Goal: Task Accomplishment & Management: Use online tool/utility

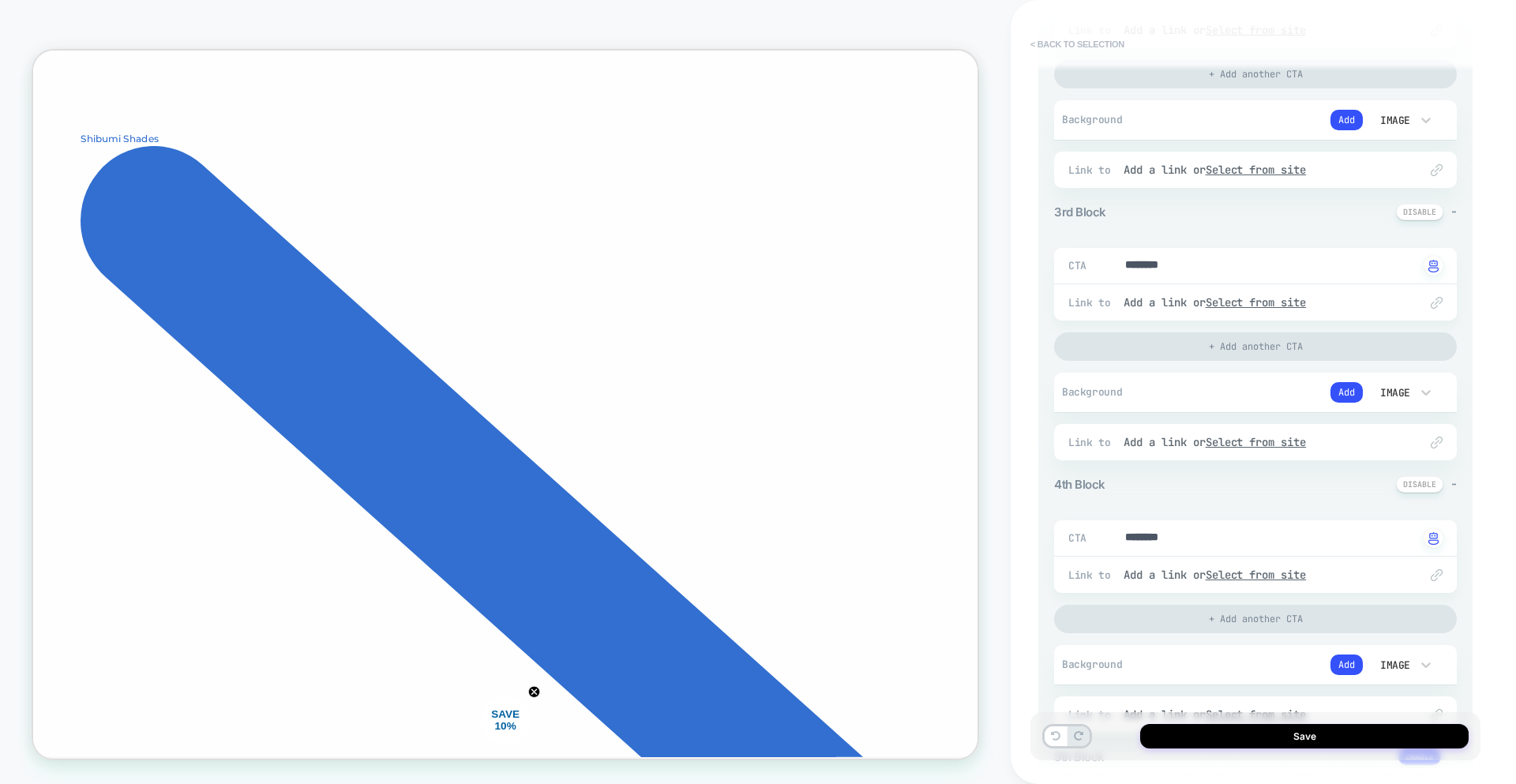
click at [1094, 47] on button "< Back to selection" at bounding box center [1077, 44] width 110 height 25
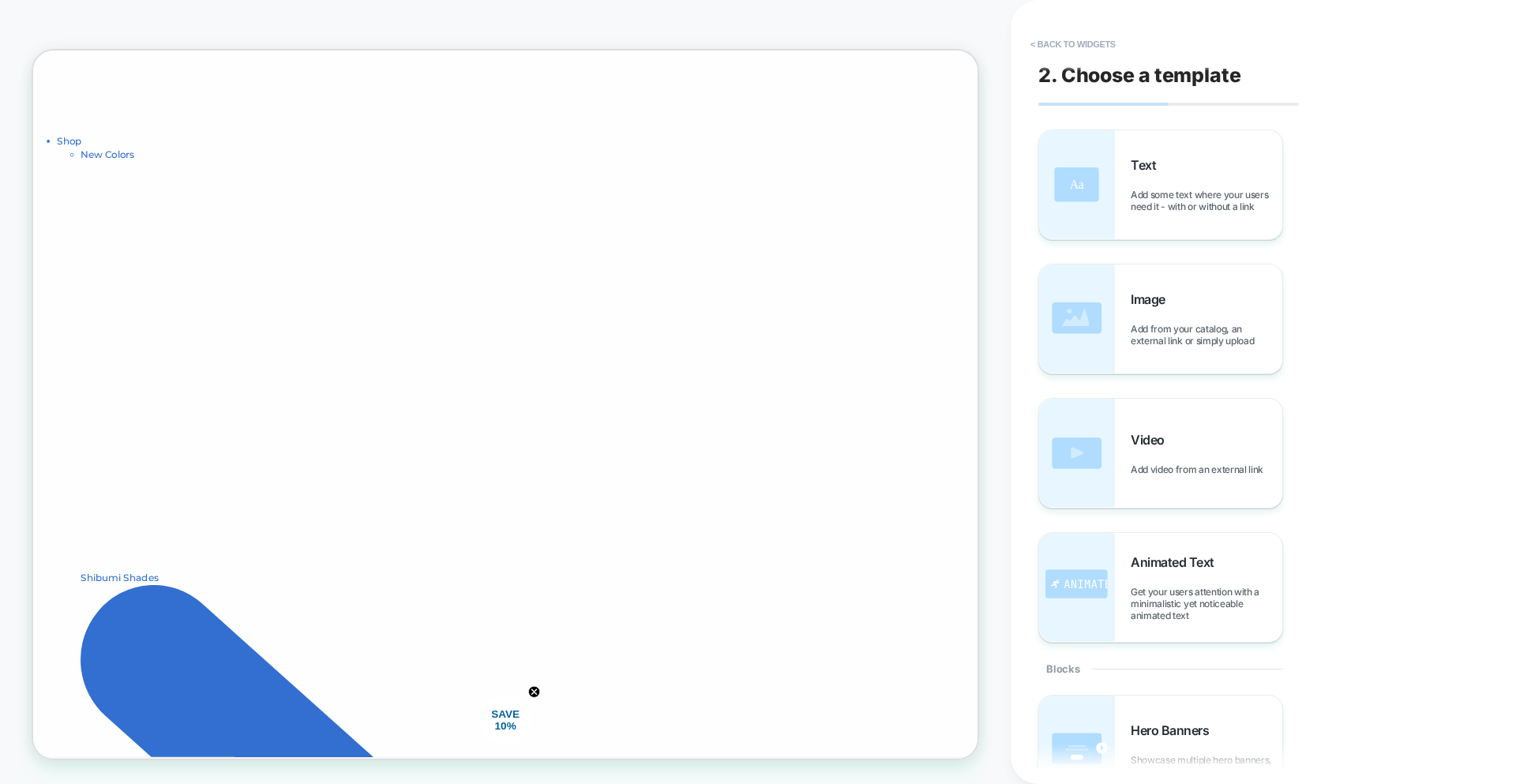
scroll to position [281, 0]
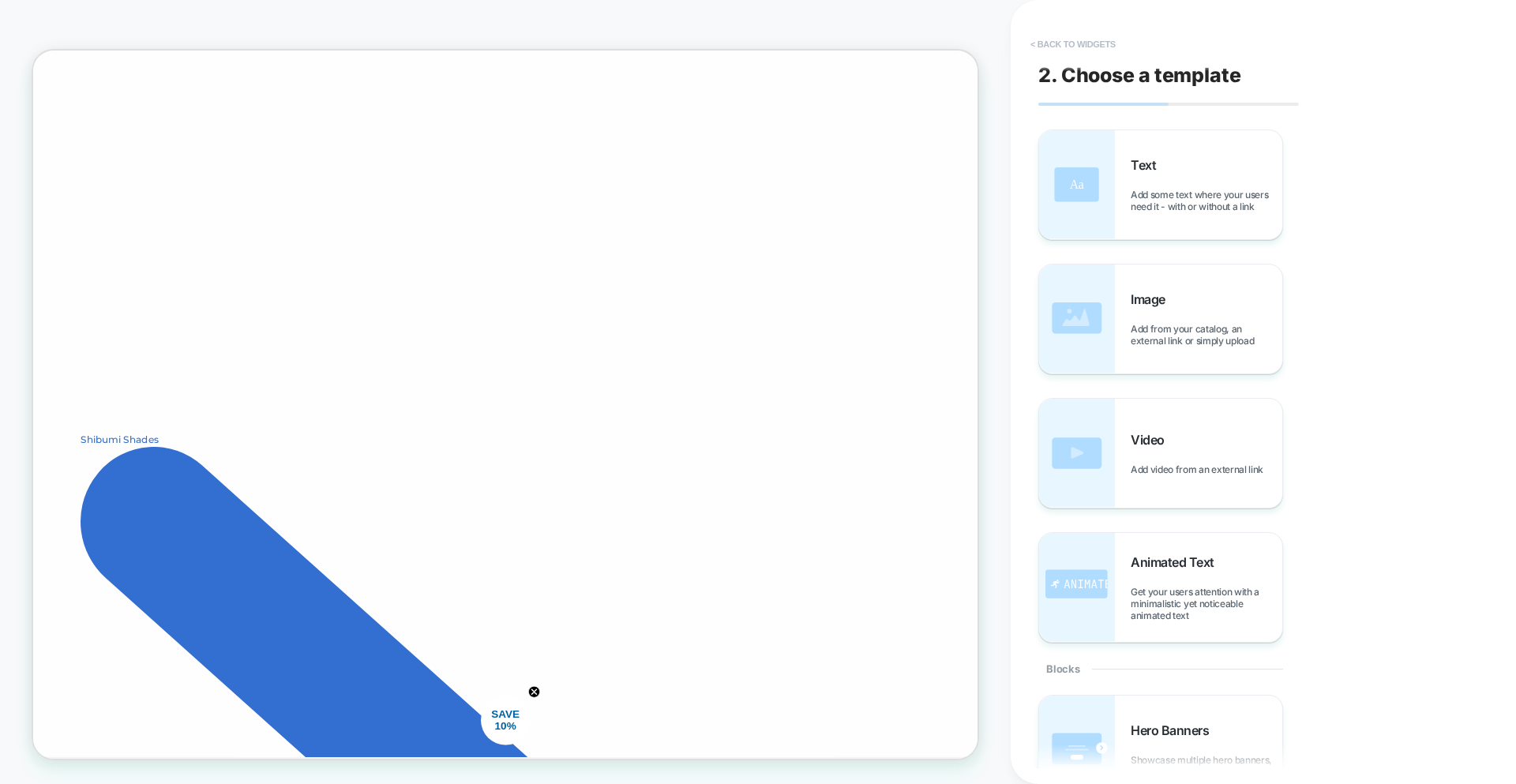
click at [1101, 44] on button "< Back to widgets" at bounding box center [1073, 44] width 101 height 25
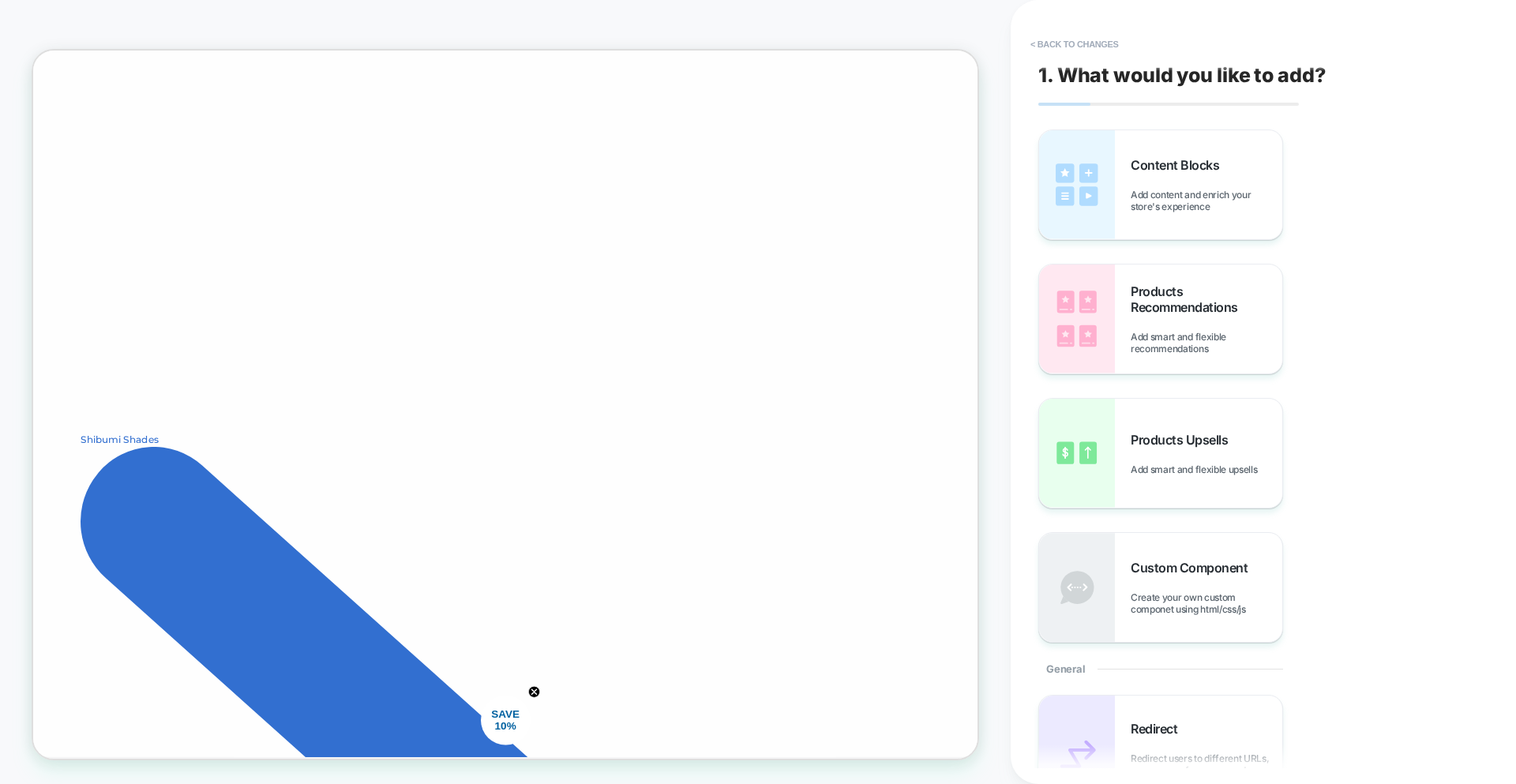
scroll to position [299, 0]
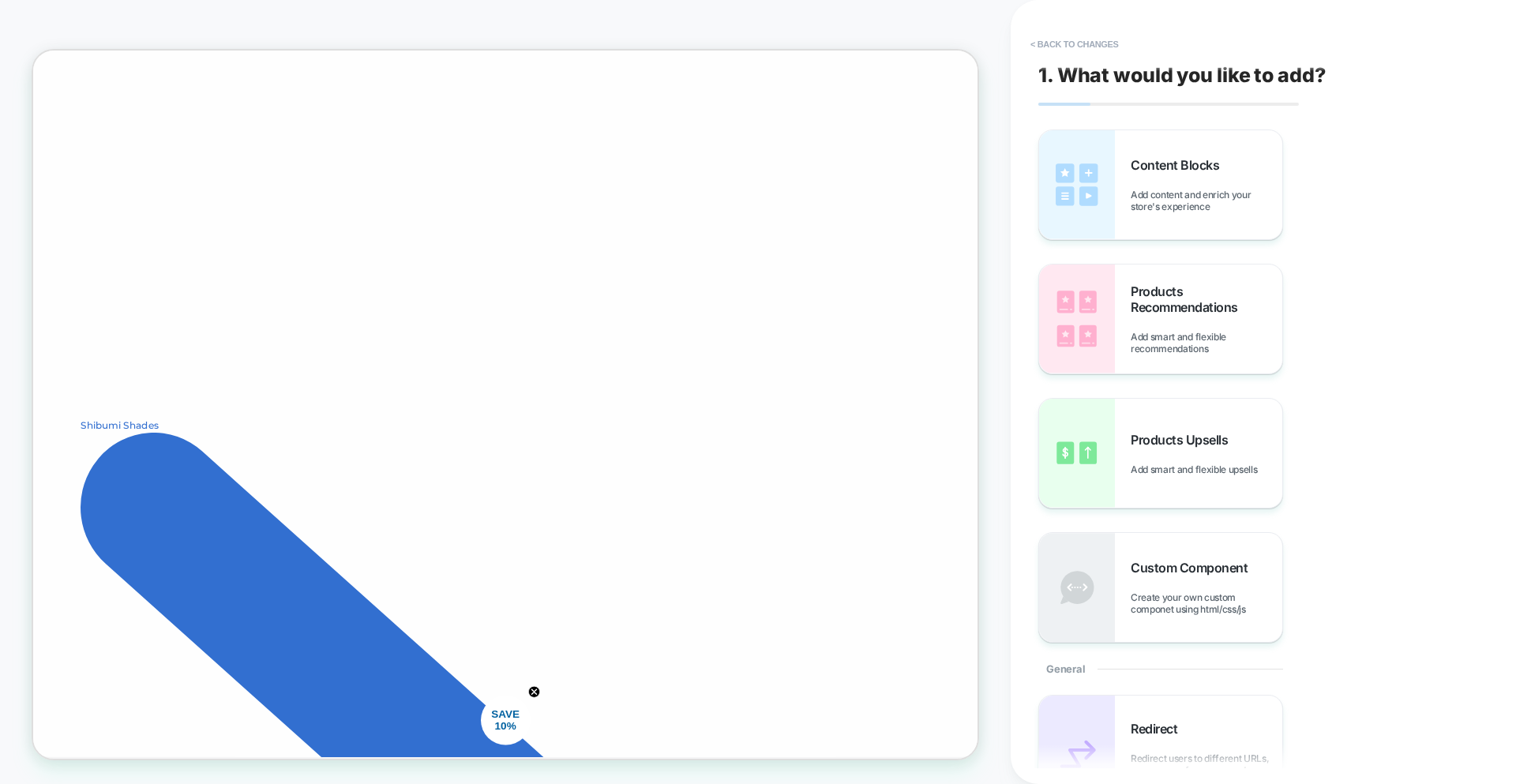
click at [1101, 44] on button "< Back to changes" at bounding box center [1074, 44] width 104 height 25
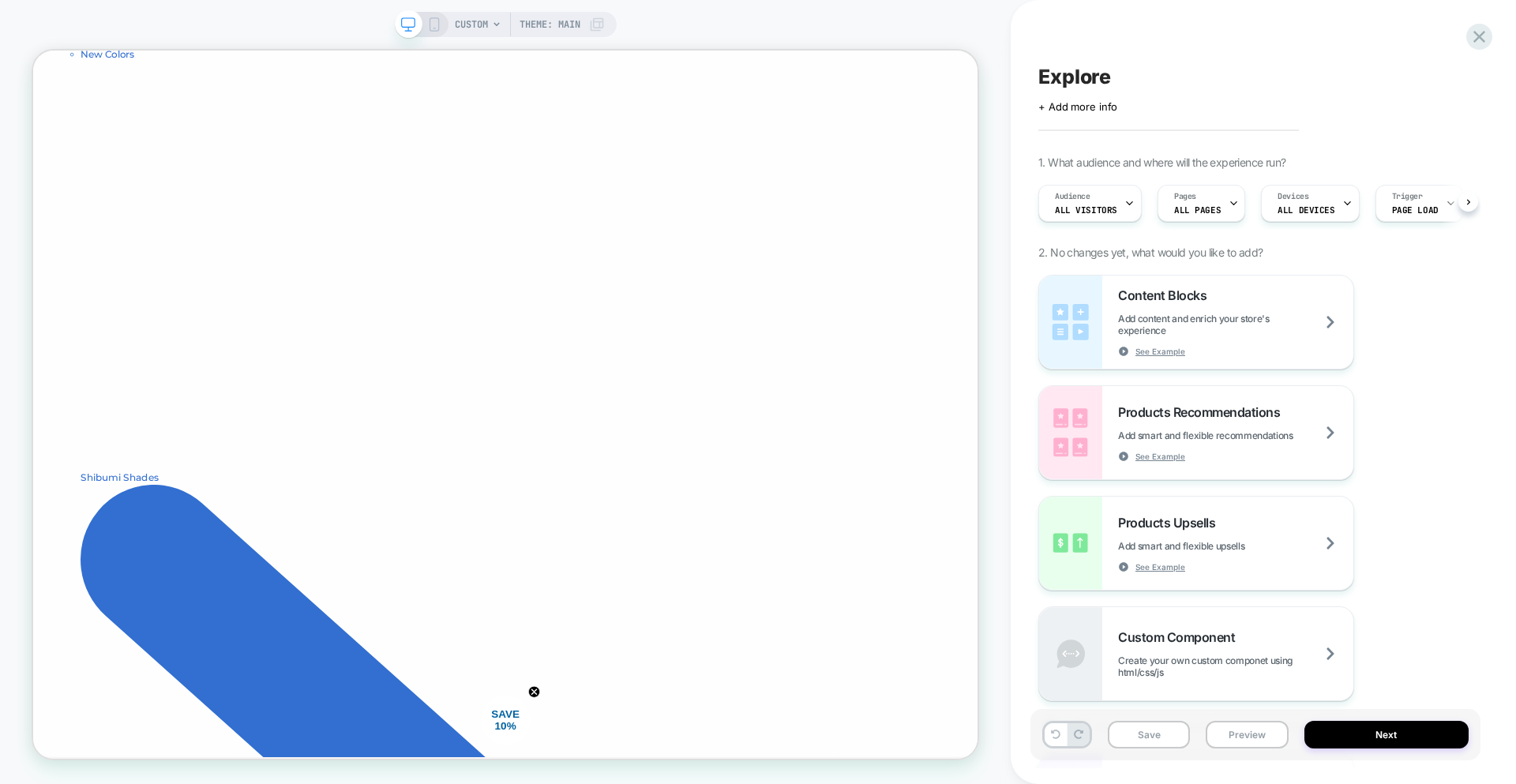
scroll to position [0, 1]
click at [1467, 47] on div "Explore Click to edit experience details + Add more info 1. What audience and w…" at bounding box center [1255, 392] width 450 height 752
click at [1478, 38] on icon at bounding box center [1479, 37] width 12 height 12
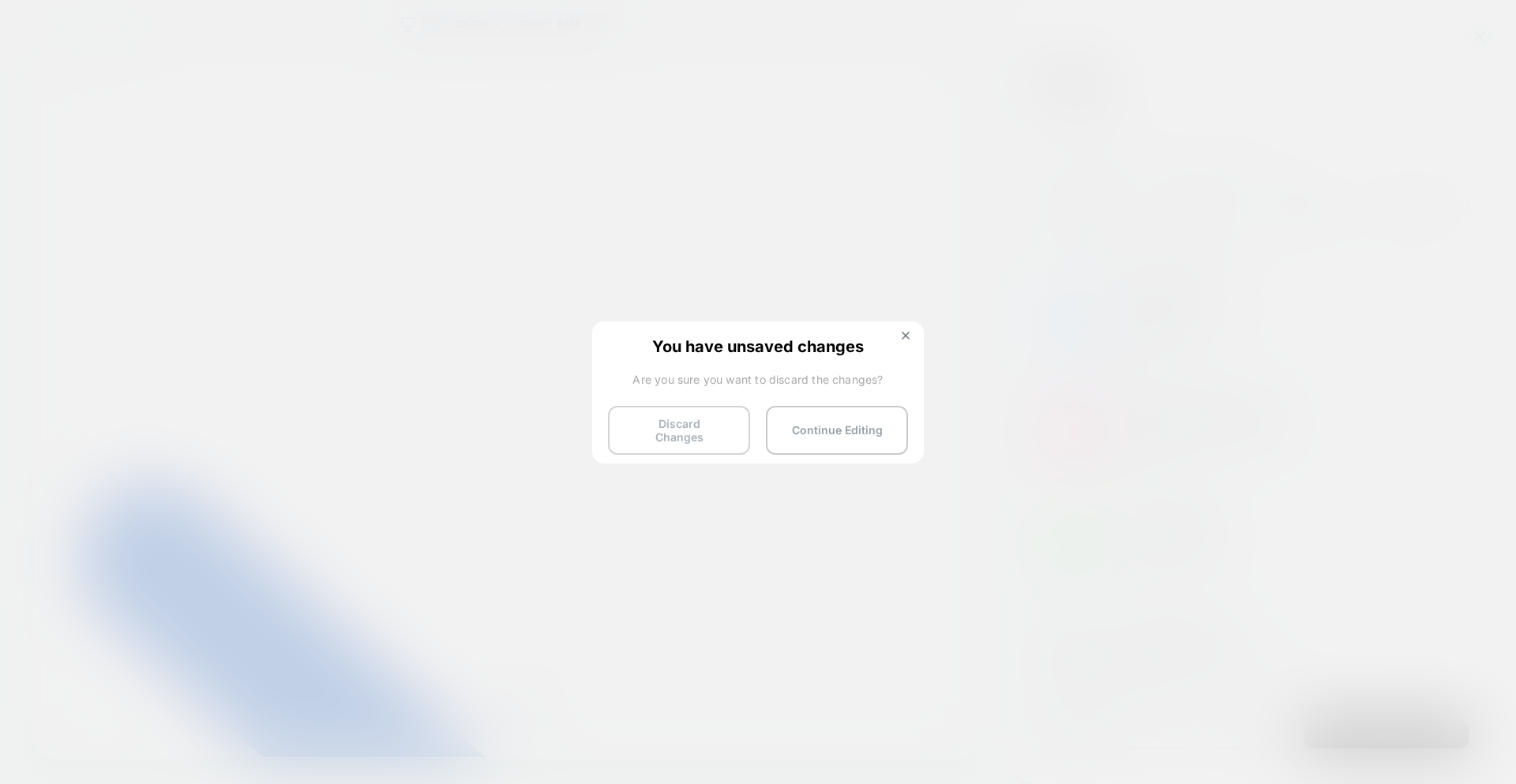
click at [693, 434] on button "Discard Changes" at bounding box center [680, 430] width 142 height 49
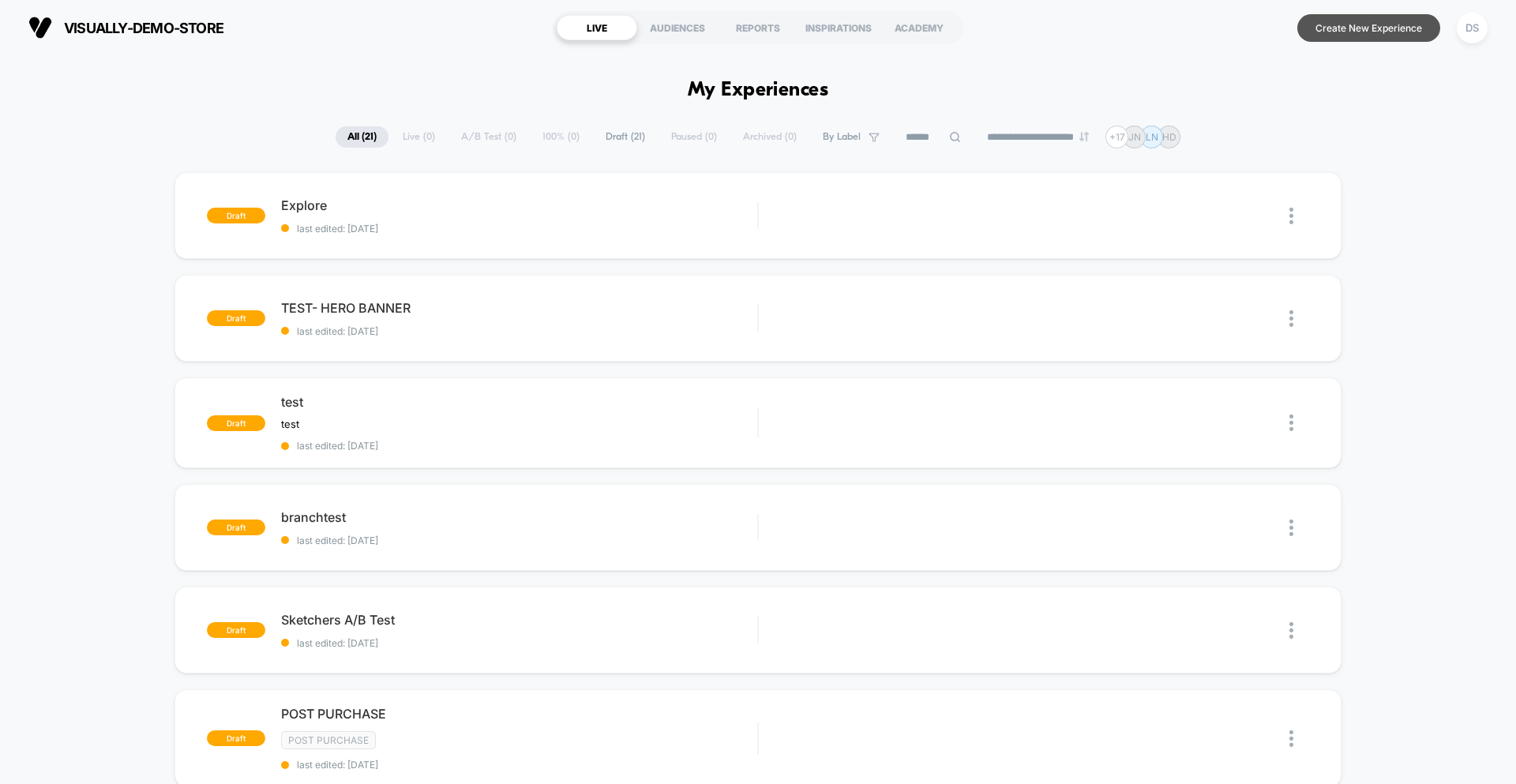
click at [1372, 41] on button "Create New Experience" at bounding box center [1369, 28] width 143 height 28
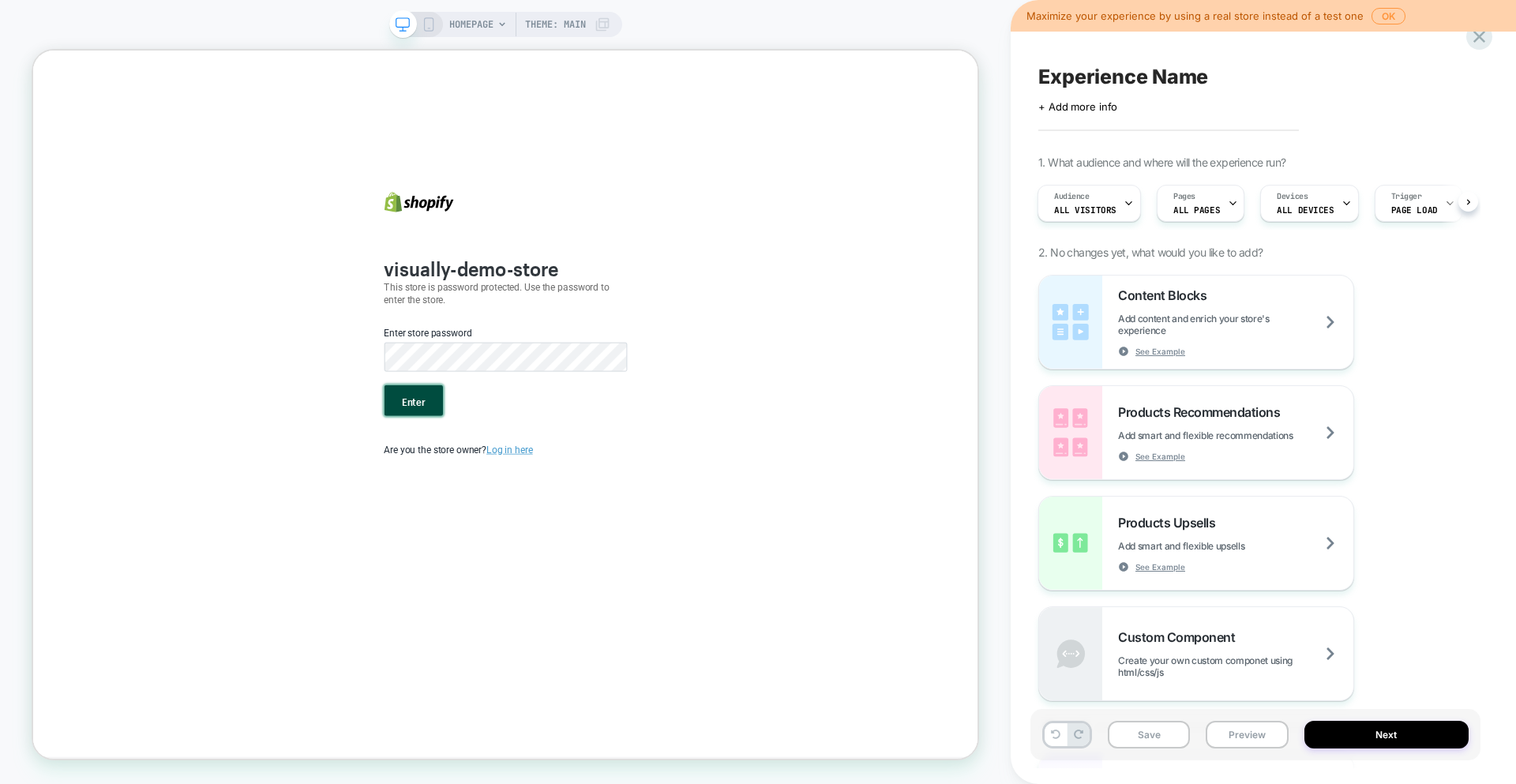
click at [525, 521] on button "Enter" at bounding box center [540, 517] width 78 height 41
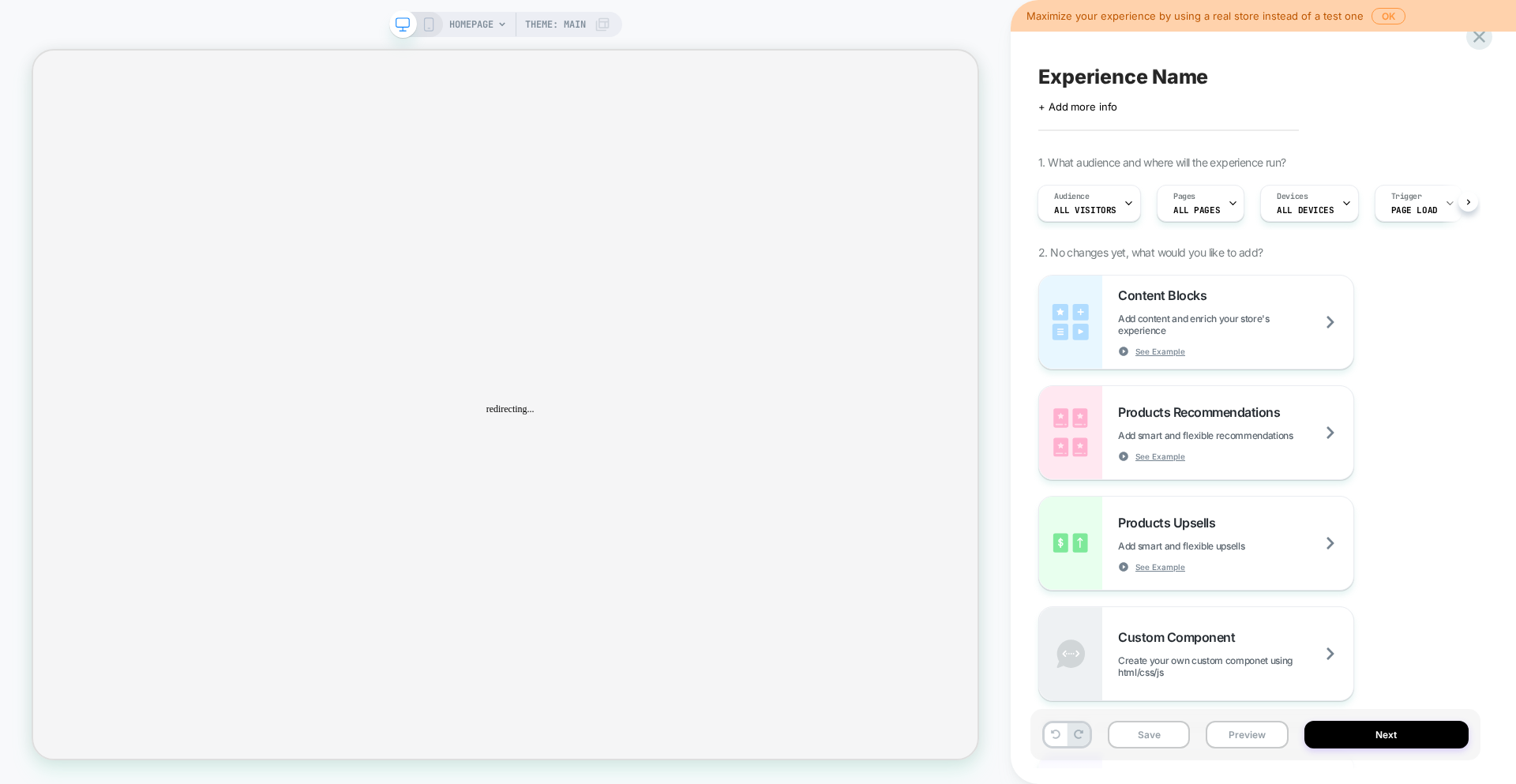
click at [490, 33] on span "HOMEPAGE" at bounding box center [471, 24] width 44 height 25
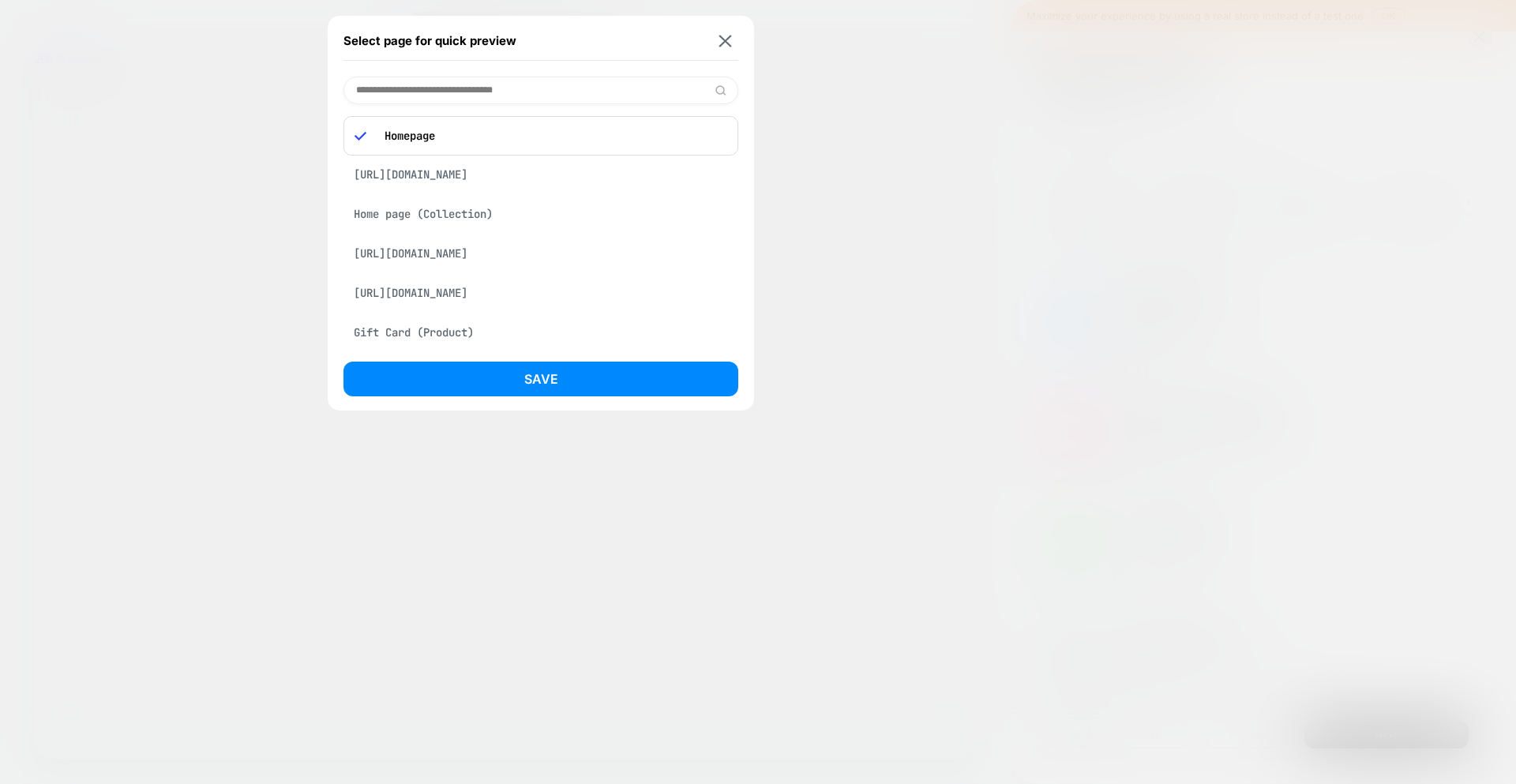
scroll to position [0, 2]
click at [459, 92] on input at bounding box center [541, 90] width 395 height 28
paste input "**********"
click at [722, 89] on img at bounding box center [721, 90] width 12 height 12
click at [525, 99] on input "**********" at bounding box center [541, 90] width 395 height 28
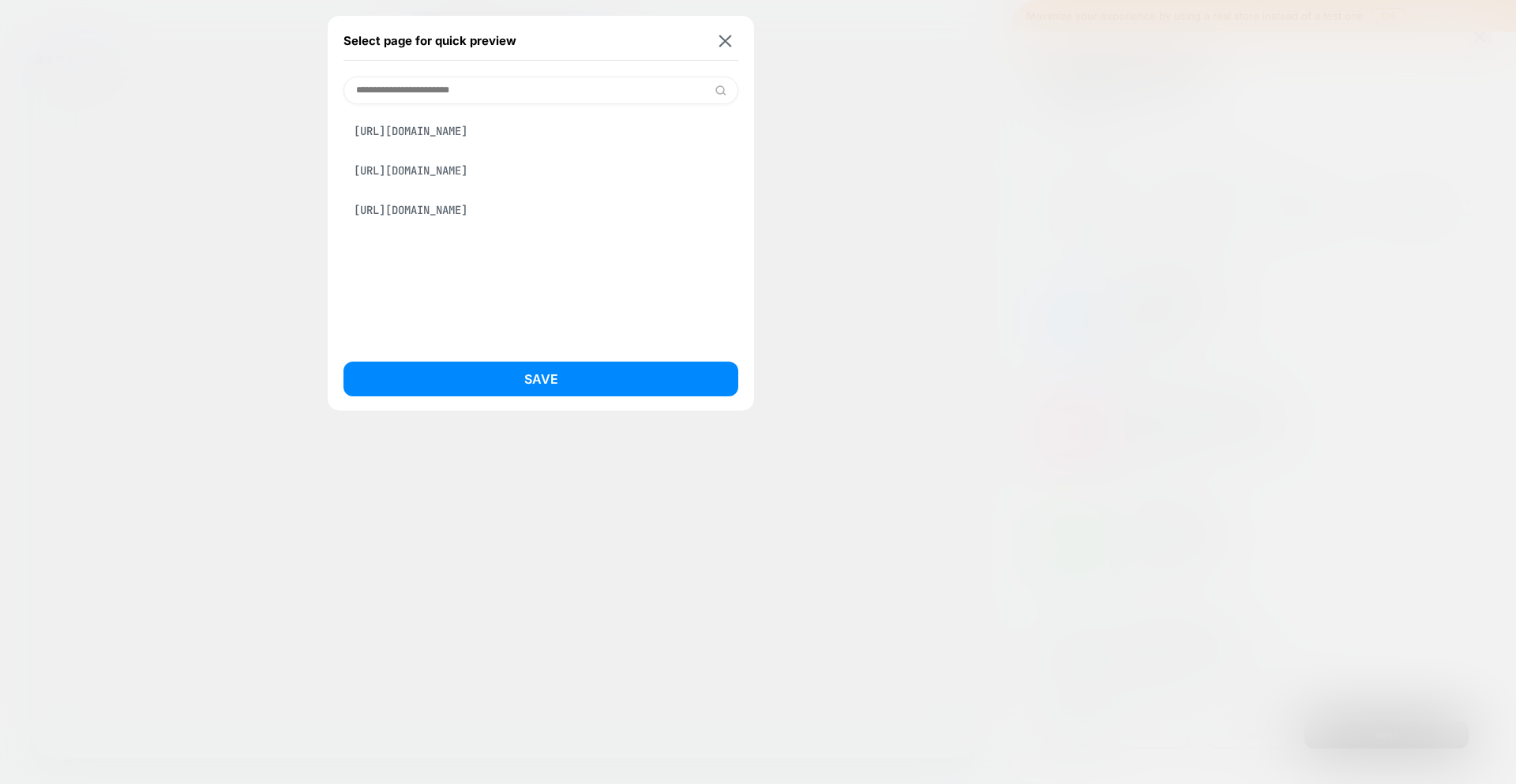
type input "**********"
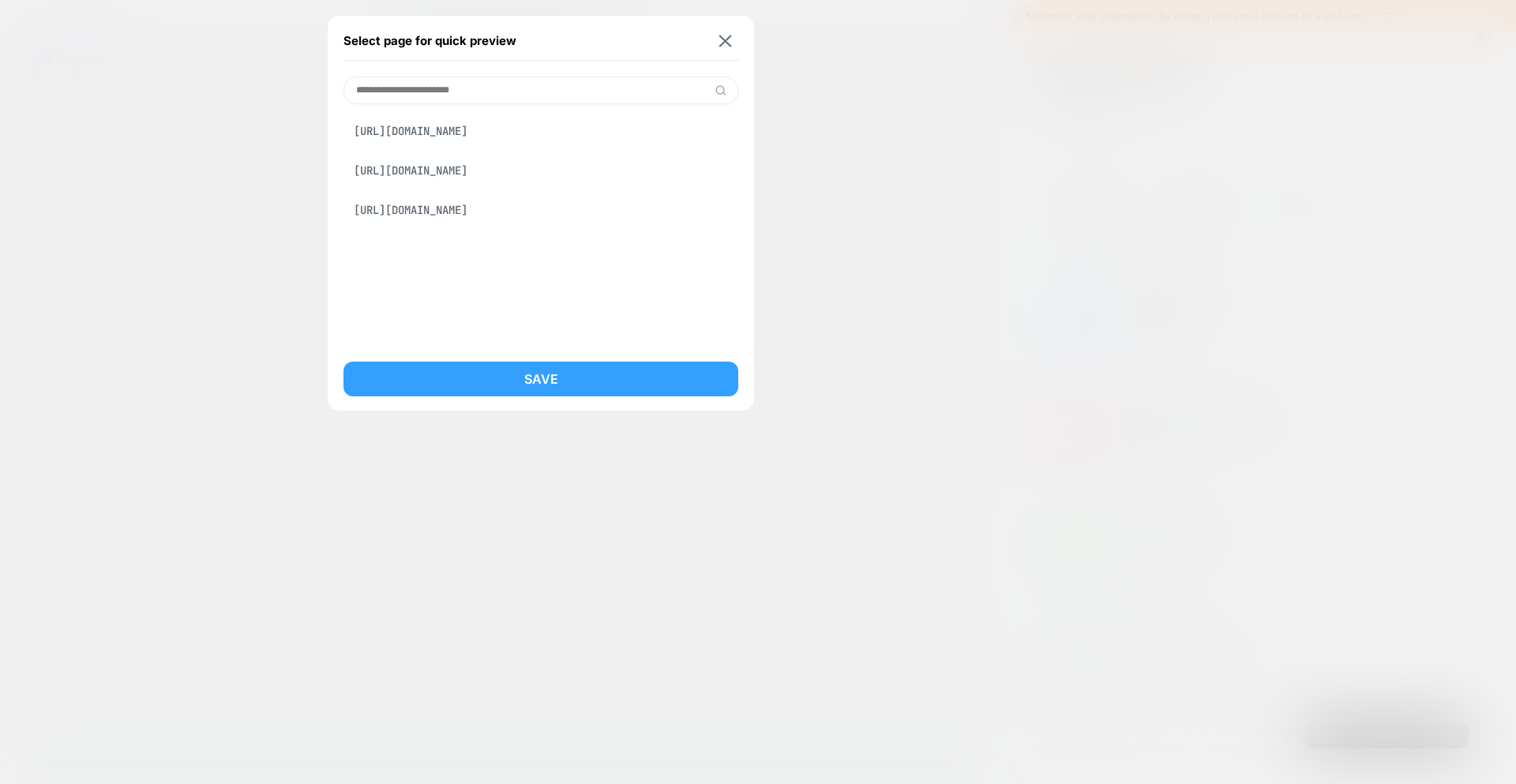
drag, startPoint x: 562, startPoint y: 378, endPoint x: 706, endPoint y: 436, distance: 155.2
click at [562, 378] on button "Save" at bounding box center [541, 379] width 395 height 34
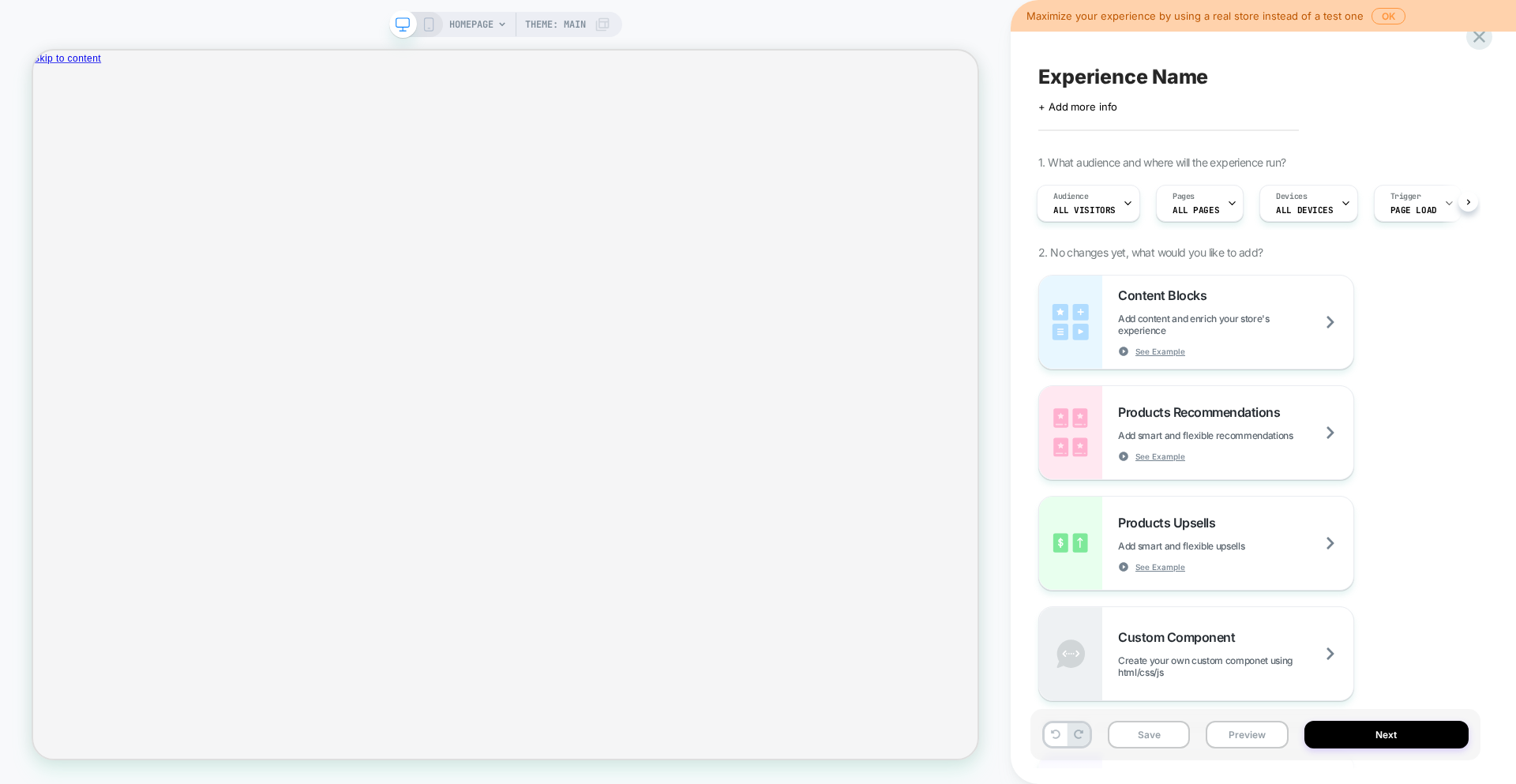
click at [486, 21] on span "HOMEPAGE" at bounding box center [471, 24] width 44 height 25
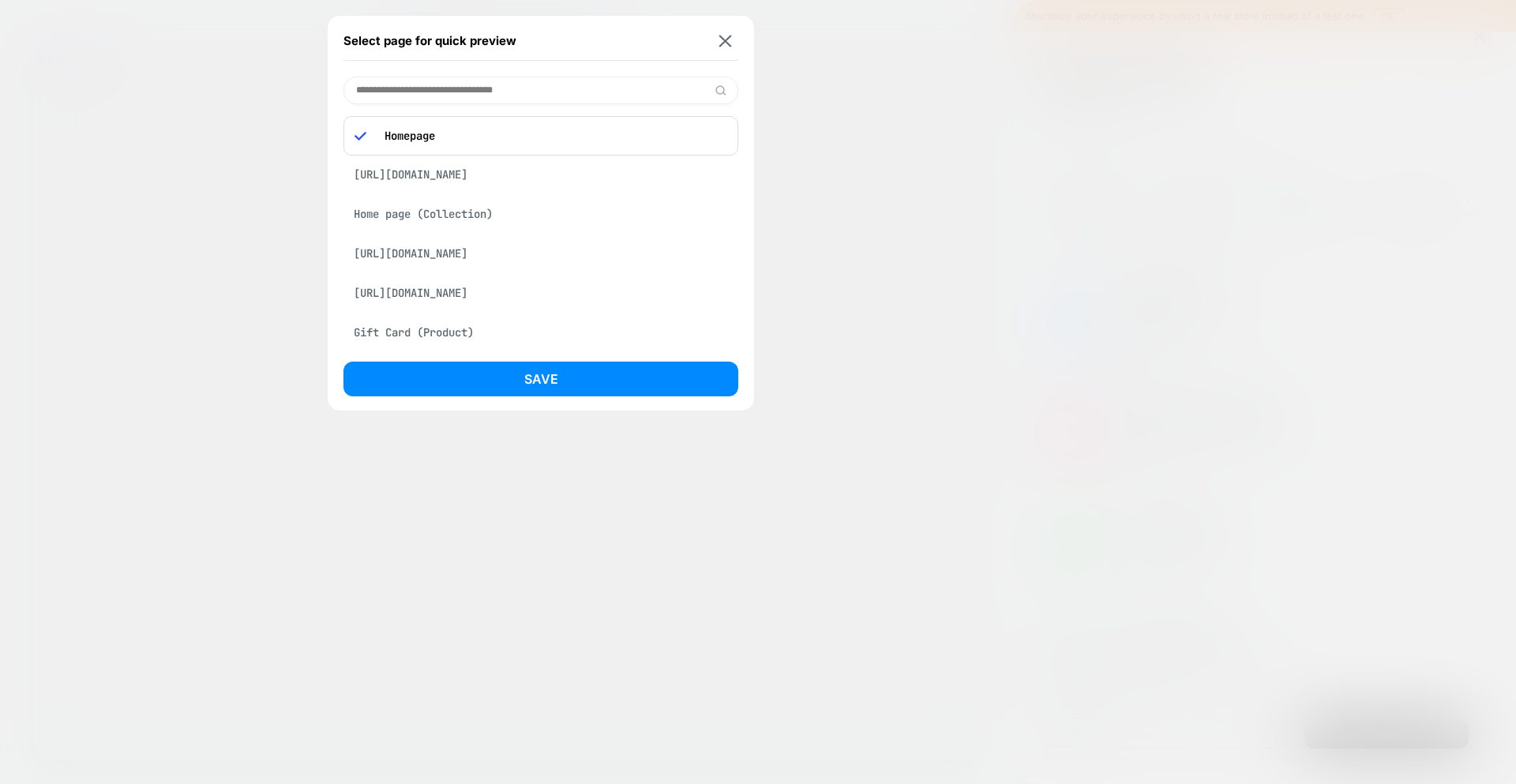
click at [478, 103] on input at bounding box center [541, 90] width 395 height 28
paste input "**********"
type input "**********"
click at [558, 225] on div "[URL][DOMAIN_NAME]" at bounding box center [541, 210] width 395 height 30
click at [557, 225] on div "[URL][DOMAIN_NAME]" at bounding box center [541, 210] width 395 height 30
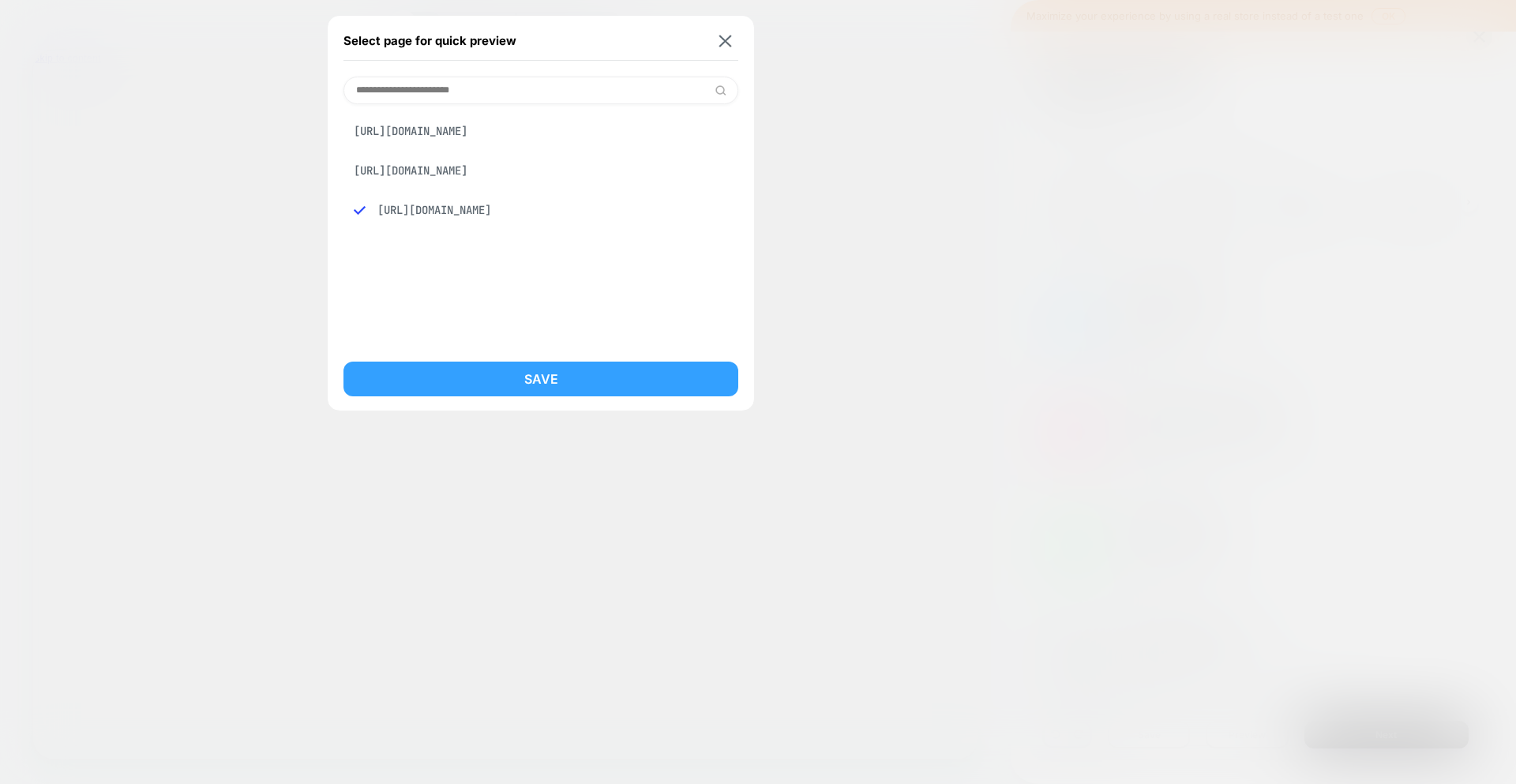
click at [560, 363] on button "Save" at bounding box center [541, 379] width 395 height 34
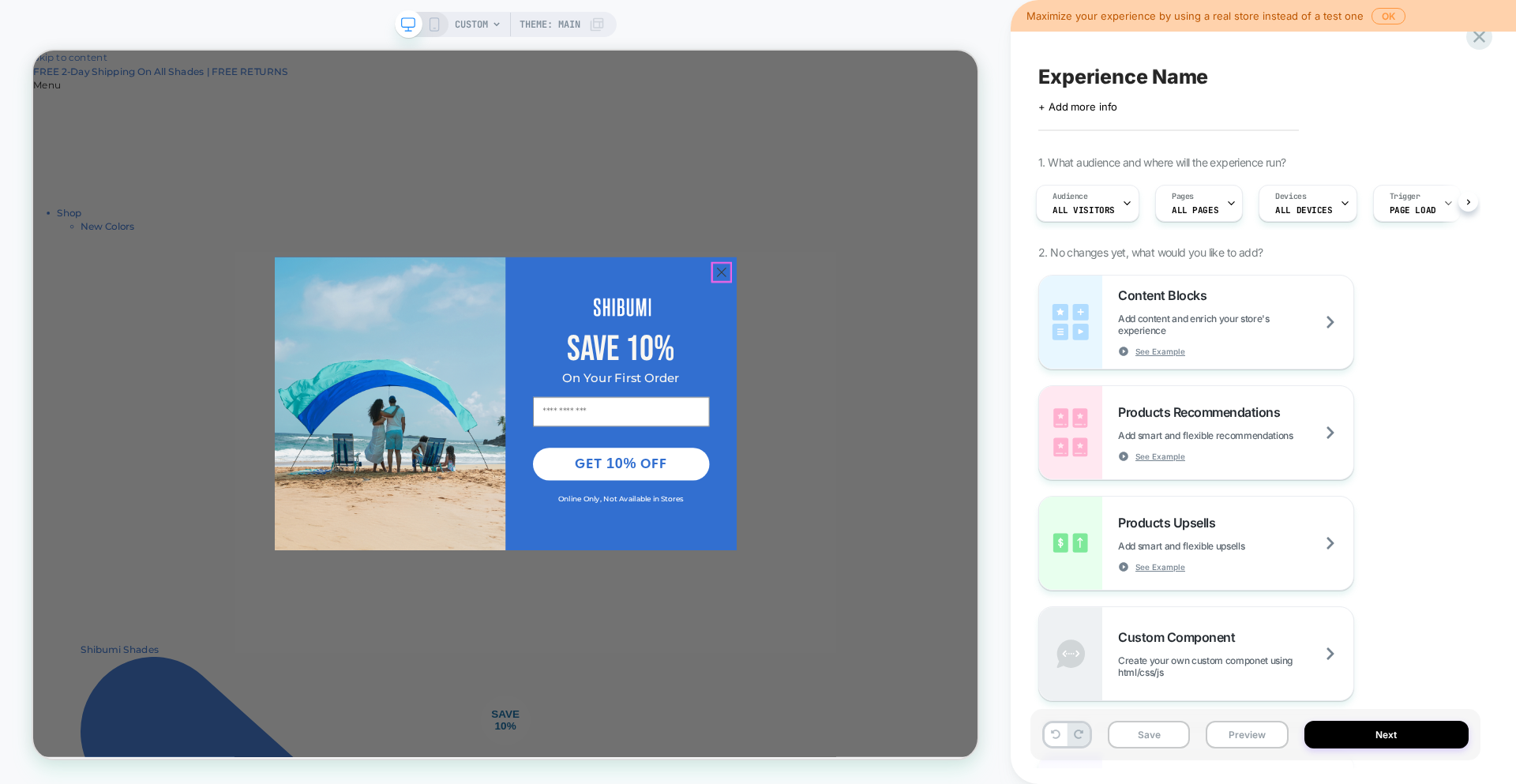
scroll to position [0, 0]
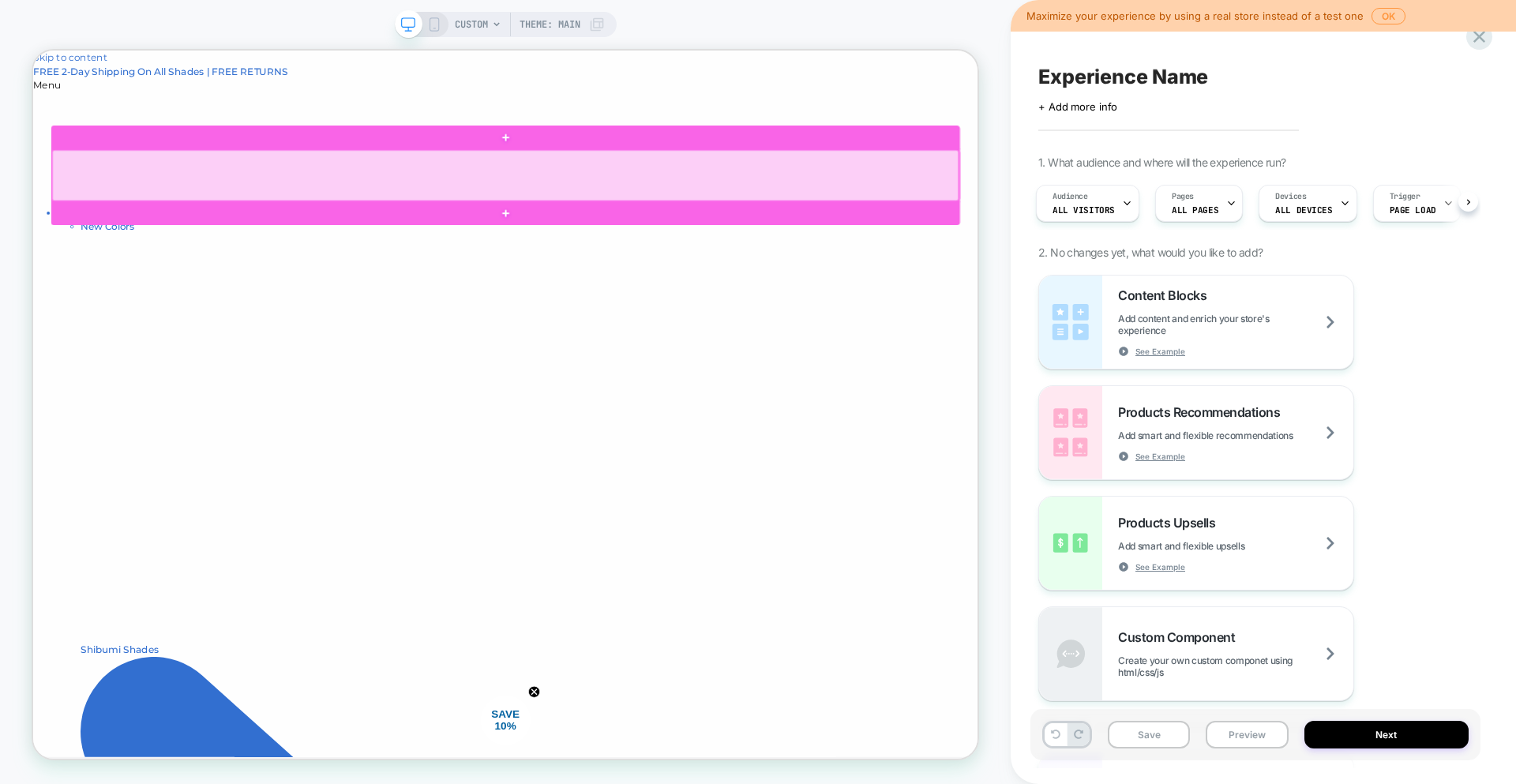
click at [602, 221] on div at bounding box center [663, 217] width 1209 height 68
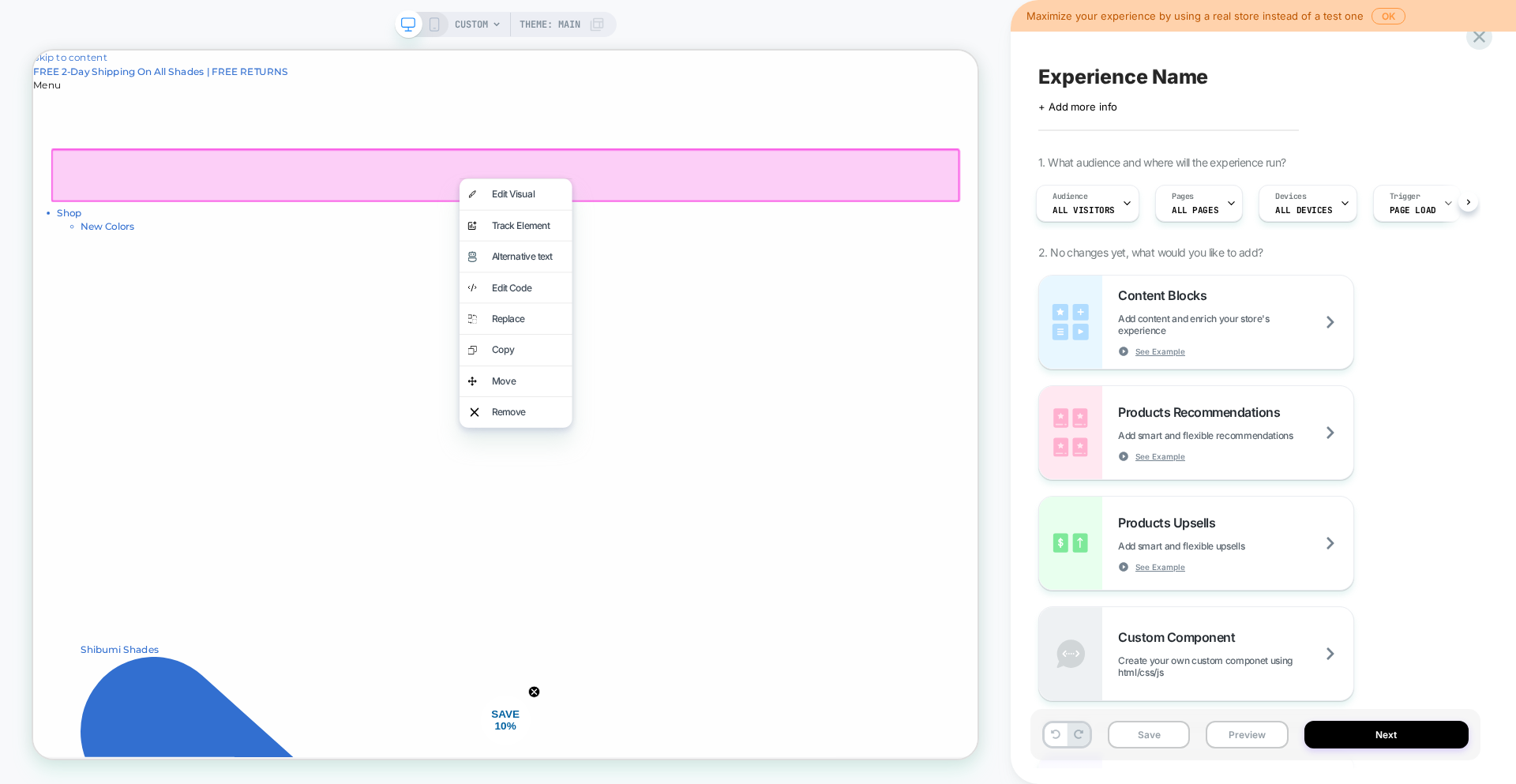
click at [932, 221] on div at bounding box center [663, 217] width 1212 height 71
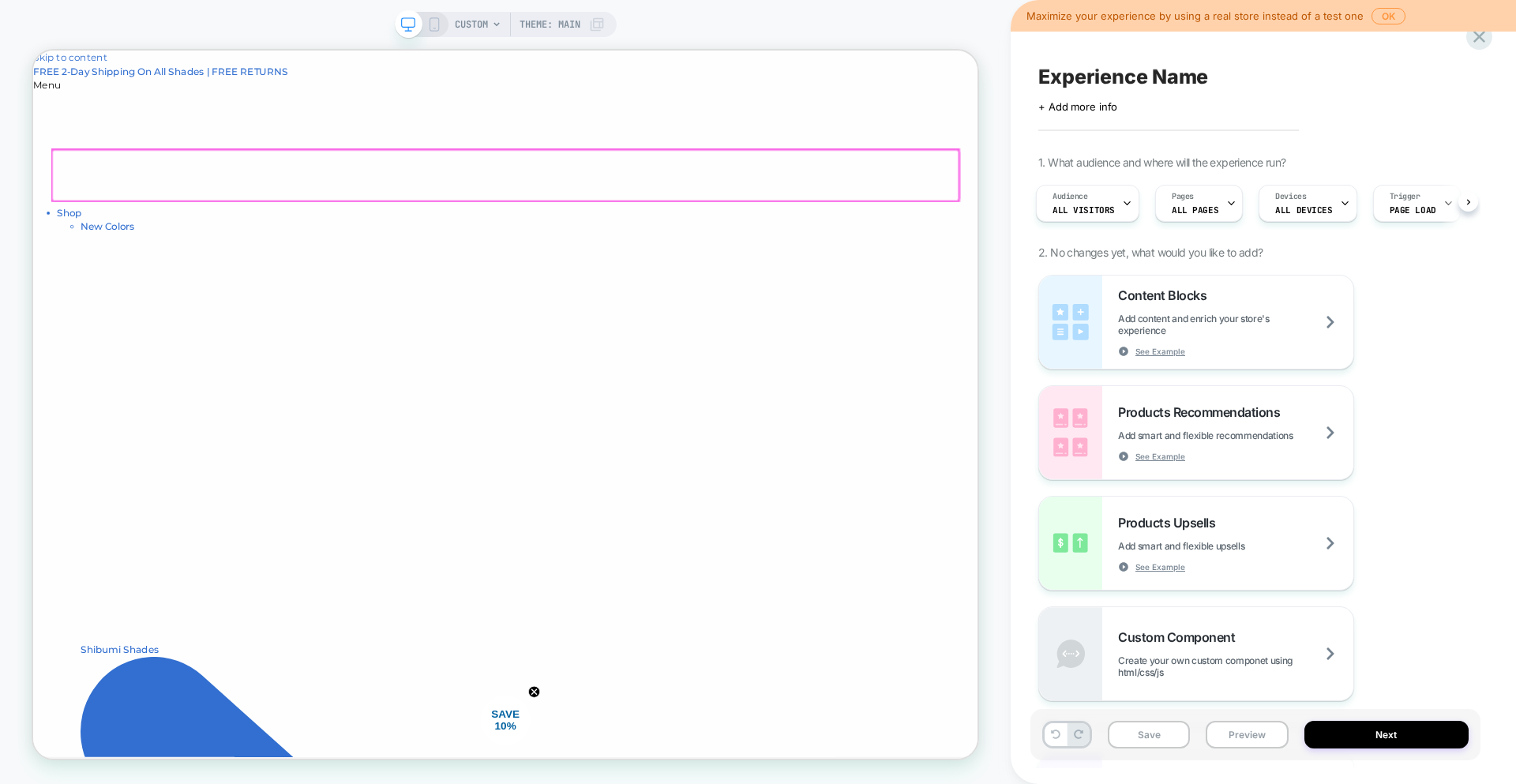
click at [886, 194] on div at bounding box center [663, 217] width 1209 height 68
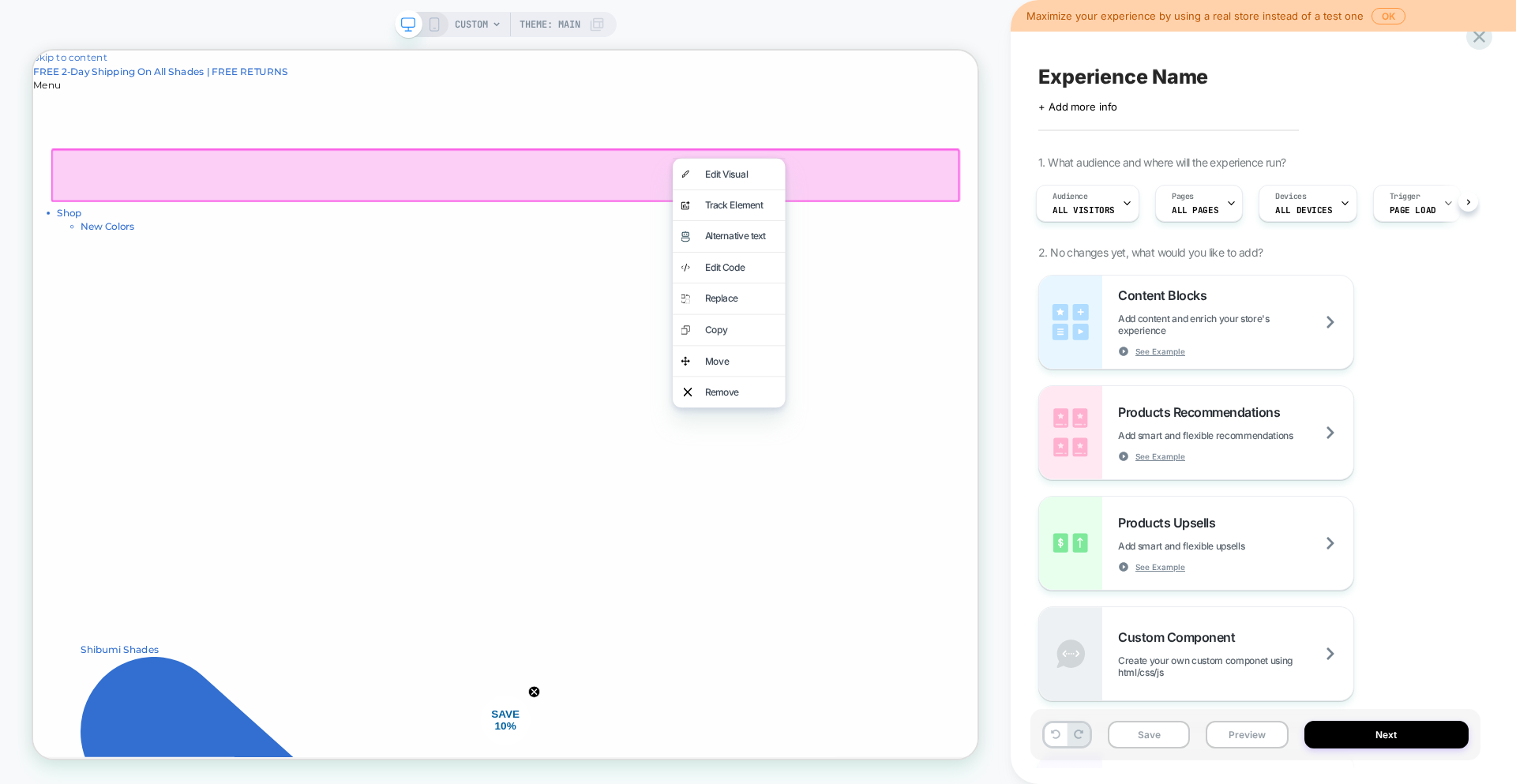
click at [1143, 80] on span "Experience Name" at bounding box center [1123, 76] width 170 height 23
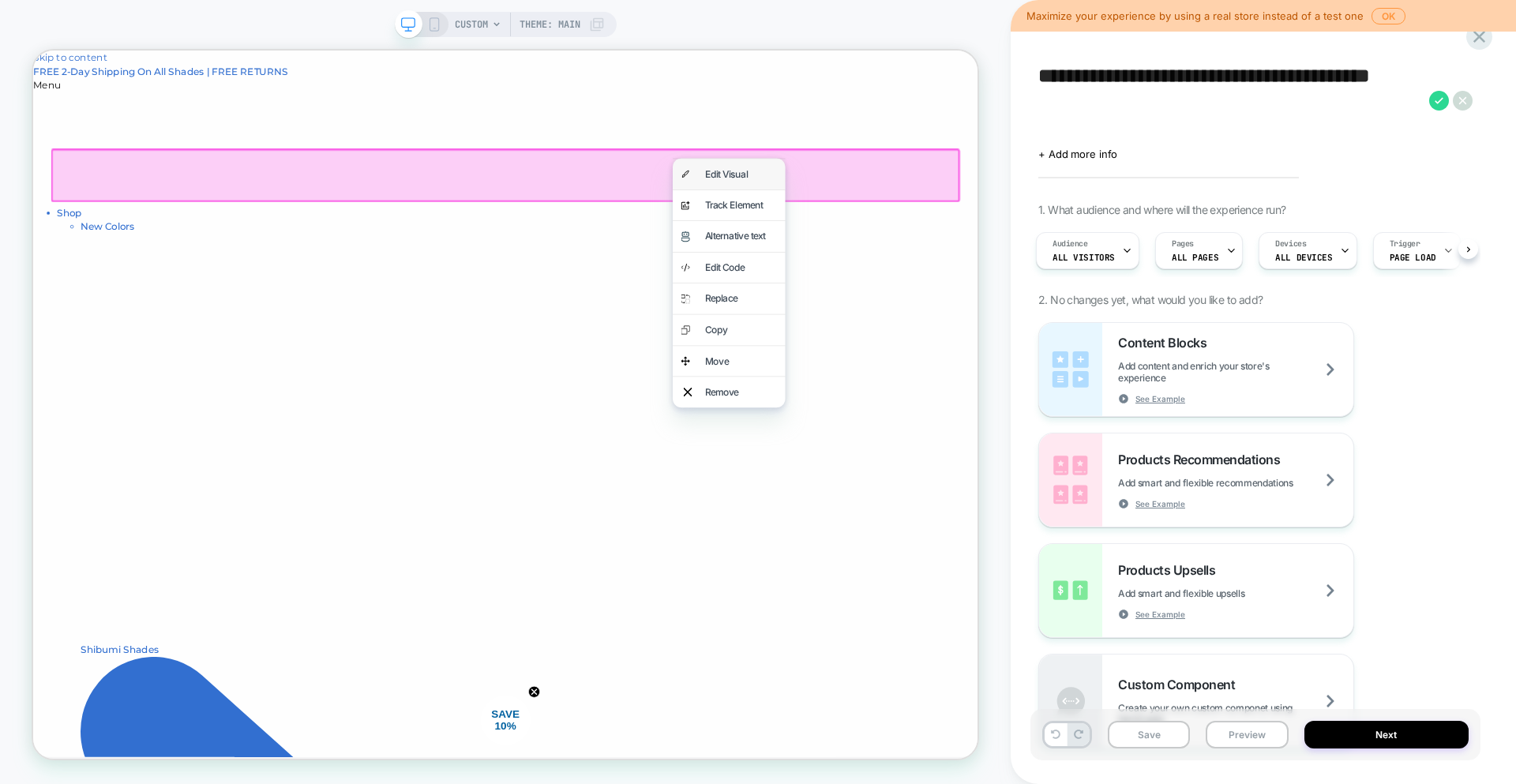
type textarea "**********"
click at [979, 216] on div "Edit Visual" at bounding box center [976, 215] width 96 height 19
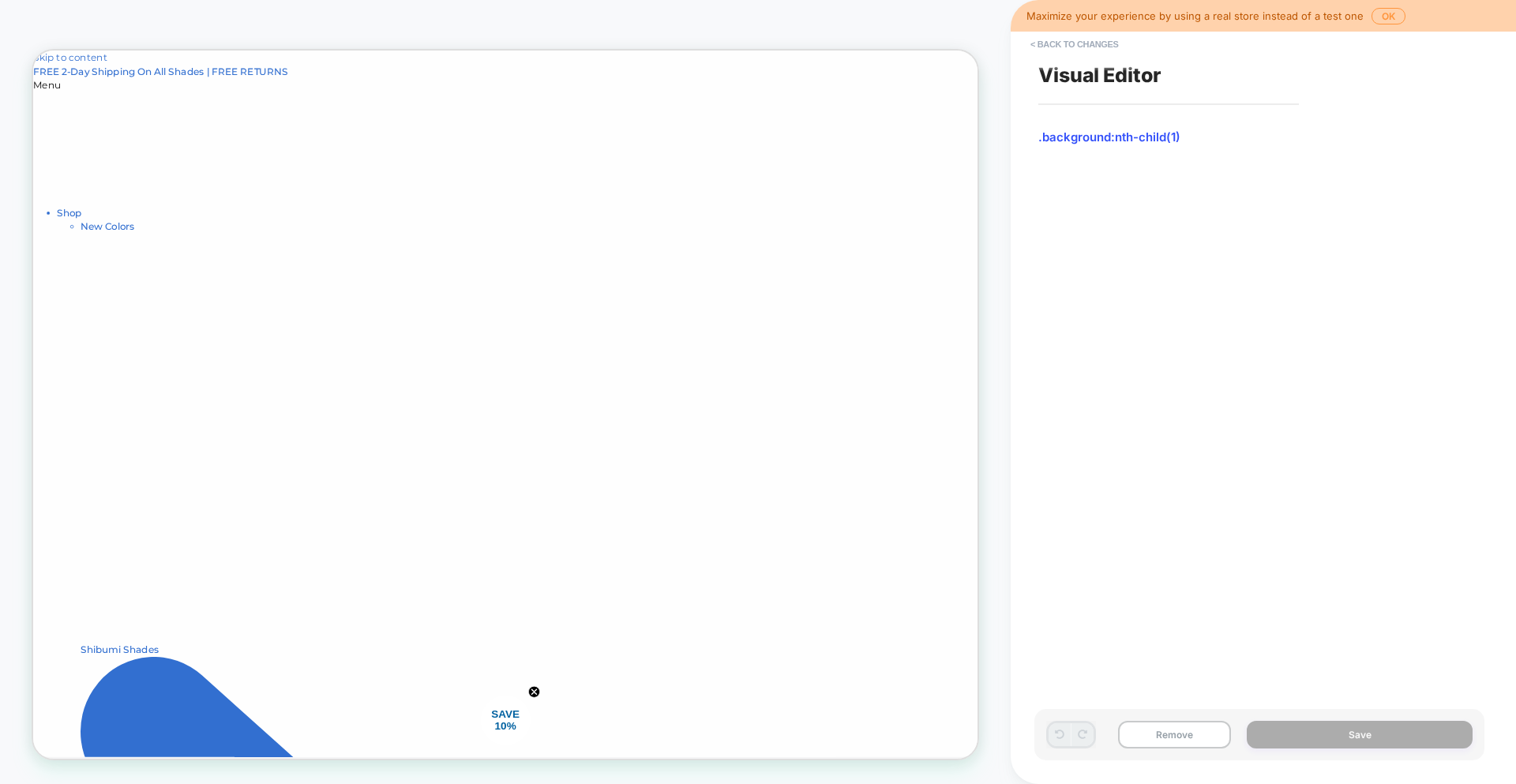
click at [1149, 736] on button "Remove" at bounding box center [1174, 734] width 113 height 28
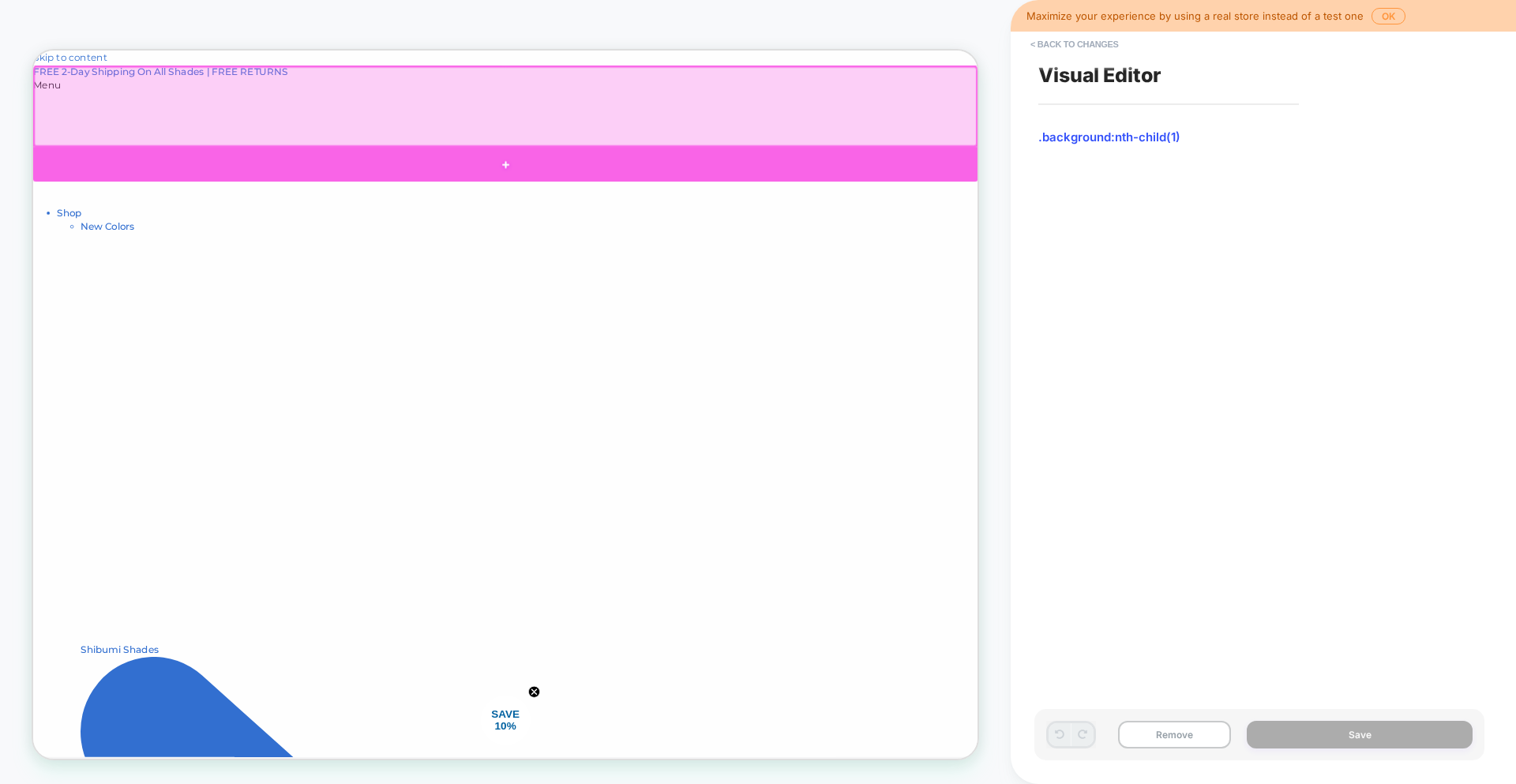
click at [669, 199] on div at bounding box center [663, 203] width 1260 height 47
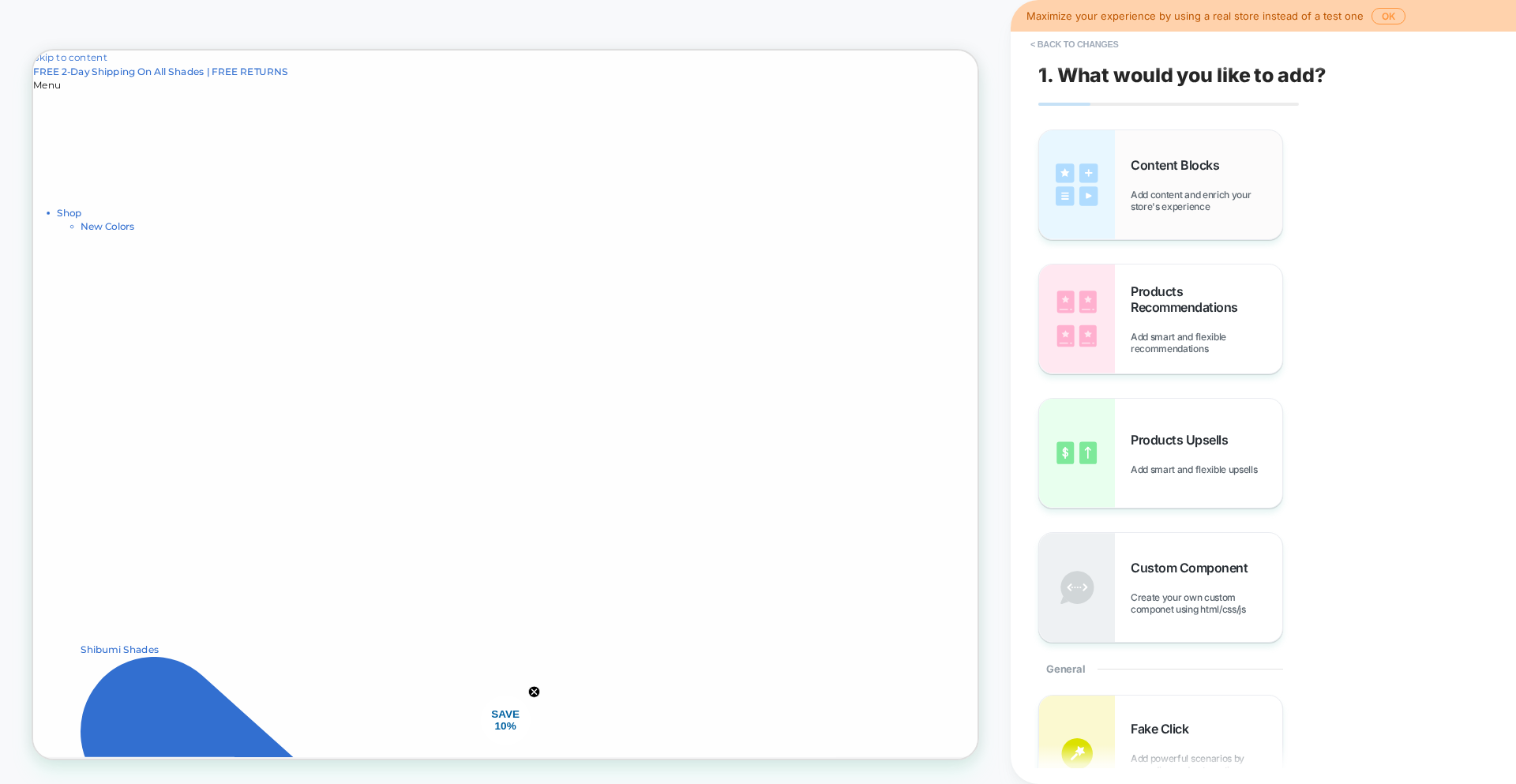
click at [1092, 181] on img at bounding box center [1077, 184] width 75 height 109
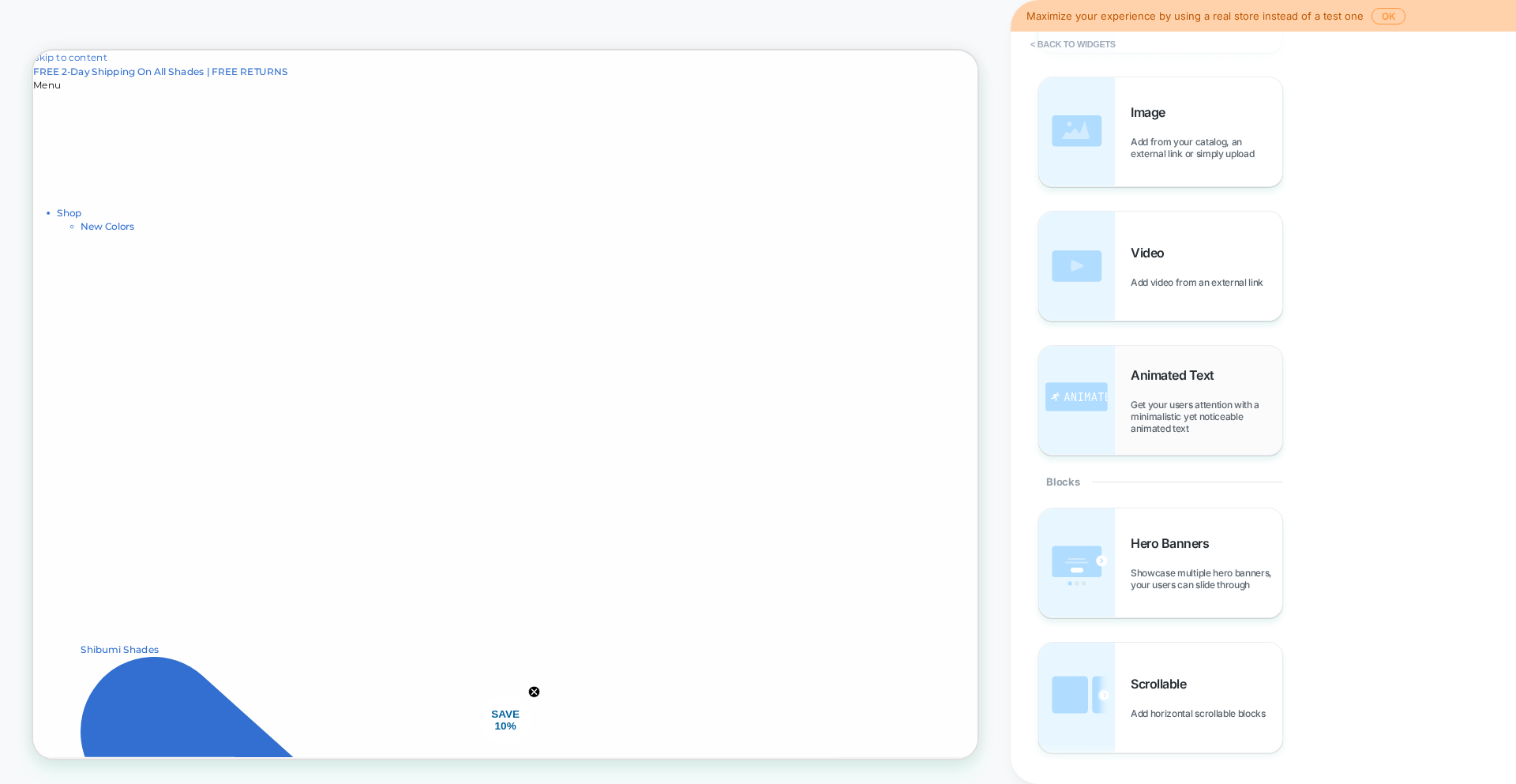
scroll to position [267, 0]
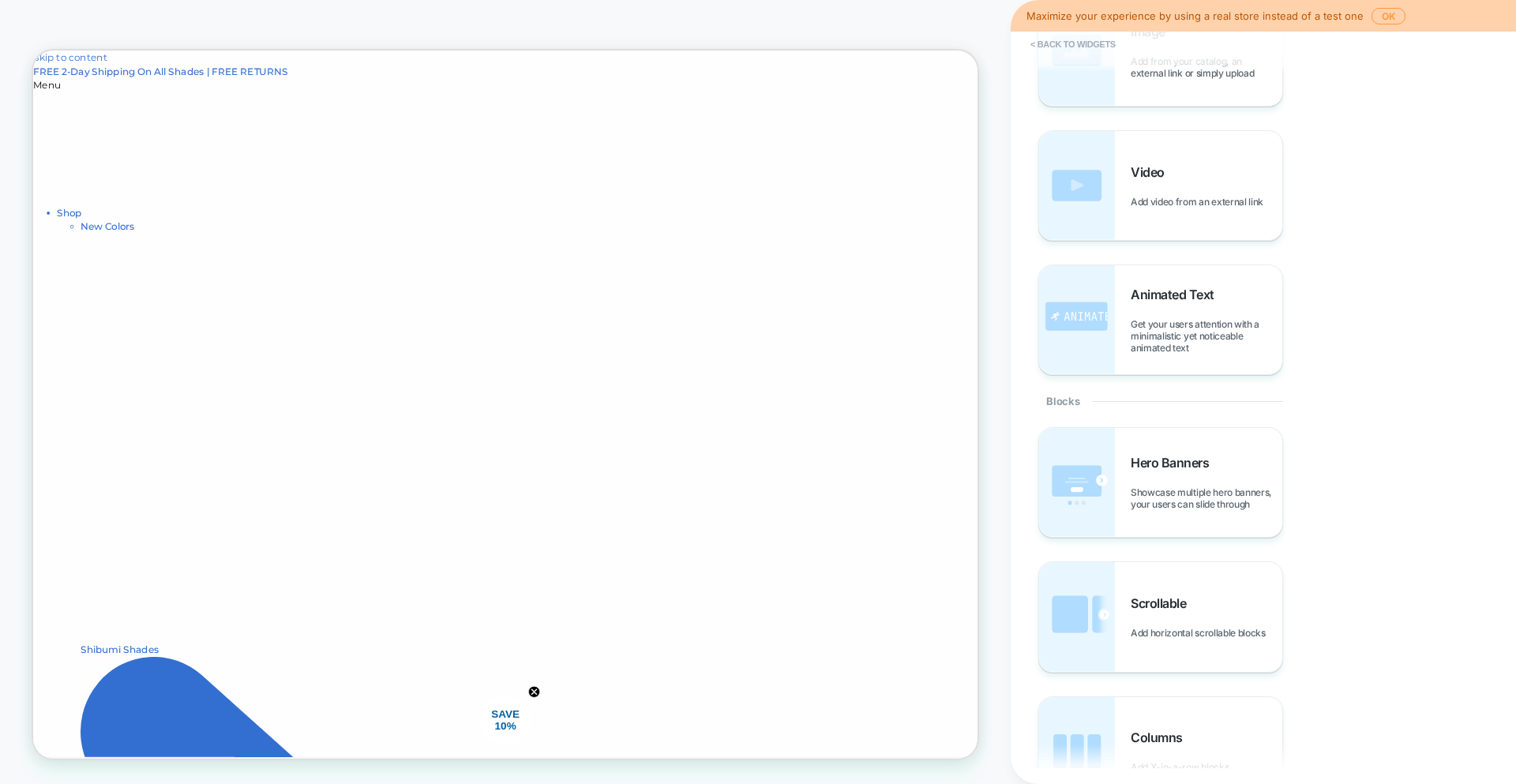
click at [1100, 613] on img at bounding box center [1077, 616] width 75 height 109
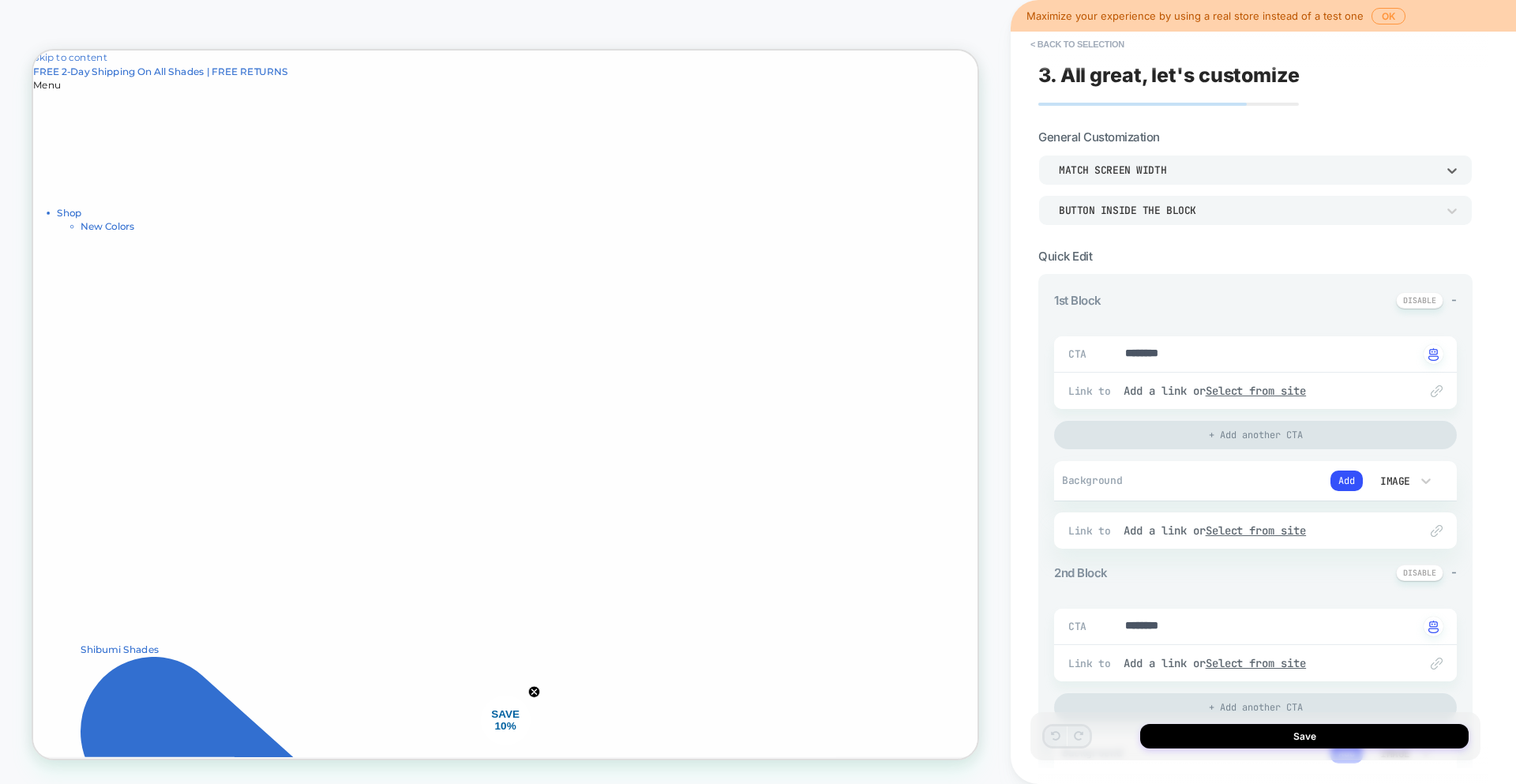
click at [1172, 176] on div "Match Screen Width" at bounding box center [1248, 170] width 377 height 13
click at [1102, 251] on div "Match Parent Width" at bounding box center [1255, 244] width 422 height 34
click at [1134, 172] on div "Match Parent Width" at bounding box center [1248, 170] width 377 height 13
click at [1138, 212] on div "Match Screen Width" at bounding box center [1255, 211] width 422 height 34
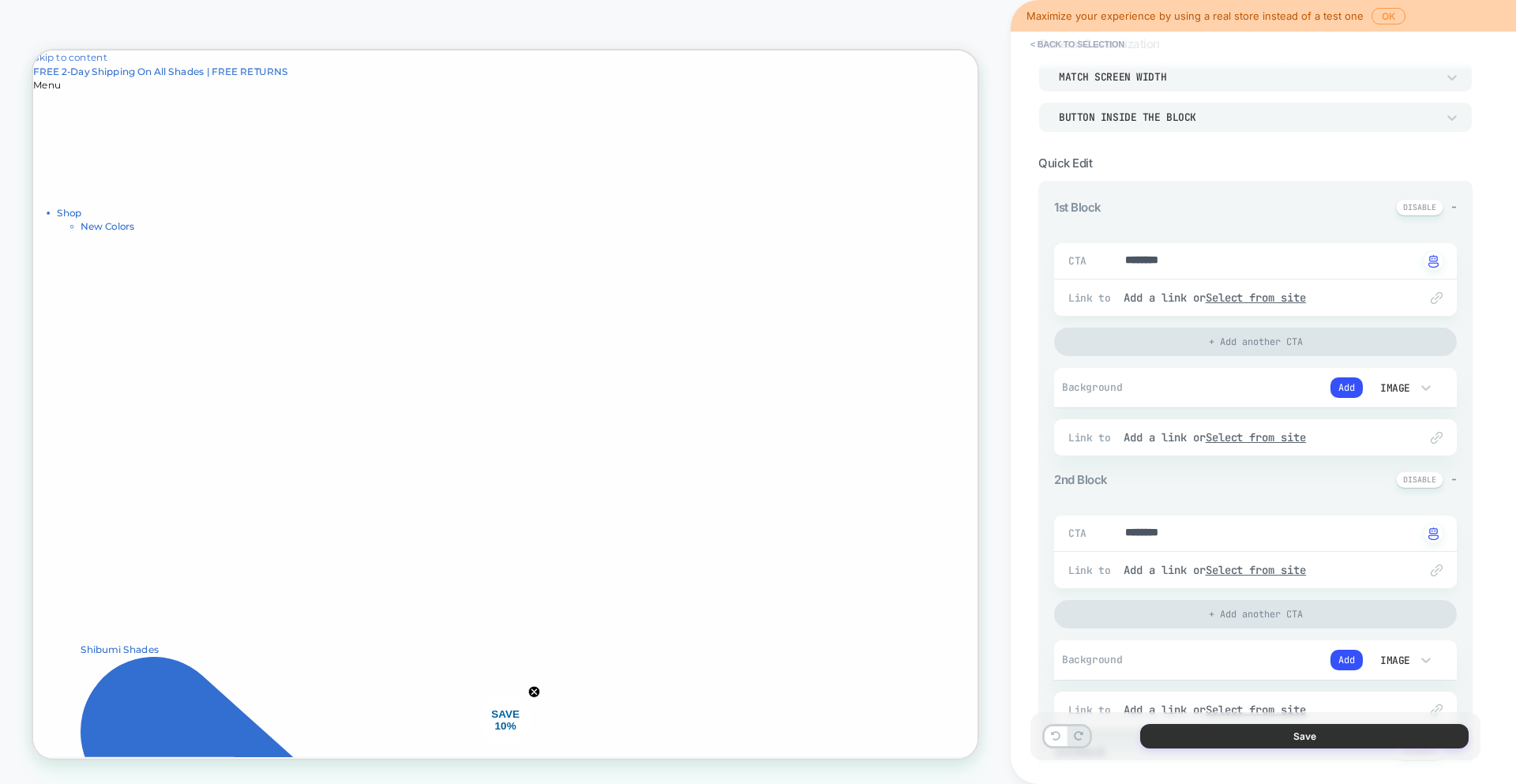
scroll to position [106, 0]
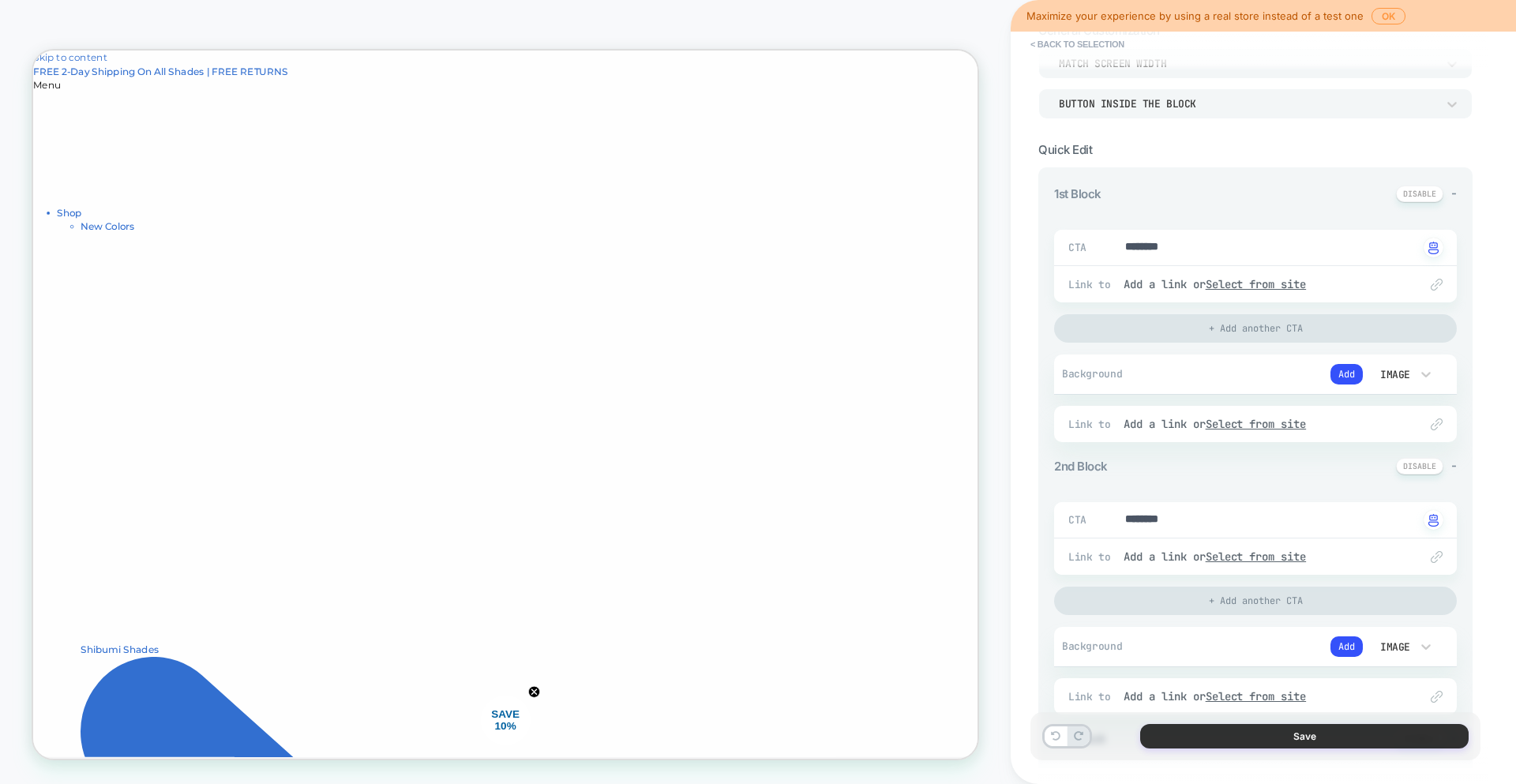
click at [1310, 731] on button "Save" at bounding box center [1305, 735] width 329 height 24
type textarea "*"
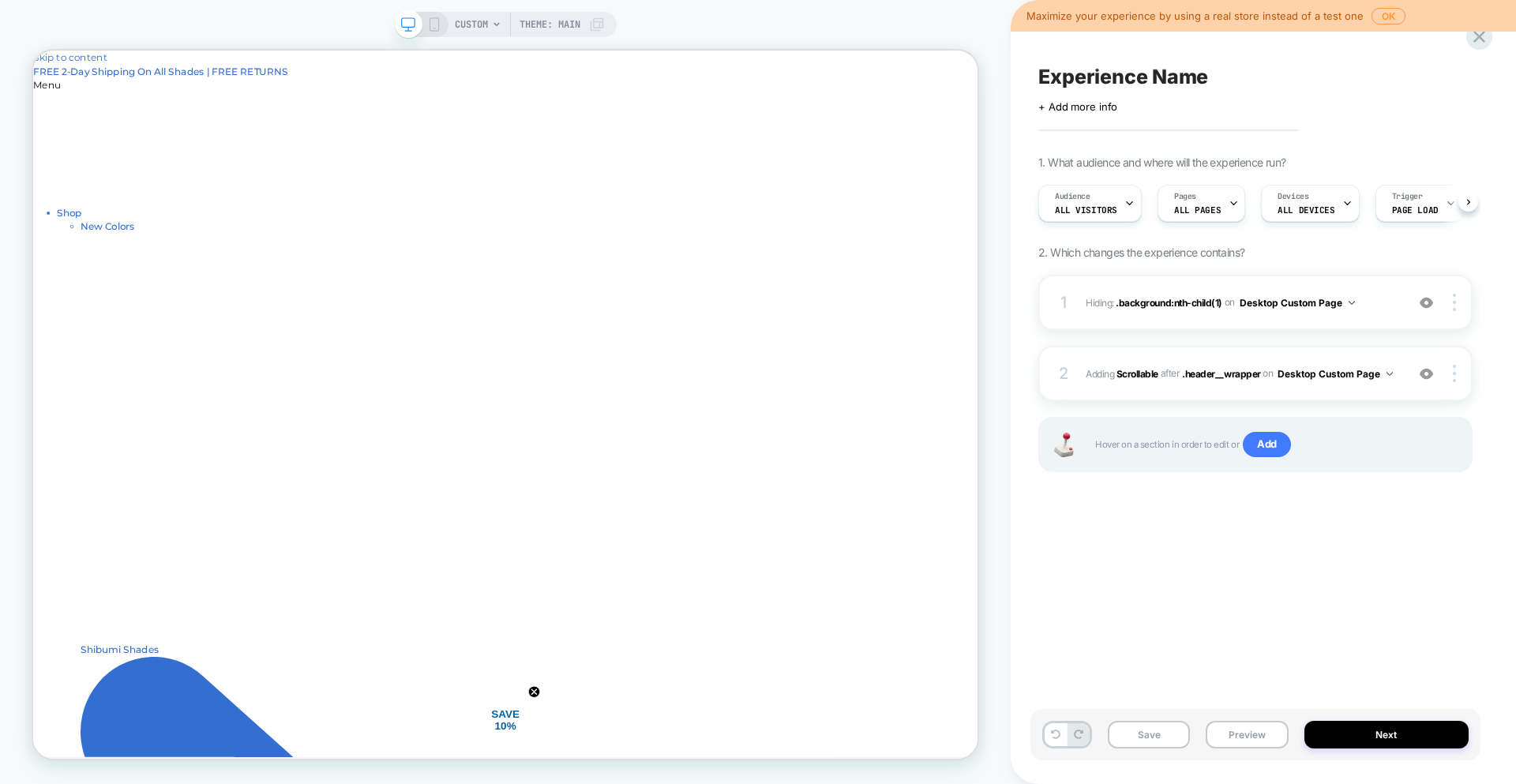
scroll to position [0, 1]
click at [1349, 302] on img at bounding box center [1352, 302] width 7 height 4
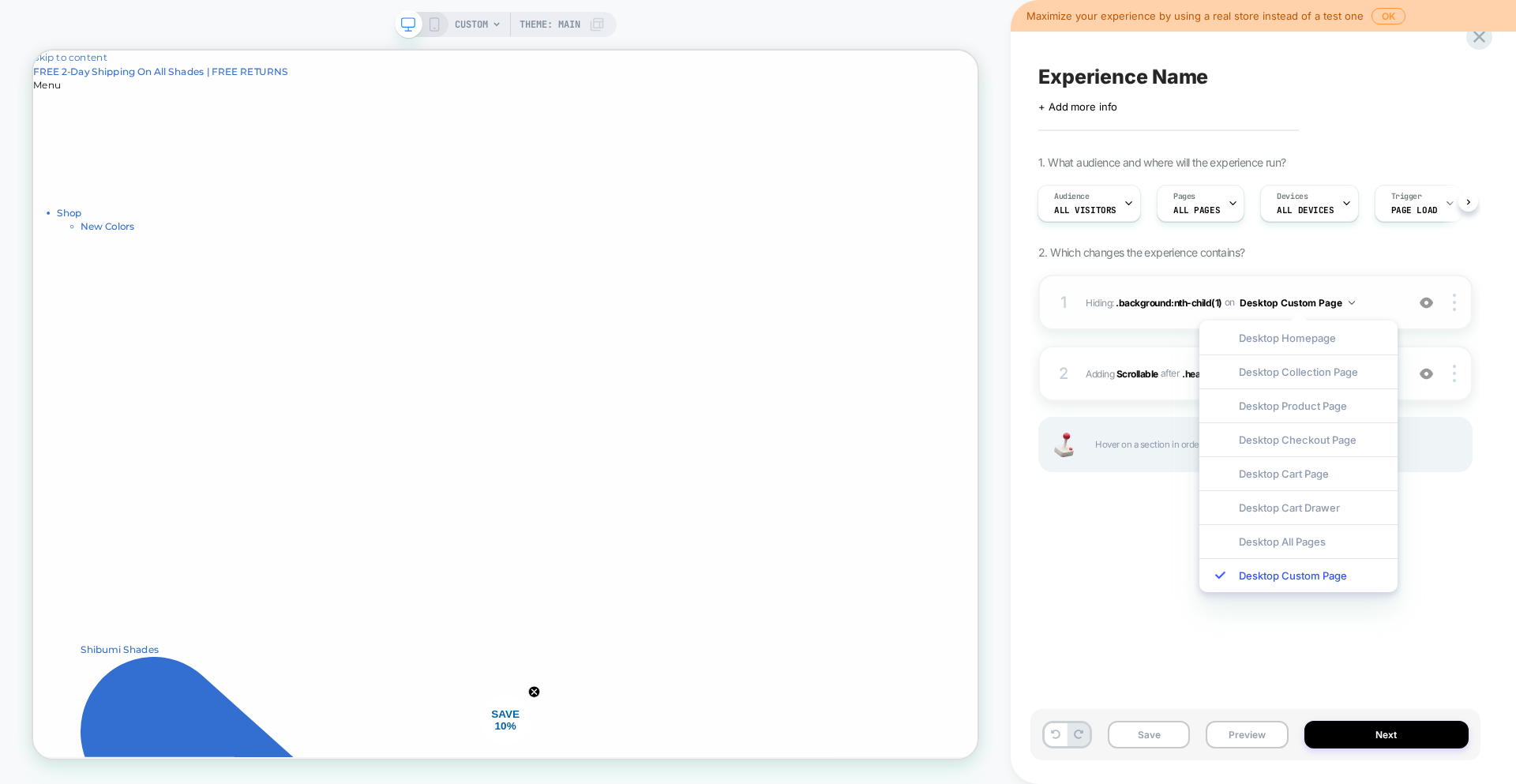
click at [1349, 302] on img at bounding box center [1352, 302] width 7 height 4
click at [1394, 297] on span "Hiding : .background:nth-child(1) .background:nth-child(1) on Desktop Custom Pa…" at bounding box center [1242, 303] width 312 height 20
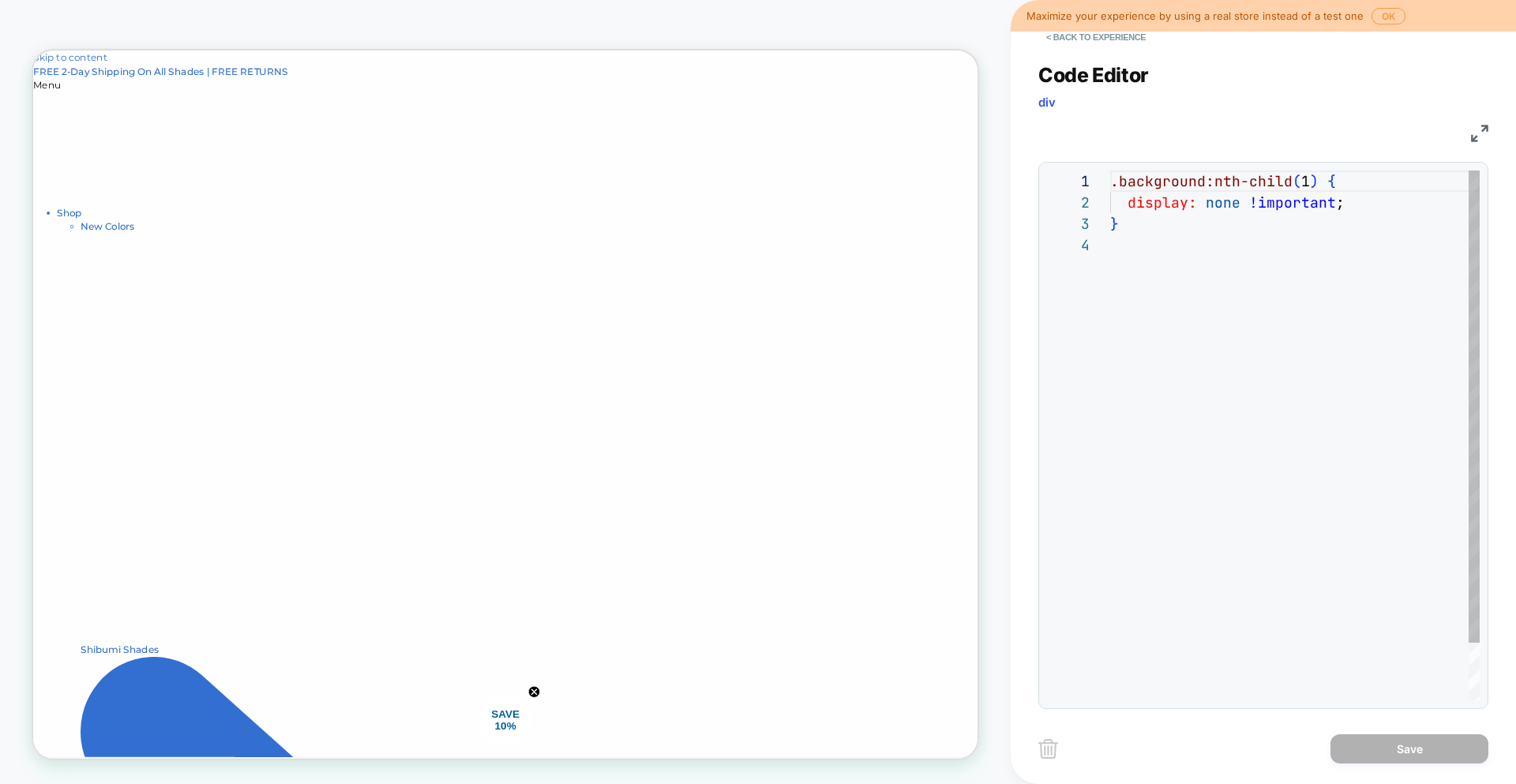
scroll to position [64, 0]
click at [1043, 747] on img at bounding box center [1048, 749] width 20 height 20
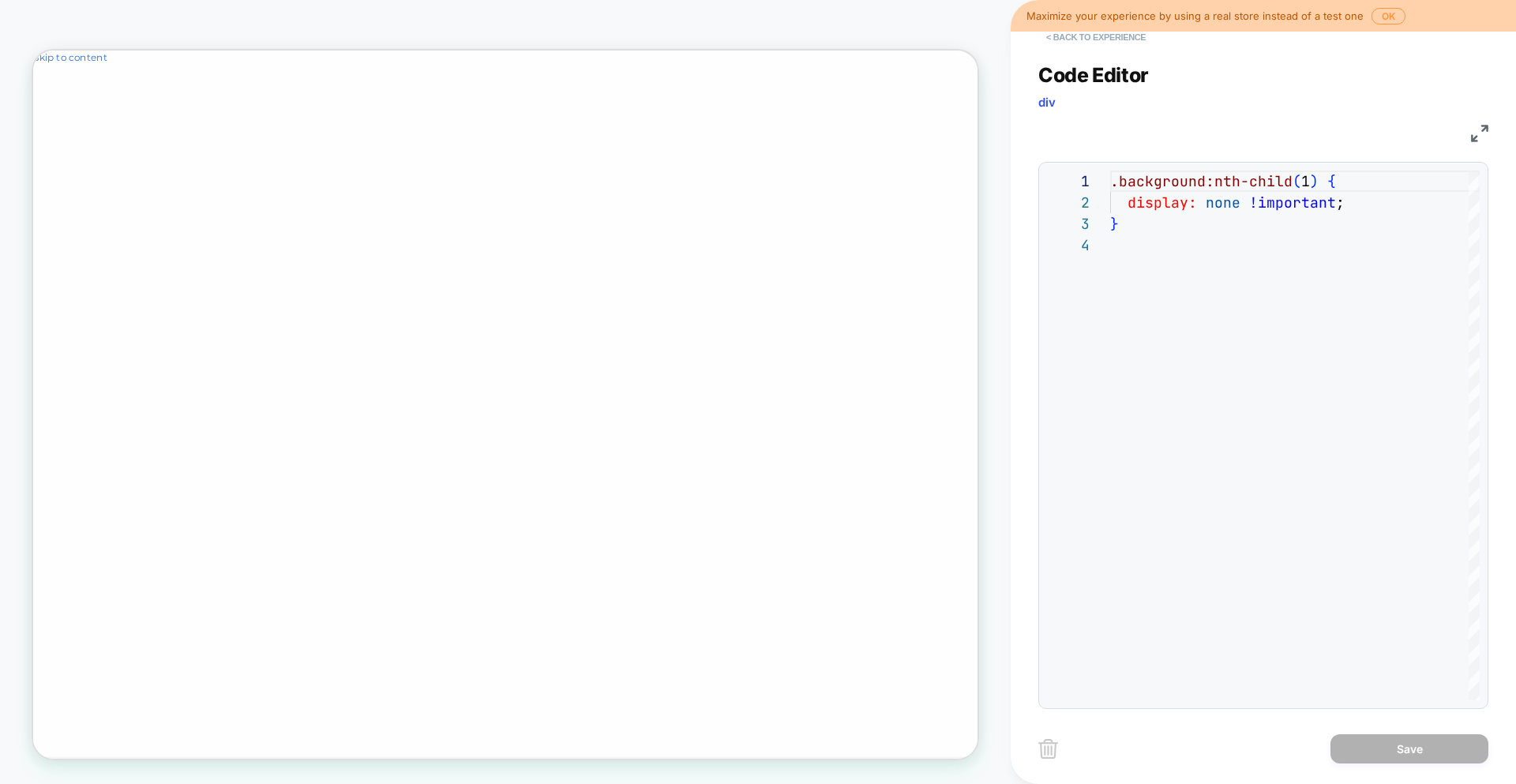
click at [1084, 40] on button "< Back to experience" at bounding box center [1096, 37] width 116 height 25
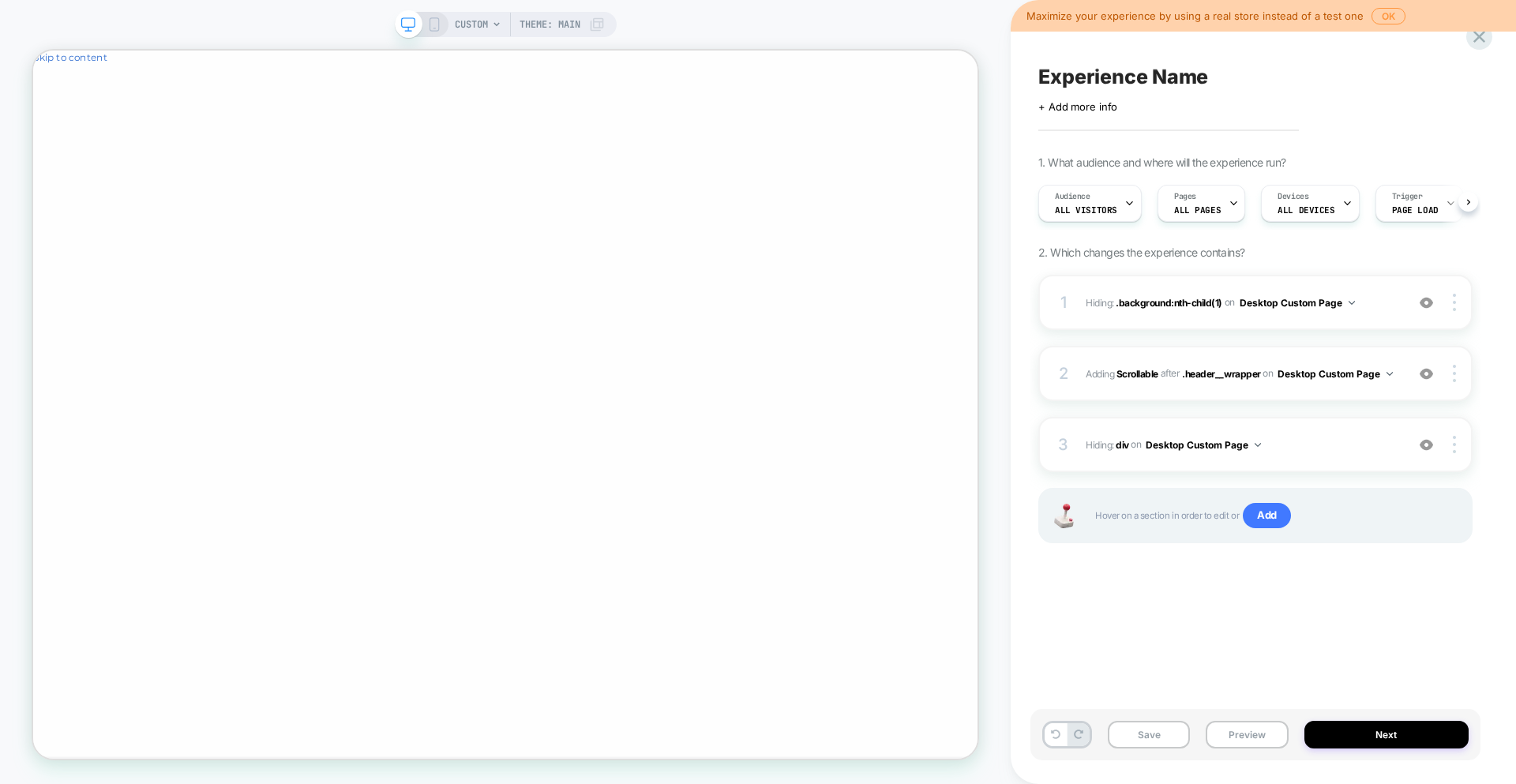
scroll to position [0, 1]
click at [939, 70] on html "Skip to content Search 0 Search Shibumi Shade" at bounding box center [663, 60] width 1260 height 20
click at [1457, 301] on div at bounding box center [1457, 302] width 30 height 18
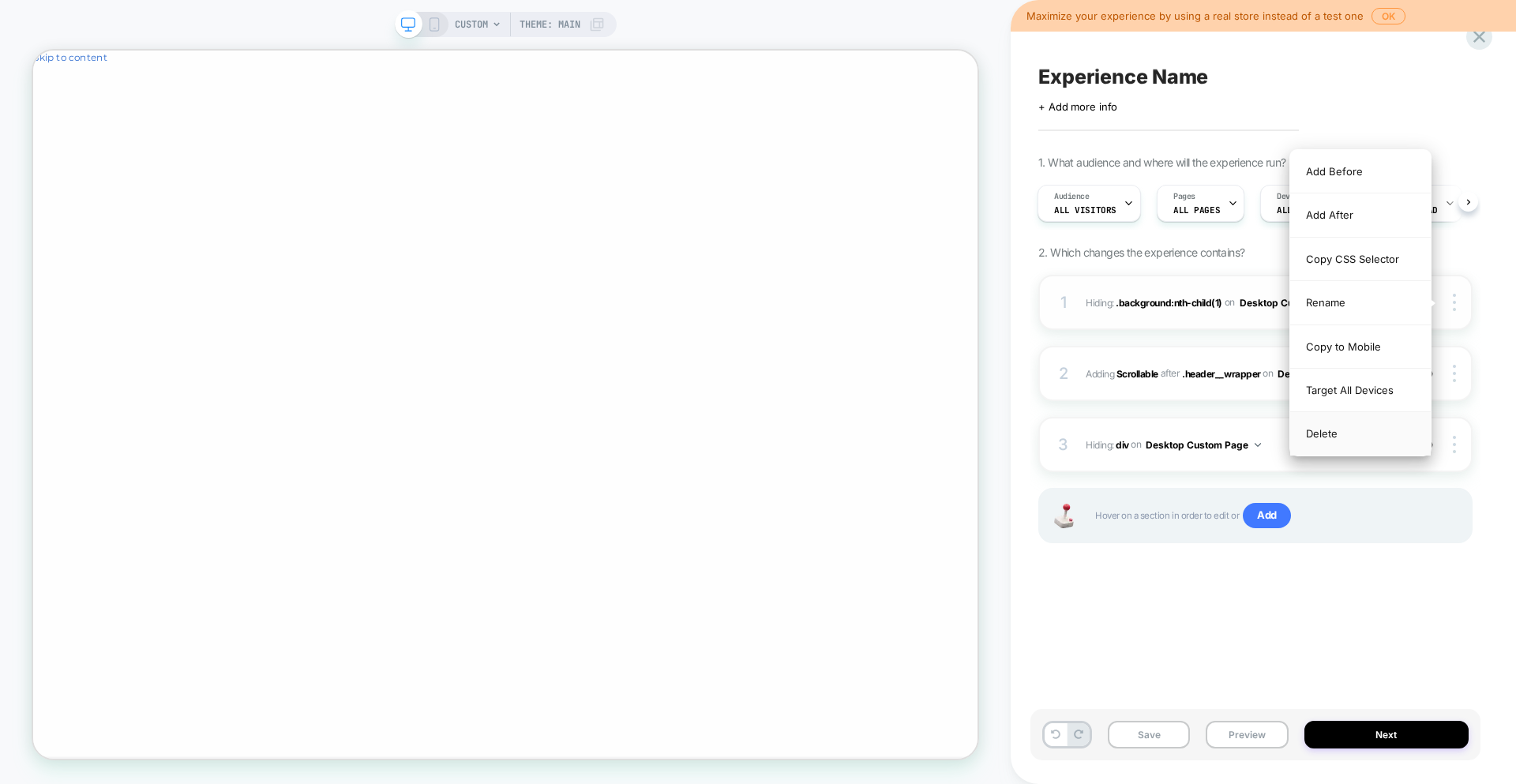
click at [1322, 425] on div "Delete" at bounding box center [1361, 433] width 141 height 43
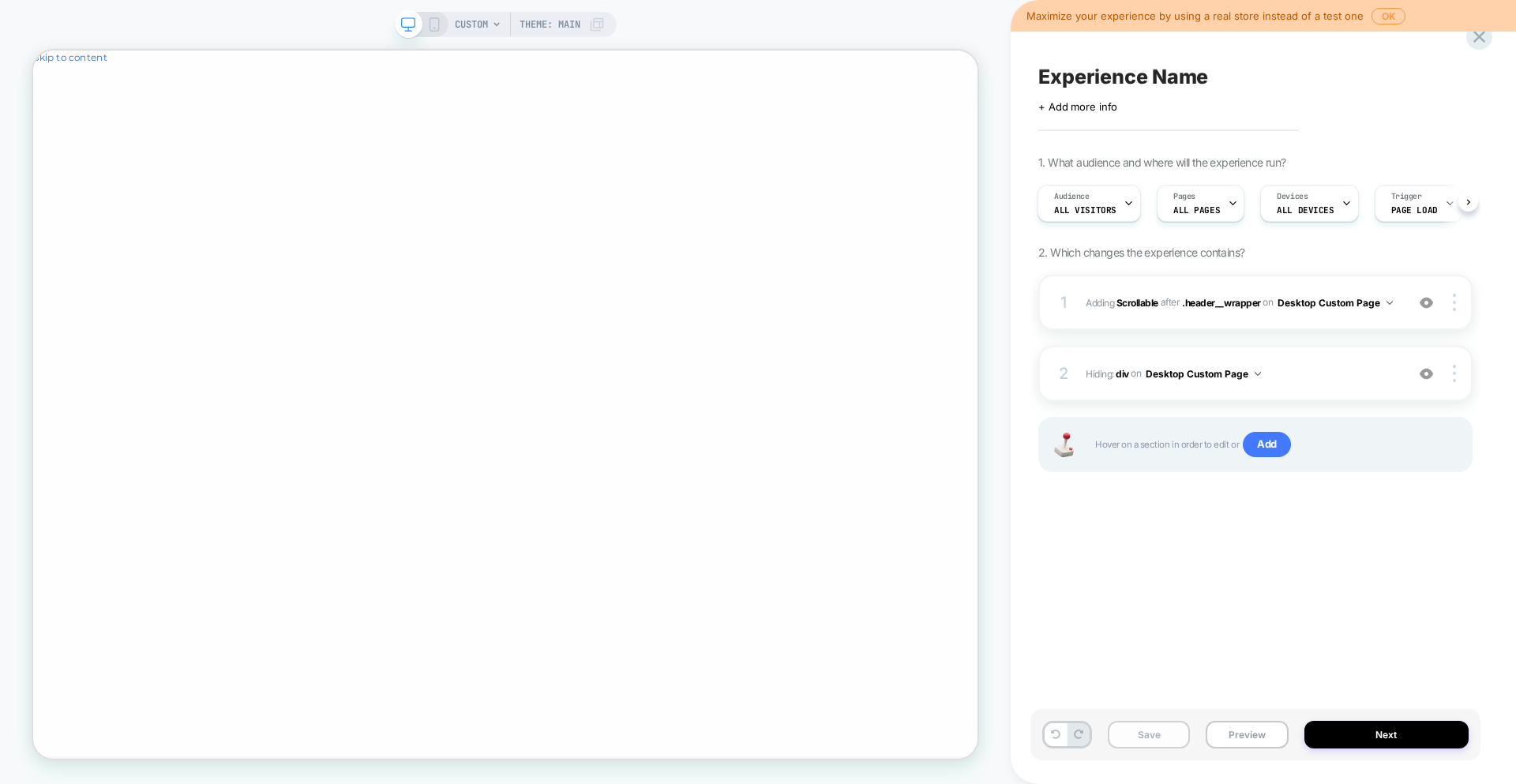
click at [1158, 732] on button "Save" at bounding box center [1149, 734] width 82 height 28
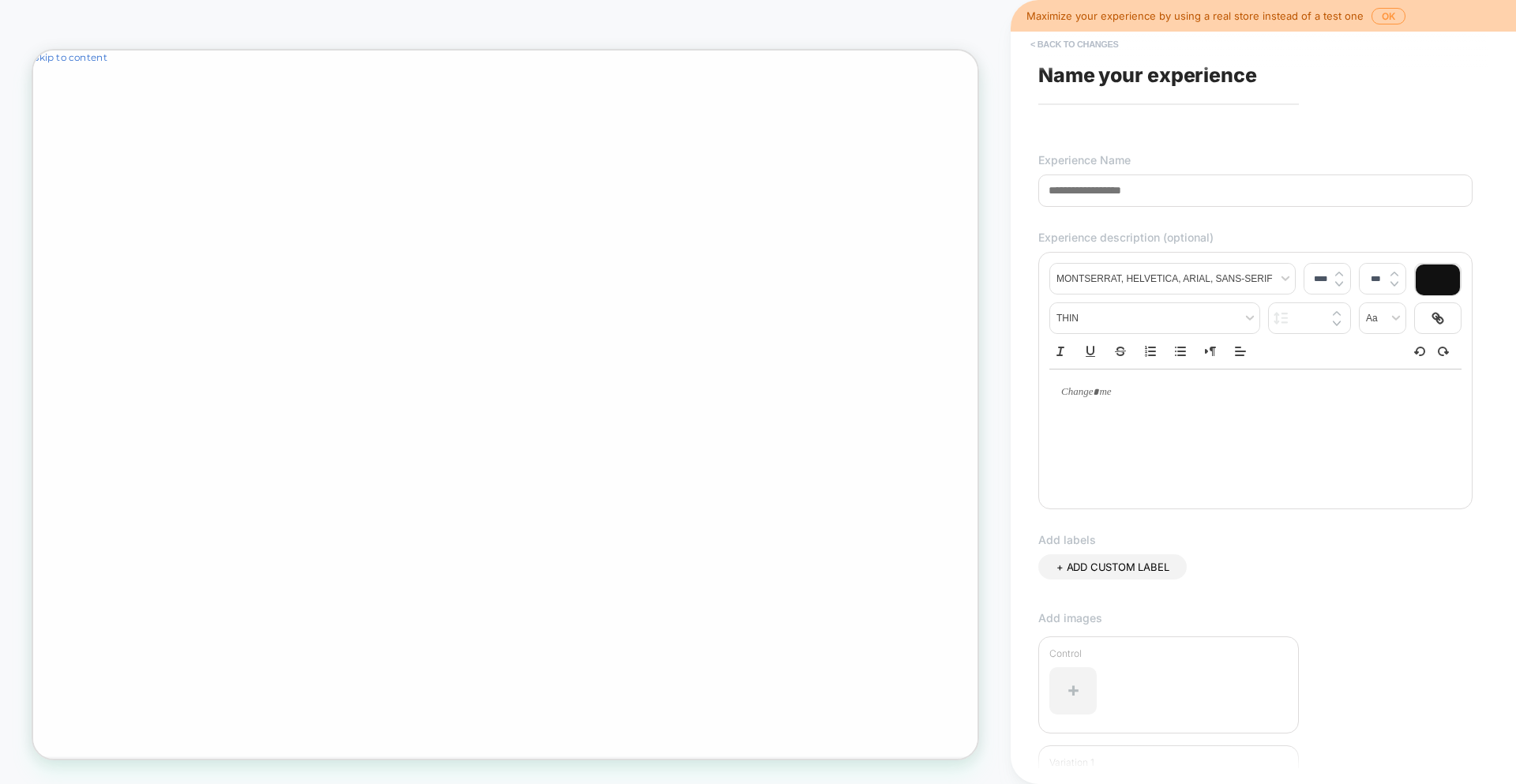
click at [1066, 45] on button "< Back to changes" at bounding box center [1074, 44] width 104 height 25
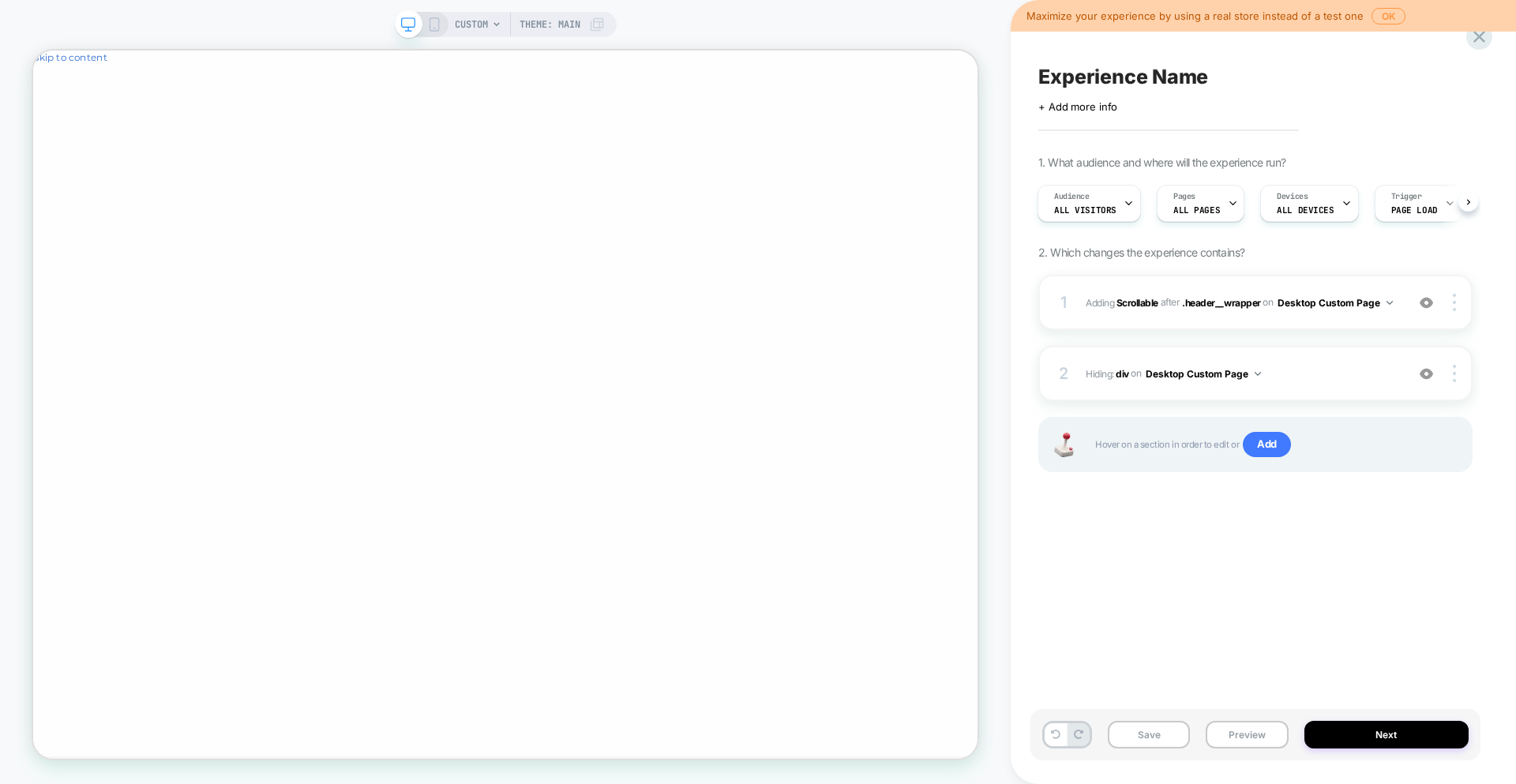
click at [1084, 89] on div "Click to edit experience details + Add more info" at bounding box center [1255, 101] width 434 height 24
click at [1059, 732] on icon at bounding box center [1055, 734] width 9 height 9
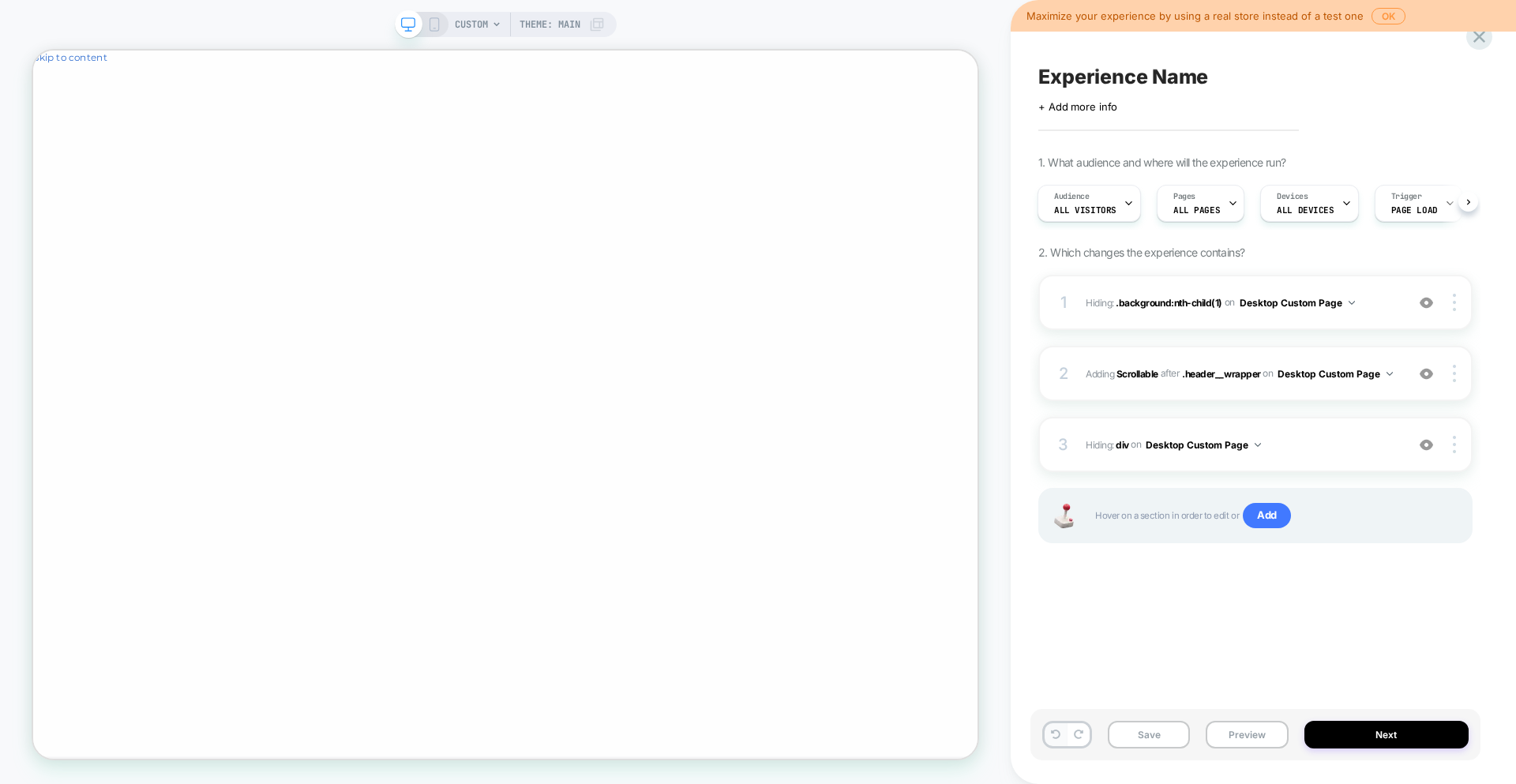
click at [1060, 732] on icon at bounding box center [1055, 734] width 9 height 9
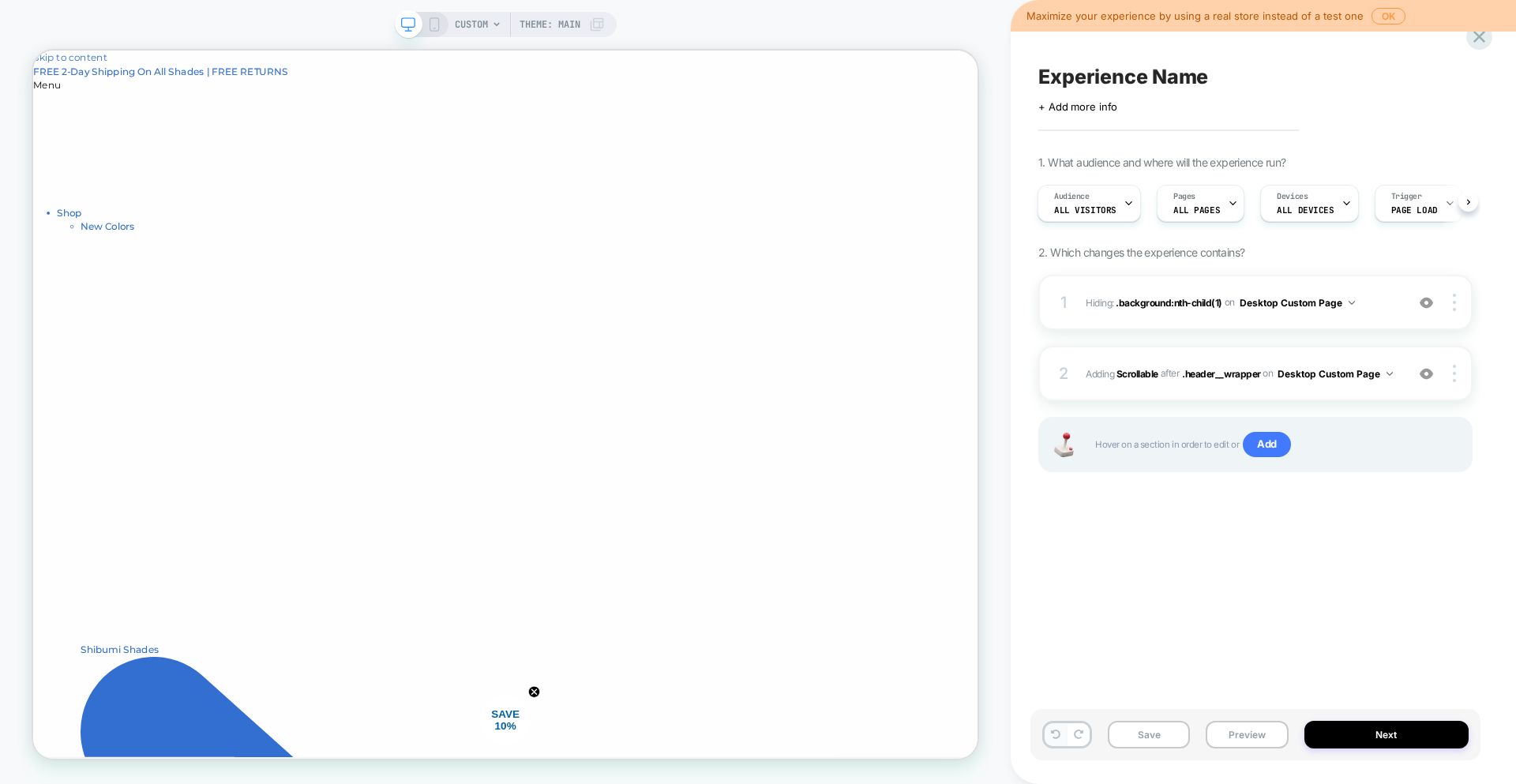
click at [1060, 732] on icon at bounding box center [1055, 734] width 9 height 9
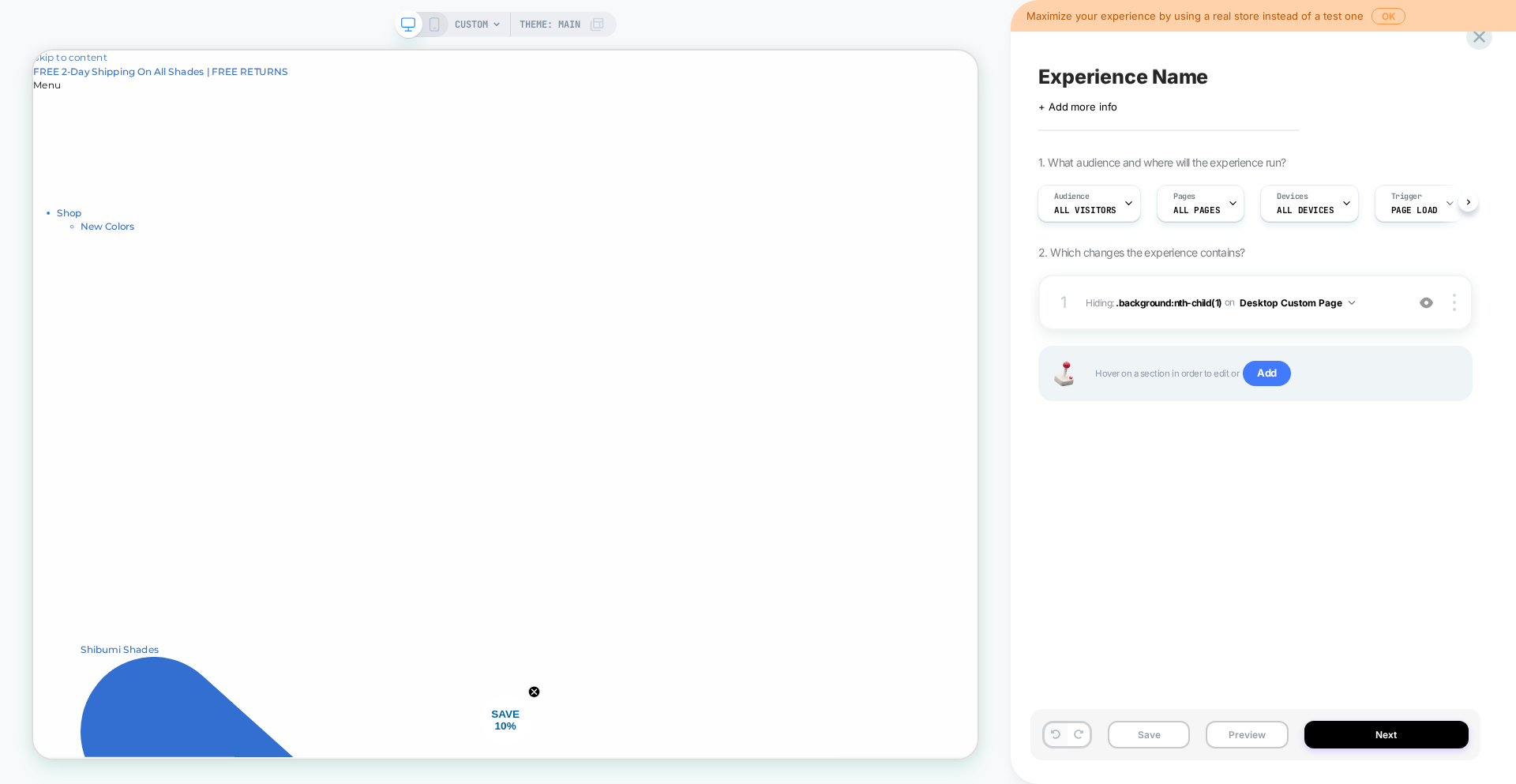
click at [1060, 732] on icon at bounding box center [1055, 734] width 9 height 9
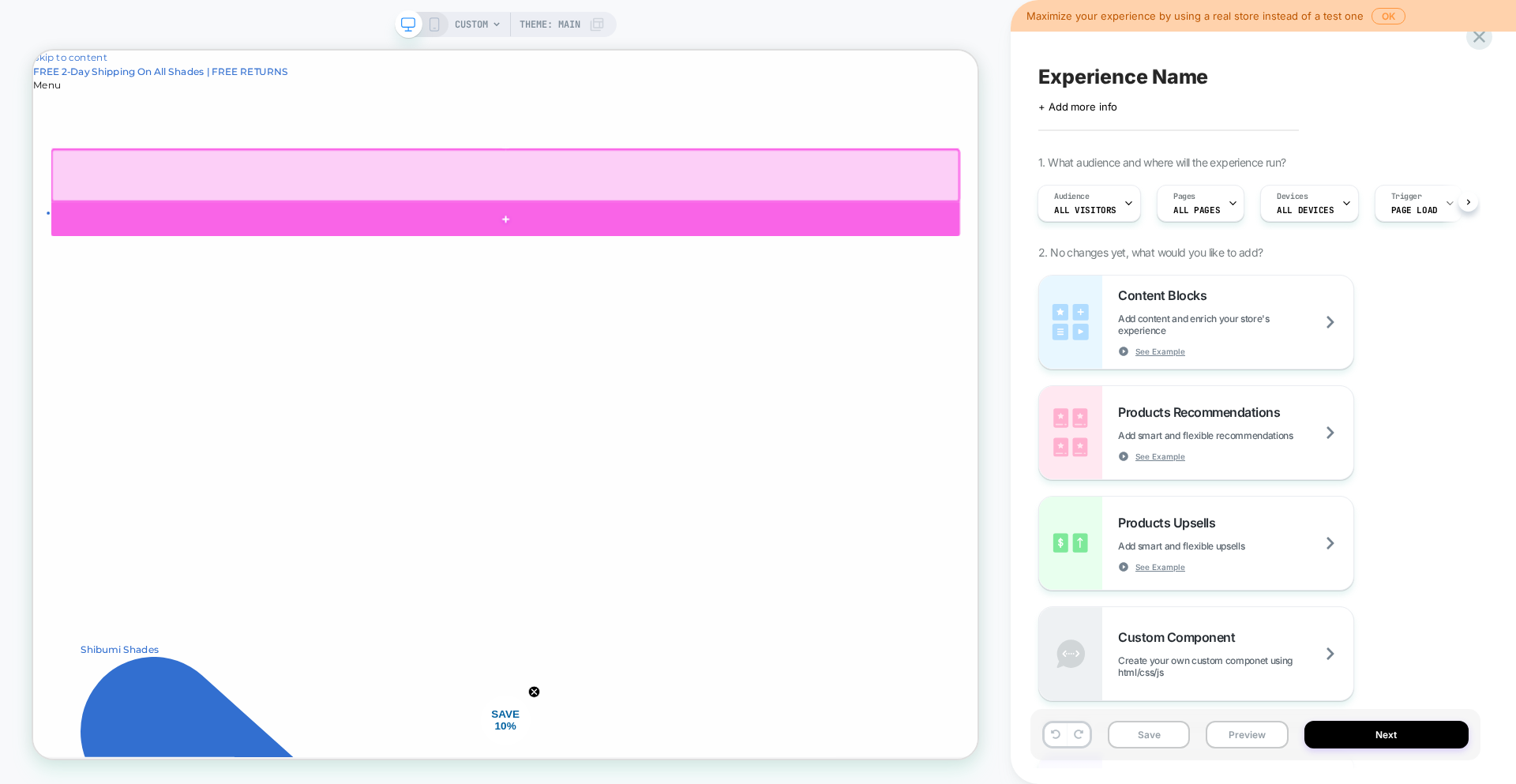
click at [755, 265] on div at bounding box center [663, 276] width 1212 height 46
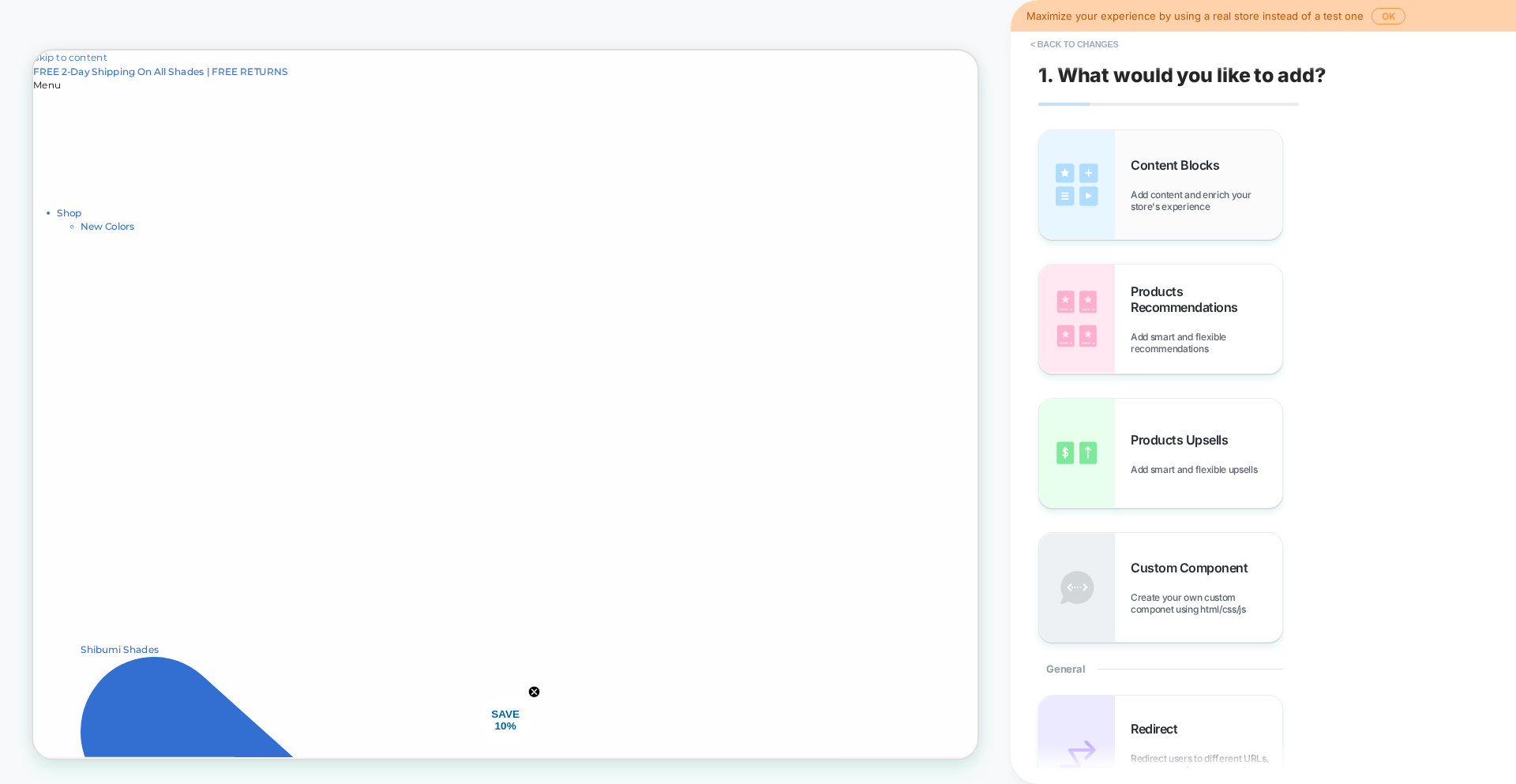
click at [1080, 184] on img at bounding box center [1077, 184] width 75 height 109
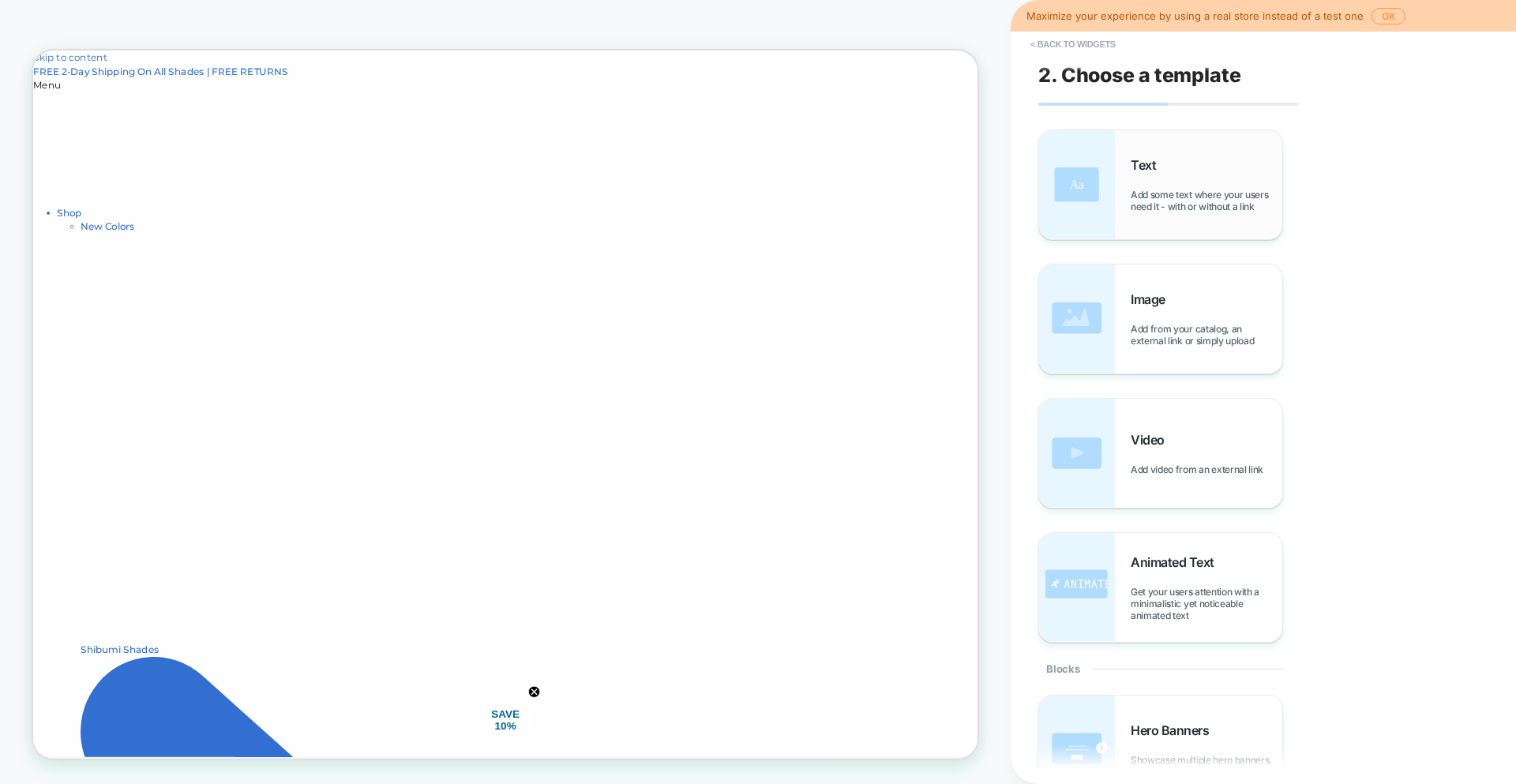
click at [1082, 181] on img at bounding box center [1077, 184] width 75 height 109
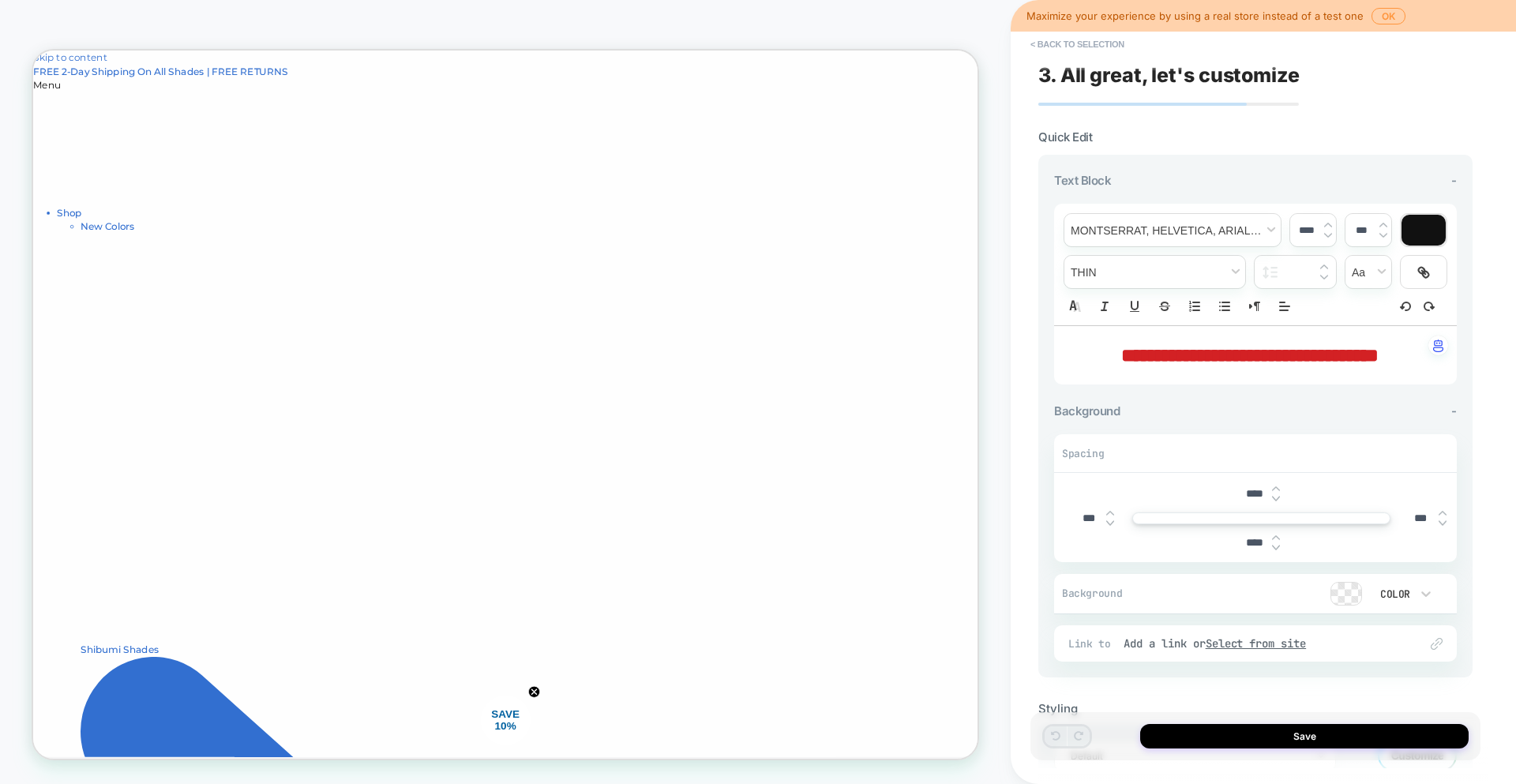
click at [1379, 355] on span "**********" at bounding box center [1250, 355] width 257 height 19
click at [1321, 364] on span "**********" at bounding box center [1250, 355] width 257 height 19
type input "****"
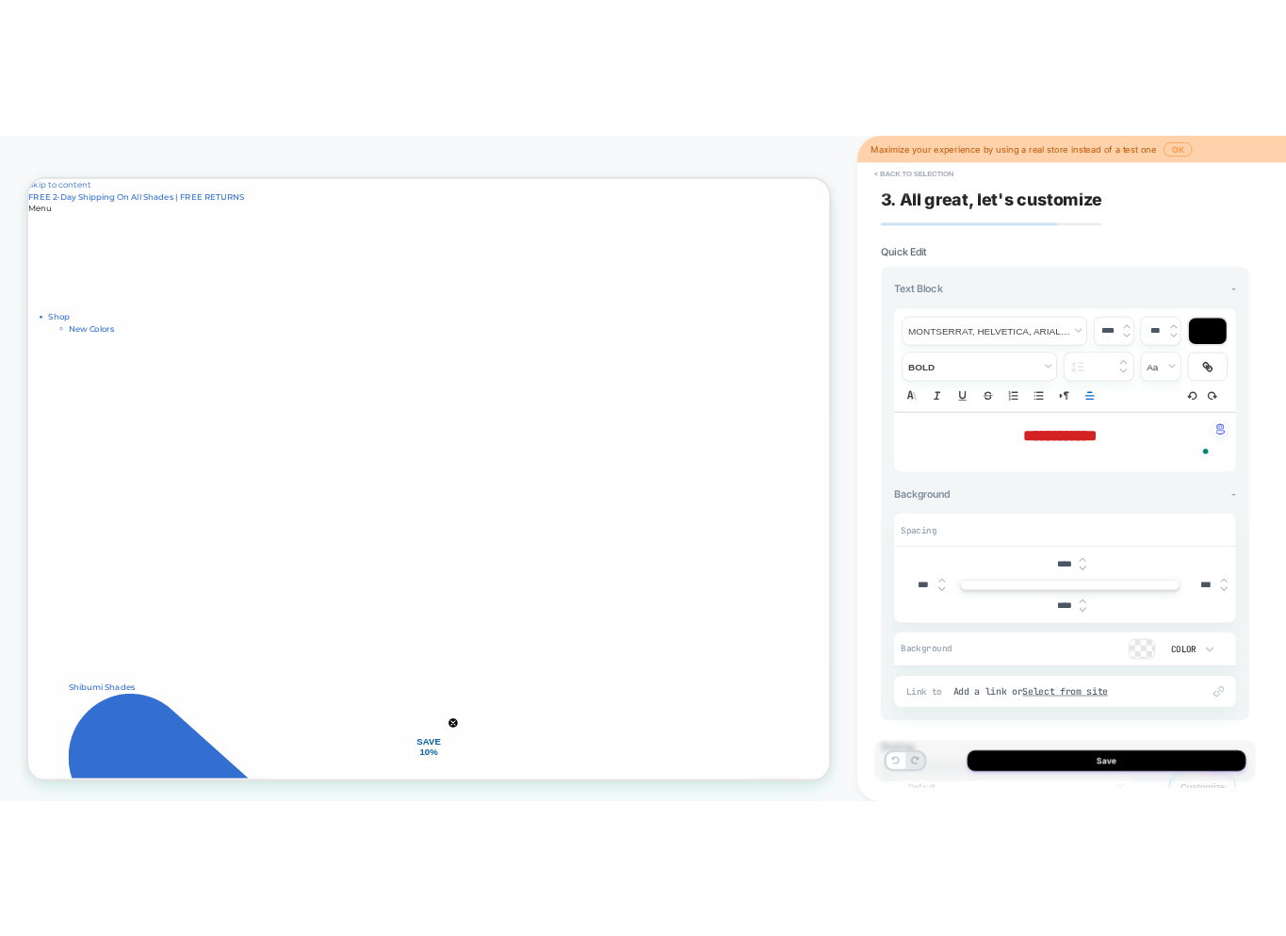
scroll to position [0, 0]
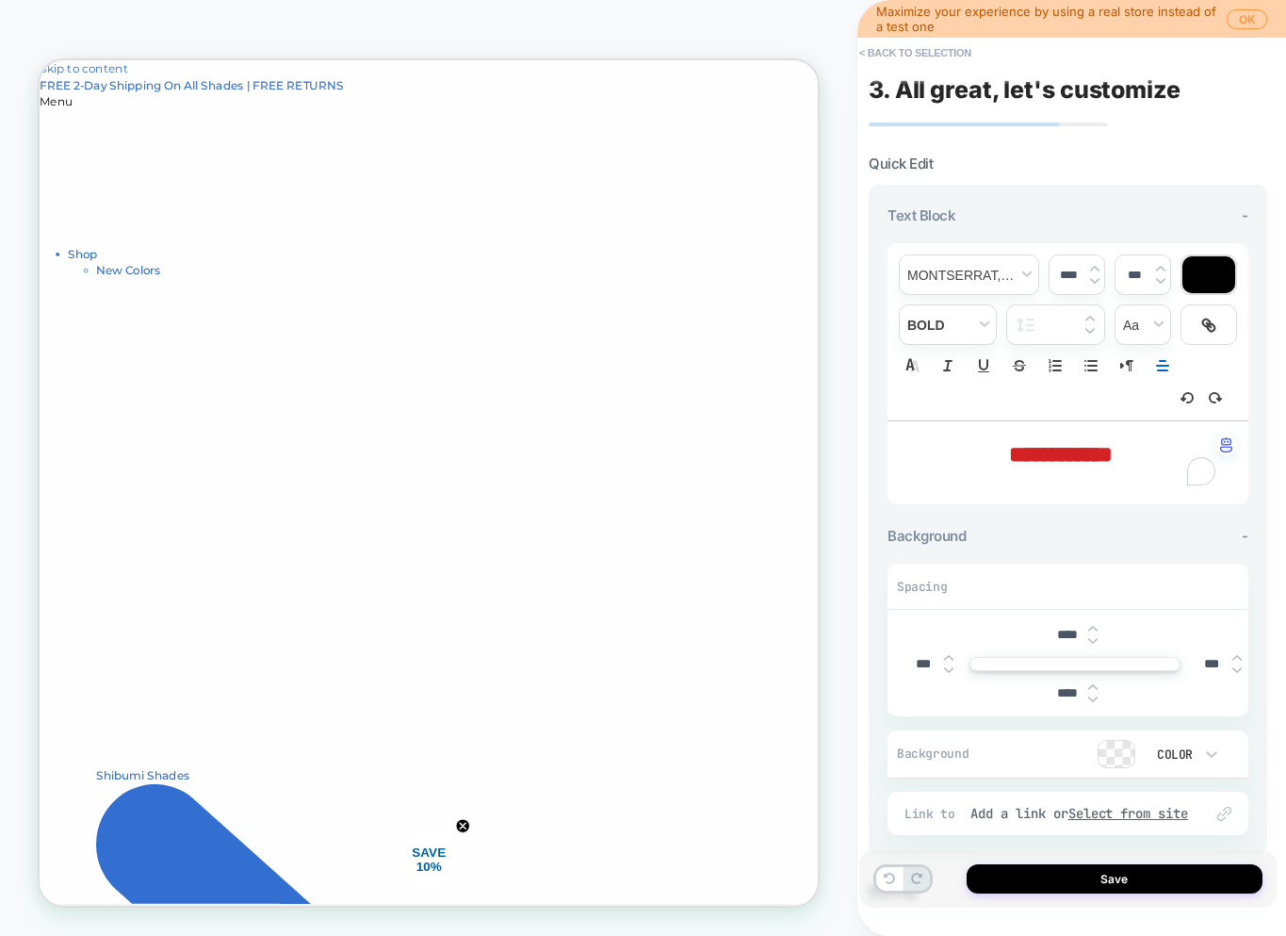
click at [953, 276] on span "font" at bounding box center [969, 274] width 139 height 39
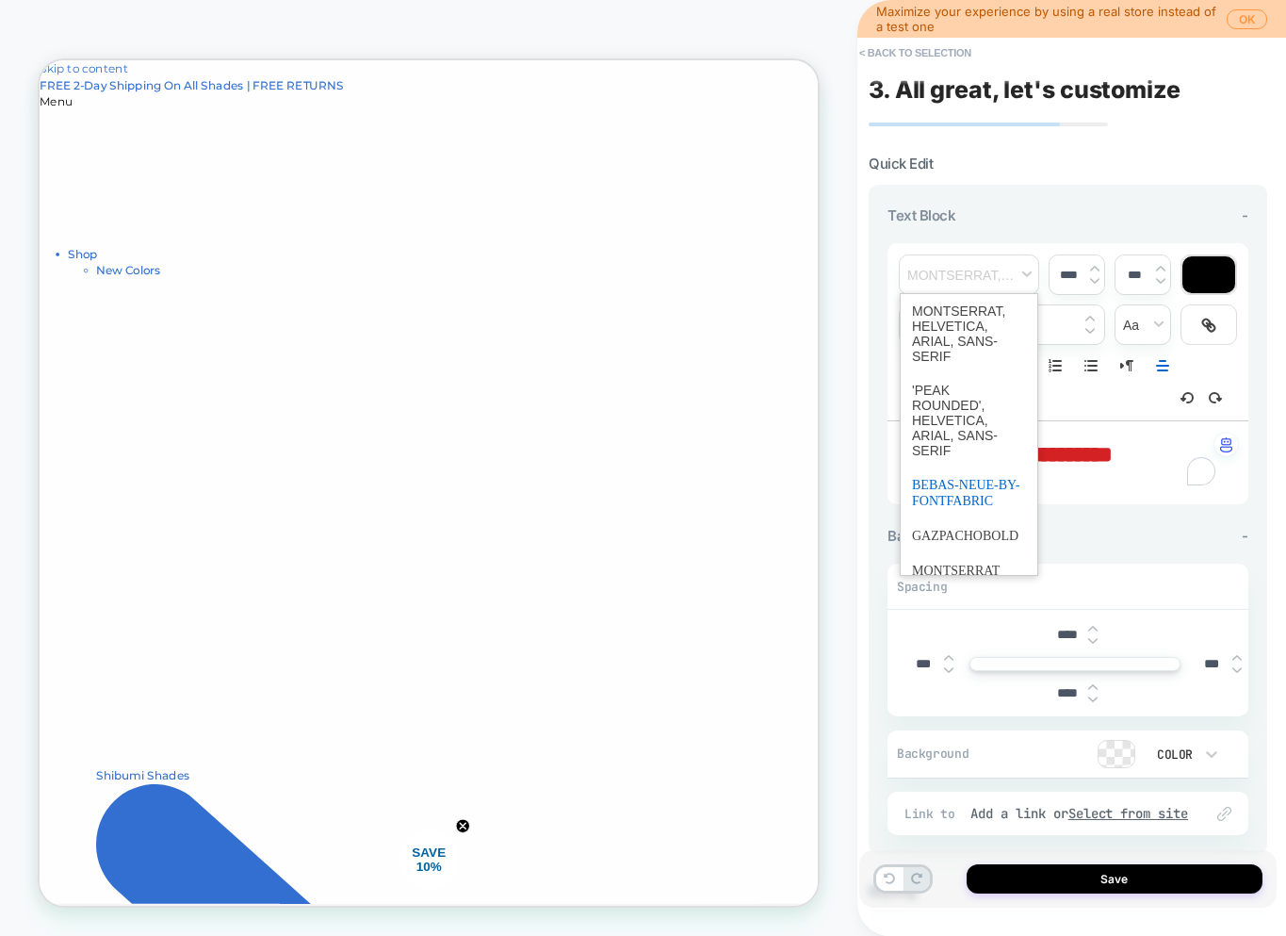
click at [954, 500] on span "font" at bounding box center [969, 492] width 114 height 51
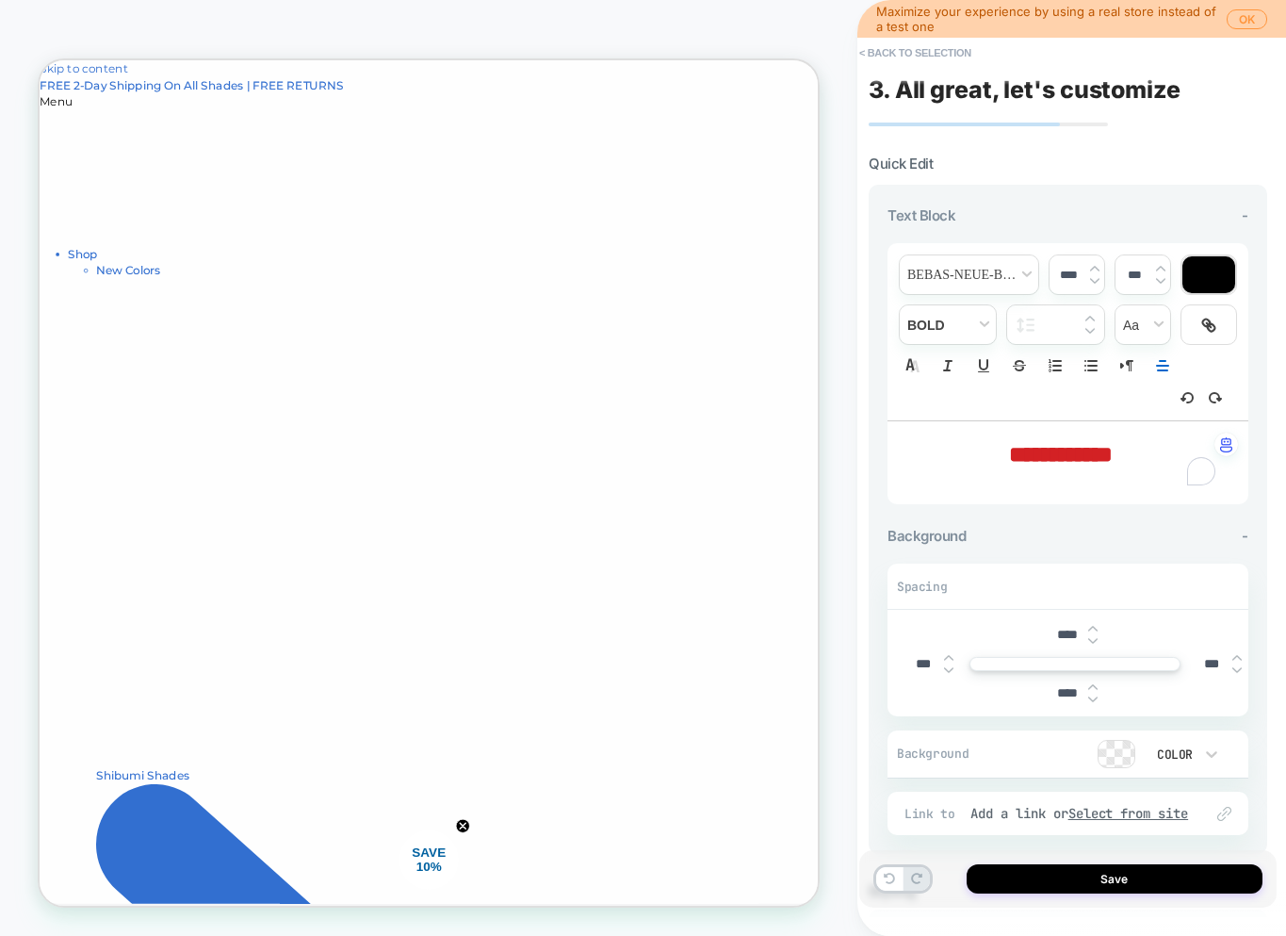
click at [1228, 279] on div at bounding box center [1209, 274] width 53 height 37
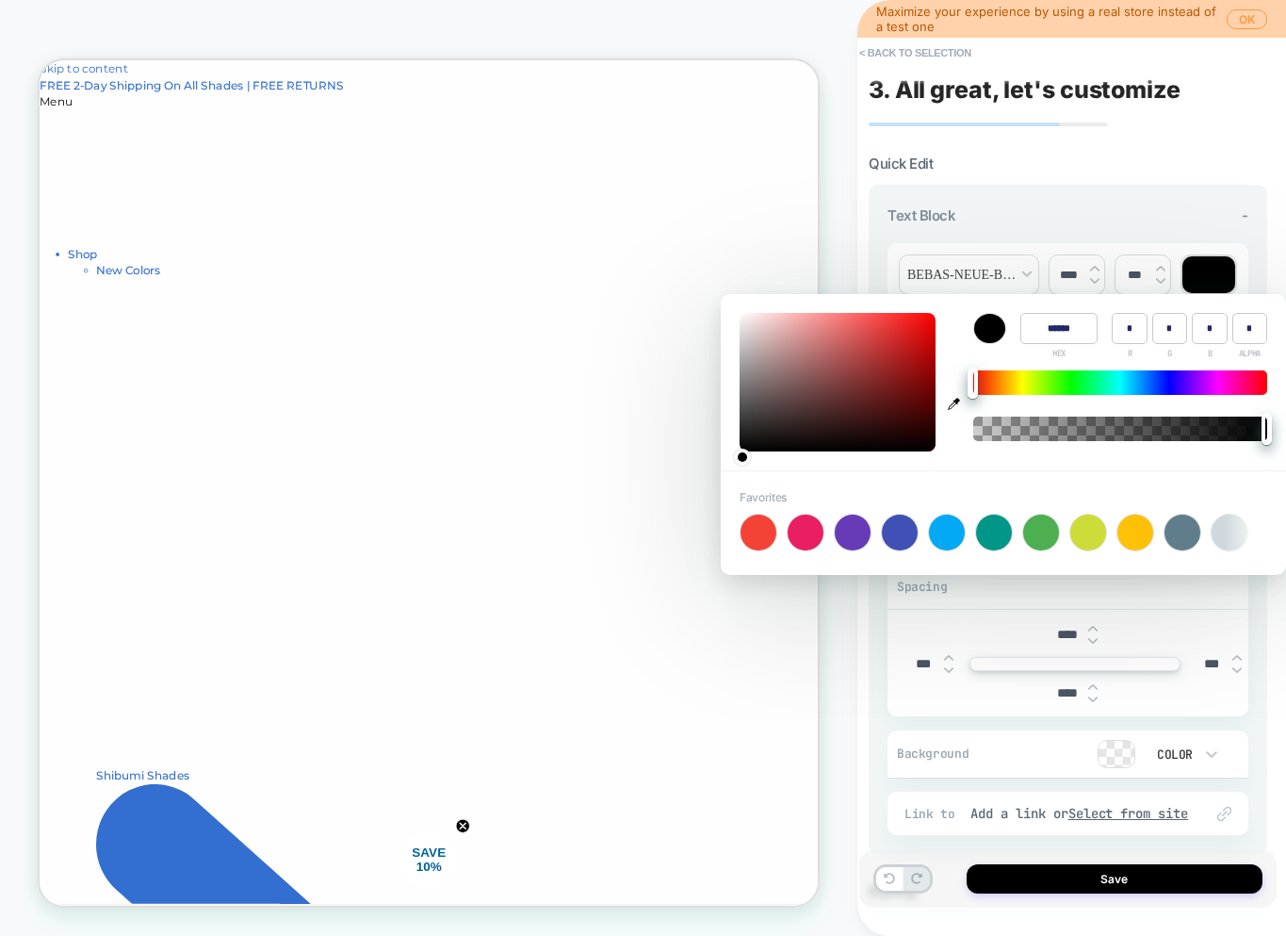
click at [999, 323] on div at bounding box center [989, 328] width 31 height 29
click at [983, 327] on div at bounding box center [989, 328] width 31 height 29
click at [950, 400] on icon "button" at bounding box center [954, 404] width 12 height 12
type input "******"
type input "***"
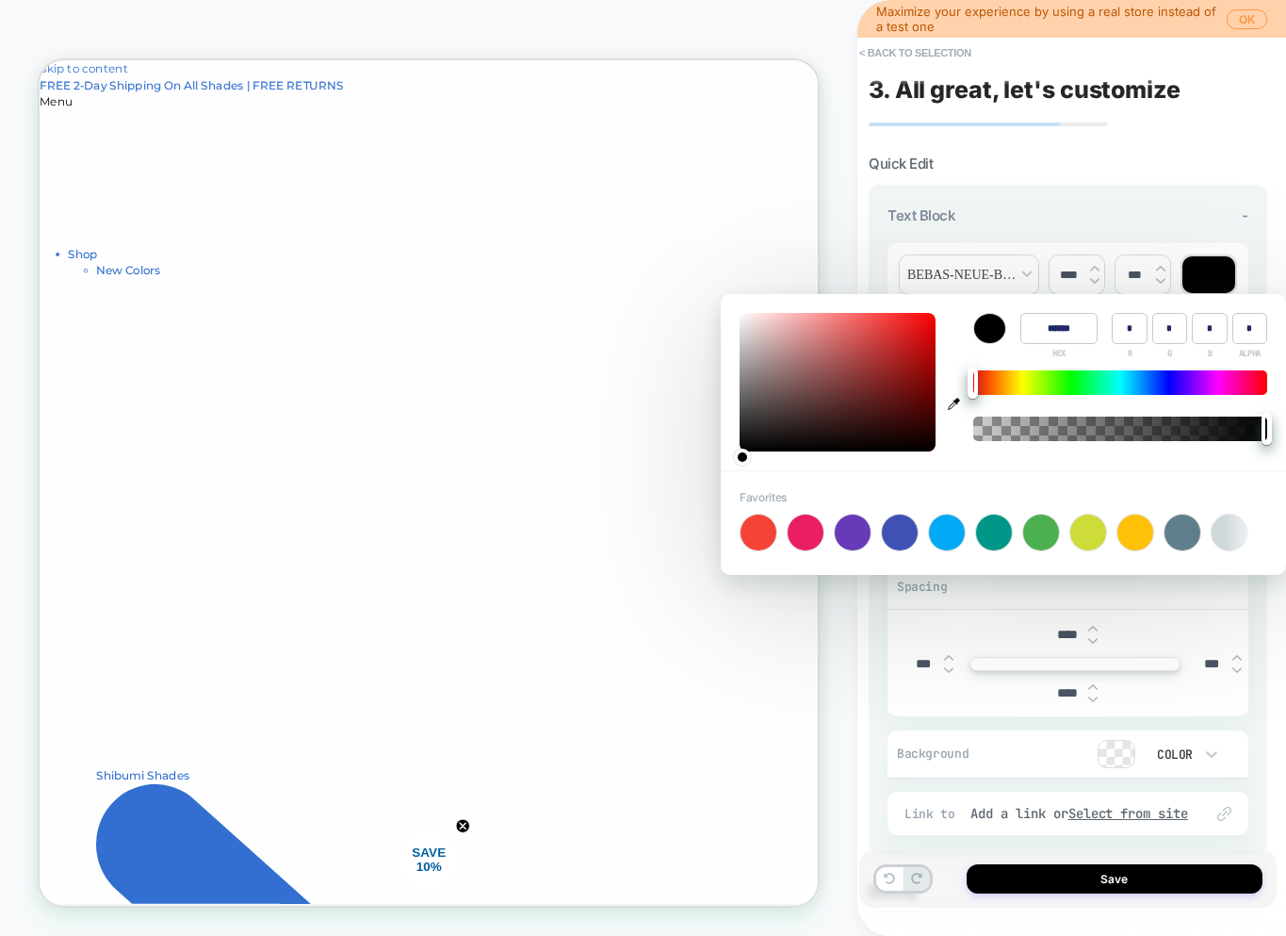
type input "***"
click at [1222, 585] on div "Spacing" at bounding box center [1068, 586] width 361 height 45
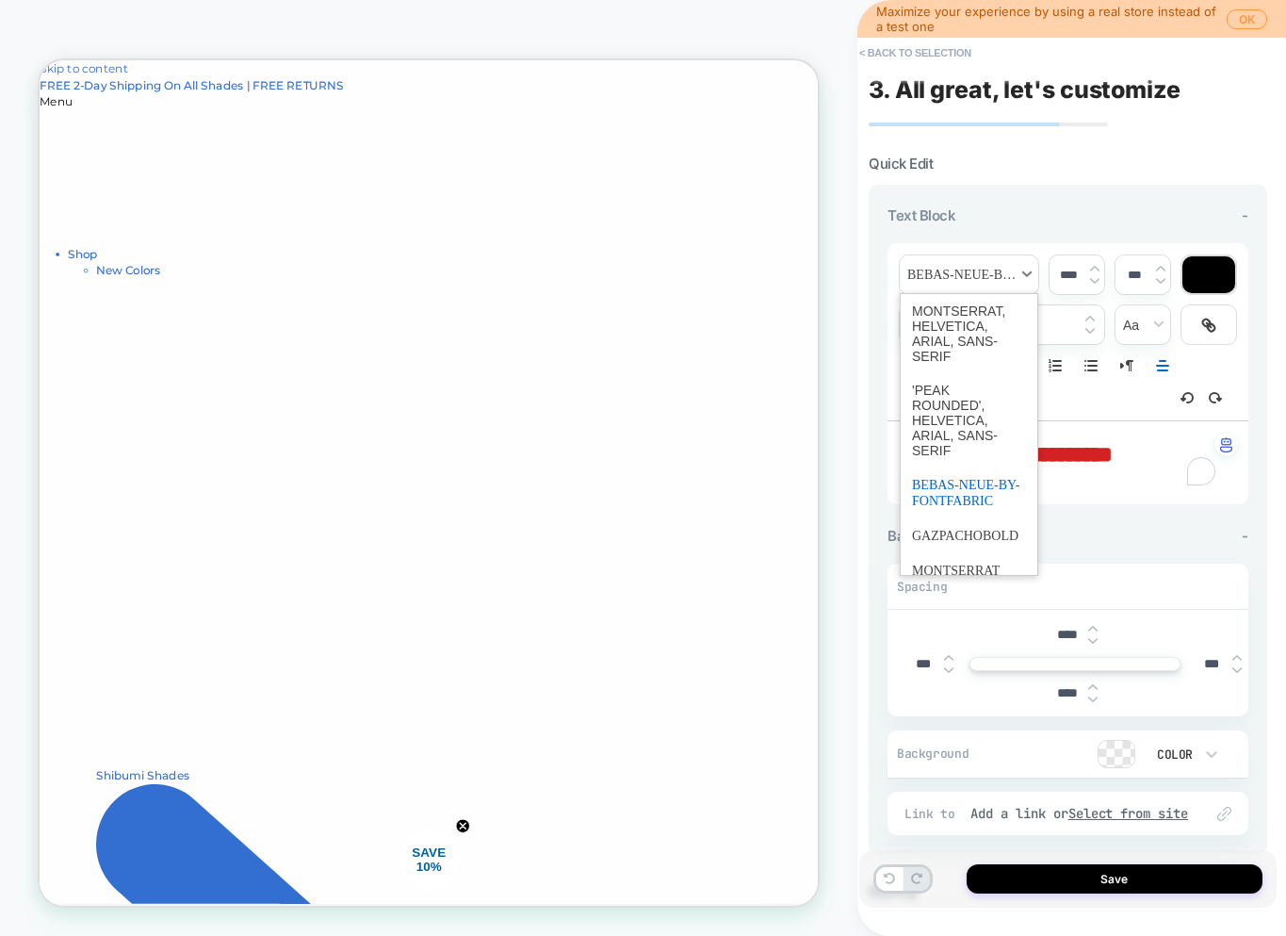
click at [1021, 272] on span "font" at bounding box center [969, 274] width 139 height 39
click at [1057, 233] on div "**********" at bounding box center [1068, 368] width 361 height 279
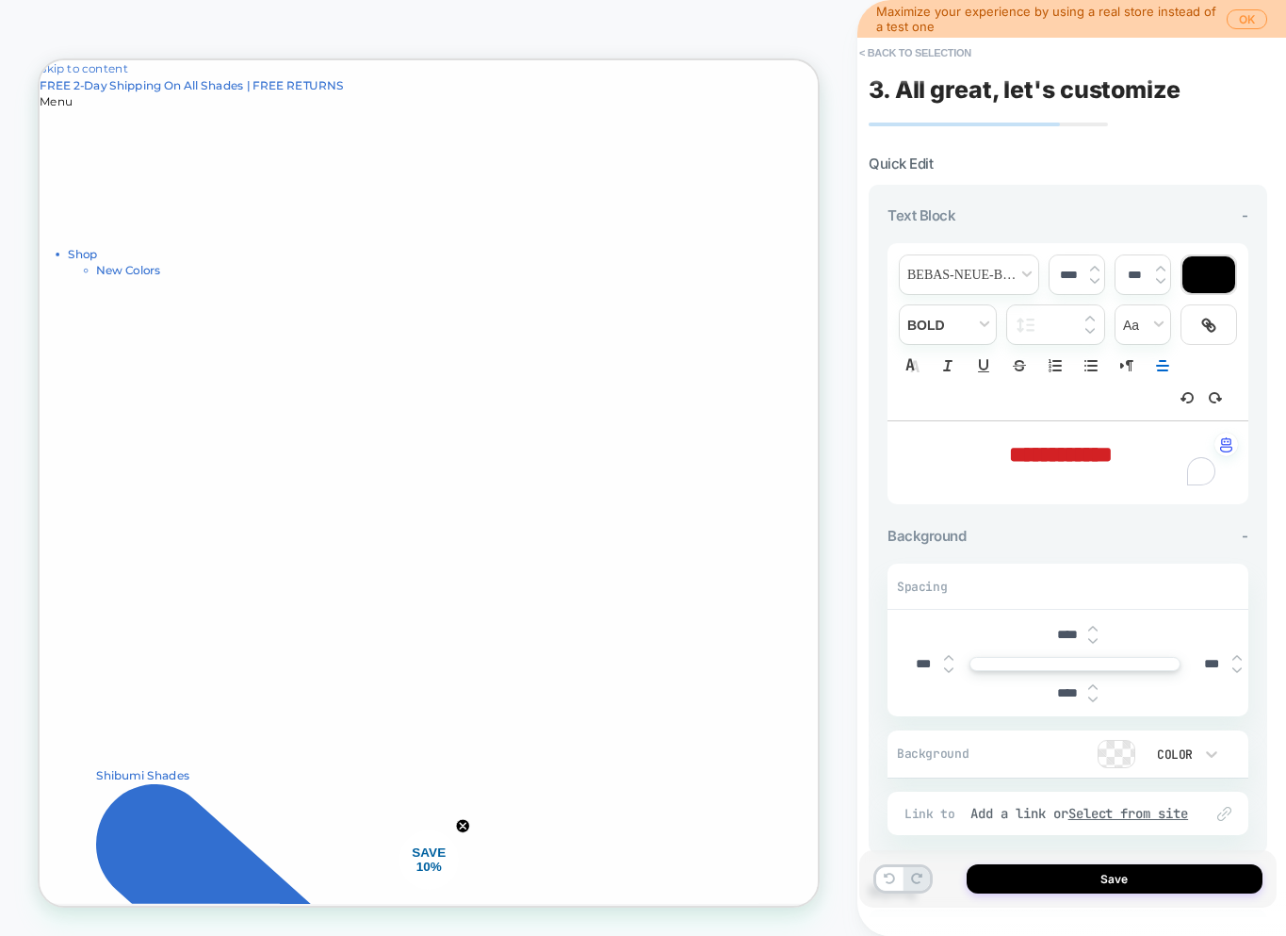
click at [1087, 438] on div "**********" at bounding box center [1068, 462] width 361 height 83
type input "****"
type input "******"
click at [1087, 438] on div "**********" at bounding box center [1068, 462] width 361 height 83
drag, startPoint x: 1150, startPoint y: 458, endPoint x: 940, endPoint y: 446, distance: 210.5
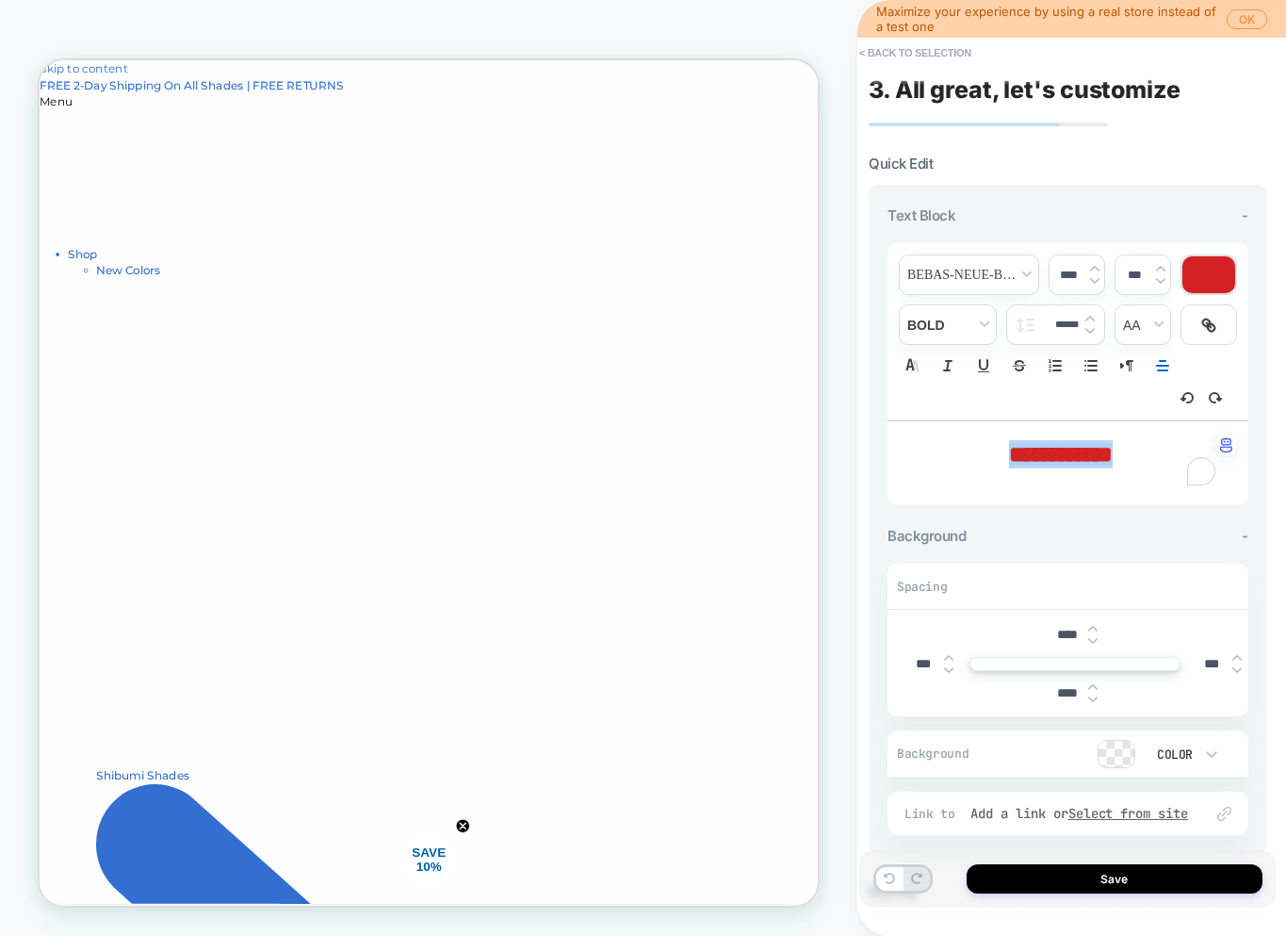
click at [1208, 276] on div at bounding box center [1209, 274] width 53 height 37
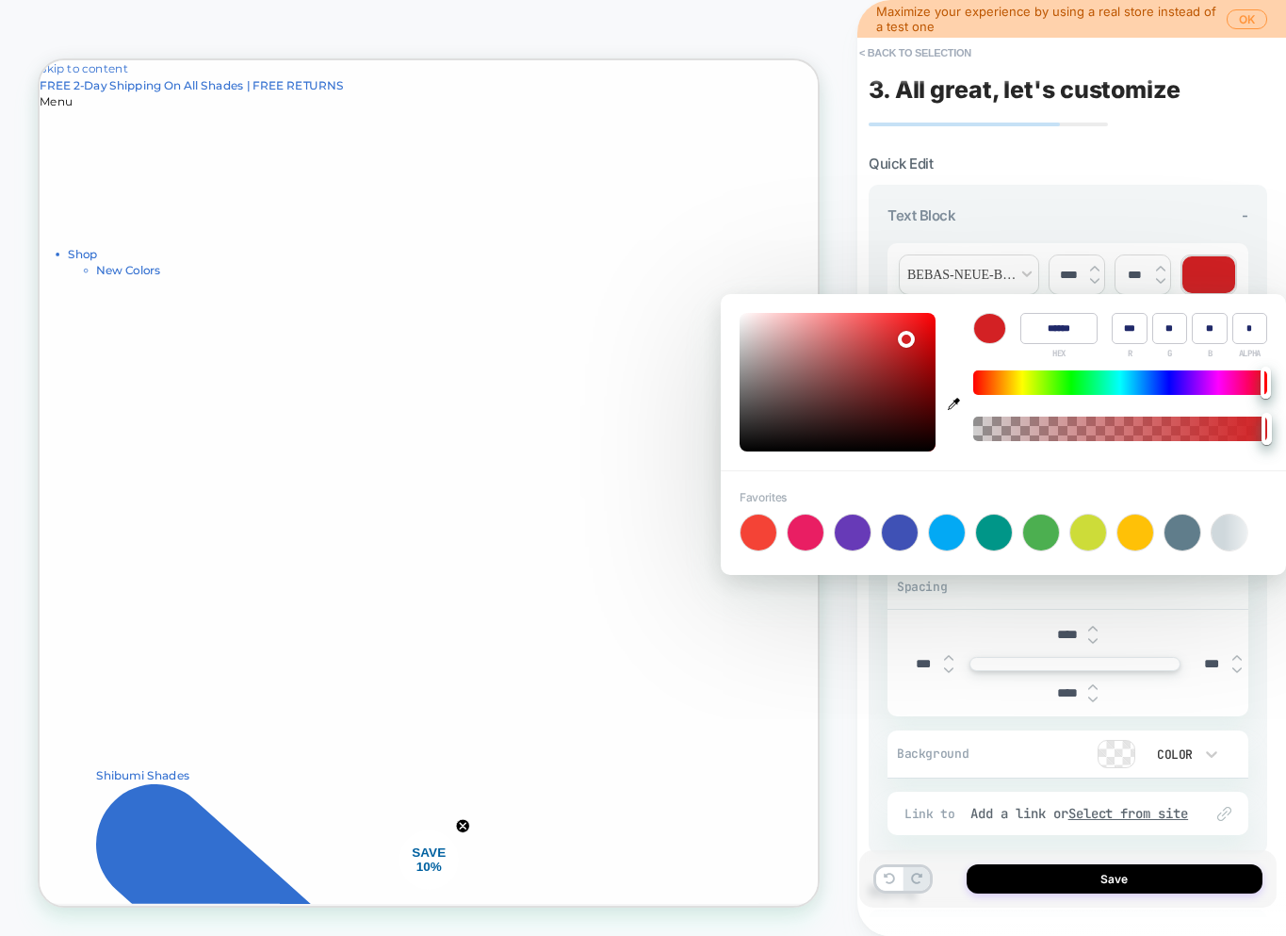
click at [956, 406] on icon "button" at bounding box center [954, 404] width 12 height 12
type input "******"
type input "**"
type input "***"
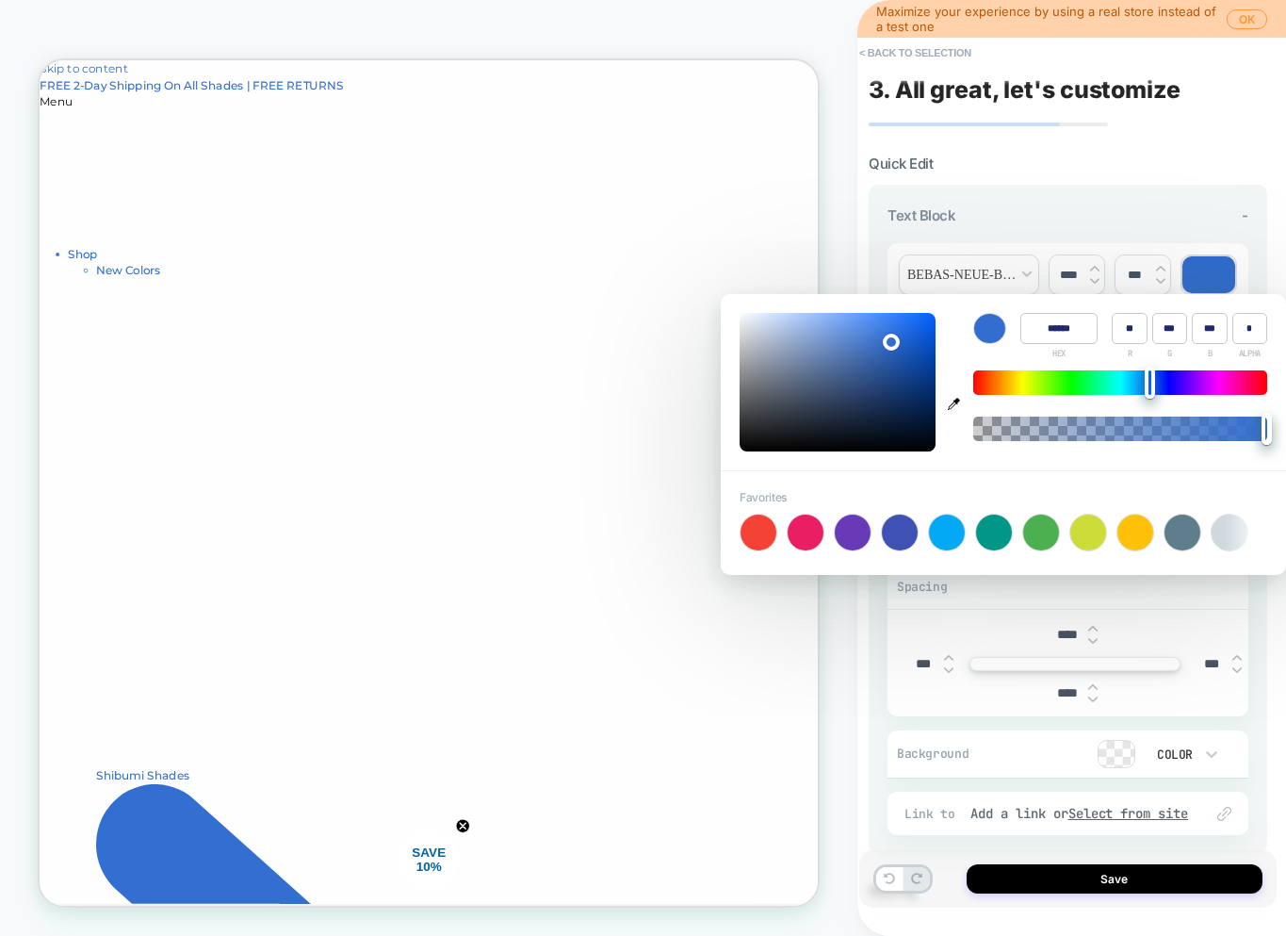
click at [1206, 204] on div "**********" at bounding box center [1068, 519] width 399 height 669
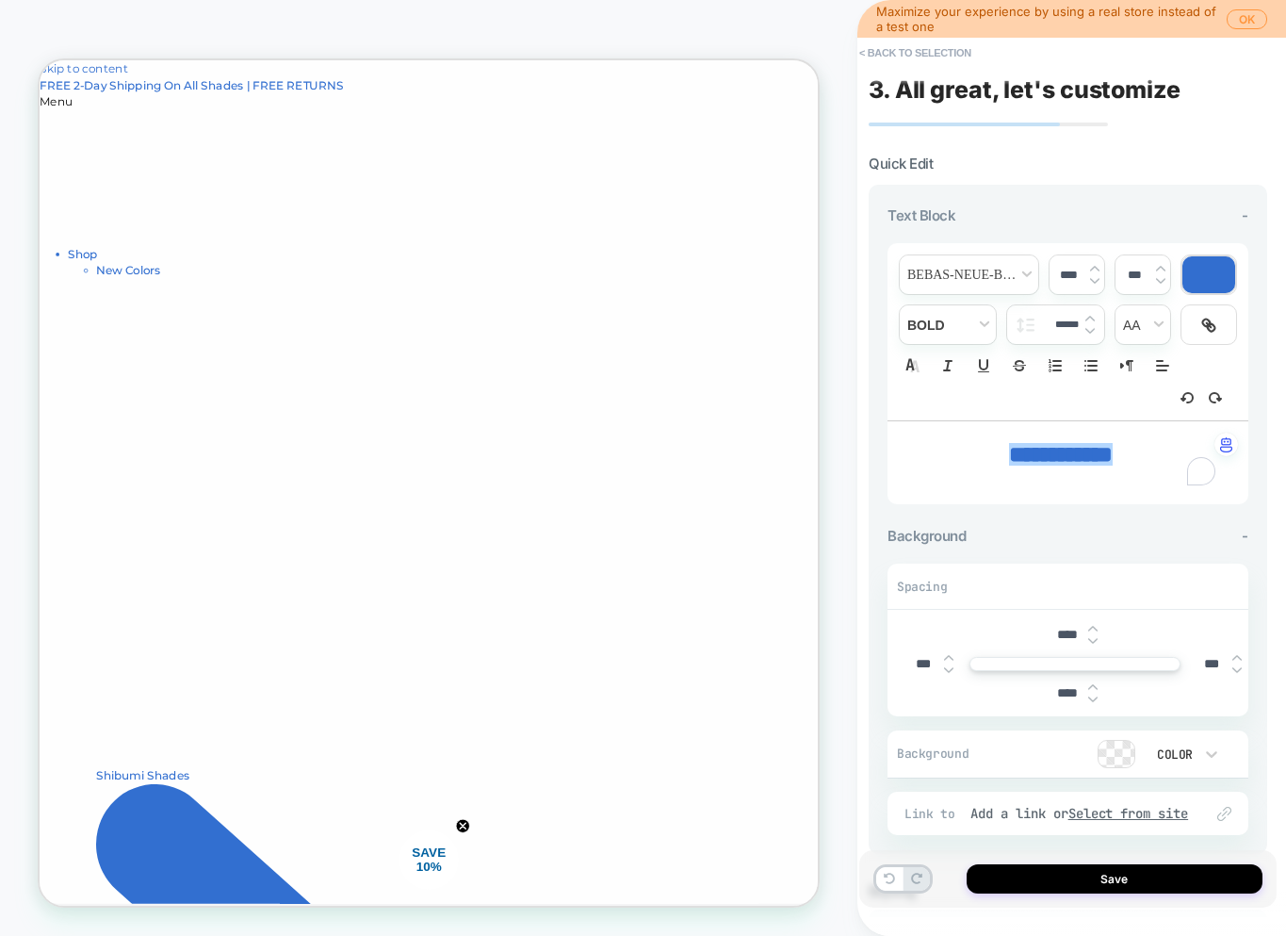
click at [1113, 456] on span "**********" at bounding box center [1061, 454] width 104 height 23
drag, startPoint x: 1161, startPoint y: 450, endPoint x: 866, endPoint y: 439, distance: 295.2
click at [866, 439] on div "**********" at bounding box center [1067, 468] width 417 height 898
click at [1200, 281] on div at bounding box center [1209, 274] width 53 height 37
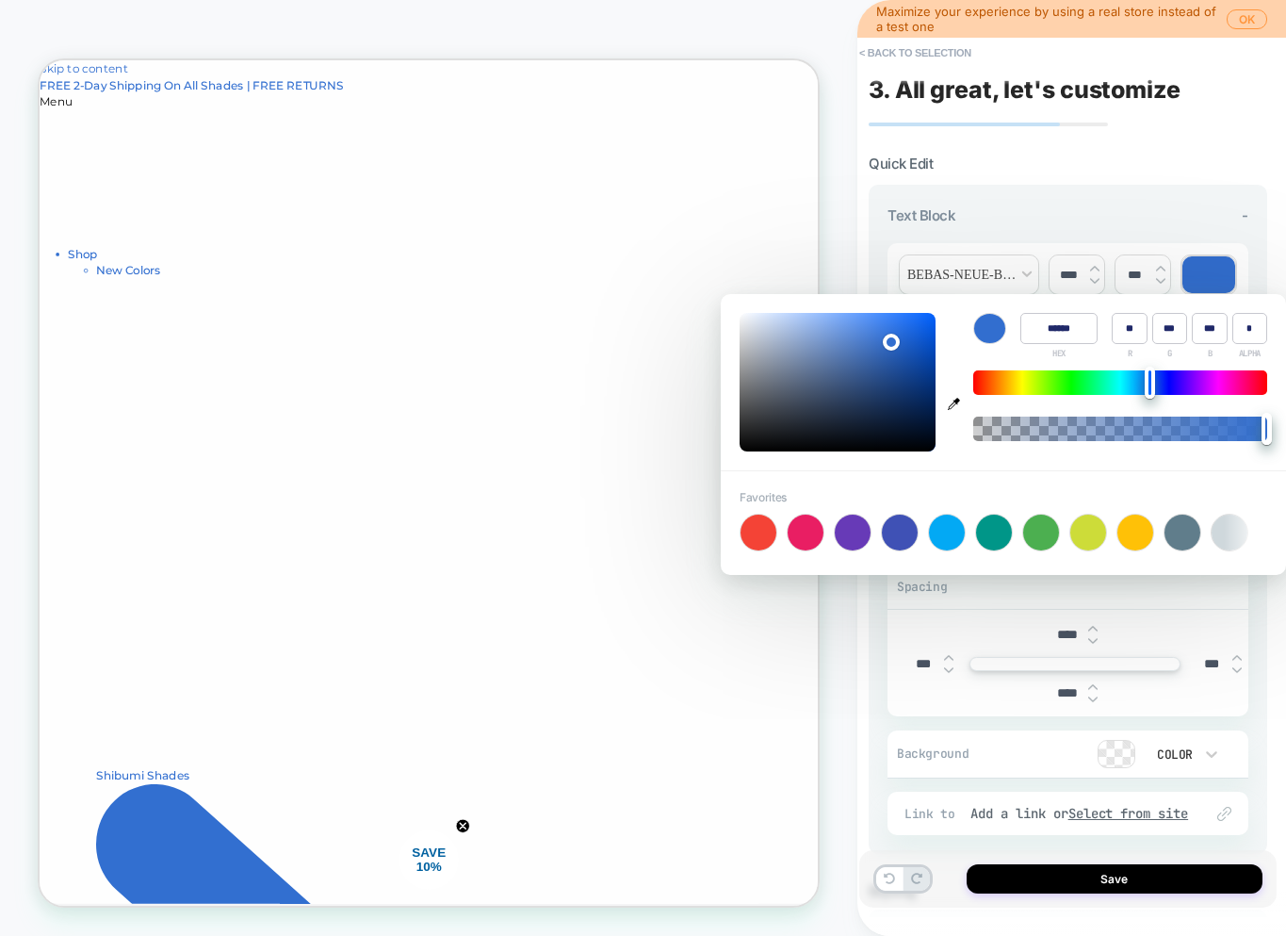
type input "******"
type input "**"
click at [784, 429] on div at bounding box center [838, 382] width 196 height 139
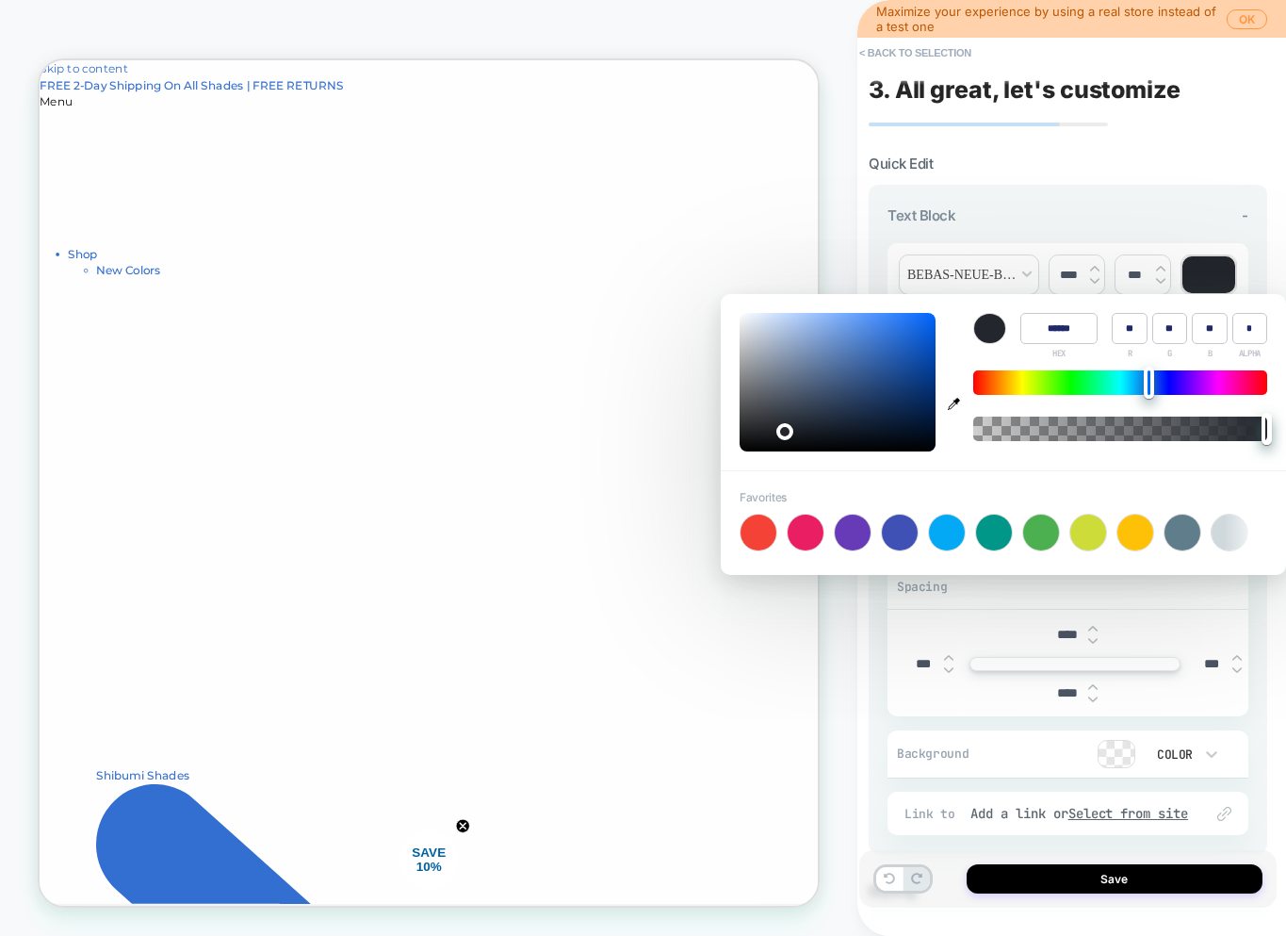
click at [1112, 185] on div "**********" at bounding box center [1068, 519] width 399 height 669
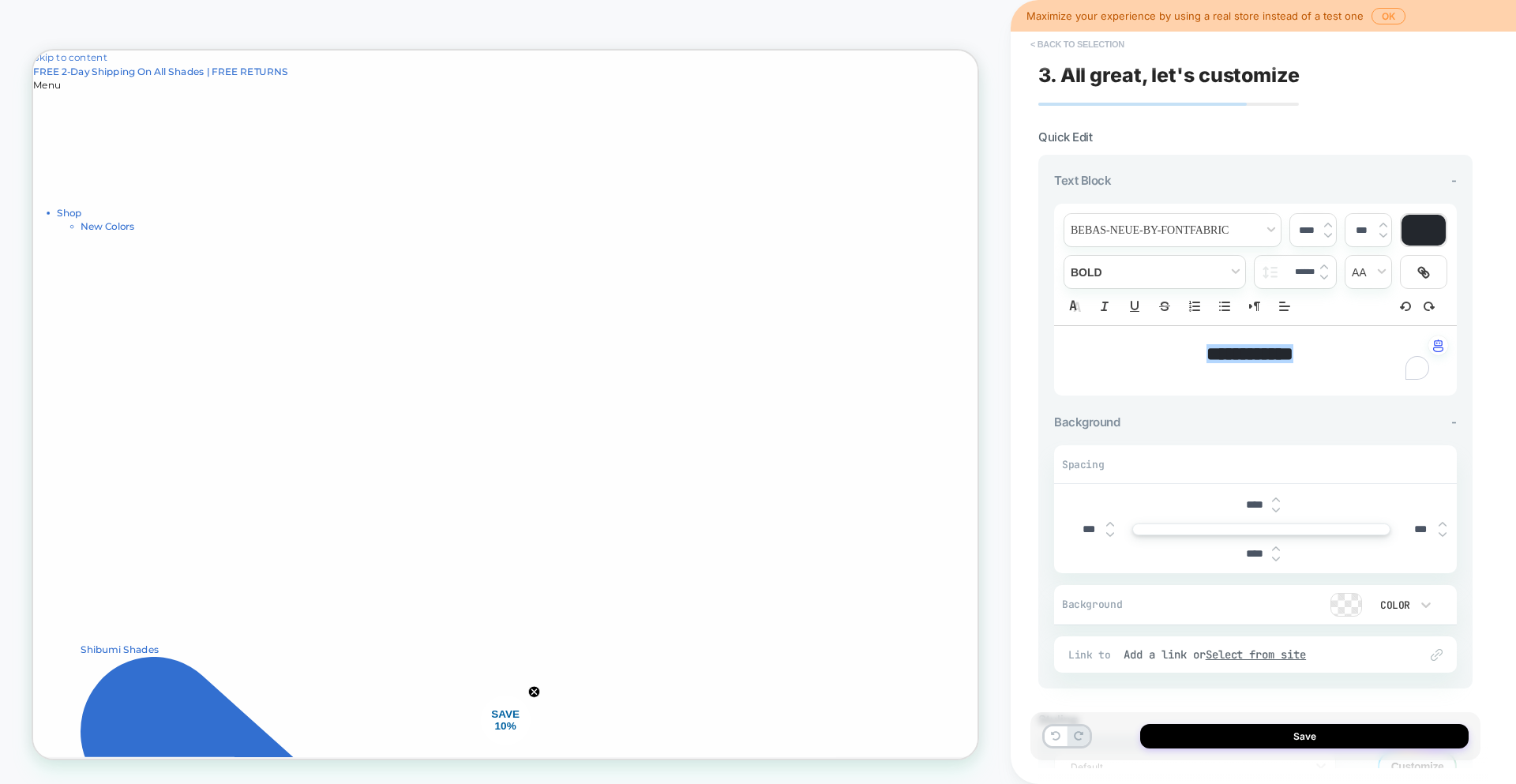
click at [1094, 48] on button "< Back to selection" at bounding box center [1077, 44] width 110 height 25
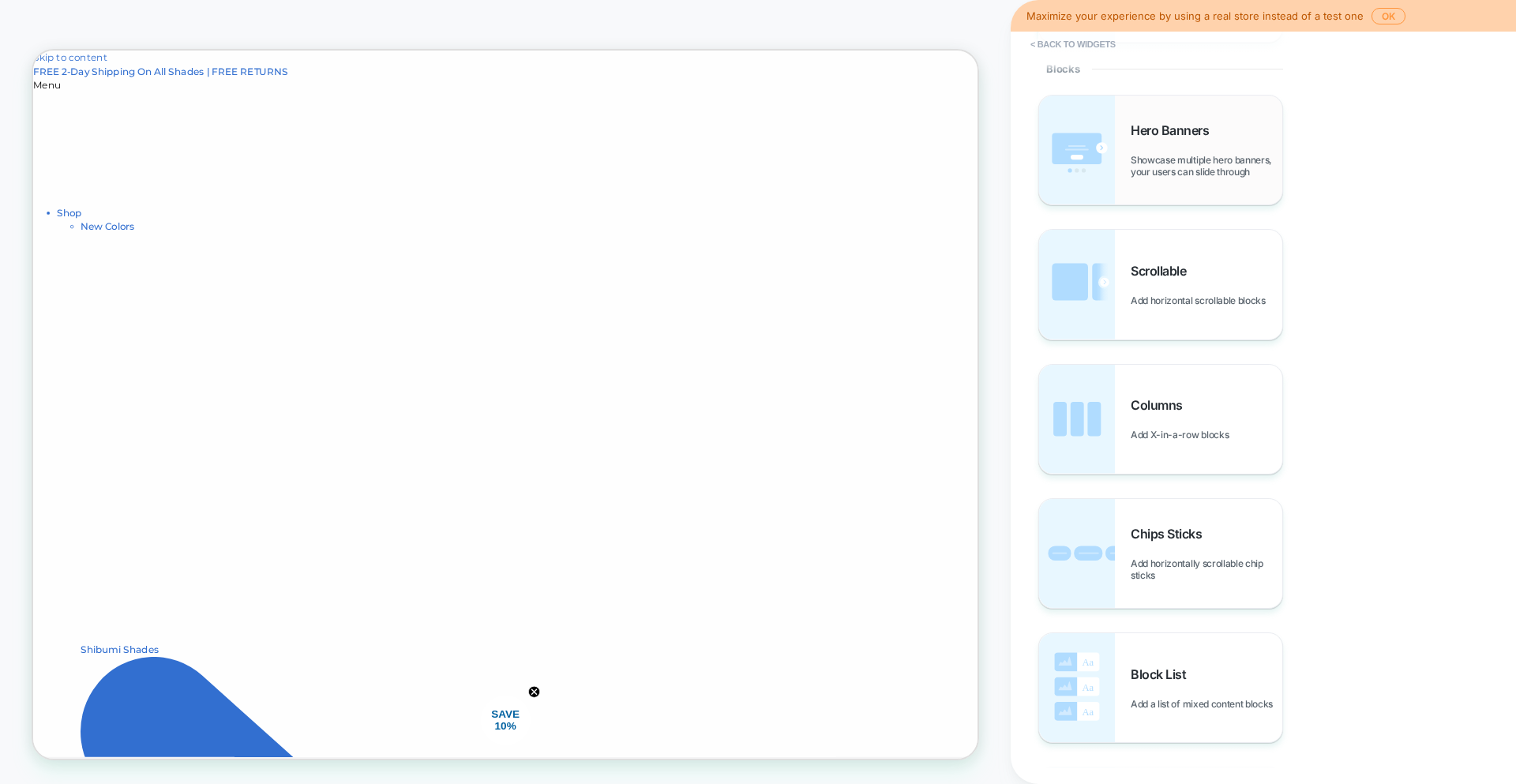
scroll to position [630, 0]
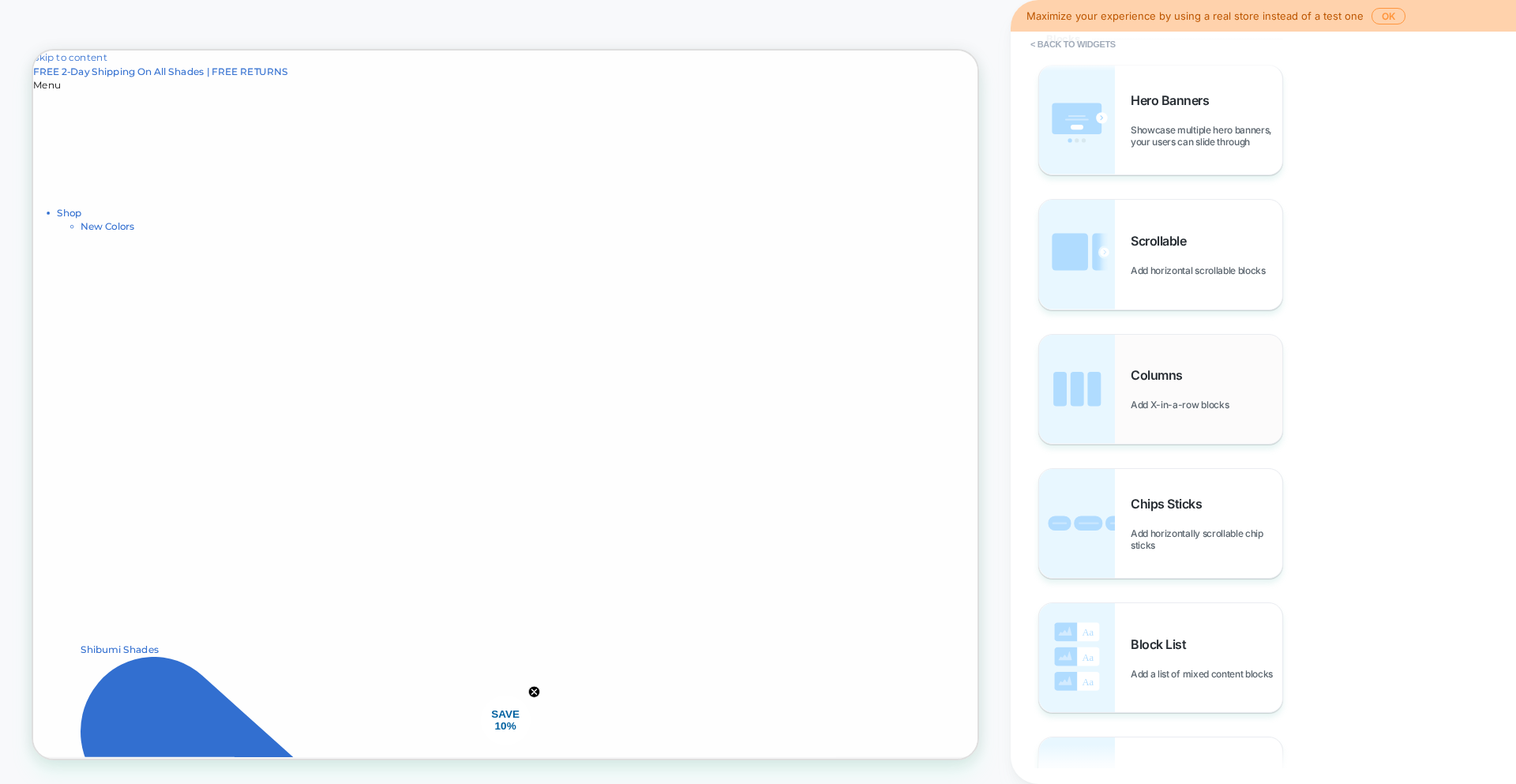
click at [1089, 384] on img at bounding box center [1077, 389] width 75 height 109
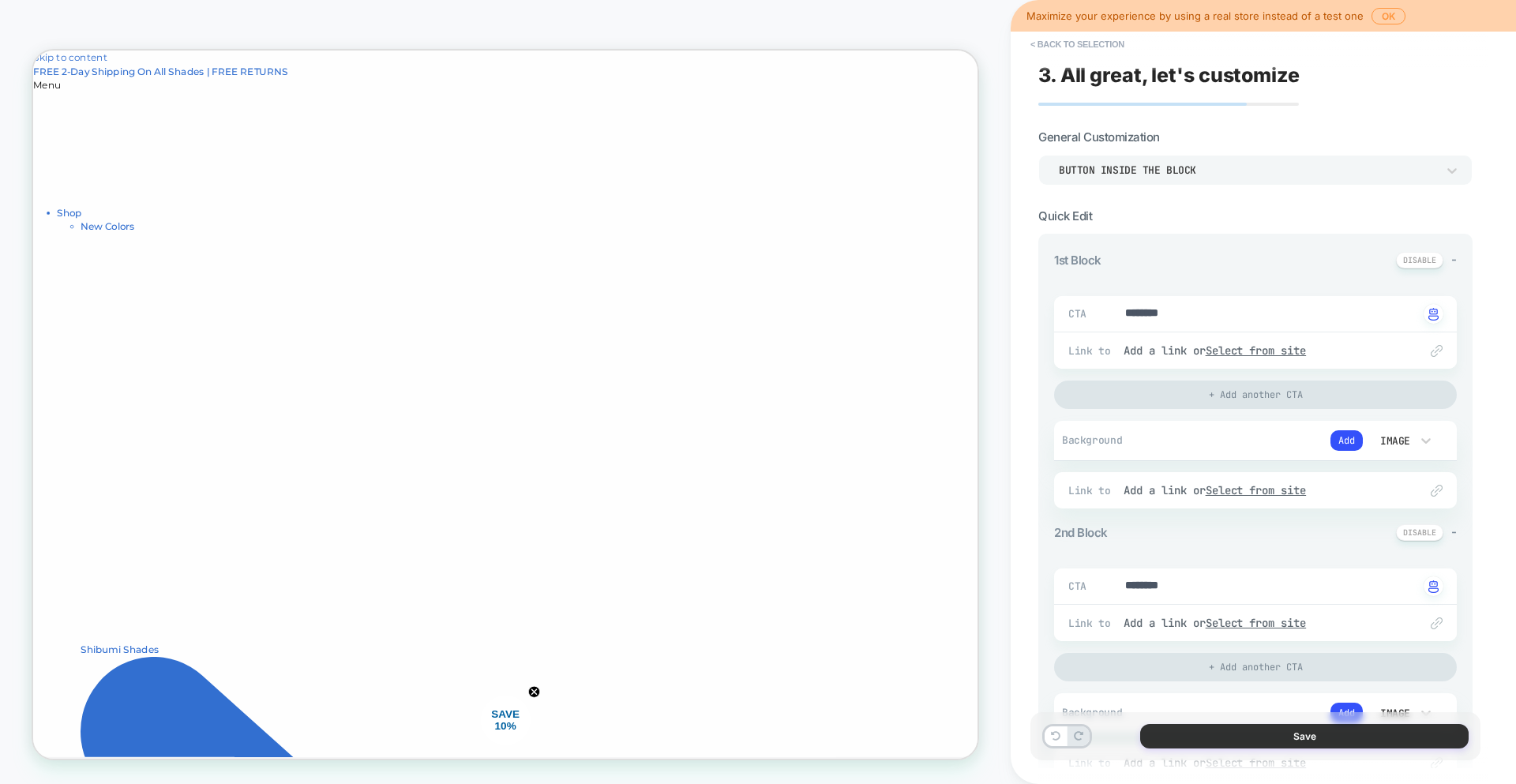
click at [1265, 730] on button "Save" at bounding box center [1305, 735] width 329 height 24
type textarea "*"
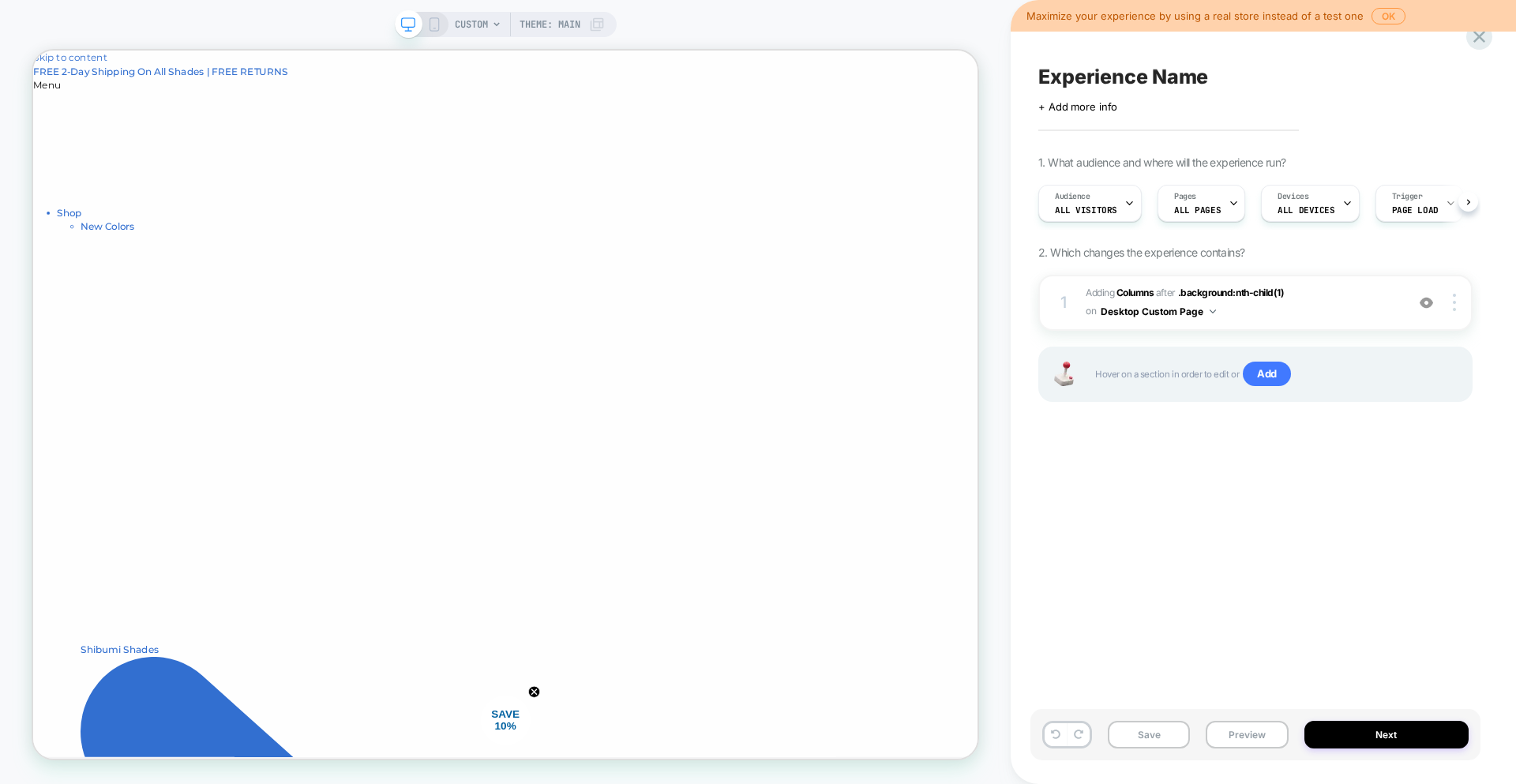
scroll to position [0, 1]
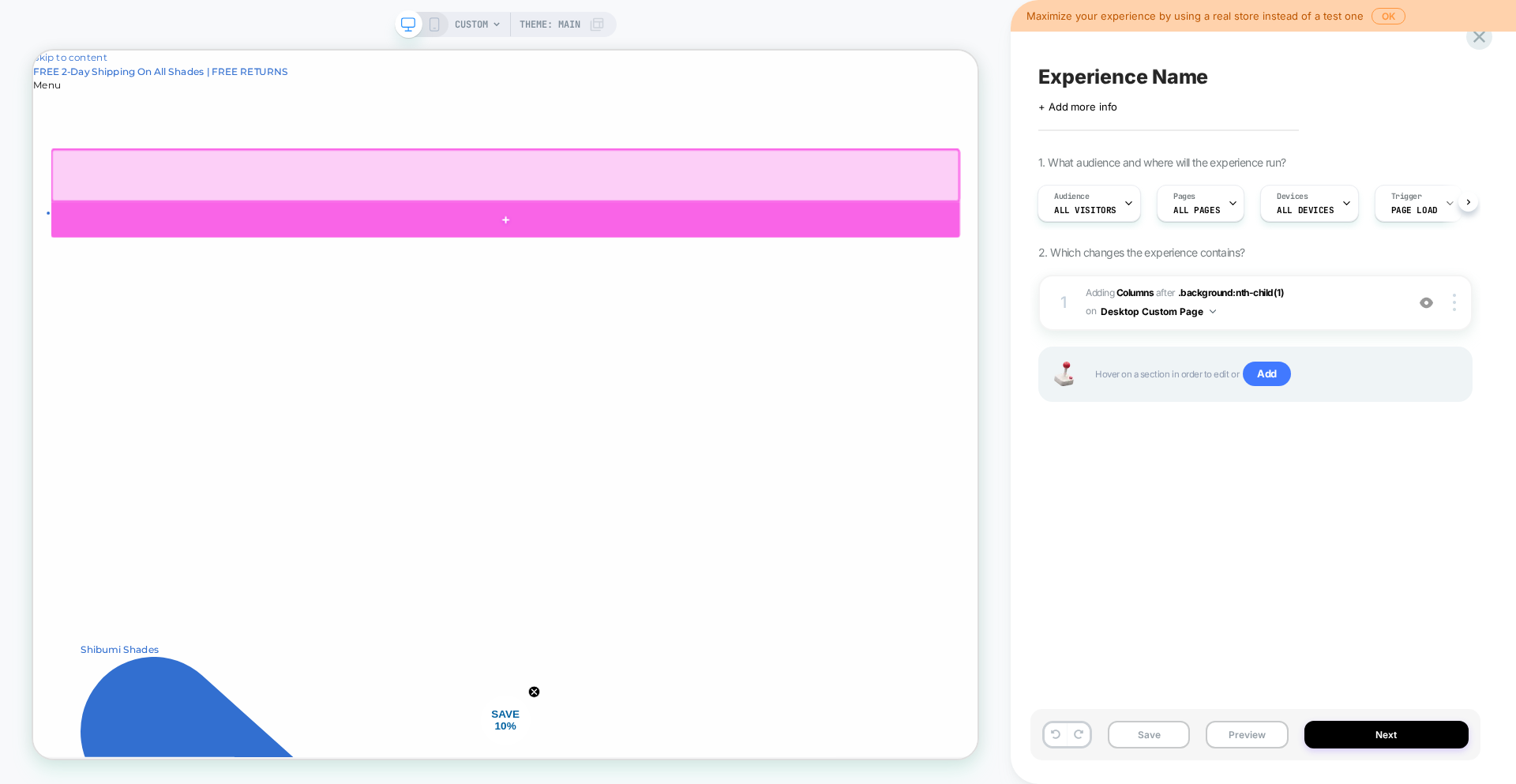
click at [763, 267] on div at bounding box center [663, 276] width 1212 height 48
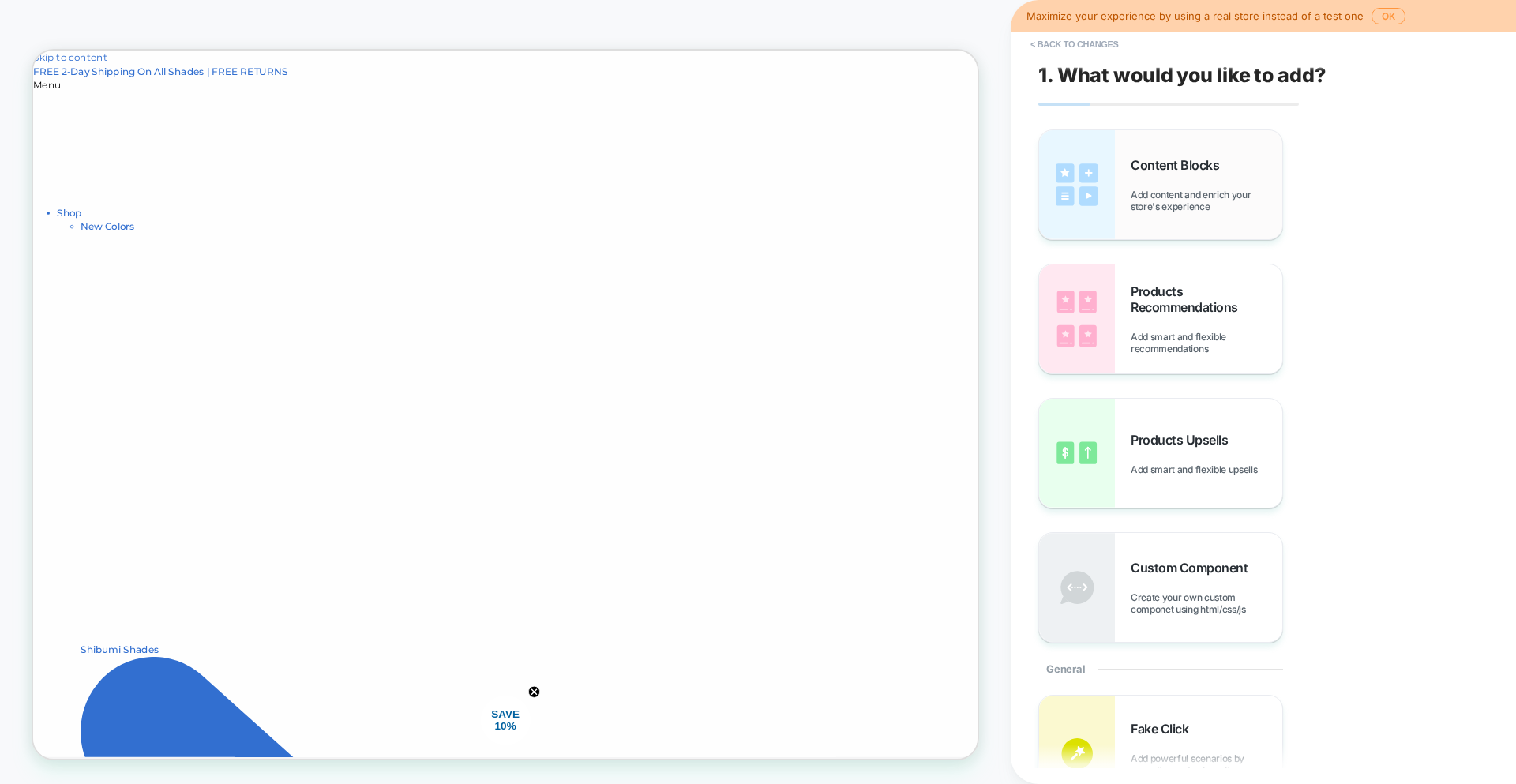
click at [1189, 174] on div "Content Blocks Add content and enrich your store's experience" at bounding box center [1206, 185] width 152 height 55
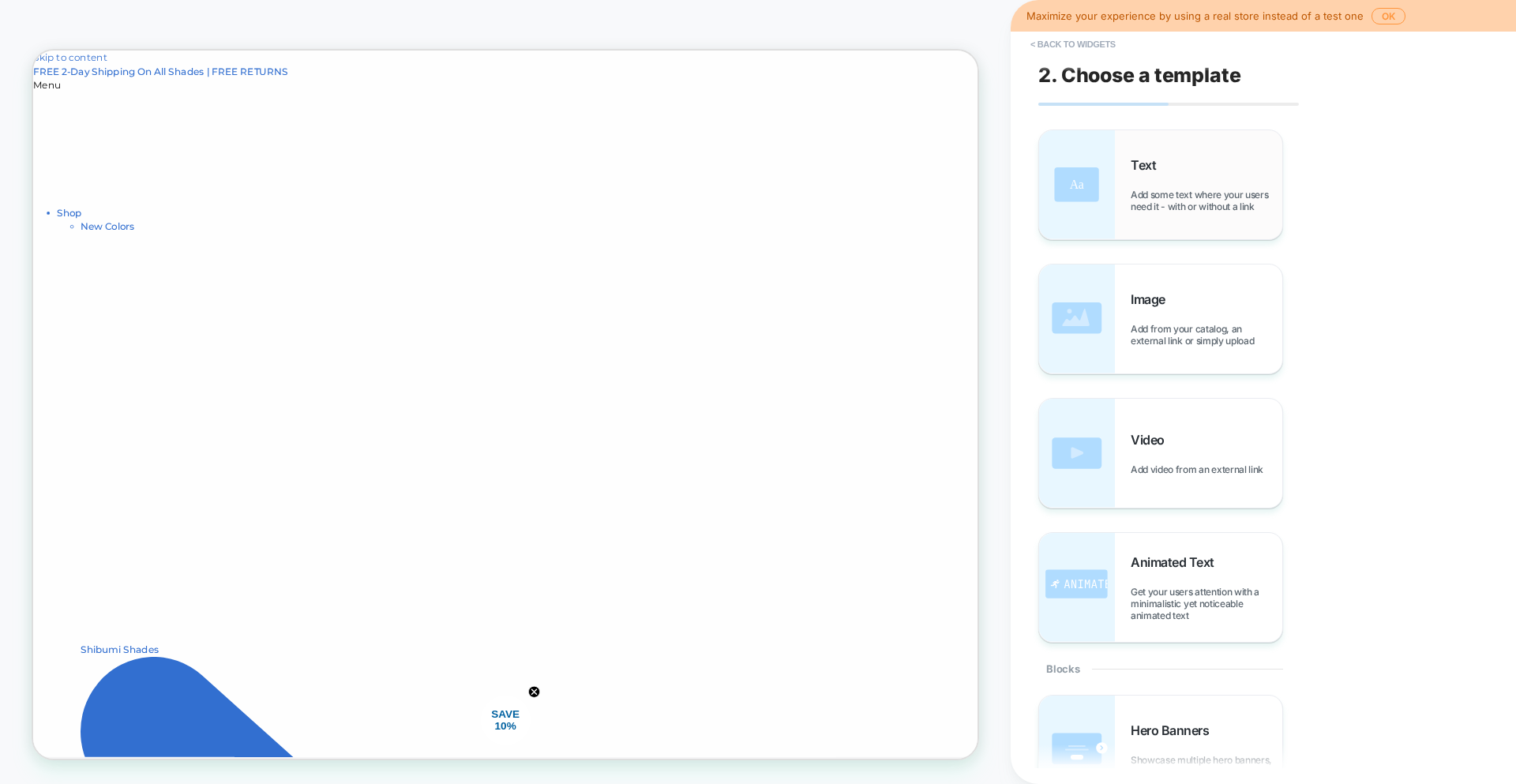
click at [1188, 175] on div "Text Add some text where your users need it - with or without a link" at bounding box center [1206, 185] width 152 height 55
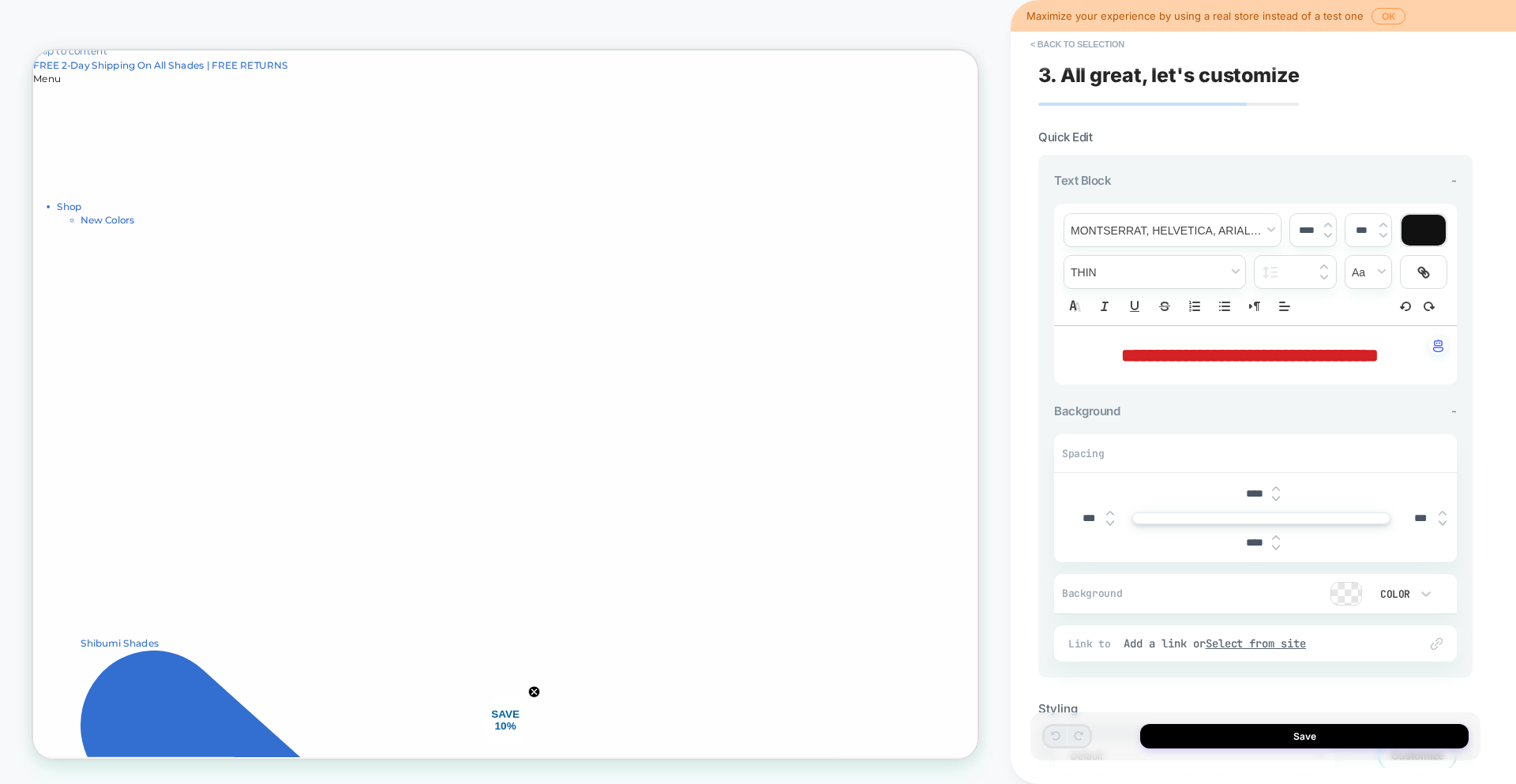
scroll to position [0, 0]
click at [1379, 353] on span "**********" at bounding box center [1250, 355] width 257 height 19
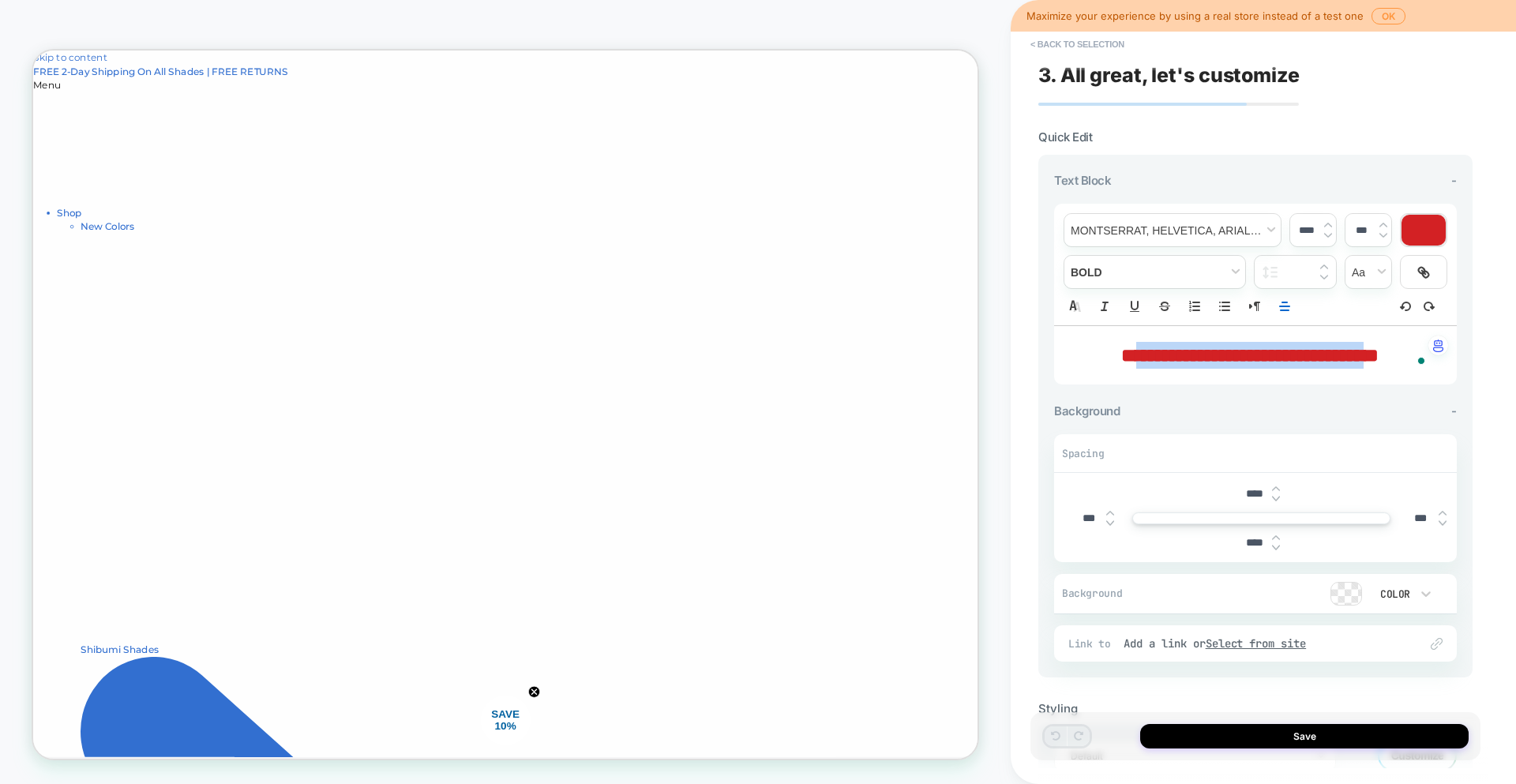
drag, startPoint x: 1408, startPoint y: 353, endPoint x: 1087, endPoint y: 350, distance: 321.0
click at [1121, 350] on span "**********" at bounding box center [1250, 355] width 257 height 19
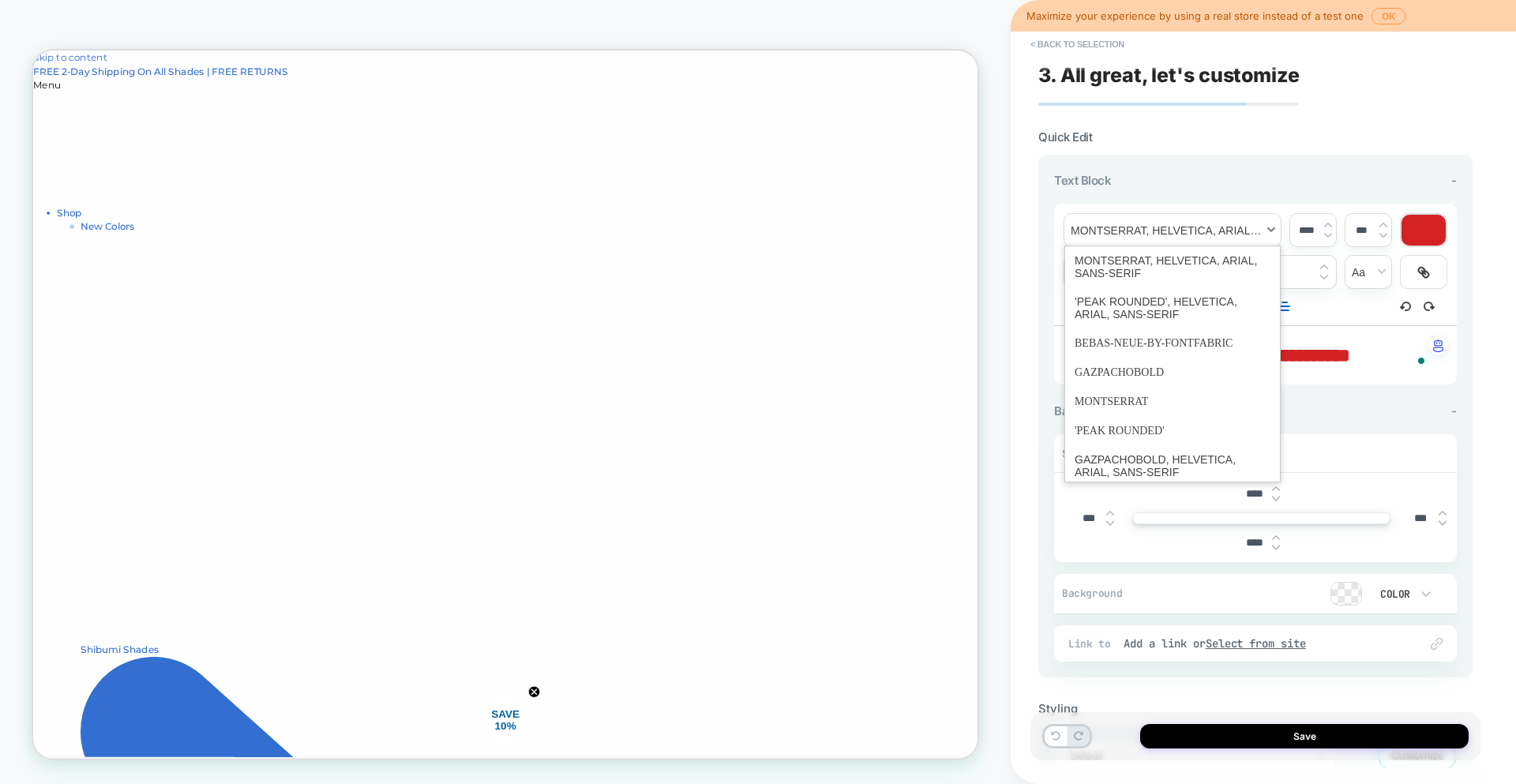
click at [1233, 222] on span "font" at bounding box center [1172, 230] width 216 height 33
click at [1160, 343] on span "font" at bounding box center [1173, 343] width 196 height 29
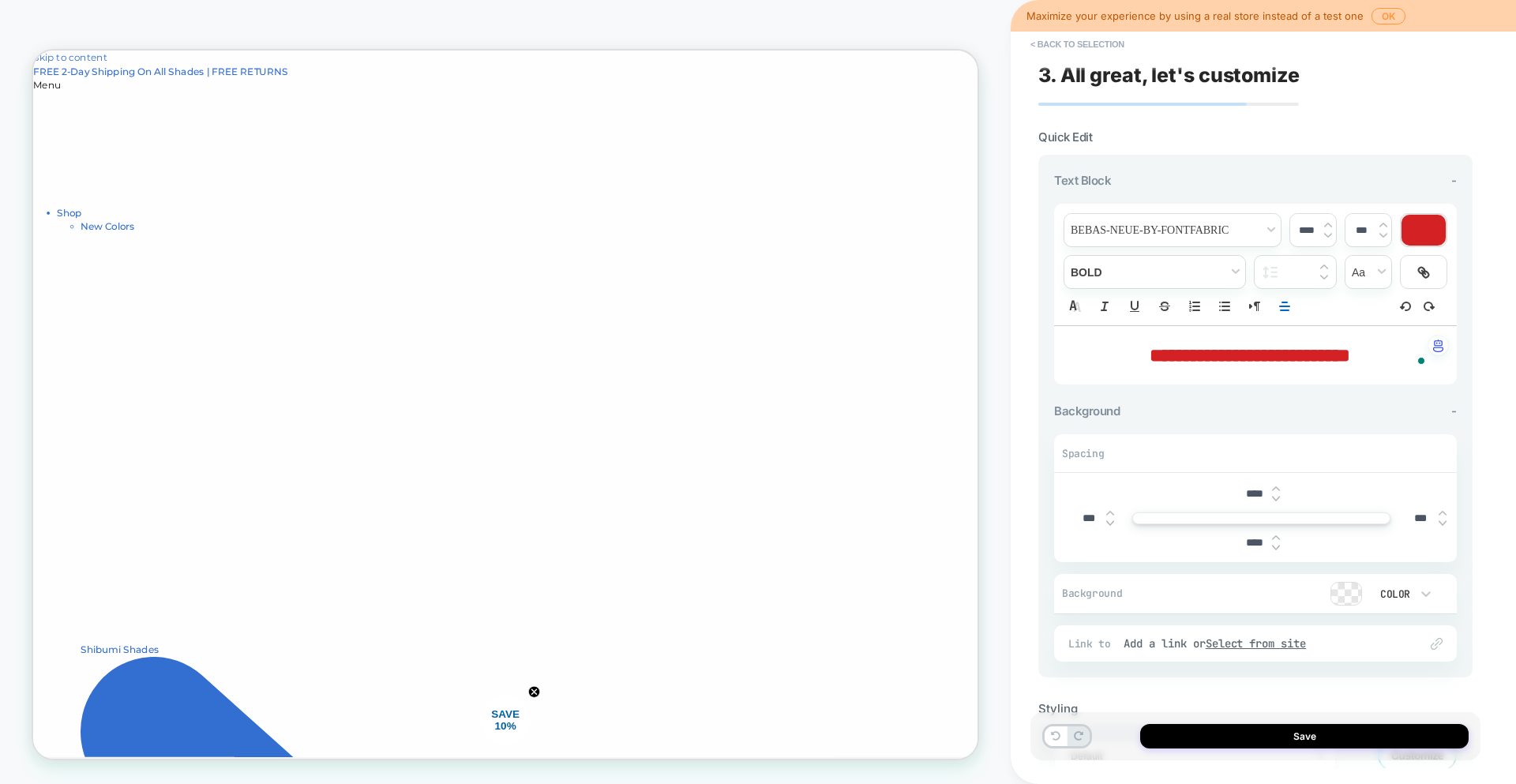
click at [1279, 373] on div "**********" at bounding box center [1255, 355] width 403 height 59
click at [1281, 368] on p "**********" at bounding box center [1250, 355] width 360 height 27
type input "****"
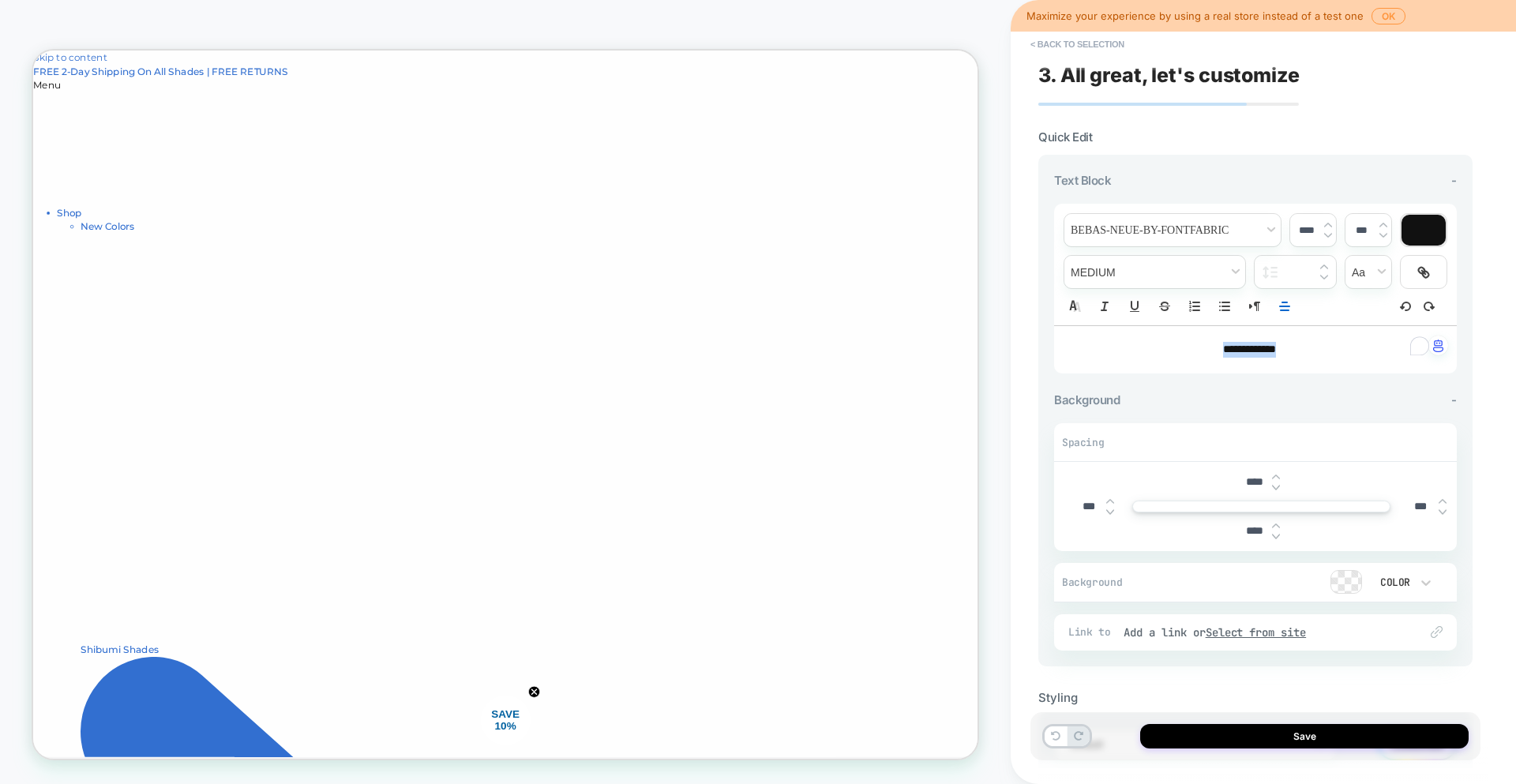
drag, startPoint x: 1302, startPoint y: 357, endPoint x: 1141, endPoint y: 347, distance: 161.3
click at [1141, 347] on p "**********" at bounding box center [1250, 349] width 360 height 16
click at [1326, 224] on img at bounding box center [1327, 225] width 8 height 7
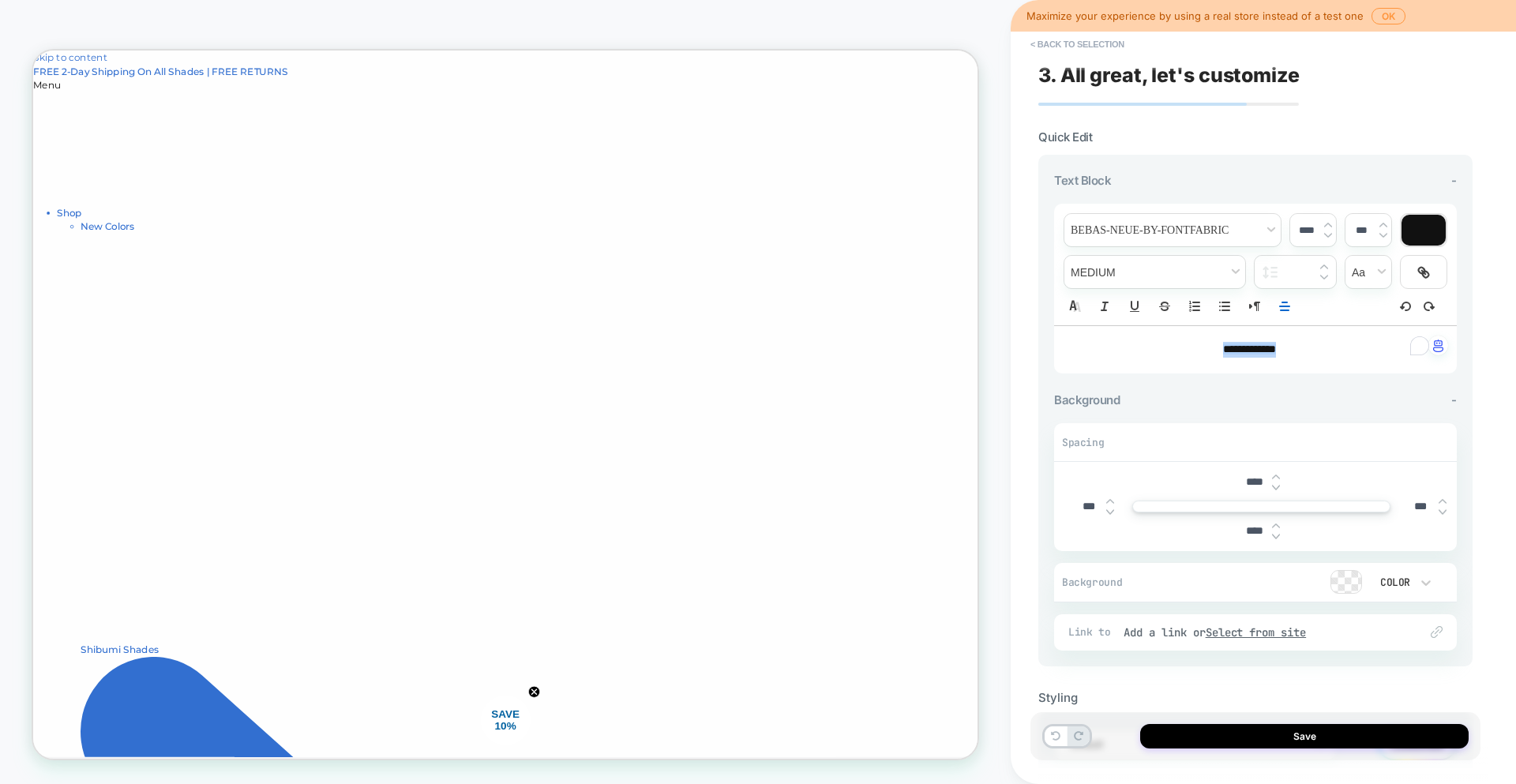
click at [1326, 224] on img at bounding box center [1327, 225] width 8 height 7
click at [1327, 224] on img at bounding box center [1327, 225] width 8 height 7
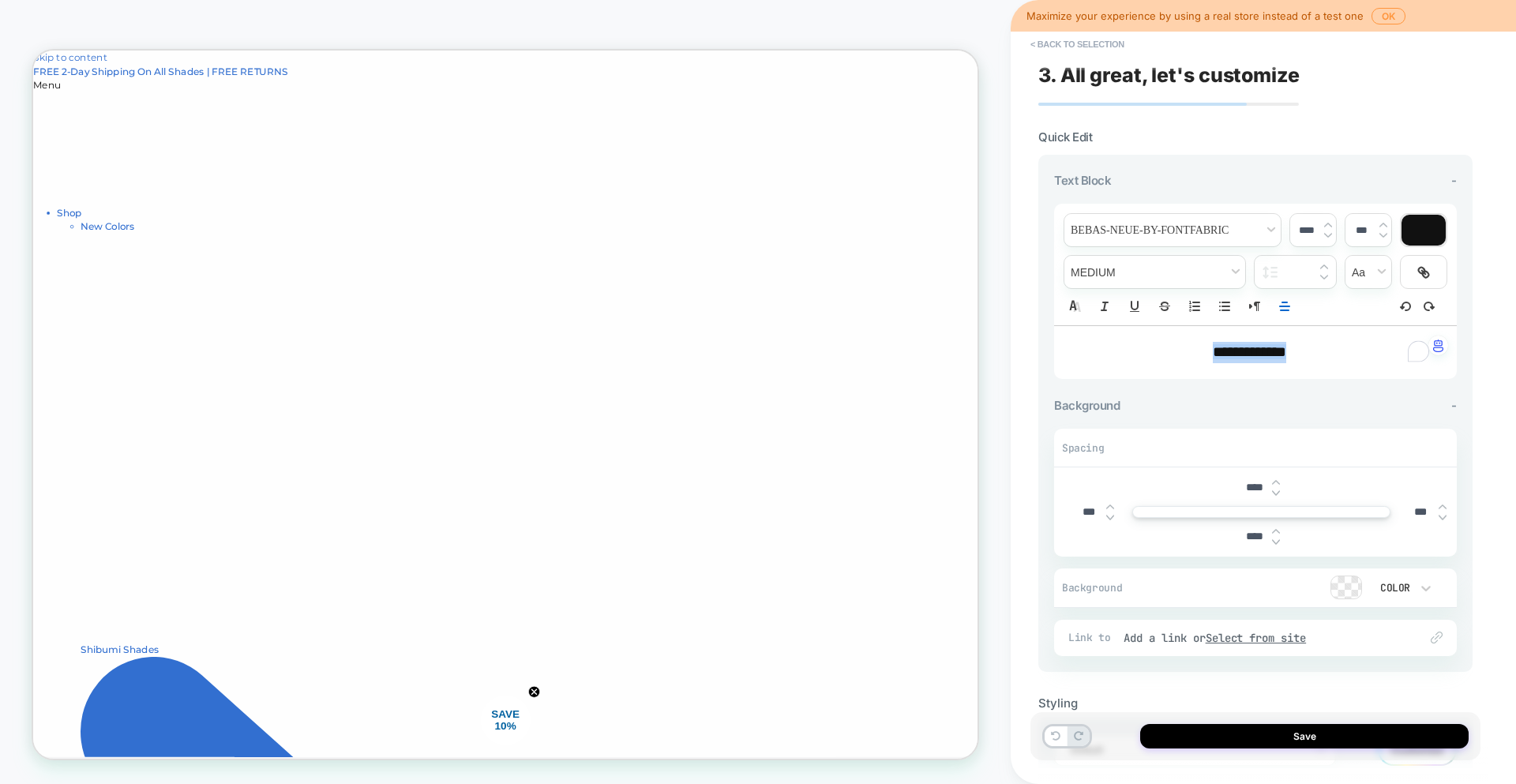
click at [1327, 224] on img at bounding box center [1327, 225] width 8 height 7
type input "****"
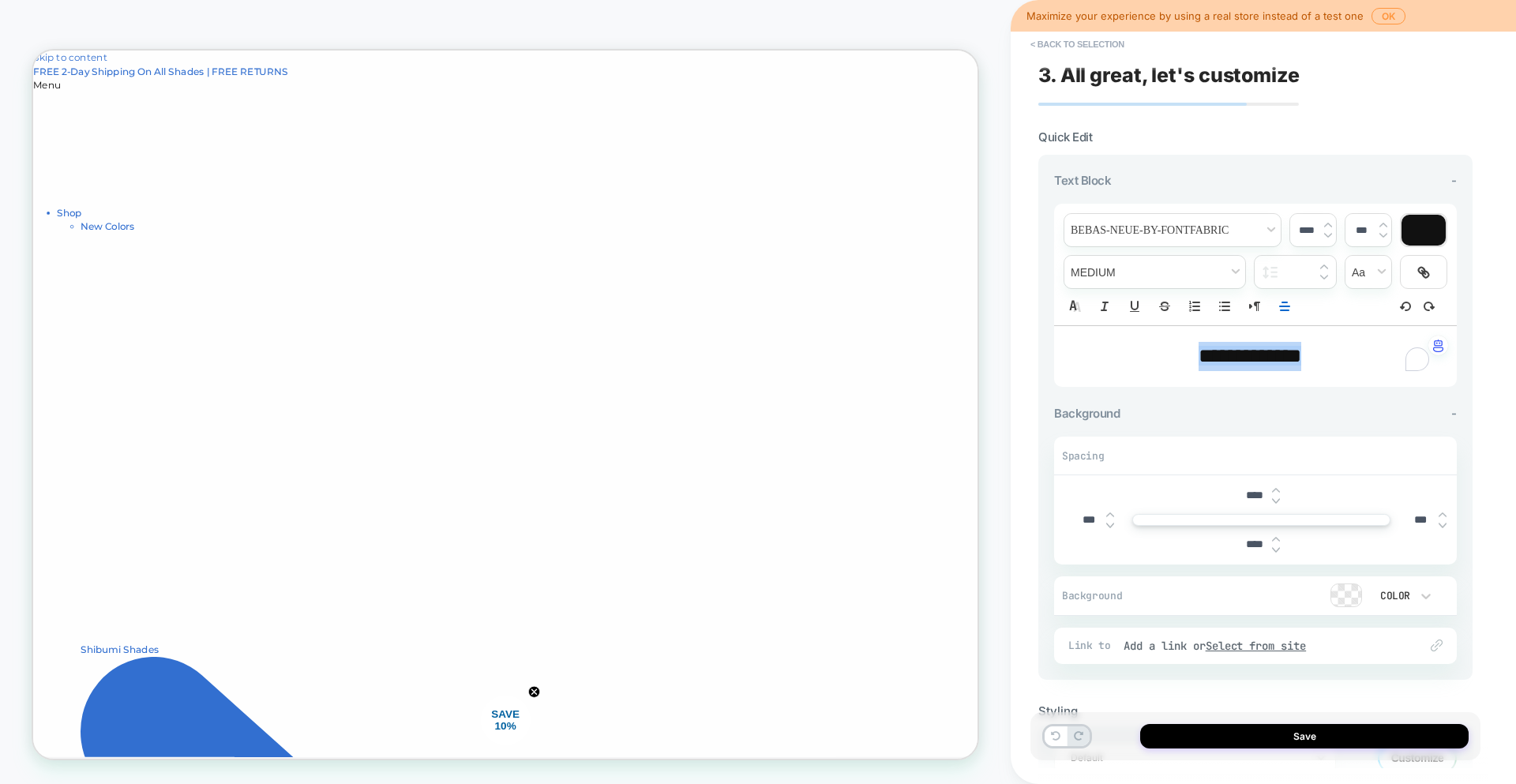
click at [1321, 174] on div "Text Block -" at bounding box center [1255, 180] width 403 height 15
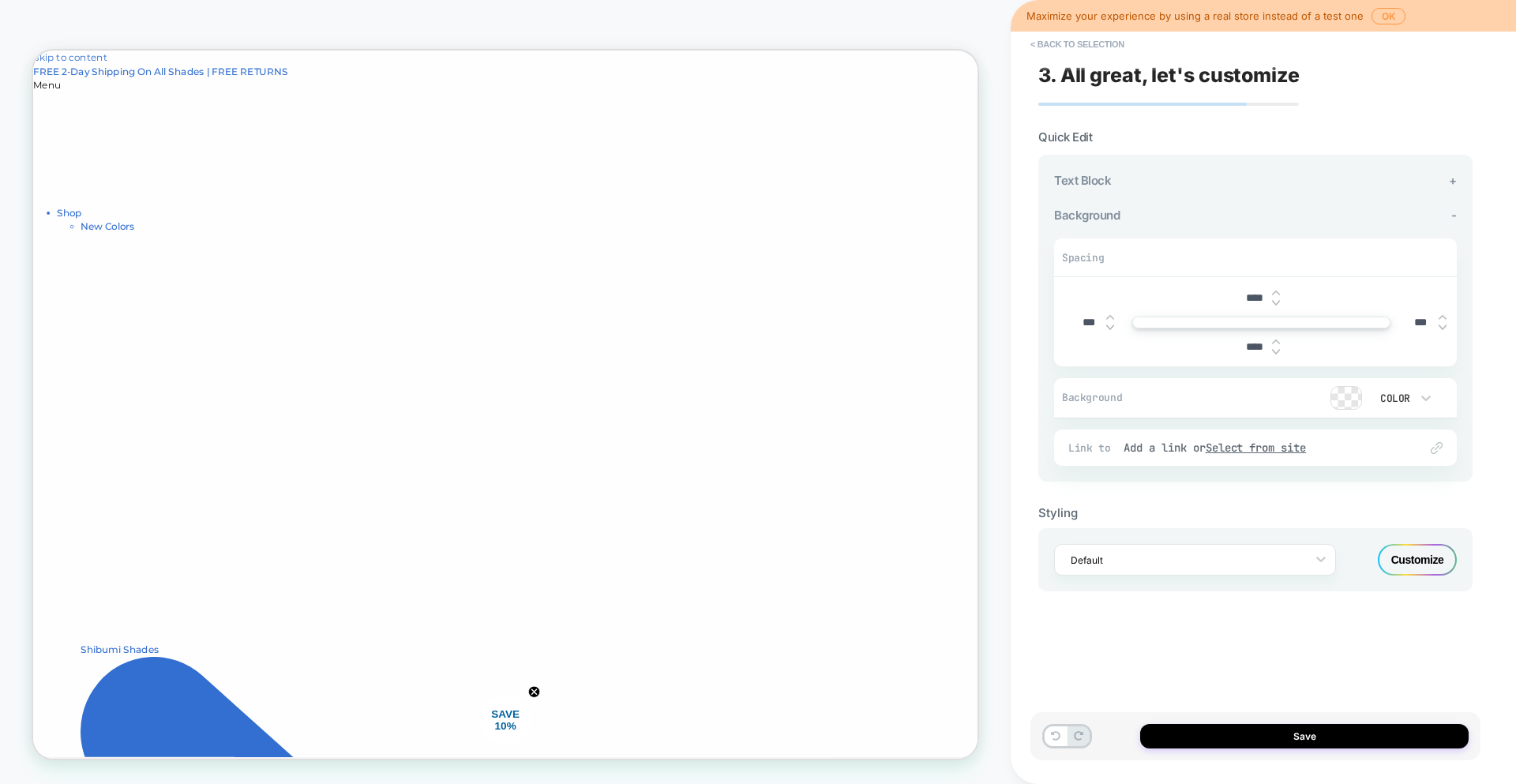
click at [1064, 38] on button "< Back to selection" at bounding box center [1077, 44] width 110 height 25
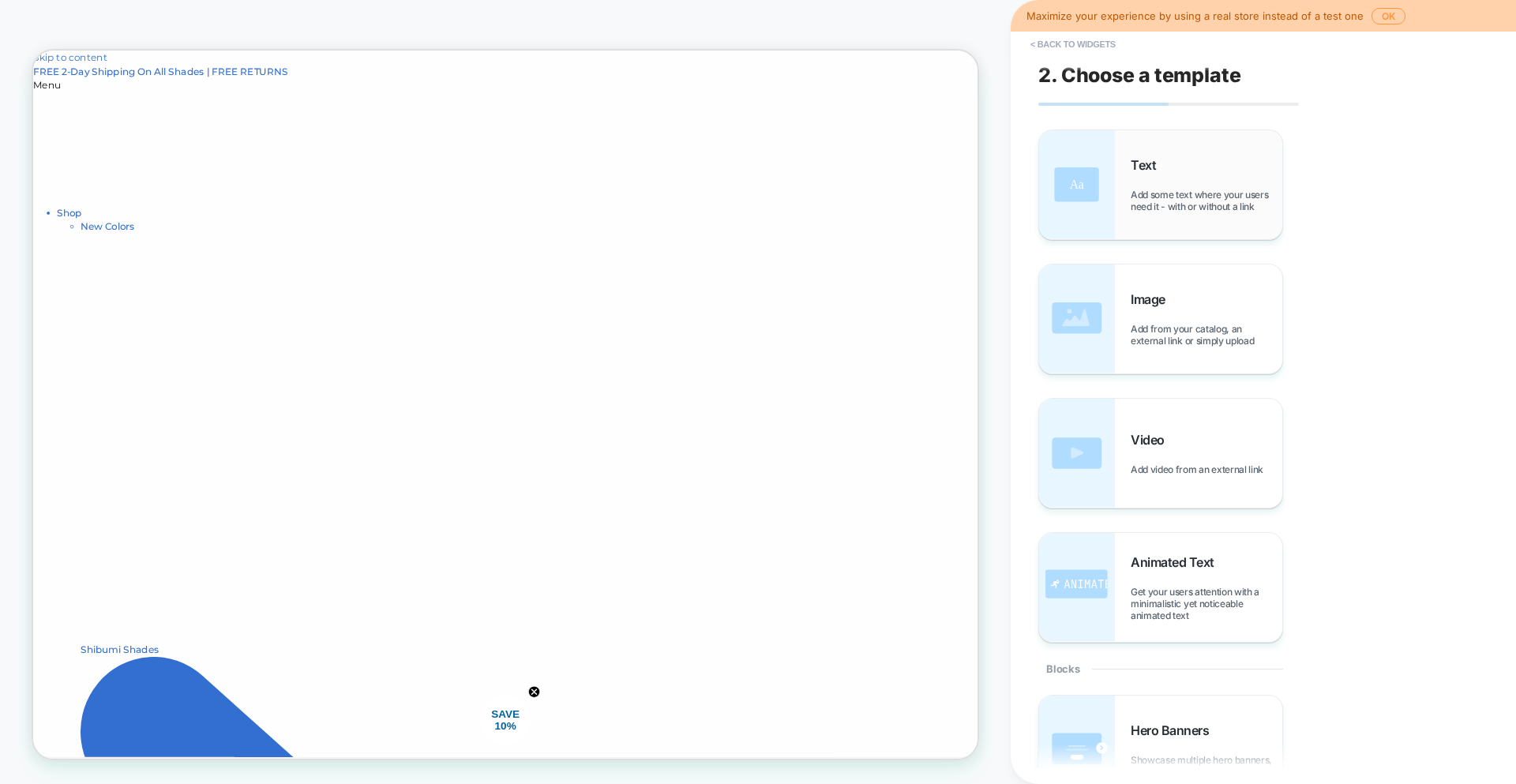
click at [1088, 199] on img at bounding box center [1077, 184] width 75 height 109
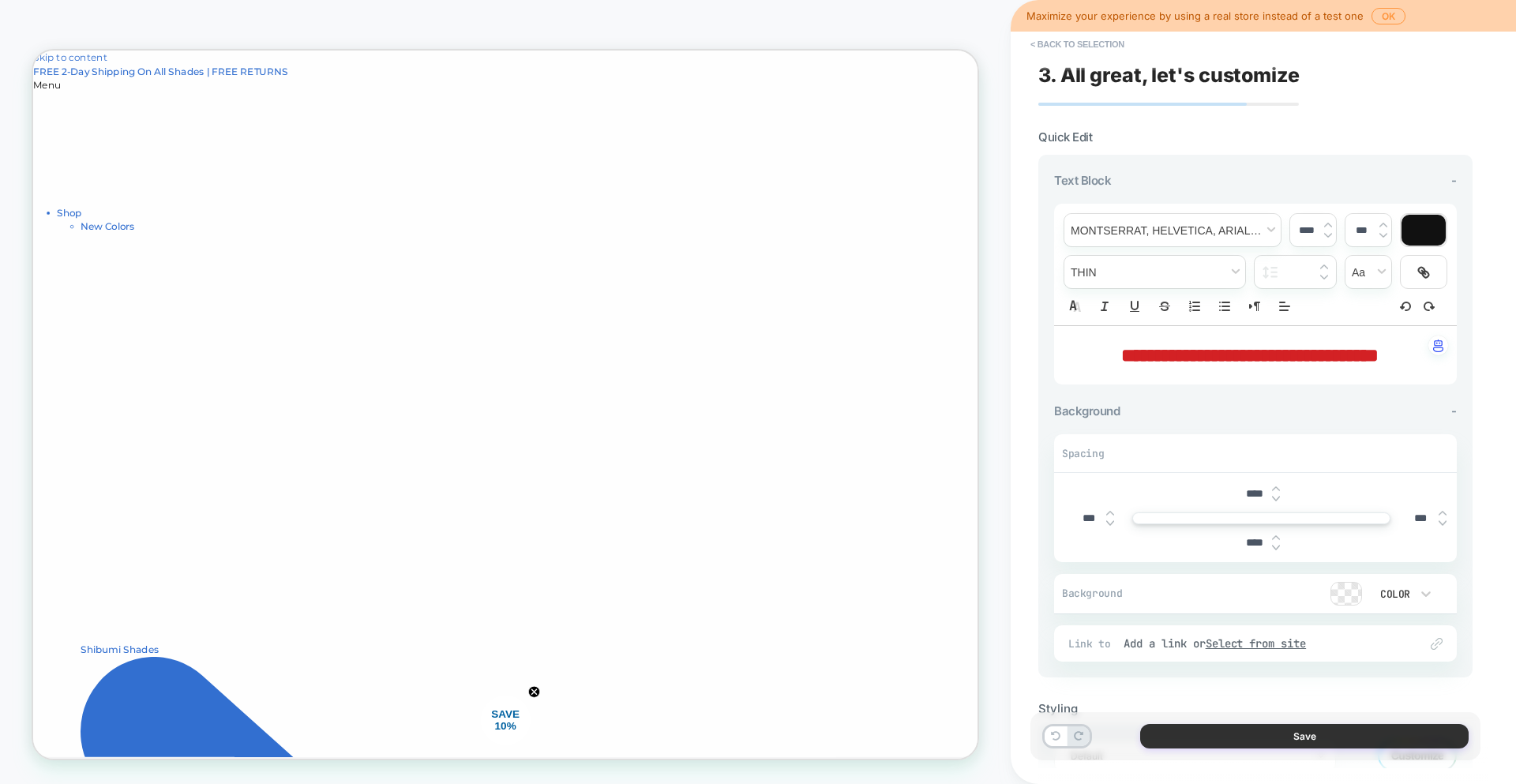
click at [1324, 724] on button "Save" at bounding box center [1305, 735] width 329 height 24
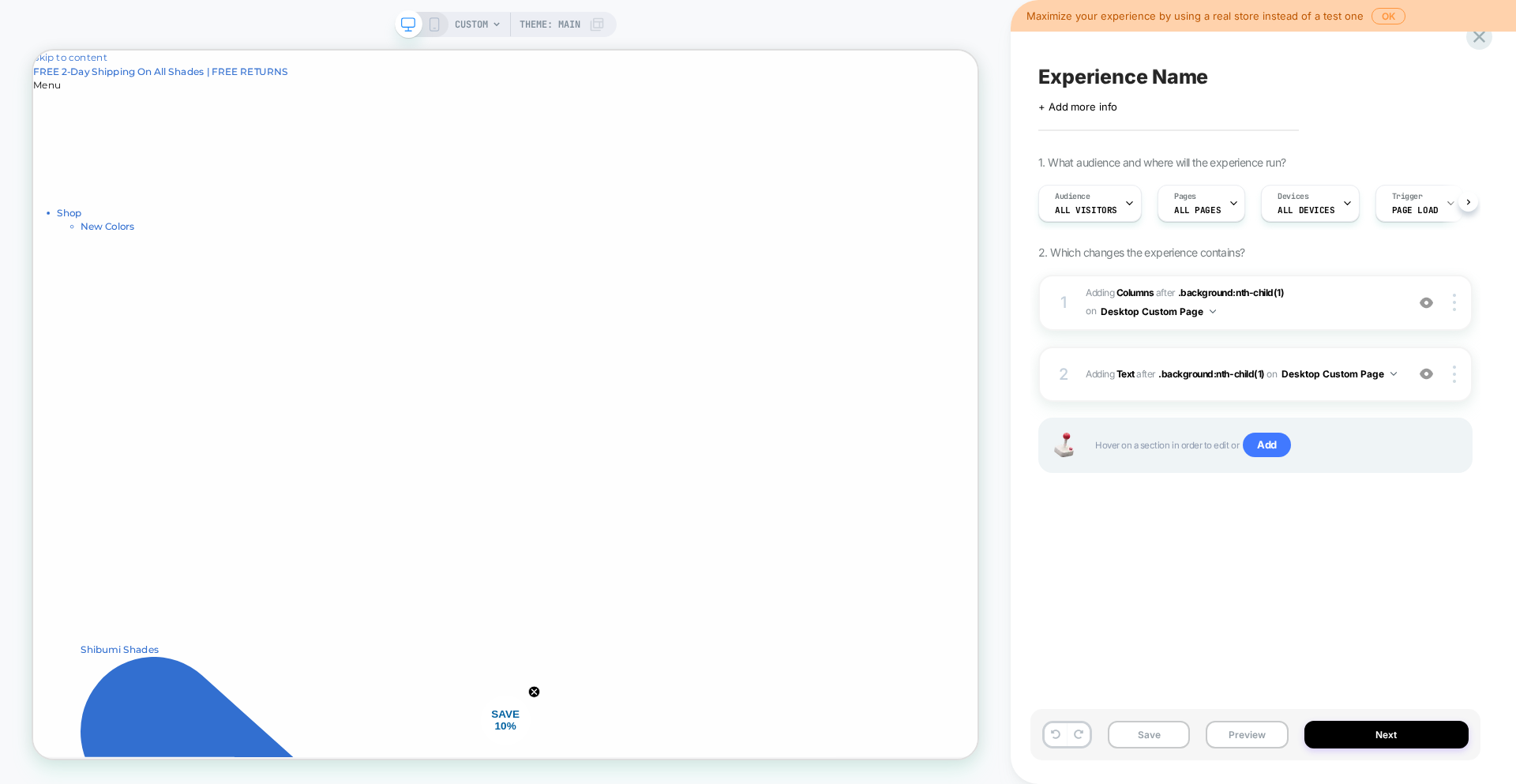
scroll to position [0, 1]
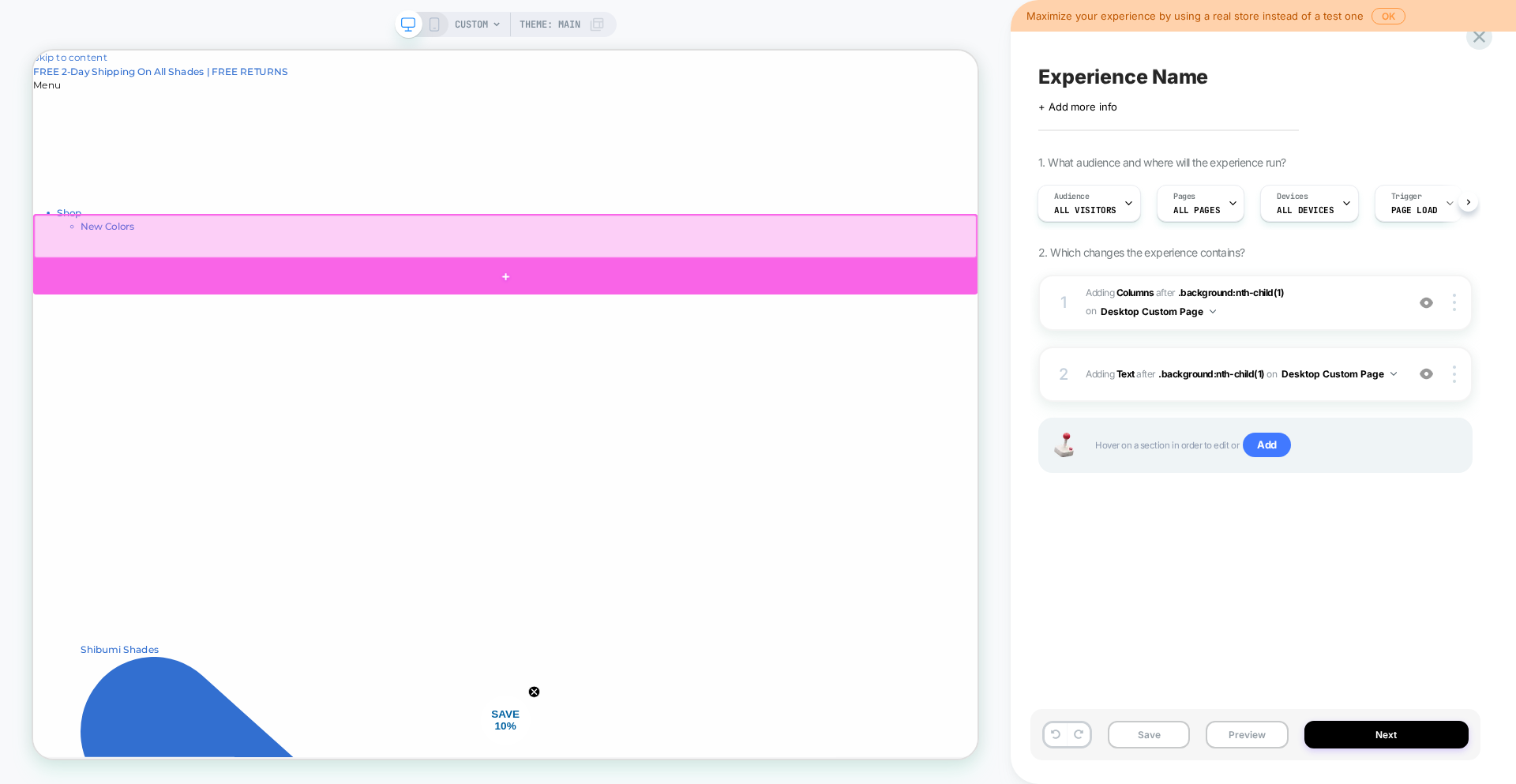
click at [855, 328] on div at bounding box center [663, 352] width 1260 height 48
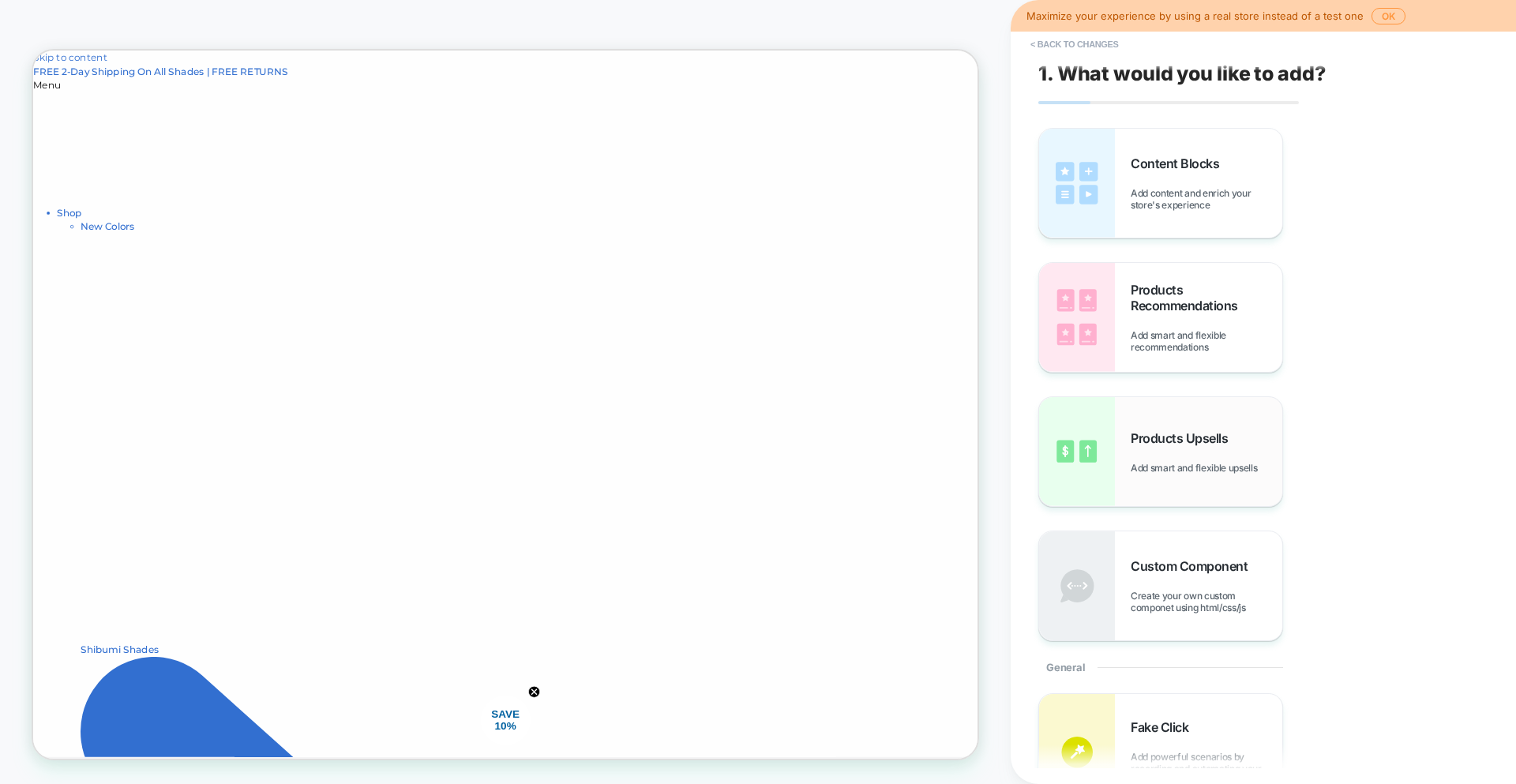
scroll to position [0, 0]
click at [1084, 178] on img at bounding box center [1077, 184] width 75 height 109
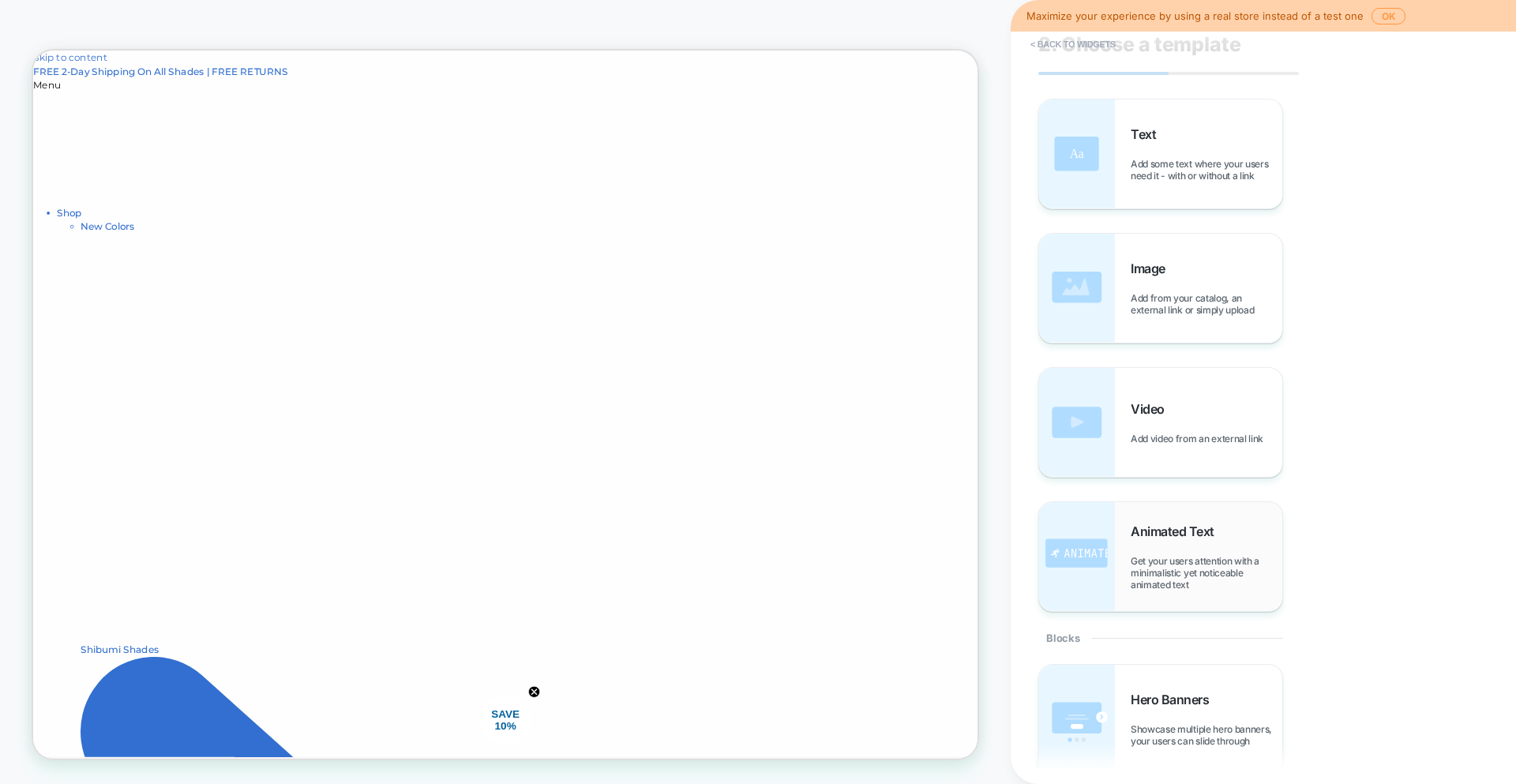
scroll to position [555, 0]
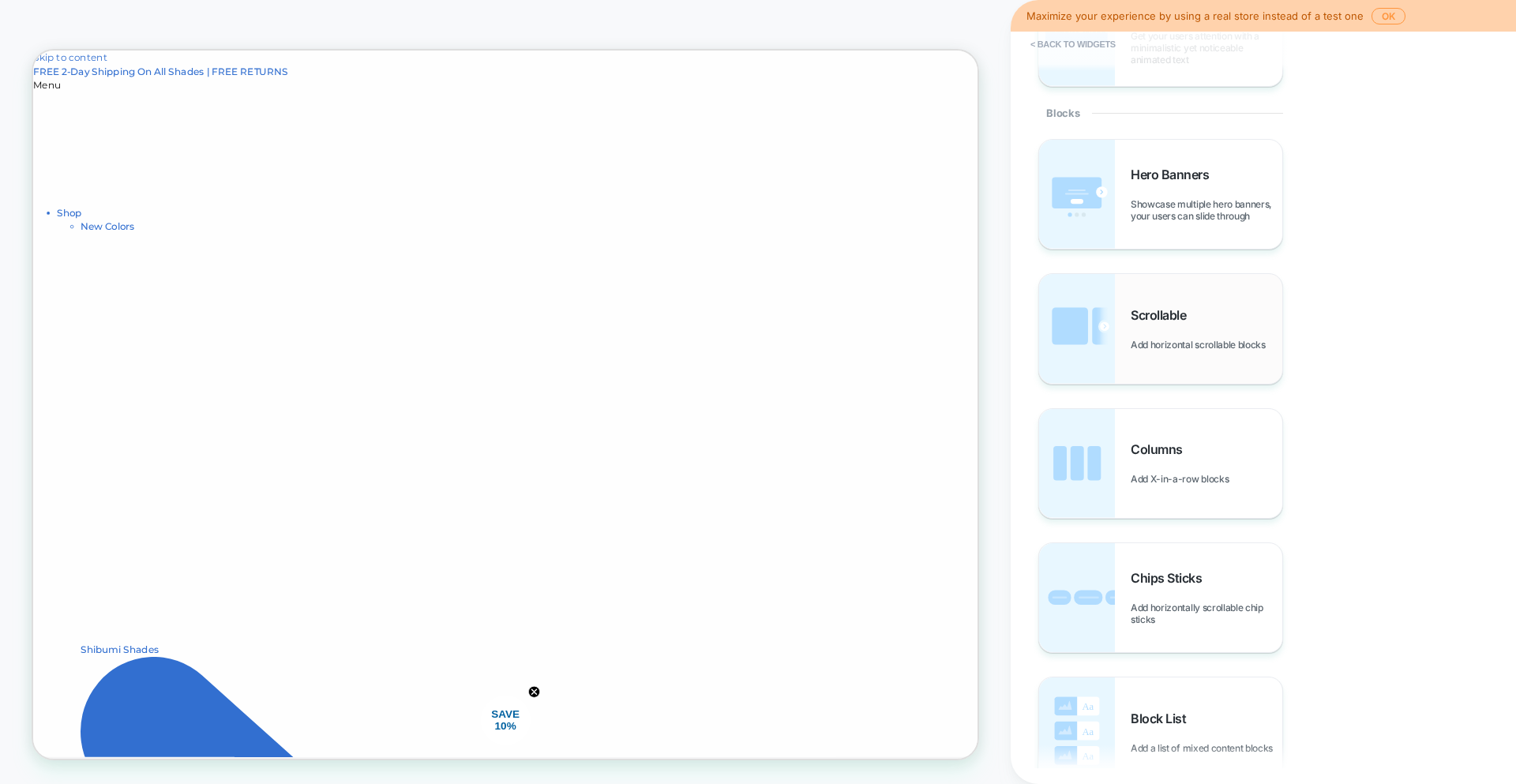
click at [1092, 286] on img at bounding box center [1077, 328] width 75 height 109
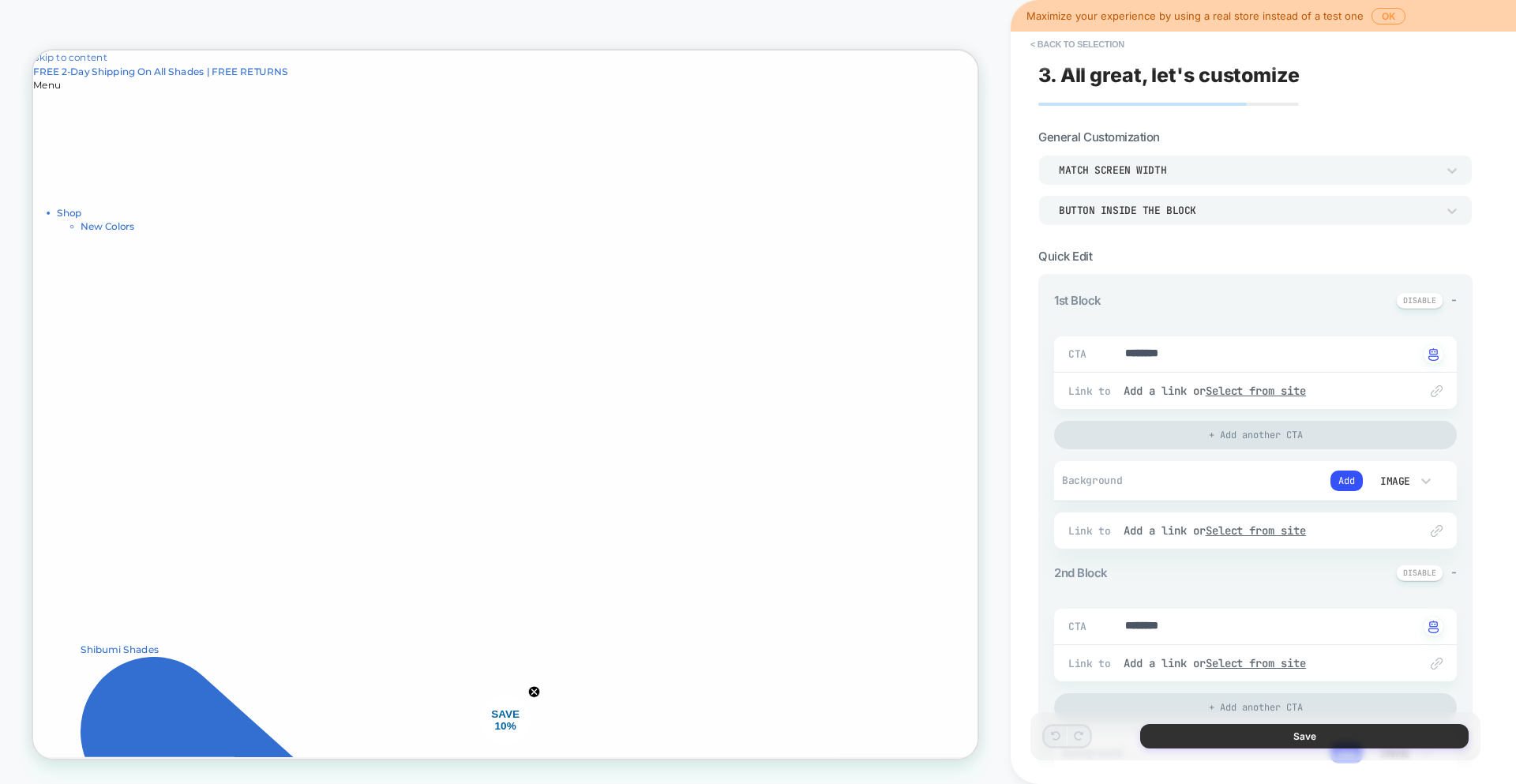
click at [1281, 738] on button "Save" at bounding box center [1305, 735] width 329 height 24
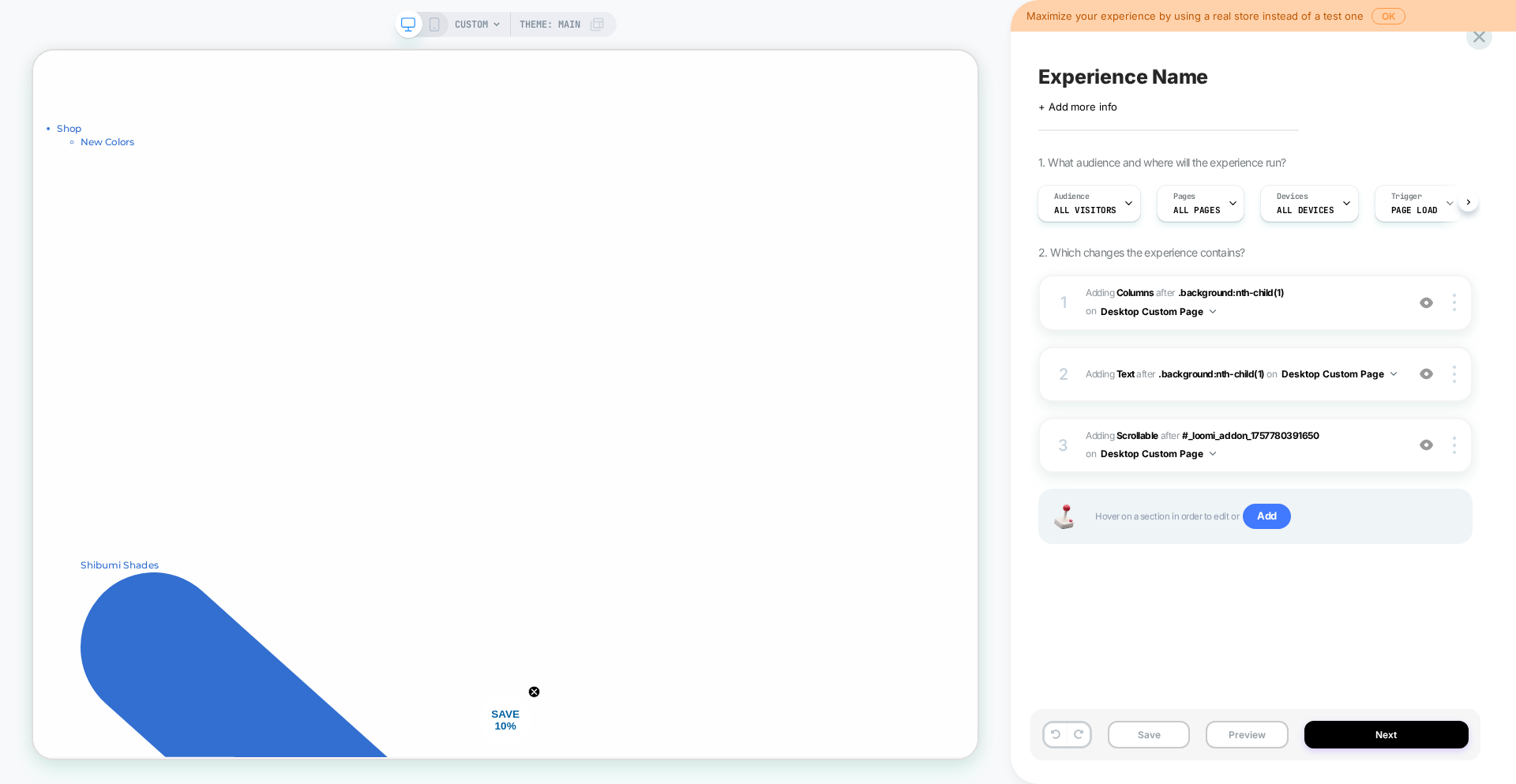
scroll to position [142, 0]
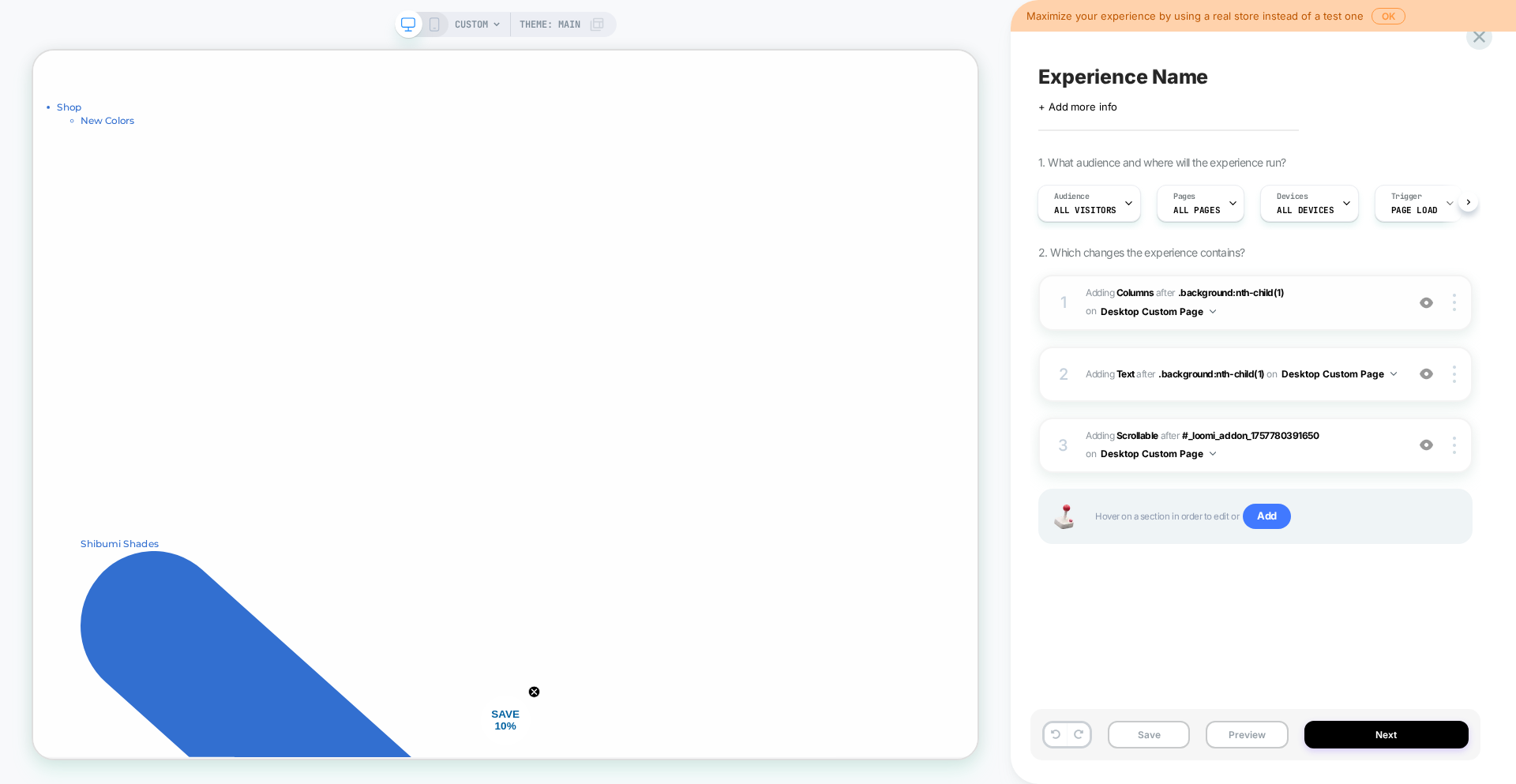
click at [1346, 315] on span "#_loomi_addon_1757780182464 Adding Columns AFTER .background:nth-child(1) .back…" at bounding box center [1242, 302] width 312 height 37
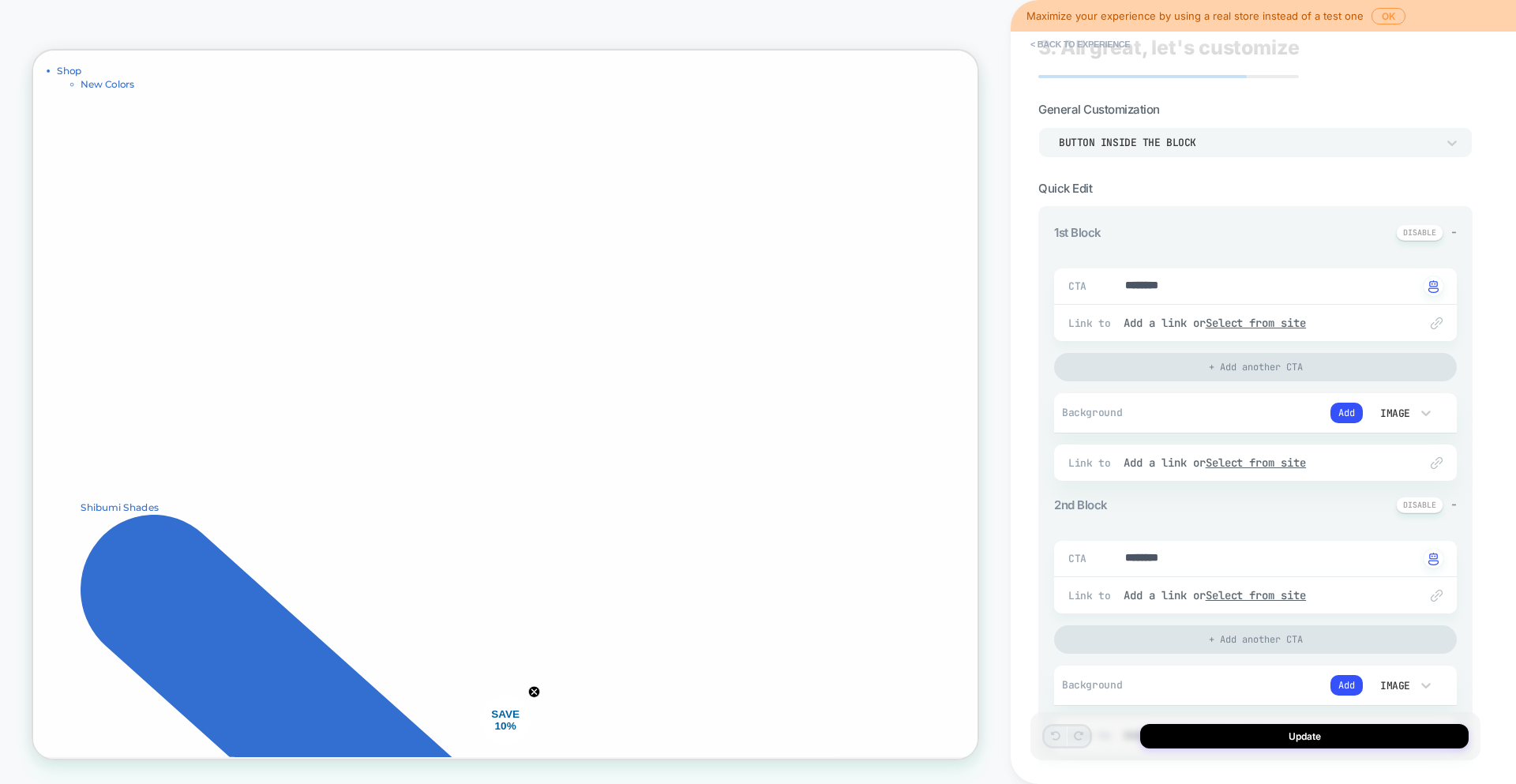
scroll to position [314, 0]
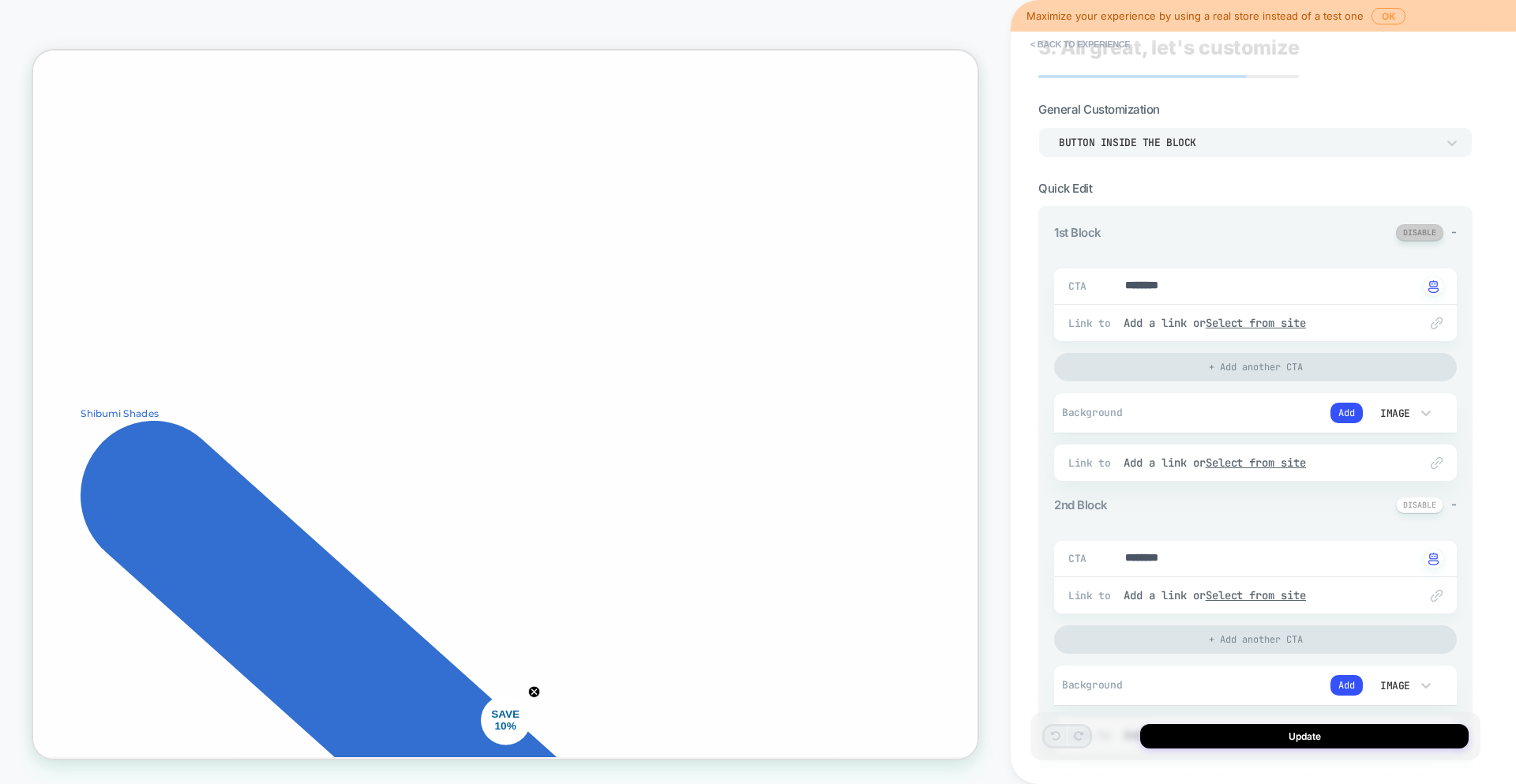
click at [1421, 236] on button at bounding box center [1420, 233] width 48 height 17
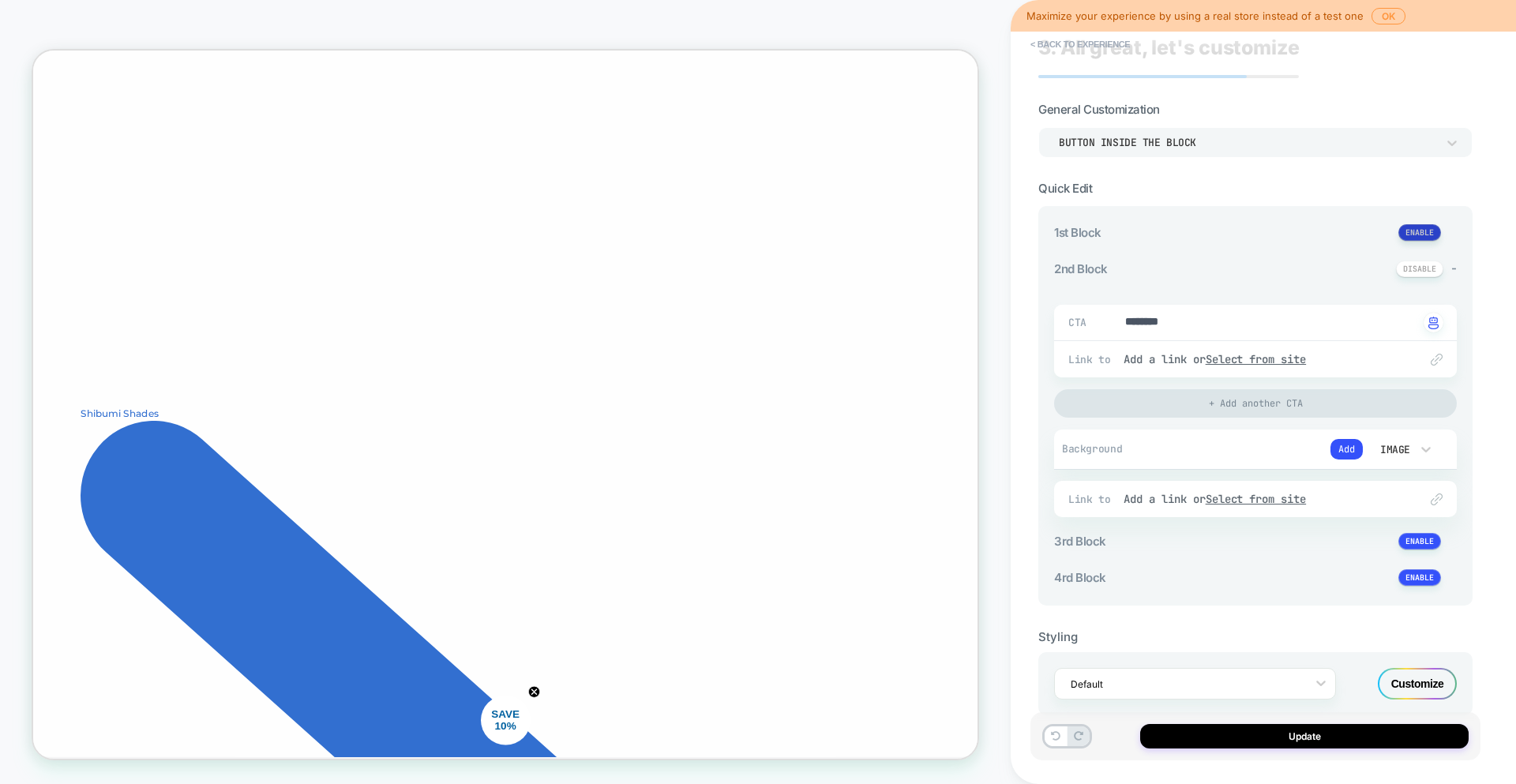
click at [1429, 237] on button at bounding box center [1420, 233] width 43 height 17
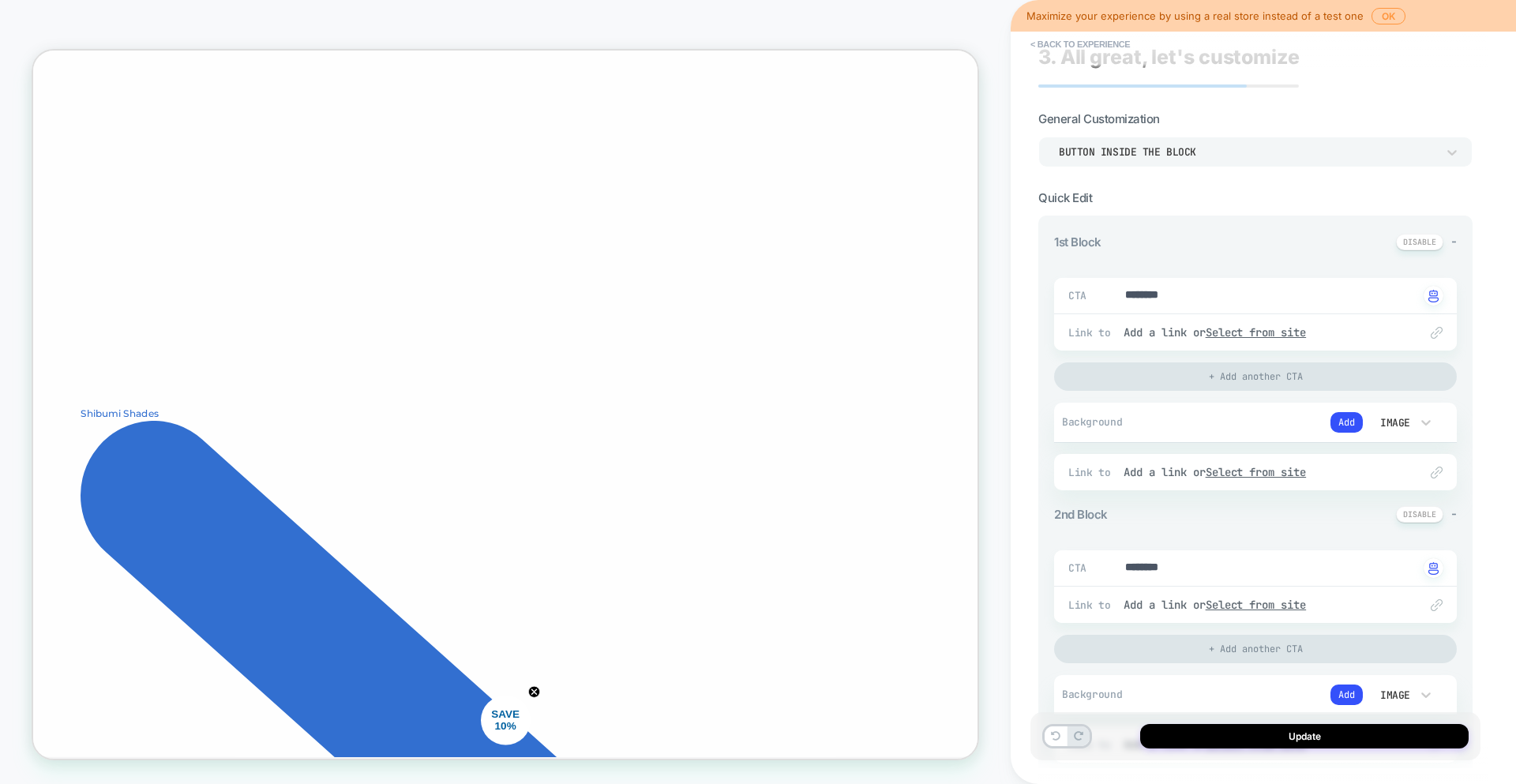
scroll to position [0, 0]
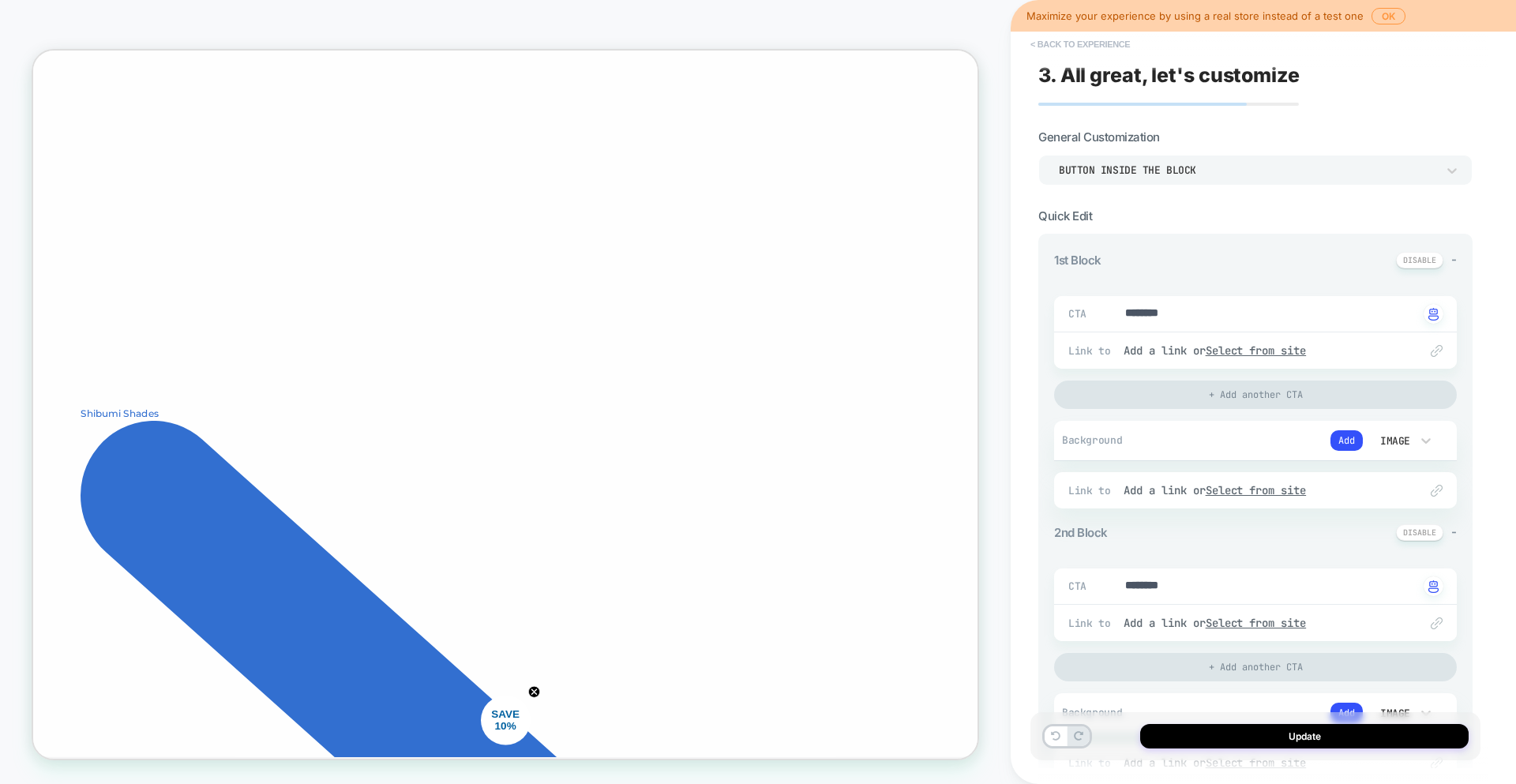
click at [1084, 35] on button "< Back to experience" at bounding box center [1080, 44] width 116 height 25
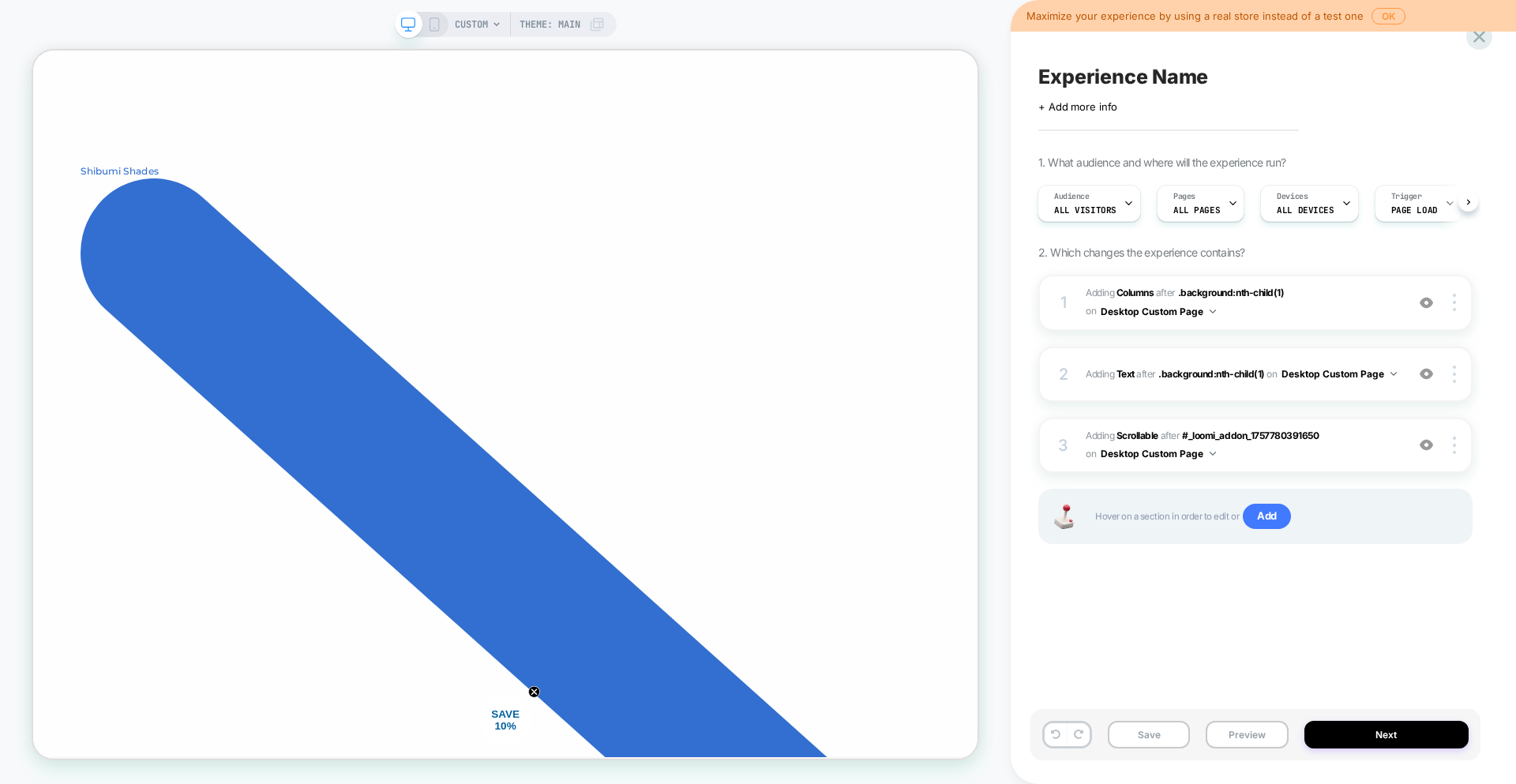
scroll to position [0, 4]
click at [1318, 682] on div "Experience Name Click to edit experience details + Add more info 1. What audien…" at bounding box center [1255, 392] width 450 height 752
click at [1427, 447] on img at bounding box center [1426, 445] width 13 height 13
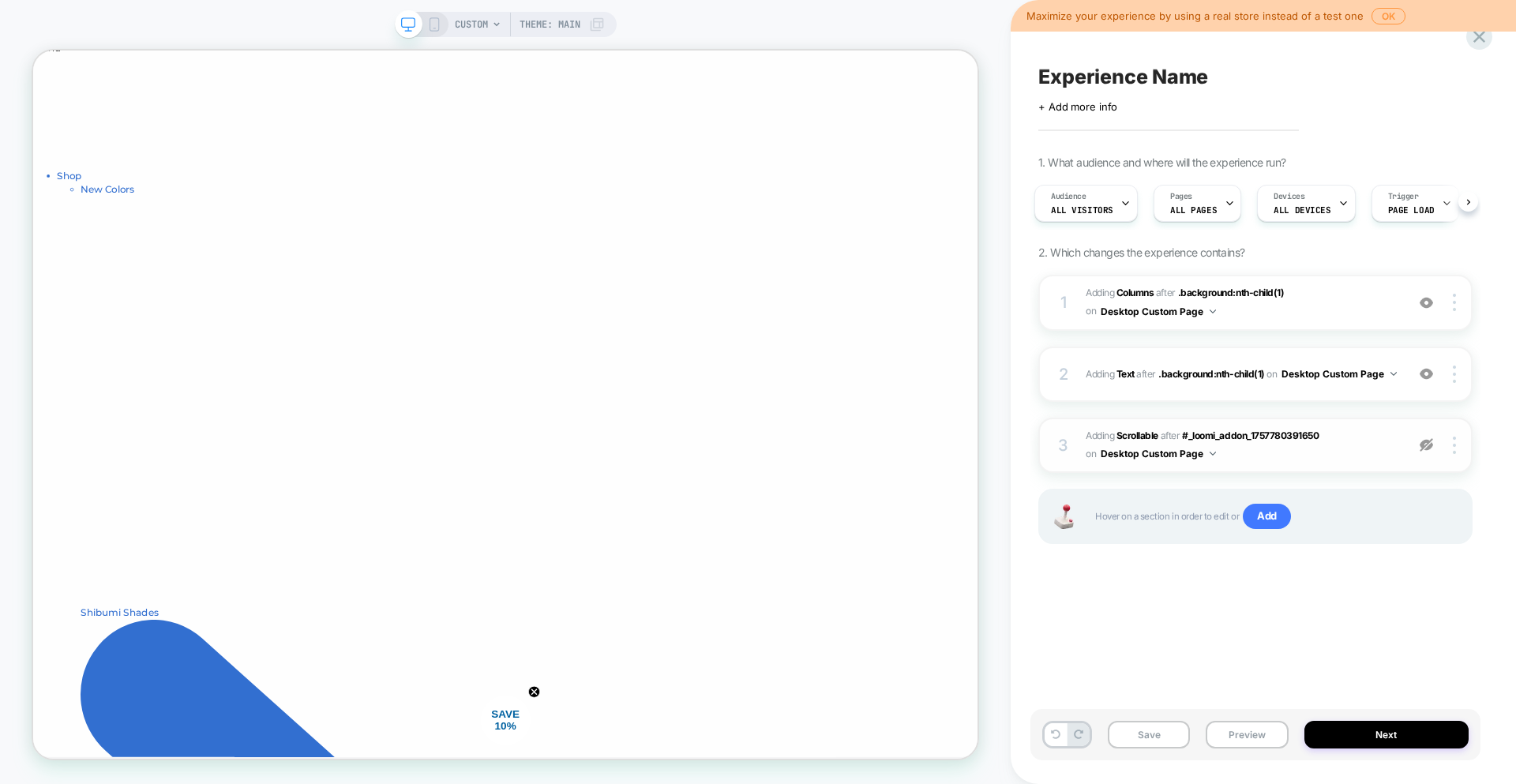
scroll to position [0, 0]
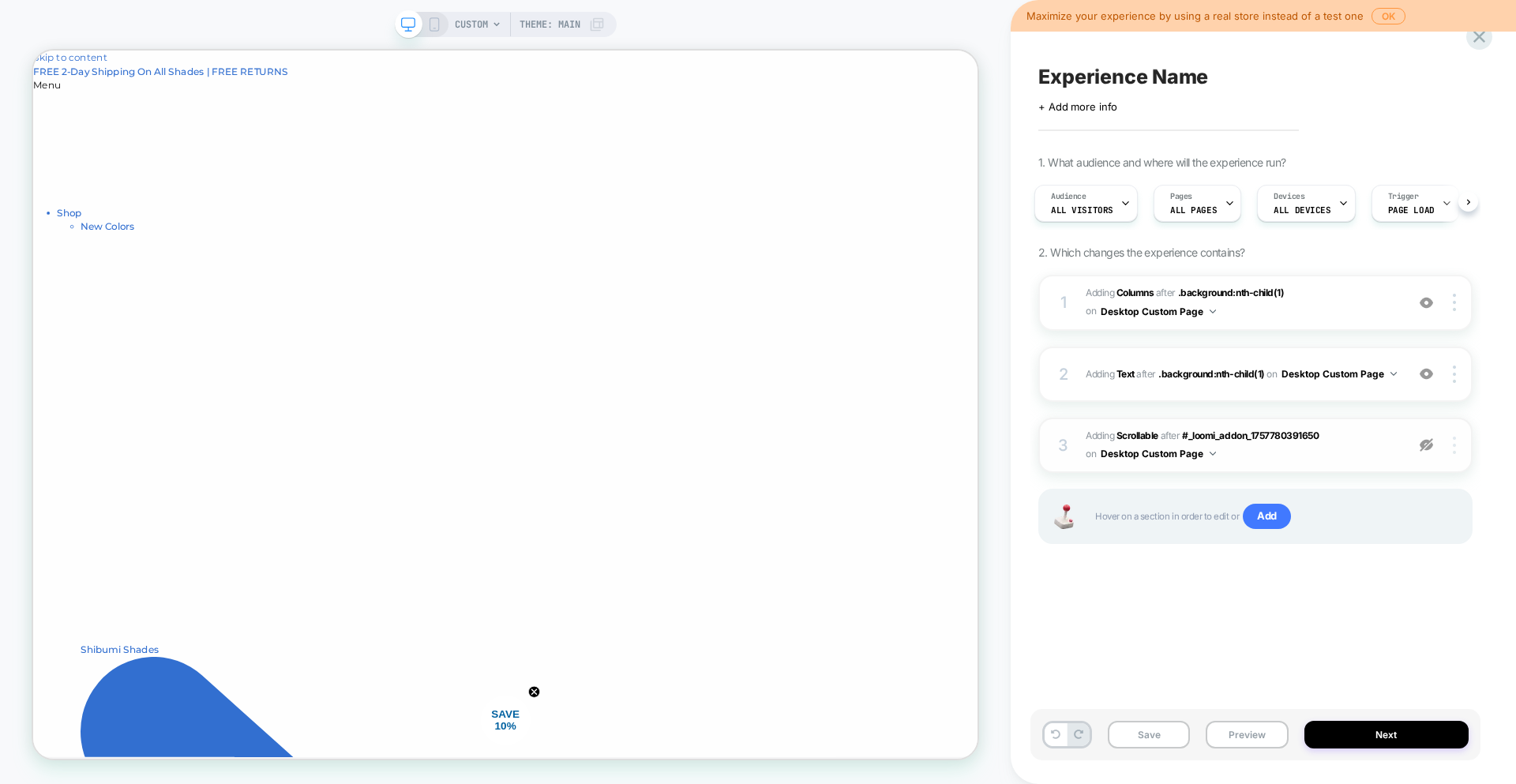
click at [1458, 444] on div at bounding box center [1457, 445] width 30 height 18
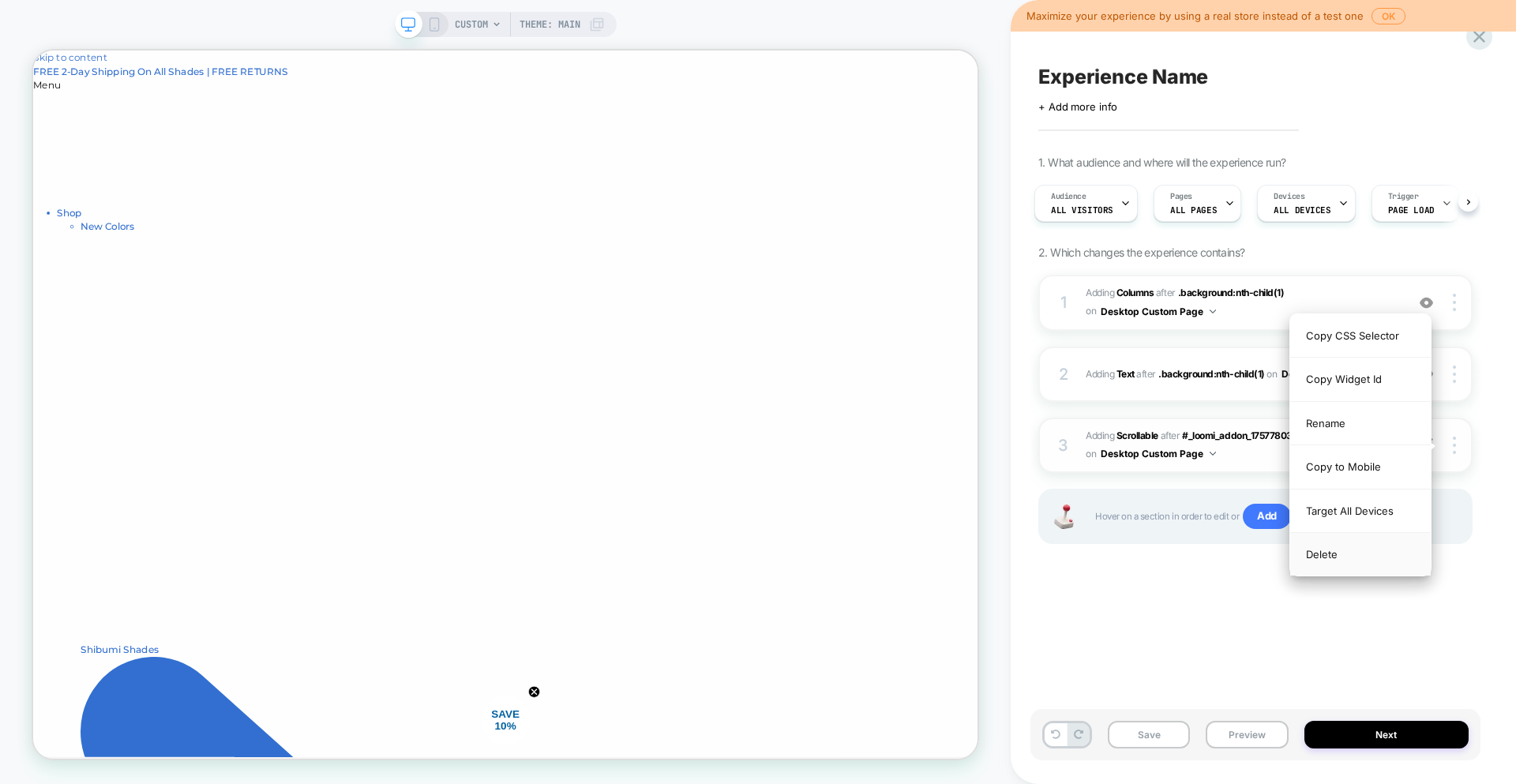
click at [1312, 543] on div "Delete" at bounding box center [1361, 554] width 141 height 43
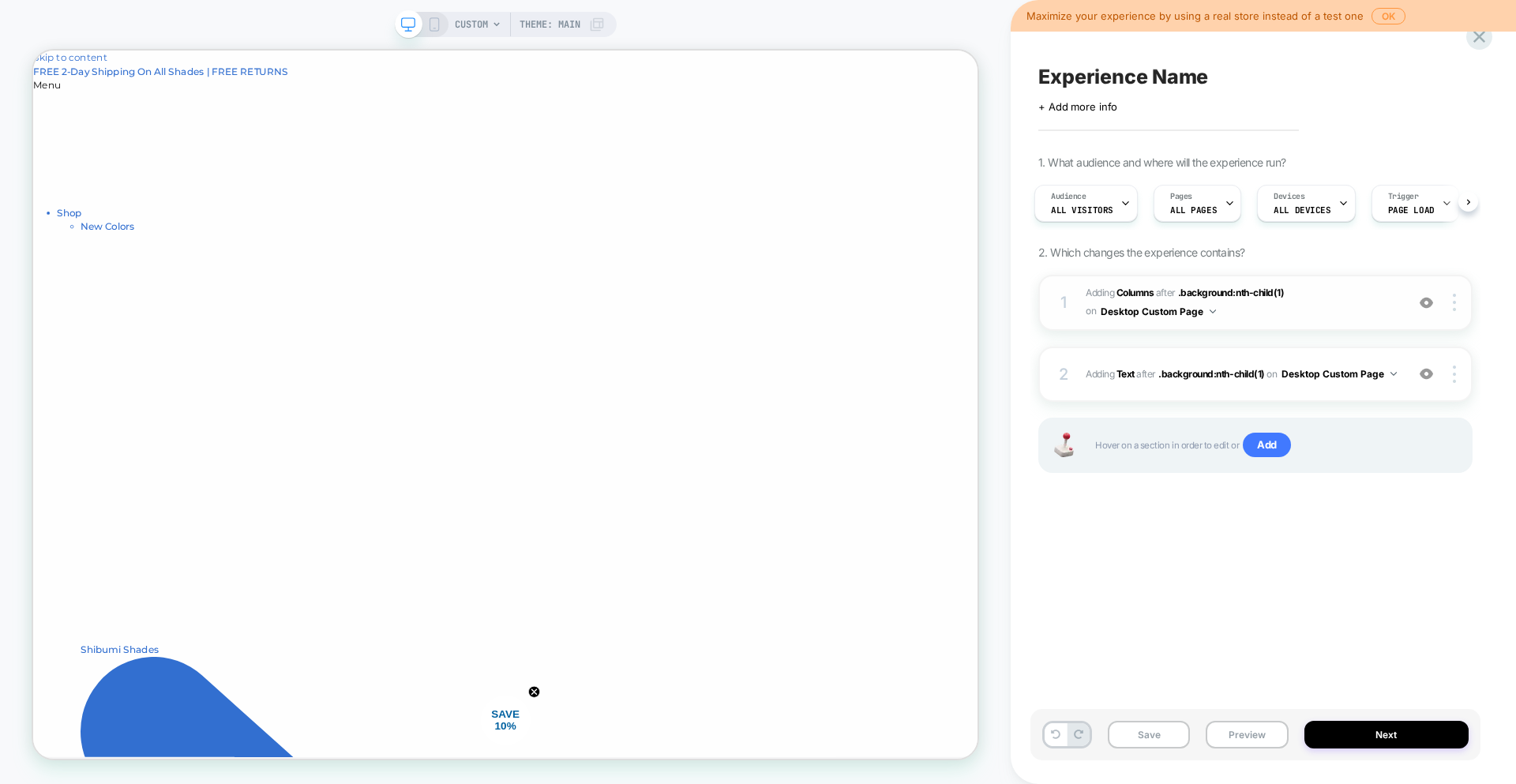
click at [1333, 308] on span "#_loomi_addon_1757780182464 Adding Columns AFTER .background:nth-child(1) .back…" at bounding box center [1242, 302] width 312 height 37
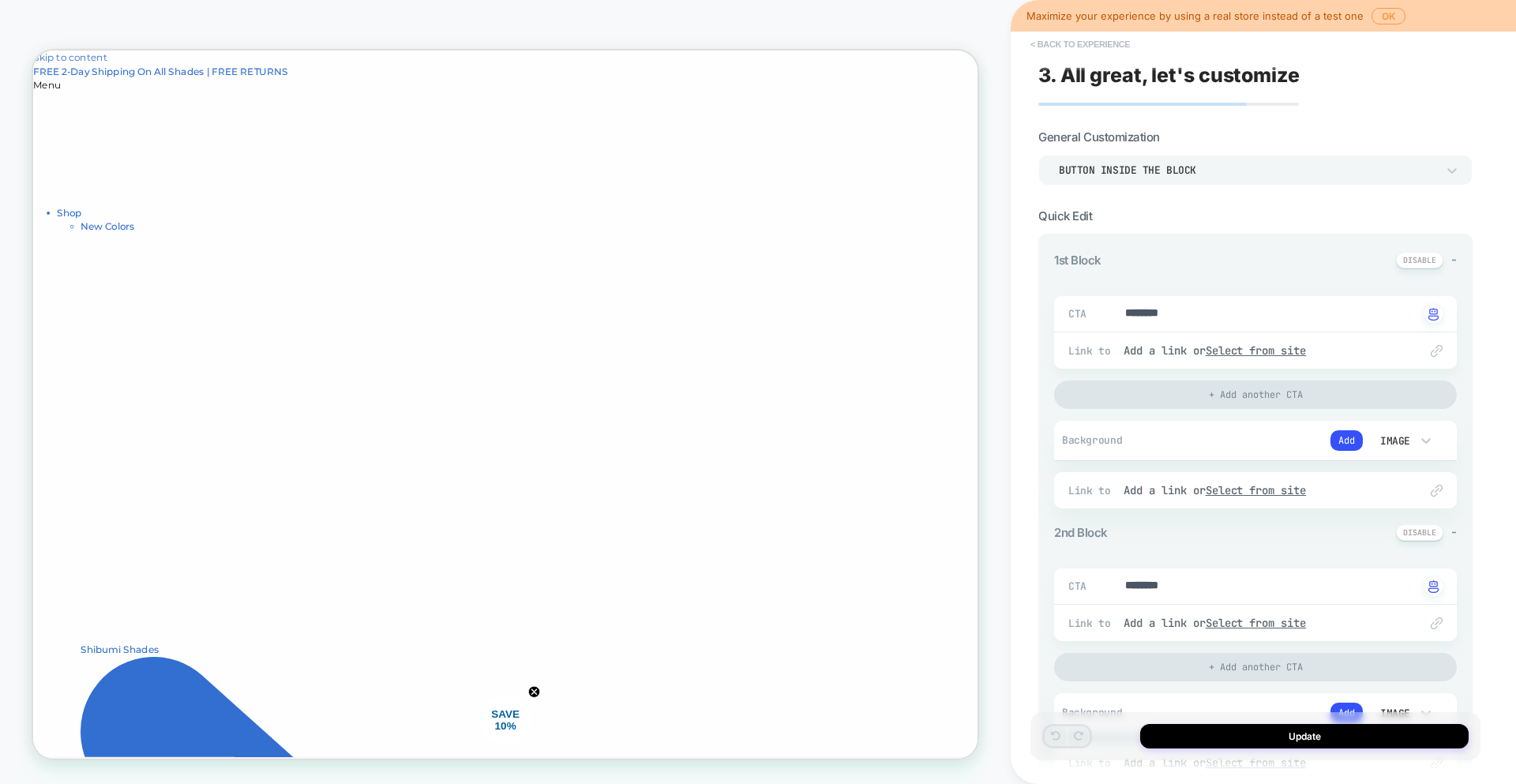
click at [1099, 42] on button "< Back to experience" at bounding box center [1080, 44] width 116 height 25
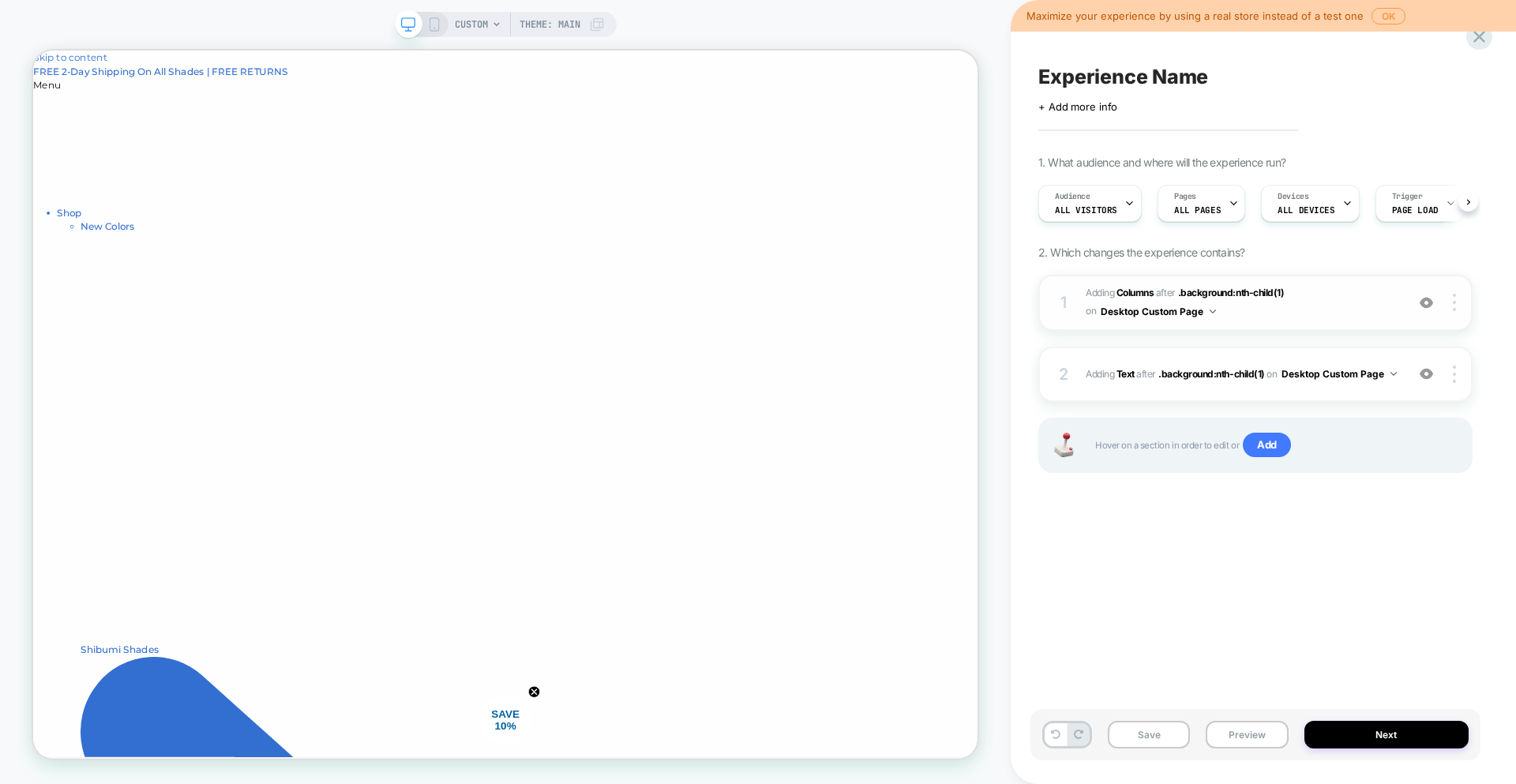
scroll to position [0, 1]
click at [1446, 303] on div at bounding box center [1457, 302] width 30 height 18
click at [1448, 305] on div at bounding box center [1457, 302] width 30 height 18
click at [1253, 313] on span "#_loomi_addon_1757780182464 Adding Columns AFTER .background:nth-child(1) .back…" at bounding box center [1242, 302] width 312 height 37
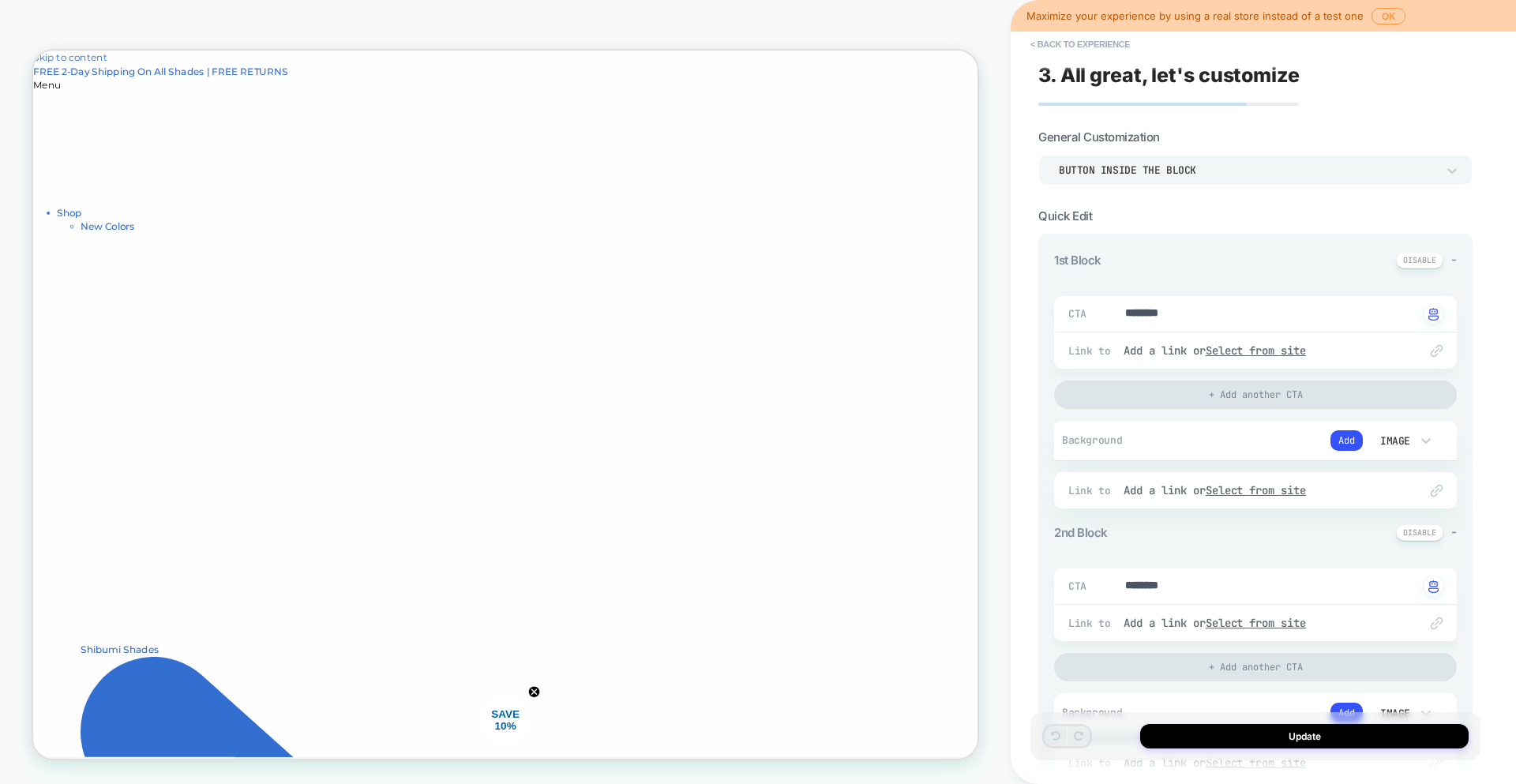
type textarea "*"
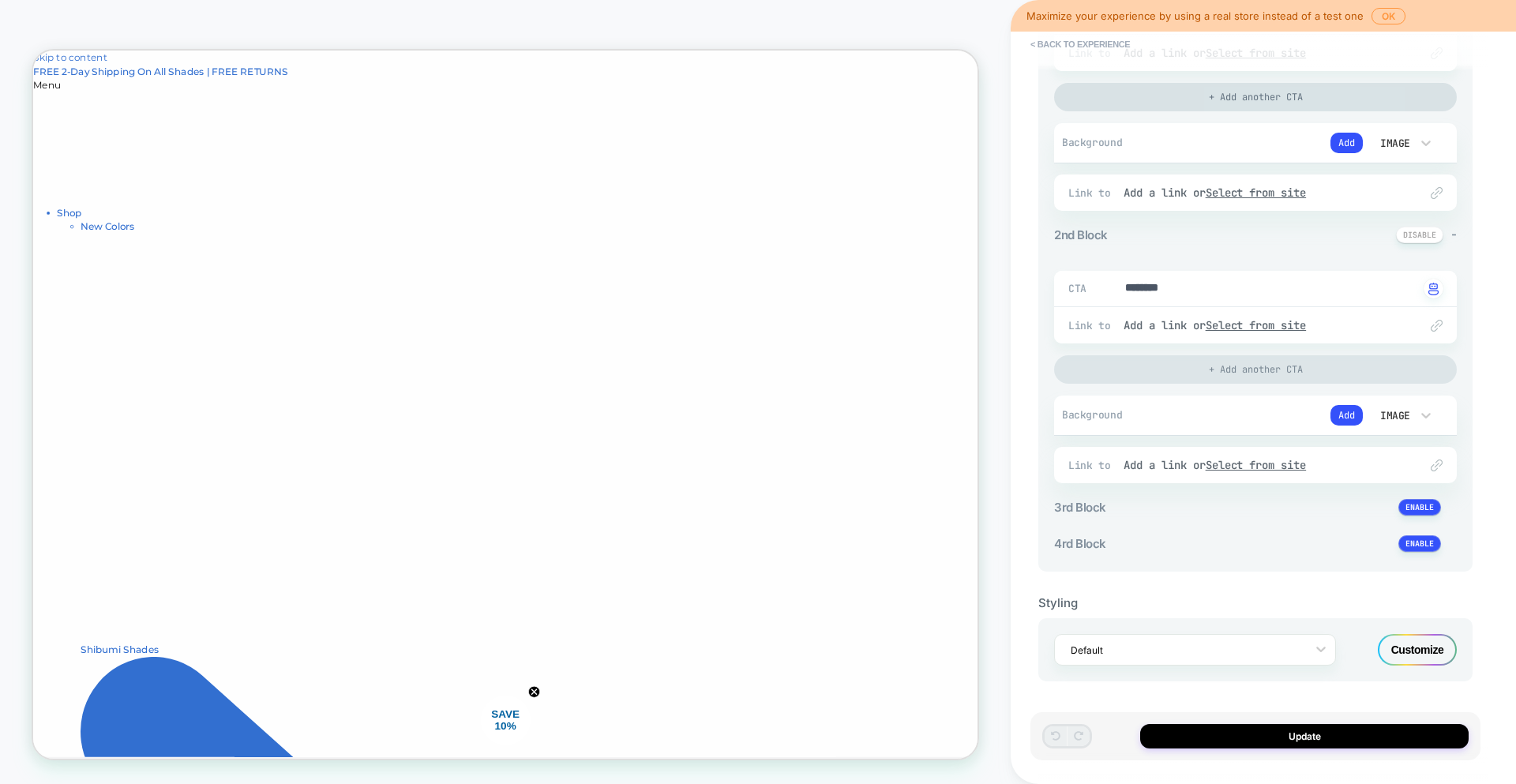
scroll to position [0, 0]
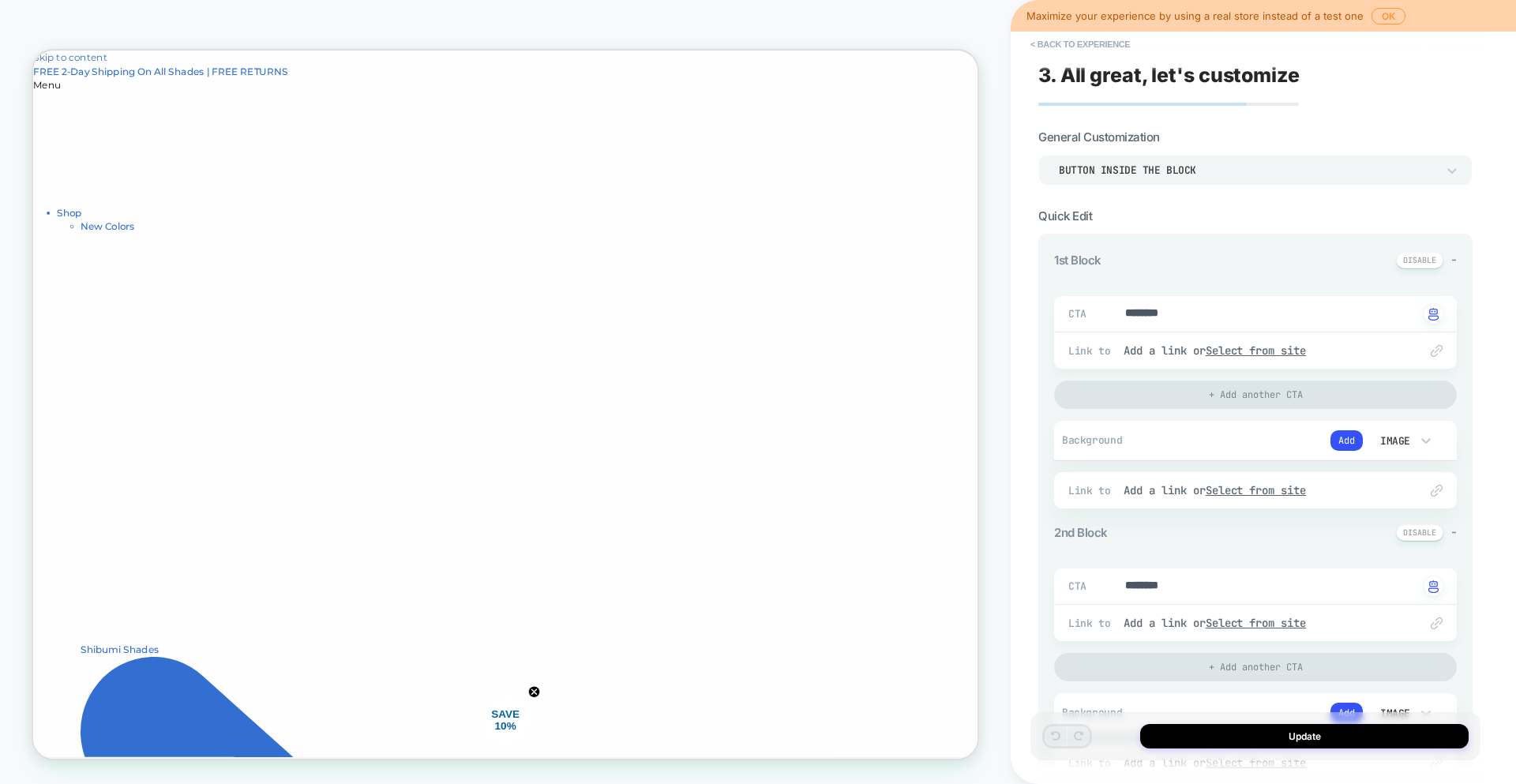
click at [1098, 39] on button "< Back to experience" at bounding box center [1080, 44] width 116 height 25
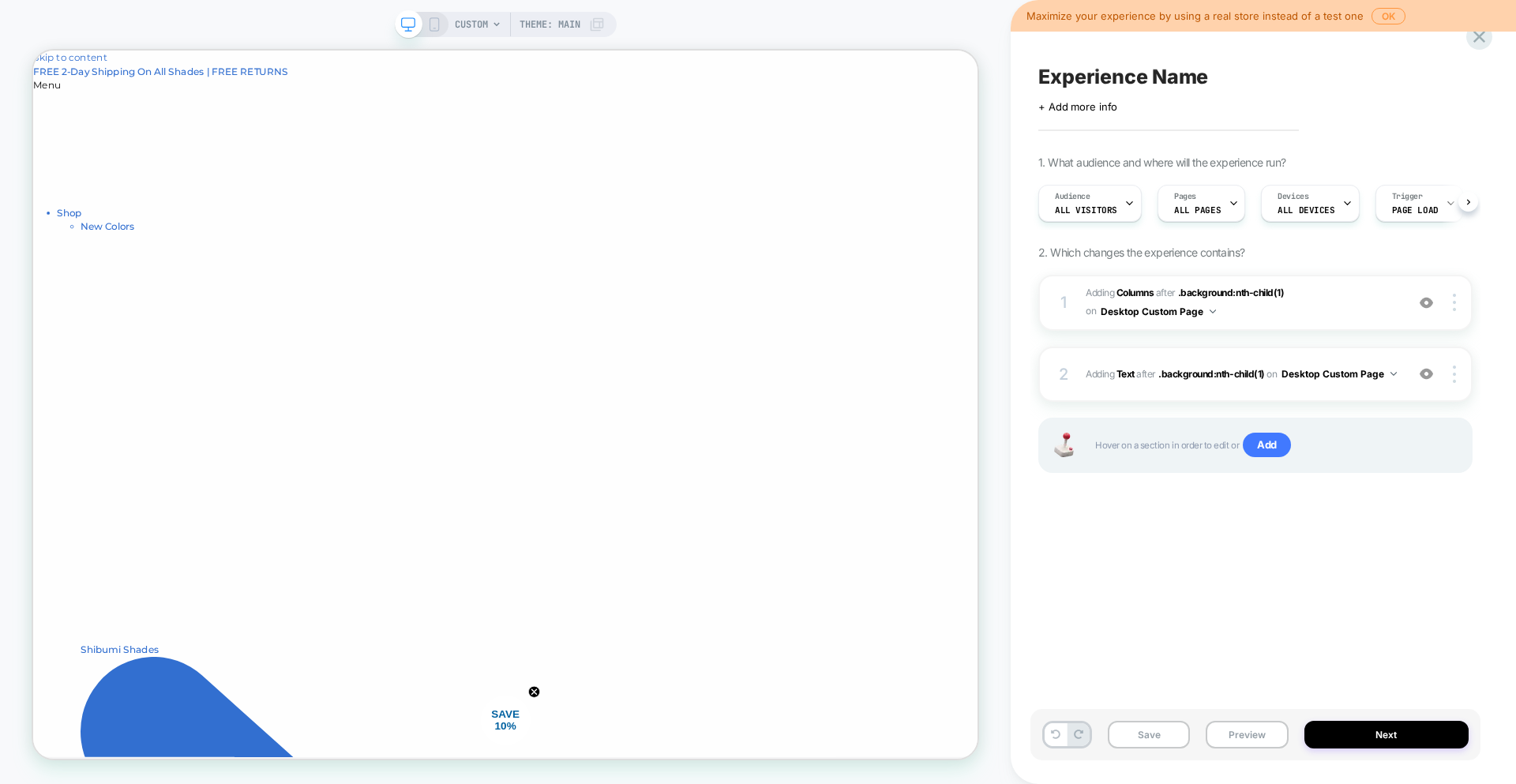
scroll to position [0, 1]
click at [1313, 378] on span "#_loomi_addon_1757780391650 Adding Text AFTER .background:nth-child(1) .backgro…" at bounding box center [1242, 374] width 312 height 20
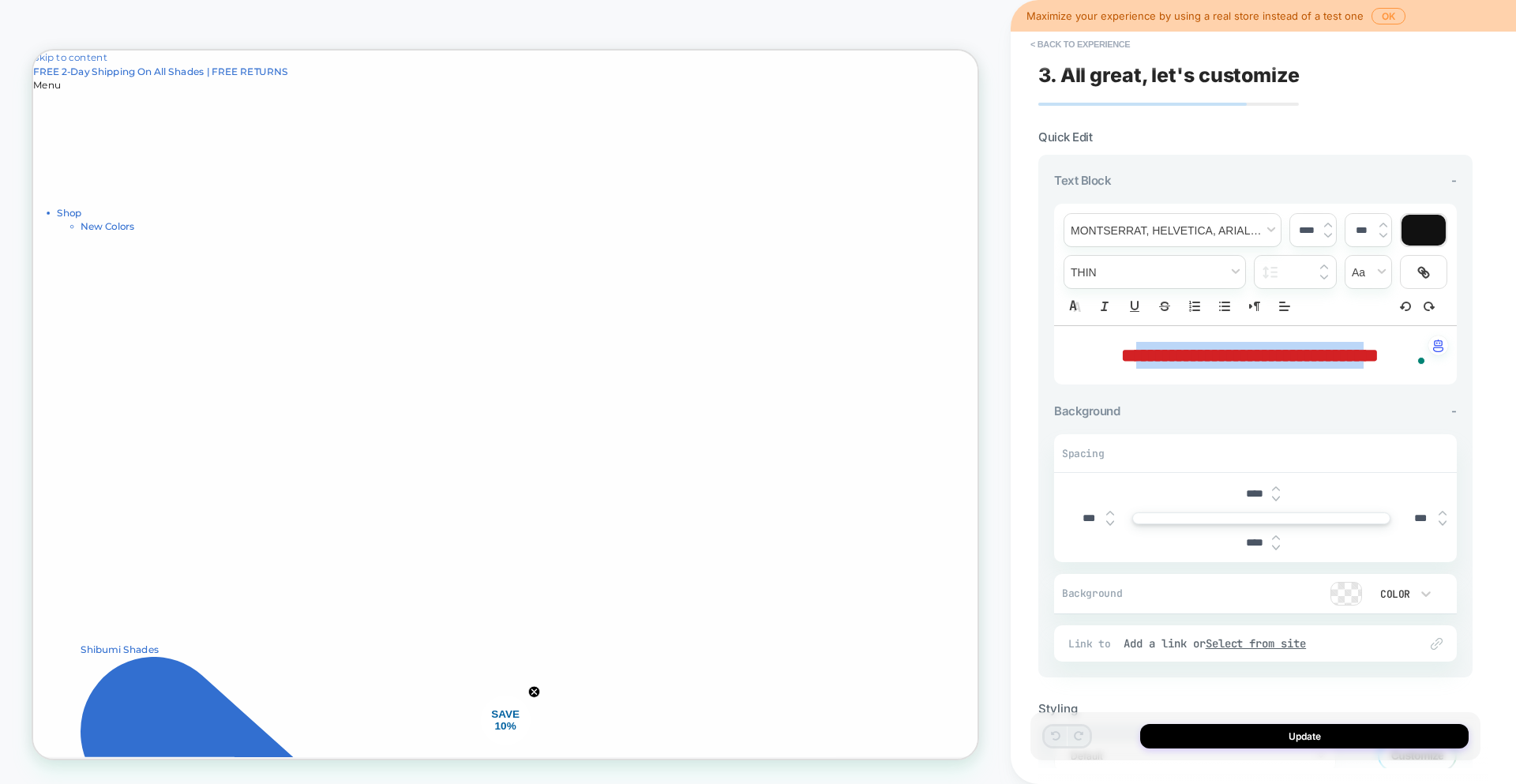
drag, startPoint x: 1405, startPoint y: 356, endPoint x: 1092, endPoint y: 358, distance: 313.0
click at [1121, 358] on strong "**********" at bounding box center [1250, 355] width 257 height 19
type input "****"
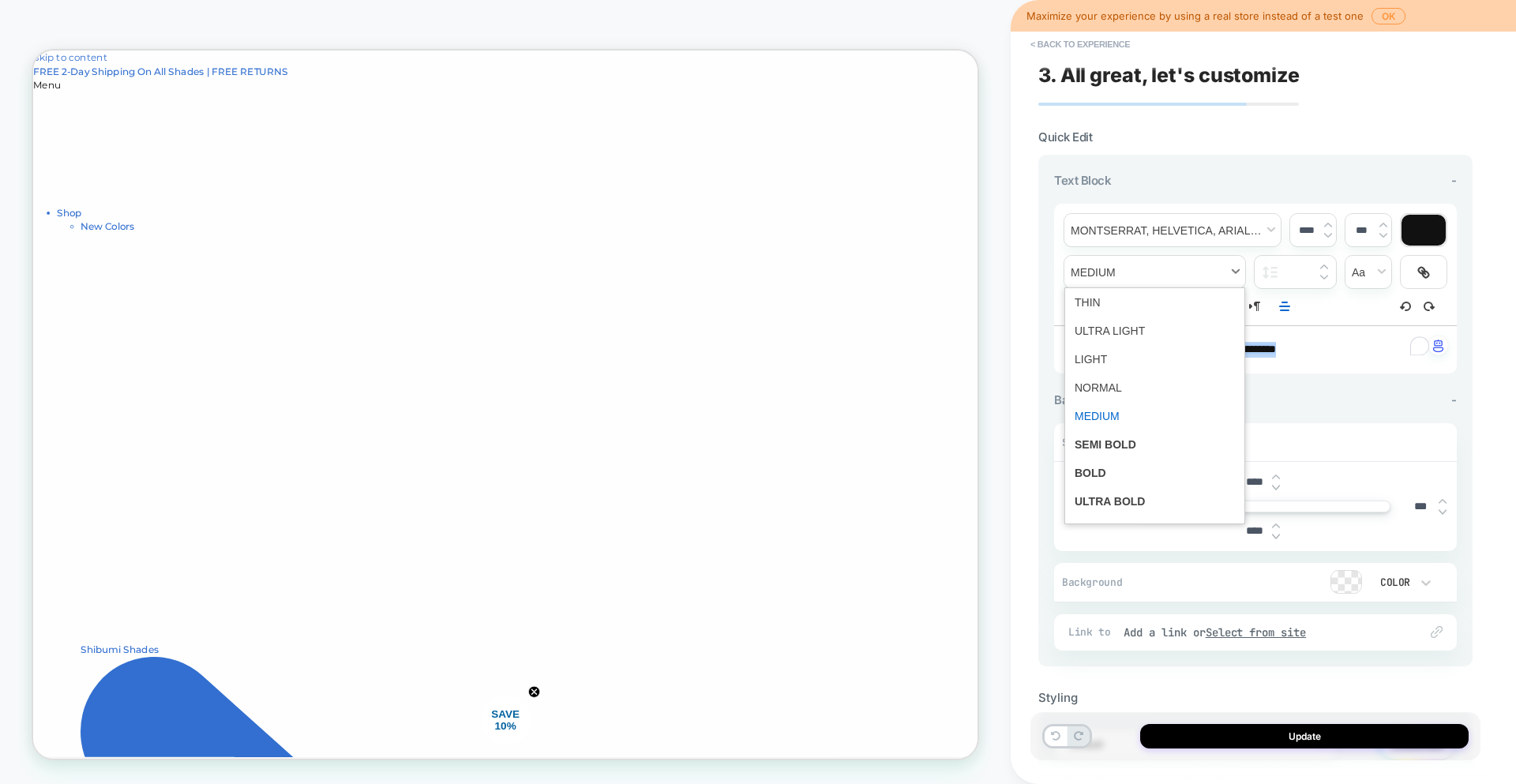
click at [1235, 269] on span "fontWeight" at bounding box center [1155, 271] width 181 height 33
click at [1112, 469] on span "fontWeight" at bounding box center [1155, 472] width 160 height 28
click at [1221, 230] on span "font" at bounding box center [1172, 230] width 216 height 33
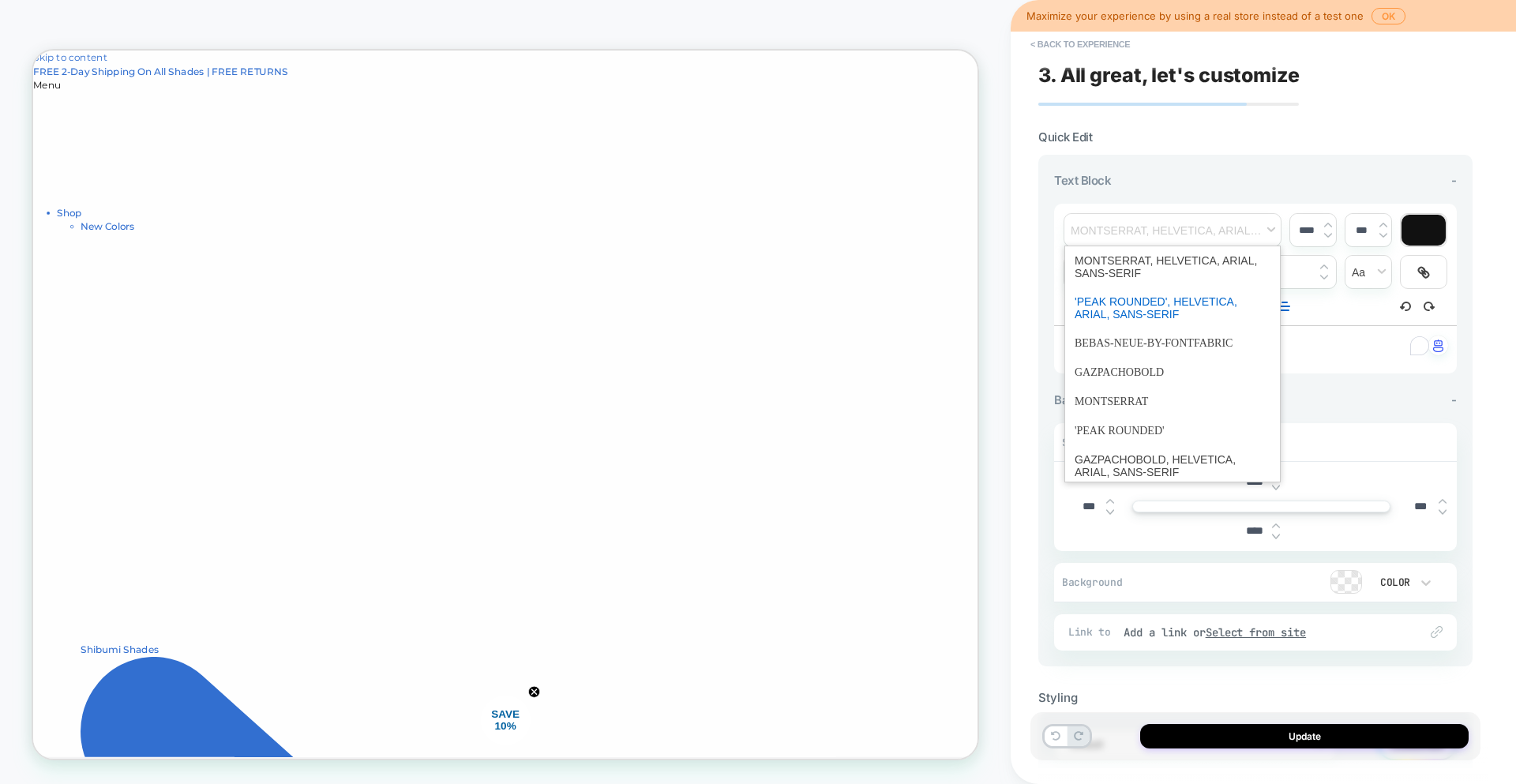
click at [1146, 326] on span "font" at bounding box center [1173, 307] width 196 height 41
click at [1203, 232] on span "font" at bounding box center [1172, 230] width 216 height 33
click at [1141, 352] on span "font" at bounding box center [1173, 343] width 196 height 29
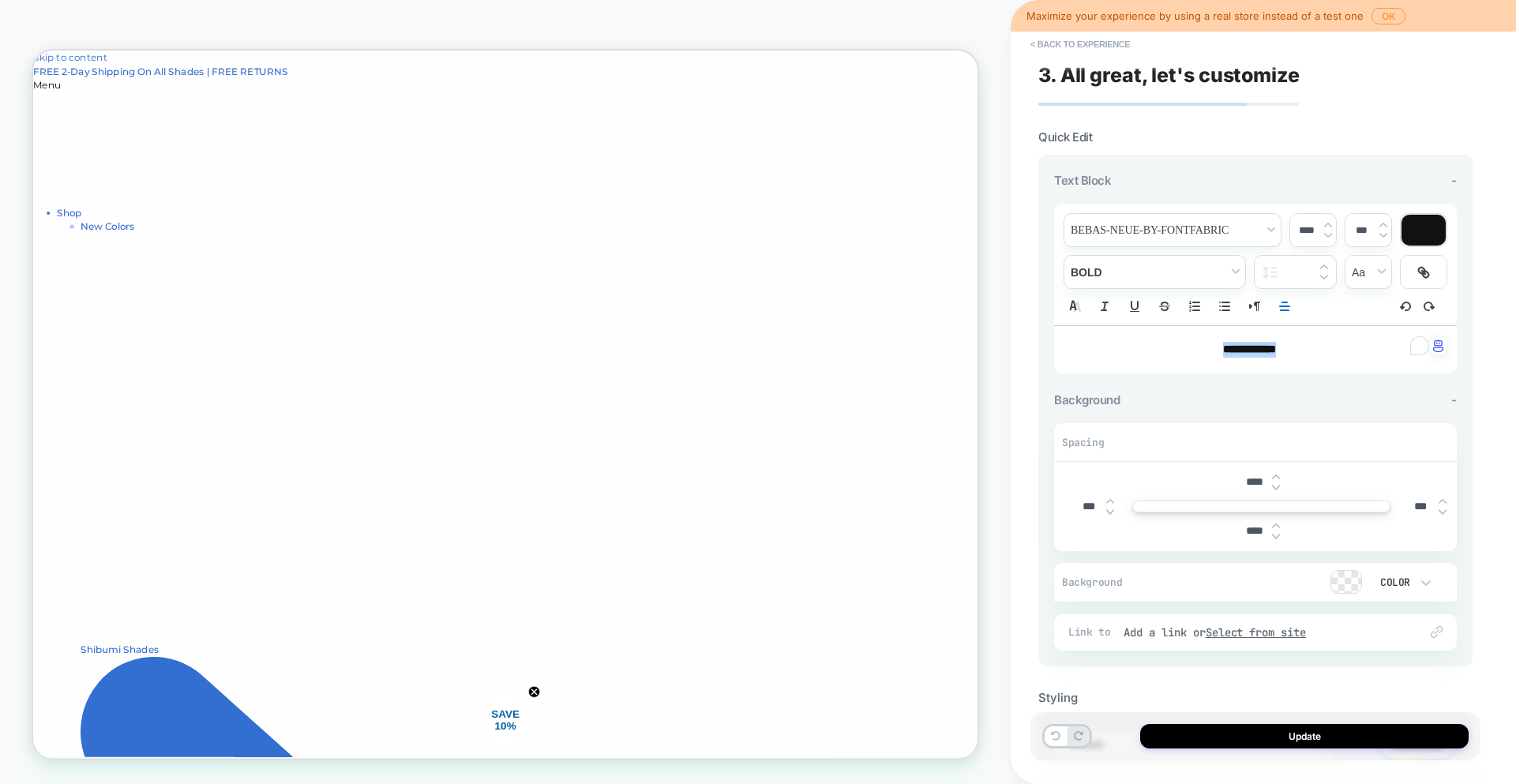
click at [1330, 224] on img at bounding box center [1327, 225] width 8 height 7
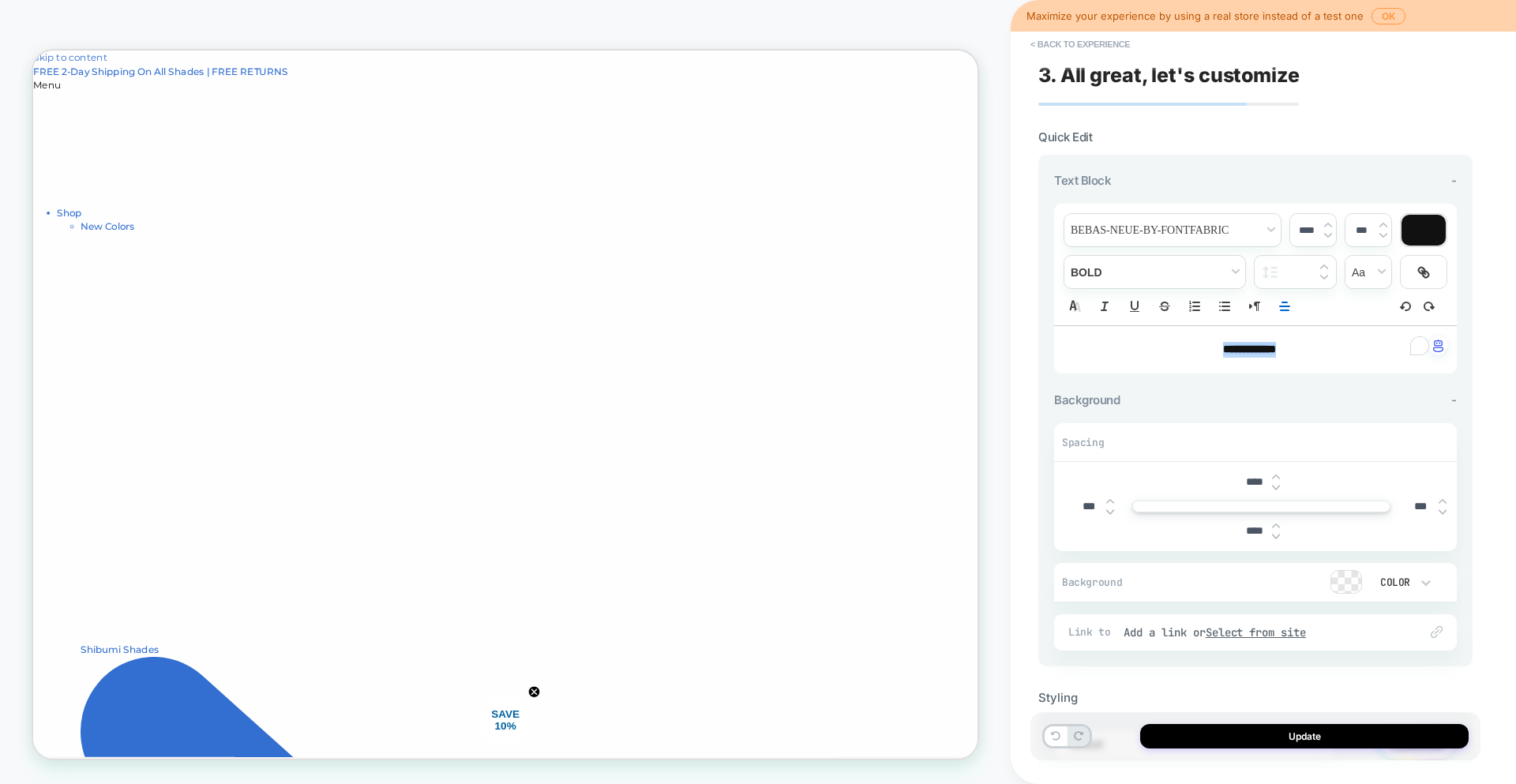
click at [1330, 224] on img at bounding box center [1327, 225] width 8 height 7
click at [1301, 234] on input "****" at bounding box center [1306, 230] width 33 height 12
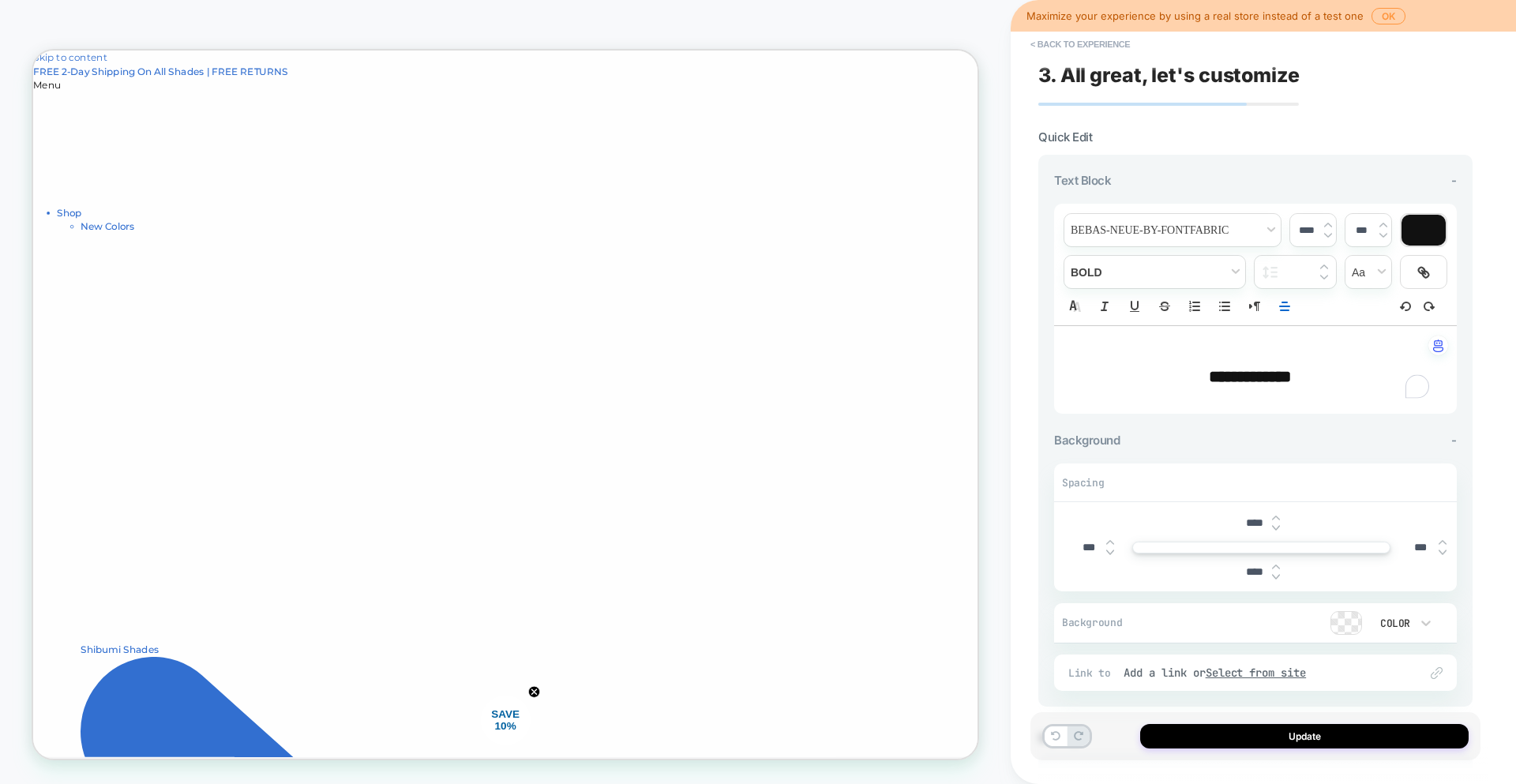
click at [1301, 230] on input "****" at bounding box center [1306, 230] width 33 height 12
click at [1331, 225] on img at bounding box center [1327, 225] width 8 height 7
click at [1282, 399] on p "**********" at bounding box center [1250, 371] width 360 height 59
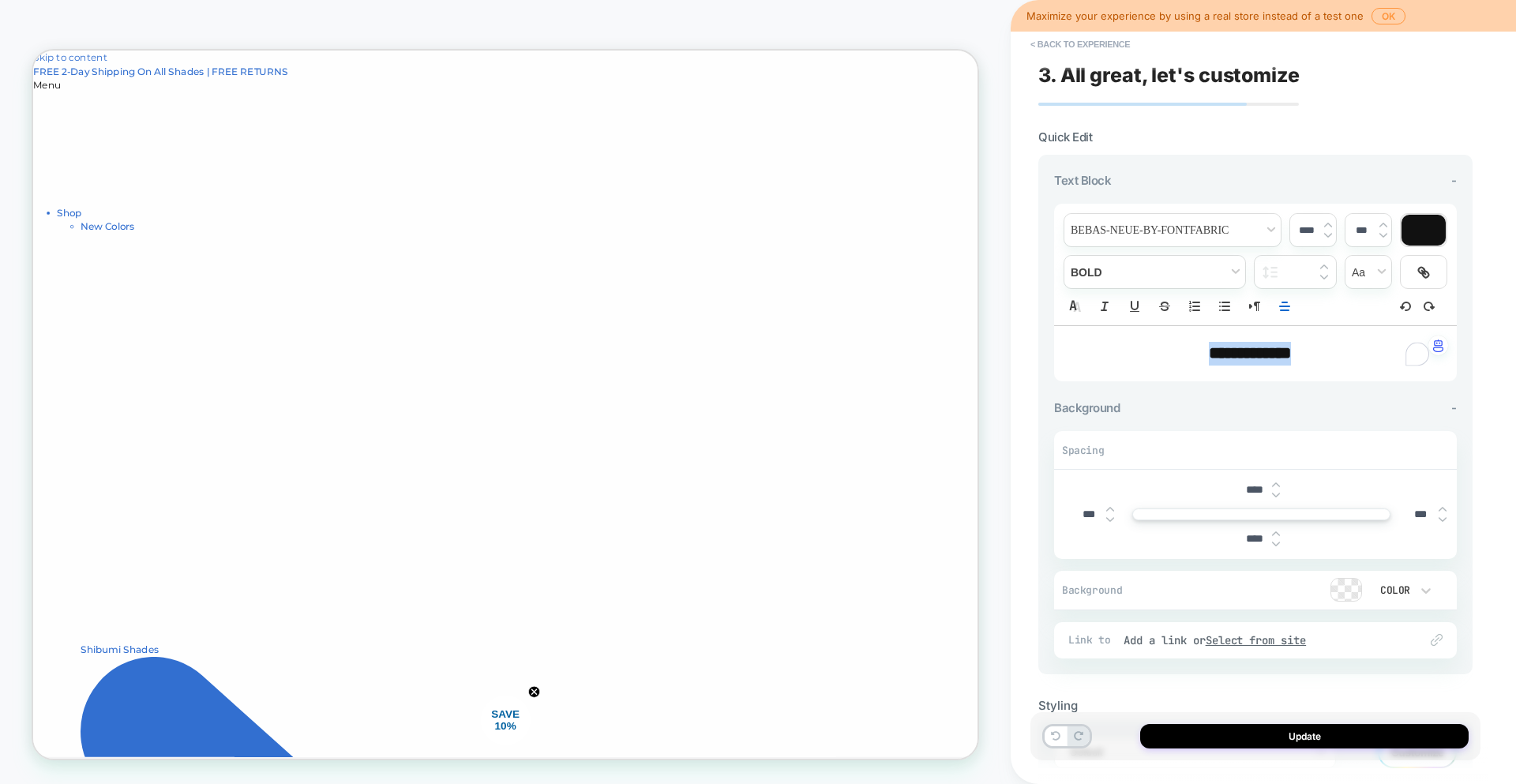
drag, startPoint x: 1335, startPoint y: 349, endPoint x: 1185, endPoint y: 360, distance: 150.4
click at [1185, 360] on p "**********" at bounding box center [1250, 353] width 360 height 23
click at [1299, 230] on input "****" at bounding box center [1306, 230] width 33 height 12
type input "****"
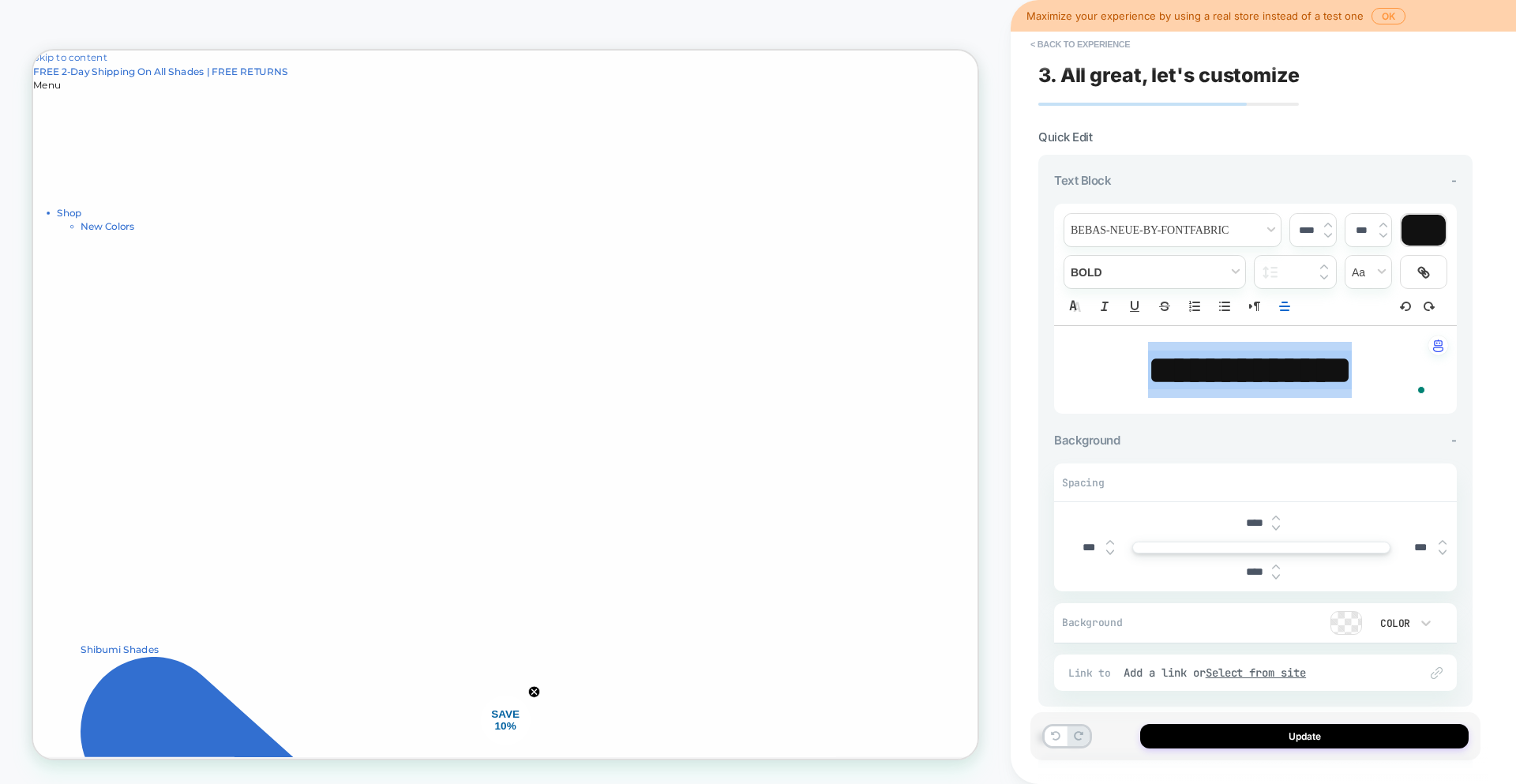
click at [1431, 232] on div at bounding box center [1424, 230] width 44 height 31
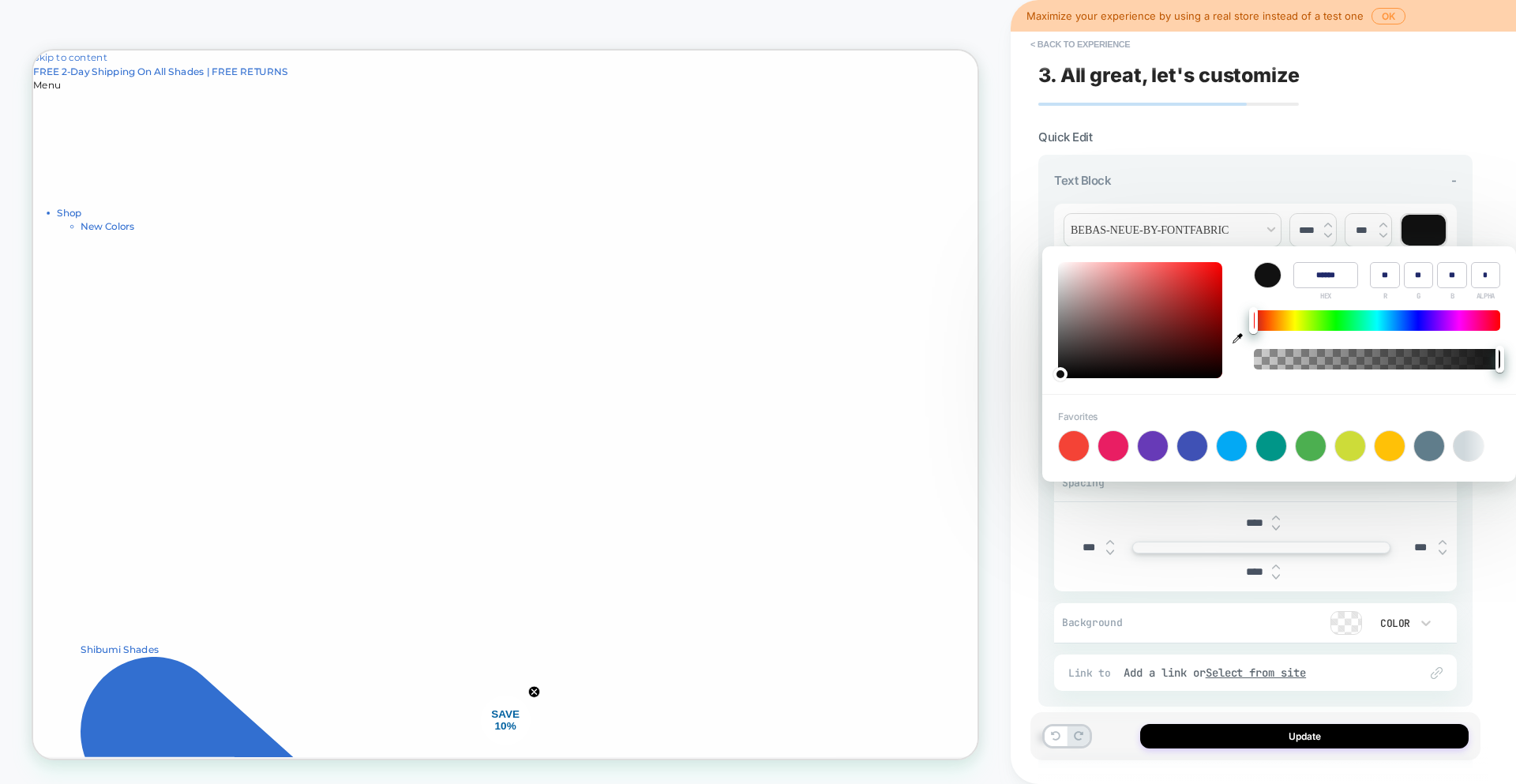
click at [1058, 267] on div at bounding box center [1141, 320] width 164 height 116
type input "******"
type input "***"
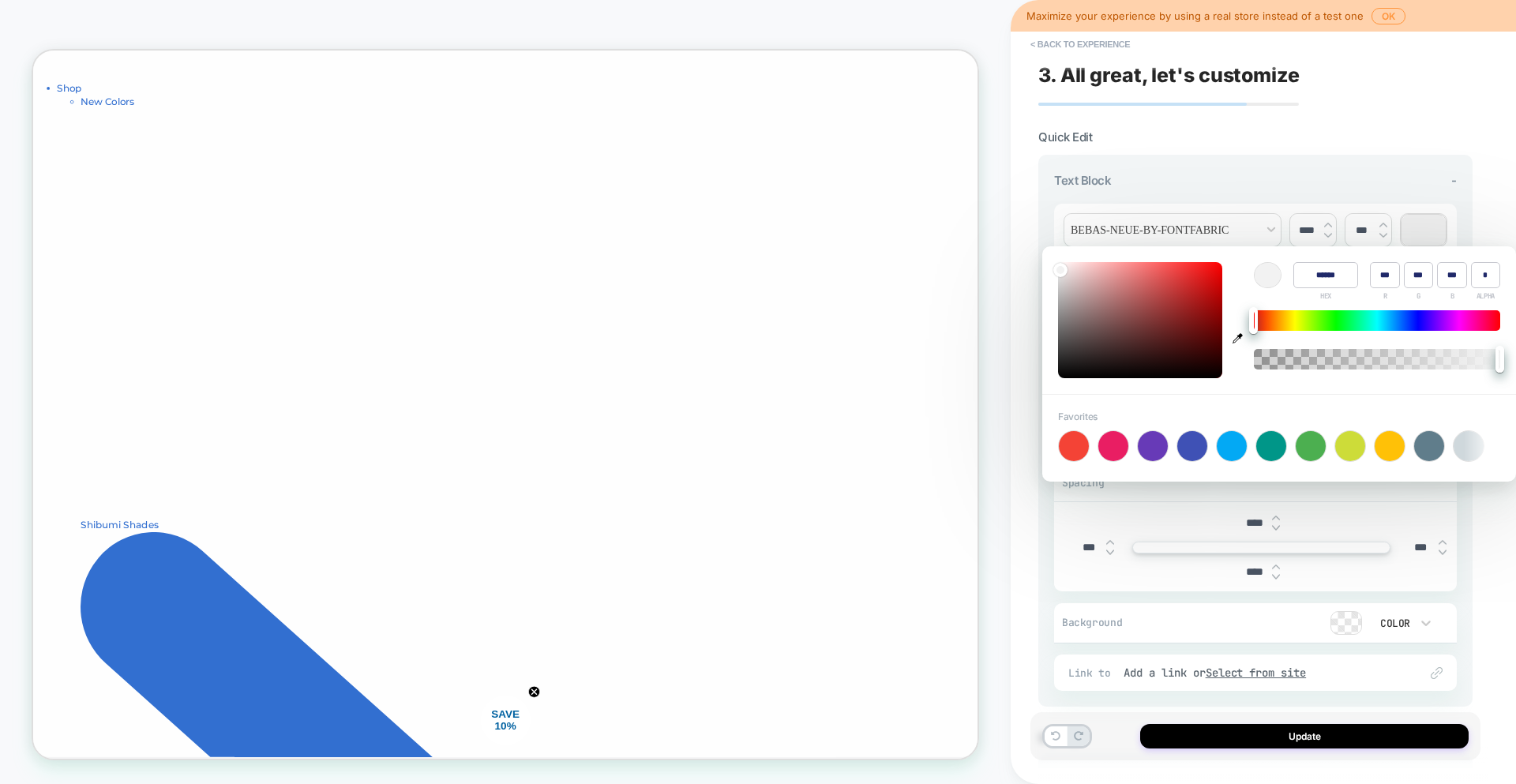
scroll to position [0, 0]
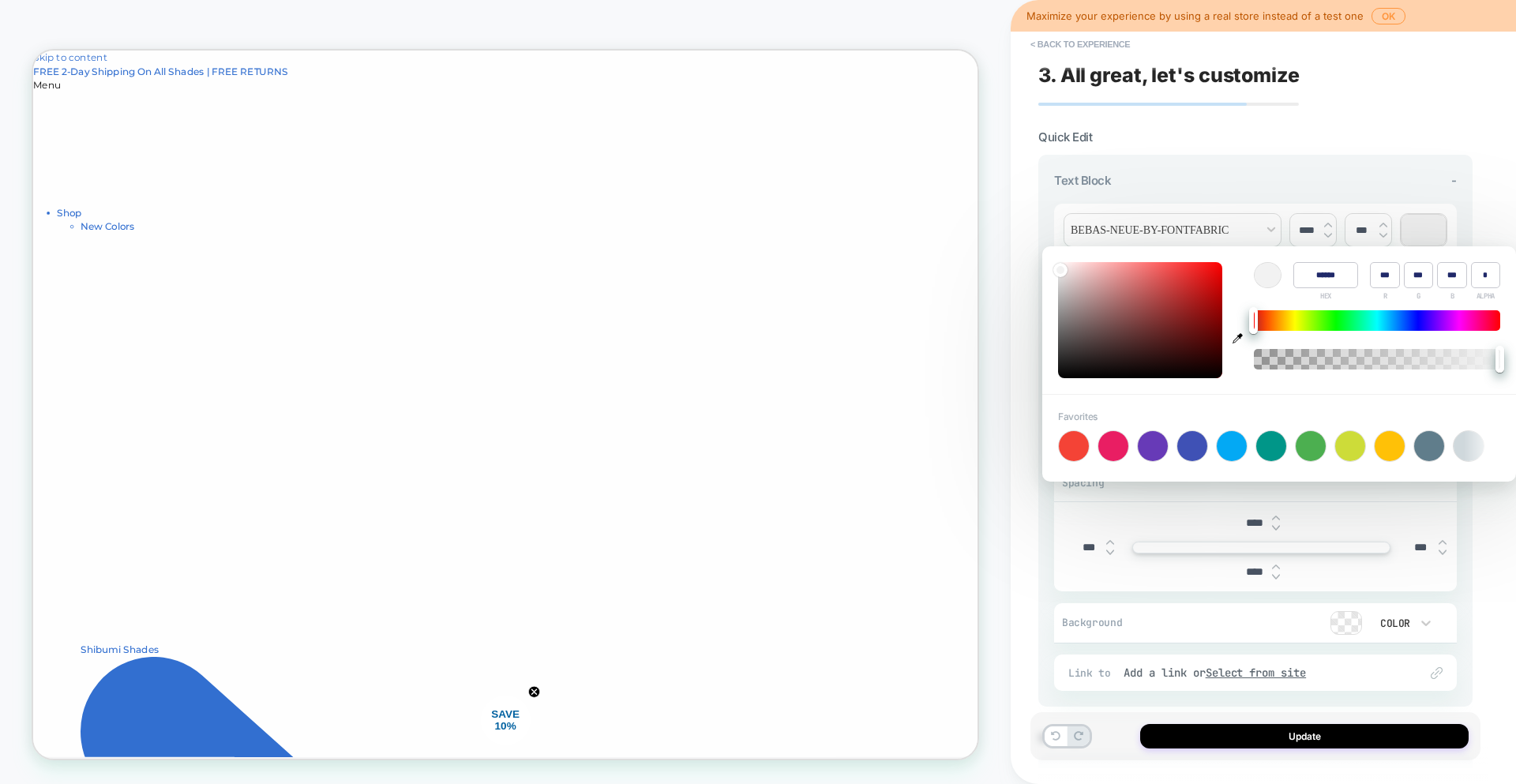
click at [1239, 336] on icon "button" at bounding box center [1238, 338] width 10 height 10
type input "******"
type input "***"
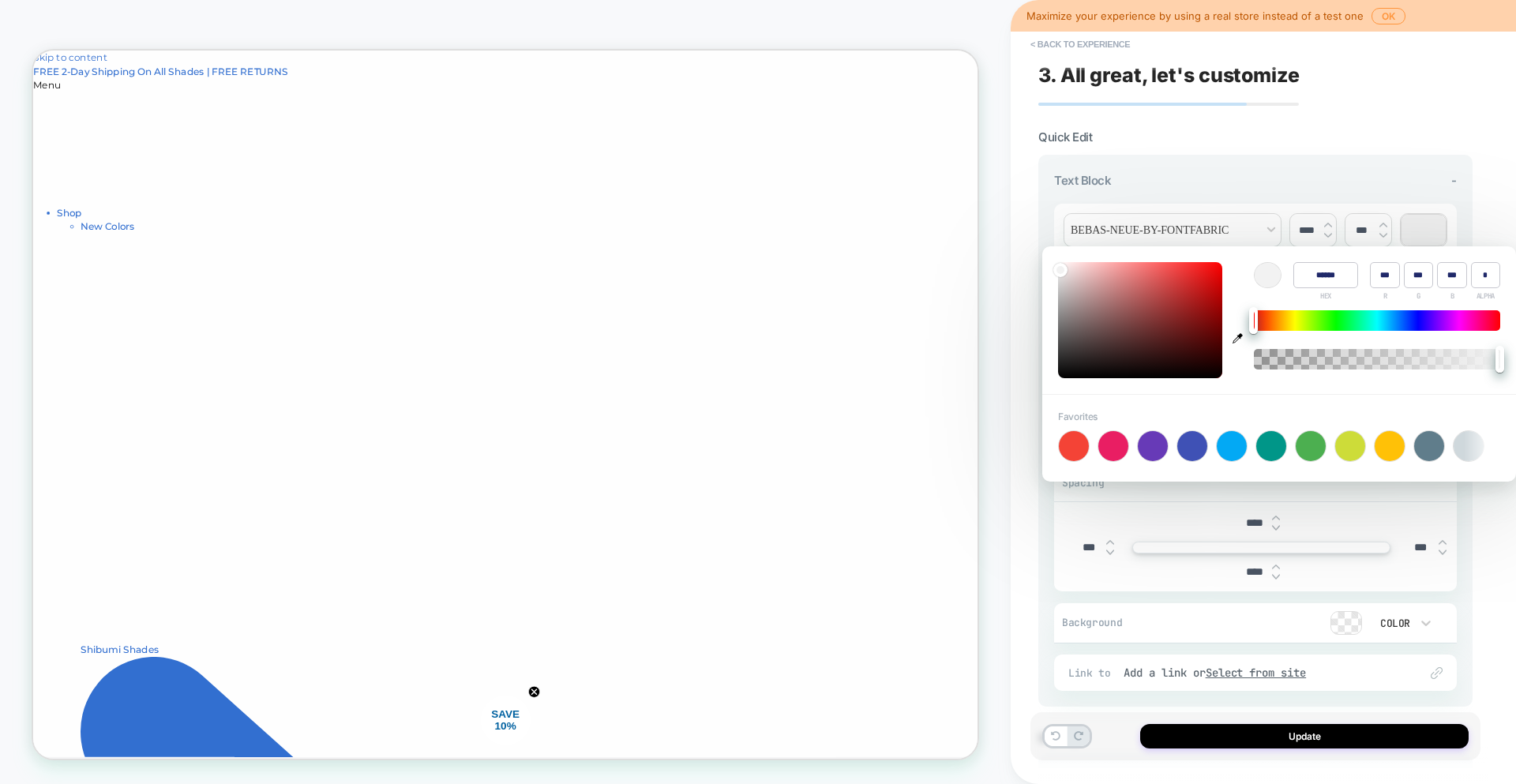
type input "***"
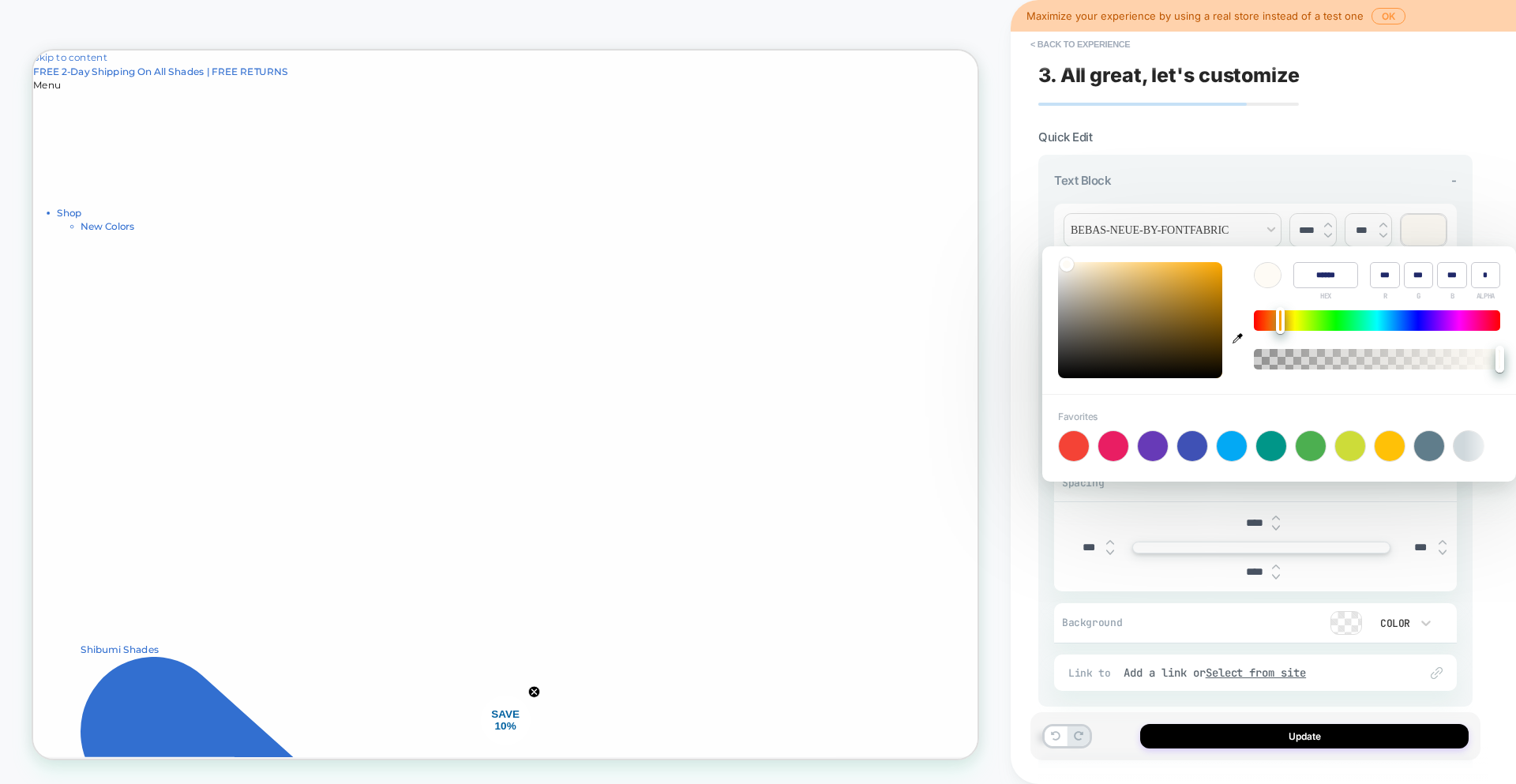
click at [1374, 137] on section "**********" at bounding box center [1255, 473] width 434 height 687
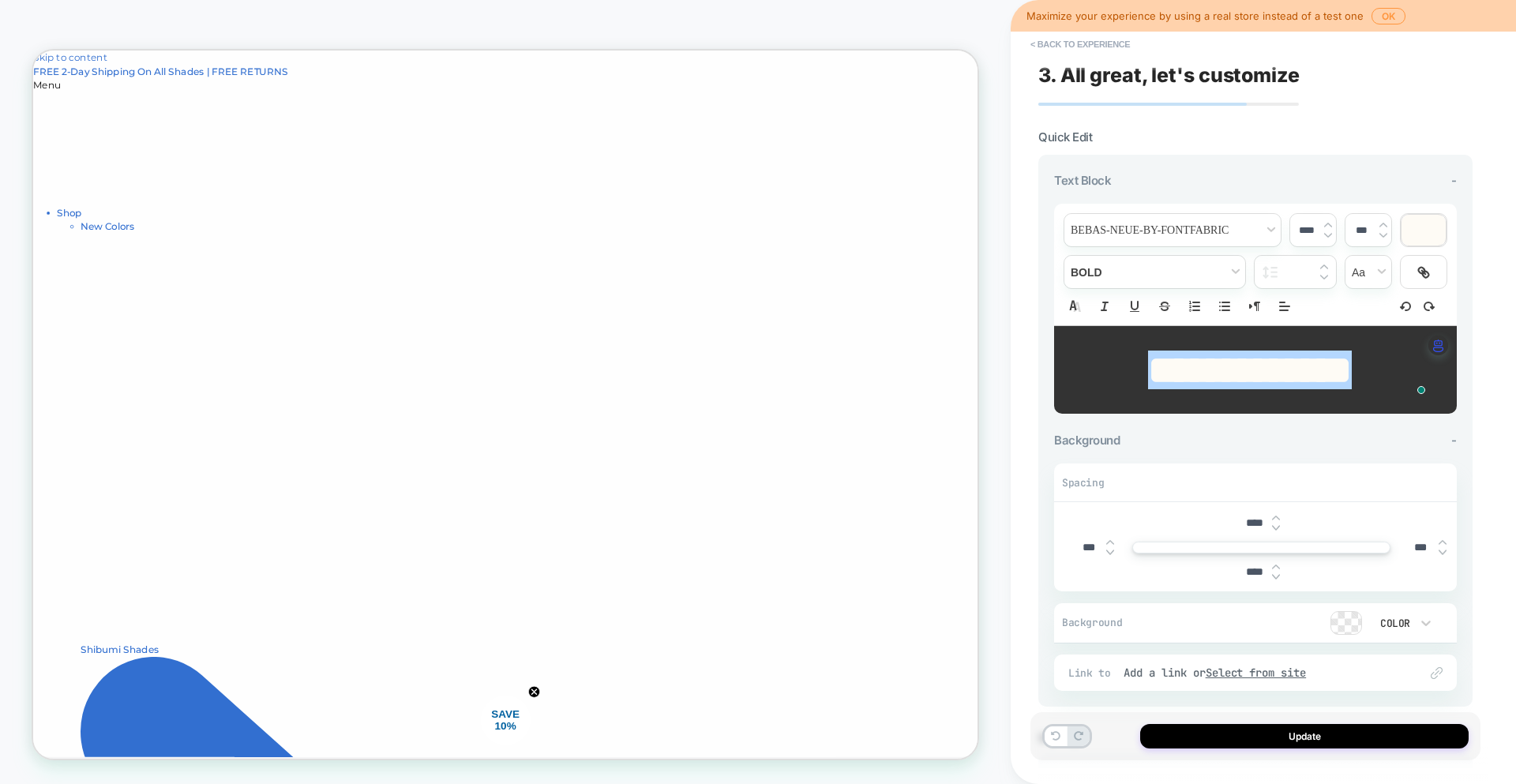
click at [1500, 363] on div "**********" at bounding box center [1263, 392] width 505 height 784
click at [1044, 199] on div "**********" at bounding box center [1255, 431] width 434 height 552
click at [1234, 732] on button "Update" at bounding box center [1305, 735] width 329 height 24
click at [1198, 733] on button "Update" at bounding box center [1305, 735] width 329 height 24
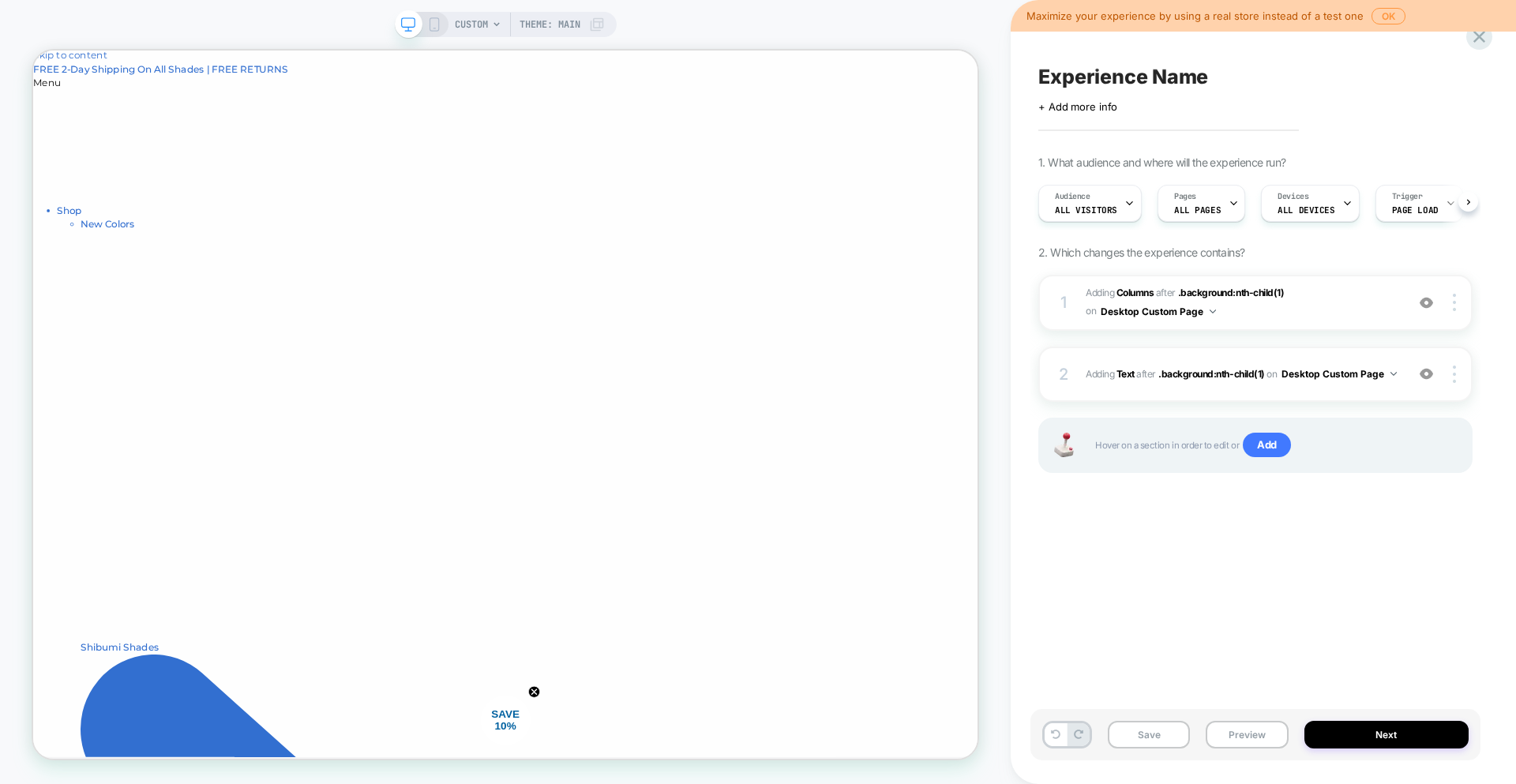
scroll to position [0, 1]
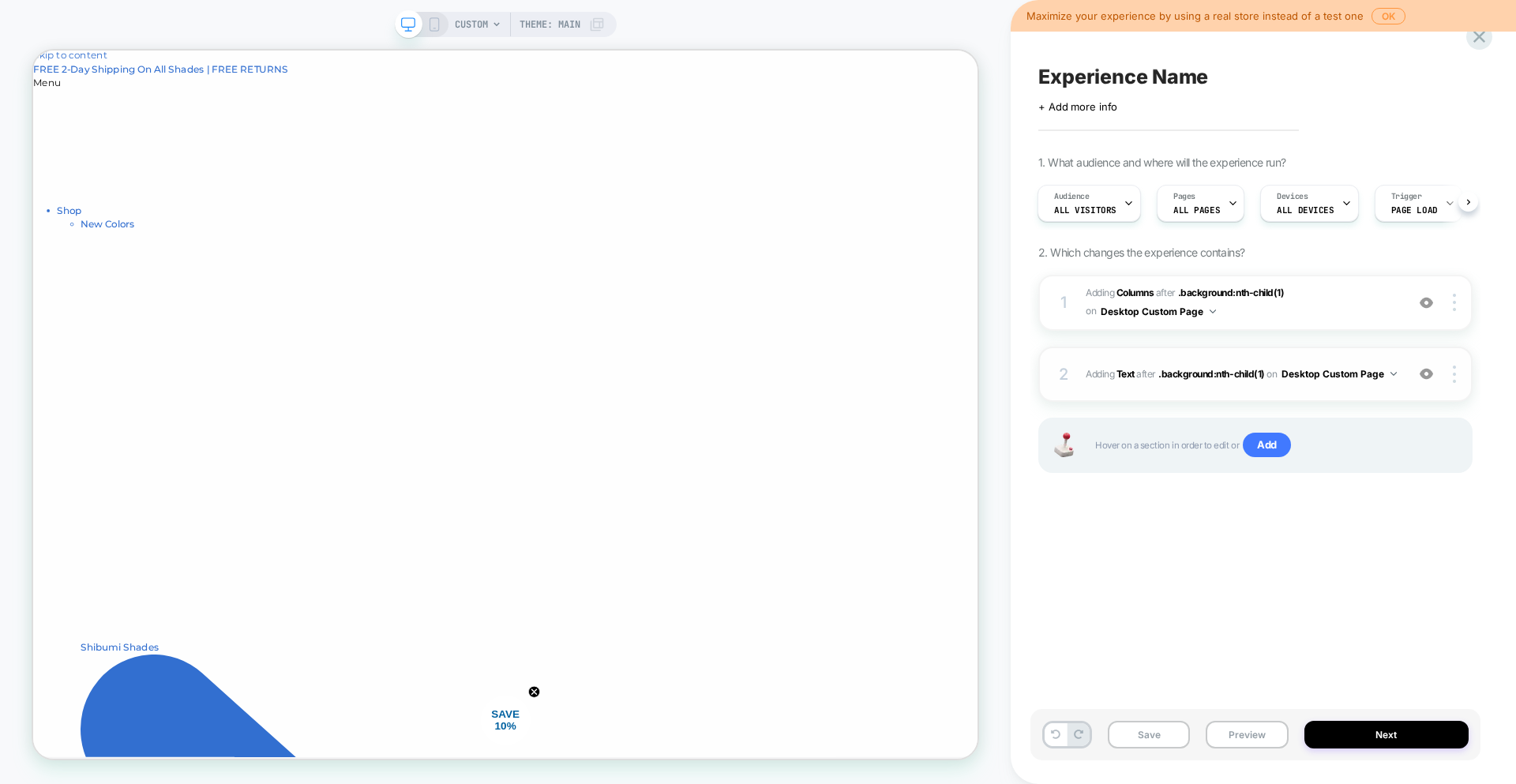
click at [1296, 376] on span "#_loomi_addon_1757780391650 Adding Text AFTER .background:nth-child(1) .backgro…" at bounding box center [1242, 374] width 312 height 20
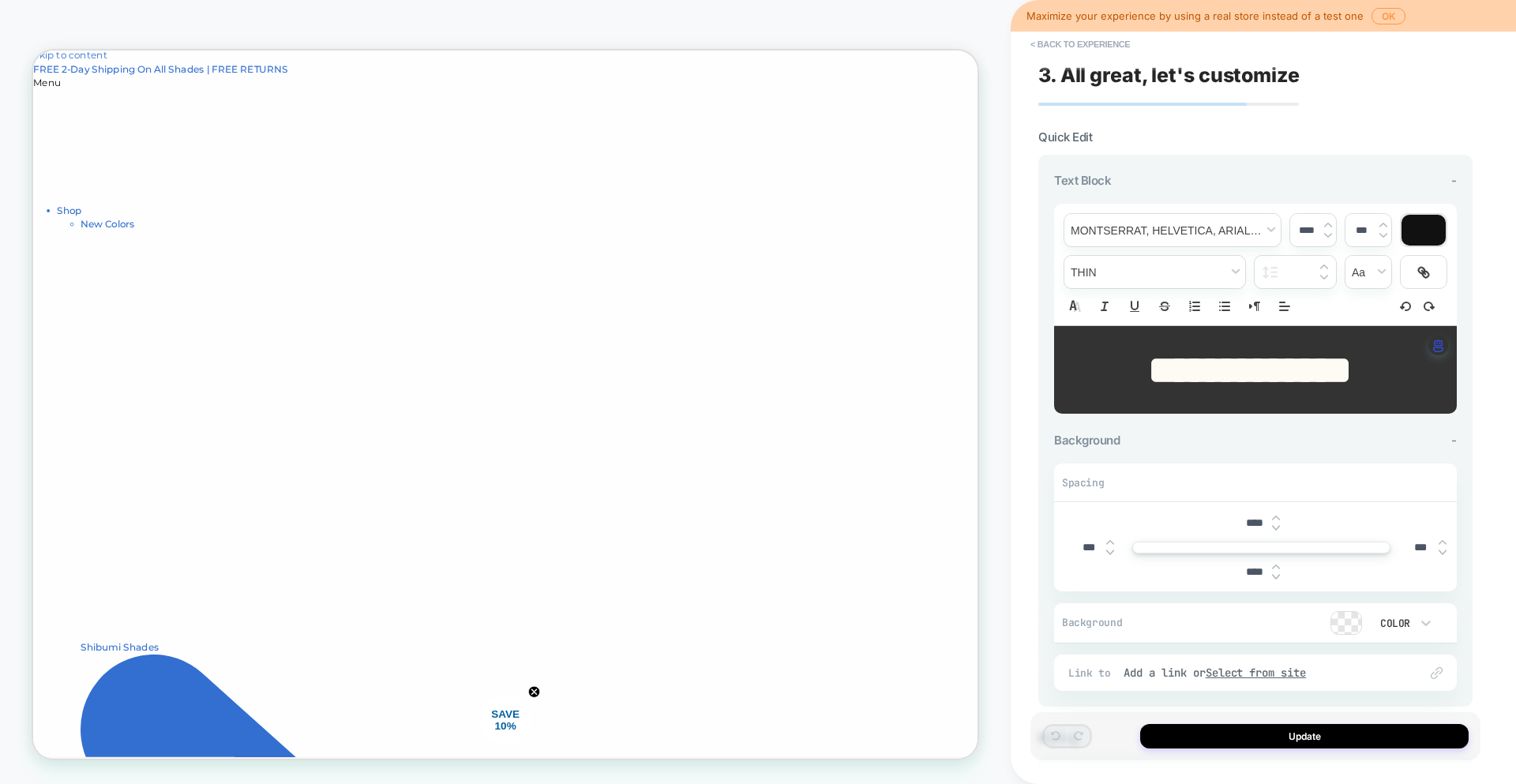
scroll to position [0, 0]
click at [1072, 48] on button "< Back to experience" at bounding box center [1080, 44] width 116 height 25
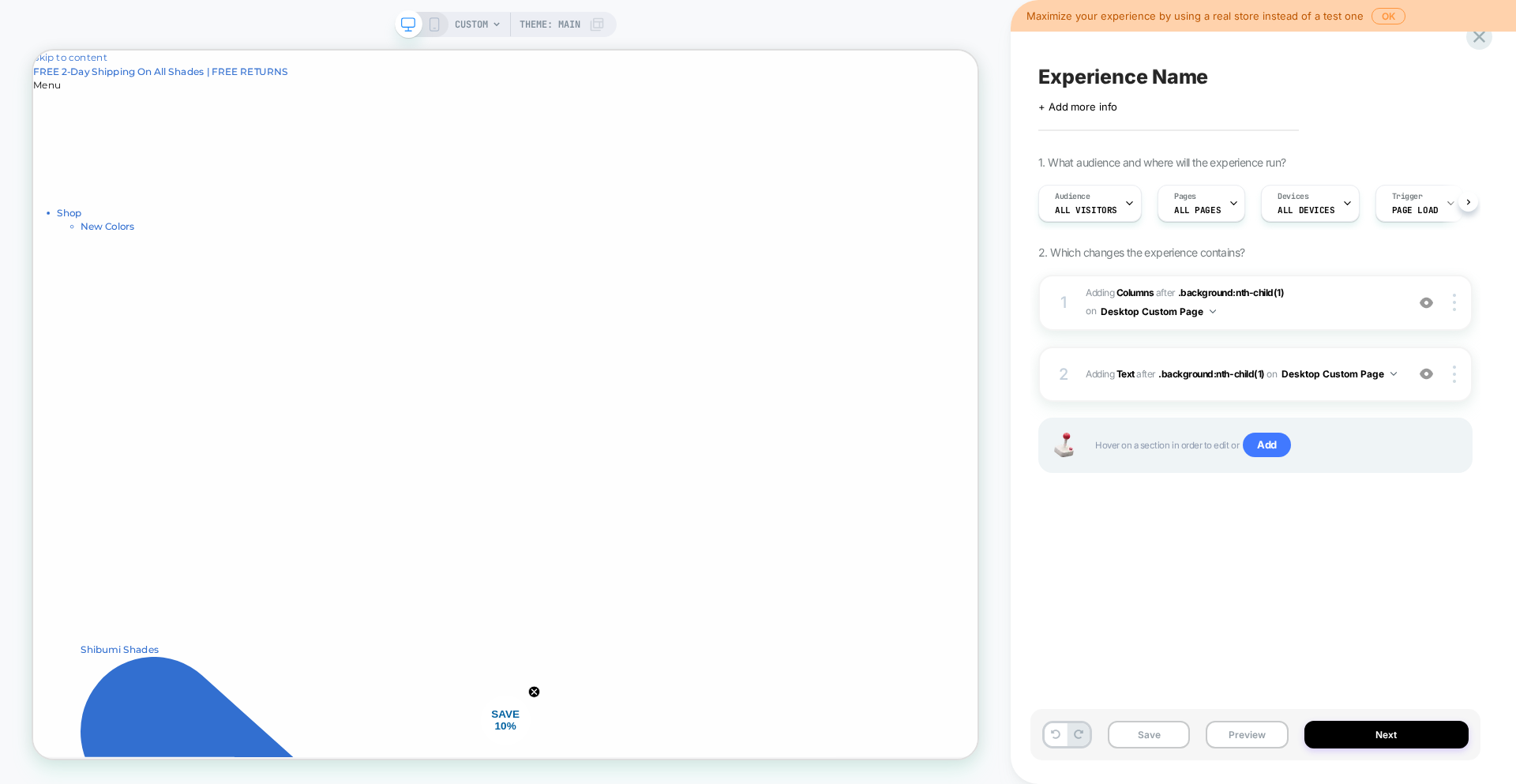
scroll to position [0, 1]
click at [1331, 307] on span "#_loomi_addon_1757780182464 Adding Columns AFTER .background:nth-child(1) .back…" at bounding box center [1242, 302] width 312 height 37
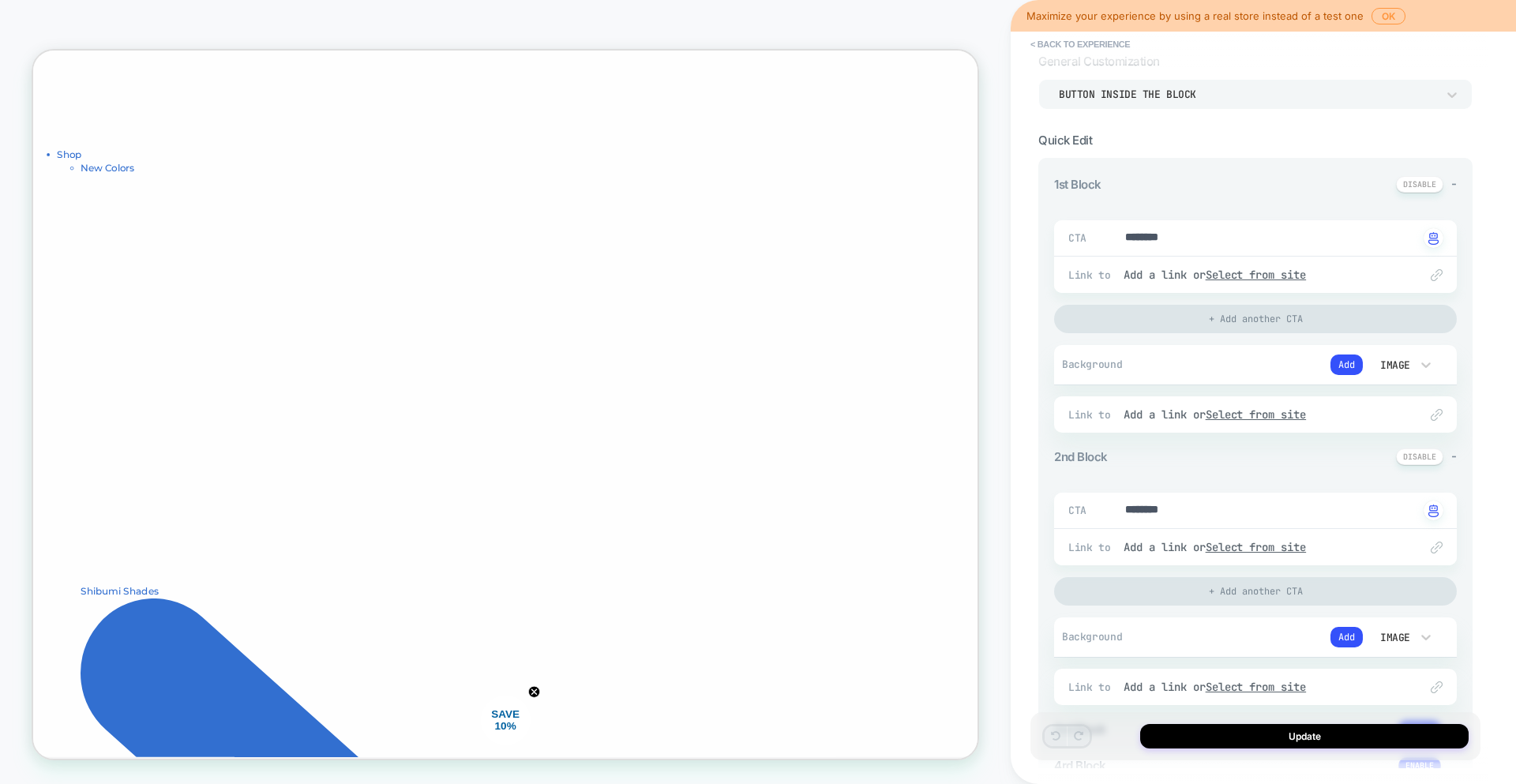
scroll to position [148, 0]
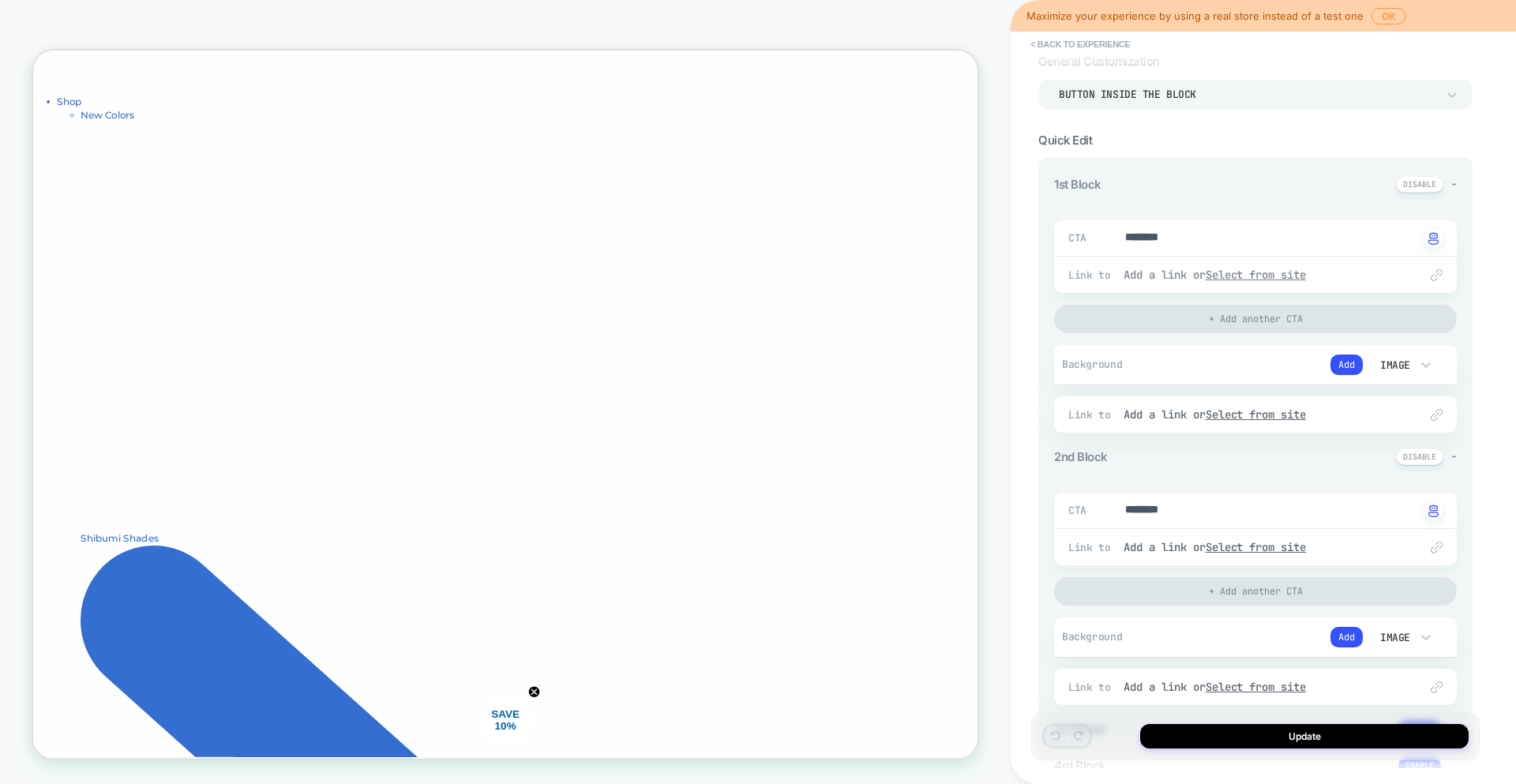
click at [1246, 270] on u "Select from site" at bounding box center [1256, 274] width 101 height 14
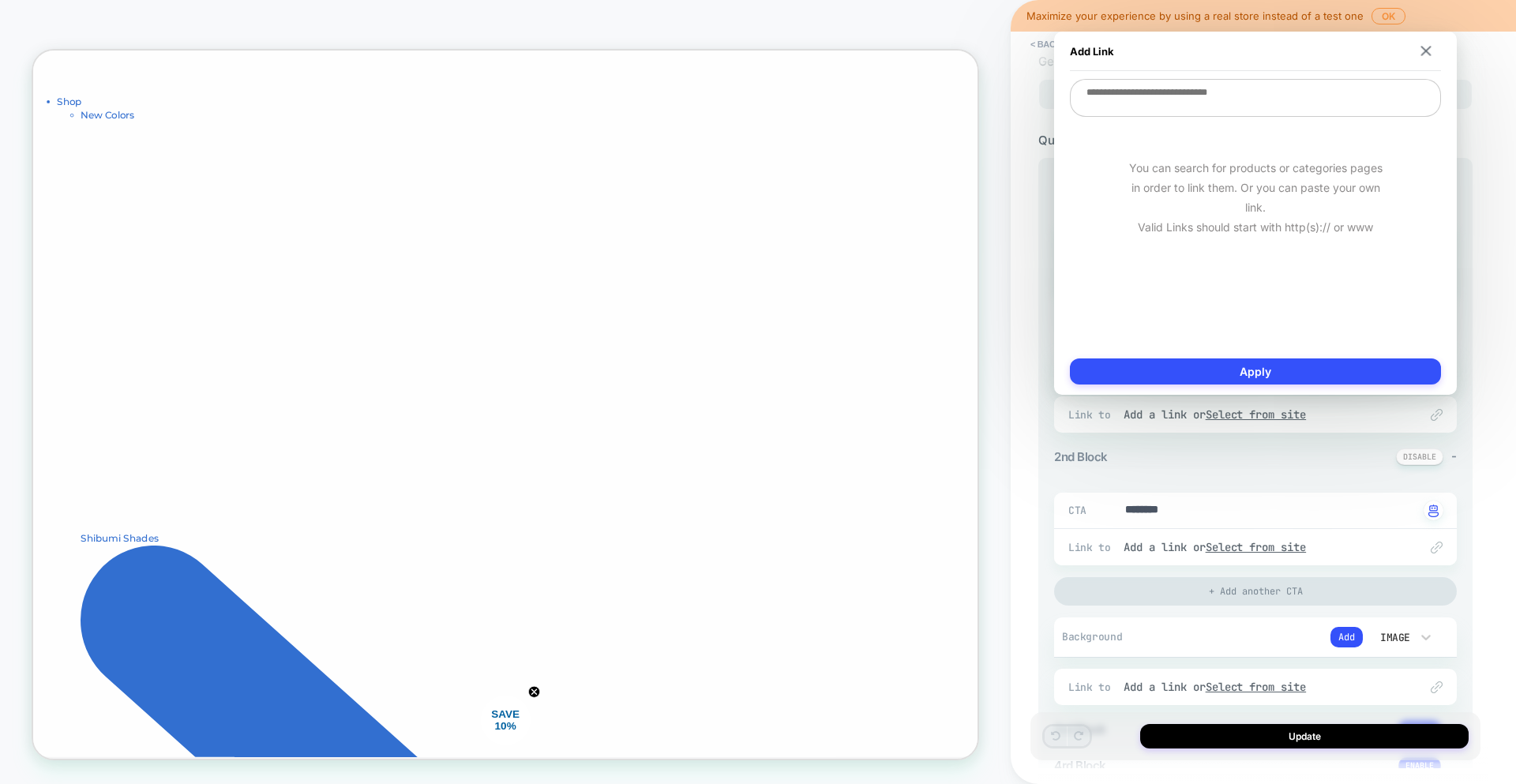
click at [1224, 93] on textarea at bounding box center [1255, 97] width 371 height 38
paste textarea "**********"
type textarea "*"
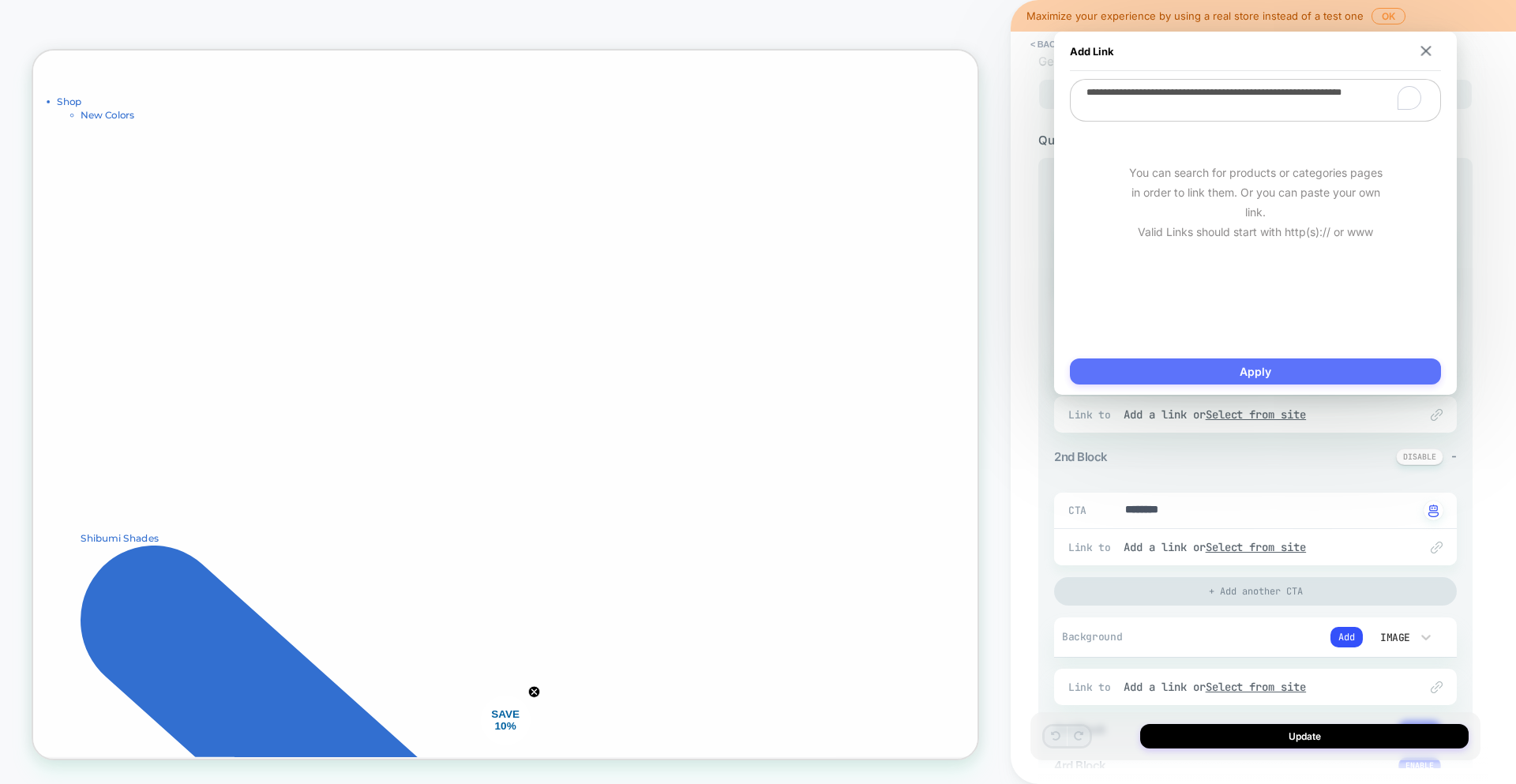
type textarea "**********"
click at [1348, 377] on button "Apply" at bounding box center [1255, 371] width 371 height 26
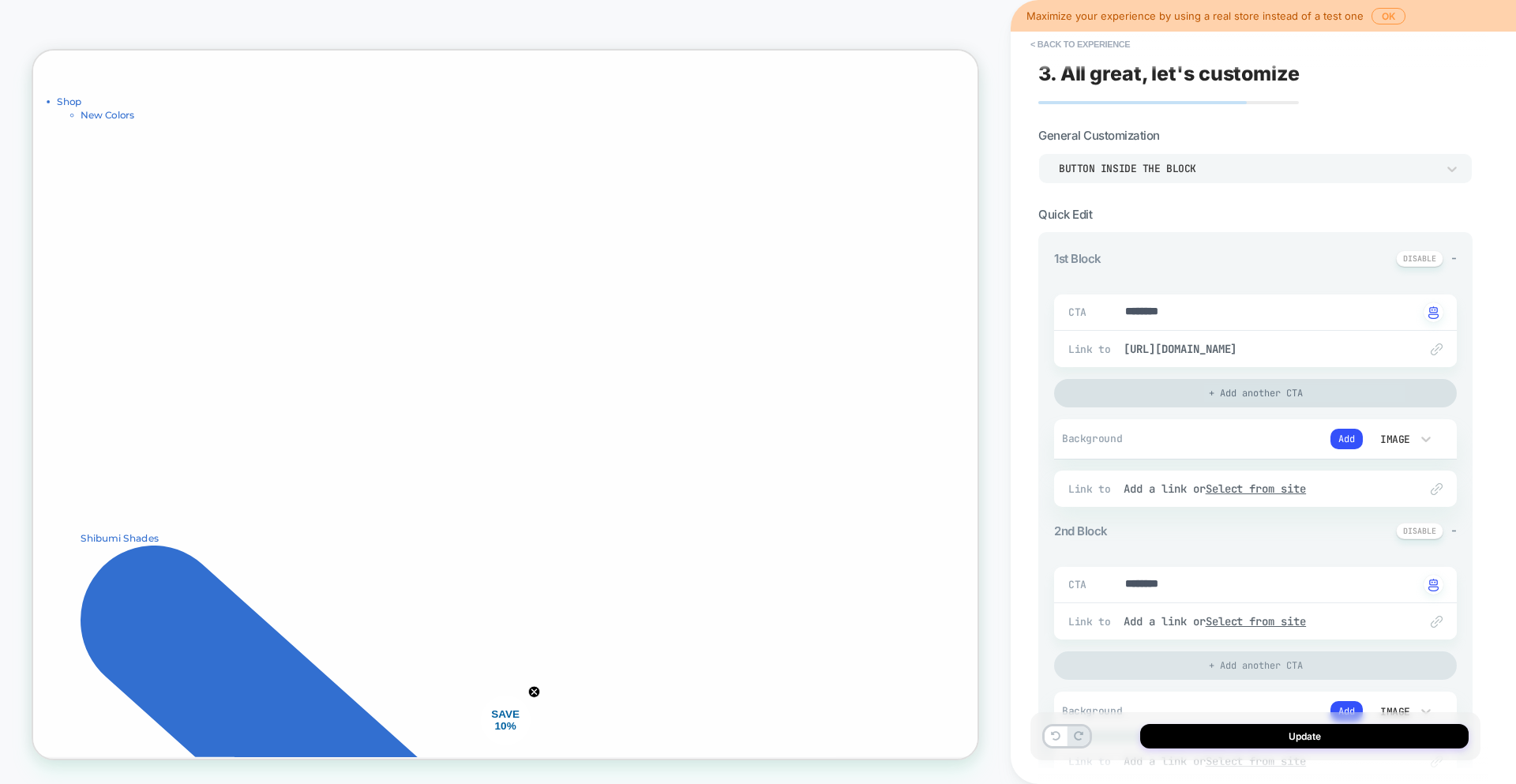
scroll to position [0, 0]
click at [1395, 436] on div "Image" at bounding box center [1394, 441] width 34 height 13
click at [1384, 545] on div "Image" at bounding box center [1401, 548] width 66 height 34
click at [1348, 446] on button "Add" at bounding box center [1347, 441] width 33 height 21
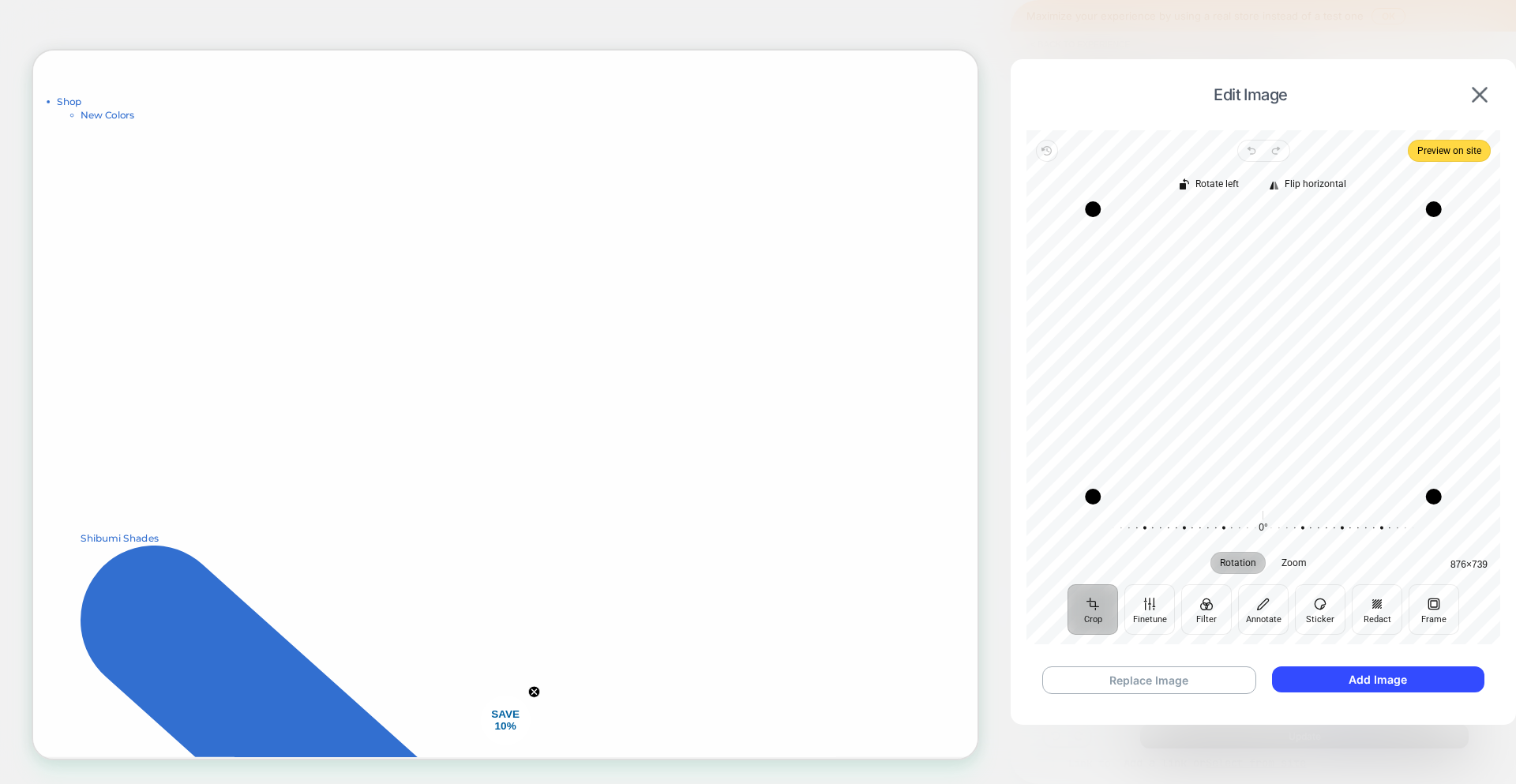
click at [1089, 601] on button "Crop" at bounding box center [1093, 609] width 50 height 50
drag, startPoint x: 1092, startPoint y: 493, endPoint x: 1112, endPoint y: 495, distance: 20.1
click at [1112, 495] on div "Drag corner bl" at bounding box center [1113, 497] width 16 height 16
click at [1426, 209] on div "Drag corner tr" at bounding box center [1426, 212] width 16 height 16
drag, startPoint x: 1429, startPoint y: 497, endPoint x: 1424, endPoint y: 487, distance: 11.2
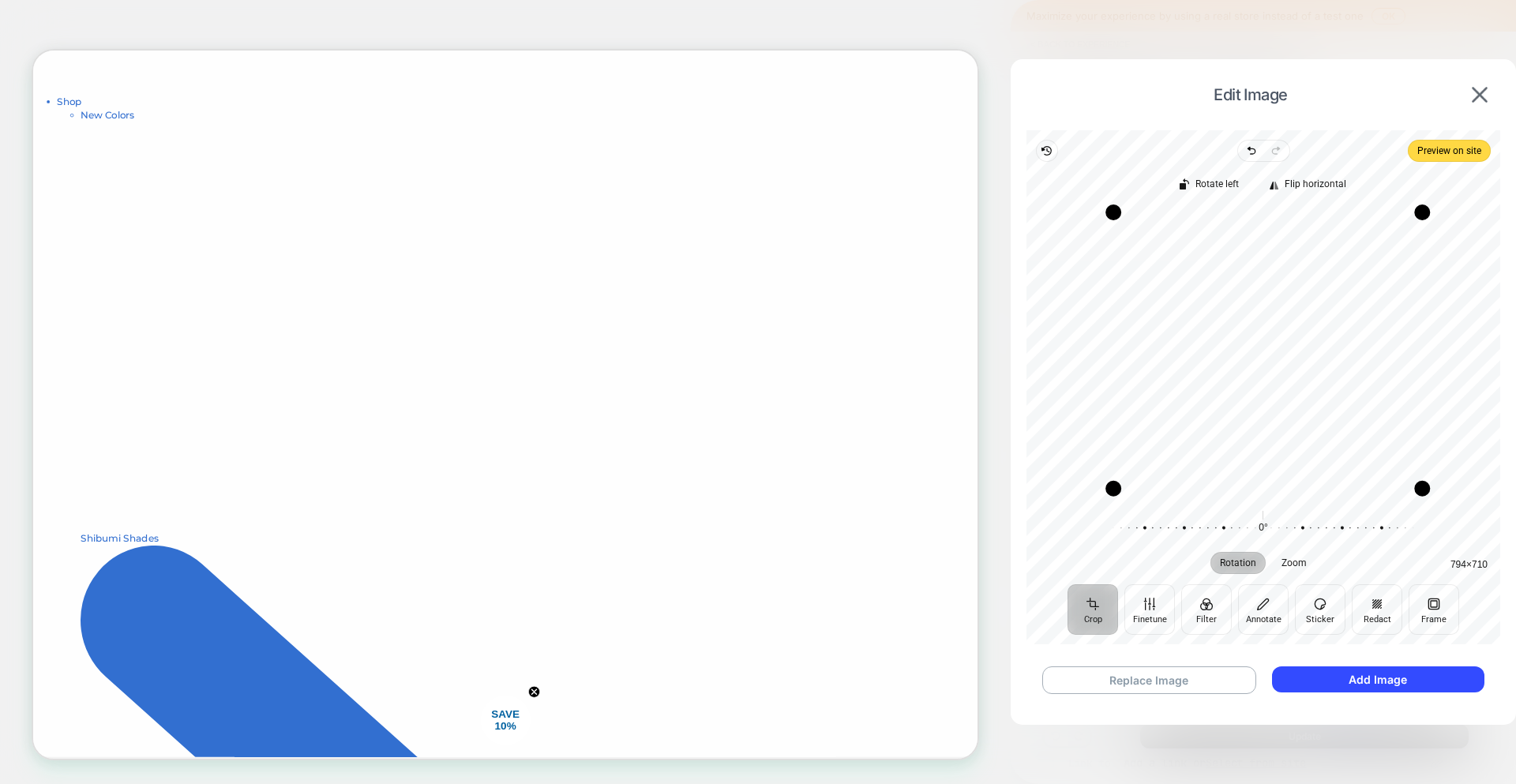
click at [1424, 487] on div "Drag corner br" at bounding box center [1422, 488] width 16 height 16
click at [1372, 684] on button "Add Image" at bounding box center [1378, 678] width 212 height 26
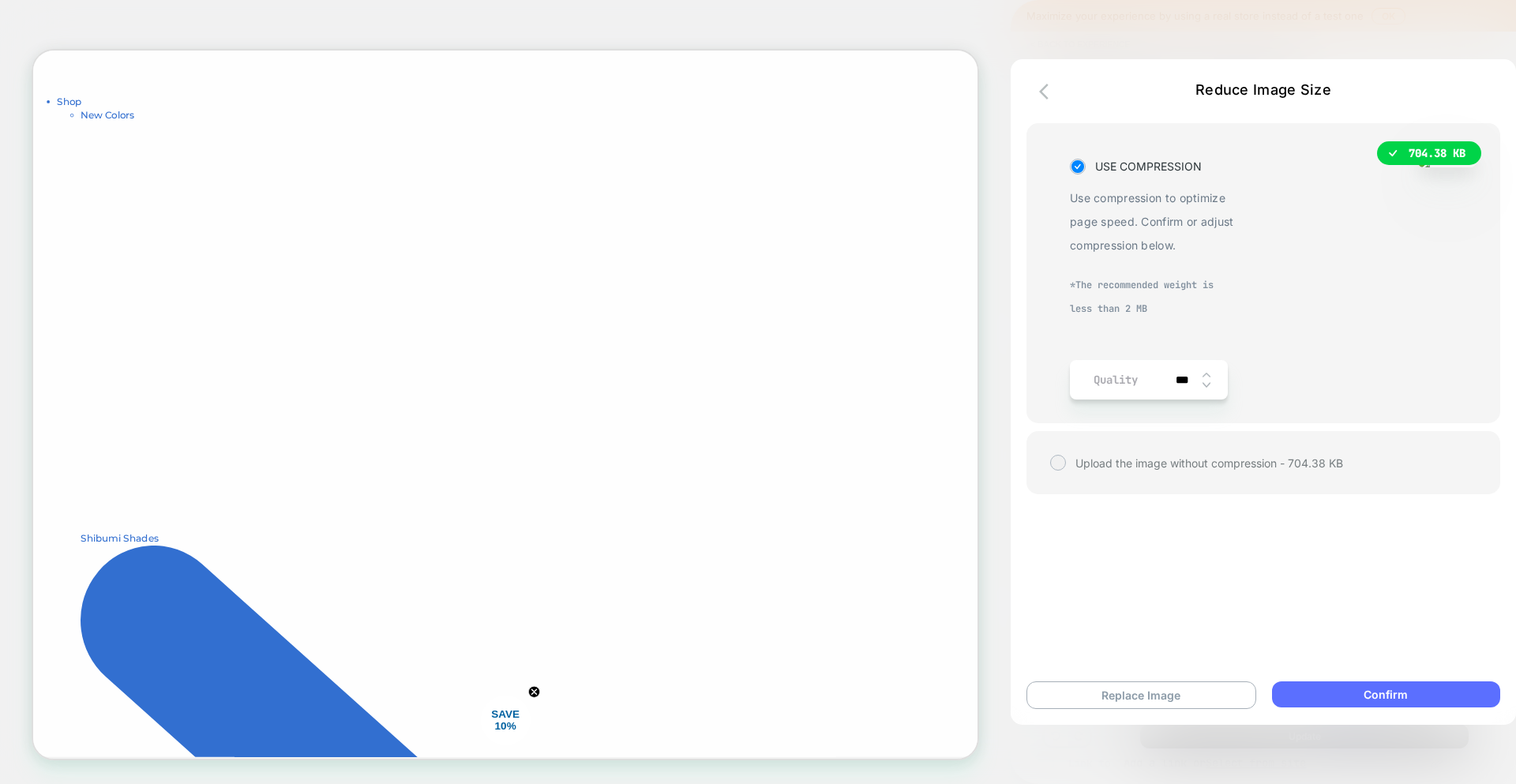
click at [1386, 689] on button "Confirm" at bounding box center [1386, 694] width 228 height 26
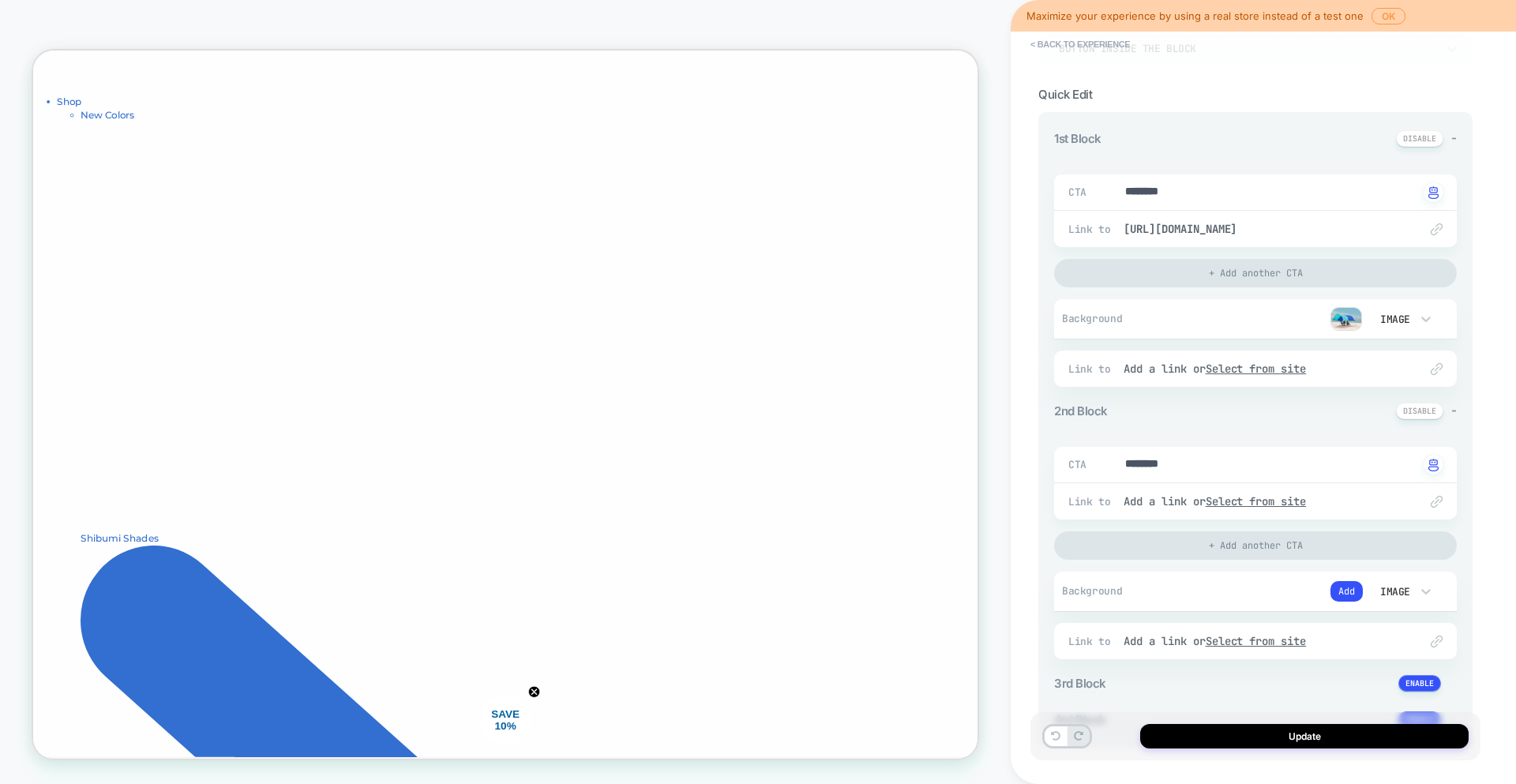
scroll to position [124, 0]
click at [1415, 585] on div "Image" at bounding box center [1394, 590] width 49 height 17
click at [1404, 518] on div "Image" at bounding box center [1401, 515] width 66 height 34
click at [1350, 591] on button "Add" at bounding box center [1347, 589] width 33 height 21
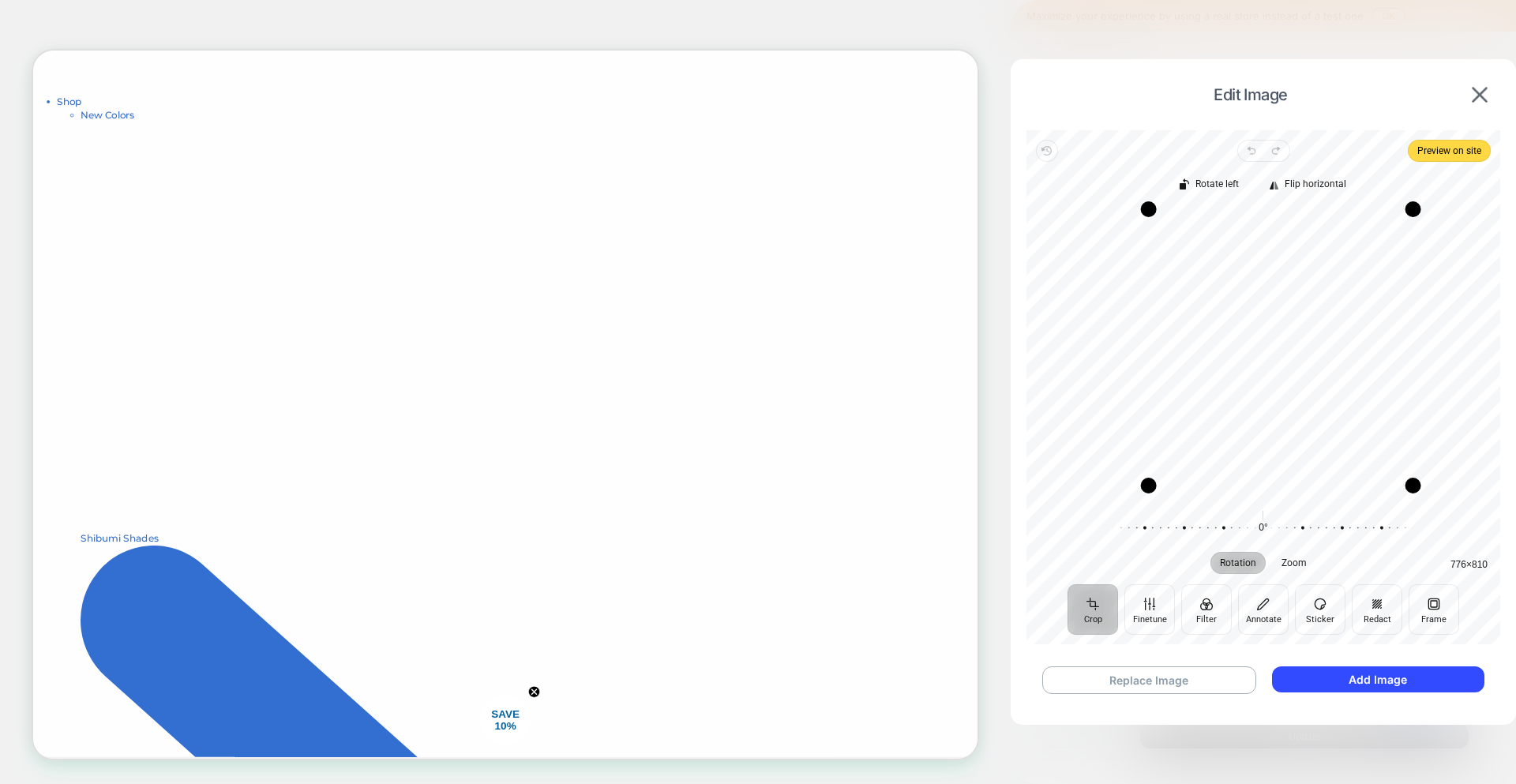
drag, startPoint x: 1115, startPoint y: 499, endPoint x: 1150, endPoint y: 487, distance: 37.0
click at [1150, 487] on div "Drag corner bl" at bounding box center [1149, 485] width 16 height 16
drag, startPoint x: 1415, startPoint y: 213, endPoint x: 1393, endPoint y: 238, distance: 33.3
click at [1393, 238] on div "Drag corner tr" at bounding box center [1391, 234] width 16 height 16
drag, startPoint x: 1393, startPoint y: 238, endPoint x: 1375, endPoint y: 239, distance: 18.0
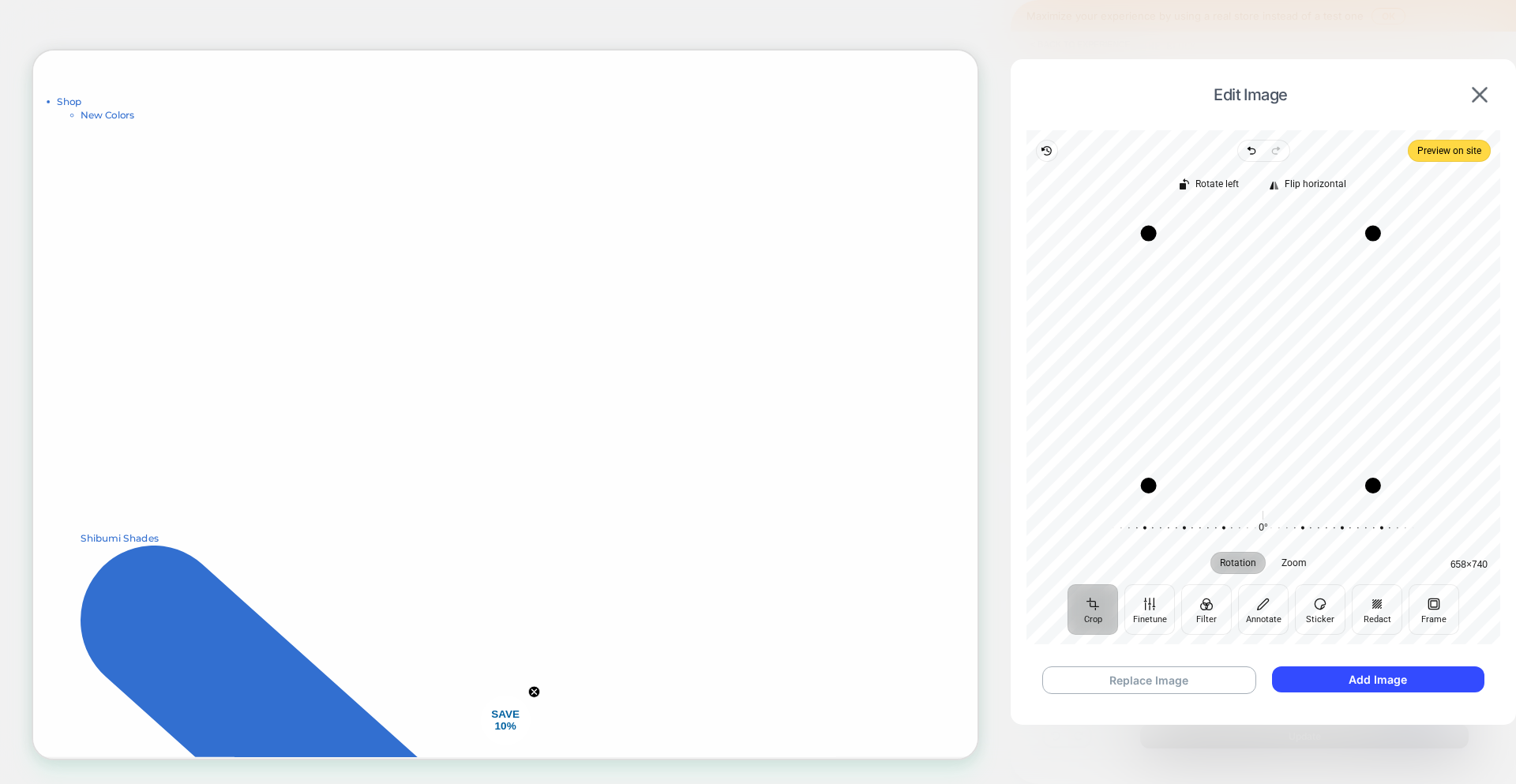
click at [1375, 239] on div "Drag corner tr" at bounding box center [1373, 234] width 16 height 16
click at [1309, 683] on button "Add Image" at bounding box center [1378, 678] width 212 height 26
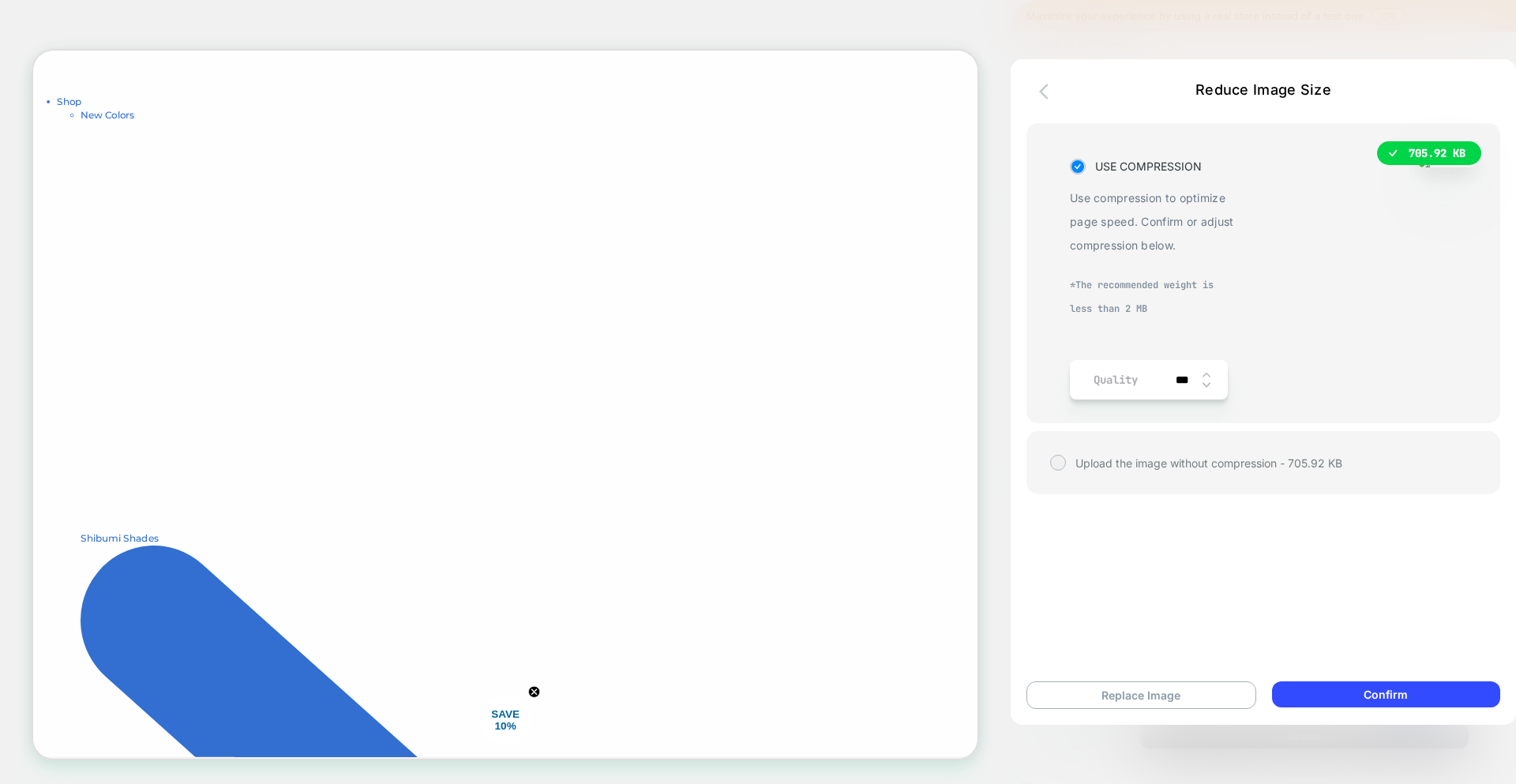
click at [1043, 95] on icon "button" at bounding box center [1043, 91] width 9 height 16
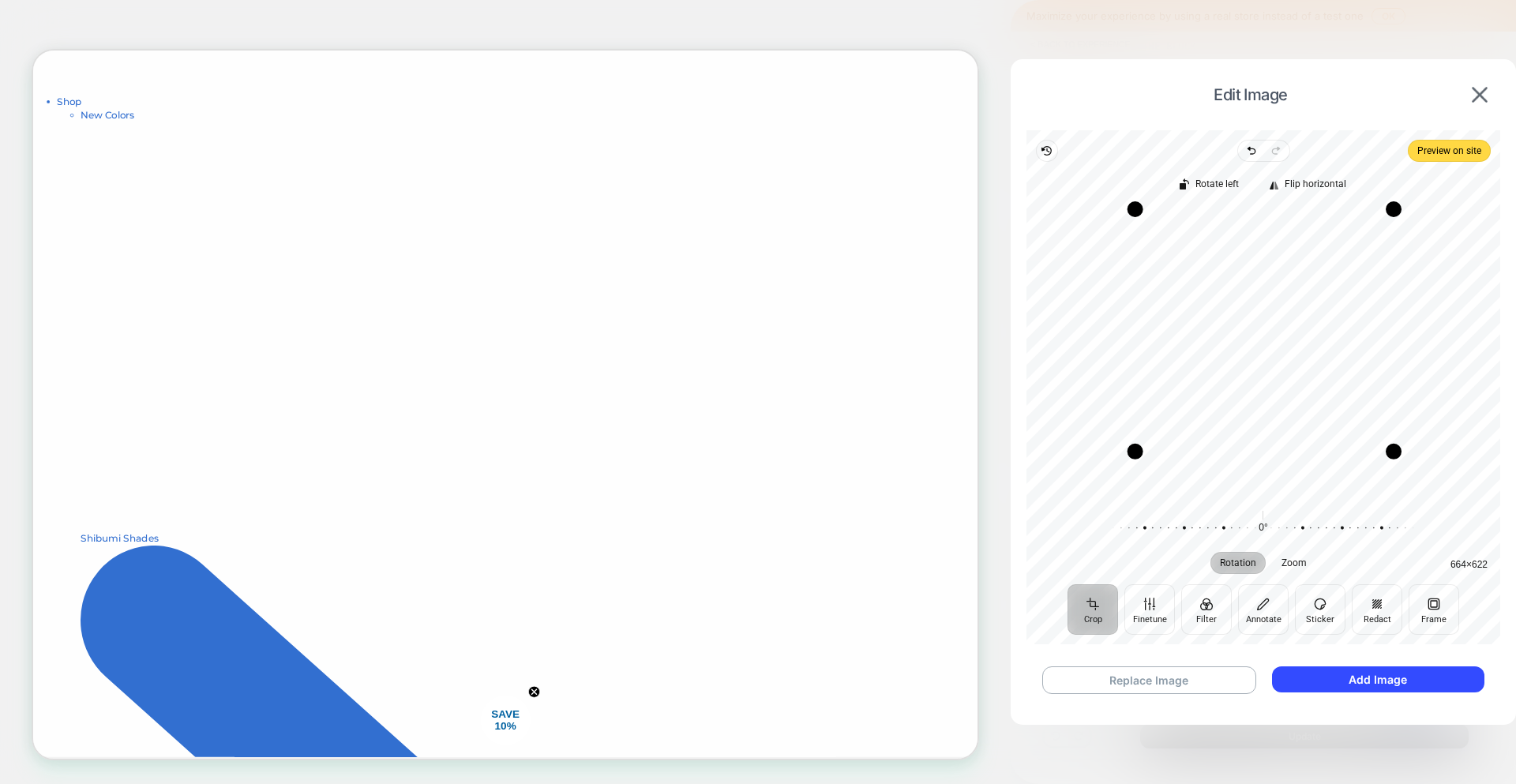
drag, startPoint x: 1394, startPoint y: 498, endPoint x: 1397, endPoint y: 453, distance: 45.1
click at [1397, 453] on div "Drag corner br" at bounding box center [1394, 451] width 16 height 16
click at [1259, 528] on div at bounding box center [1254, 528] width 303 height 44
click at [1390, 668] on button "Add Image" at bounding box center [1378, 678] width 212 height 26
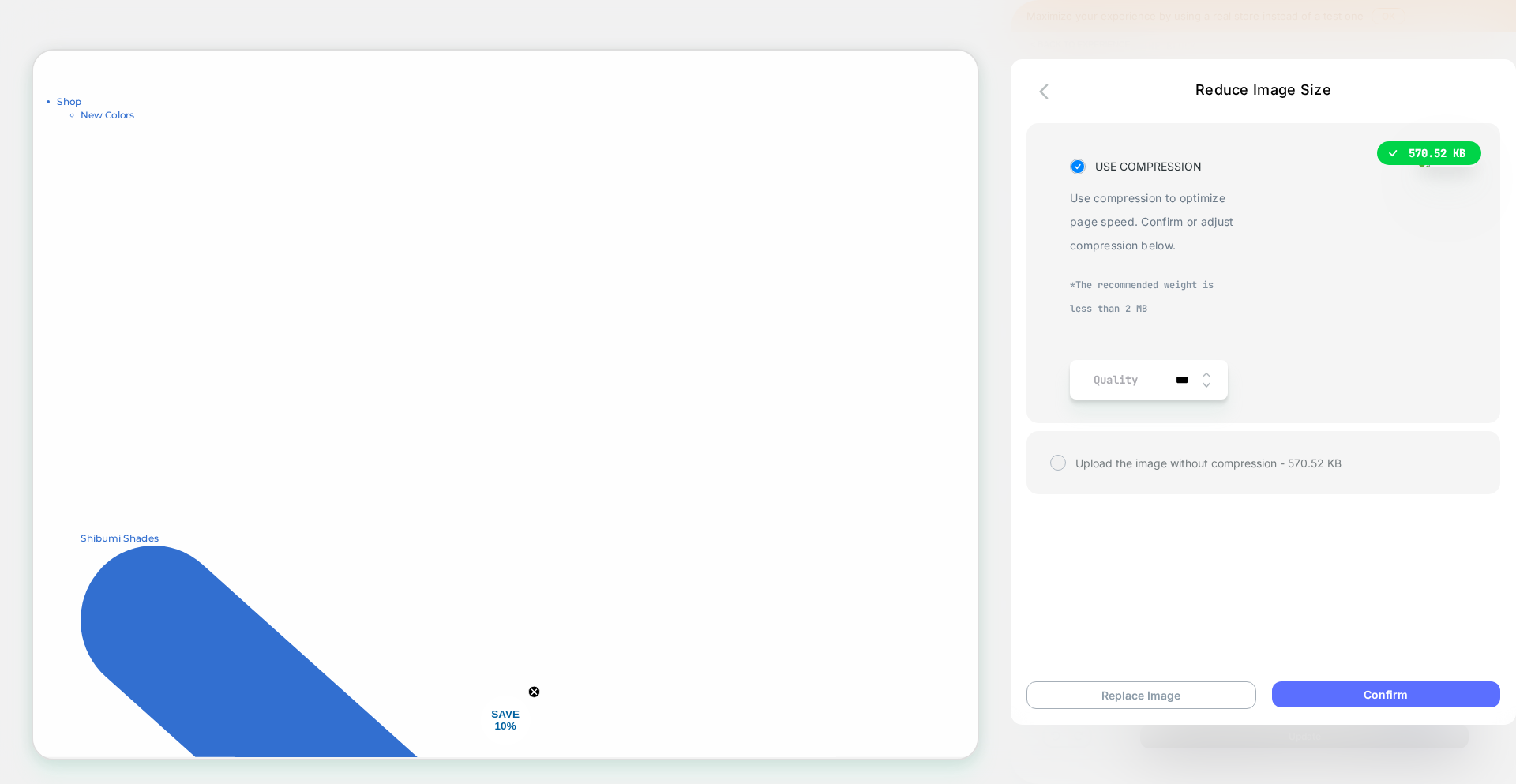
click at [1341, 684] on button "Confirm" at bounding box center [1386, 694] width 228 height 26
type textarea "*"
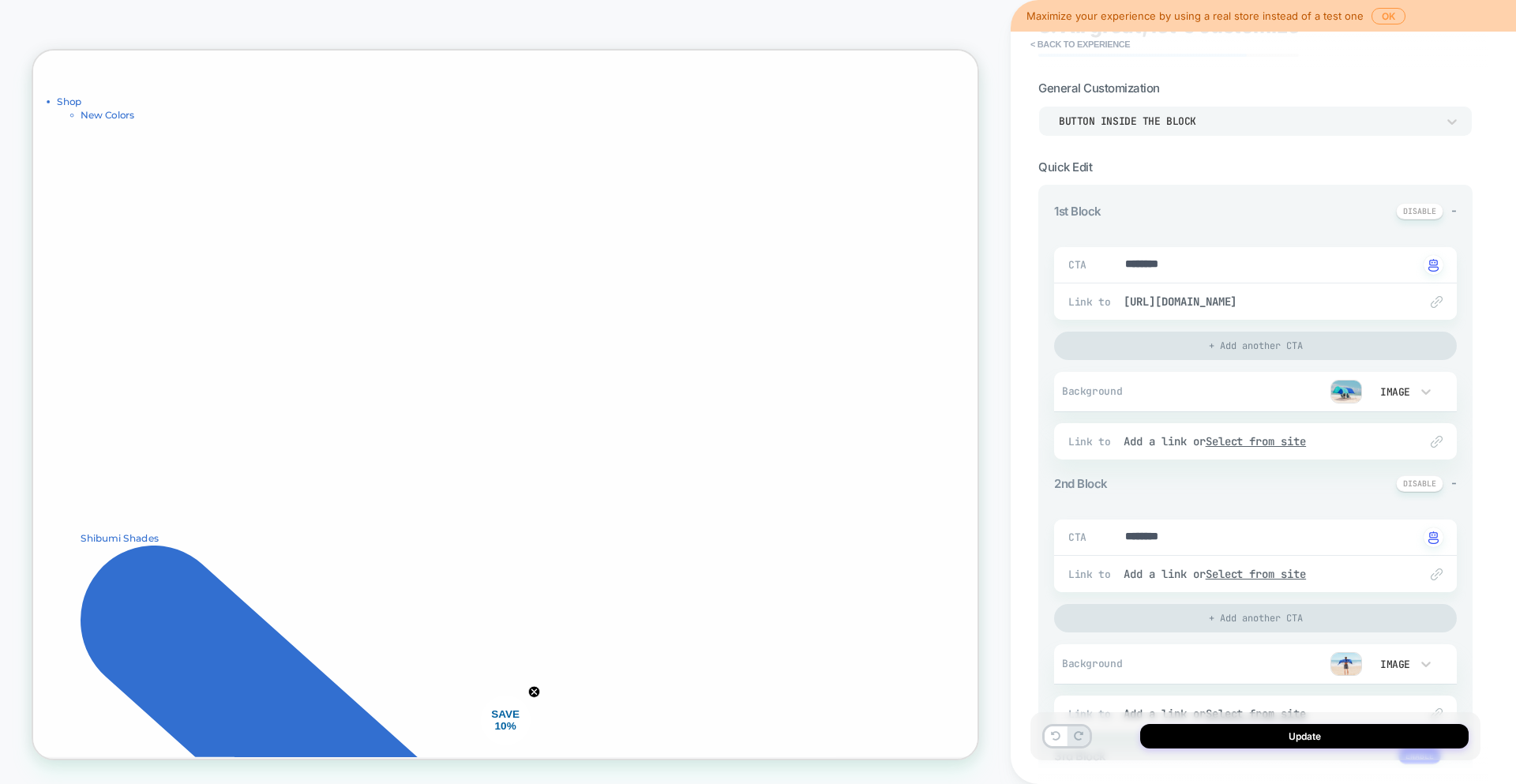
scroll to position [121, 0]
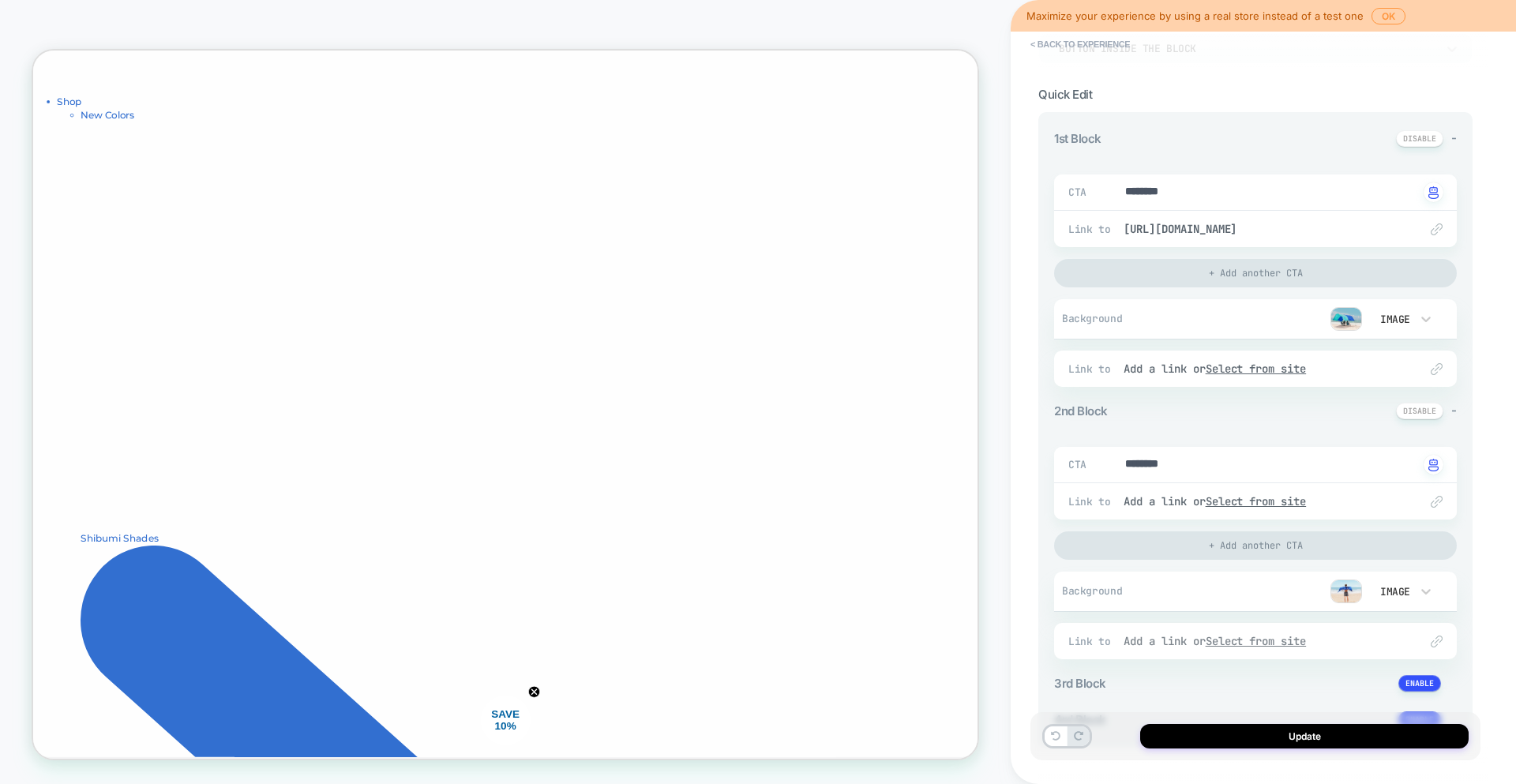
click at [1304, 647] on u "Select from site" at bounding box center [1256, 641] width 101 height 14
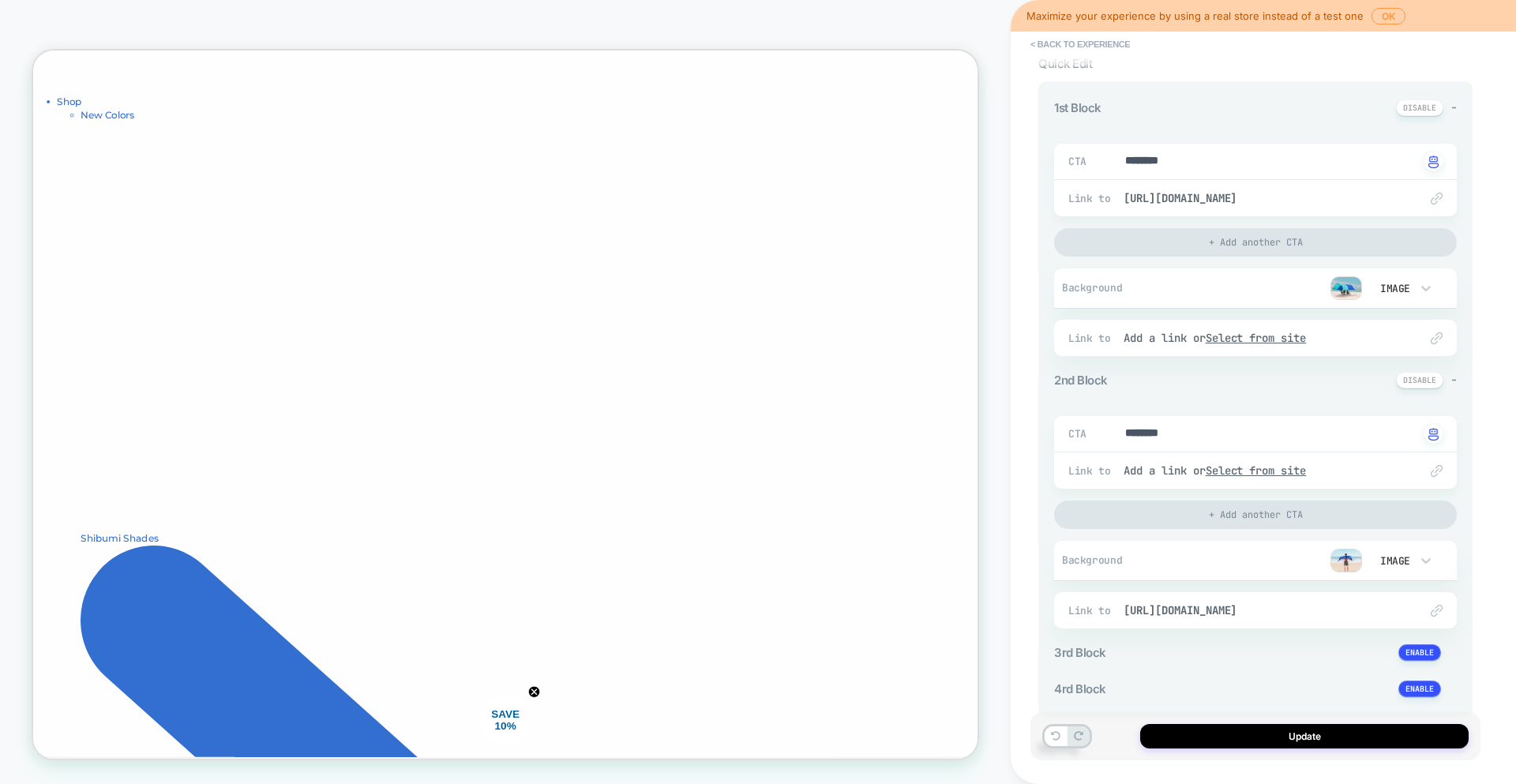
scroll to position [132, 0]
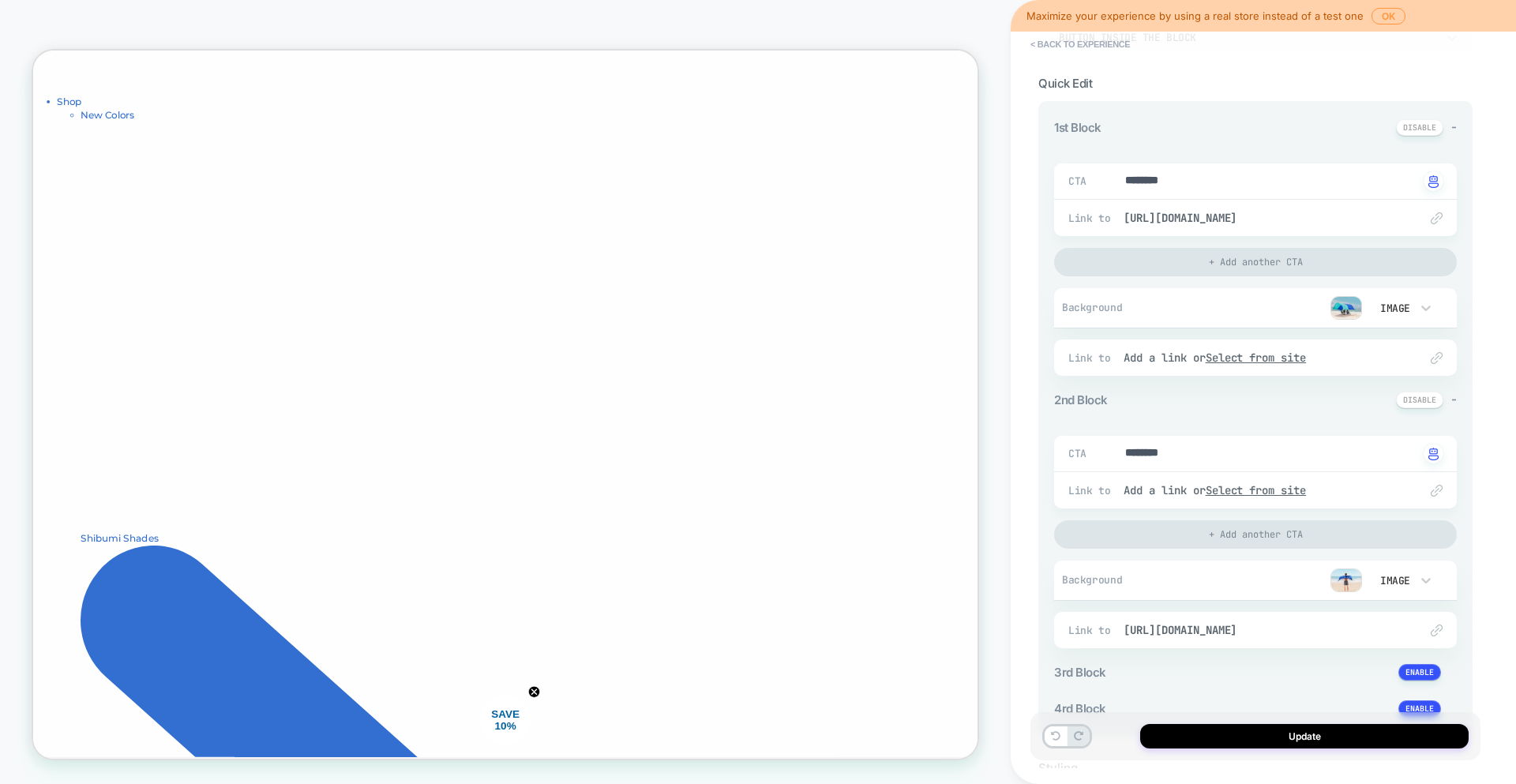
click at [1093, 311] on span "Background" at bounding box center [1112, 307] width 101 height 13
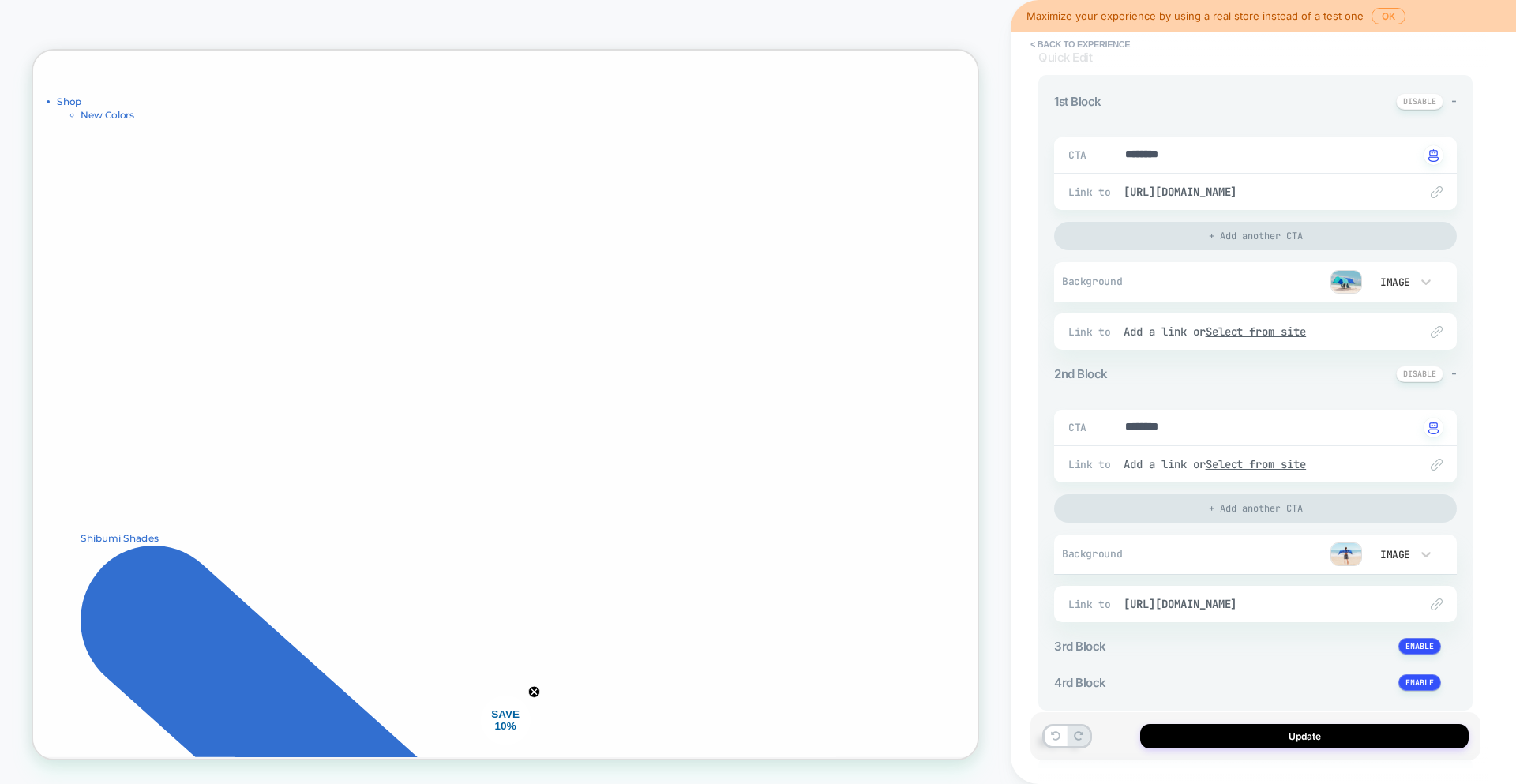
scroll to position [0, 0]
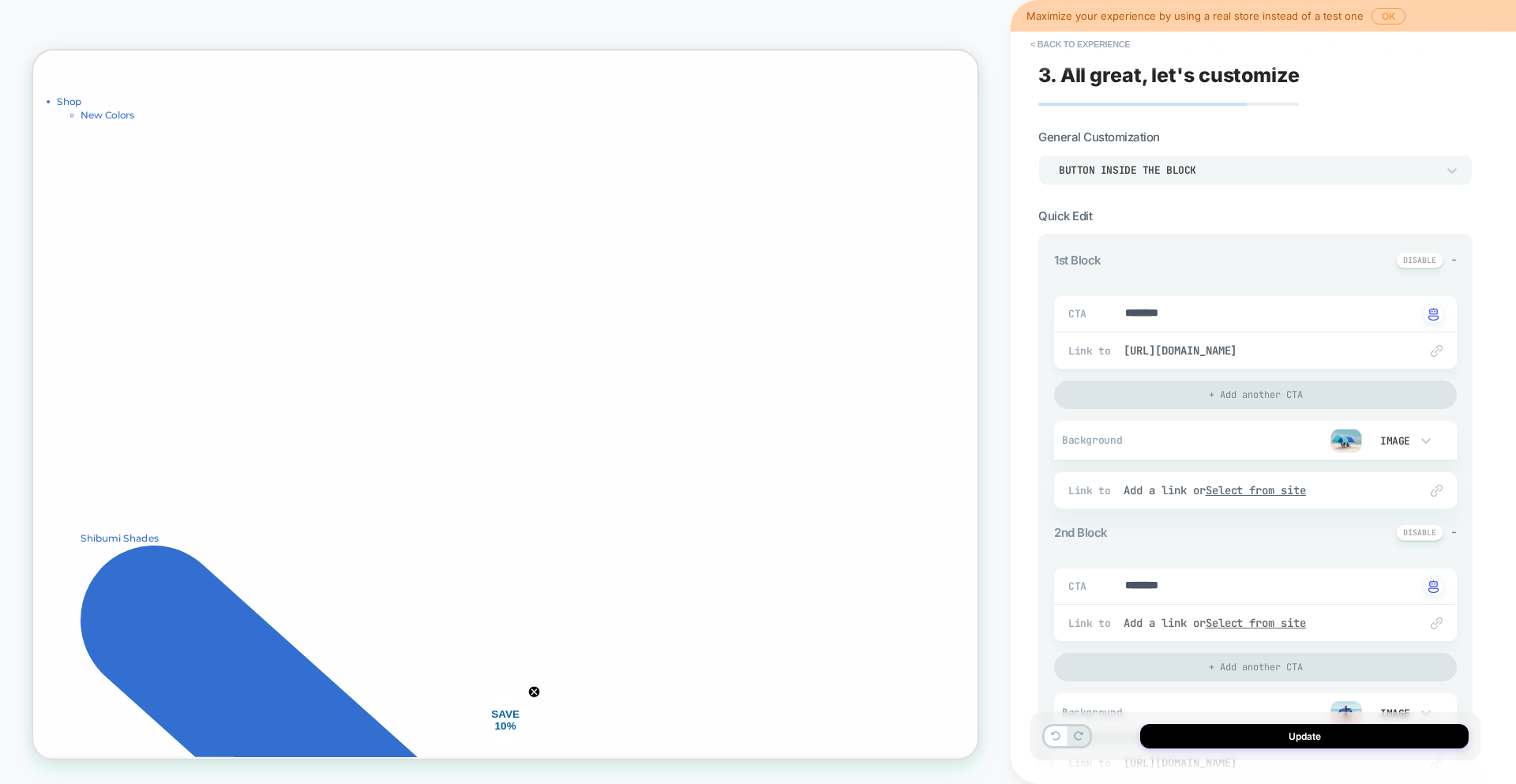
click at [1227, 183] on div "Button inside the block" at bounding box center [1255, 170] width 434 height 30
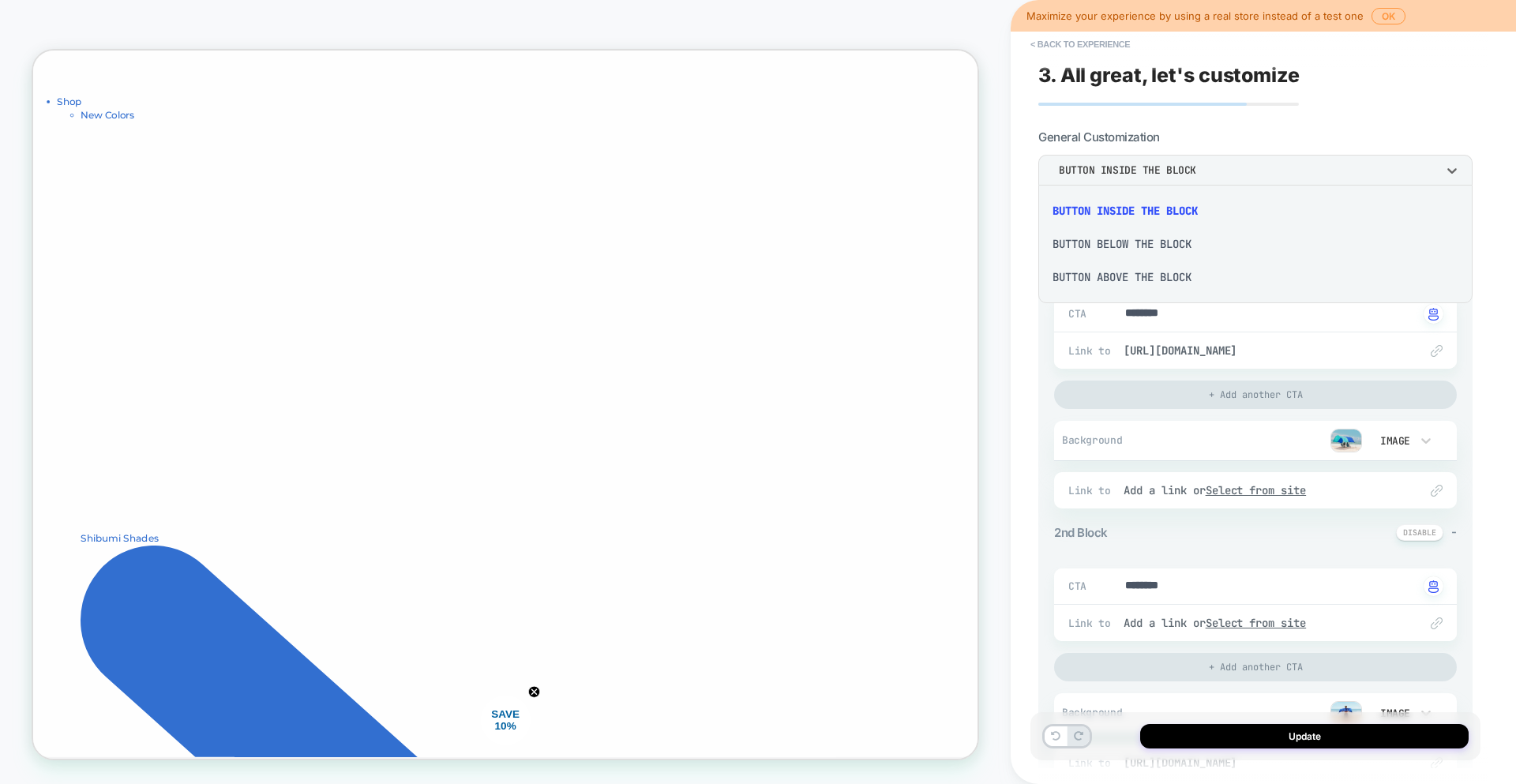
click at [1184, 244] on div "Button below the block" at bounding box center [1255, 244] width 422 height 34
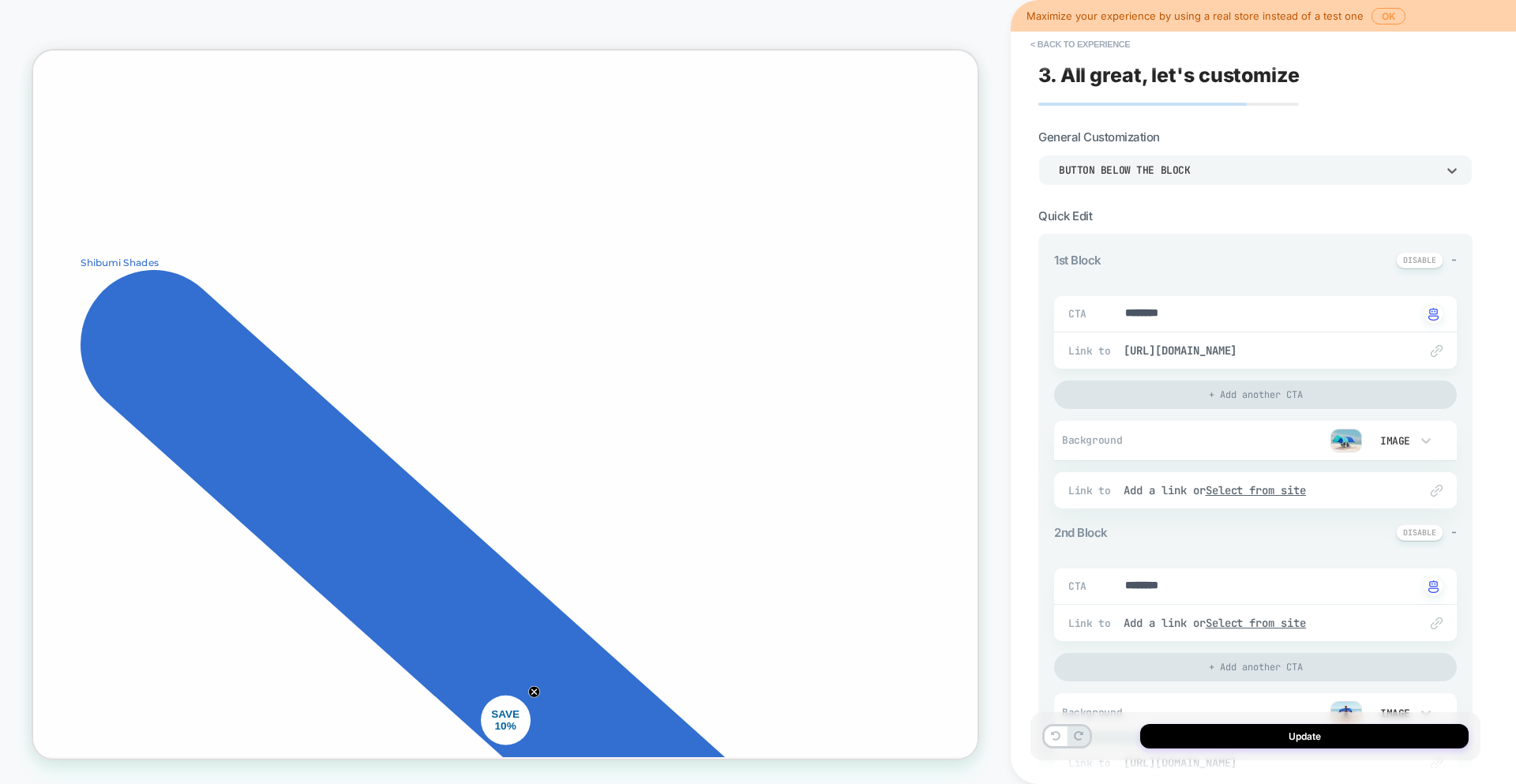
scroll to position [191, 0]
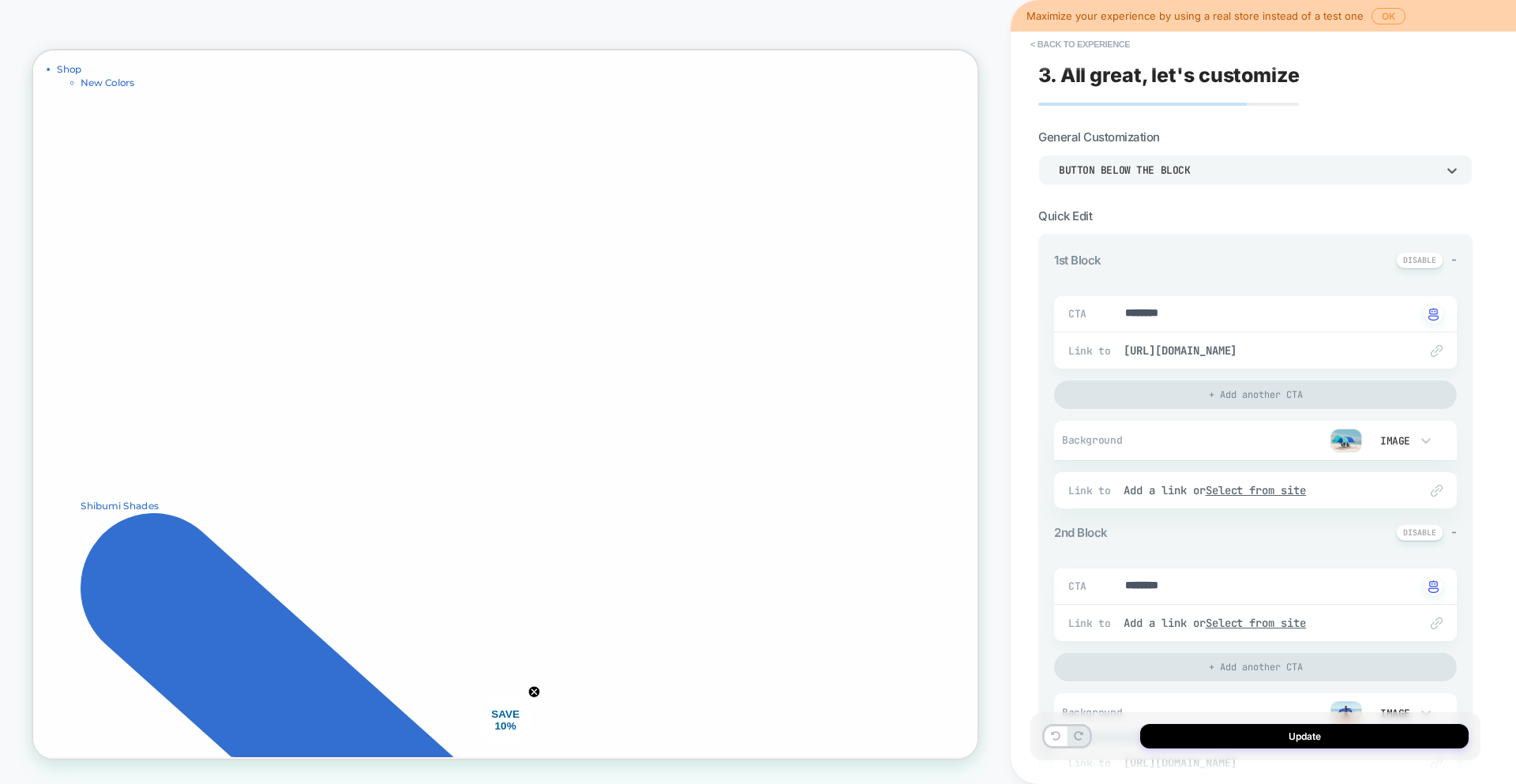
click at [1166, 156] on div "Button below the block" at bounding box center [1255, 170] width 434 height 30
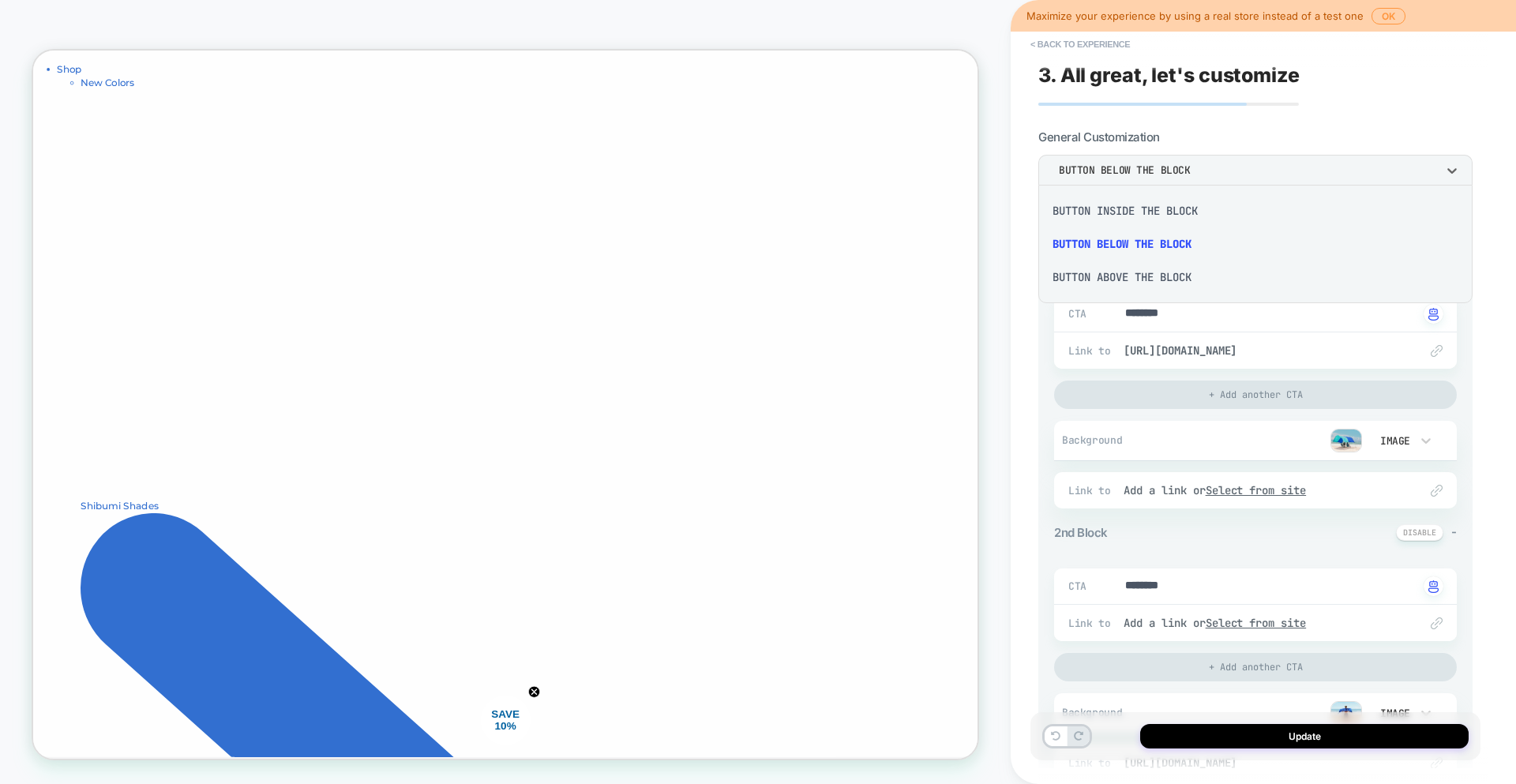
click at [1162, 218] on div "Button inside the block" at bounding box center [1255, 211] width 422 height 34
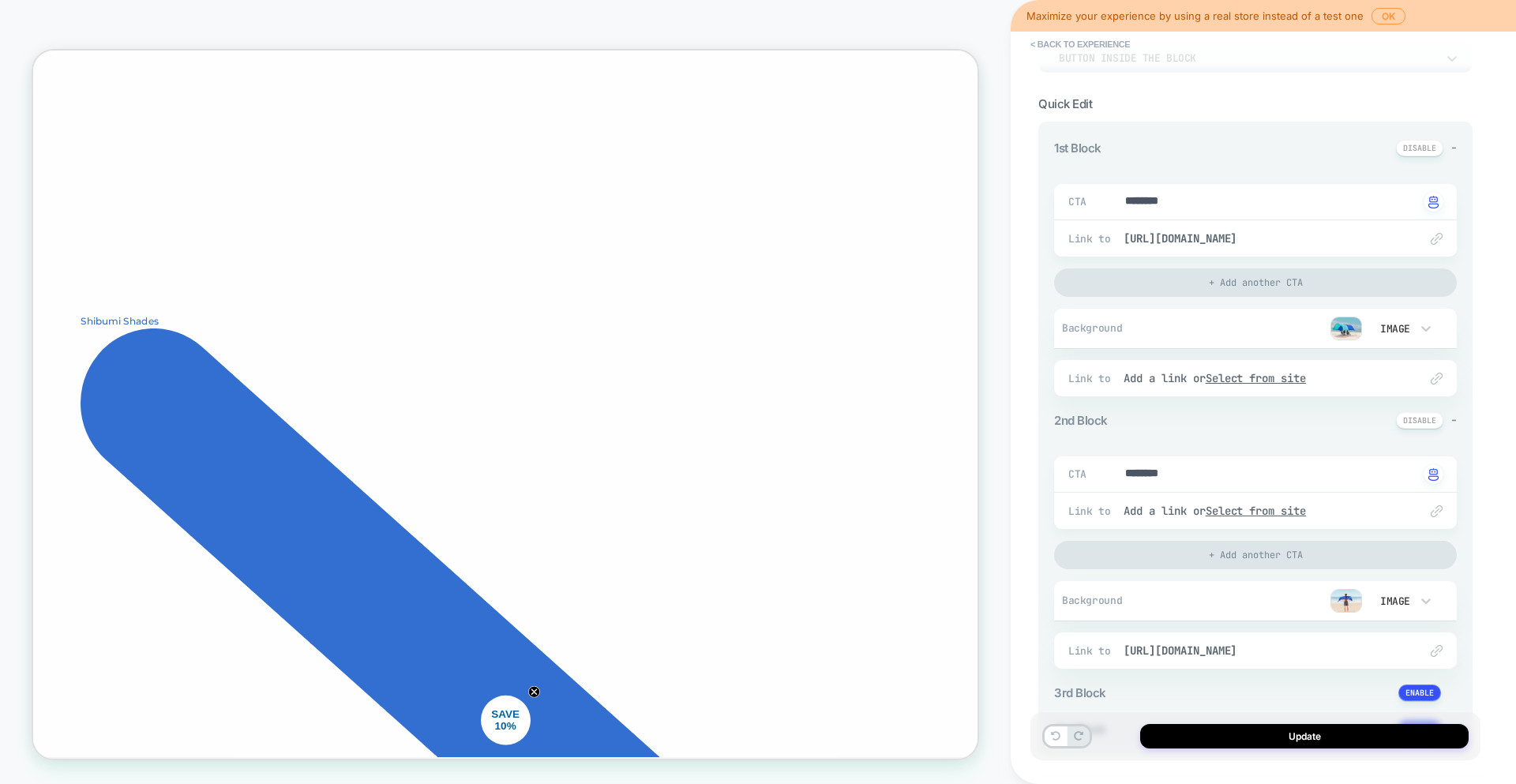
scroll to position [116, 0]
click at [1434, 200] on img "button" at bounding box center [1434, 198] width 10 height 13
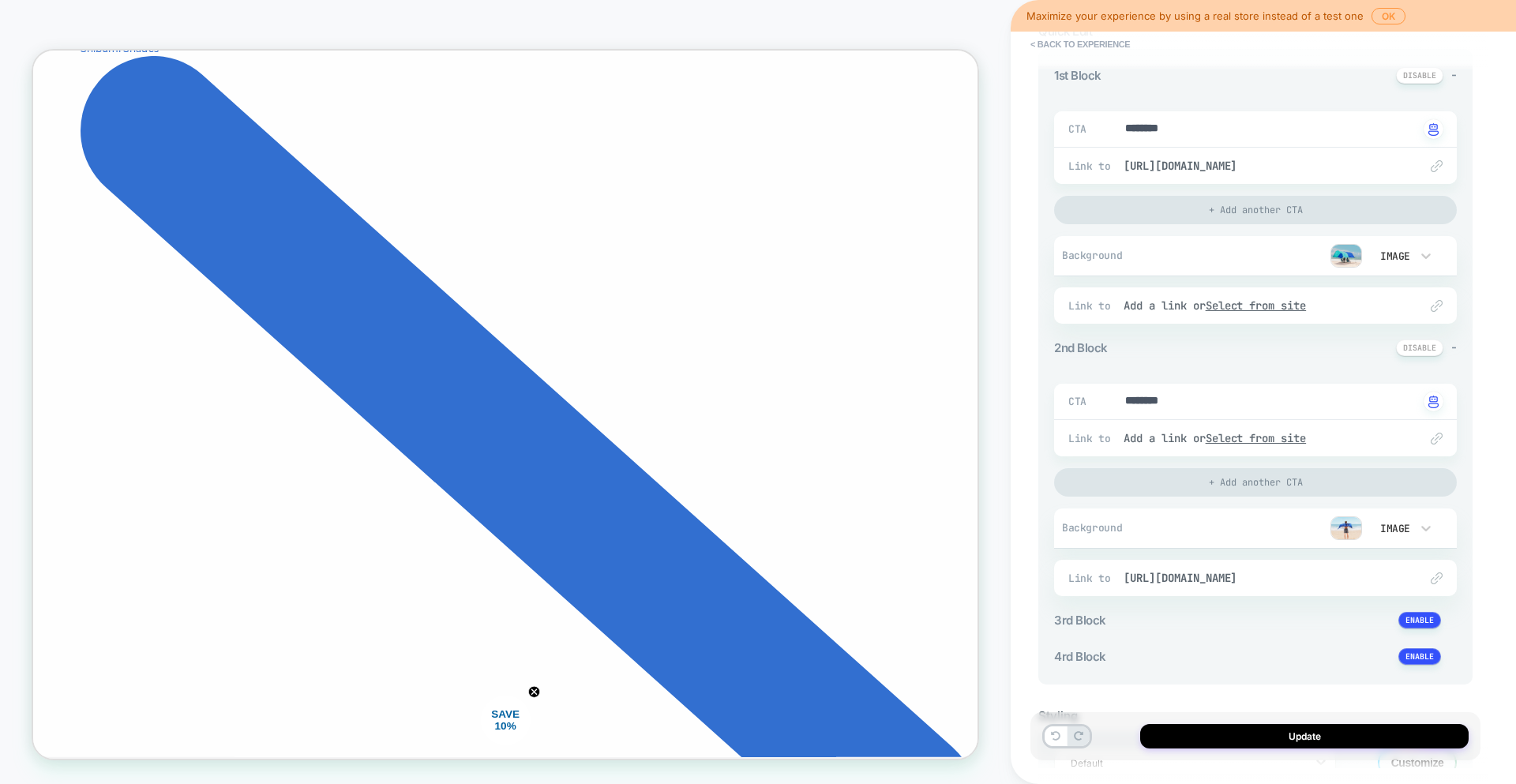
scroll to position [297, 0]
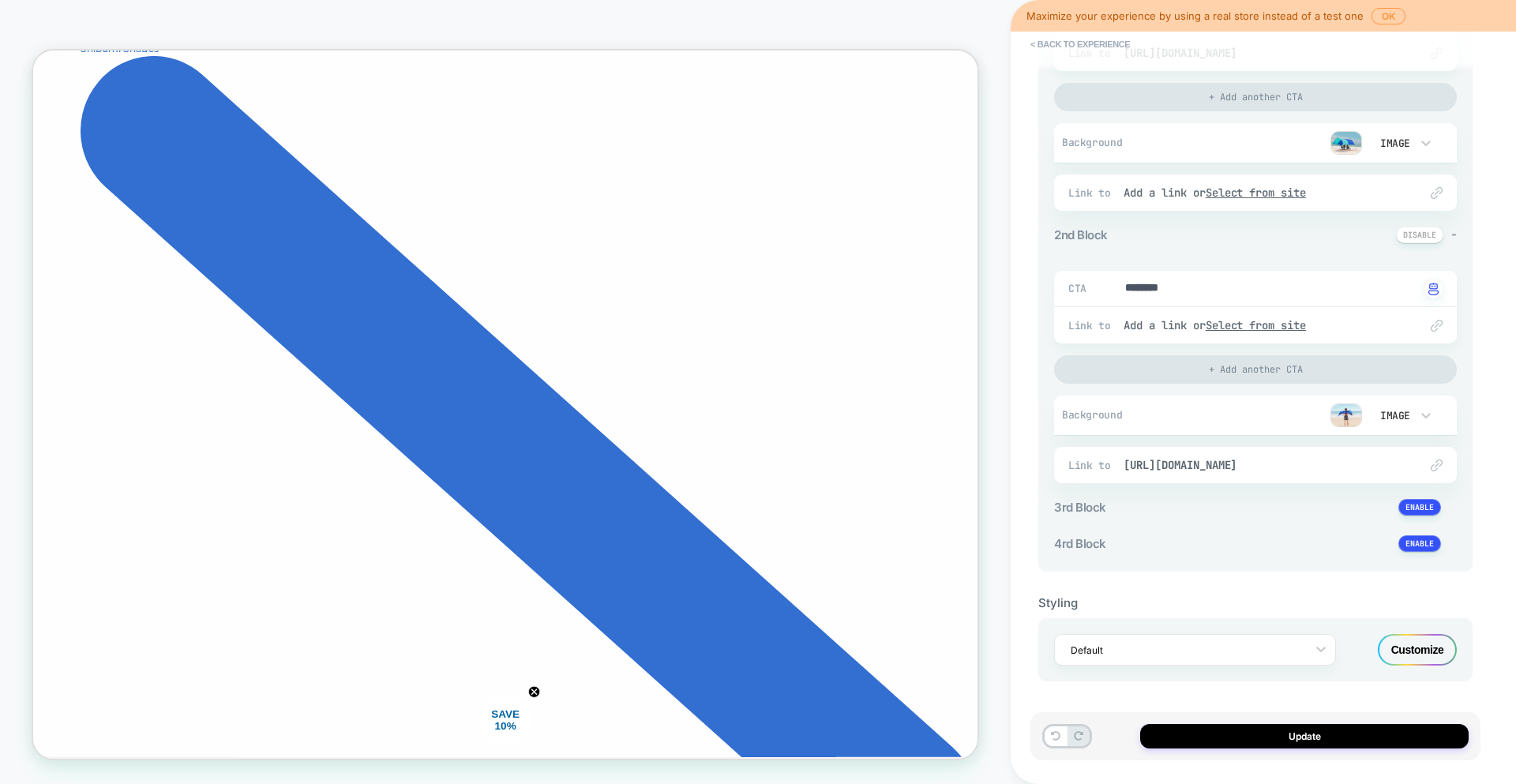
click at [1424, 653] on div "Customize" at bounding box center [1417, 650] width 79 height 32
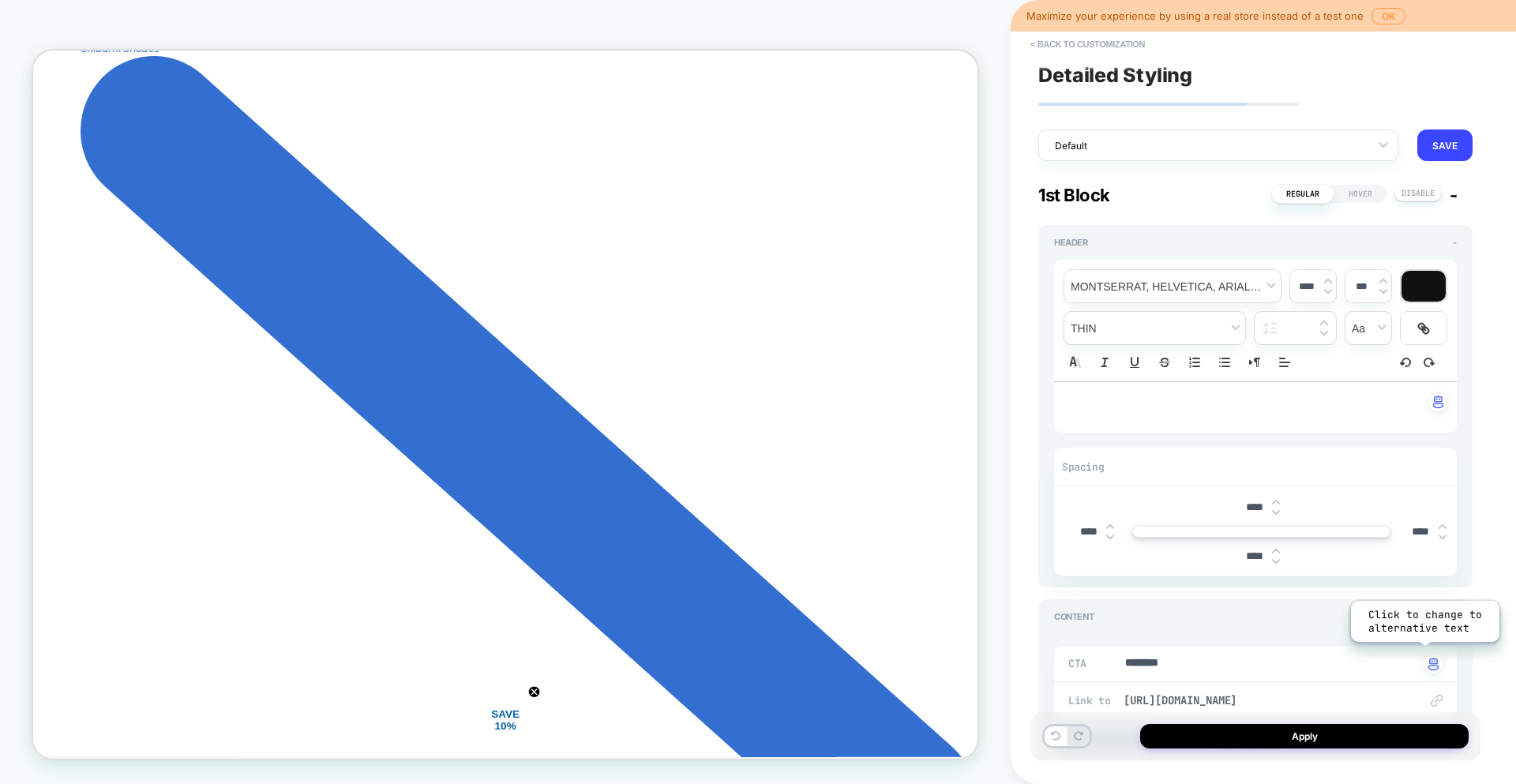
type textarea "*"
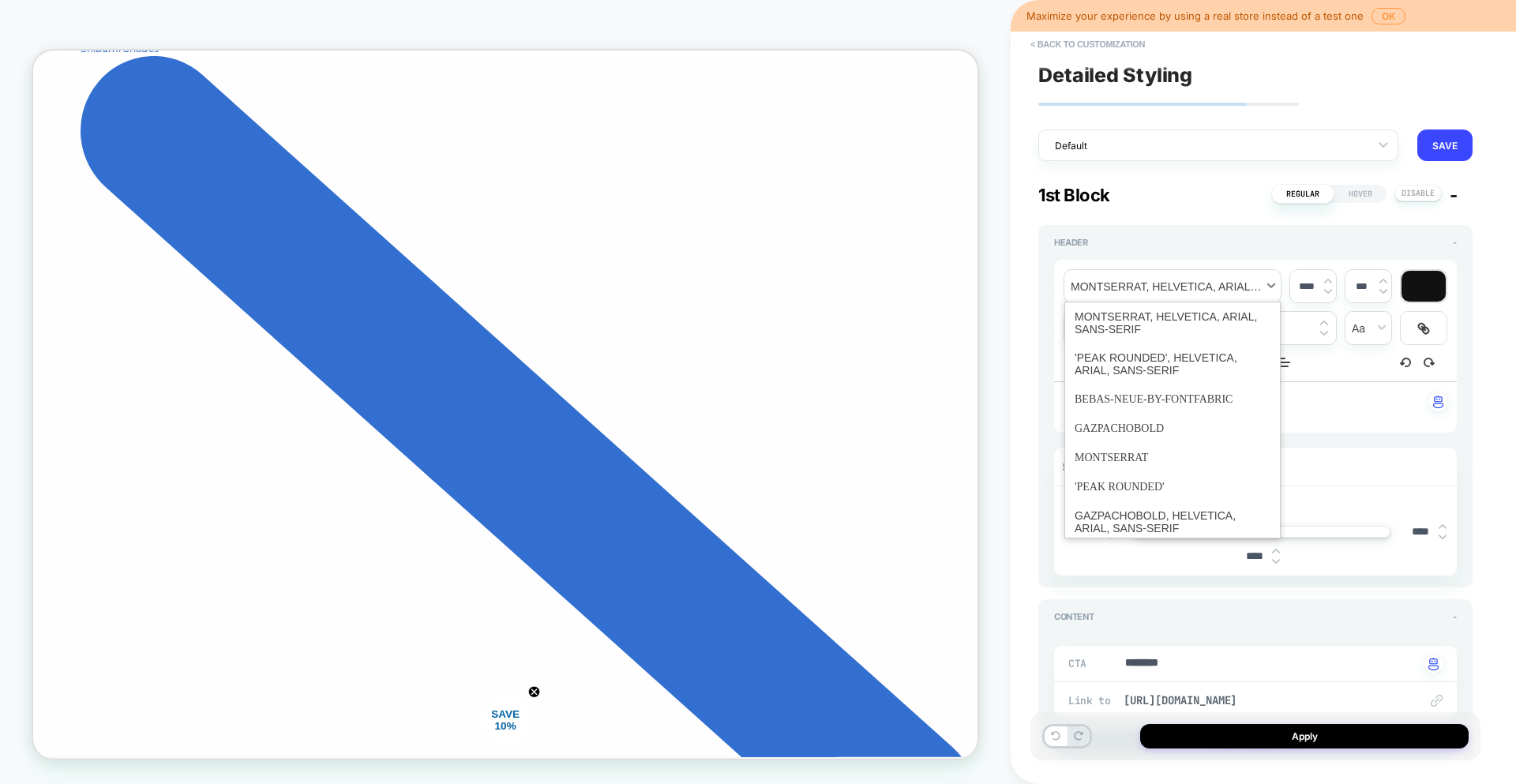
click at [1271, 281] on span "font" at bounding box center [1172, 286] width 216 height 33
click at [1168, 404] on span "font" at bounding box center [1173, 399] width 196 height 29
type input "****"
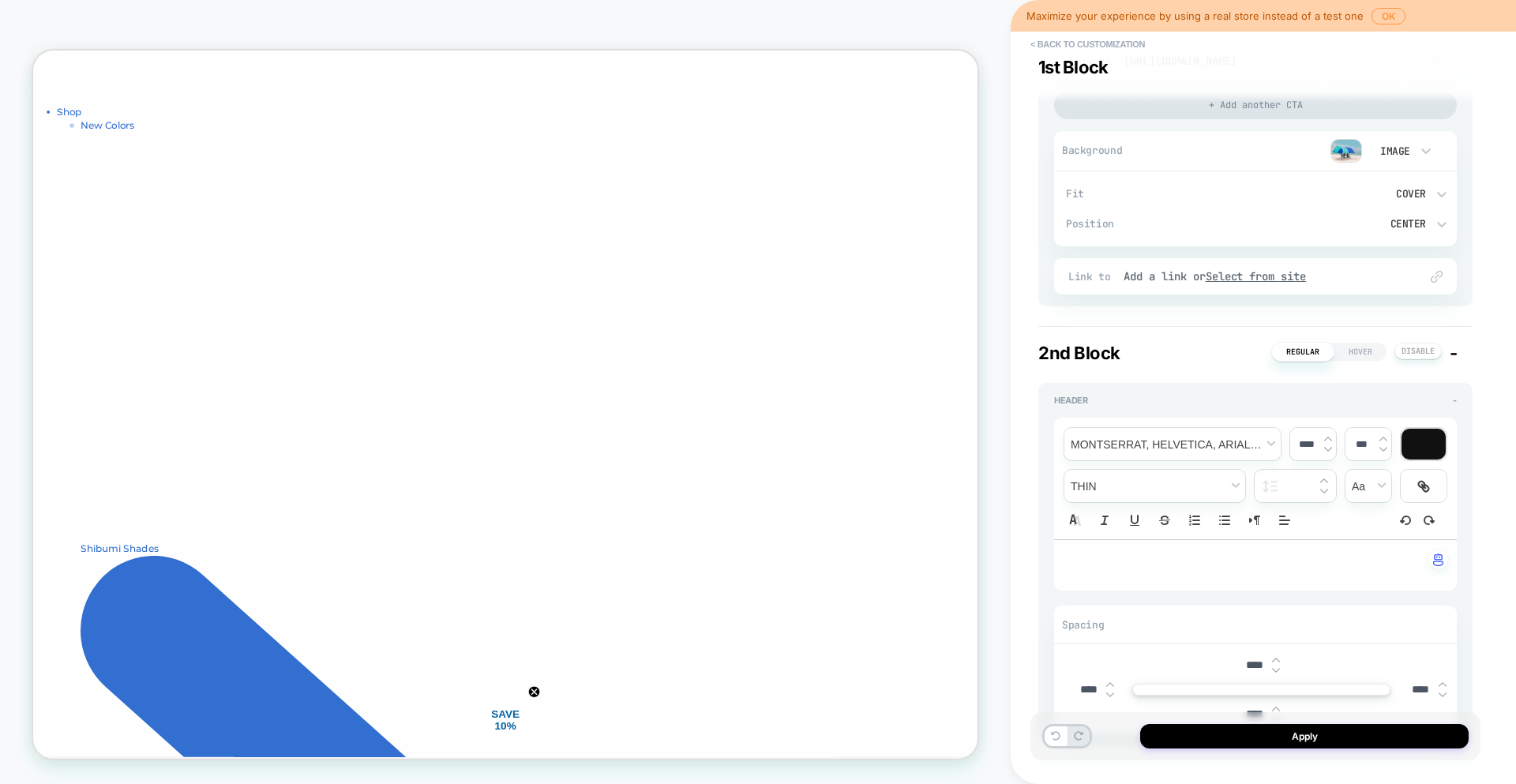
scroll to position [0, 0]
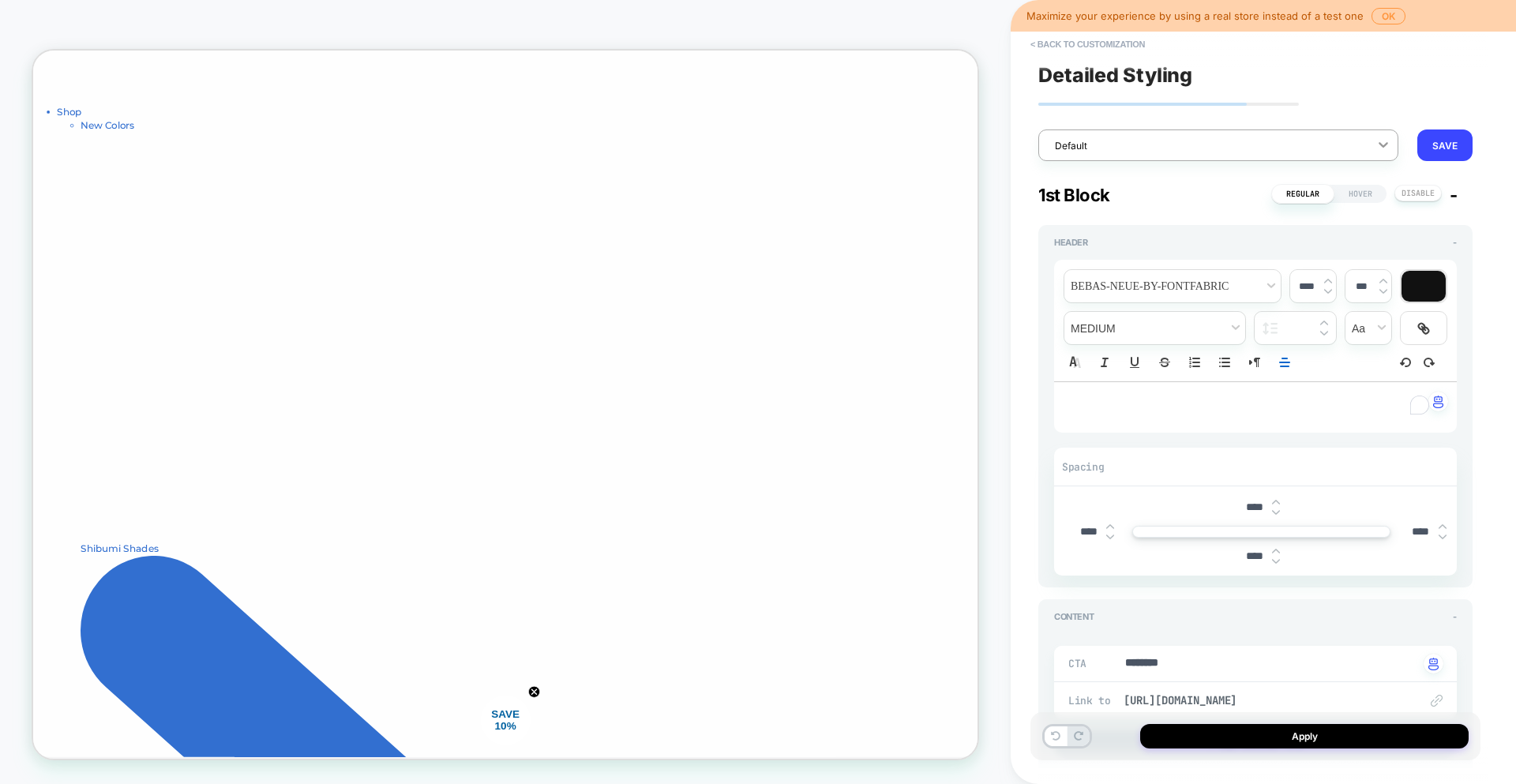
click at [1384, 147] on icon at bounding box center [1384, 144] width 16 height 16
click at [1112, 528] on img at bounding box center [1110, 527] width 8 height 7
type textarea "*"
type input "****"
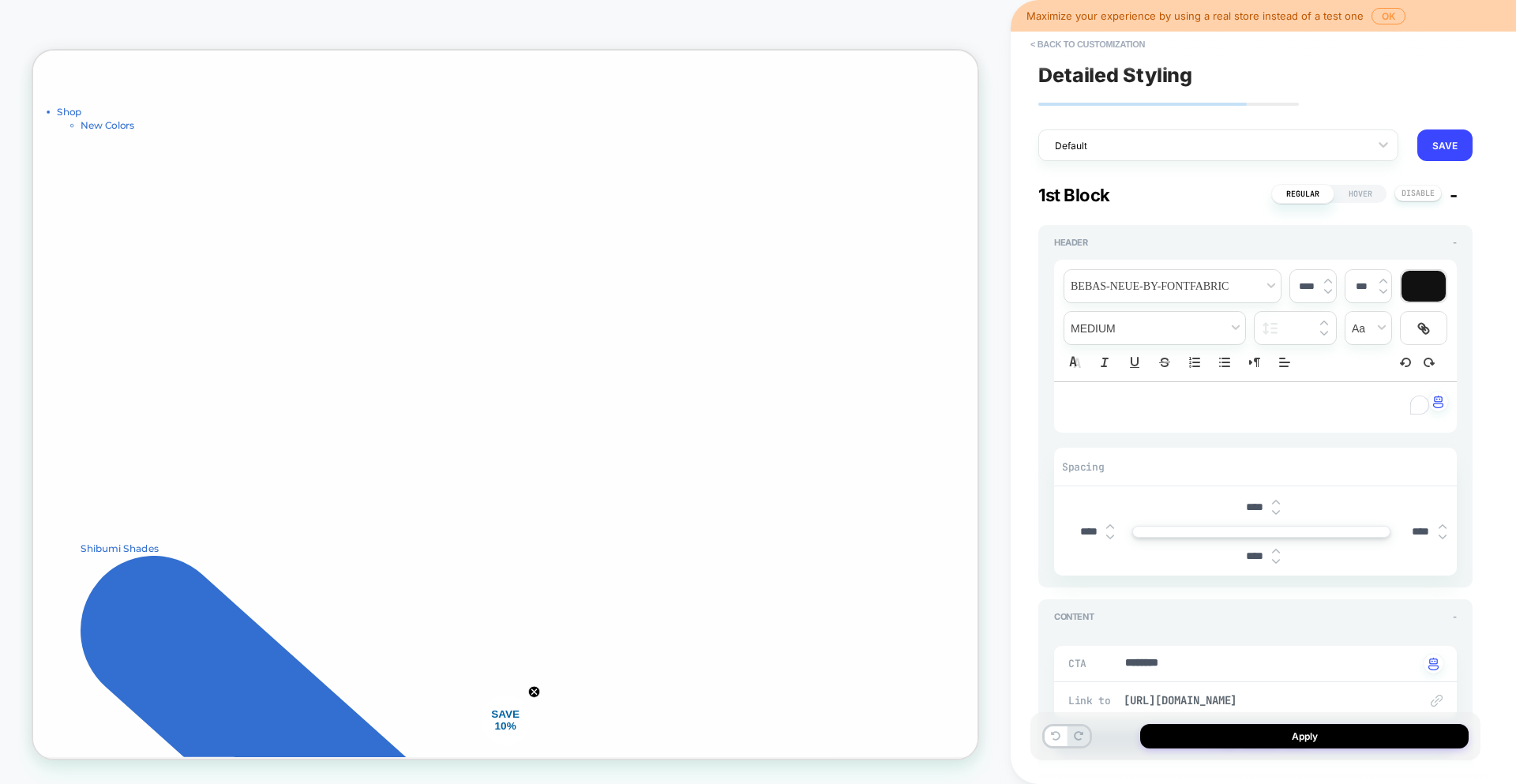
click at [1112, 528] on img at bounding box center [1110, 527] width 8 height 7
type textarea "*"
type input "****"
click at [1111, 524] on img at bounding box center [1110, 527] width 8 height 7
type textarea "*"
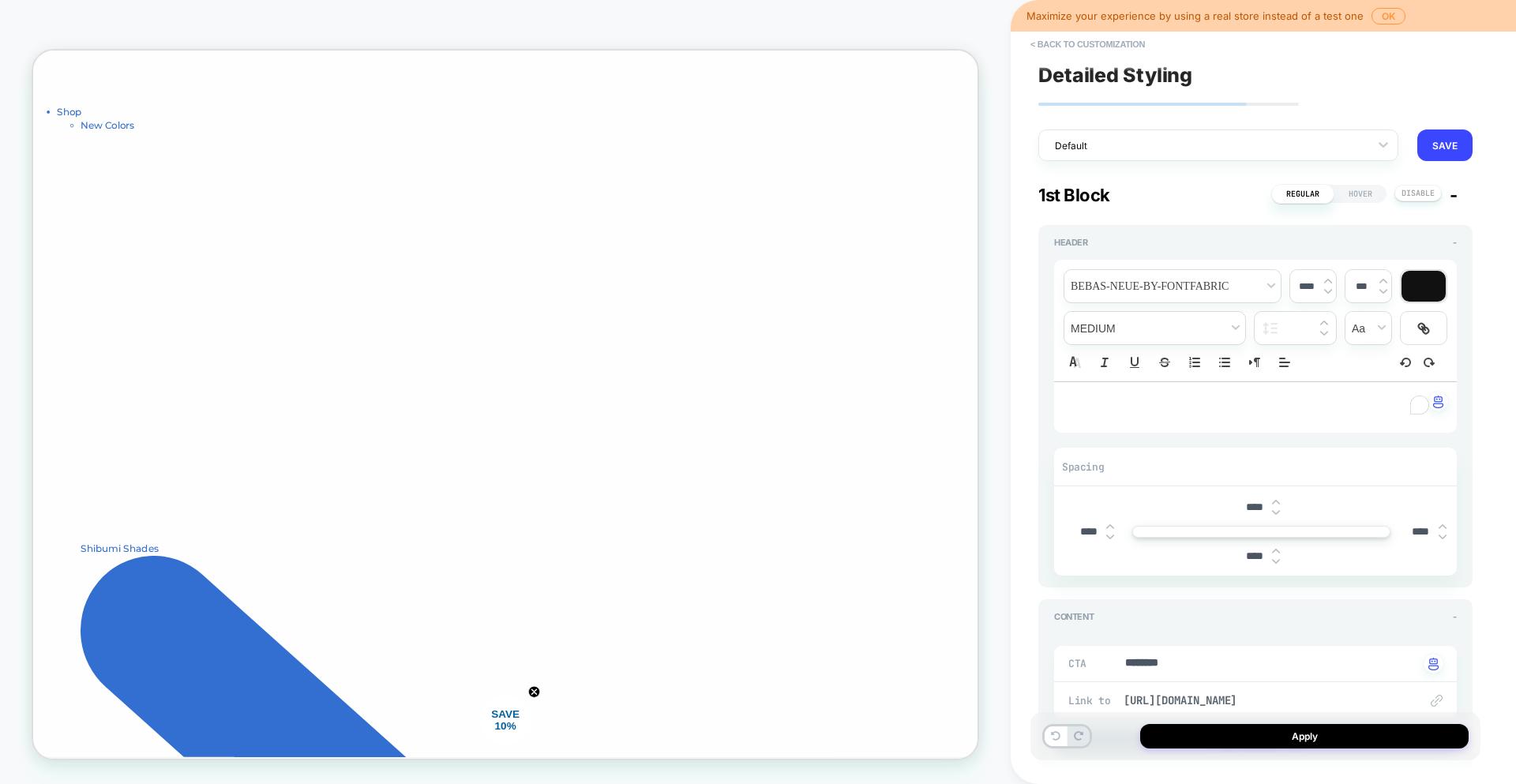
type input "****"
click at [1111, 524] on img at bounding box center [1110, 527] width 8 height 7
type textarea "*"
type input "****"
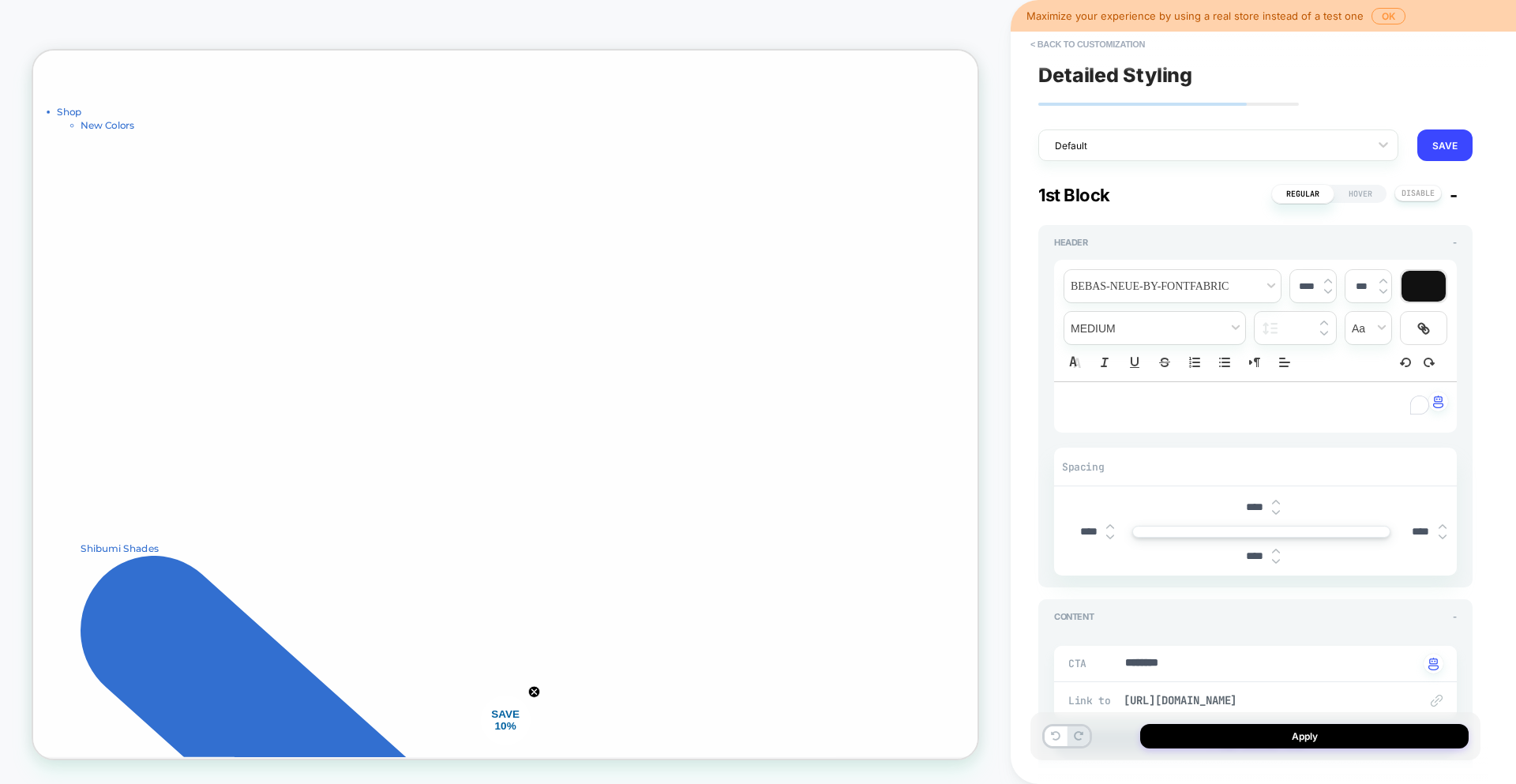
click at [1111, 524] on img at bounding box center [1110, 527] width 8 height 7
type textarea "*"
type input "****"
click at [1111, 524] on img at bounding box center [1110, 527] width 8 height 7
type textarea "*"
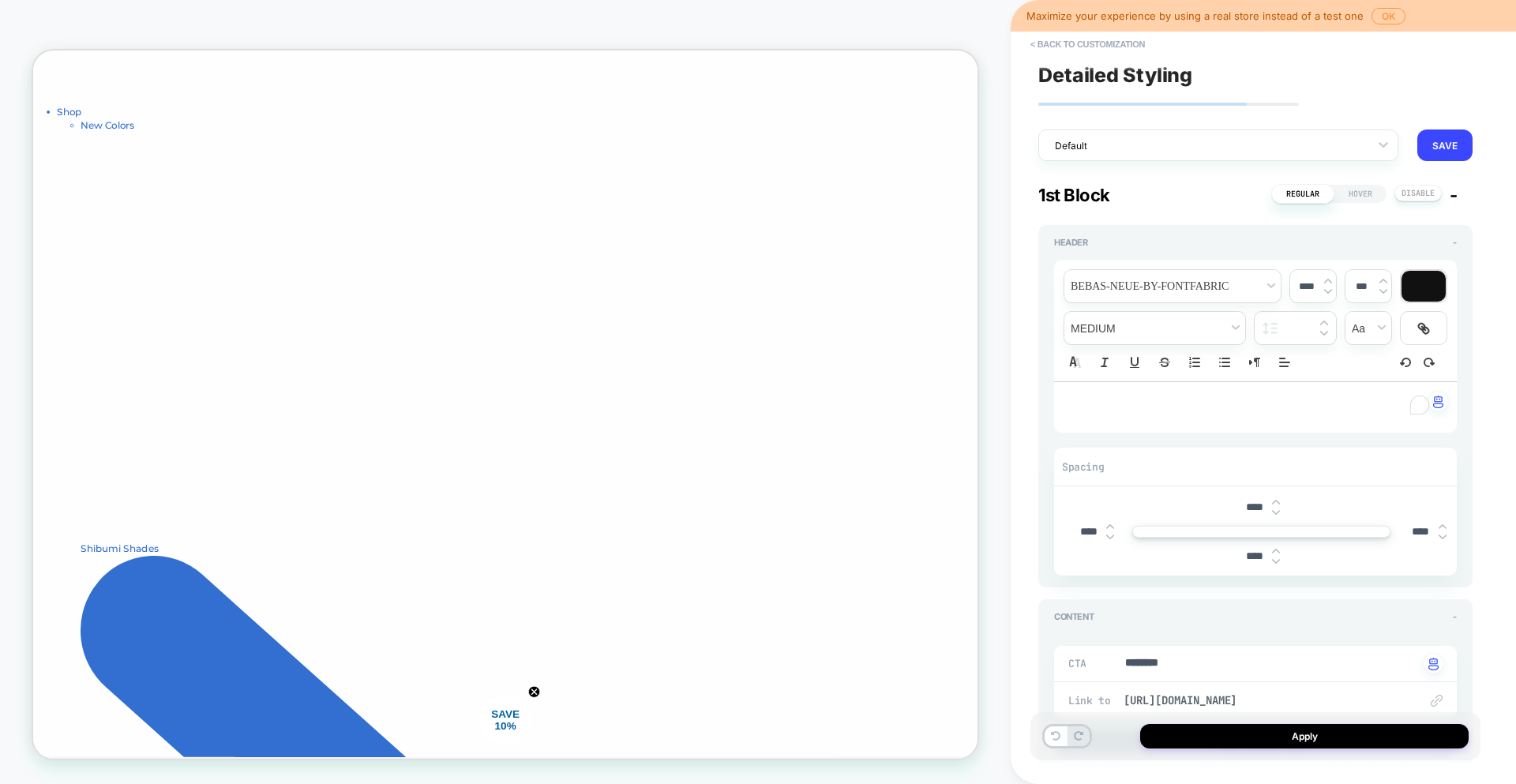
type input "****"
type textarea "*"
click at [1078, 531] on input "****" at bounding box center [1089, 532] width 35 height 13
click at [1080, 532] on input "****" at bounding box center [1089, 532] width 35 height 13
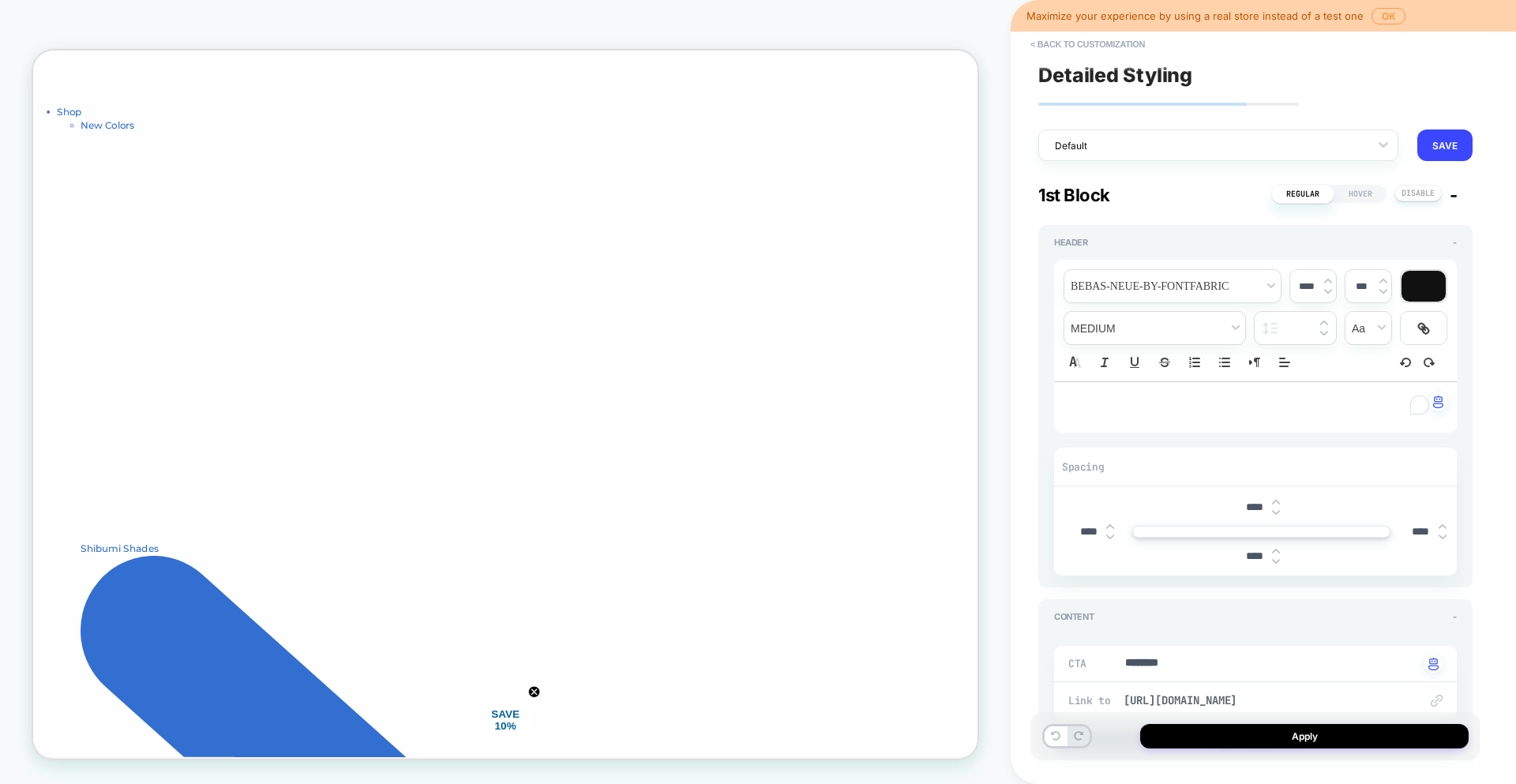
type input "***"
type textarea "*"
type input "****"
type textarea "*"
type input "****"
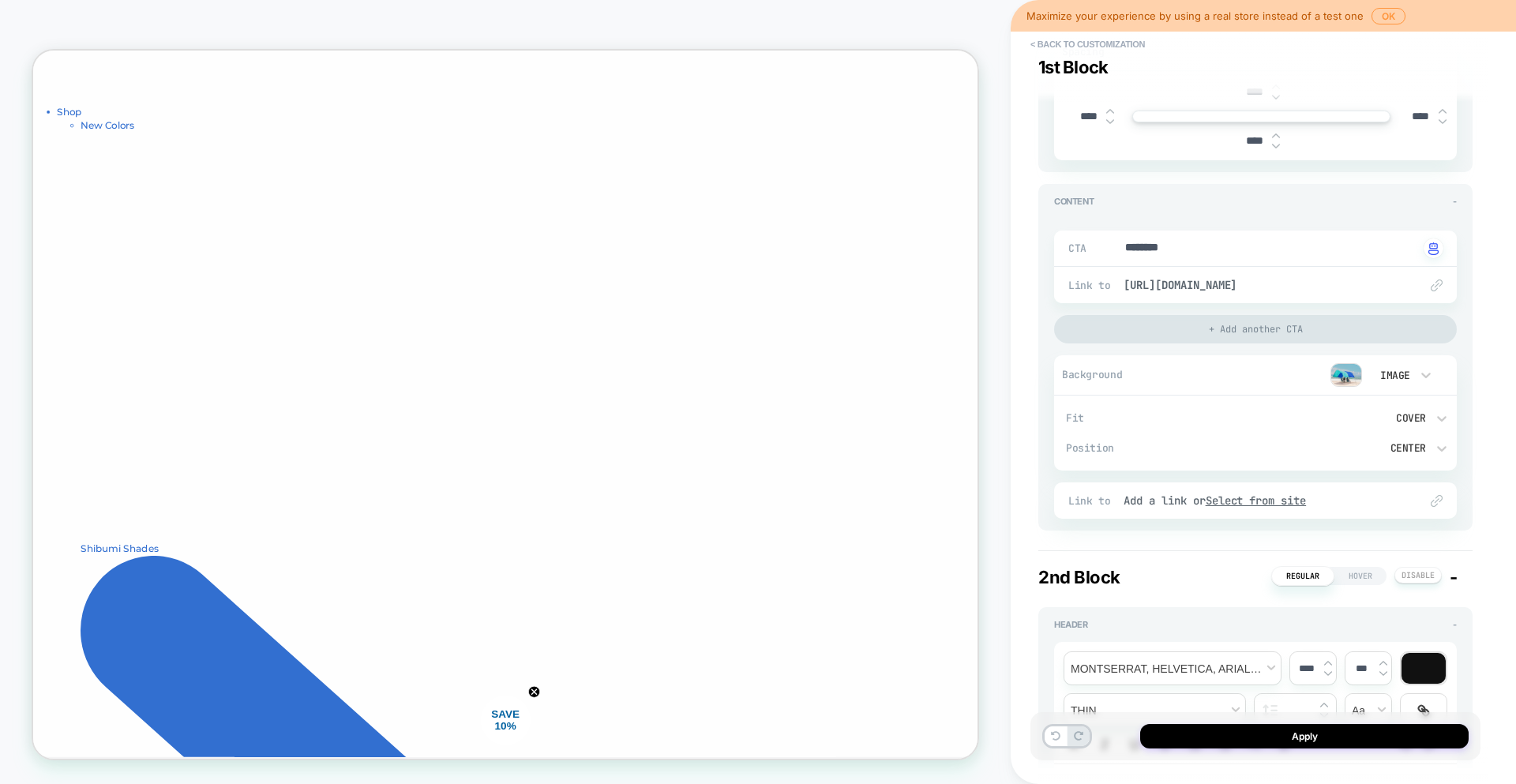
type textarea "*"
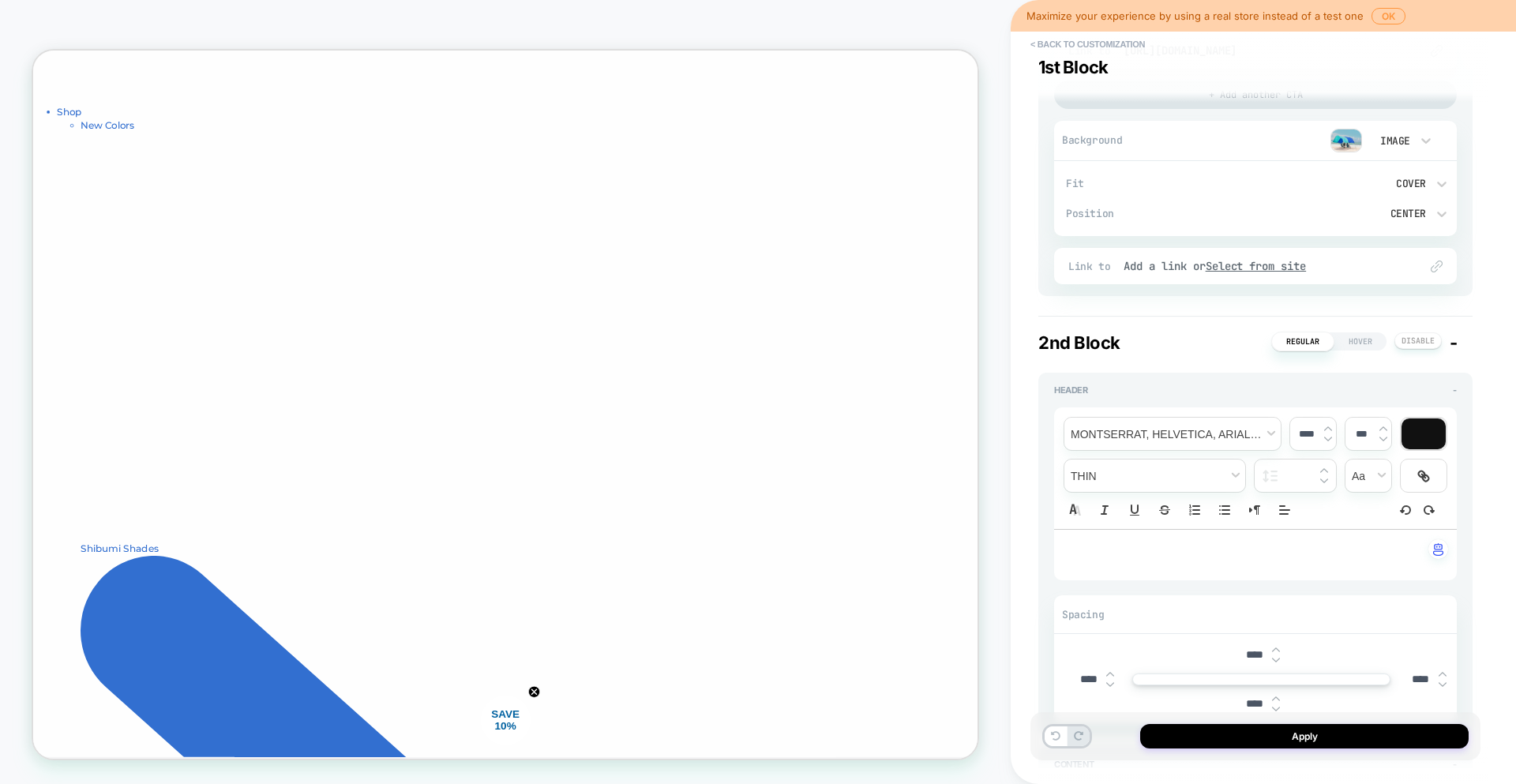
scroll to position [652, 0]
click at [1266, 435] on span "font" at bounding box center [1172, 431] width 216 height 33
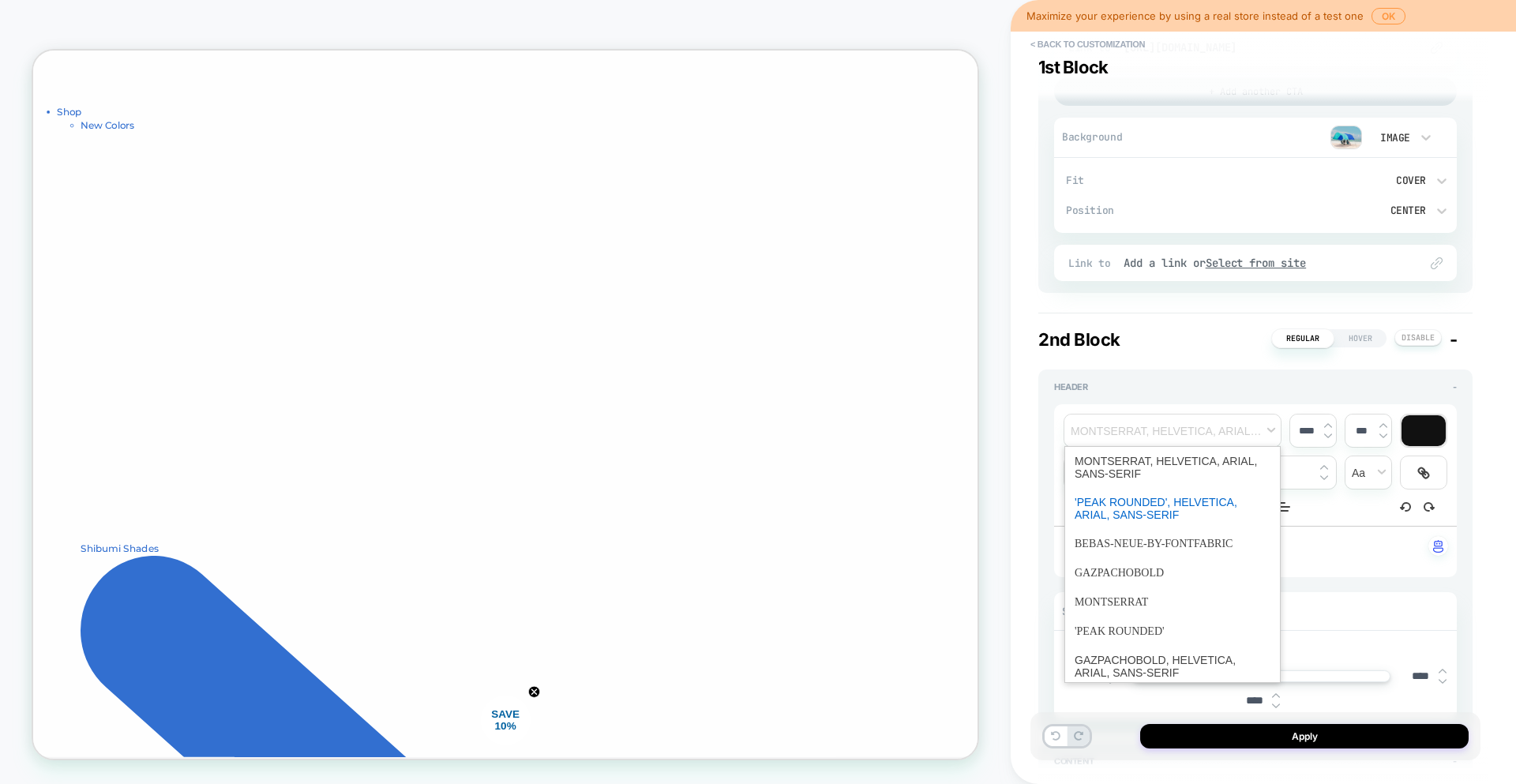
click at [1186, 513] on span "font" at bounding box center [1173, 508] width 196 height 41
type input "****"
click at [1203, 436] on span "font" at bounding box center [1172, 431] width 216 height 33
click at [1166, 546] on span "font" at bounding box center [1173, 543] width 196 height 29
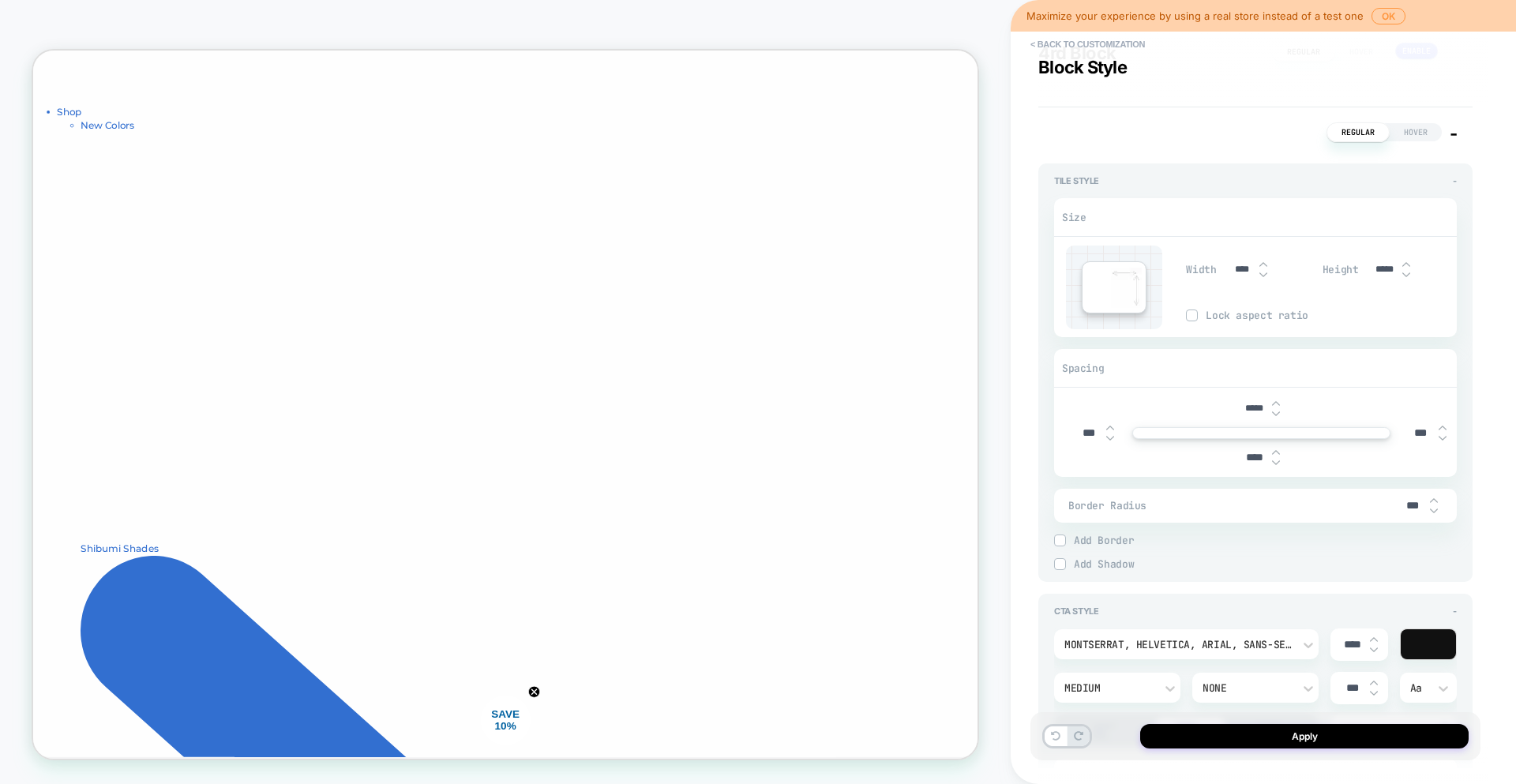
scroll to position [1671, 0]
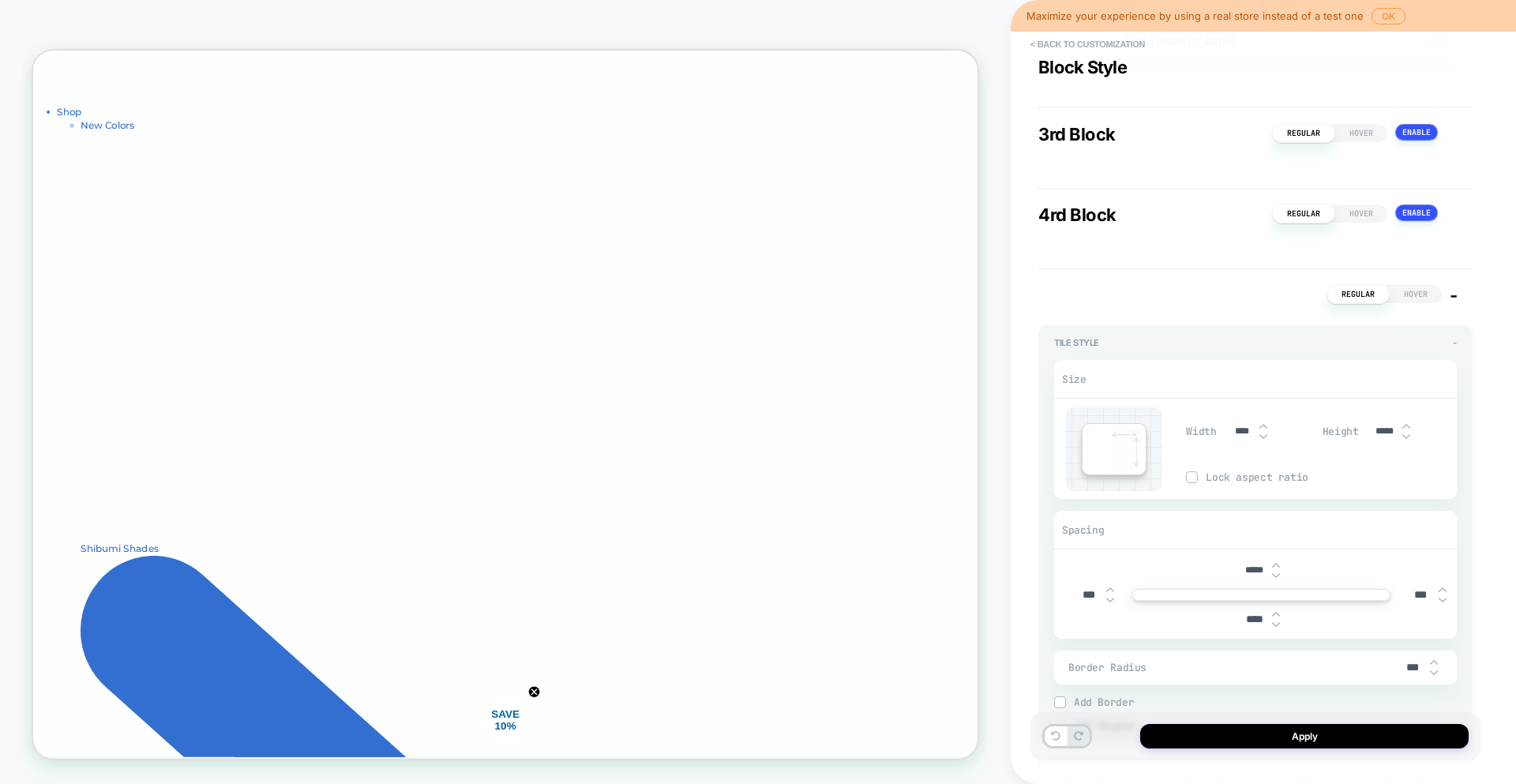
click at [1080, 595] on input "***" at bounding box center [1089, 595] width 35 height 13
click at [1082, 596] on input "***" at bounding box center [1089, 595] width 35 height 13
type textarea "*"
type input "***"
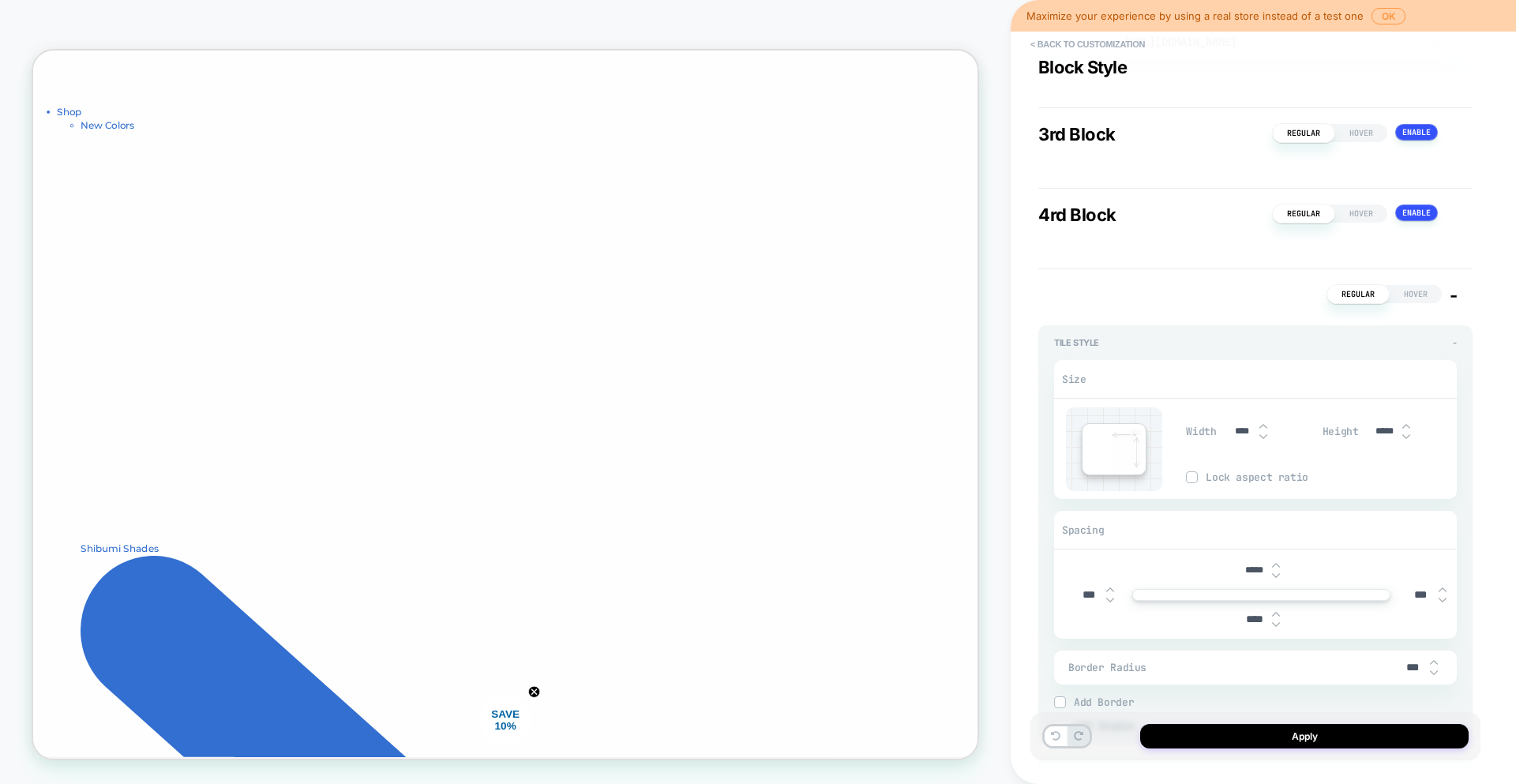
type textarea "*"
type input "****"
type textarea "*"
type input "****"
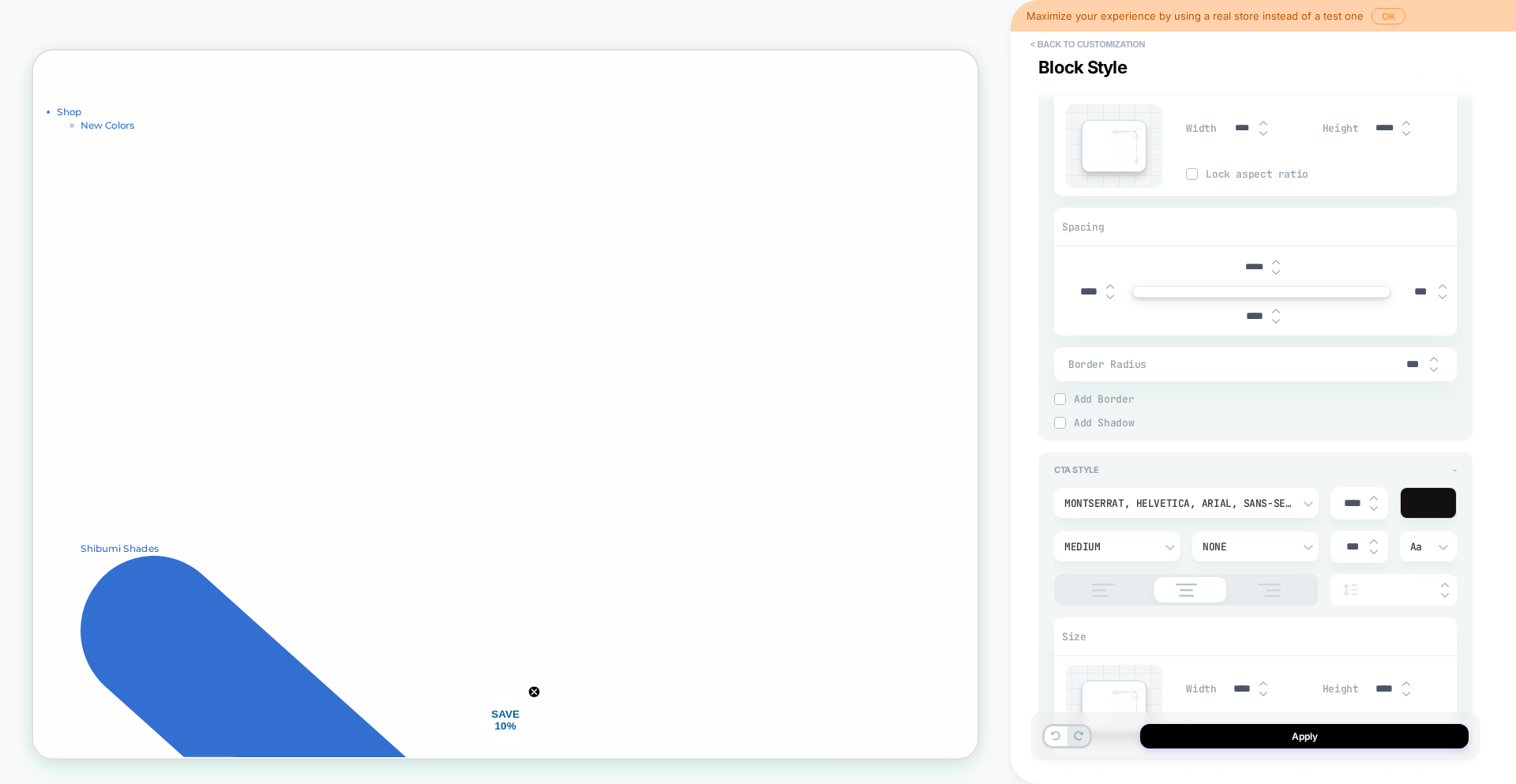
click at [1063, 424] on img at bounding box center [1059, 422] width 8 height 8
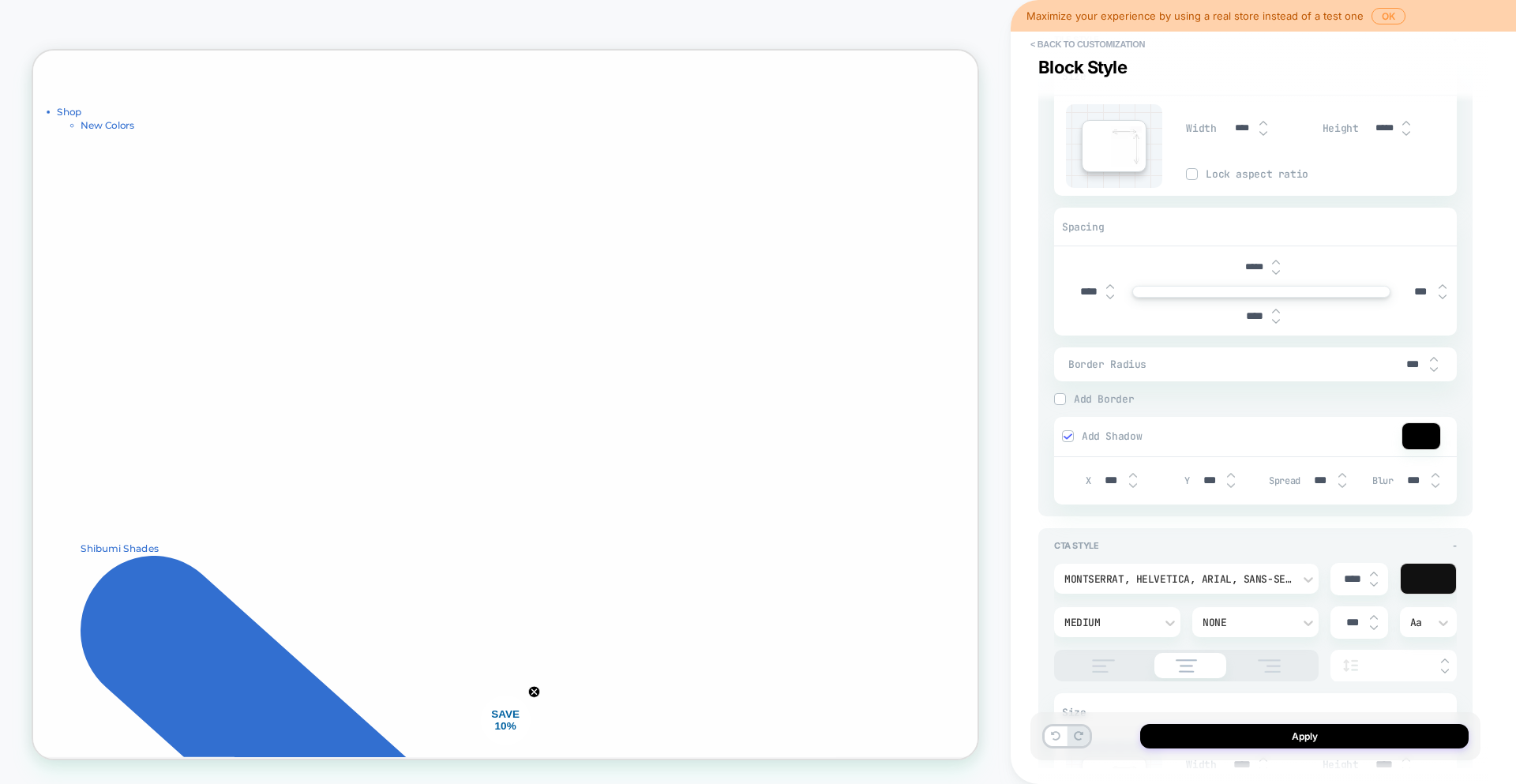
click at [1064, 437] on img at bounding box center [1067, 436] width 8 height 8
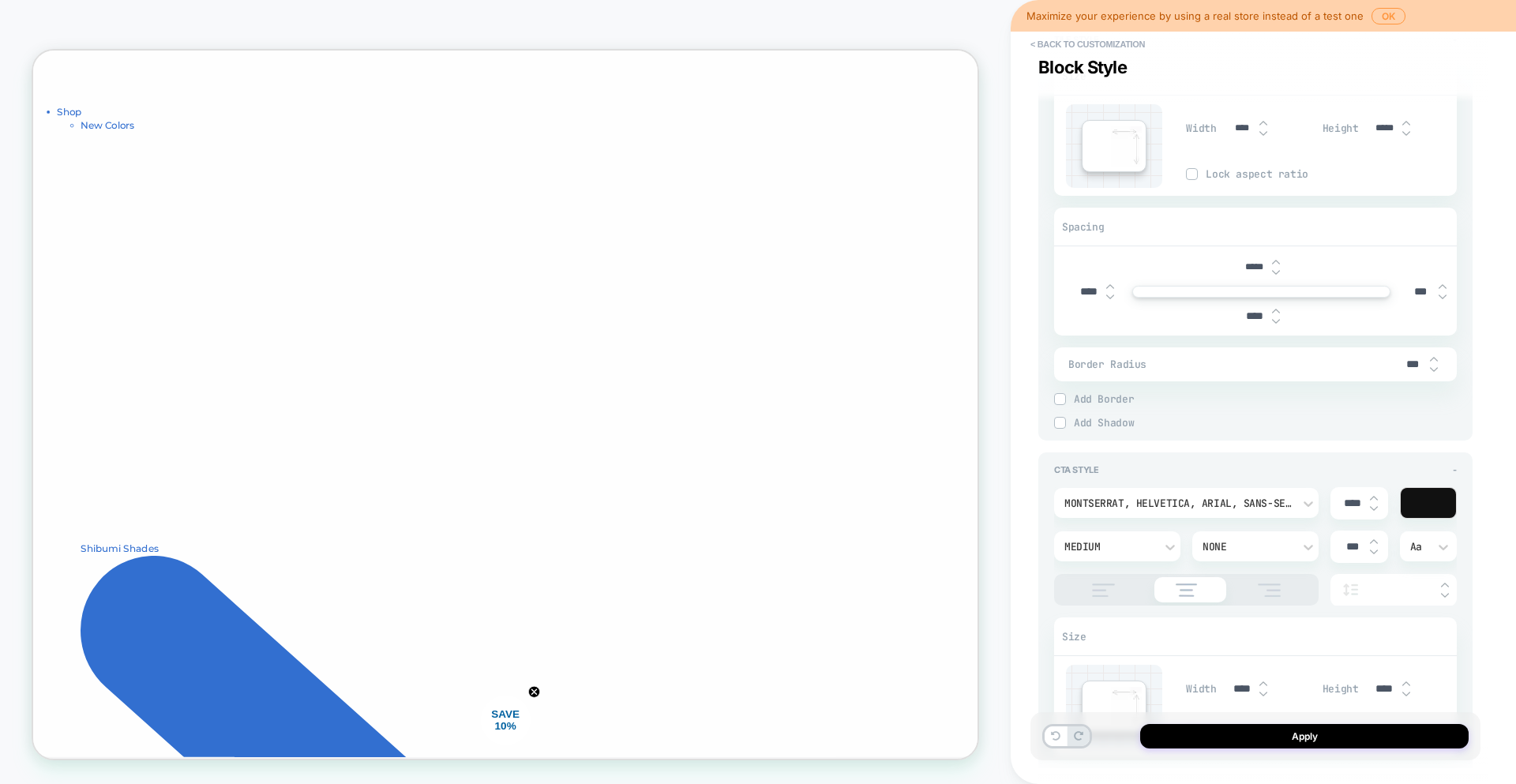
click at [1058, 399] on img at bounding box center [1059, 399] width 8 height 8
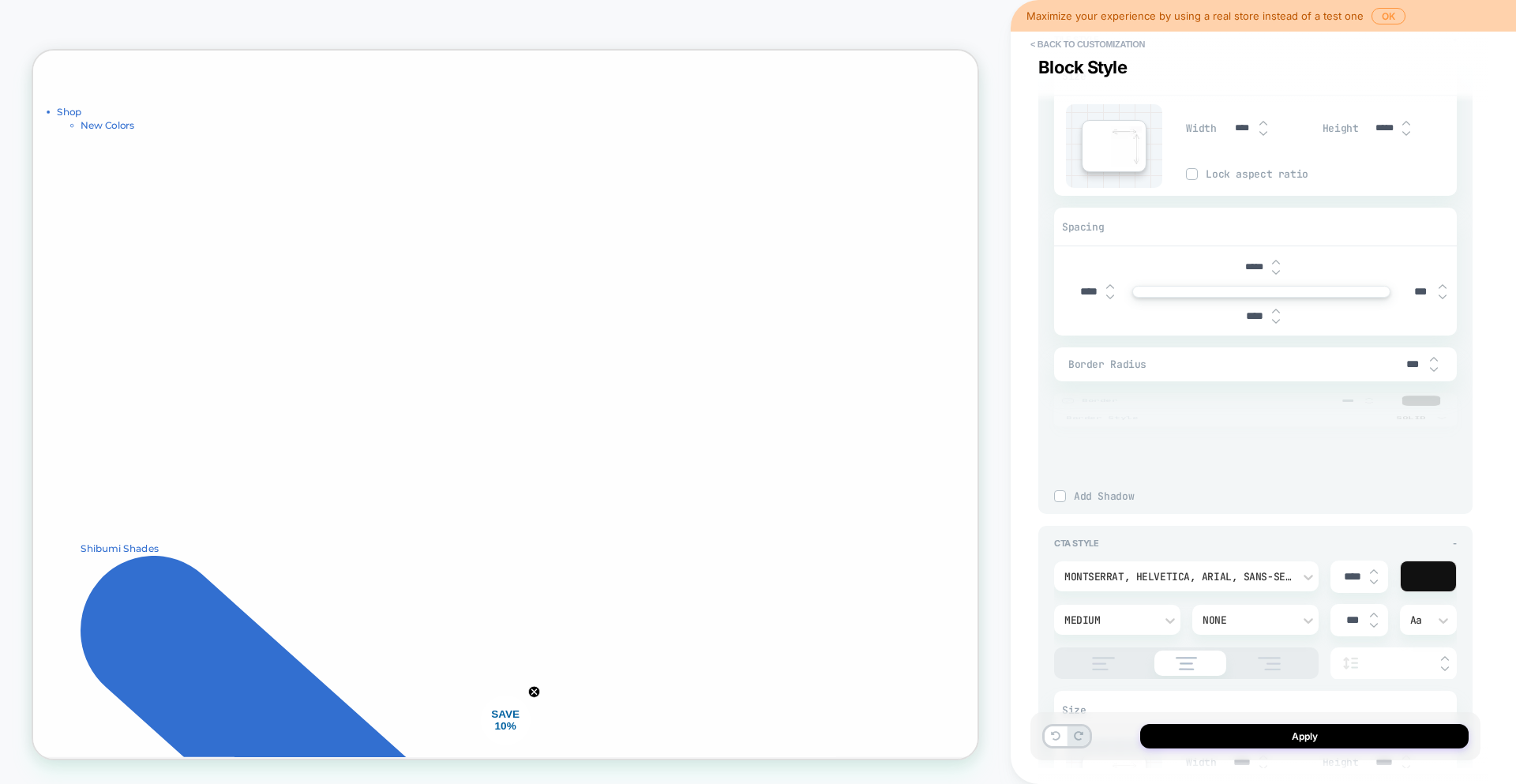
type textarea "*"
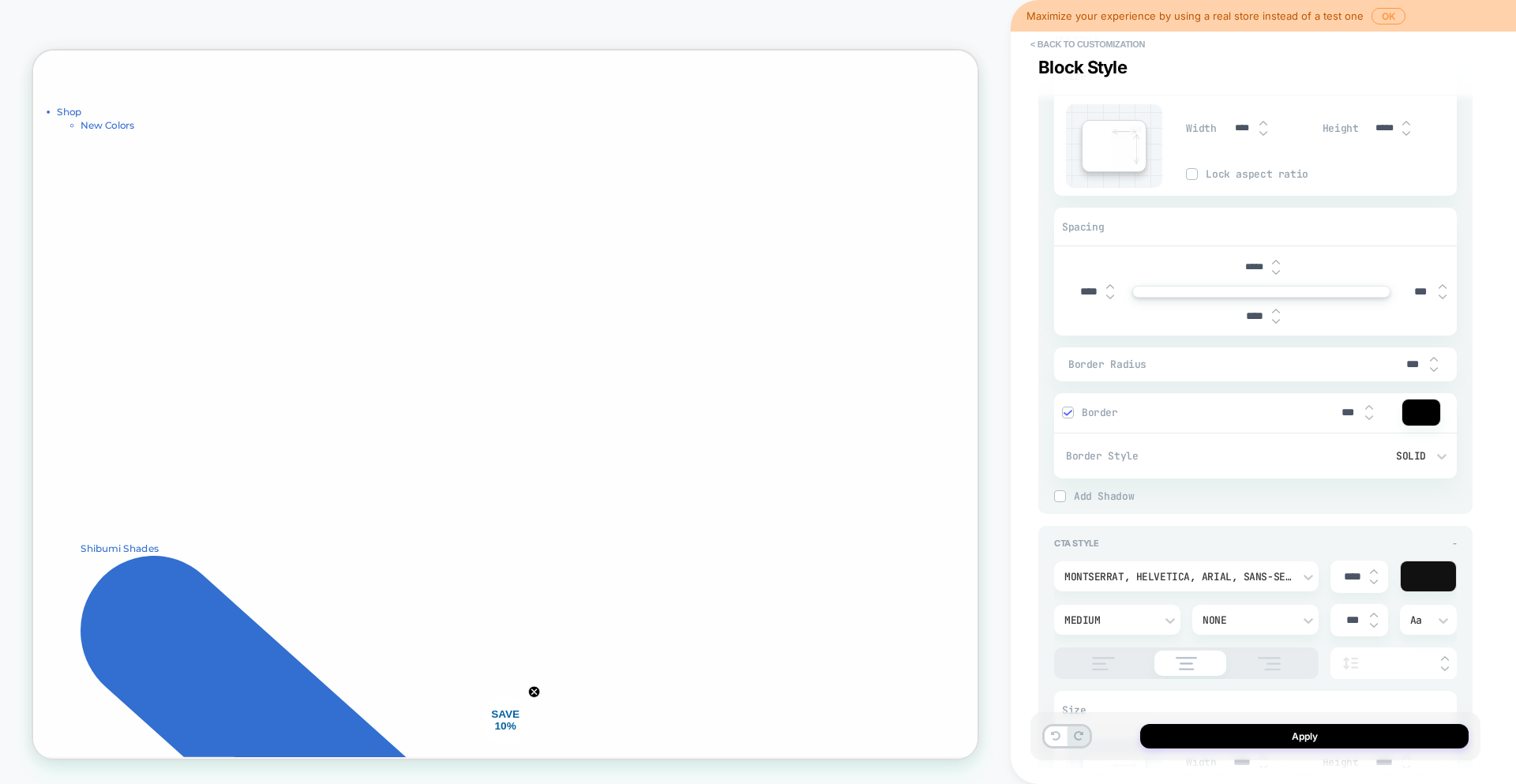
click at [1413, 289] on input "***" at bounding box center [1421, 291] width 35 height 13
type input "***"
type textarea "*"
type input "****"
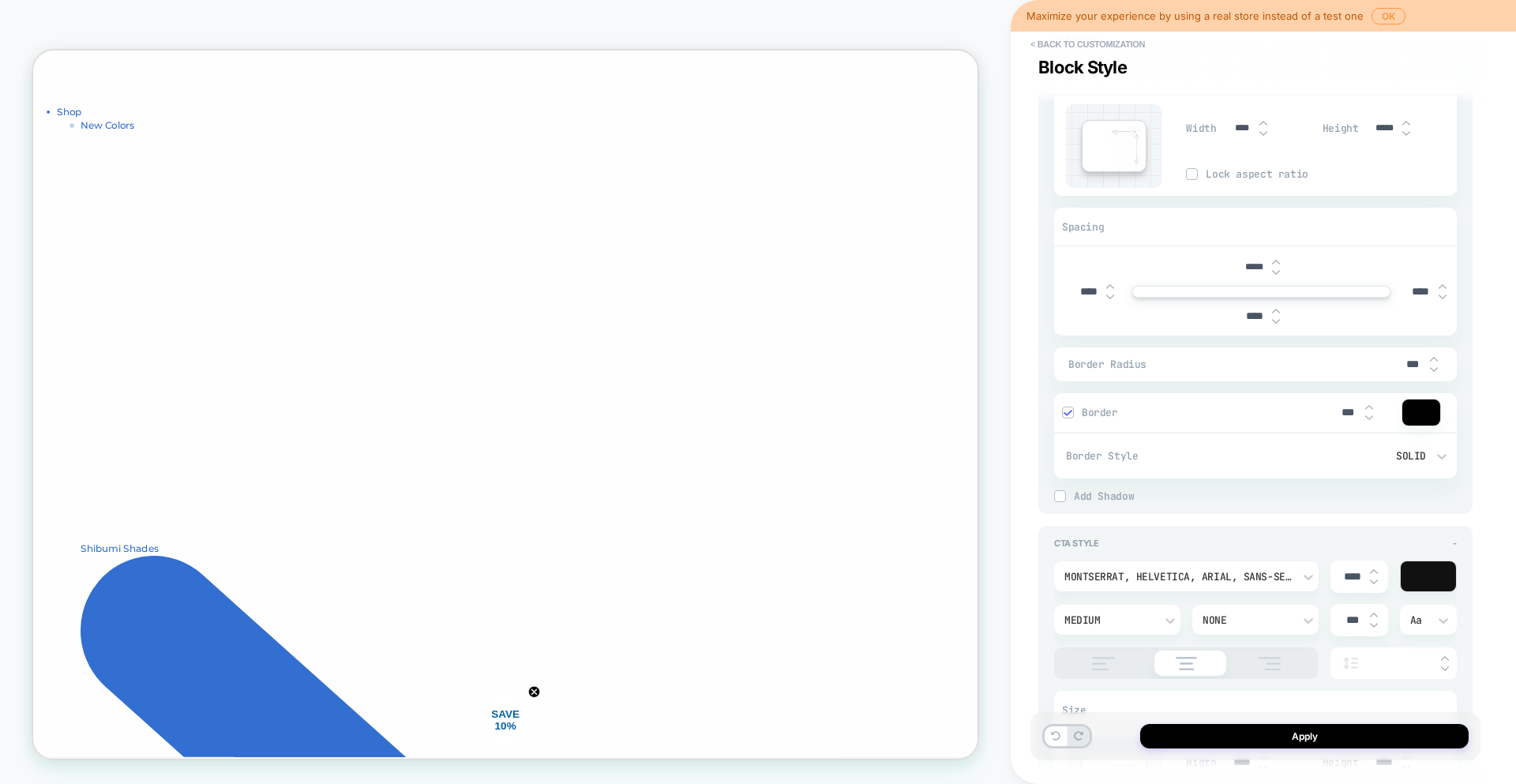
type textarea "*"
type input "****"
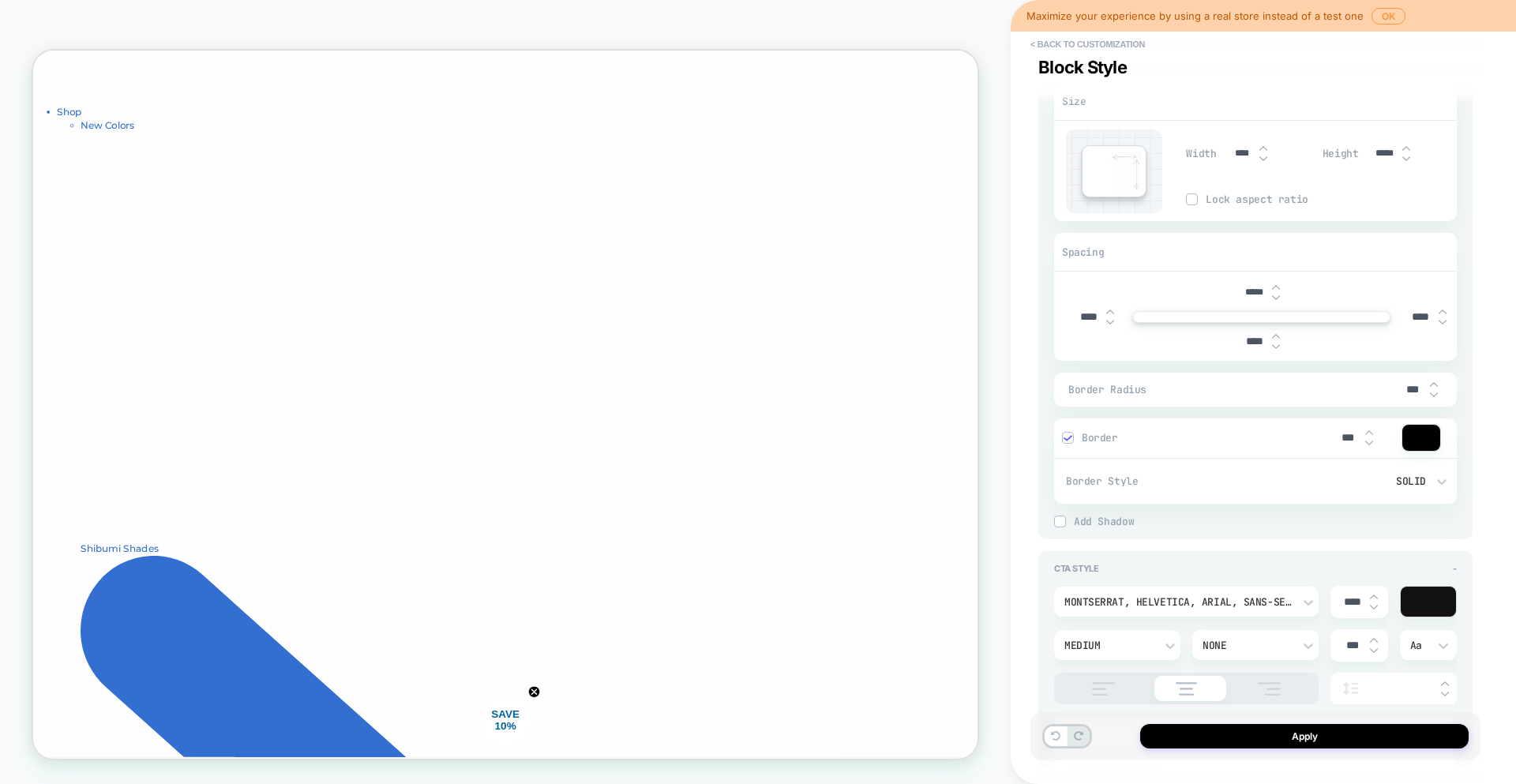
scroll to position [1836, 0]
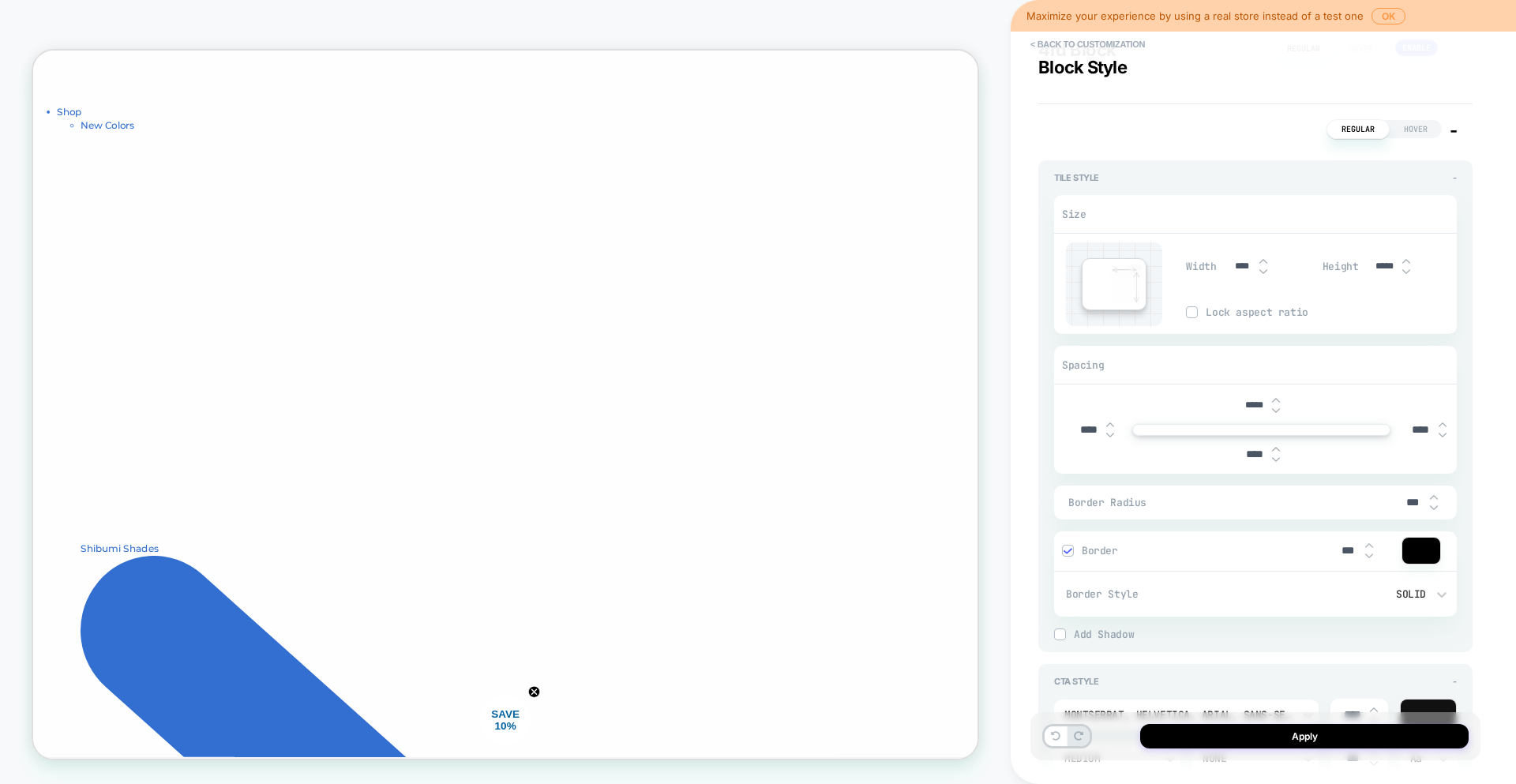
click at [1197, 312] on div at bounding box center [1192, 312] width 10 height 10
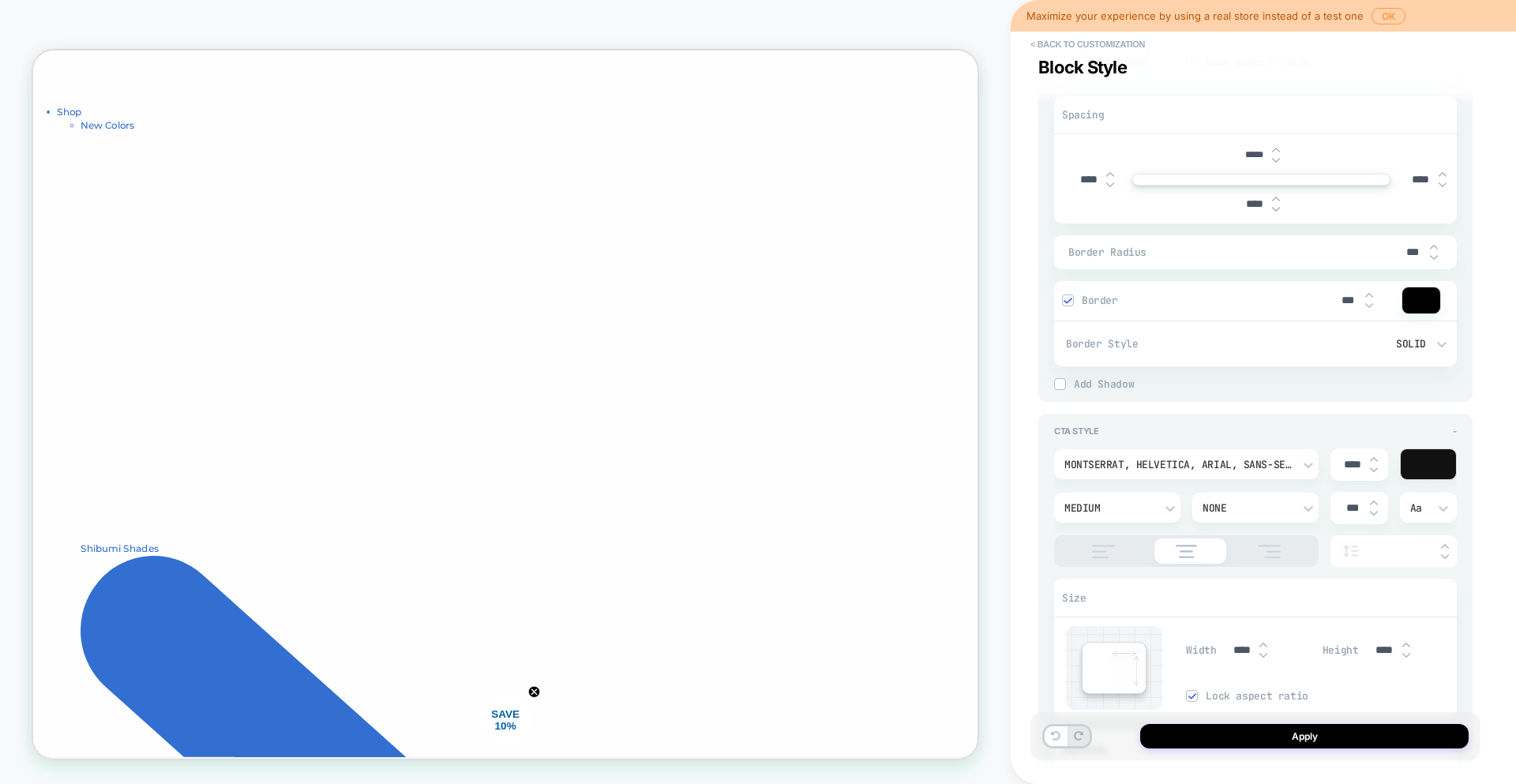
scroll to position [2089, 0]
click at [1417, 456] on div at bounding box center [1429, 461] width 56 height 30
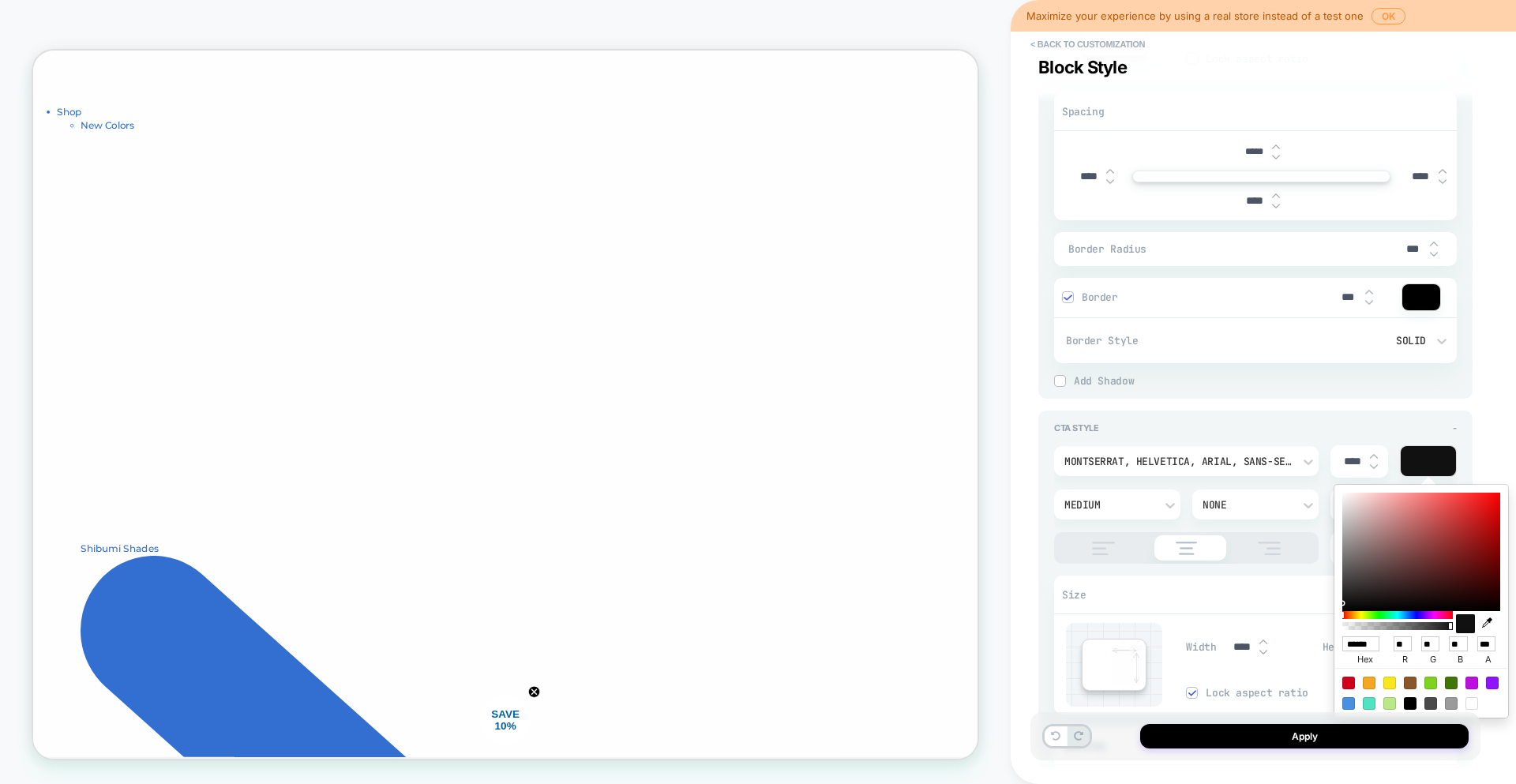
click at [1487, 626] on icon "button" at bounding box center [1488, 622] width 10 height 10
type textarea "*"
type input "******"
type input "***"
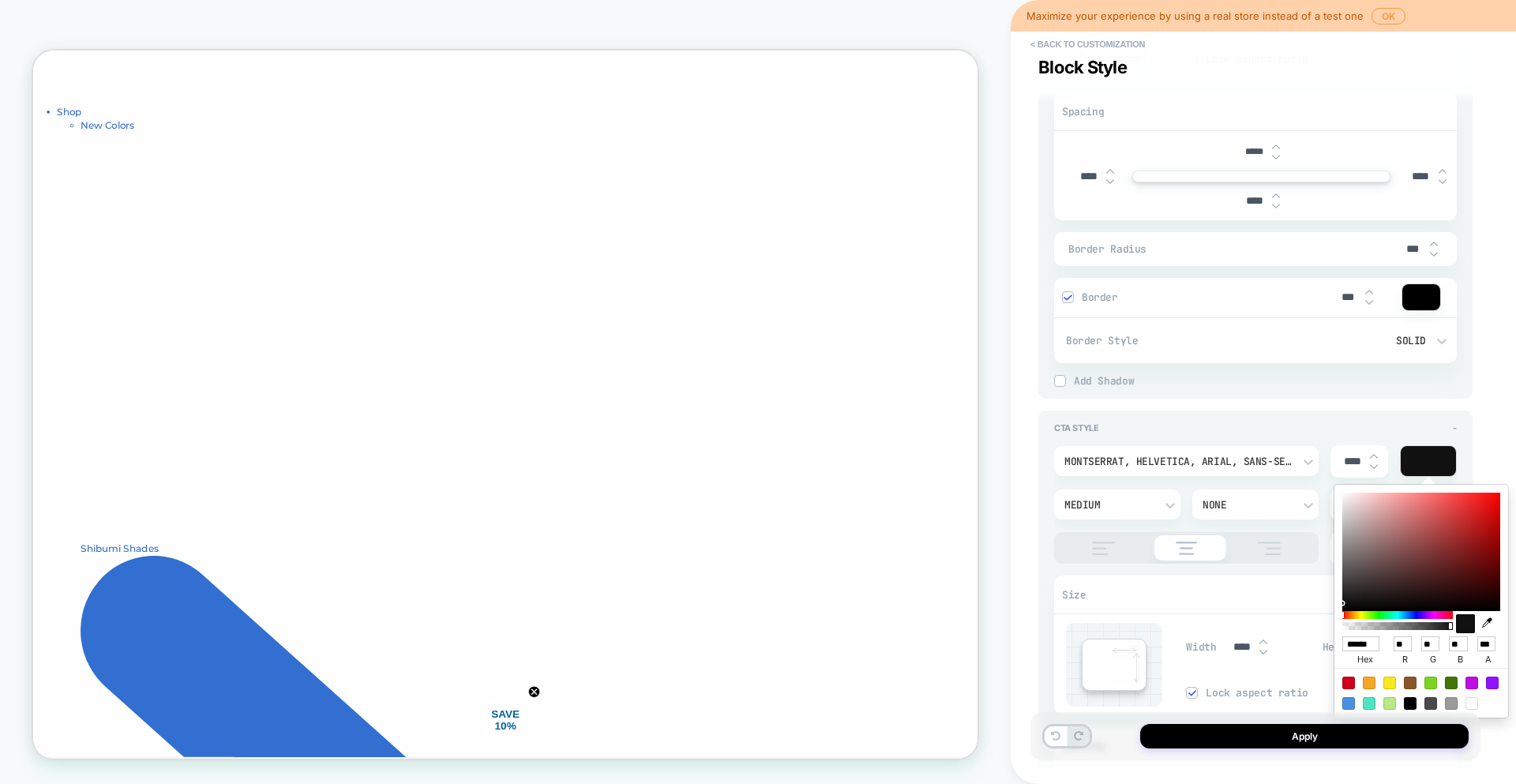
type input "***"
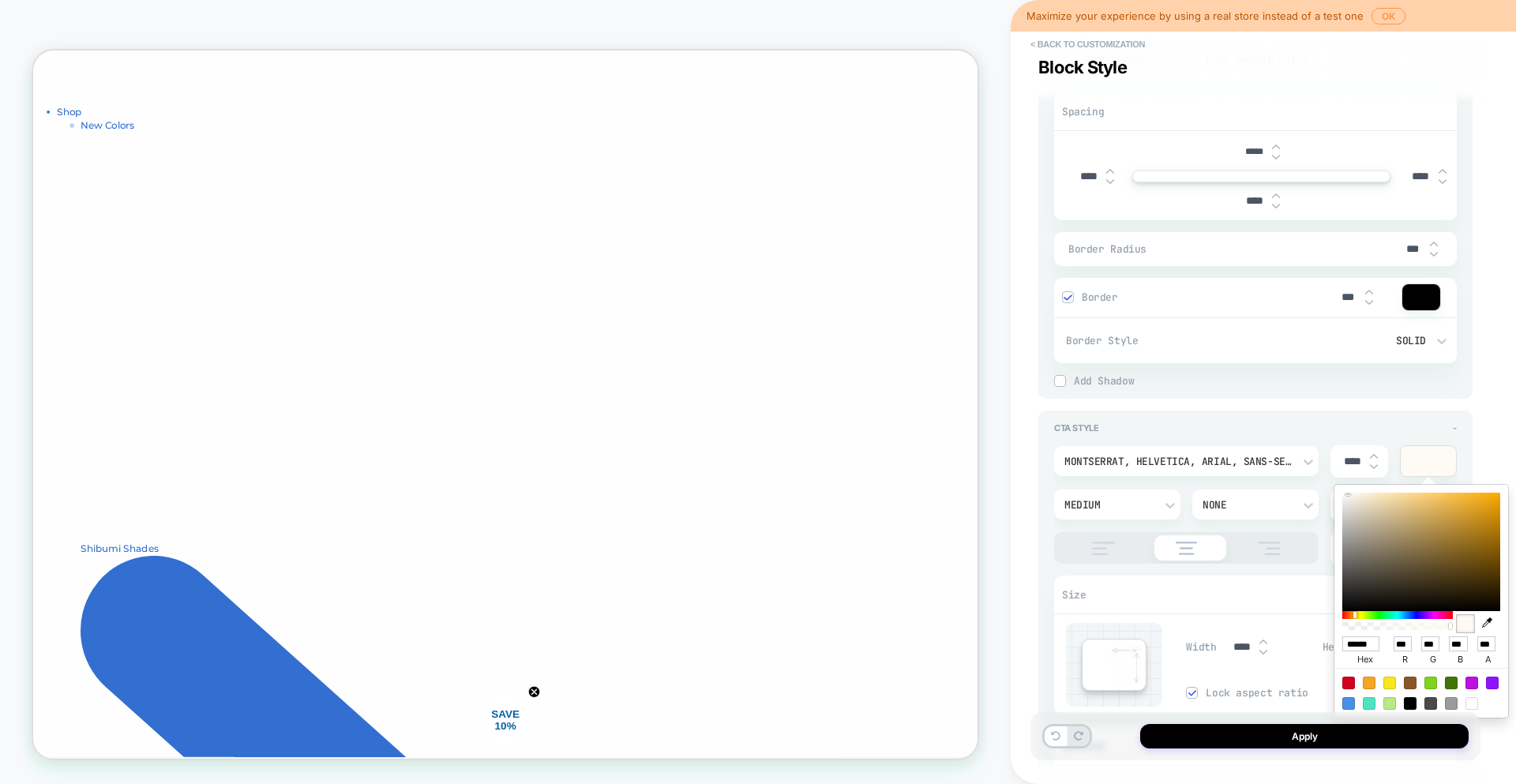
click at [1484, 625] on icon "button" at bounding box center [1488, 622] width 10 height 10
type textarea "*"
type input "******"
type input "**"
type input "***"
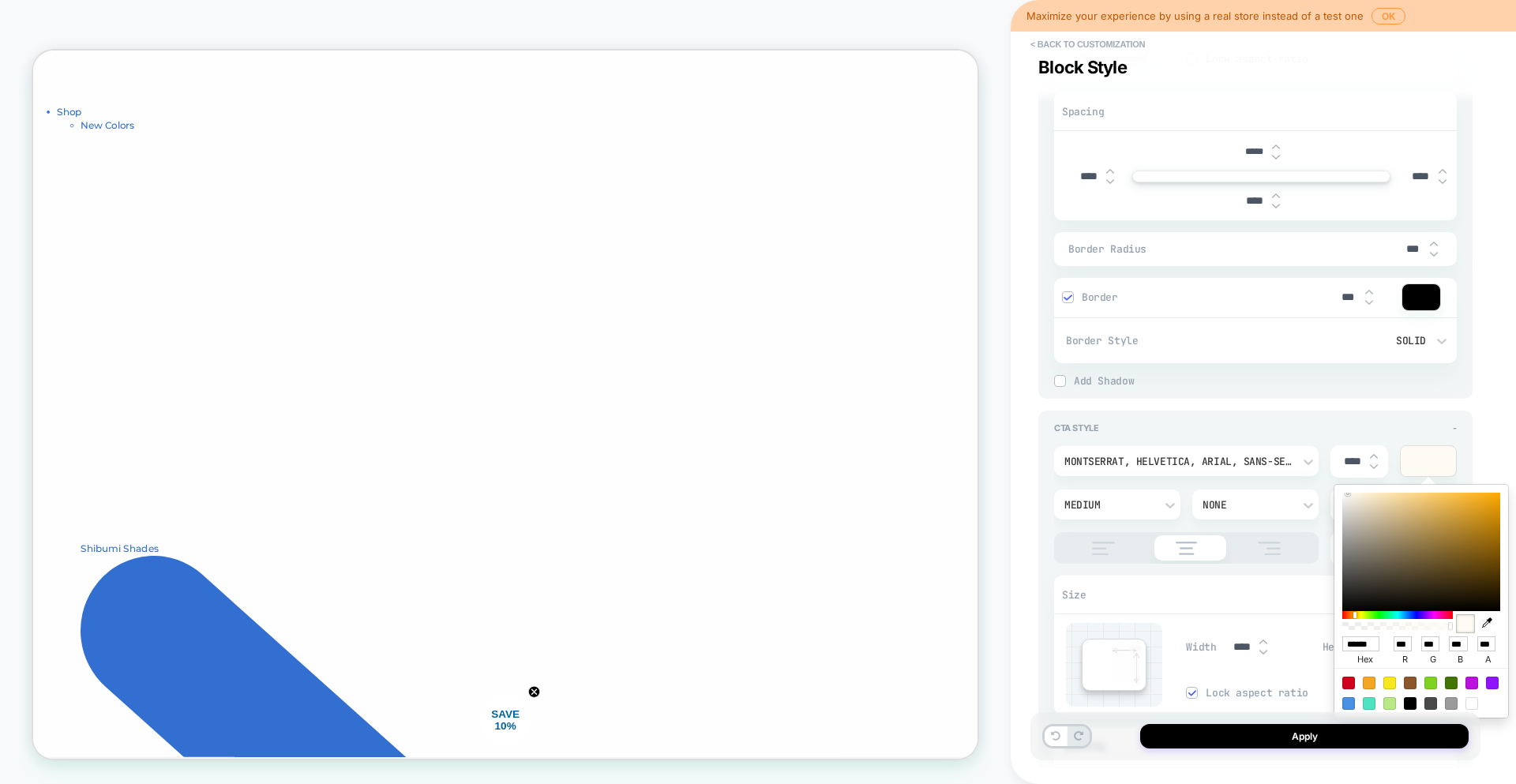
type input "***"
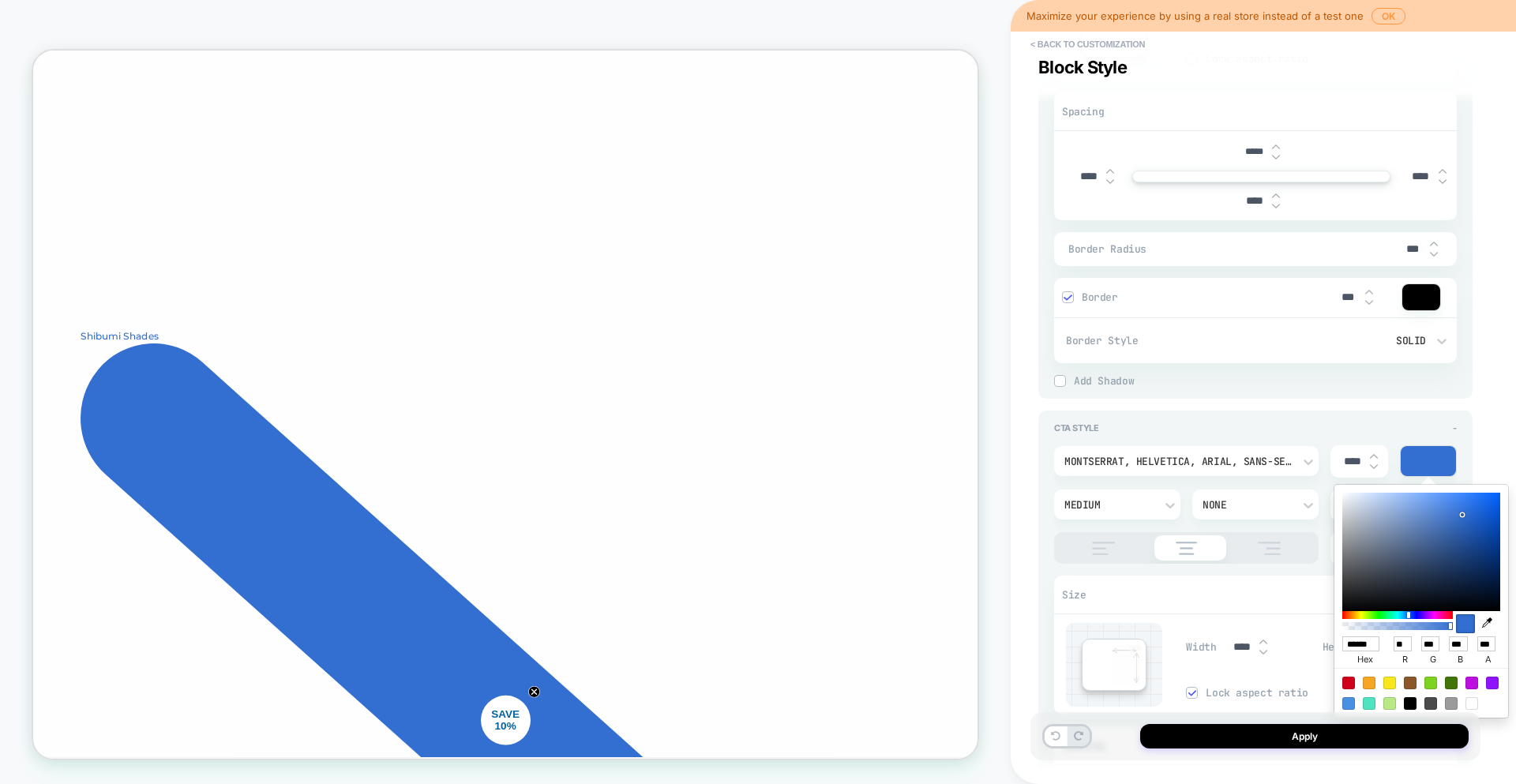
scroll to position [324, 0]
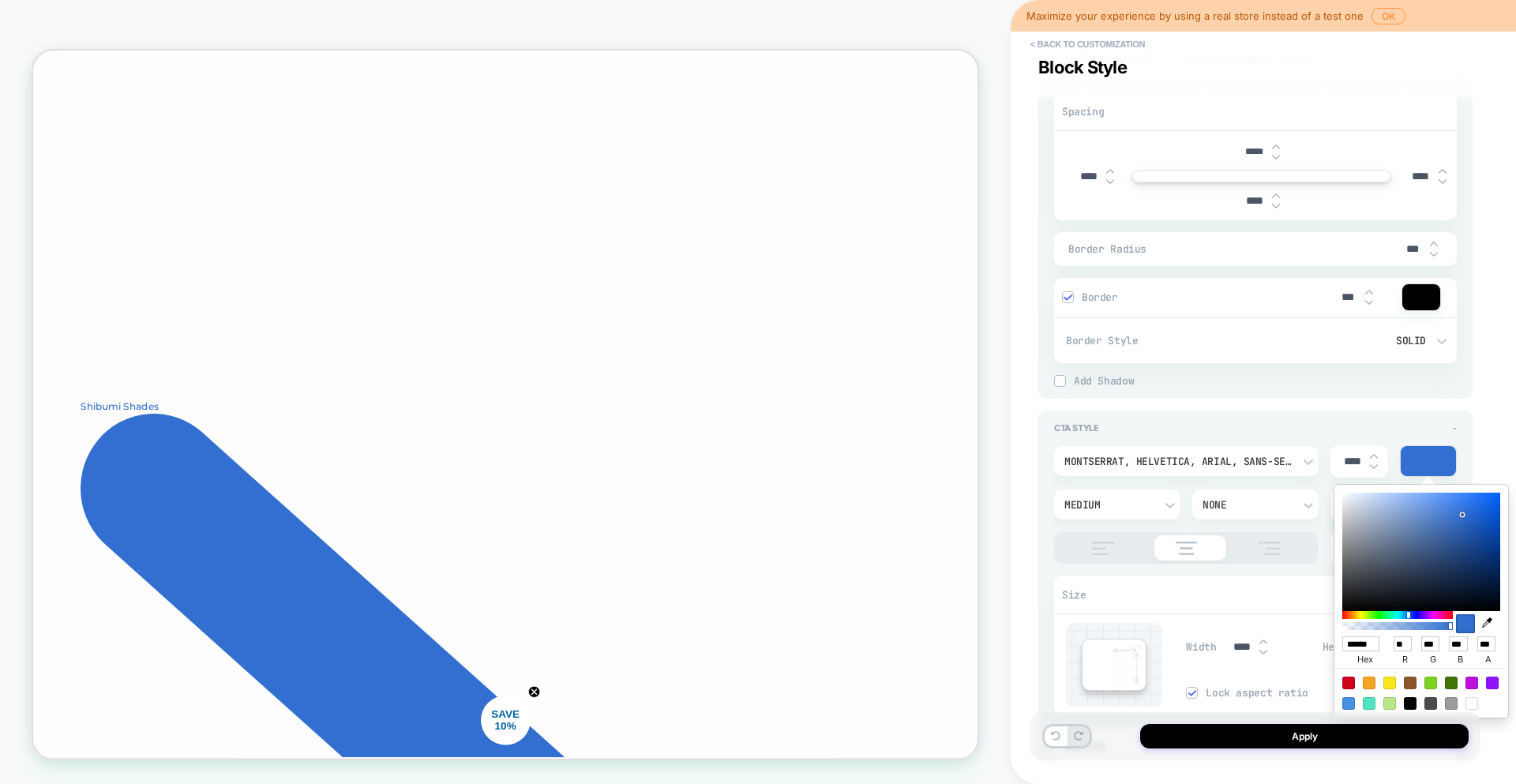
click at [1341, 404] on div "Tile Style - Size Width **** Height ***** Lock aspect ratio Spacing ***** **** …" at bounding box center [1255, 618] width 434 height 1446
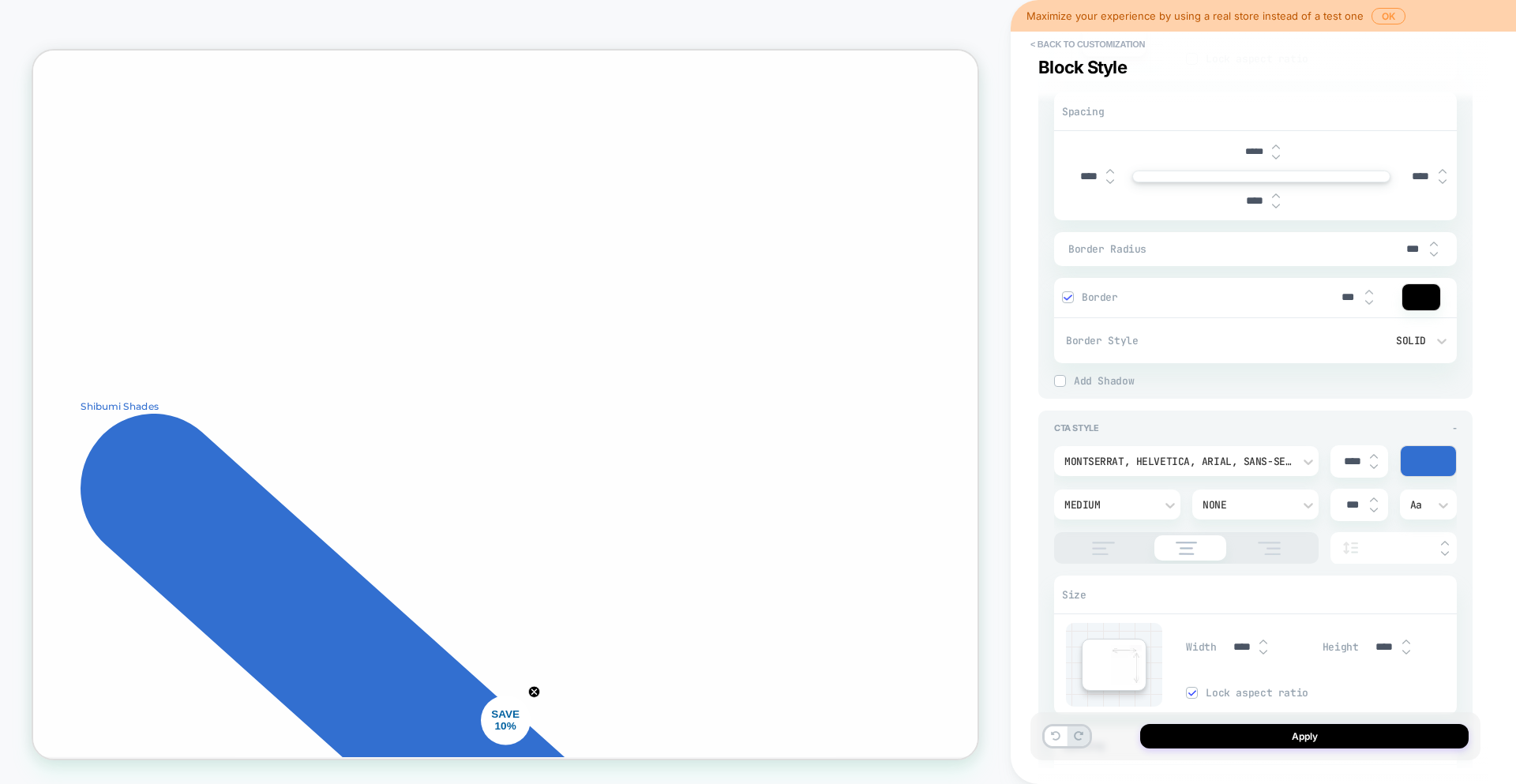
click at [1420, 295] on div at bounding box center [1421, 297] width 38 height 26
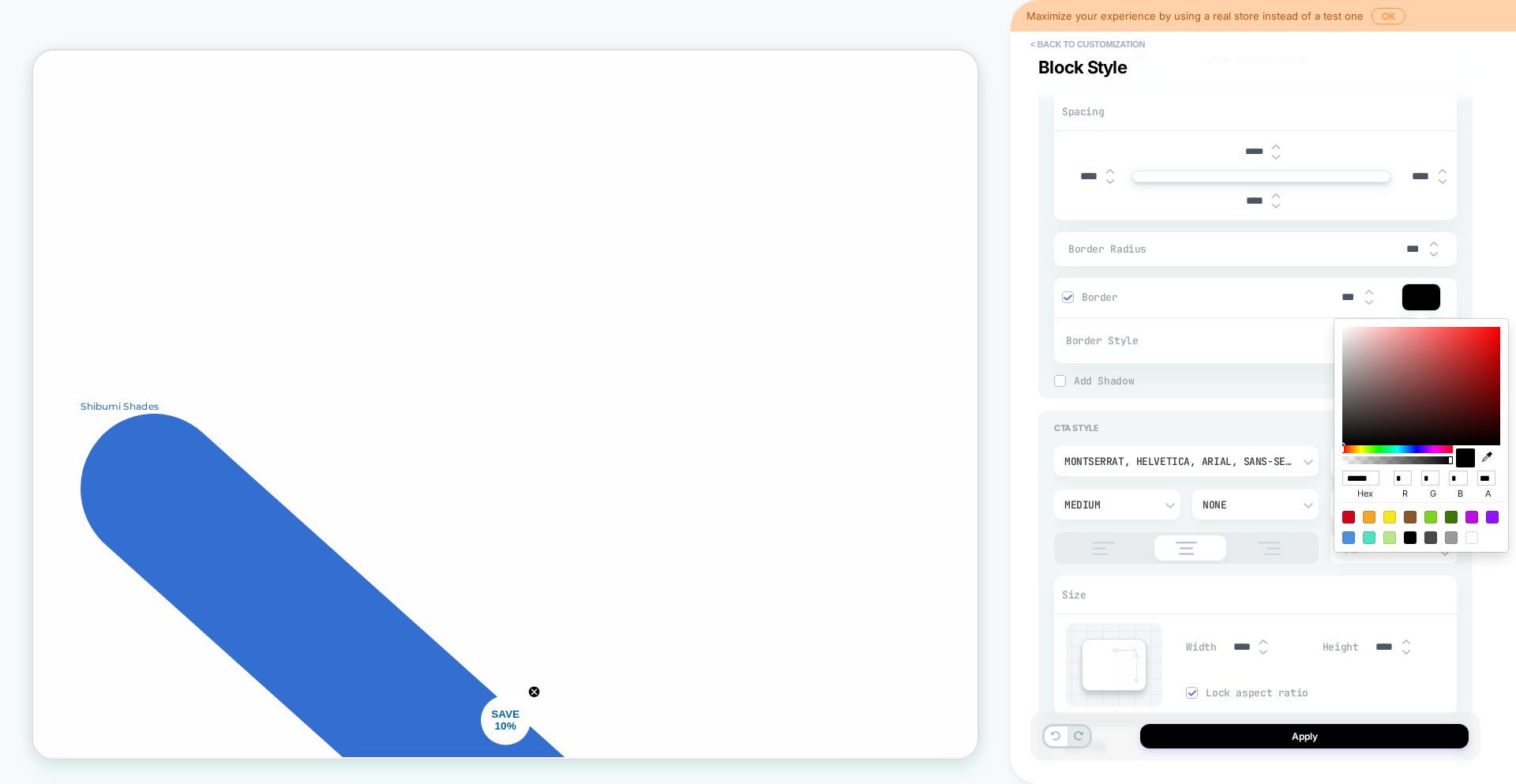
click at [1484, 460] on icon "button" at bounding box center [1488, 456] width 10 height 10
type textarea "*"
type input "******"
type input "**"
type input "***"
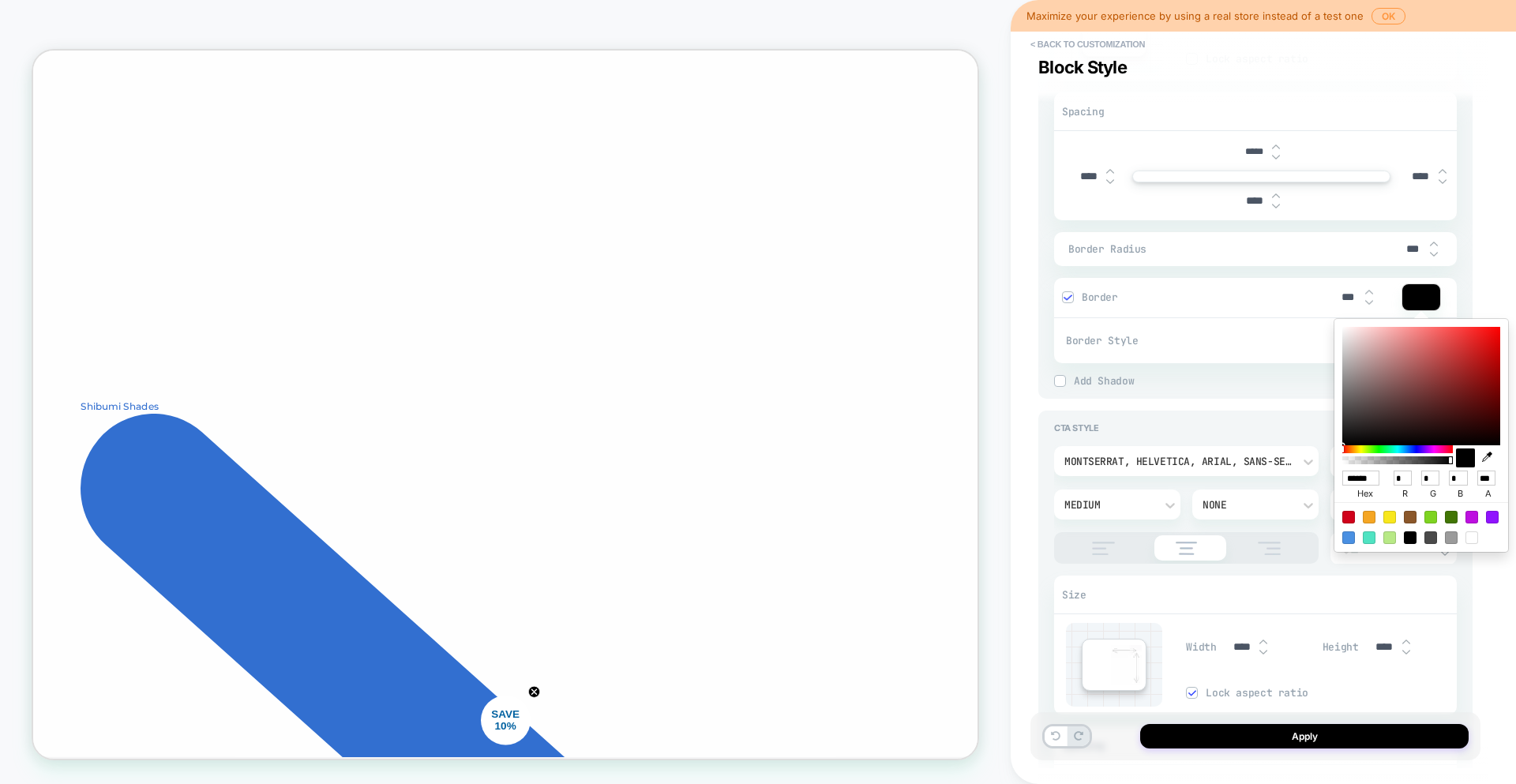
type input "***"
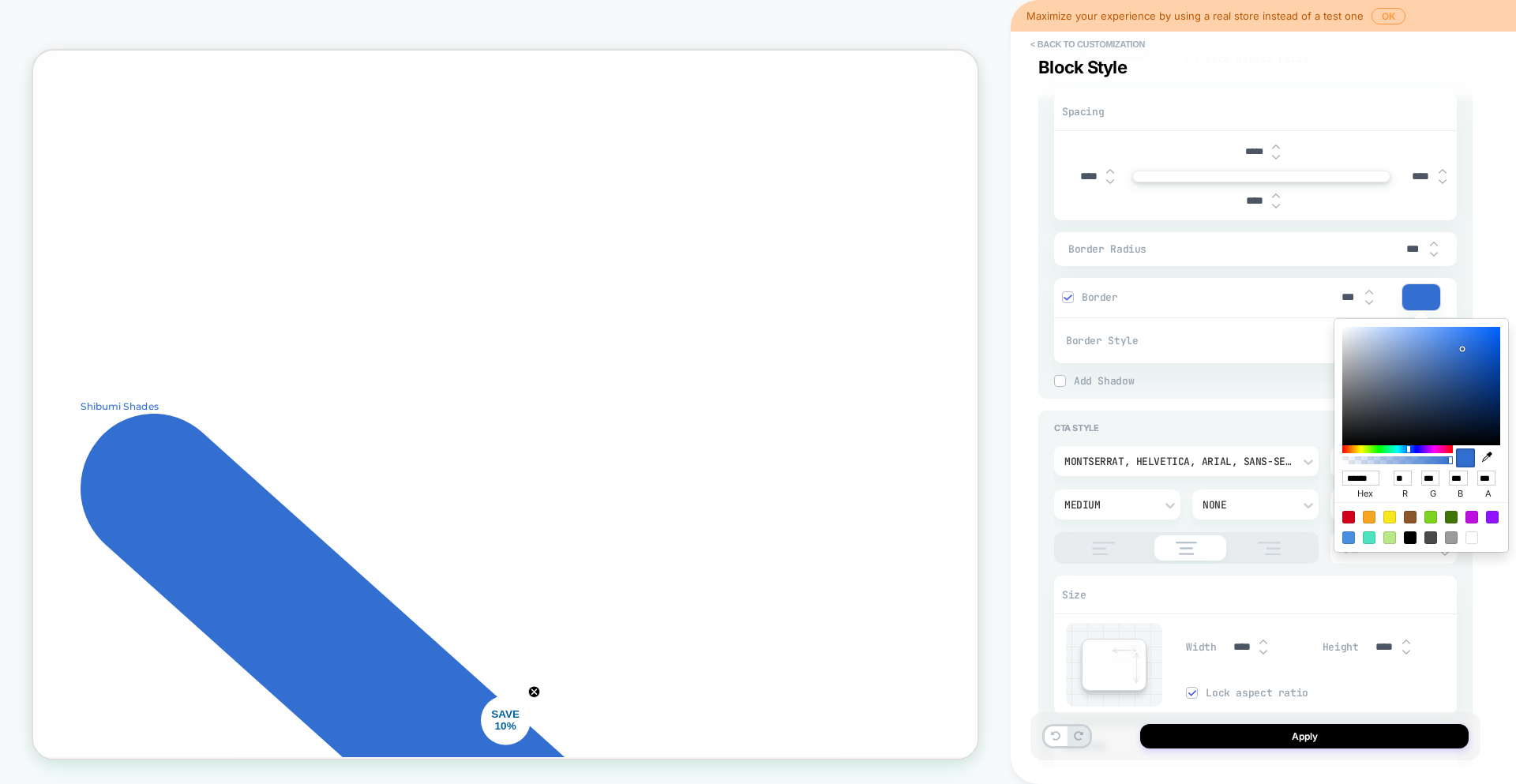
click at [1162, 325] on div "Border Style Solid" at bounding box center [1261, 340] width 391 height 30
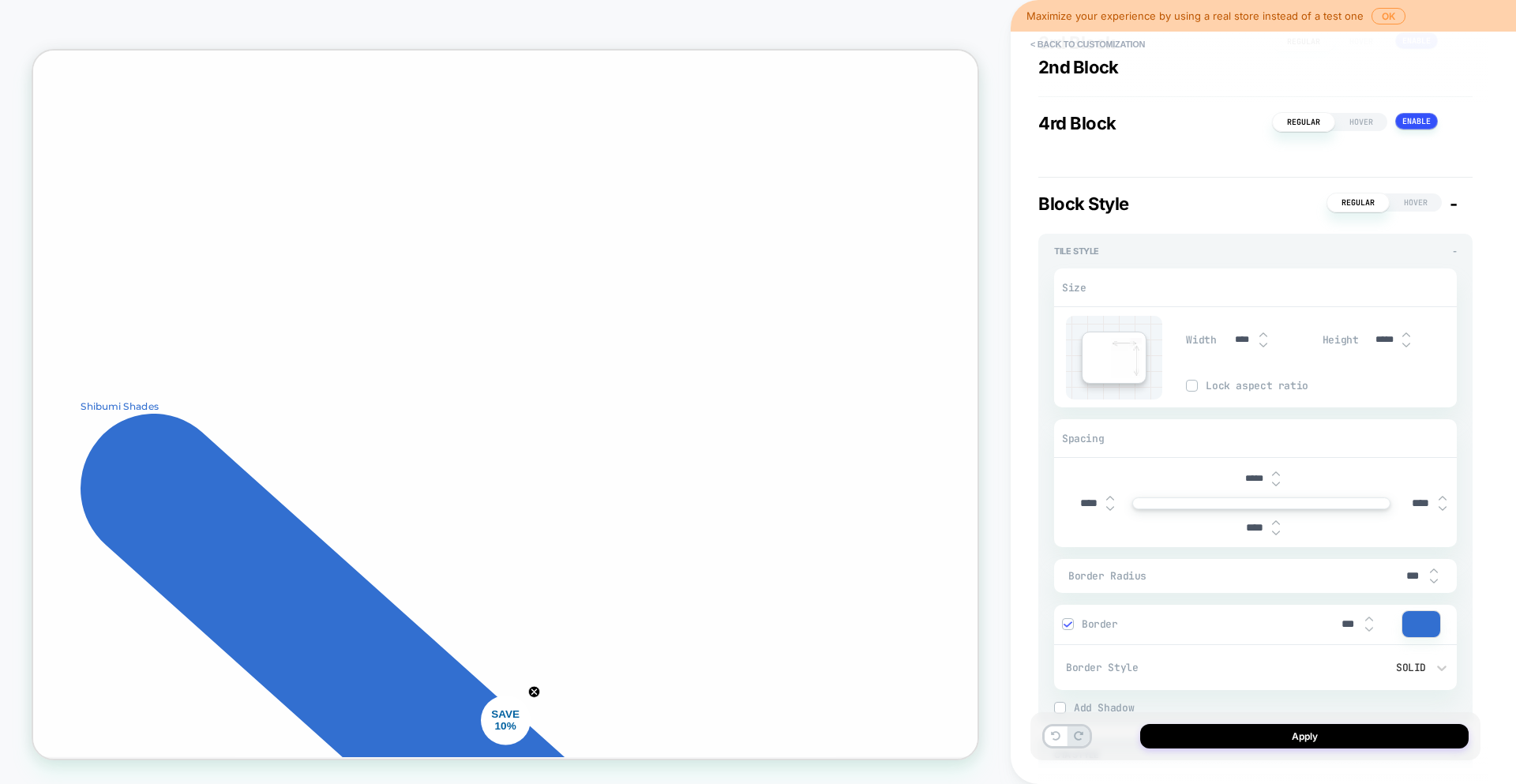
scroll to position [1766, 0]
click at [1068, 622] on img at bounding box center [1067, 621] width 8 height 8
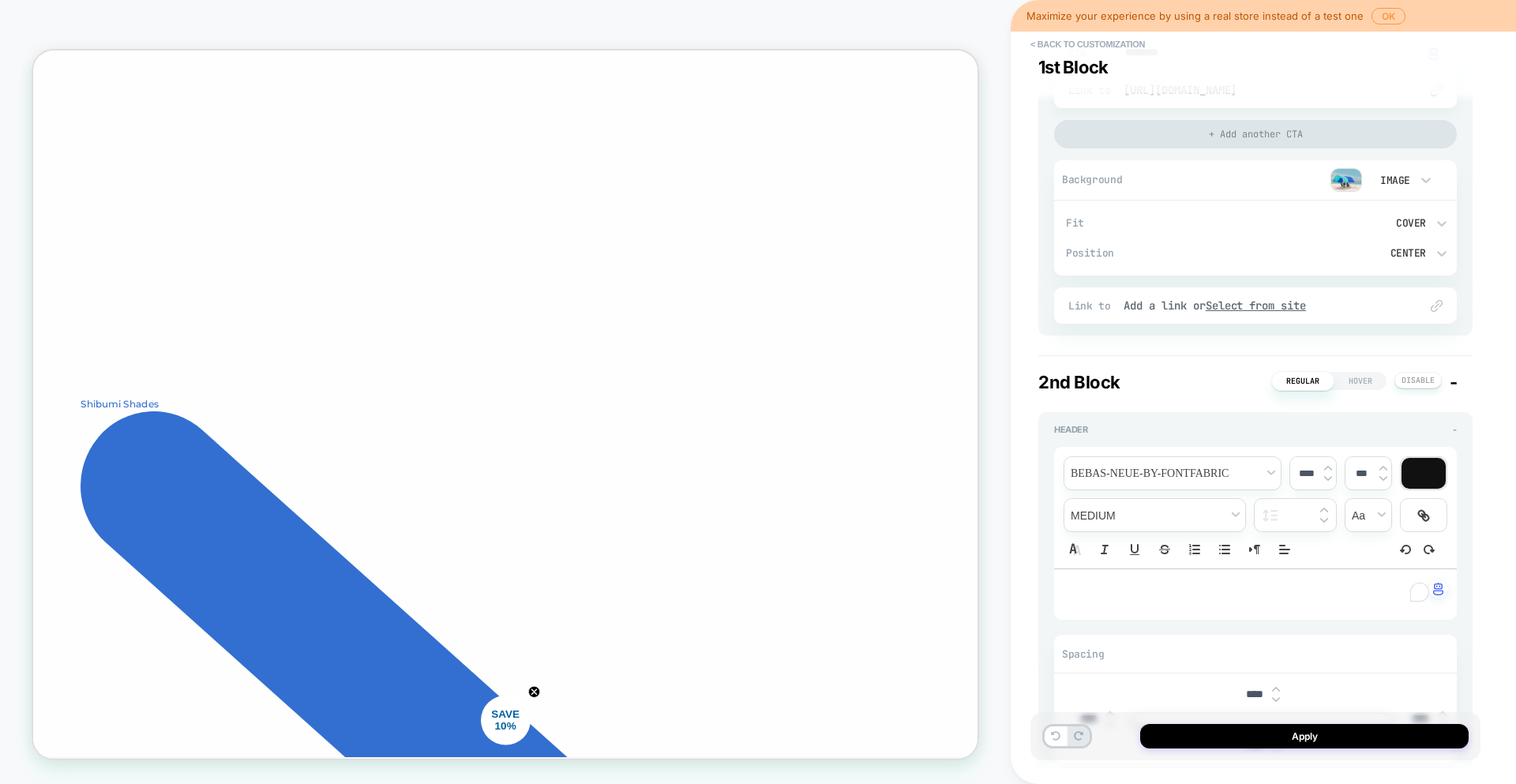
scroll to position [13, 0]
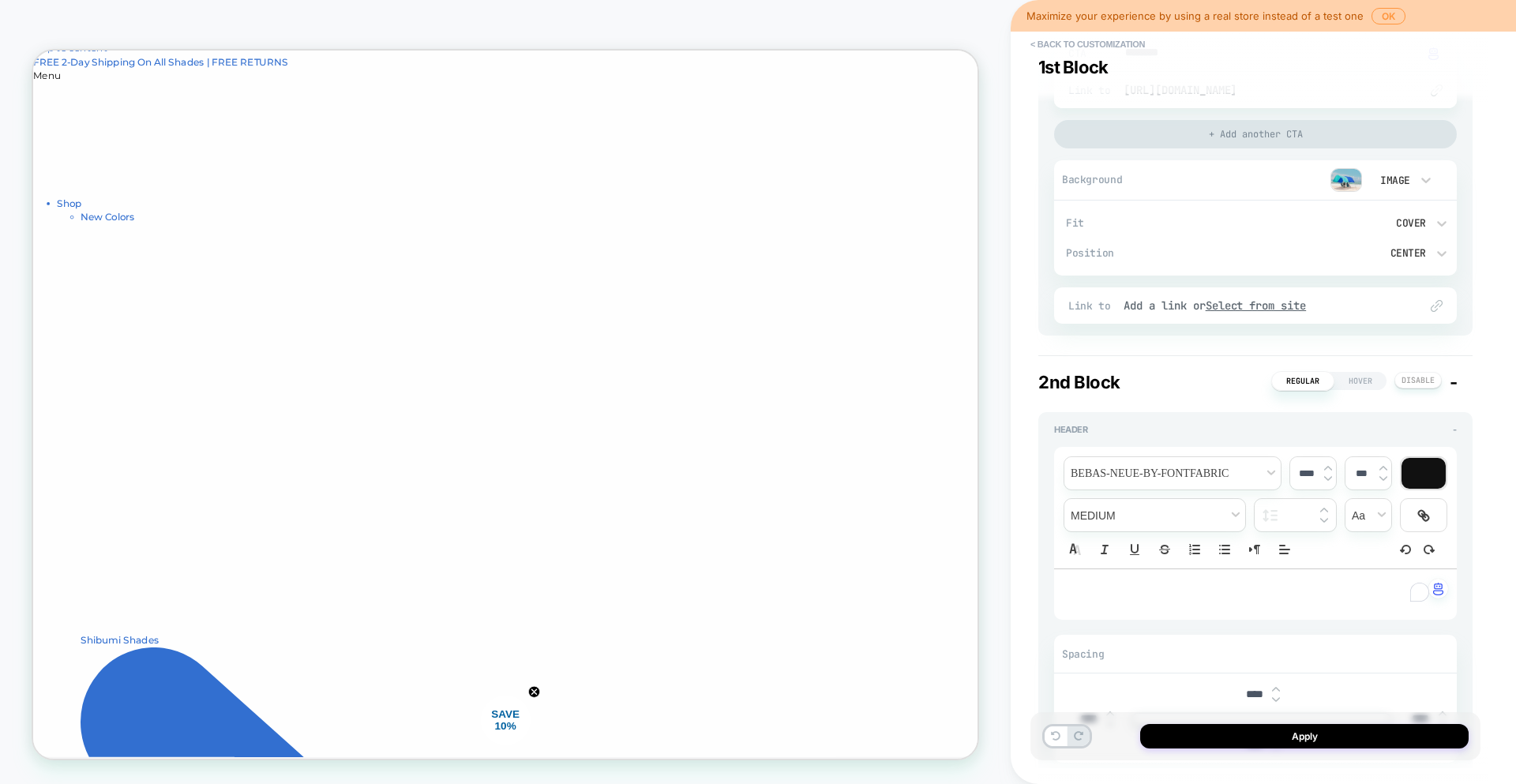
click at [1432, 225] on div "Cover" at bounding box center [1352, 223] width 166 height 17
click at [1309, 300] on div "Contain" at bounding box center [1359, 297] width 184 height 34
click at [1420, 228] on div "Contain" at bounding box center [1352, 223] width 150 height 13
click at [1312, 332] on div "Cover" at bounding box center [1359, 330] width 184 height 34
click at [1428, 224] on div "Cover" at bounding box center [1352, 223] width 166 height 17
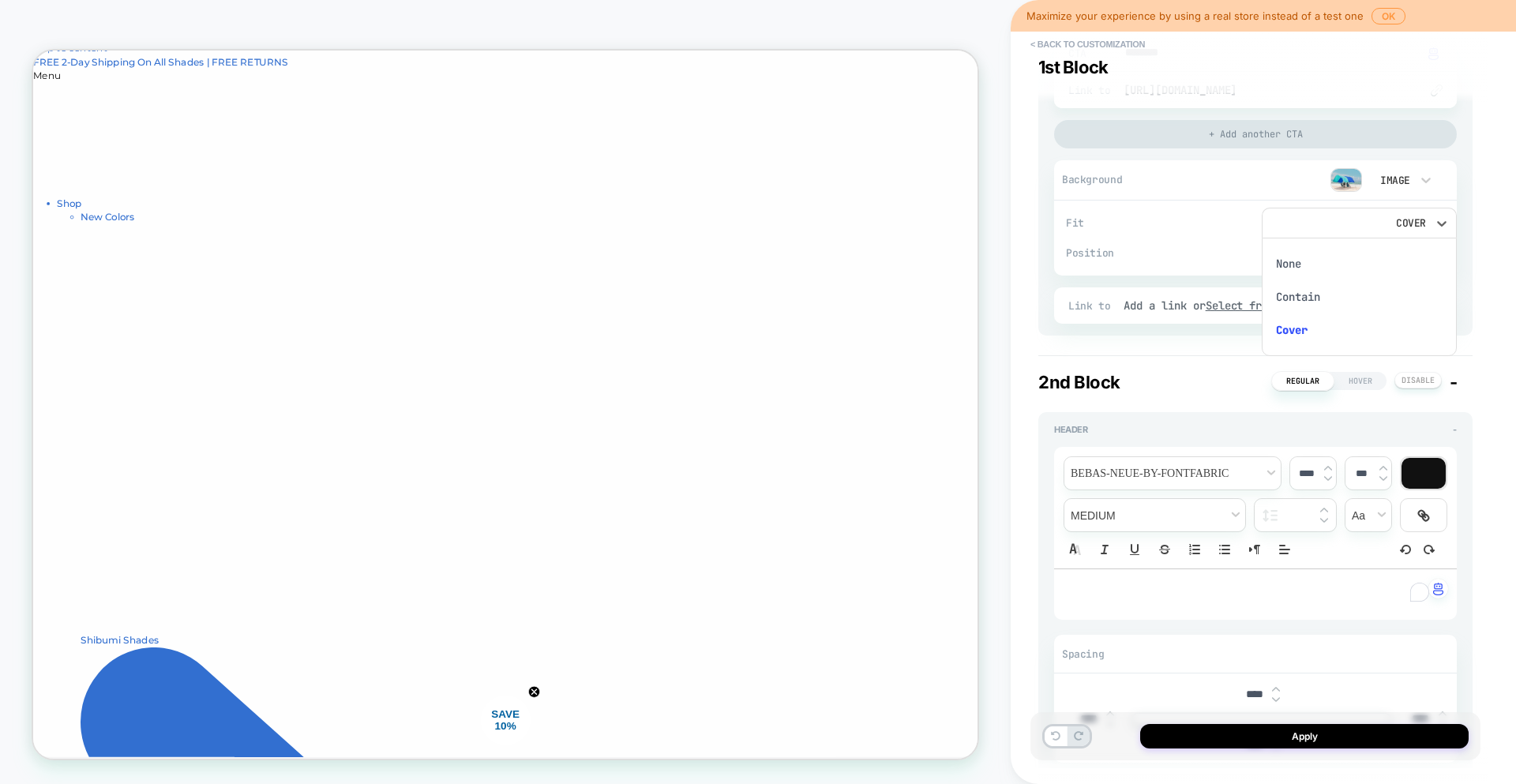
click at [1380, 262] on div "None" at bounding box center [1359, 264] width 184 height 34
click at [1420, 219] on div "None" at bounding box center [1352, 223] width 150 height 13
click at [1346, 296] on div "Contain" at bounding box center [1359, 297] width 184 height 34
click at [1422, 253] on div "Center" at bounding box center [1352, 253] width 150 height 13
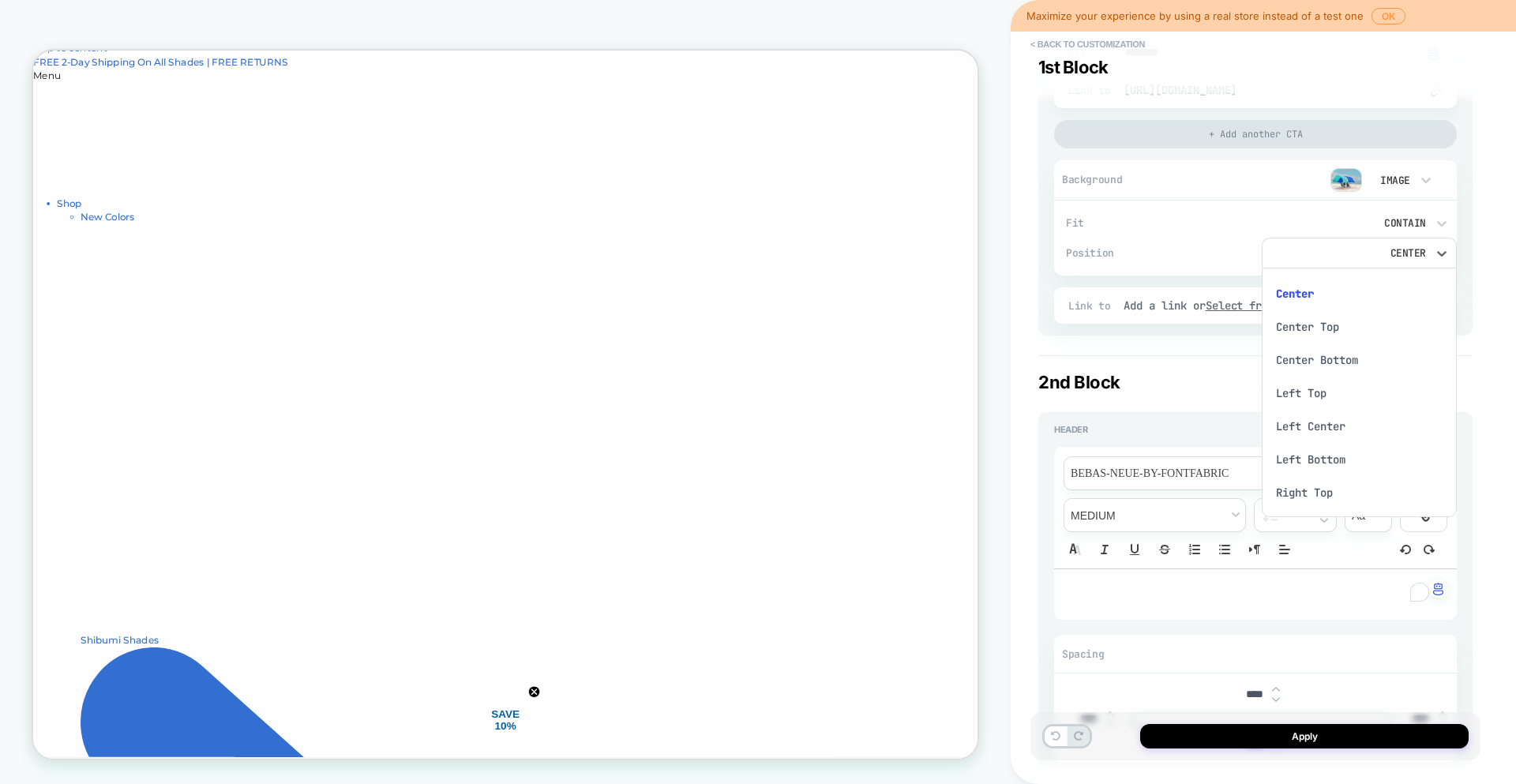
click at [1337, 369] on div "Center Bottom" at bounding box center [1359, 360] width 184 height 34
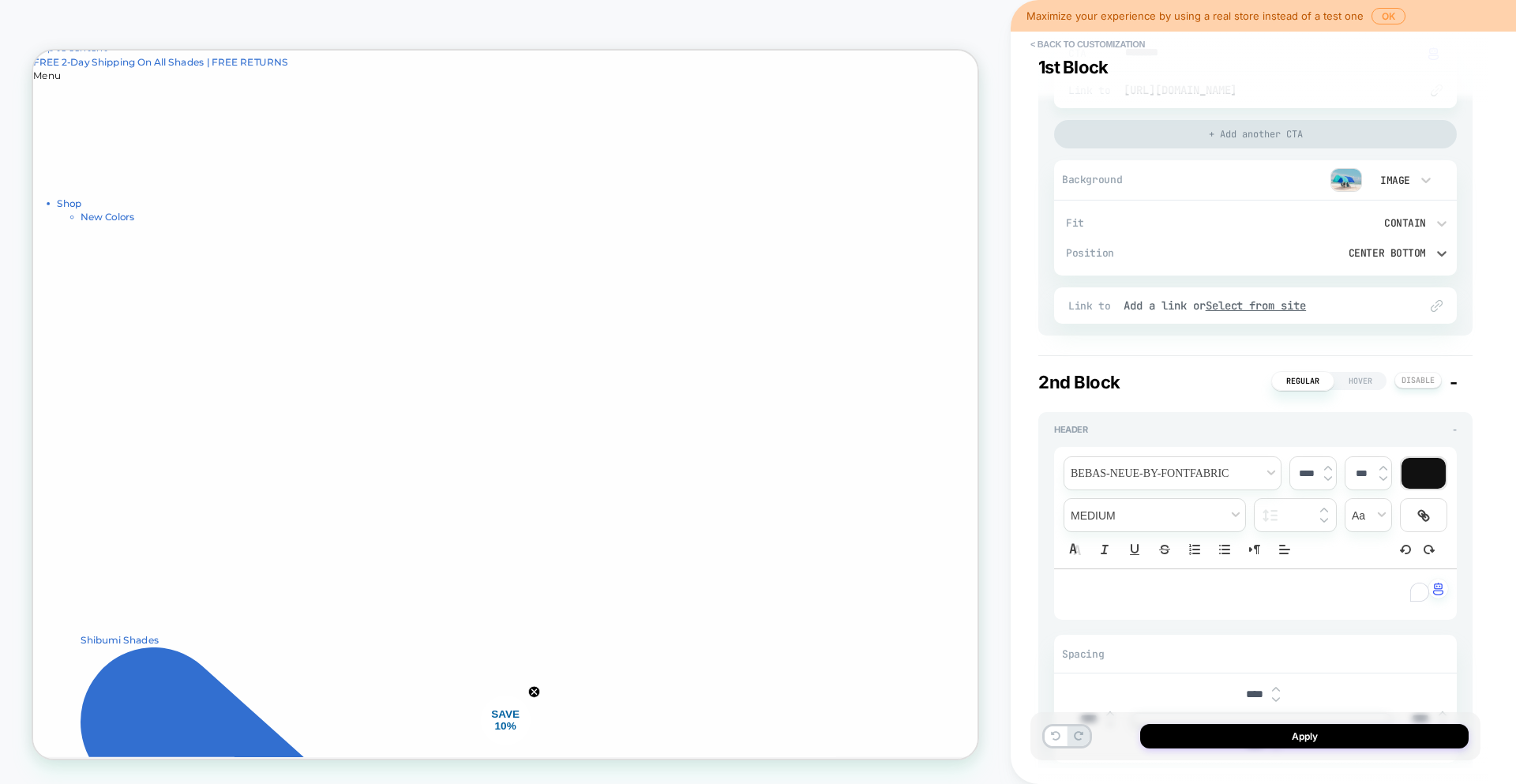
click at [1400, 250] on div "Center Bottom" at bounding box center [1352, 253] width 150 height 13
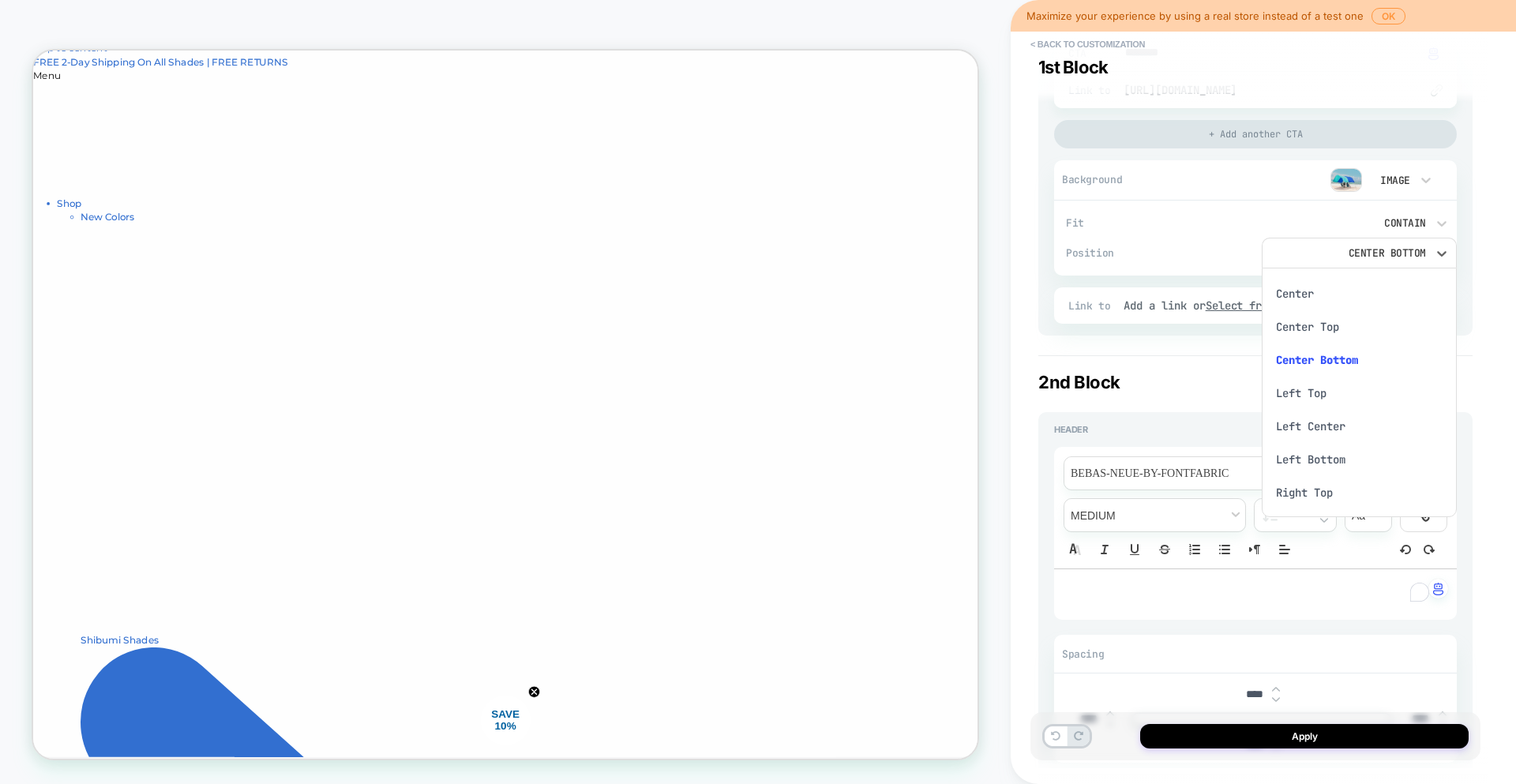
click at [1317, 426] on div "Left Center" at bounding box center [1359, 426] width 184 height 34
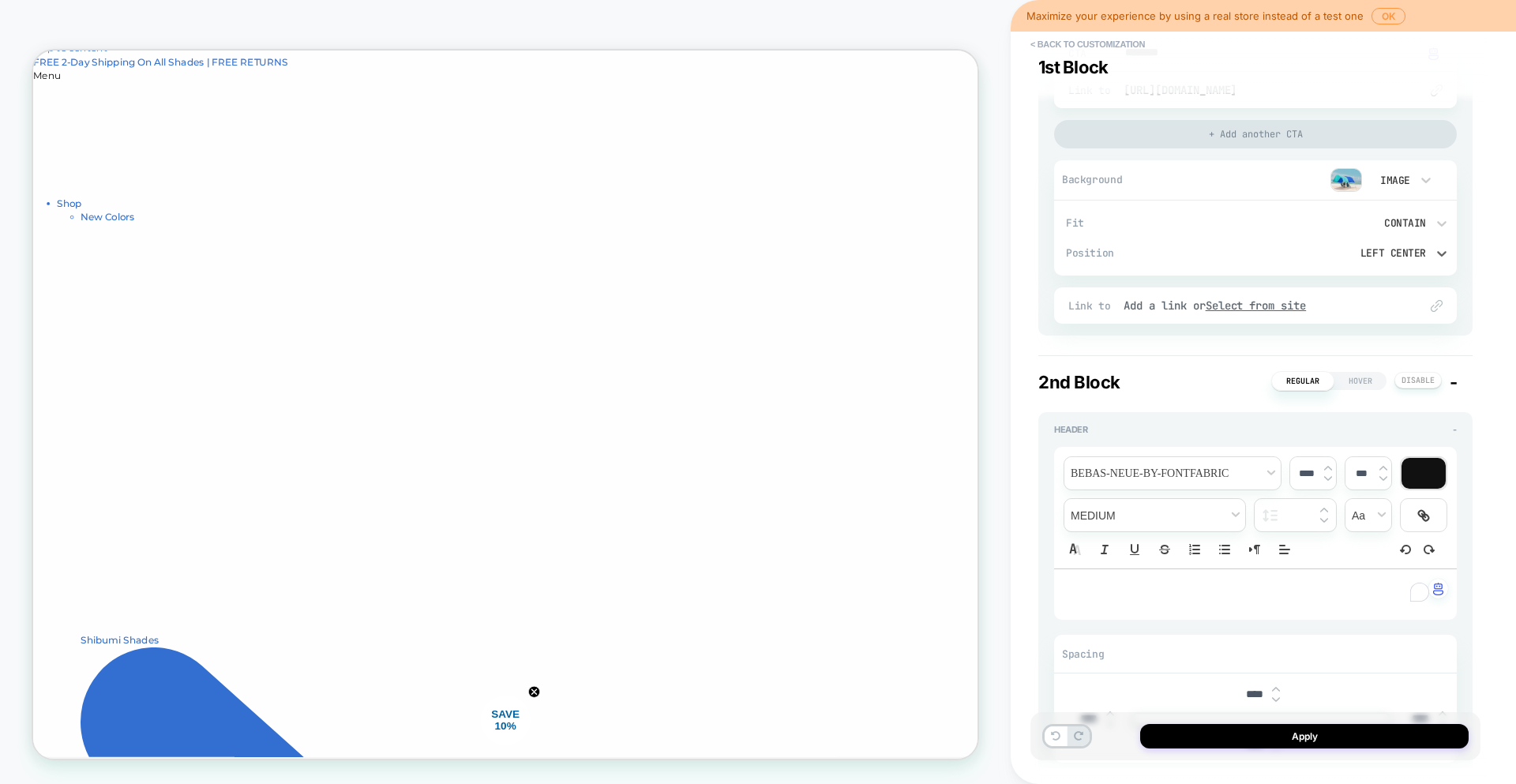
click at [1395, 253] on div "Left Center" at bounding box center [1352, 253] width 150 height 13
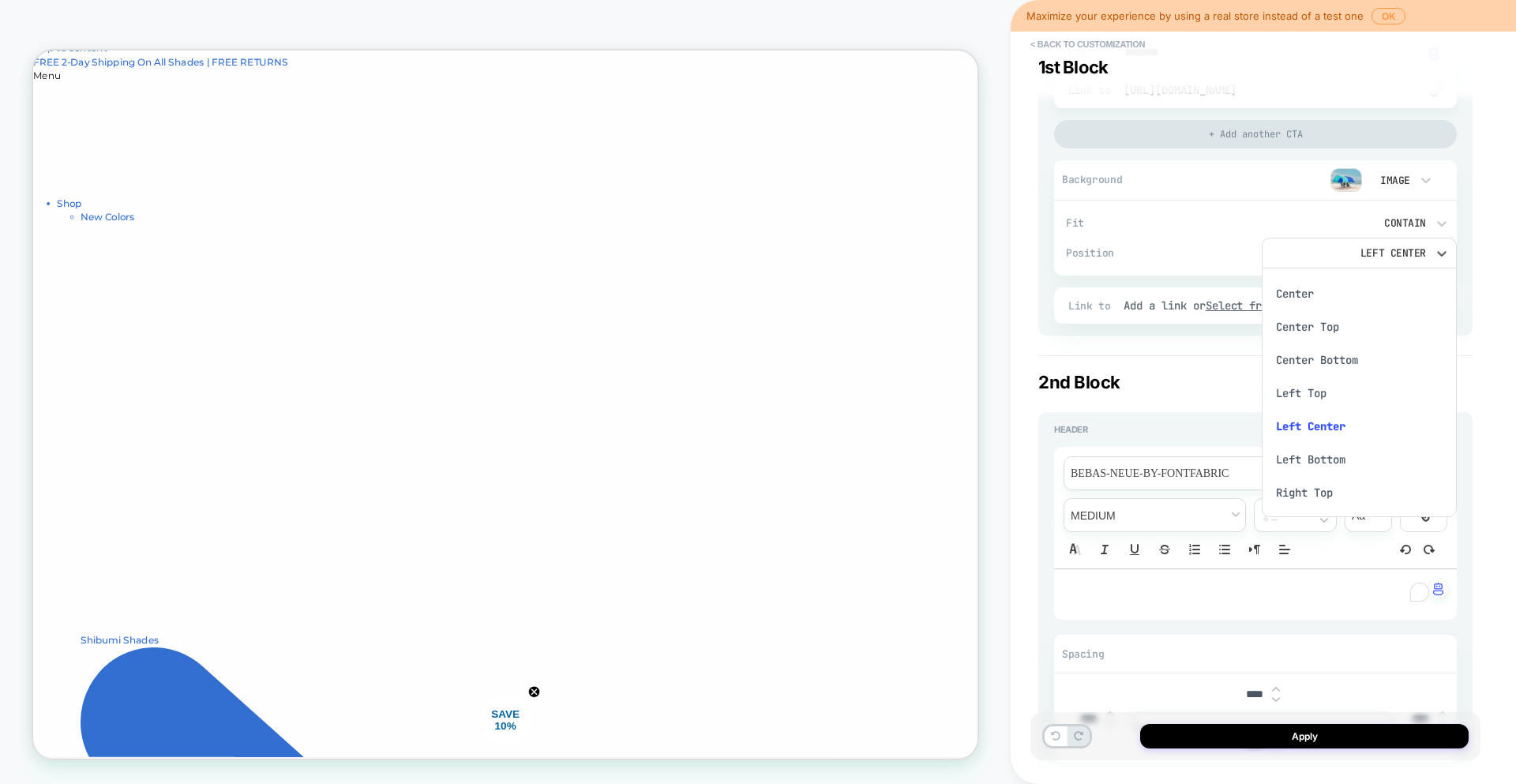
click at [1324, 390] on div "Left Top" at bounding box center [1359, 393] width 184 height 34
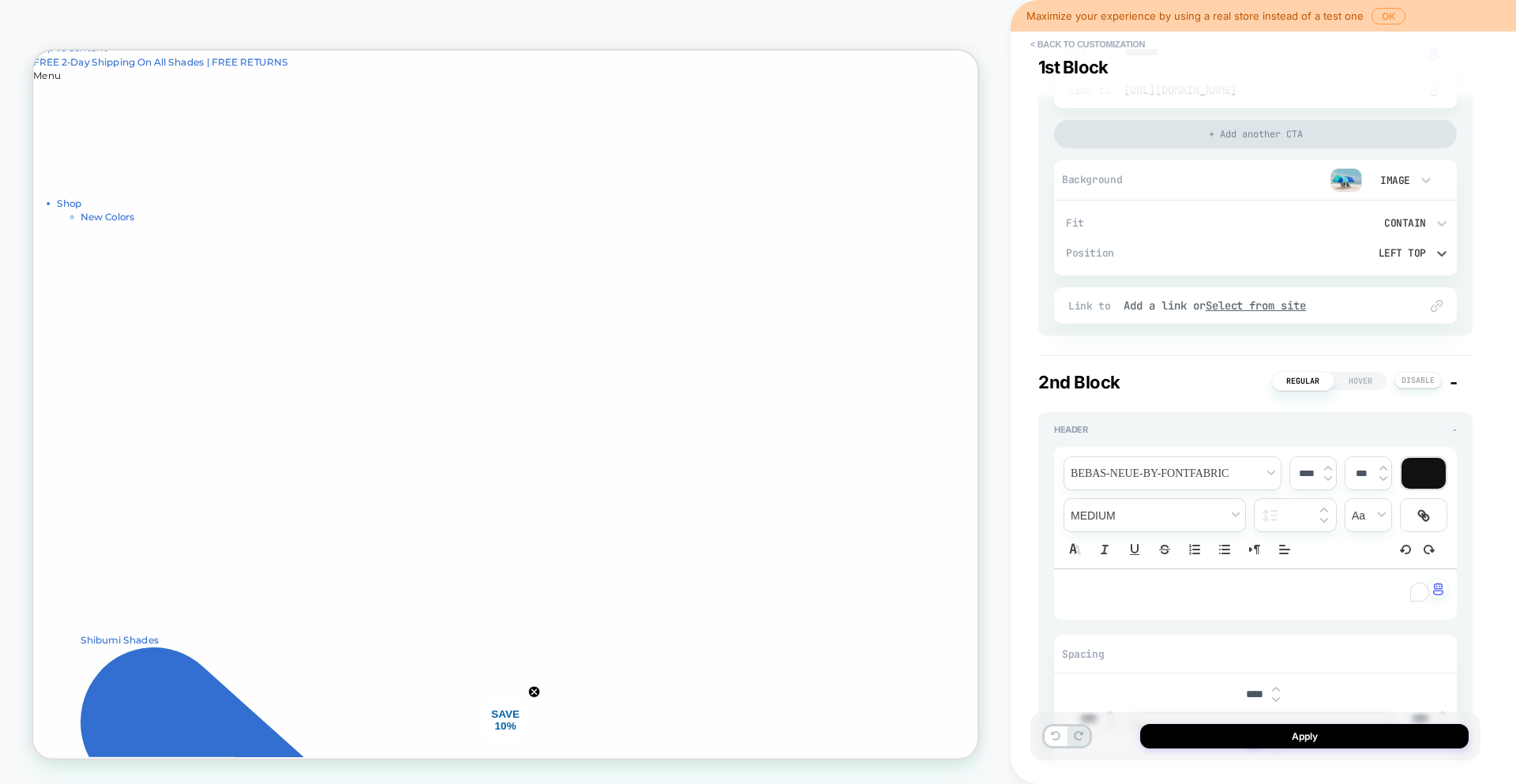
click at [1423, 219] on div "Contain" at bounding box center [1352, 223] width 150 height 13
click at [1312, 338] on div "Cover" at bounding box center [1359, 330] width 184 height 34
click at [1232, 263] on div "Position Left Top" at bounding box center [1261, 253] width 391 height 30
click at [1049, 738] on button at bounding box center [1056, 736] width 22 height 20
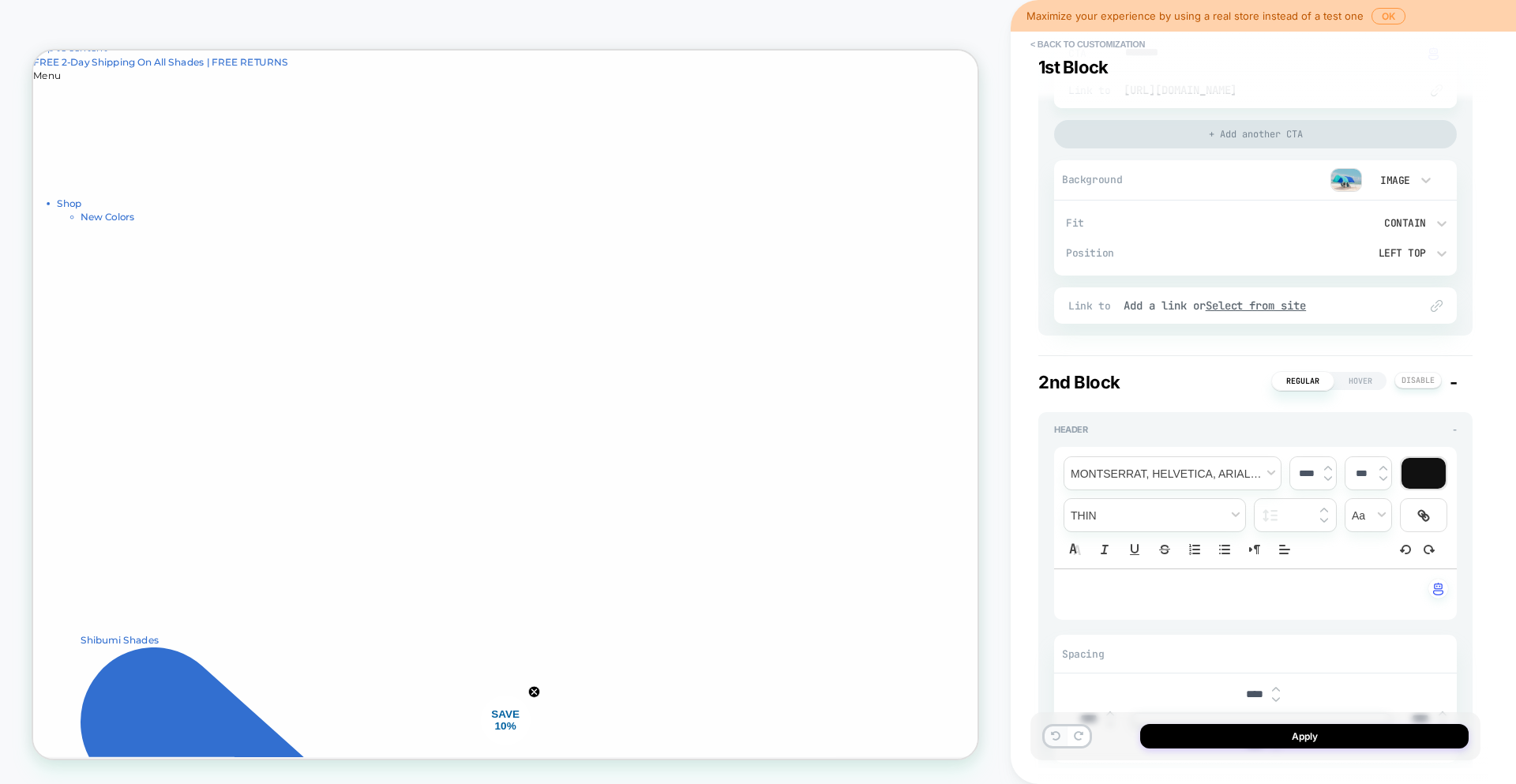
click at [1049, 738] on button at bounding box center [1056, 736] width 22 height 20
click at [1049, 737] on button at bounding box center [1056, 736] width 22 height 20
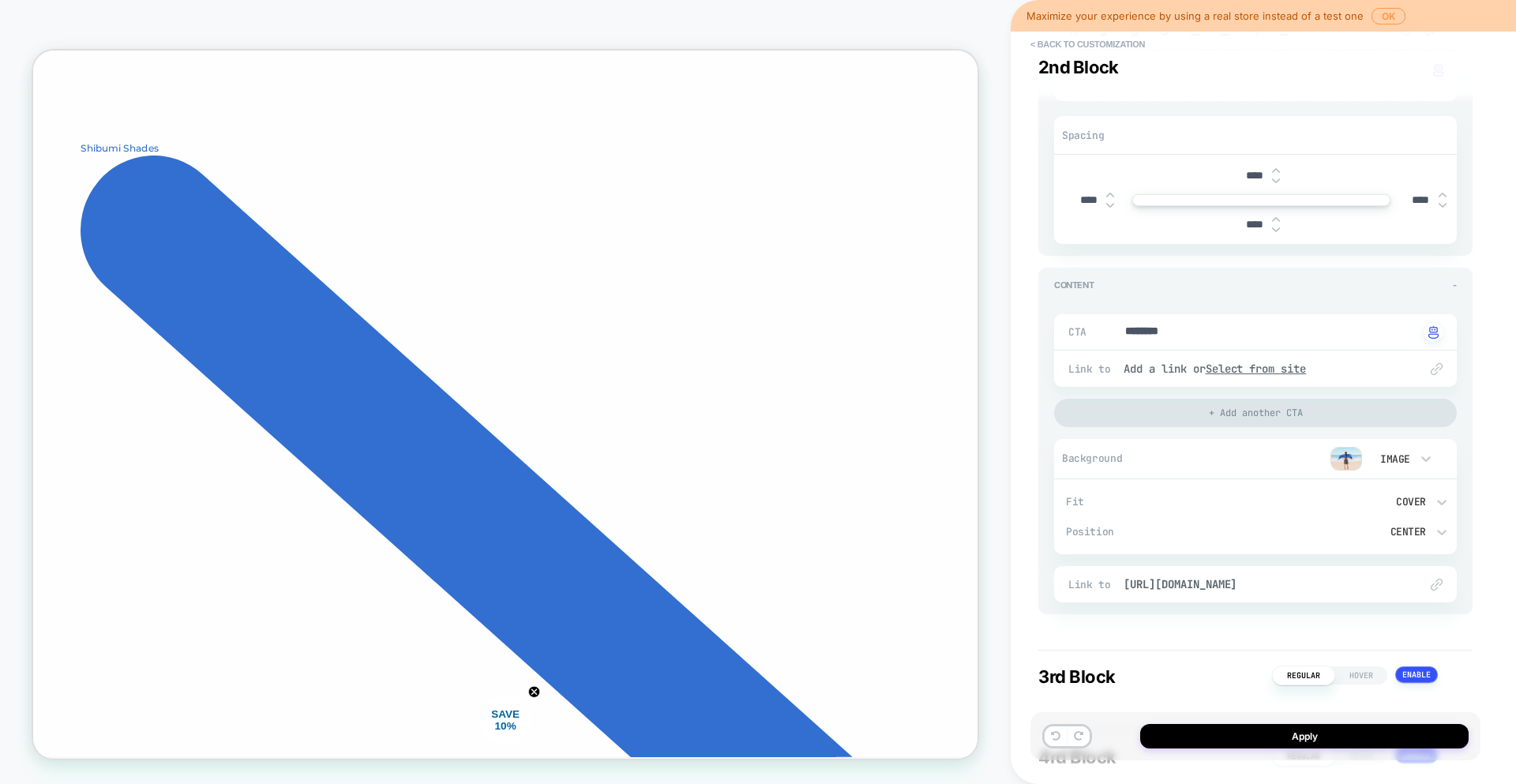
scroll to position [0, 0]
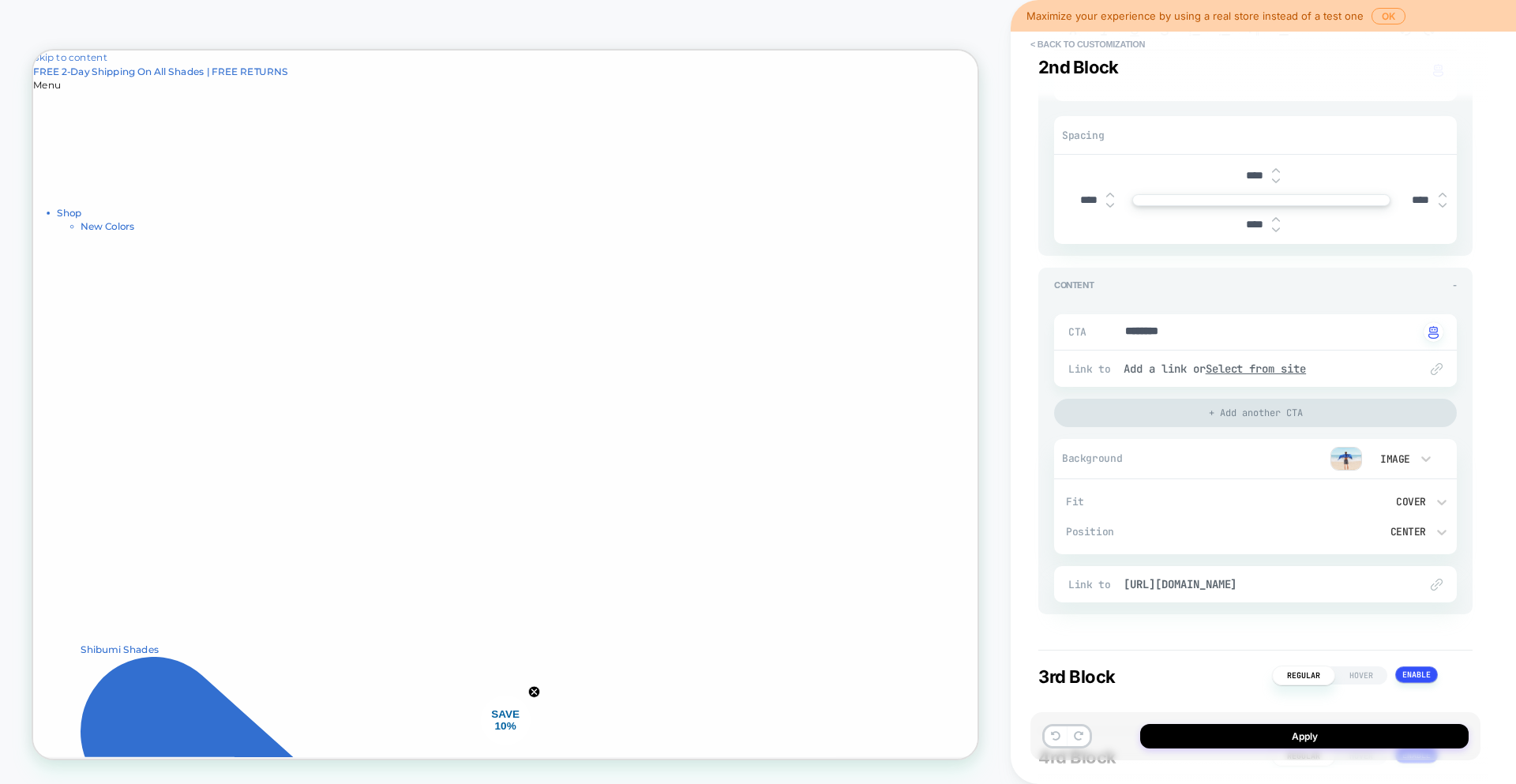
click at [1345, 676] on span "Hover" at bounding box center [1361, 675] width 52 height 18
click at [1310, 674] on span "Regular" at bounding box center [1303, 675] width 62 height 18
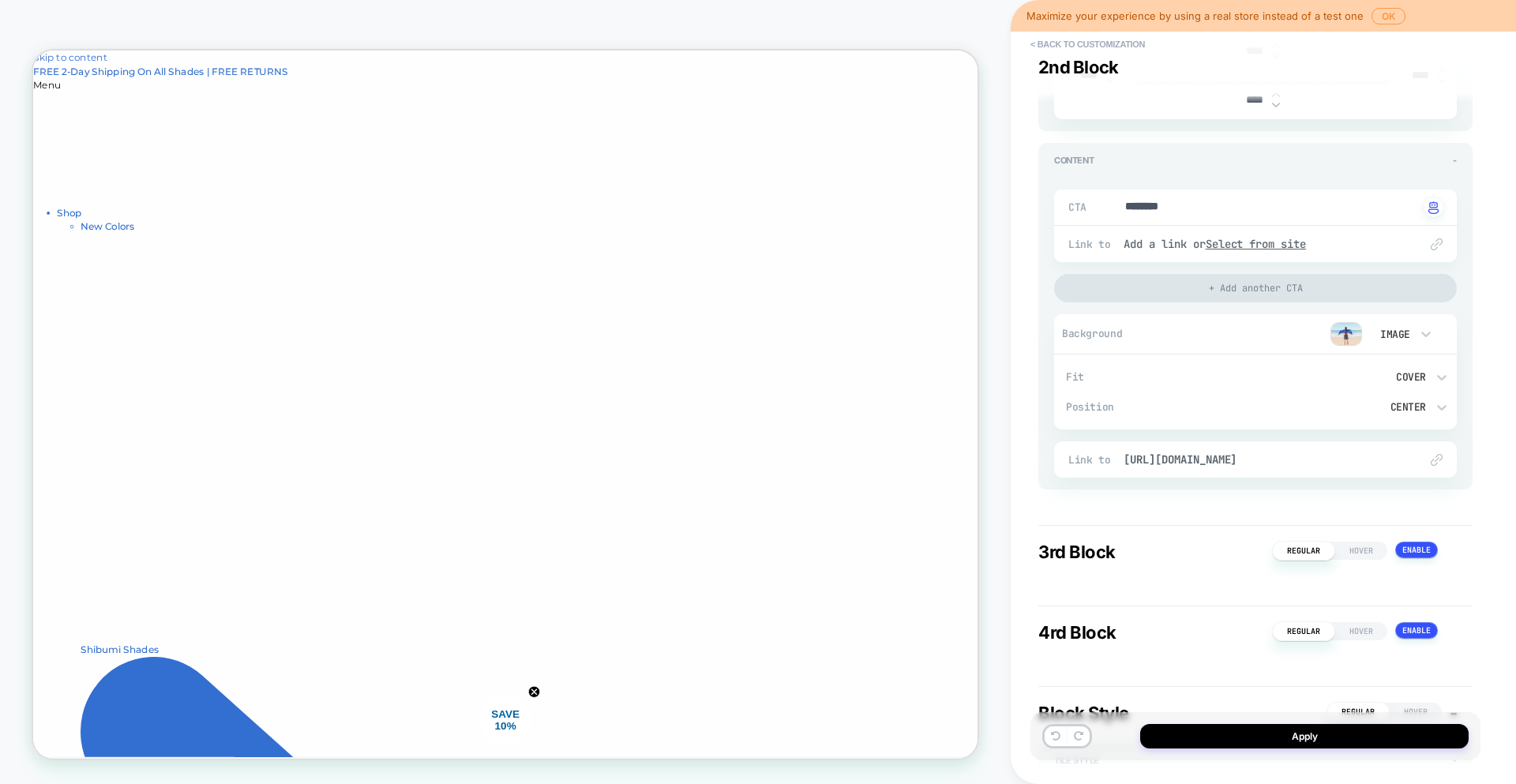
scroll to position [1254, 0]
click at [1416, 541] on button at bounding box center [1416, 549] width 43 height 17
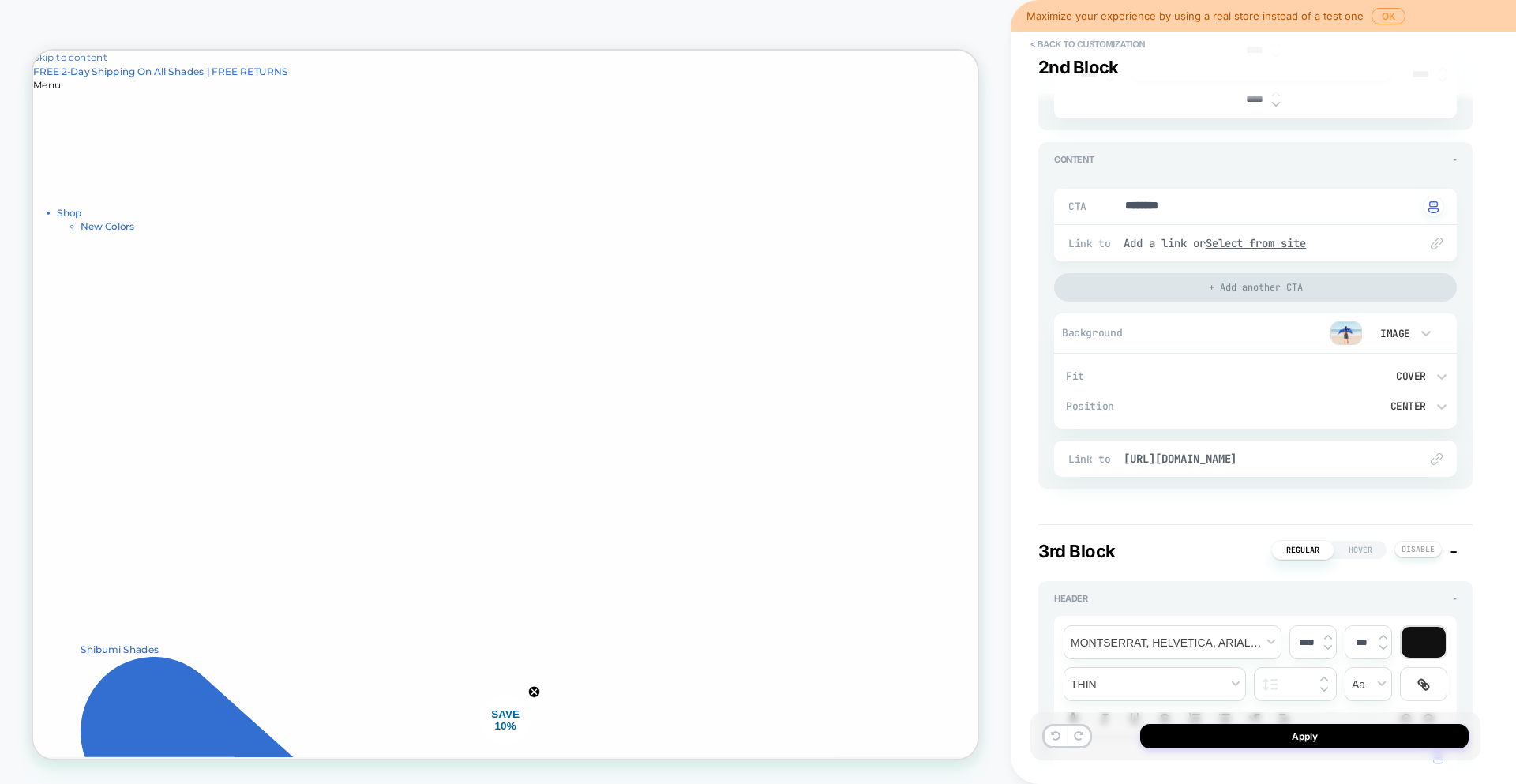
click at [1425, 557] on div "Regular Hover -" at bounding box center [1364, 550] width 186 height 21
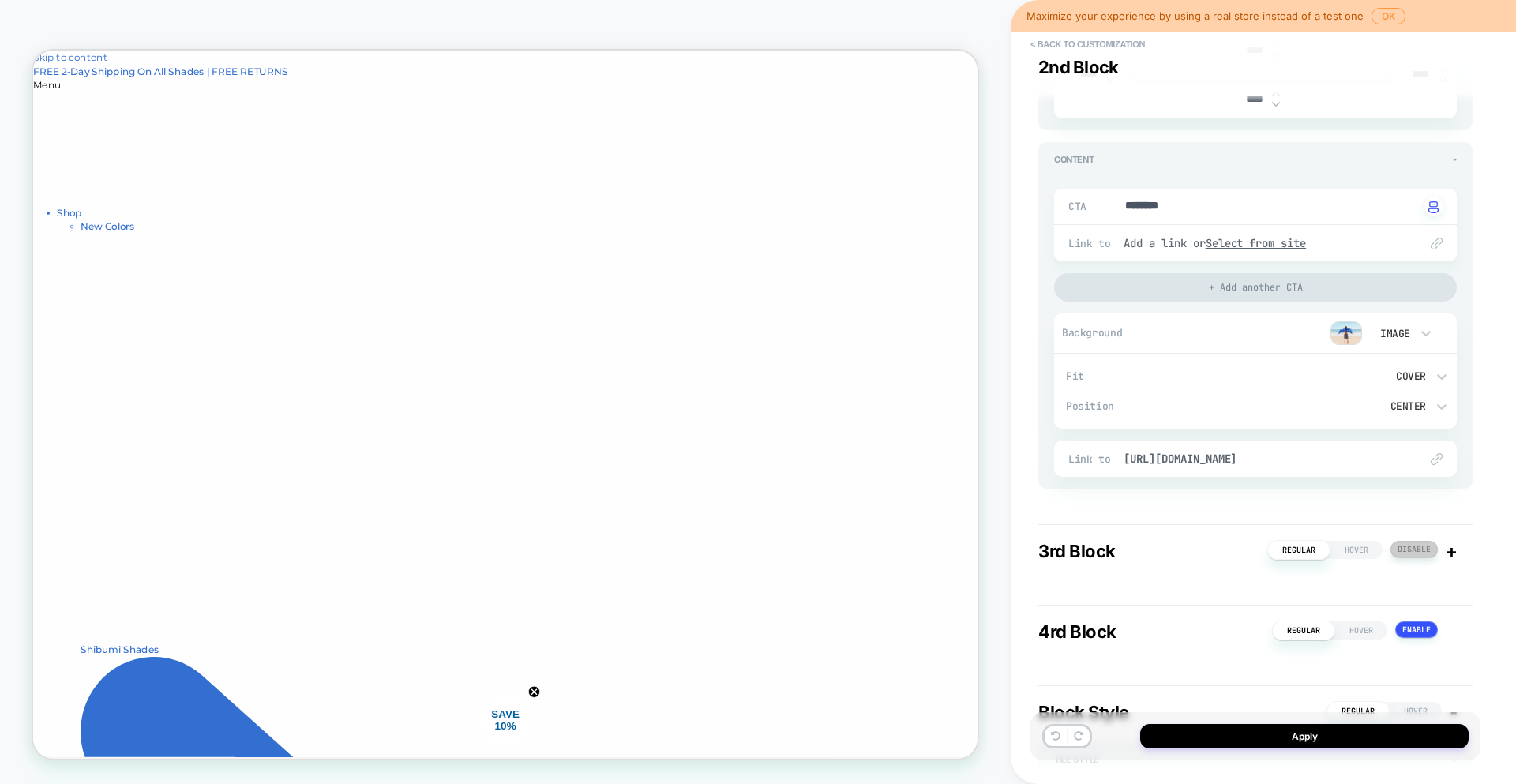
click at [1425, 551] on button at bounding box center [1414, 549] width 48 height 17
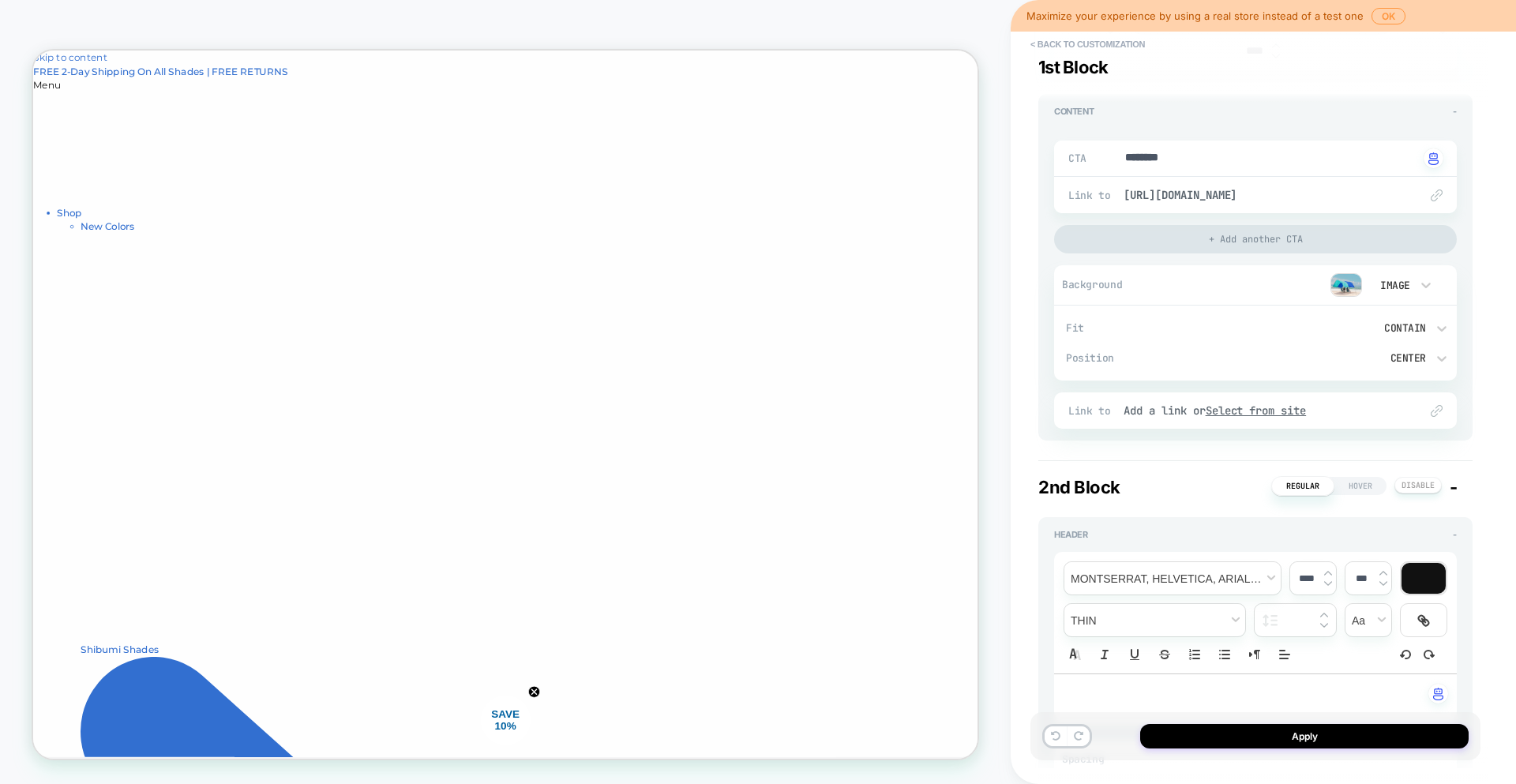
scroll to position [498, 0]
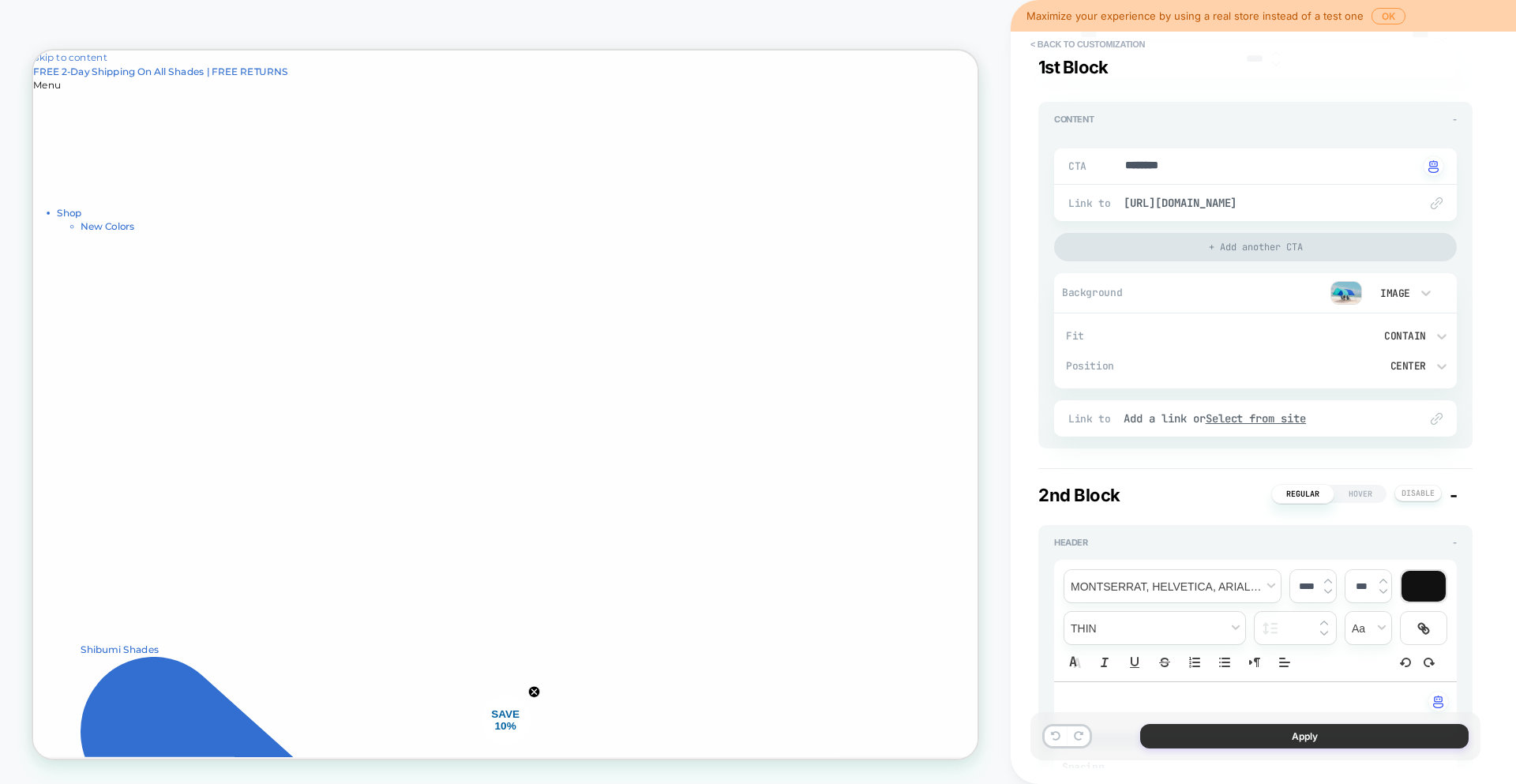
click at [1268, 744] on button "Apply" at bounding box center [1305, 735] width 329 height 24
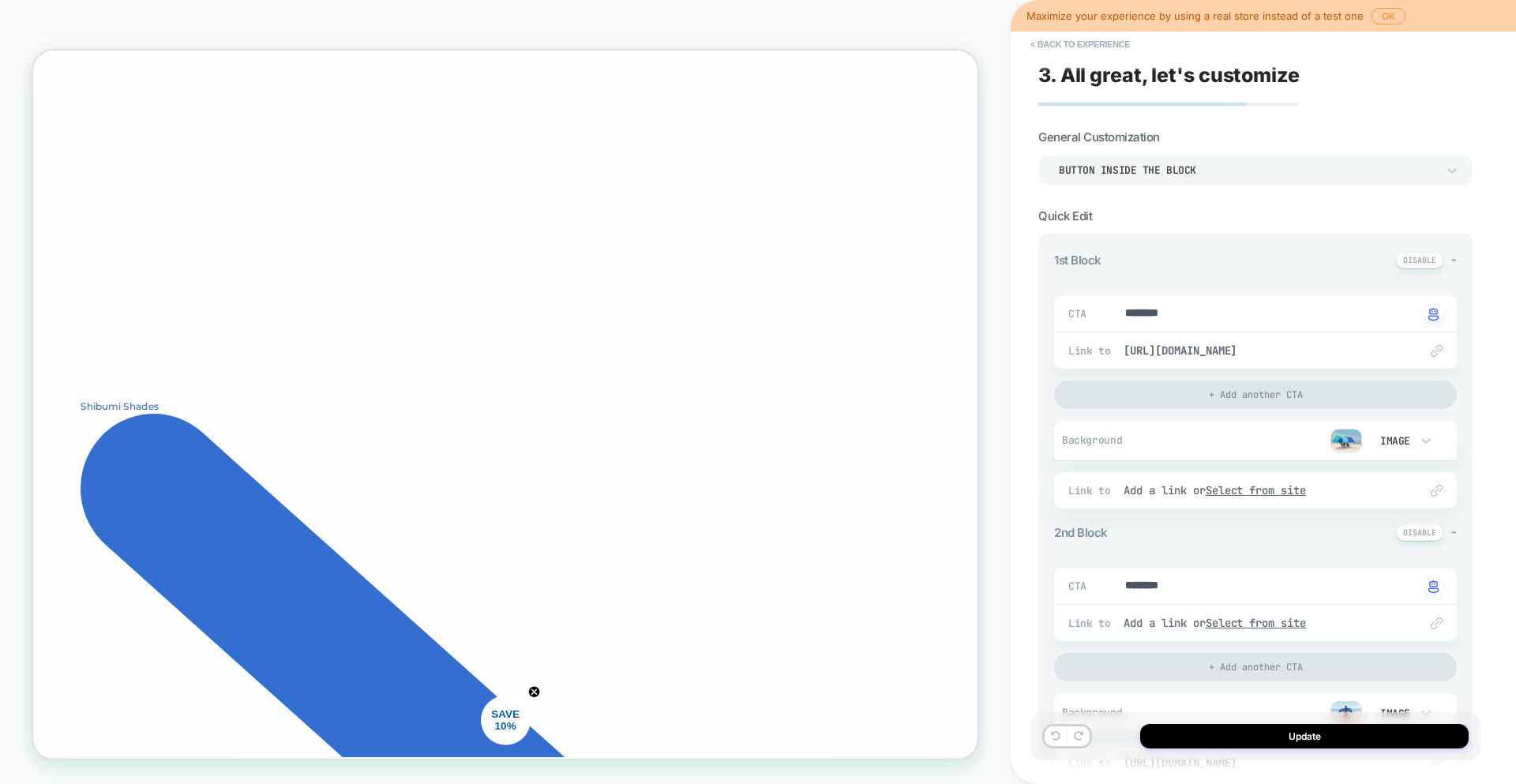
scroll to position [0, 0]
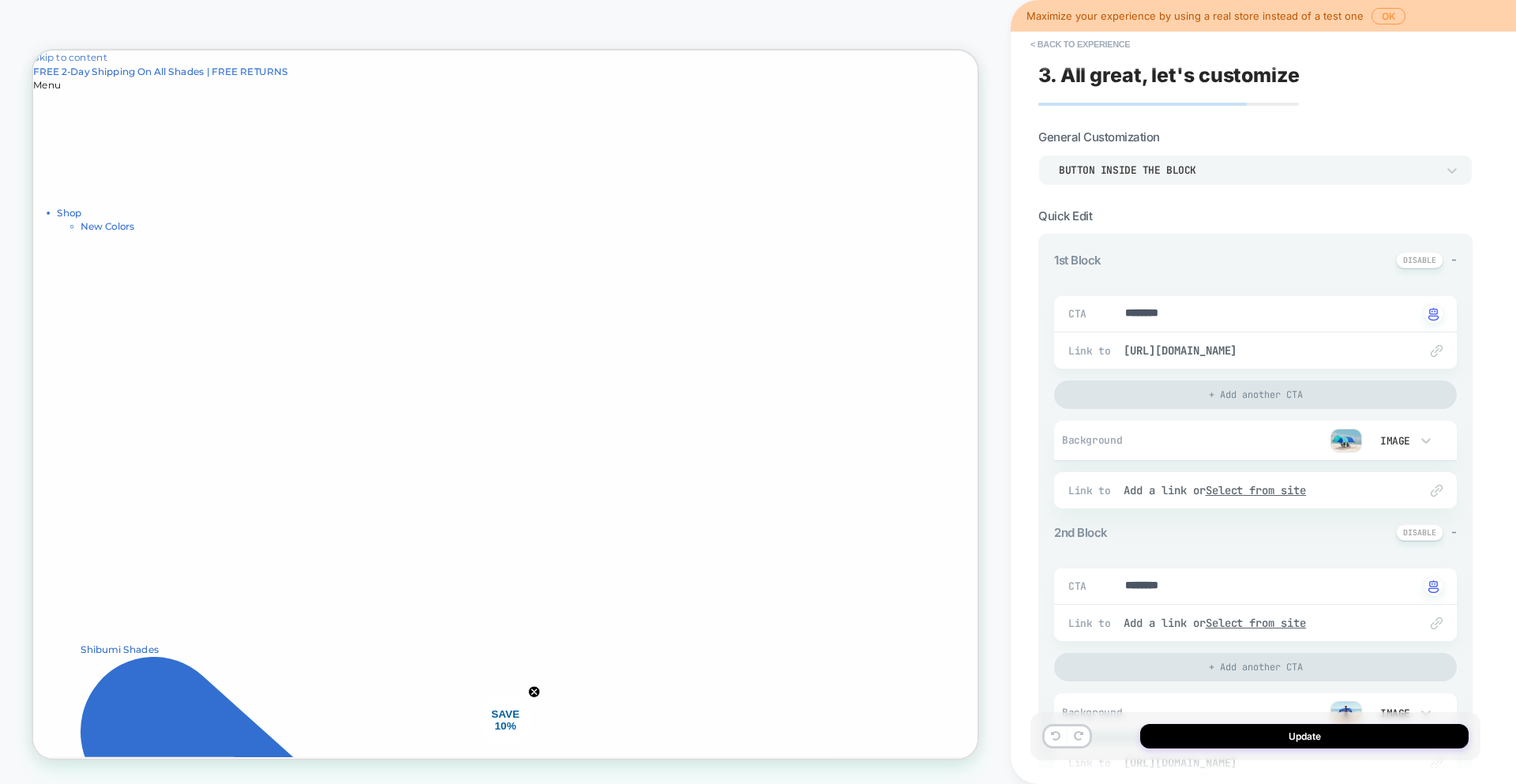
click at [1247, 170] on div "Button inside the block" at bounding box center [1248, 170] width 377 height 13
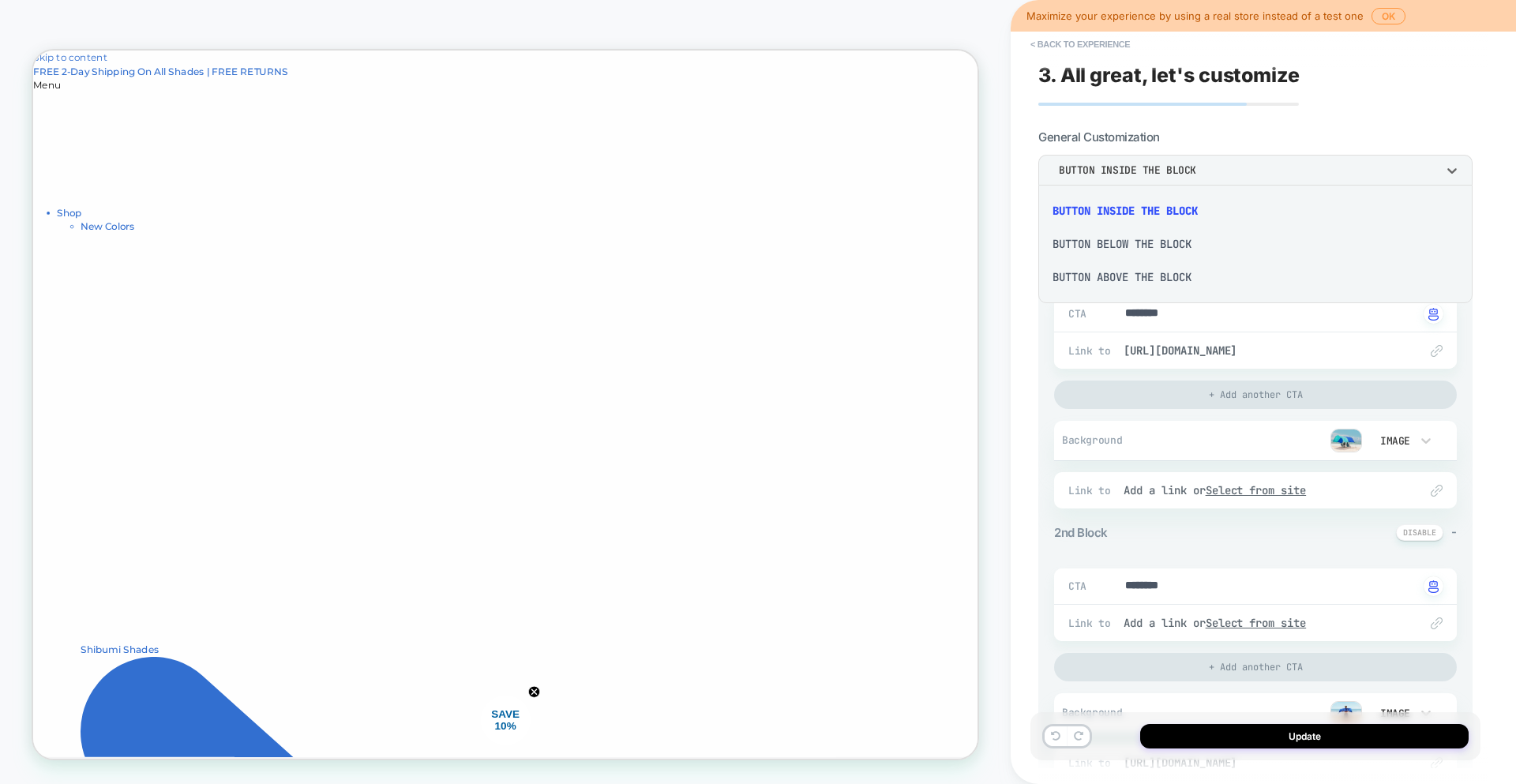
click at [1146, 276] on div "Button above the block" at bounding box center [1255, 277] width 422 height 34
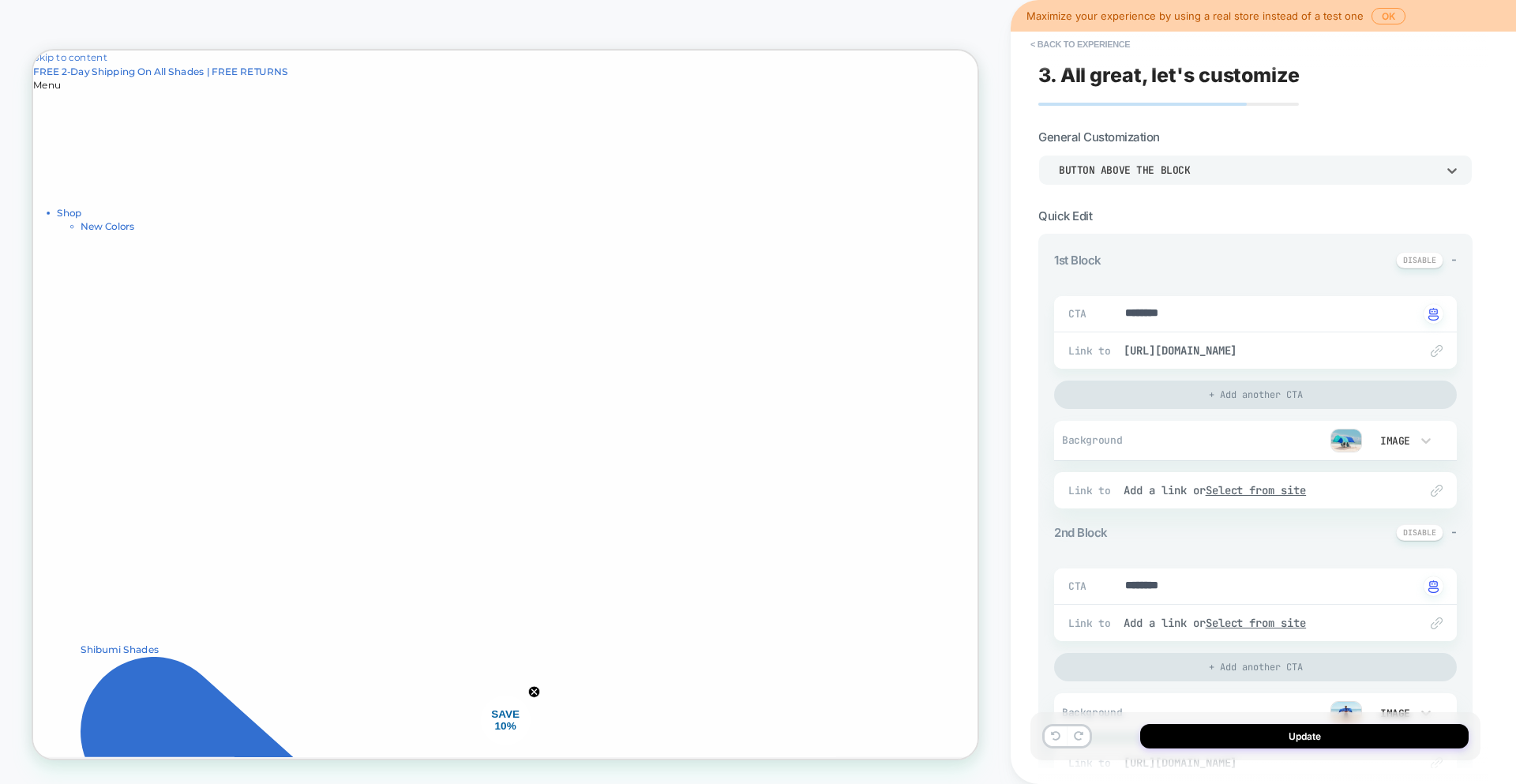
click at [1198, 155] on div "Button above the block" at bounding box center [1255, 170] width 434 height 30
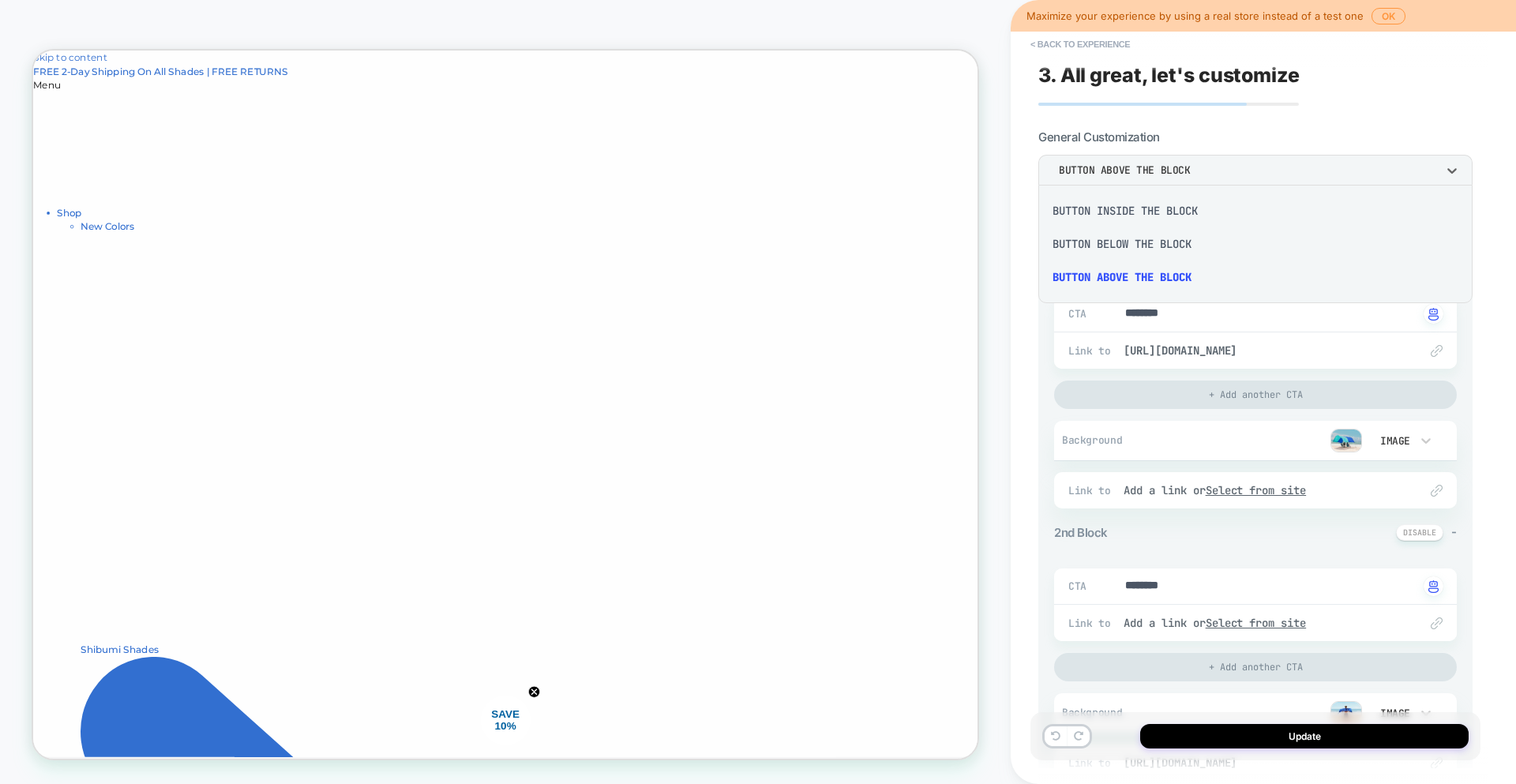
click at [1155, 242] on div "Button below the block" at bounding box center [1255, 244] width 422 height 34
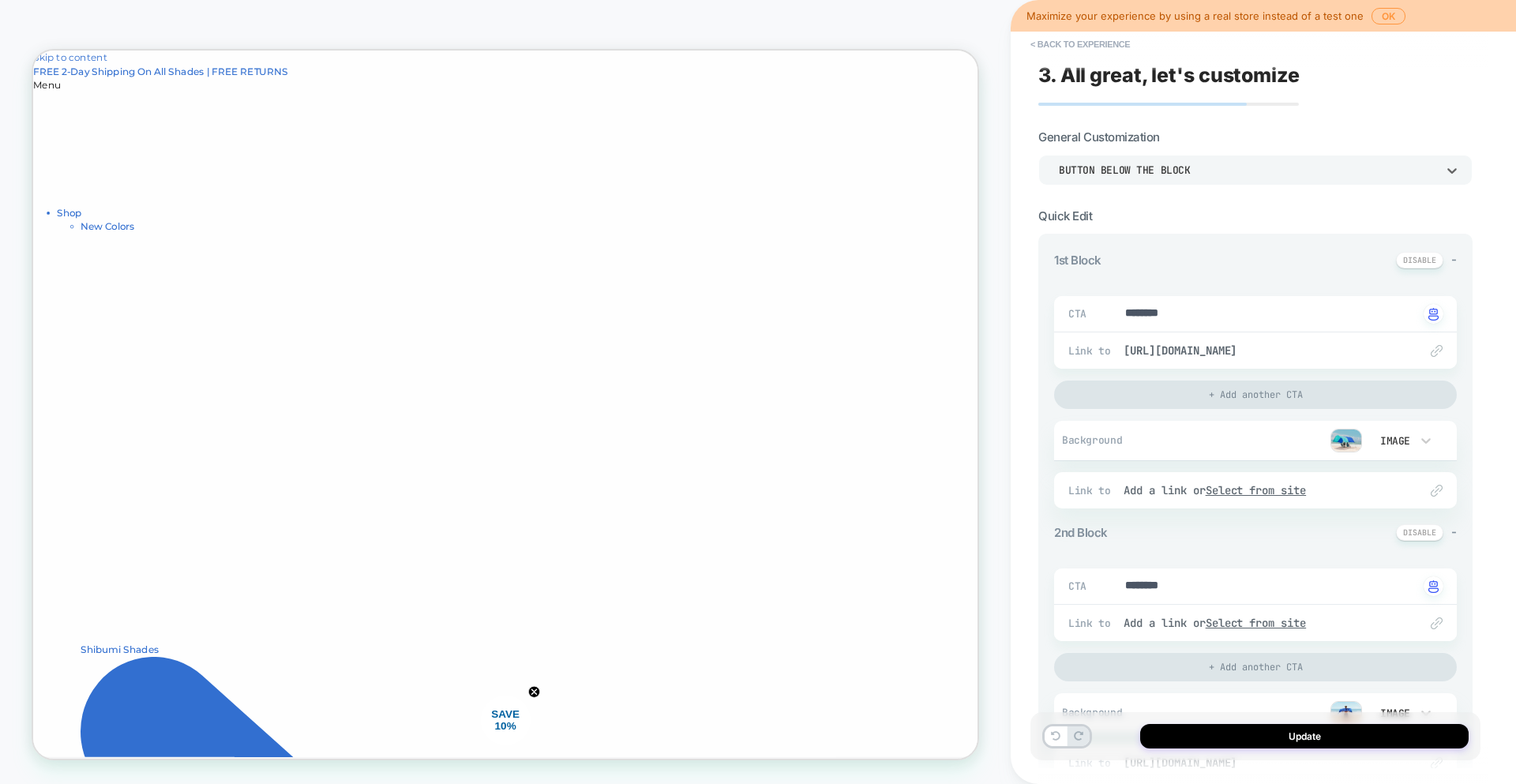
click at [1187, 173] on div "Button below the block" at bounding box center [1248, 170] width 377 height 13
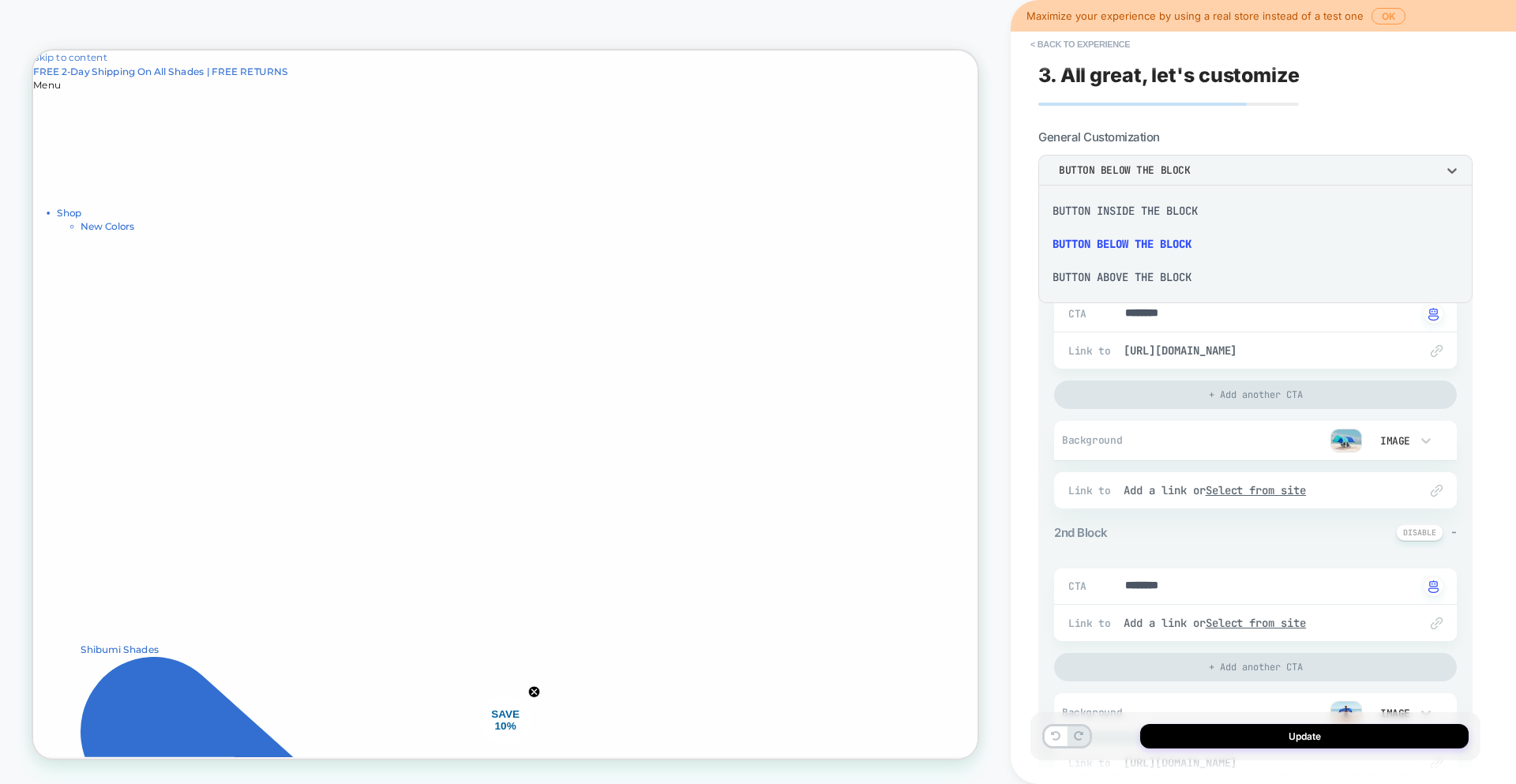
click at [1179, 210] on div "Button inside the block" at bounding box center [1255, 211] width 422 height 34
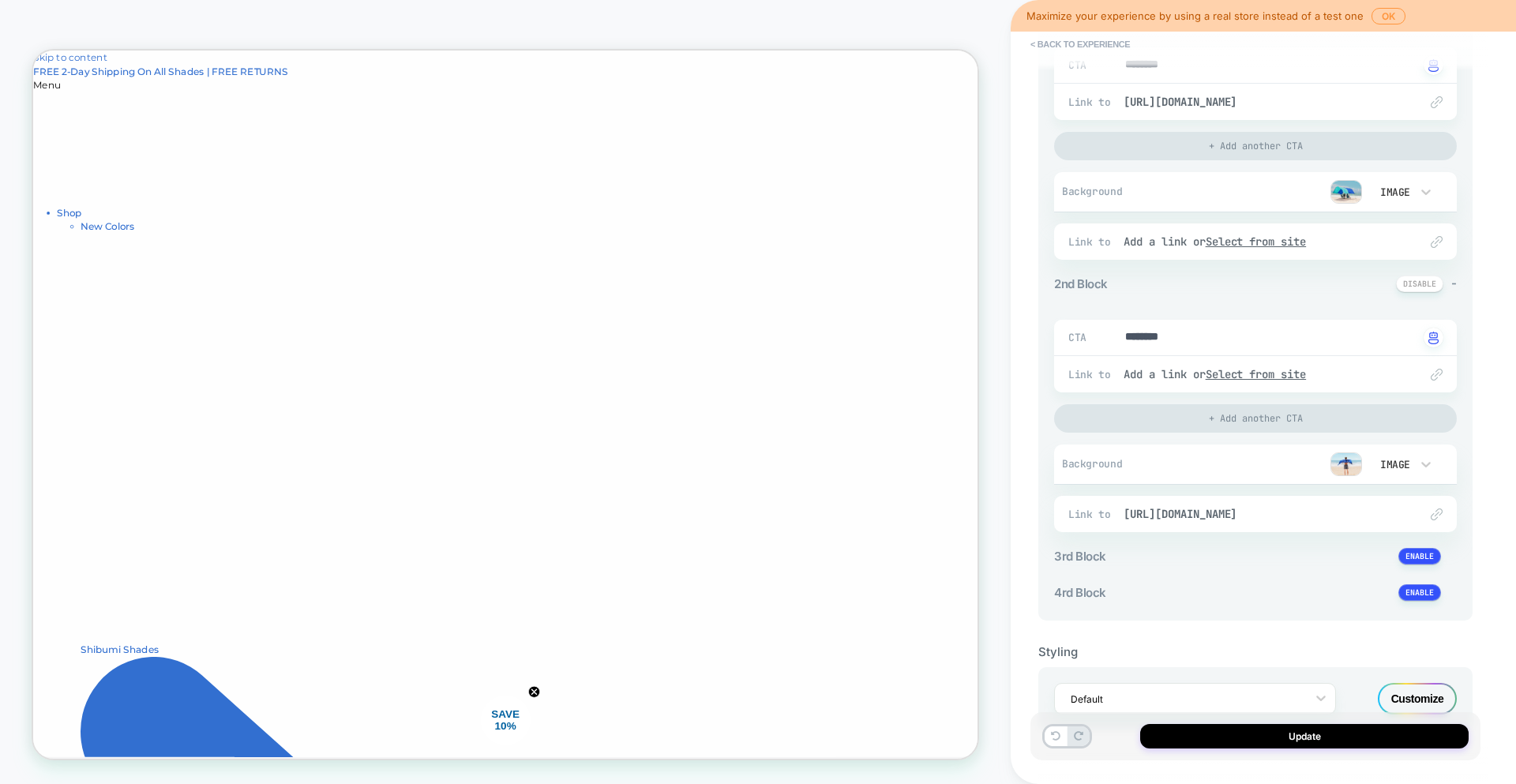
scroll to position [99, 0]
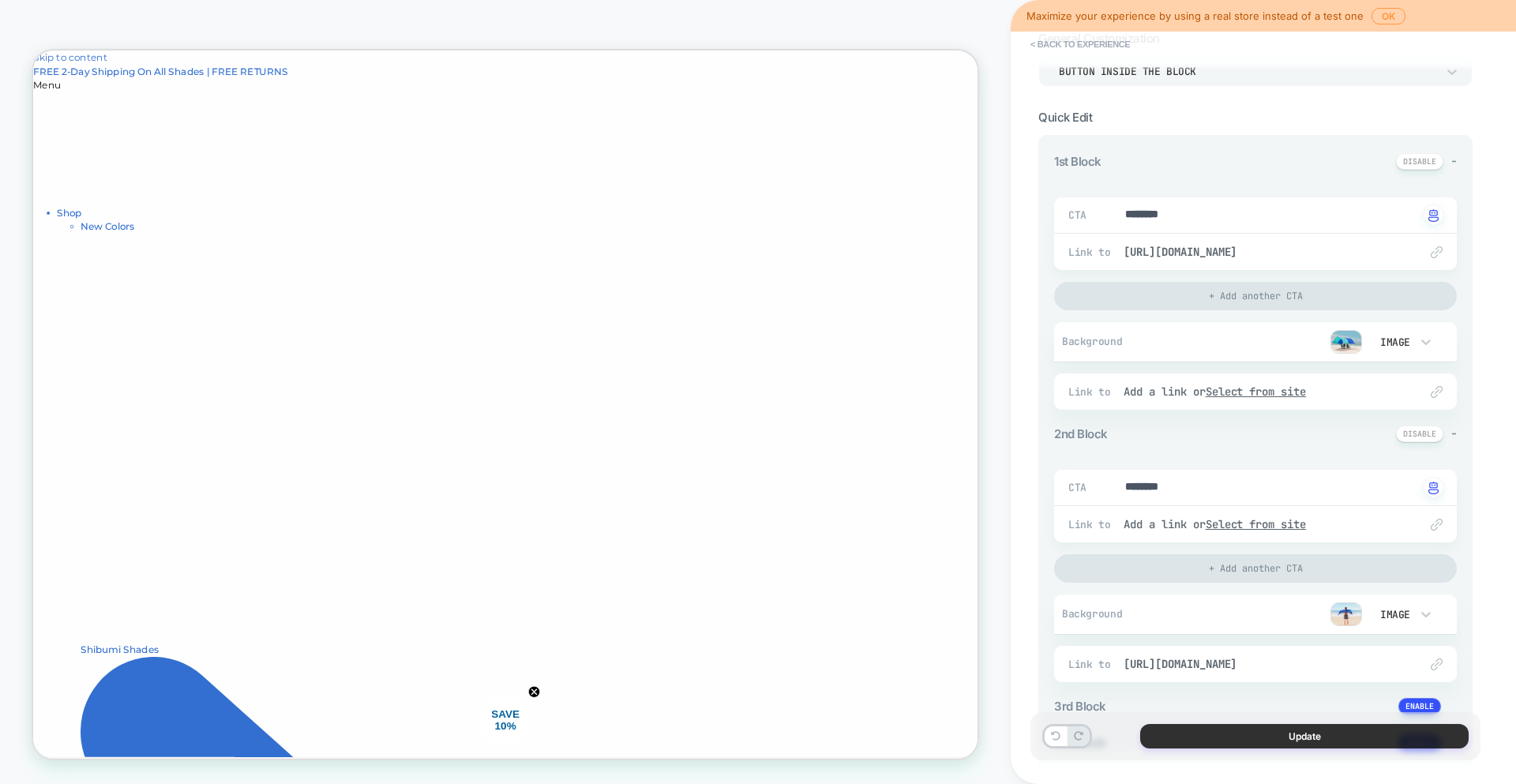
click at [1250, 740] on button "Update" at bounding box center [1305, 735] width 329 height 24
type textarea "*"
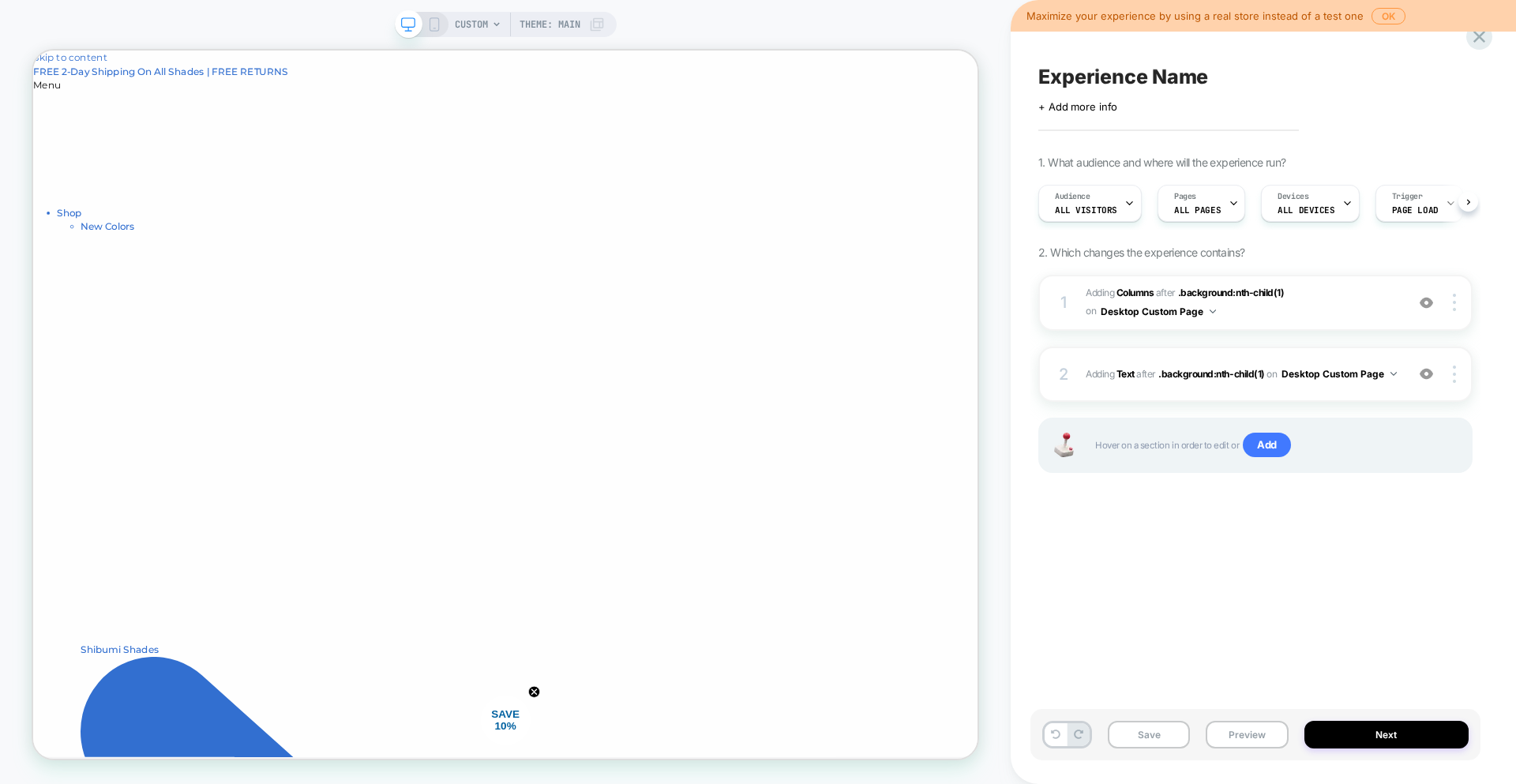
scroll to position [0, 1]
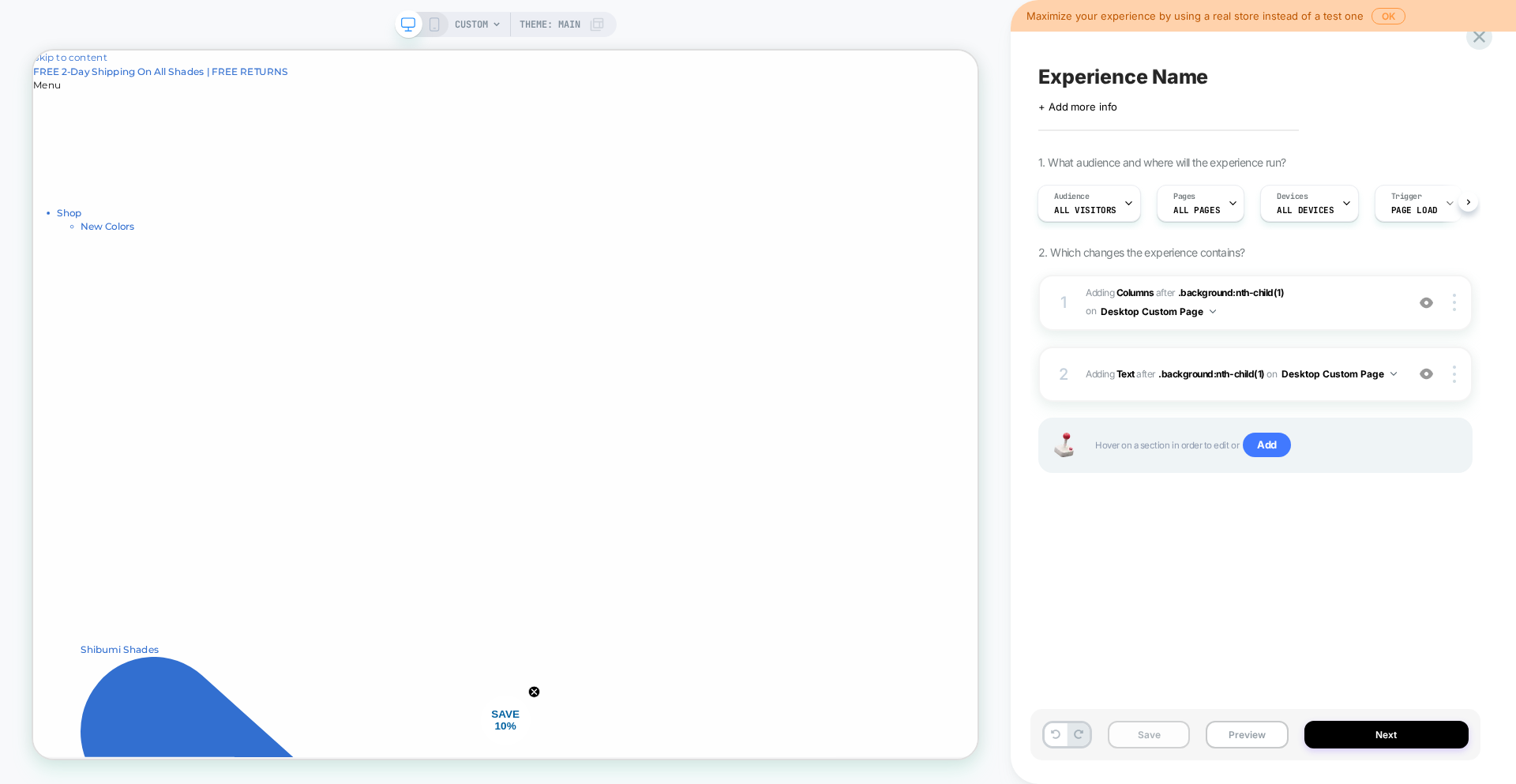
click at [1146, 739] on button "Save" at bounding box center [1149, 734] width 82 height 28
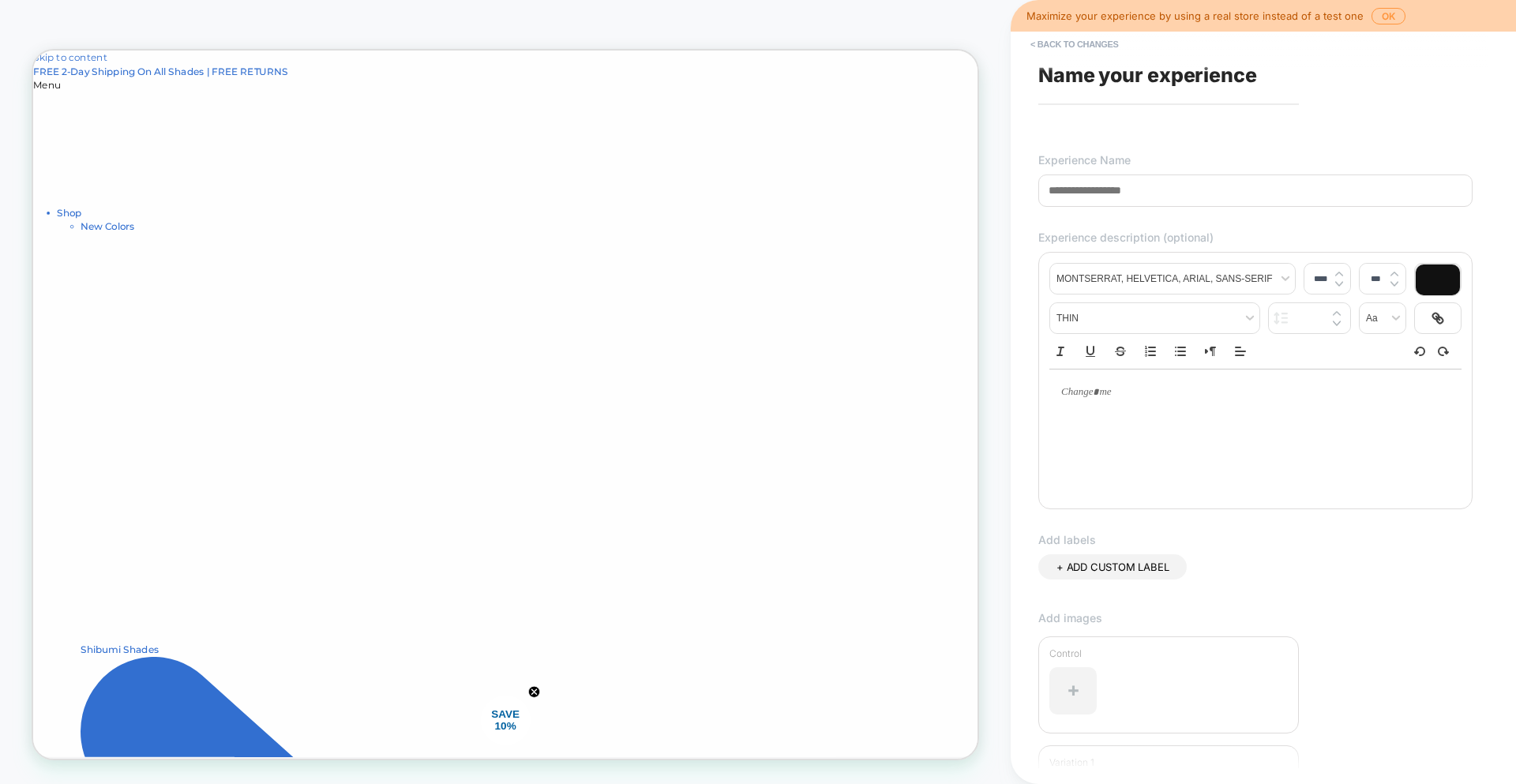
click at [1123, 75] on span "Name your experience" at bounding box center [1147, 75] width 219 height 23
click at [1115, 191] on input at bounding box center [1255, 190] width 434 height 33
click at [1102, 193] on input at bounding box center [1255, 190] width 434 height 33
paste input "**********"
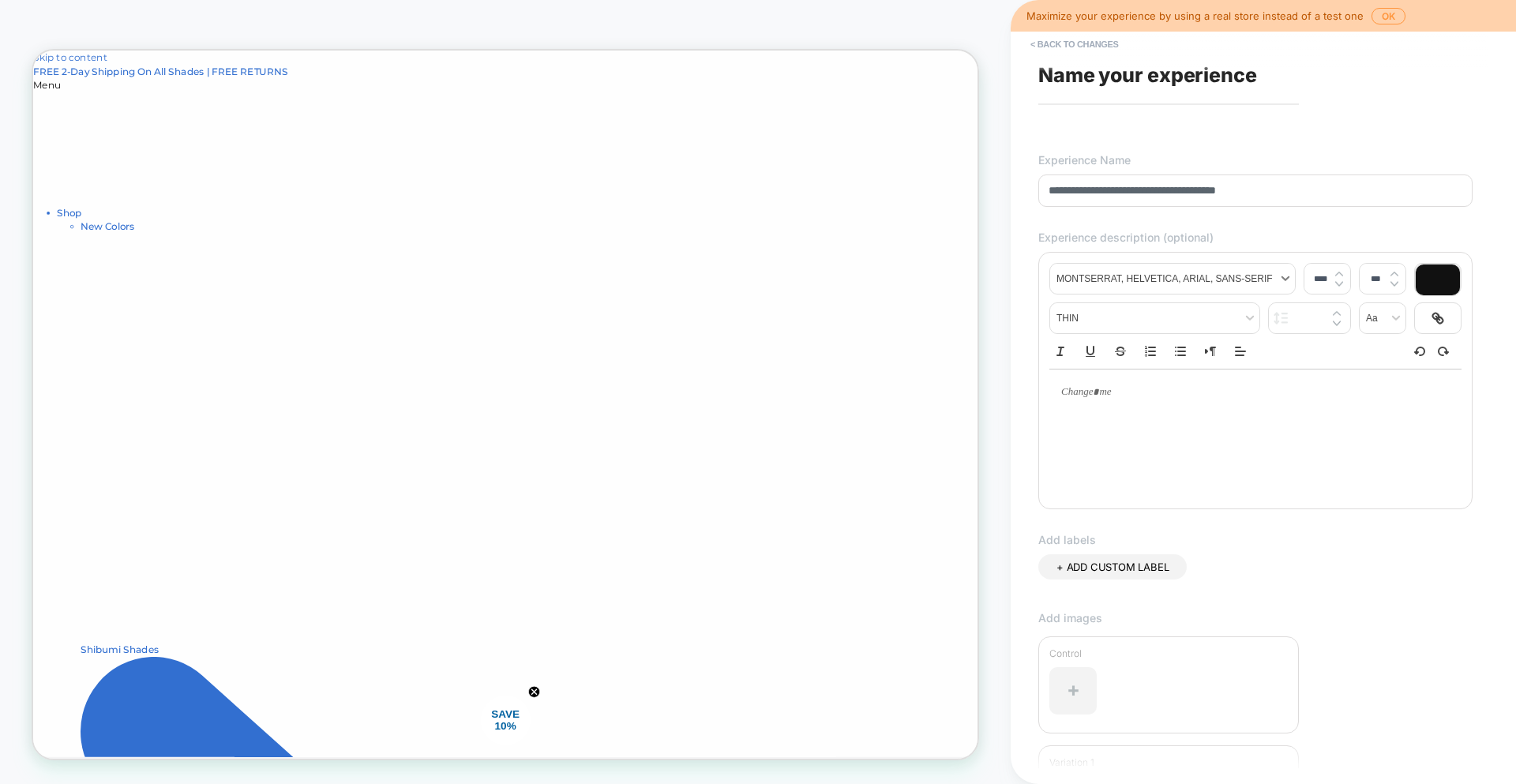
type input "**********"
click at [1268, 281] on span "font" at bounding box center [1172, 279] width 245 height 30
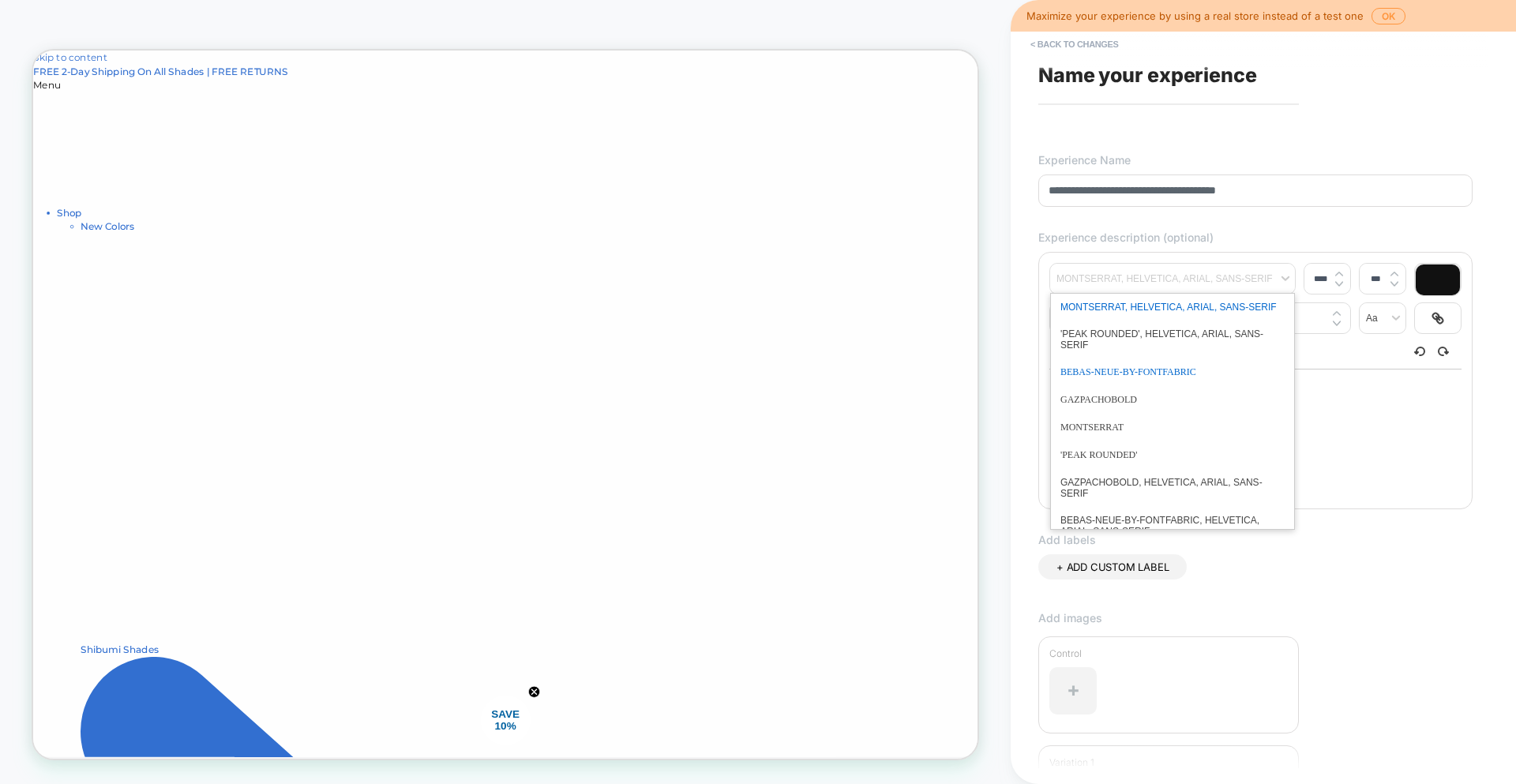
click at [1181, 376] on span "font" at bounding box center [1173, 372] width 225 height 28
type input "****"
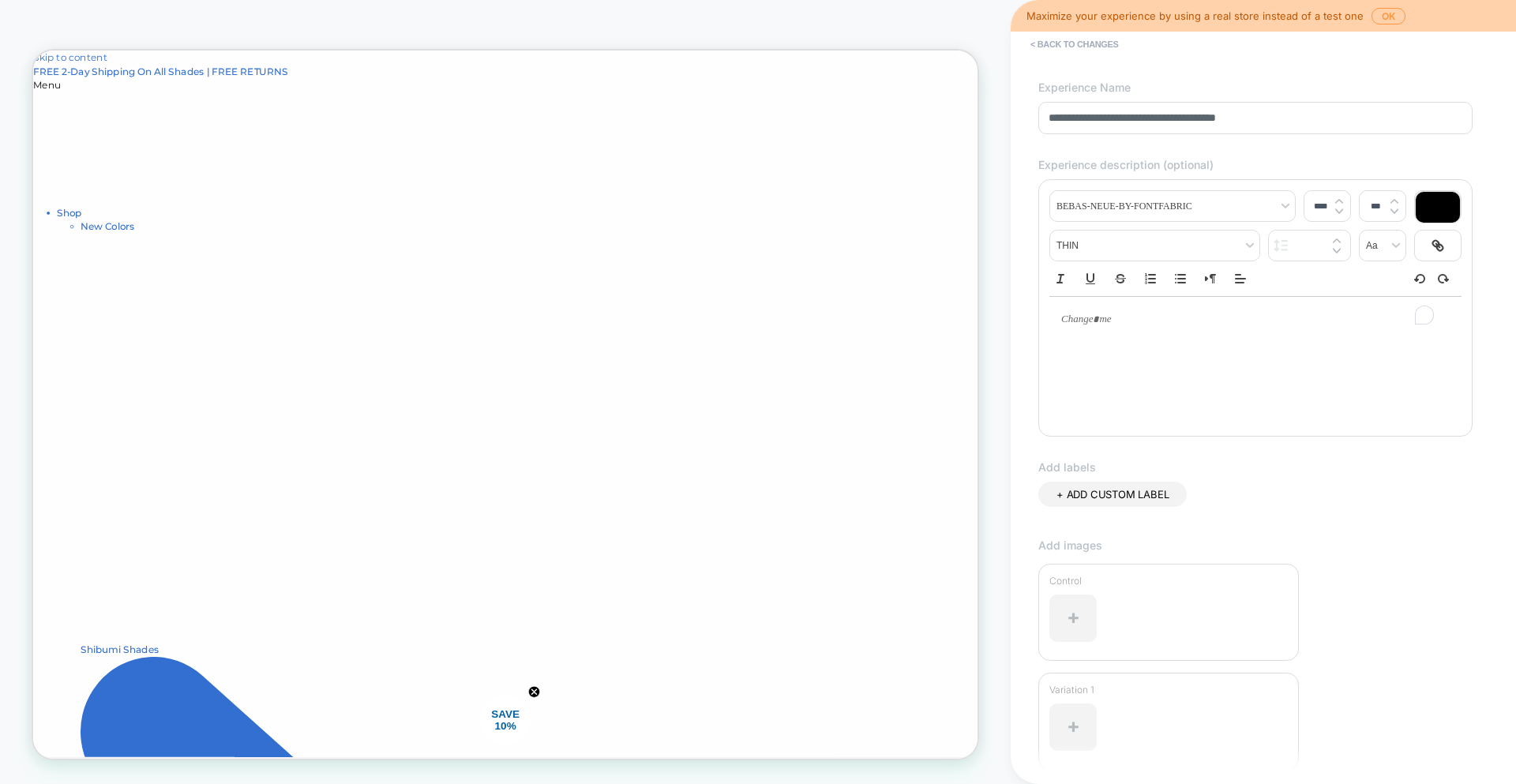
scroll to position [204, 0]
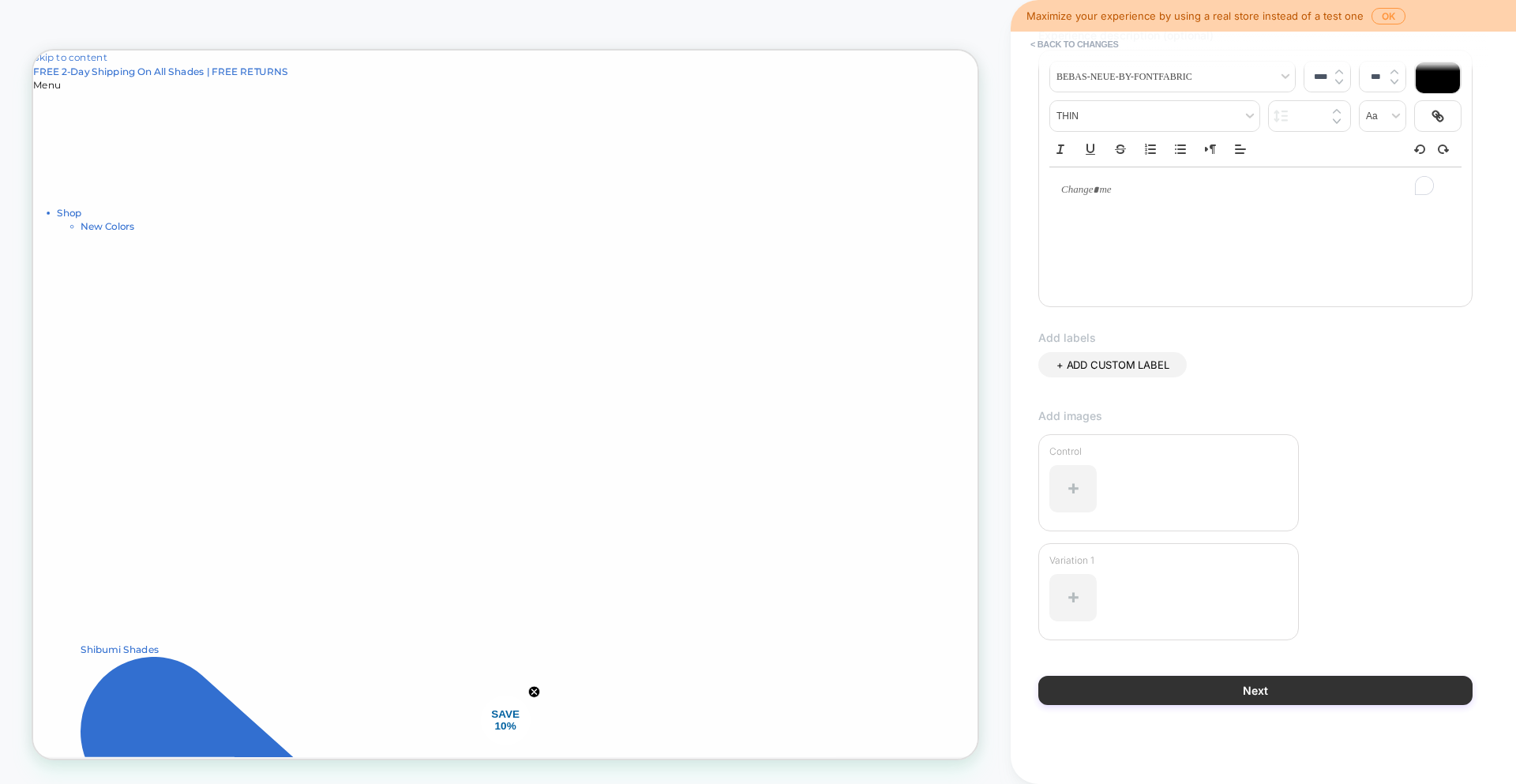
click at [1257, 700] on button "Next" at bounding box center [1255, 690] width 434 height 29
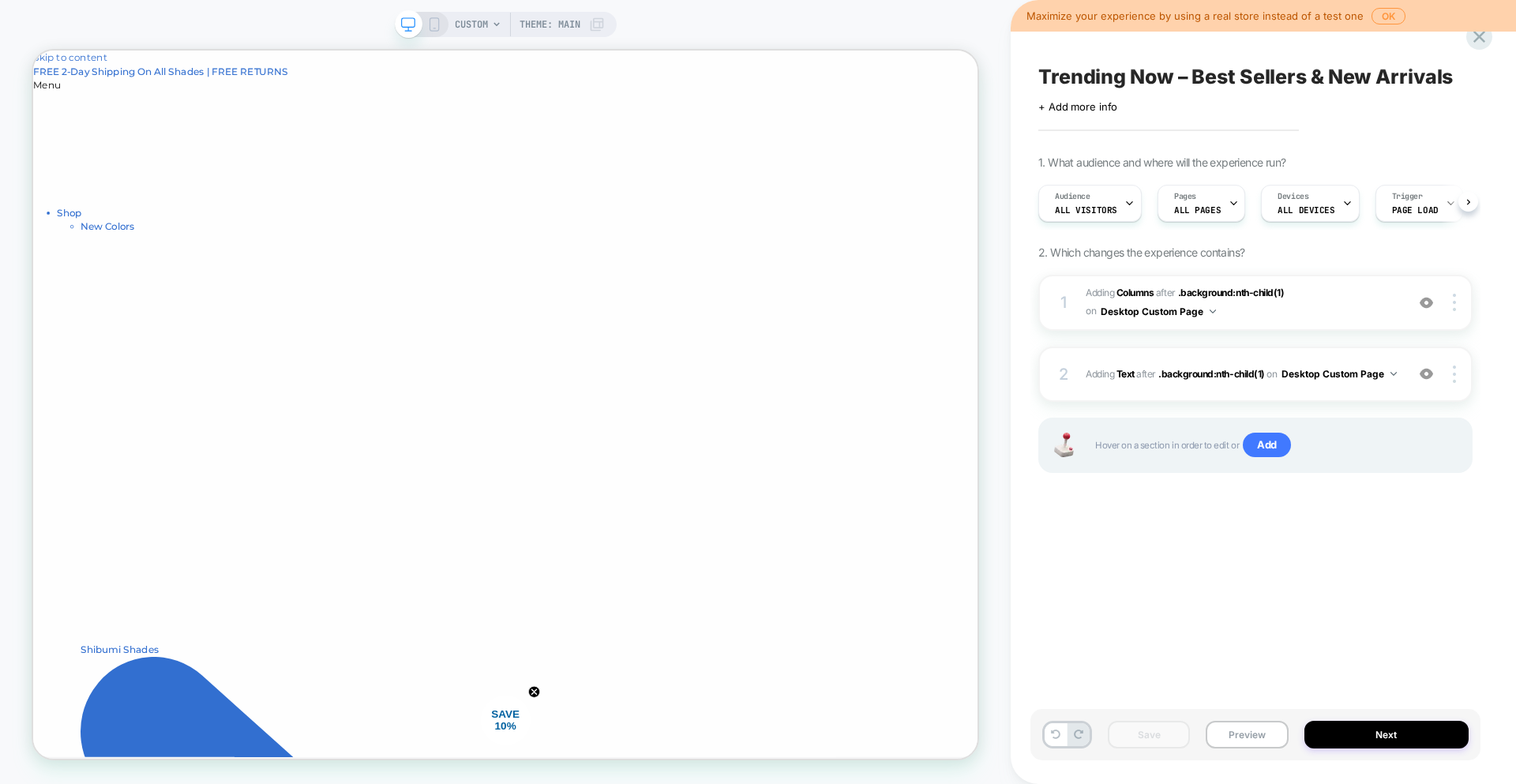
scroll to position [0, 1]
click at [1358, 736] on button "Next" at bounding box center [1387, 734] width 165 height 28
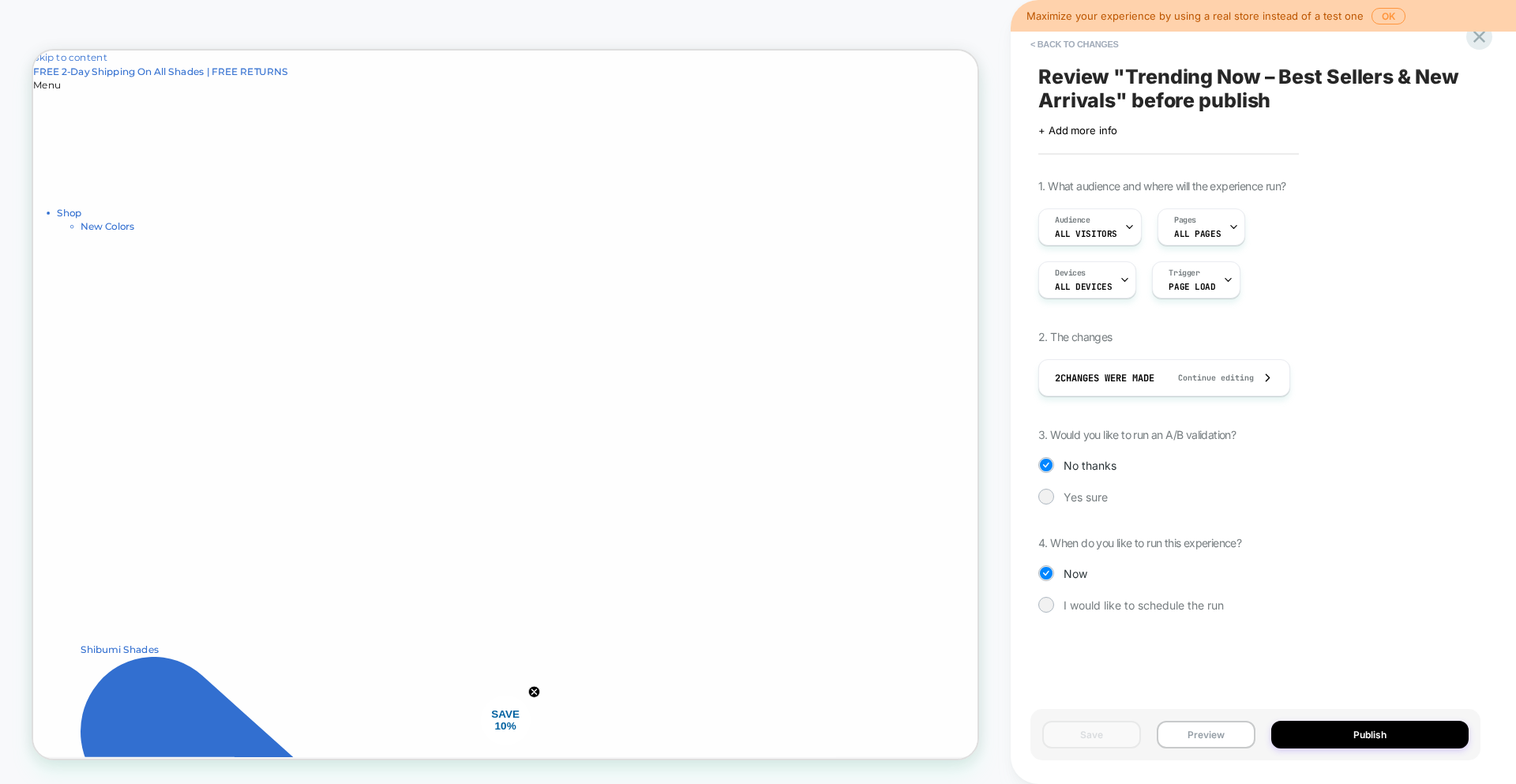
click at [1358, 736] on button "Publish" at bounding box center [1370, 734] width 198 height 28
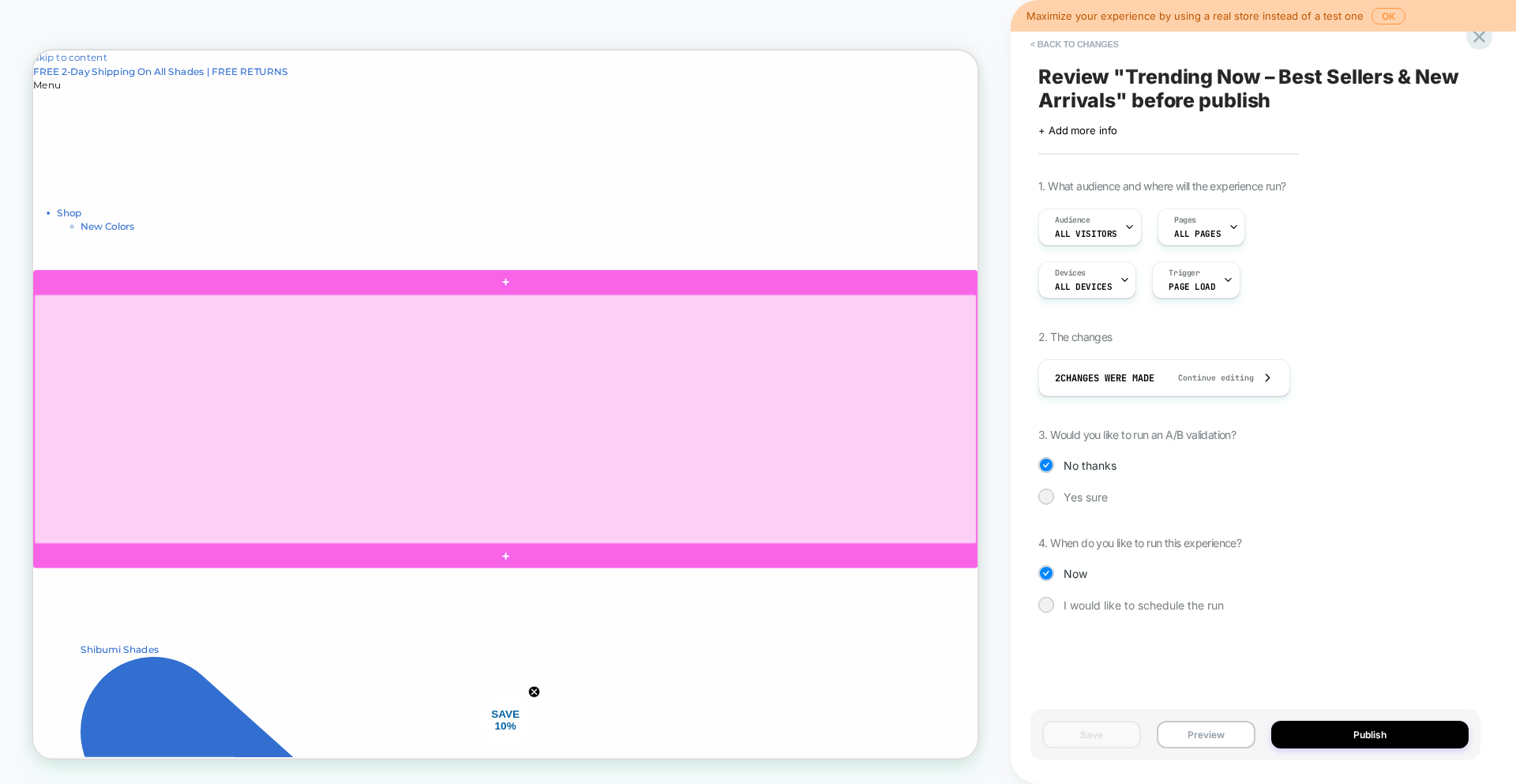
click at [972, 679] on div at bounding box center [662, 542] width 1256 height 333
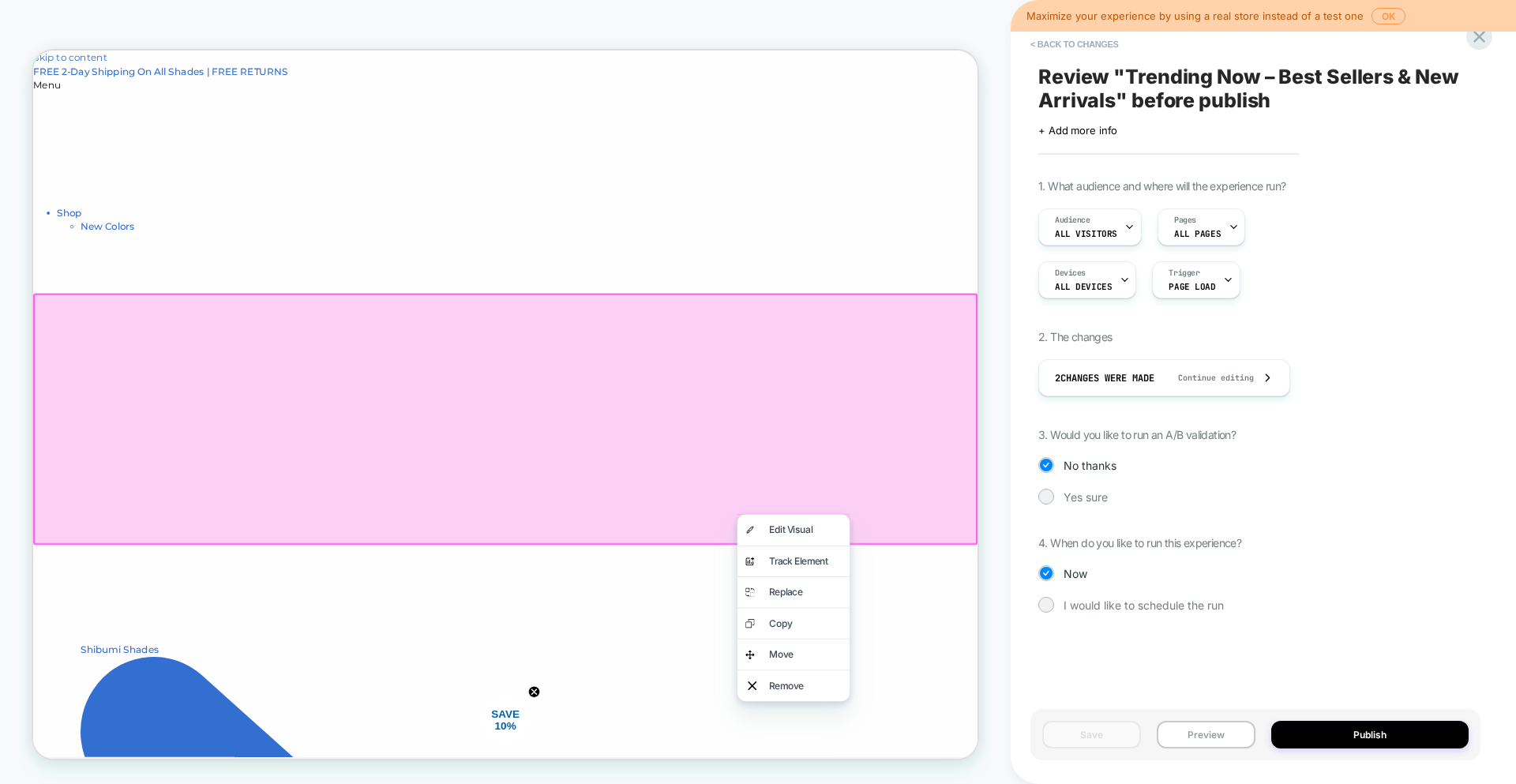
click at [895, 605] on div at bounding box center [663, 542] width 1260 height 335
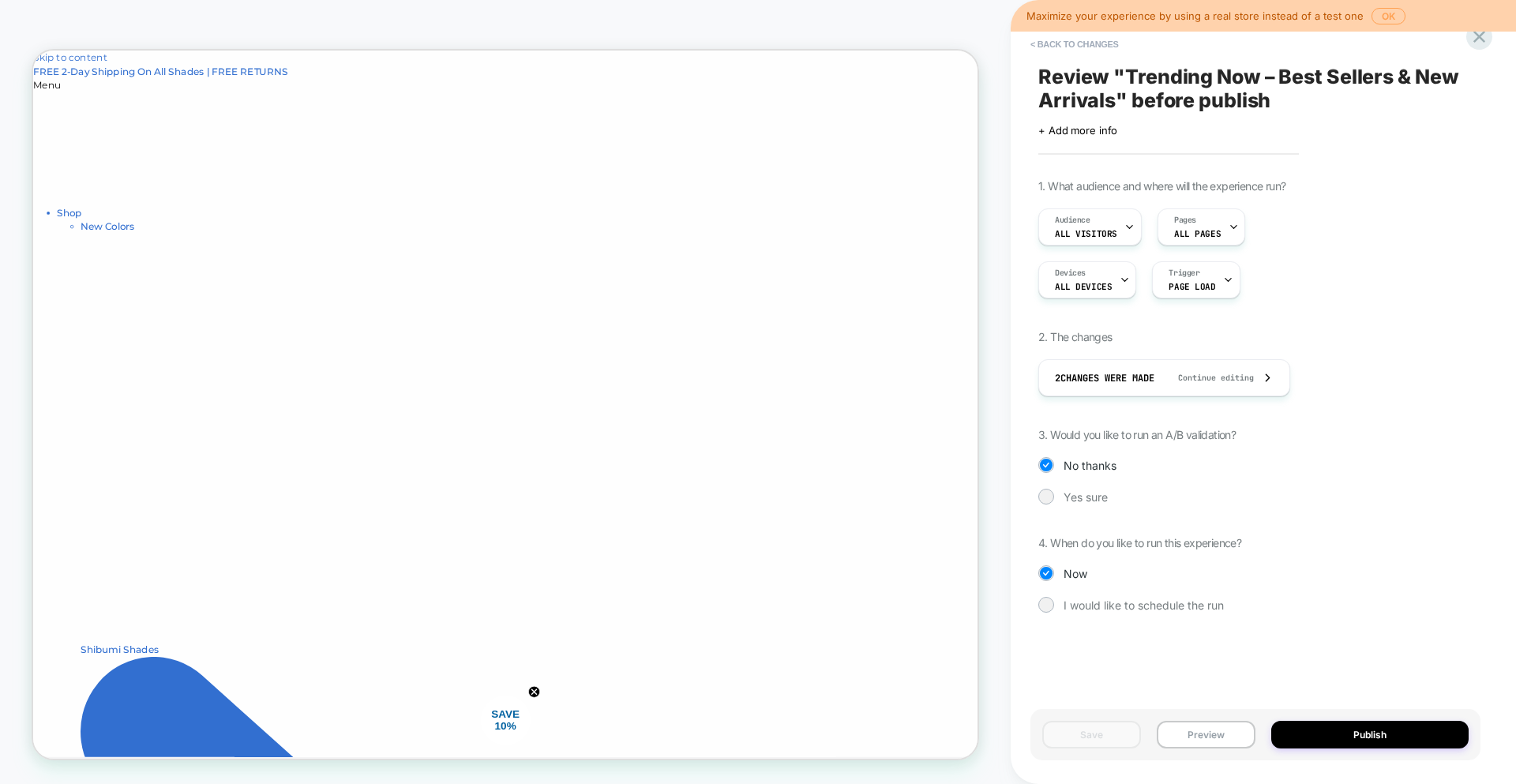
click at [1386, 11] on button "OK" at bounding box center [1389, 16] width 34 height 17
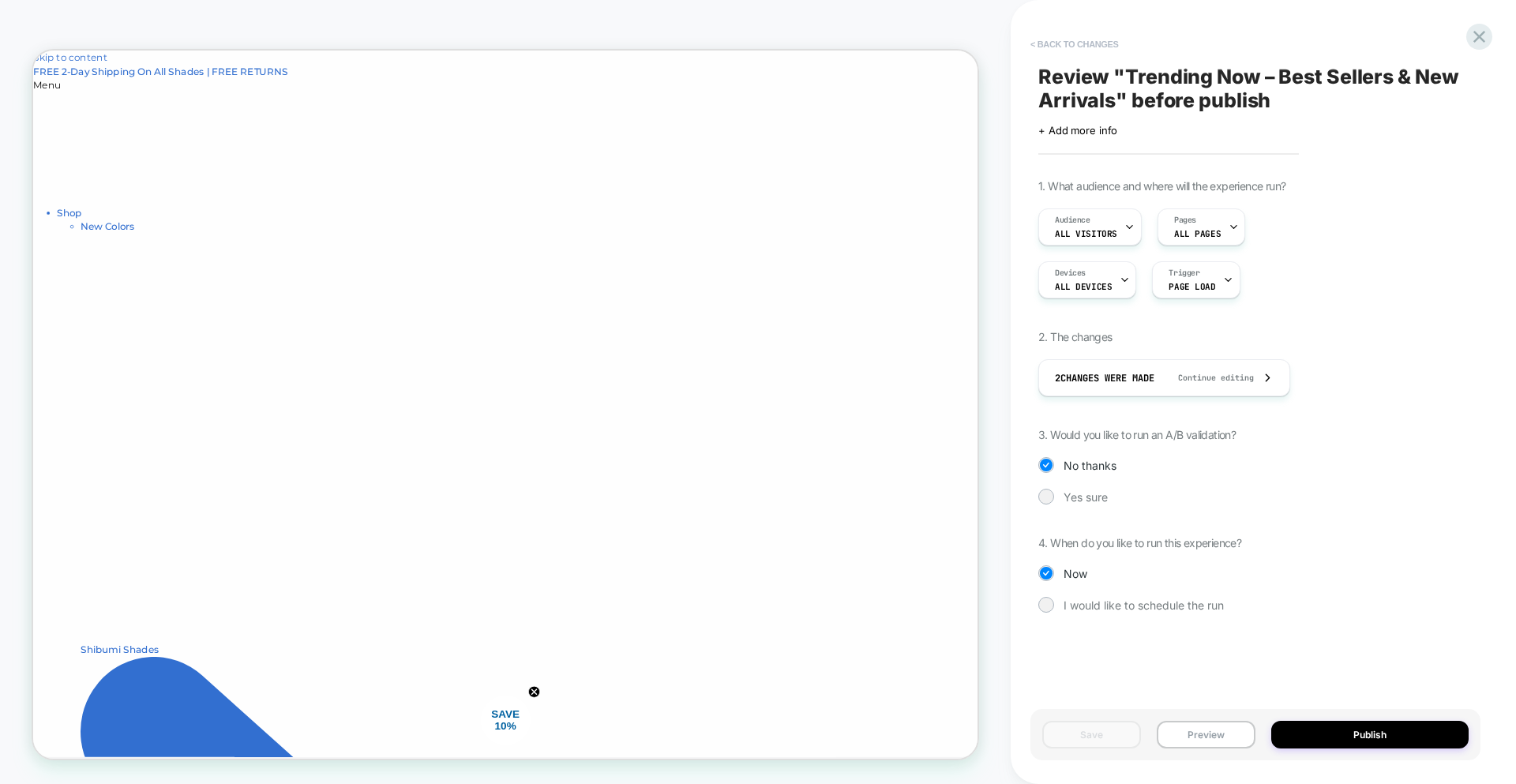
click at [1059, 47] on button "< Back to changes" at bounding box center [1074, 44] width 104 height 25
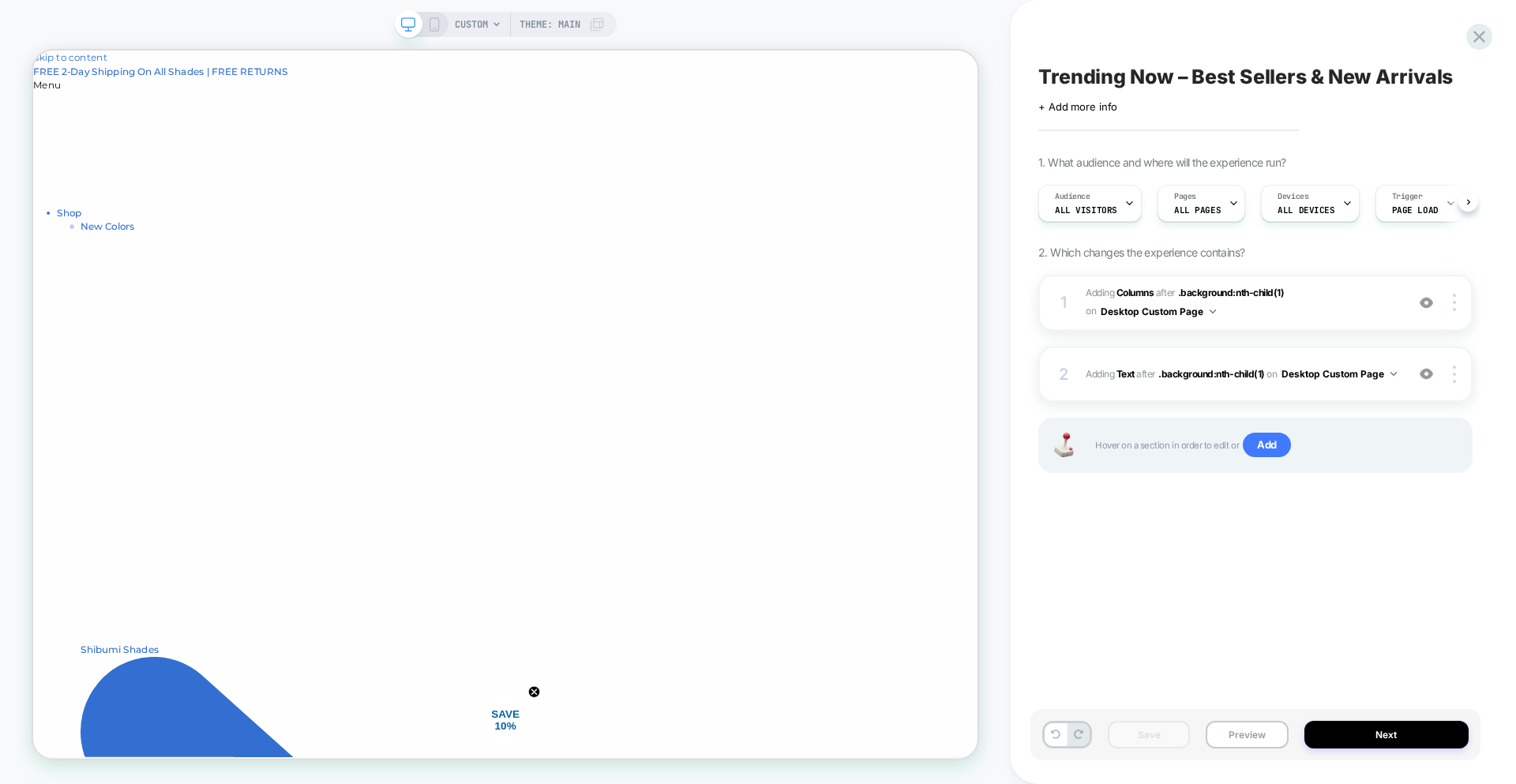
scroll to position [0, 1]
click at [1471, 35] on icon at bounding box center [1479, 36] width 21 height 21
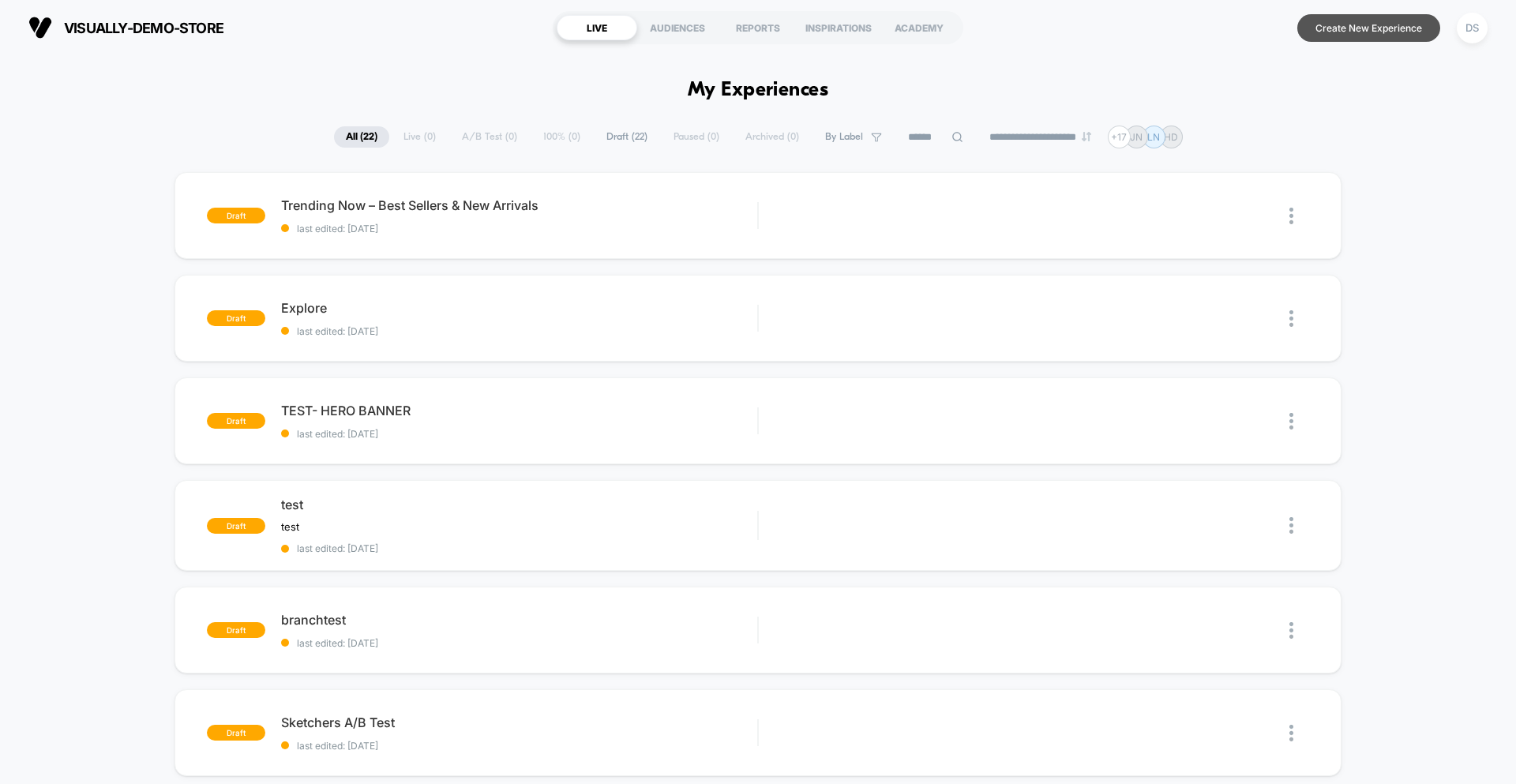
click at [1357, 29] on button "Create New Experience" at bounding box center [1369, 28] width 143 height 28
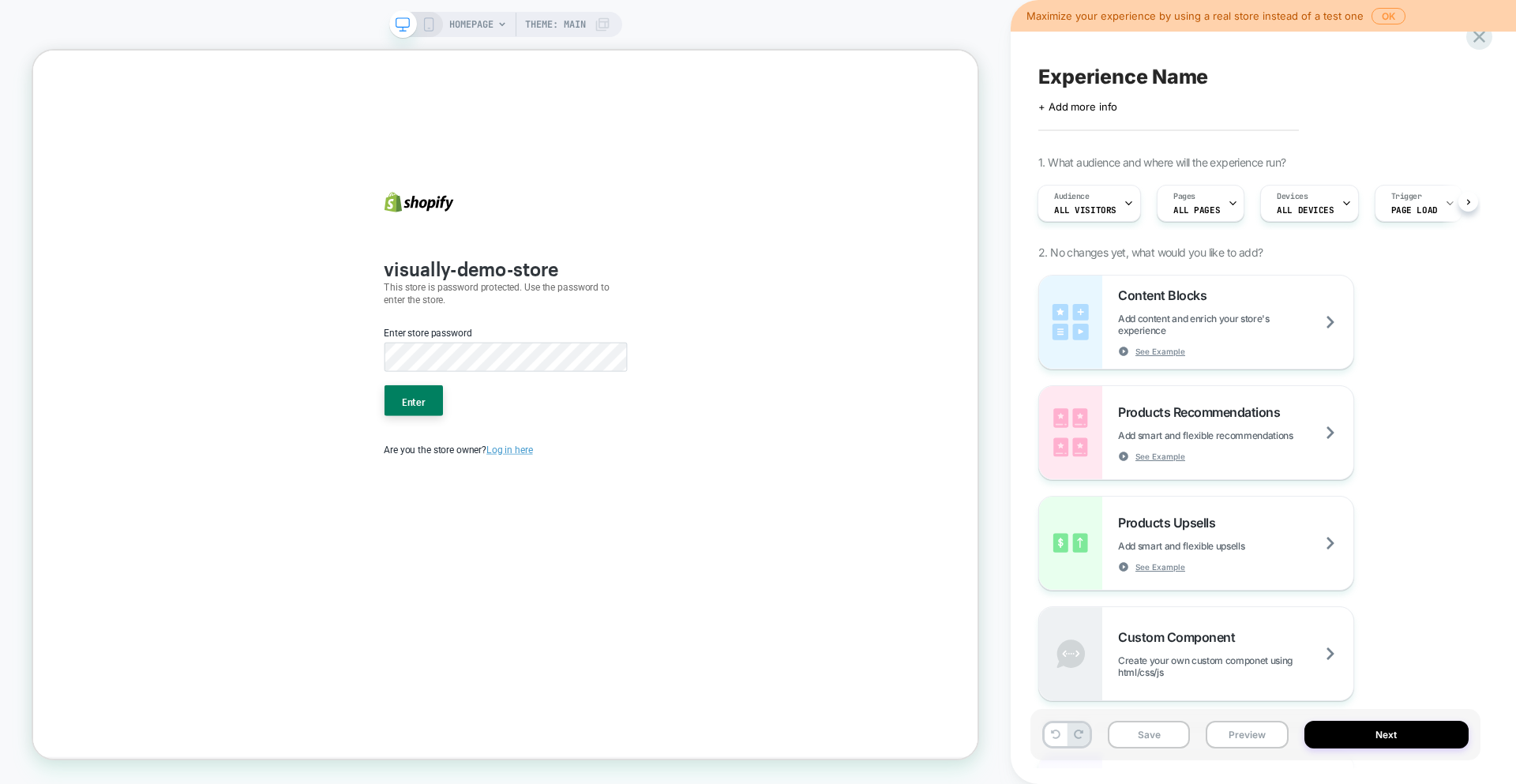
click at [623, 485] on div "Enter store password" at bounding box center [663, 451] width 336 height 80
click at [567, 534] on button "Enter" at bounding box center [540, 517] width 78 height 41
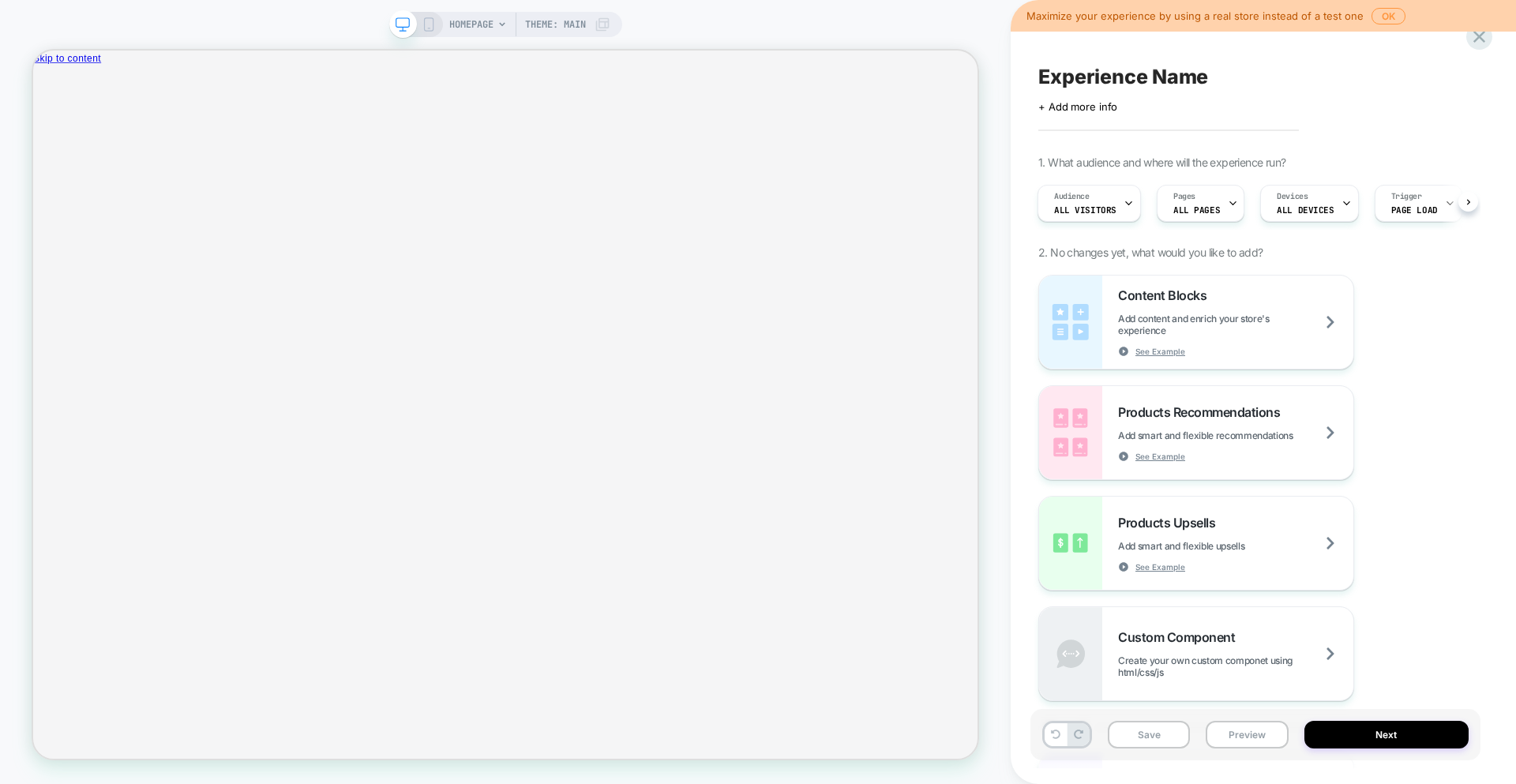
scroll to position [0, 2]
click at [469, 23] on span "HOMEPAGE" at bounding box center [471, 24] width 44 height 25
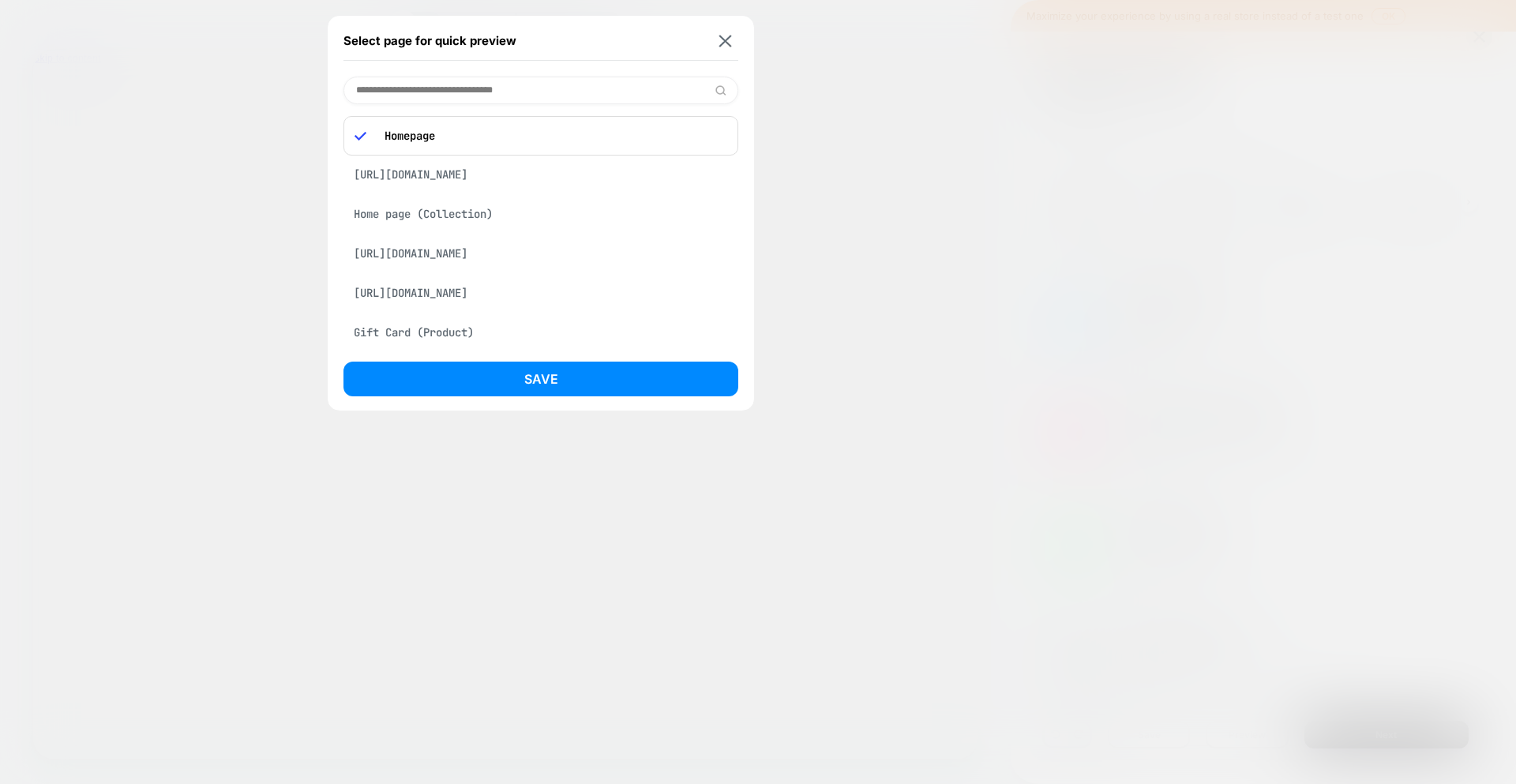
click at [462, 267] on div "[URL][DOMAIN_NAME]" at bounding box center [541, 254] width 395 height 30
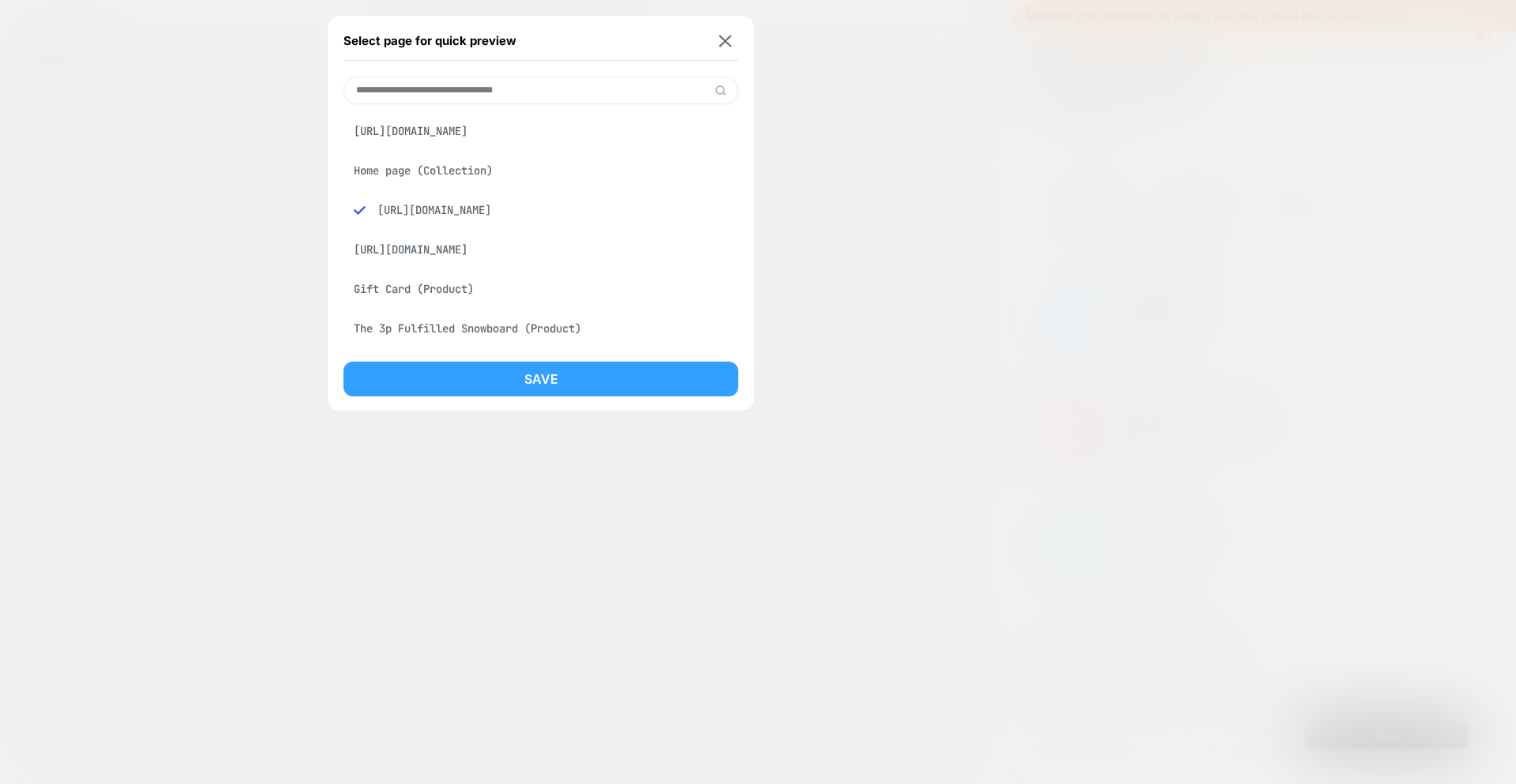
click at [513, 384] on button "Save" at bounding box center [541, 379] width 395 height 34
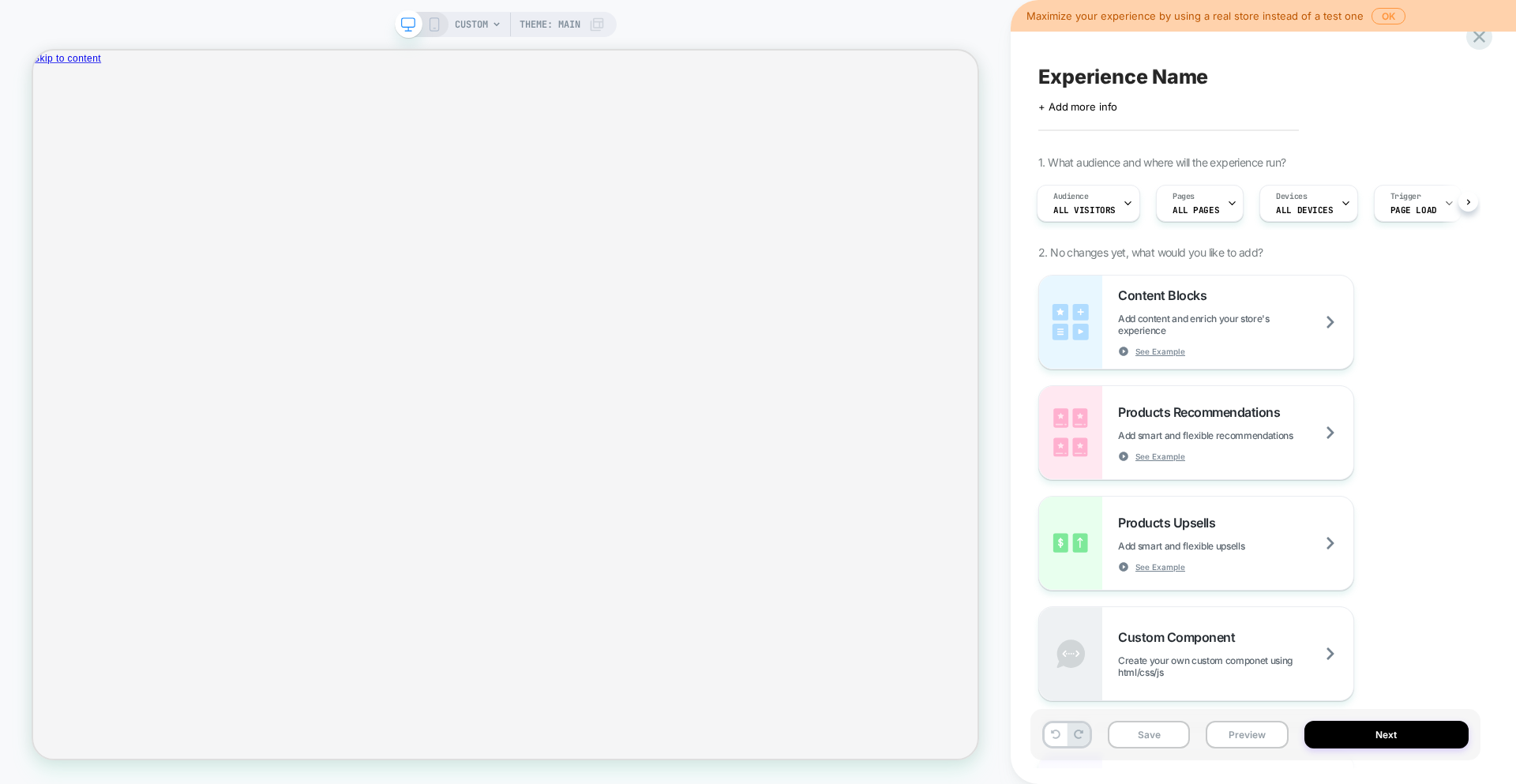
scroll to position [0, 3]
click at [491, 39] on div "CUSTOM Theme: MAIN" at bounding box center [505, 392] width 1011 height 752
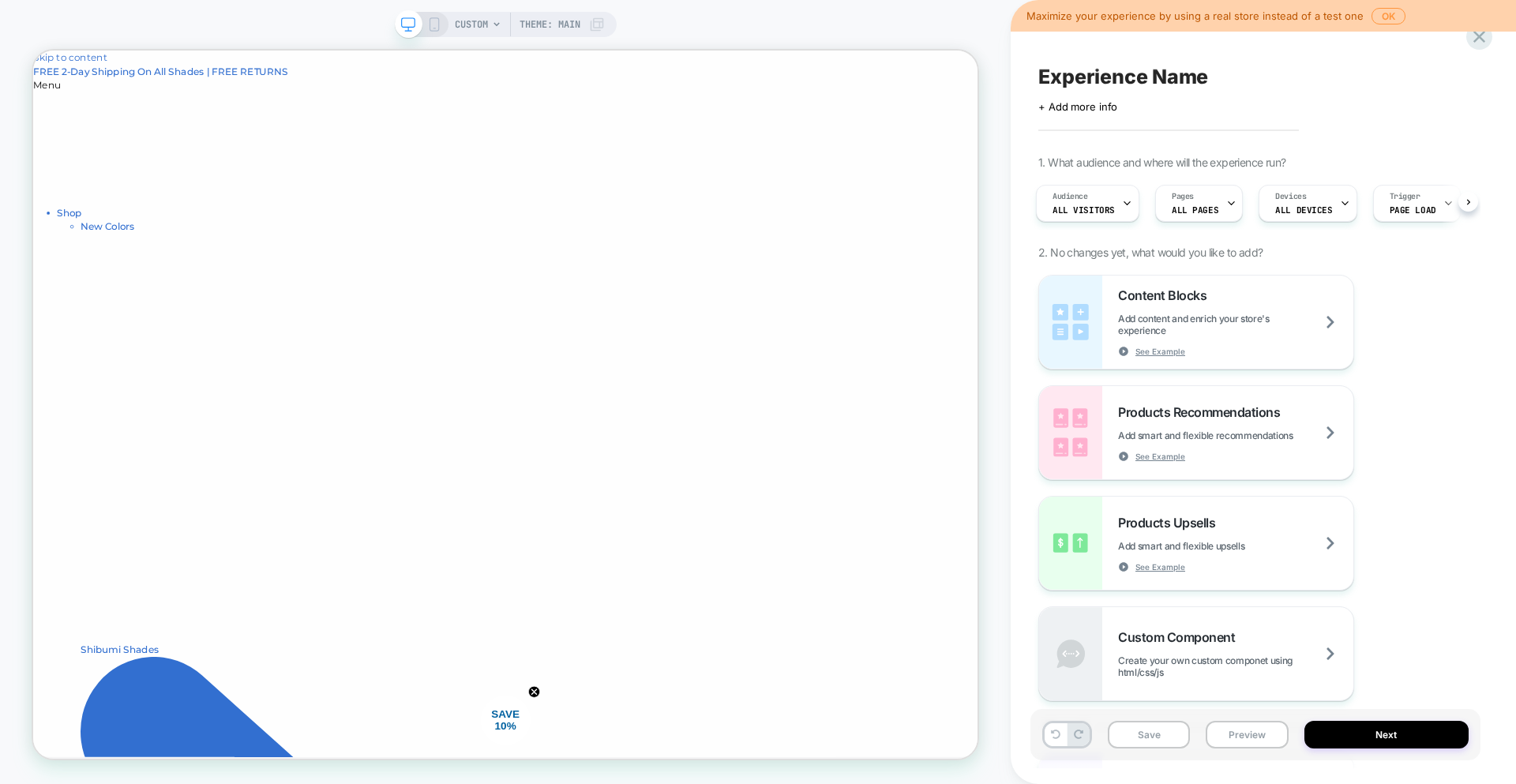
scroll to position [0, 0]
click at [494, 26] on icon at bounding box center [496, 24] width 9 height 9
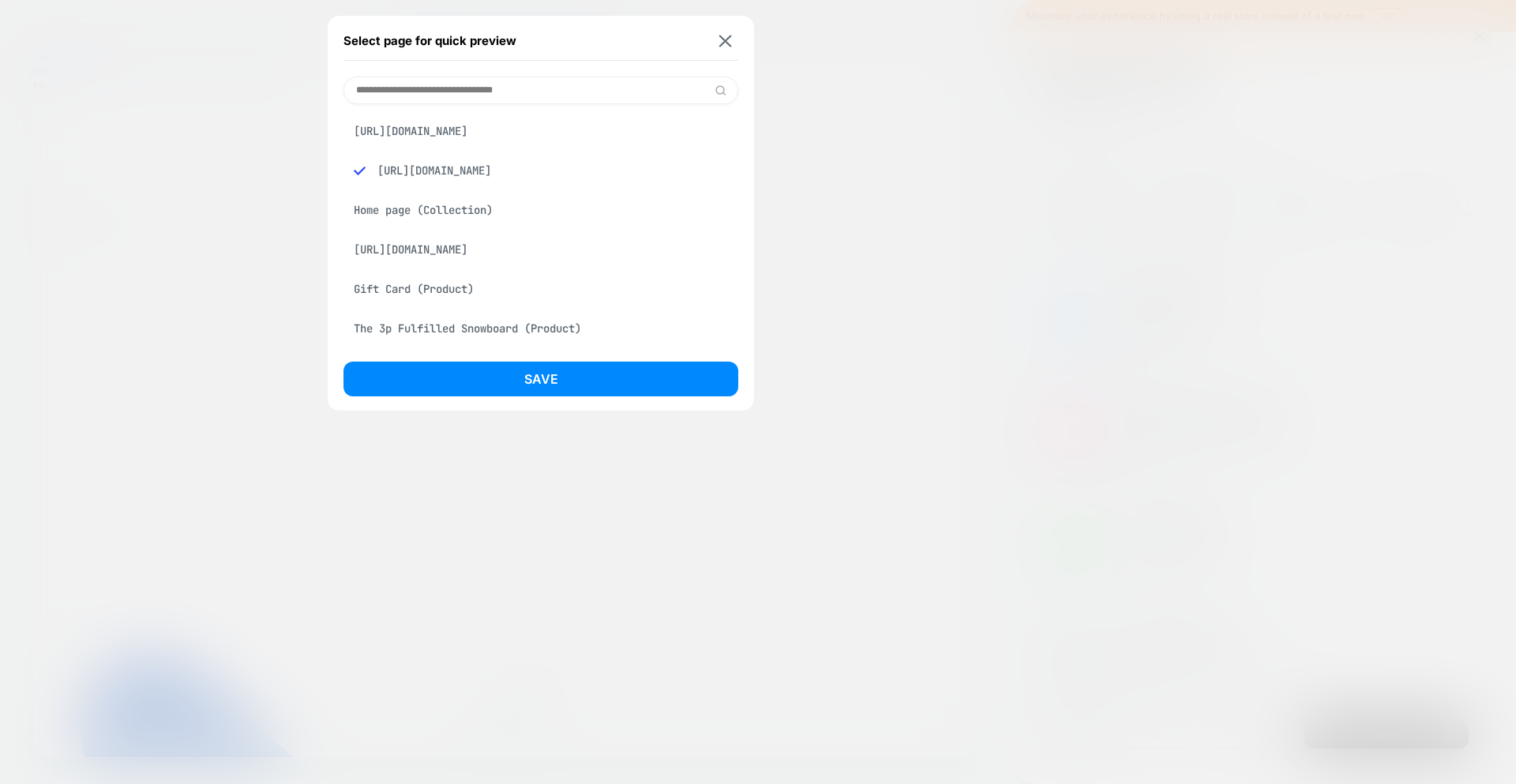
click at [487, 146] on div "[URL][DOMAIN_NAME]" at bounding box center [541, 132] width 395 height 30
click at [489, 144] on div "[URL][DOMAIN_NAME]" at bounding box center [541, 132] width 395 height 30
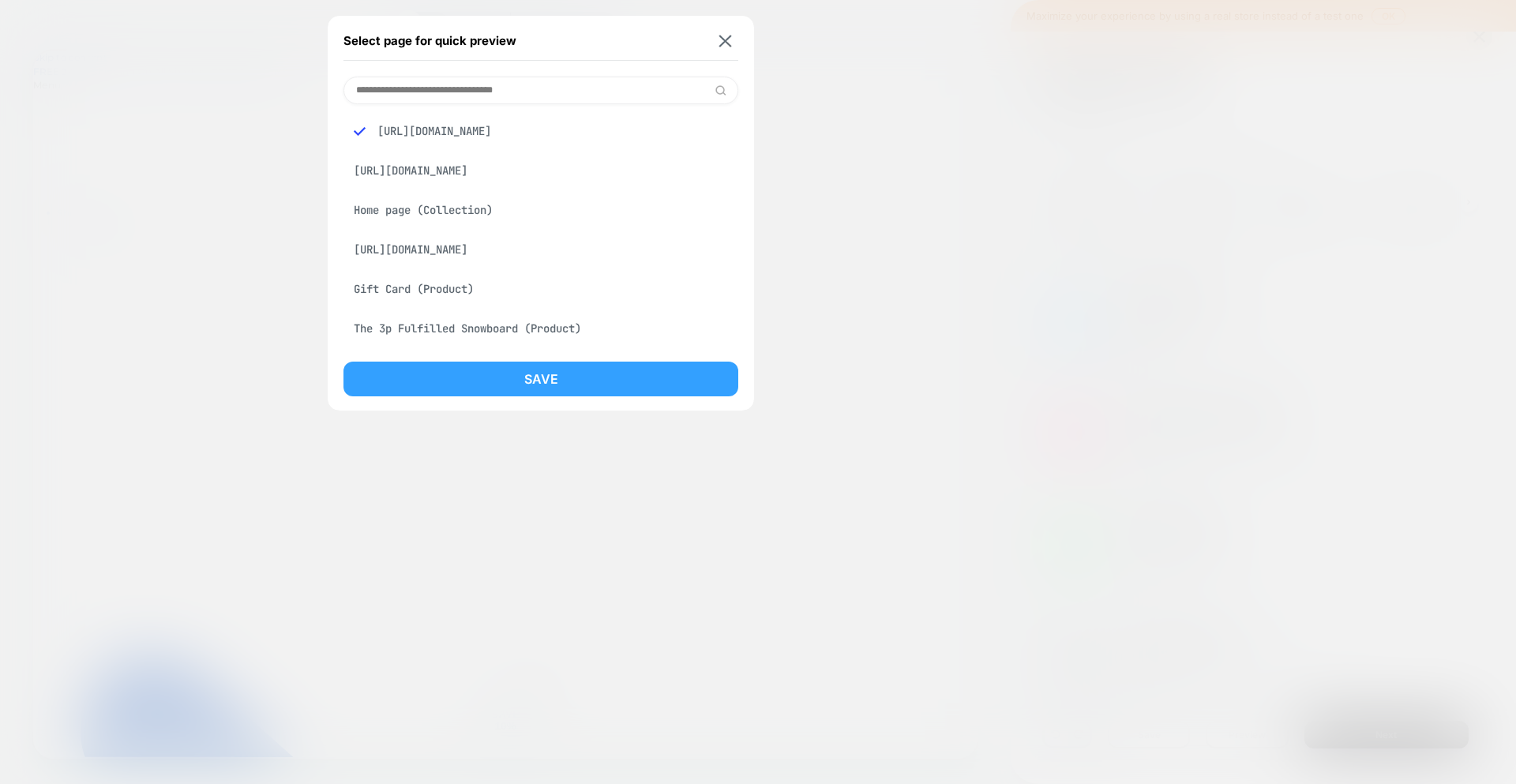
click at [530, 385] on button "Save" at bounding box center [541, 379] width 395 height 34
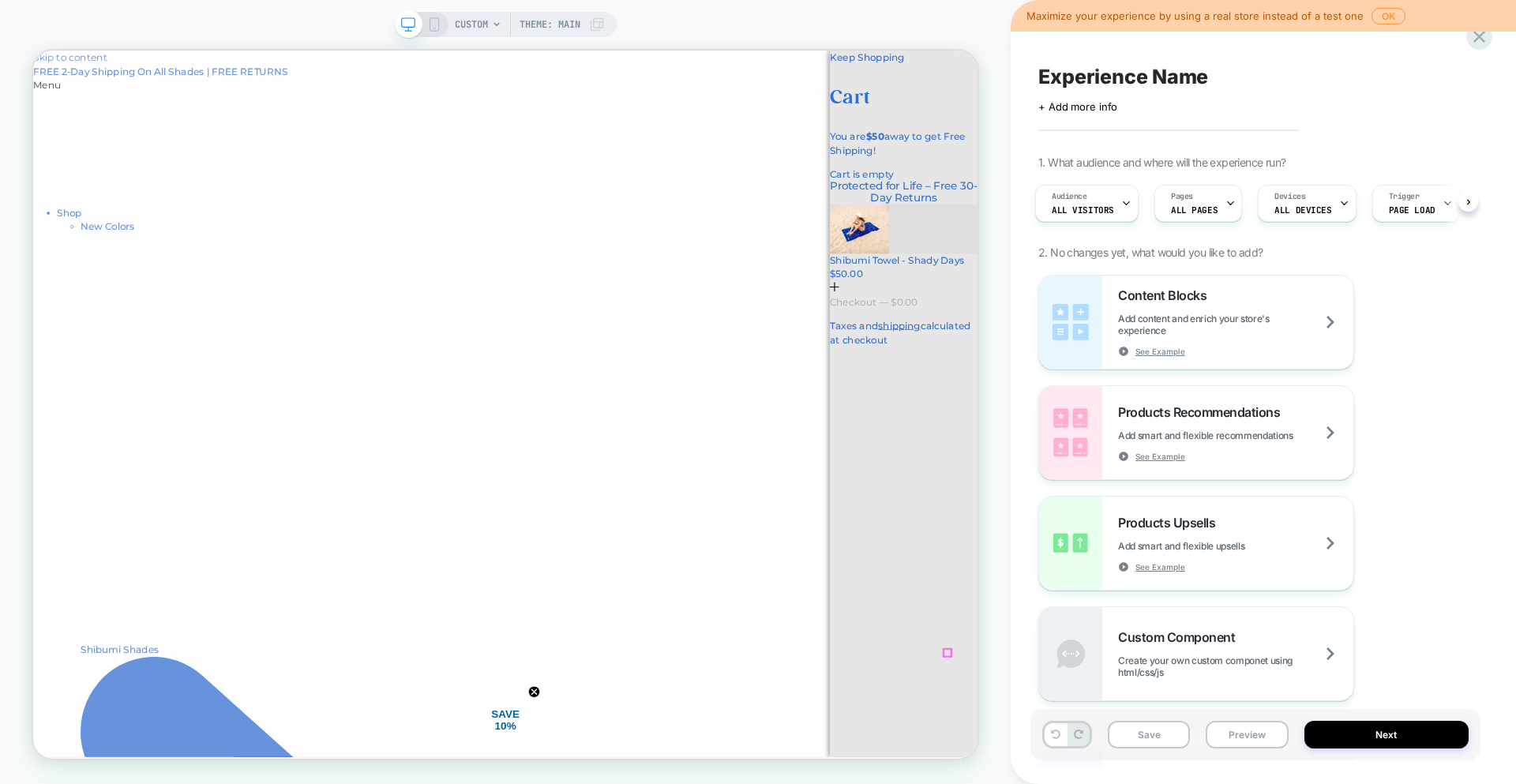
click at [1108, 372] on icon "submit" at bounding box center [1101, 365] width 13 height 13
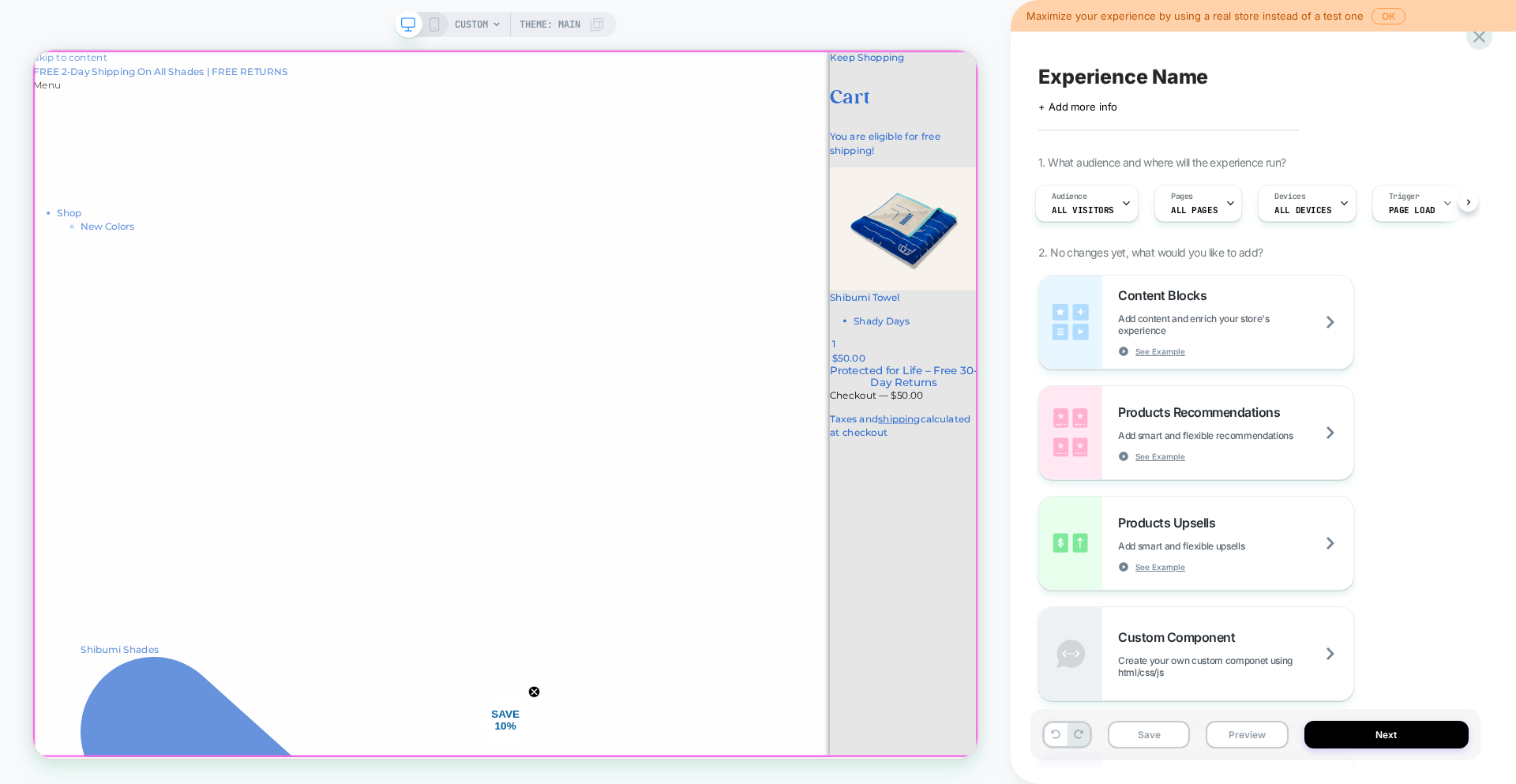
click at [661, 558] on div at bounding box center [663, 521] width 1260 height 941
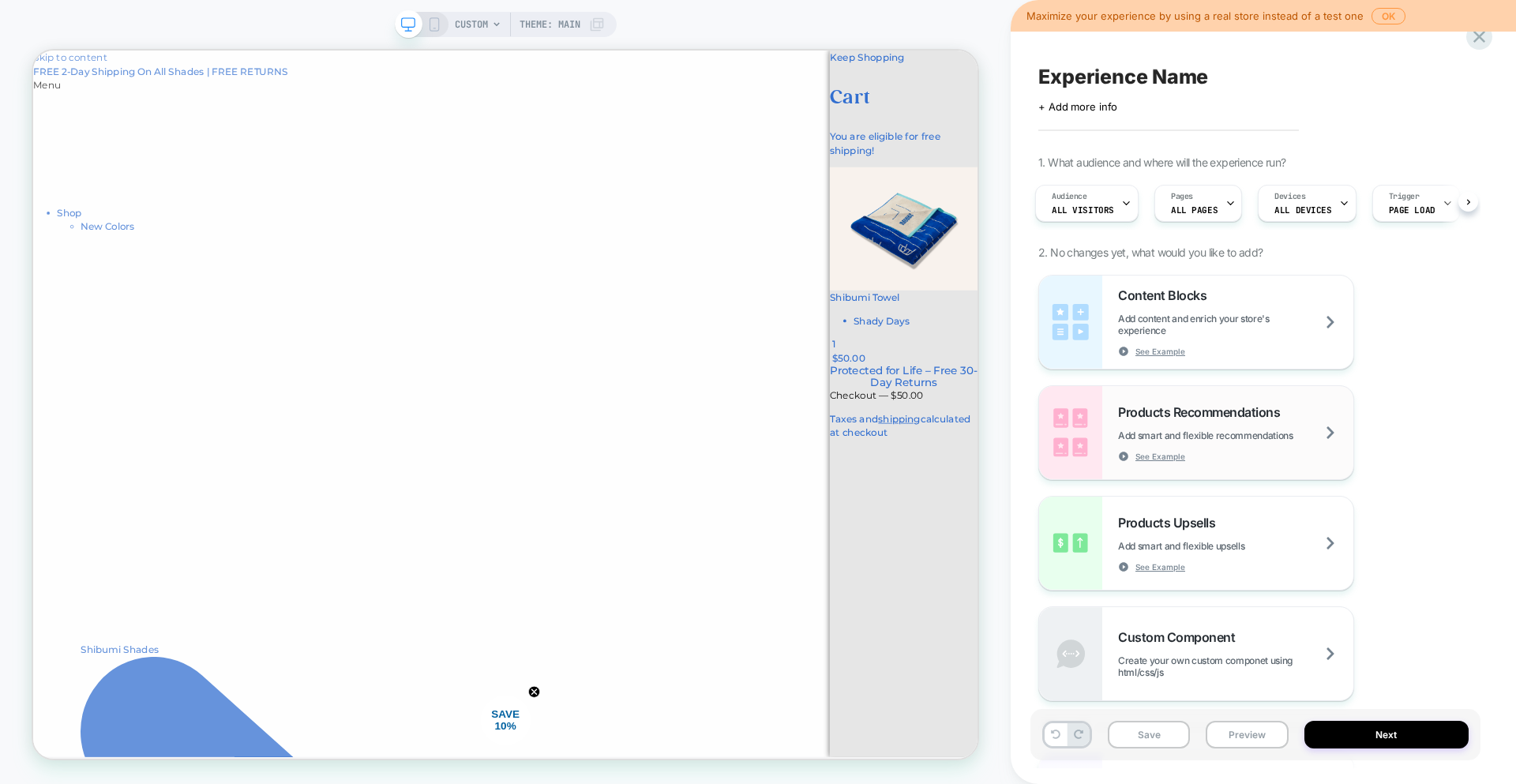
click at [1083, 430] on img at bounding box center [1070, 432] width 63 height 93
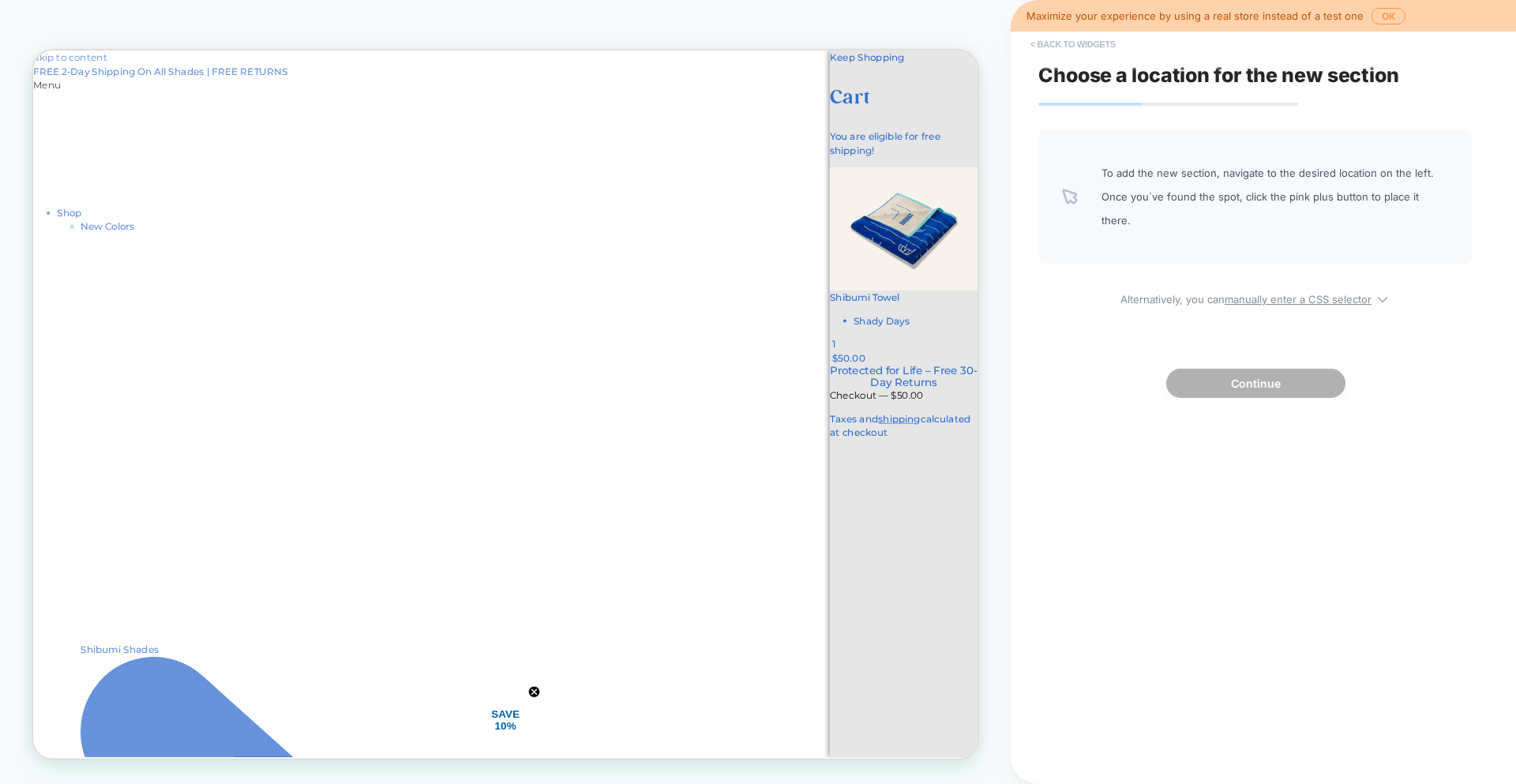
click at [1071, 53] on button "< Back to widgets" at bounding box center [1073, 44] width 101 height 25
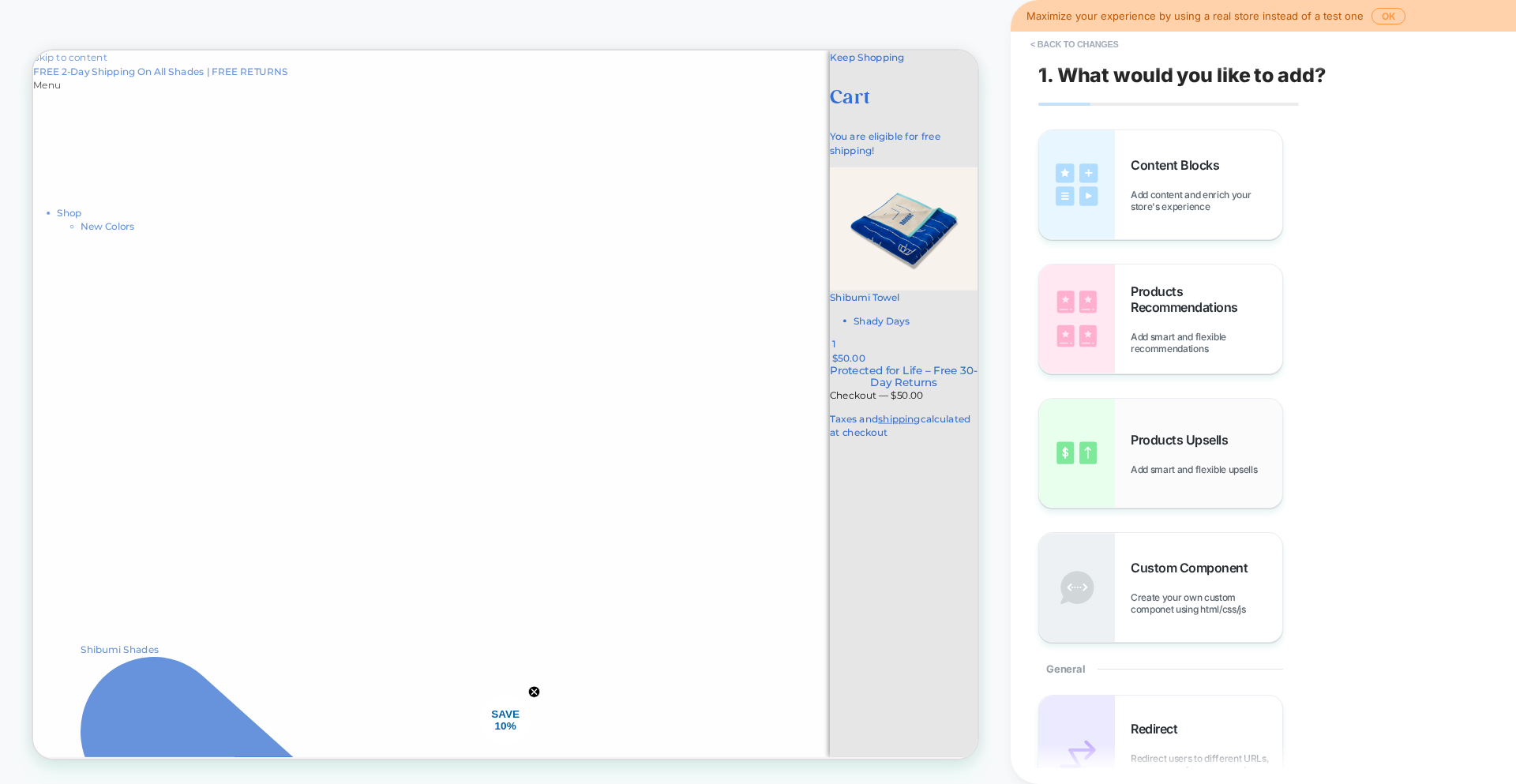
click at [1107, 454] on img at bounding box center [1077, 453] width 75 height 109
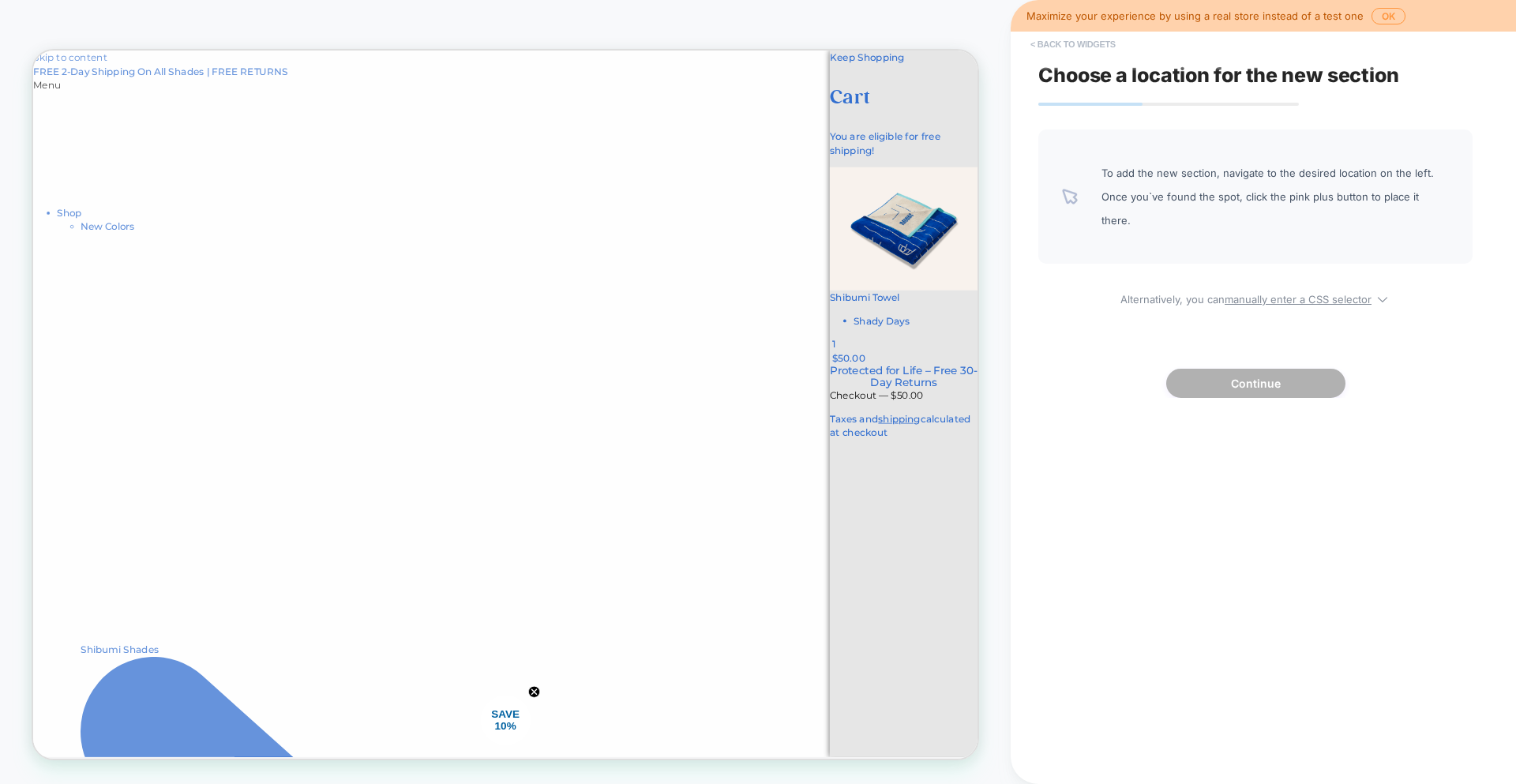
click at [1045, 39] on button "< Back to widgets" at bounding box center [1073, 44] width 101 height 25
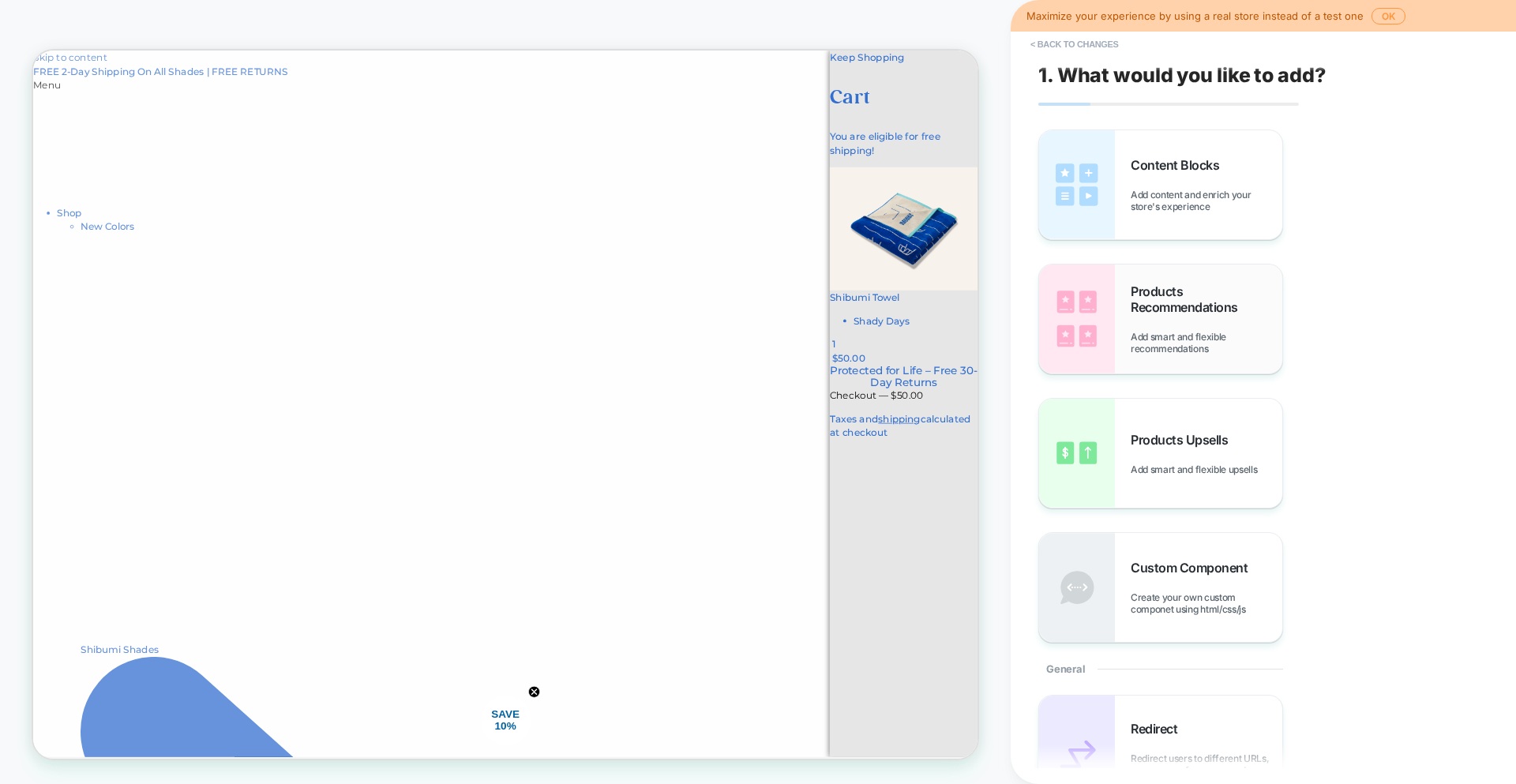
click at [1067, 304] on img at bounding box center [1077, 319] width 75 height 109
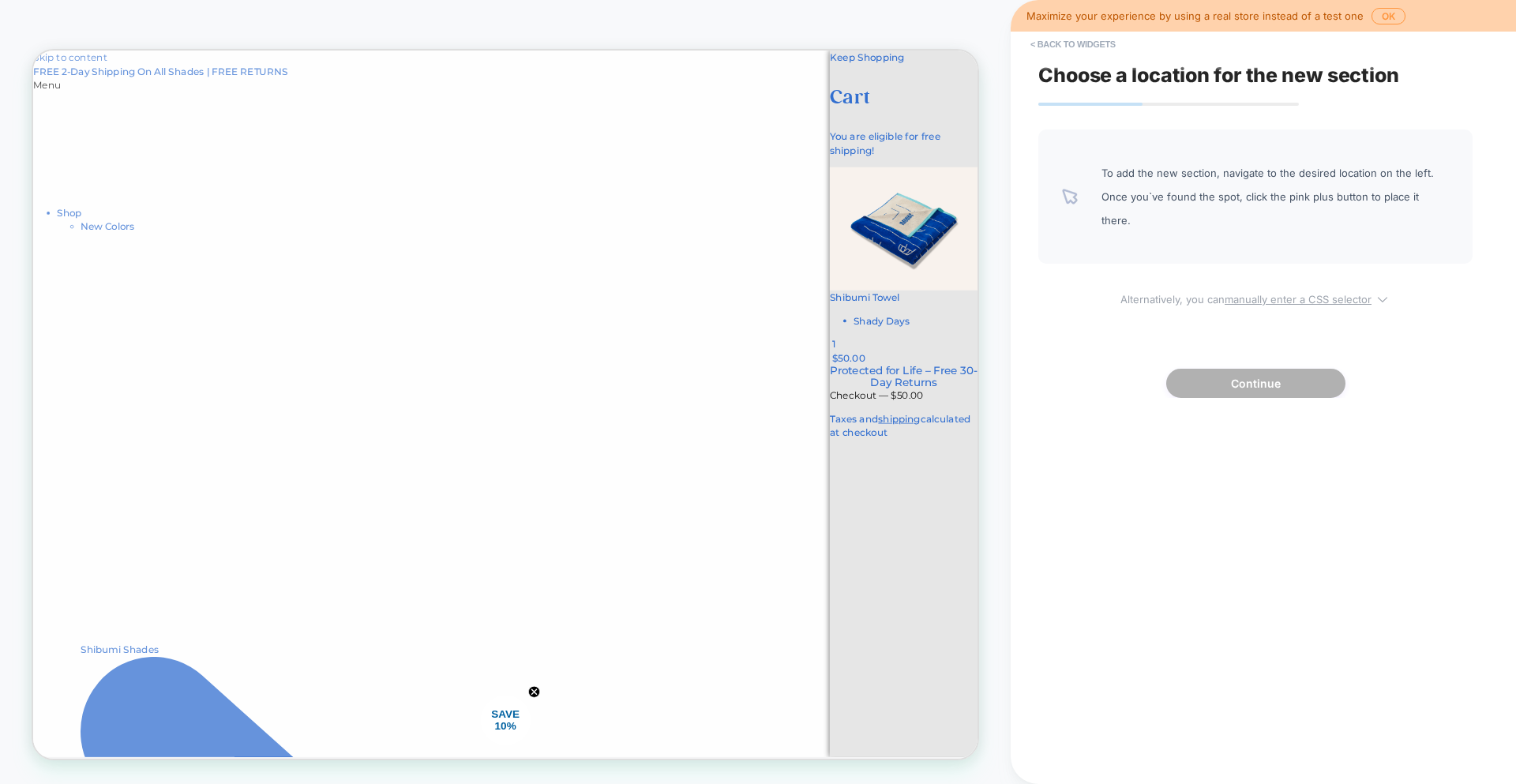
click at [1238, 293] on u "manually enter a CSS selector" at bounding box center [1298, 299] width 147 height 13
select select "*******"
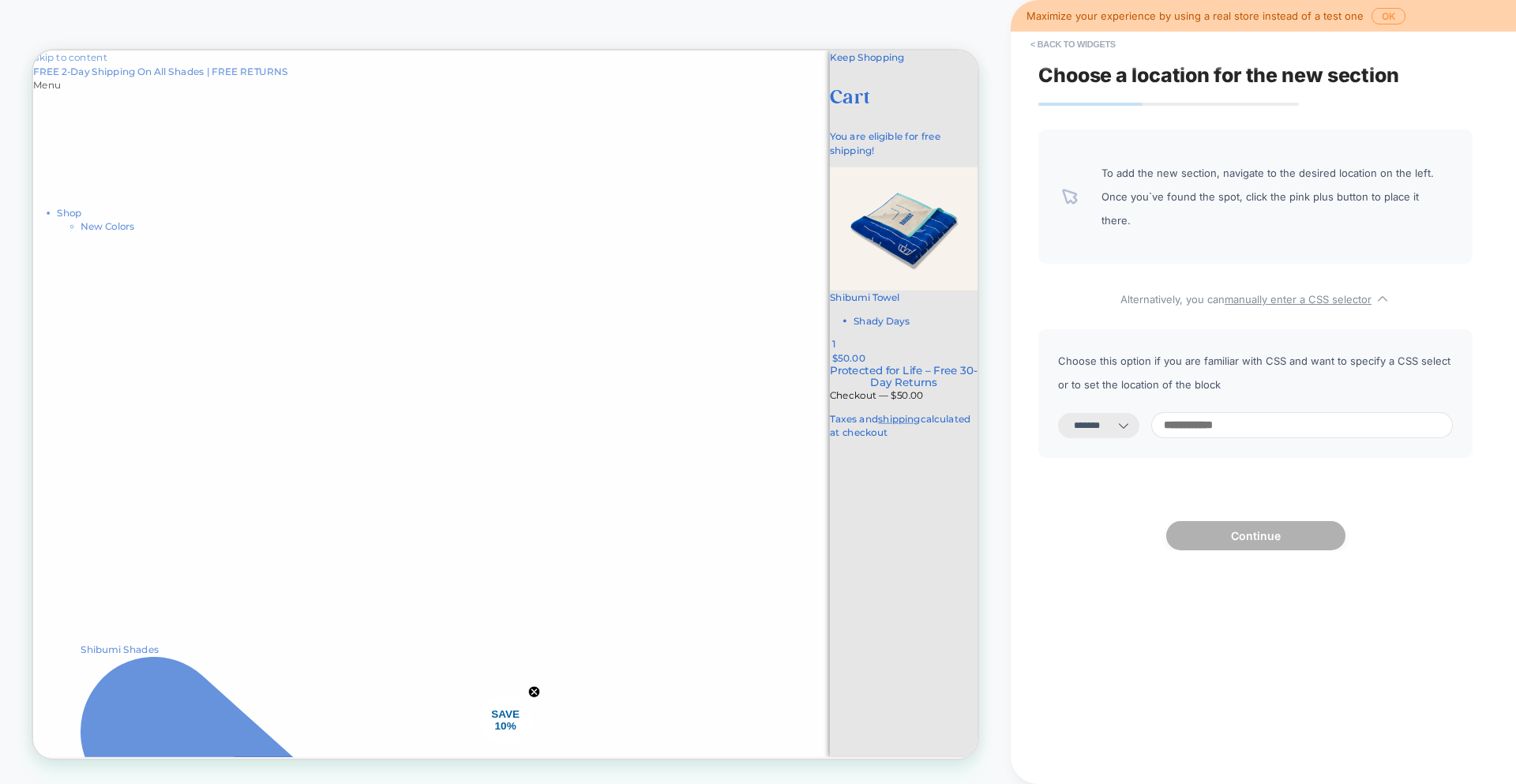
click at [1140, 413] on select "**********" at bounding box center [1099, 426] width 81 height 25
click at [1053, 47] on button "< Back to widgets" at bounding box center [1073, 44] width 101 height 25
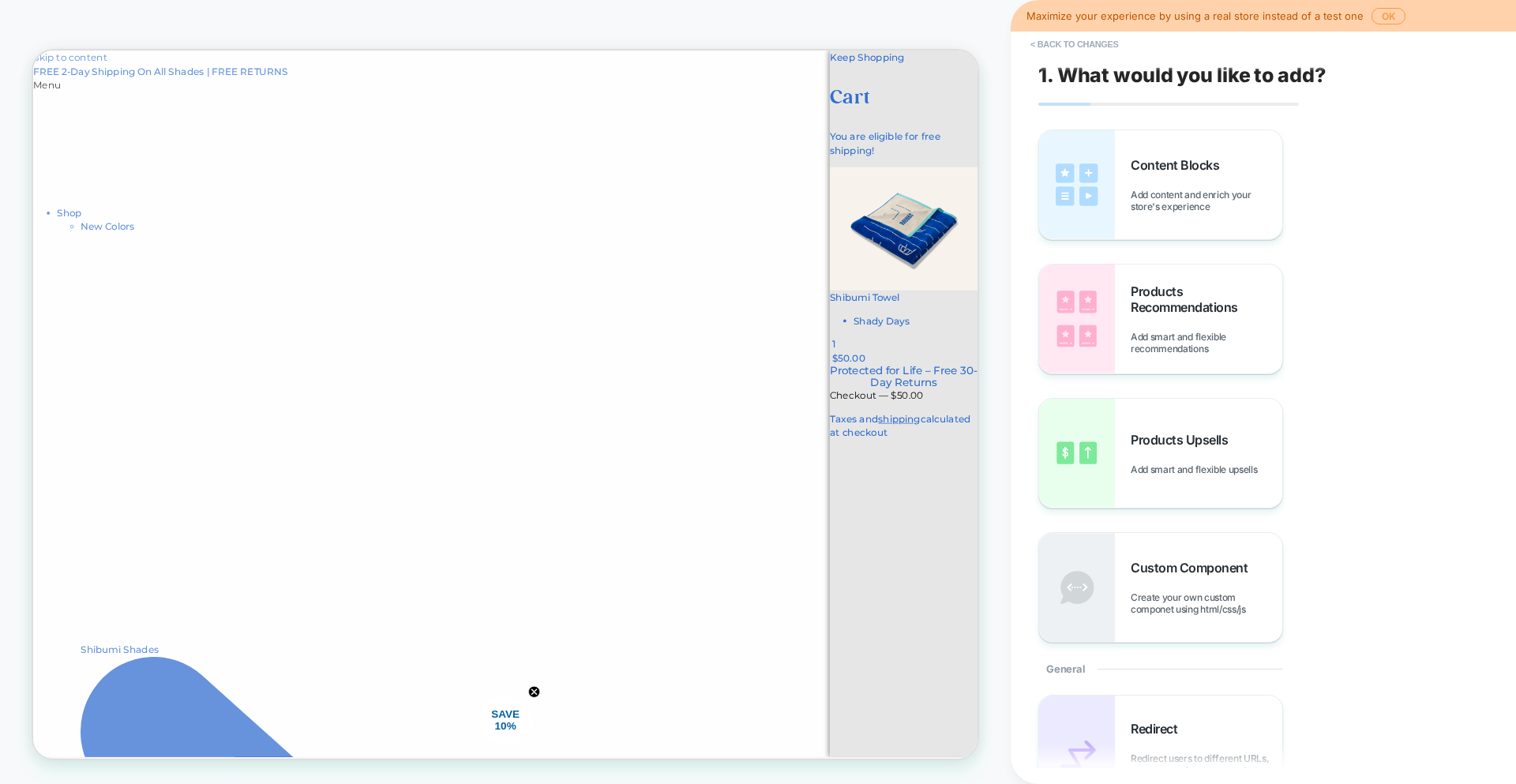
click at [1172, 471] on div "Shibumi Towel Shady Days 1 $50.00 $50.00" at bounding box center [1194, 338] width 198 height 265
click at [1208, 156] on div "You are $0 away to get Free Shipping! You are eligible for free shipping!" at bounding box center [1194, 174] width 198 height 37
click at [1058, 310] on img at bounding box center [1077, 319] width 75 height 109
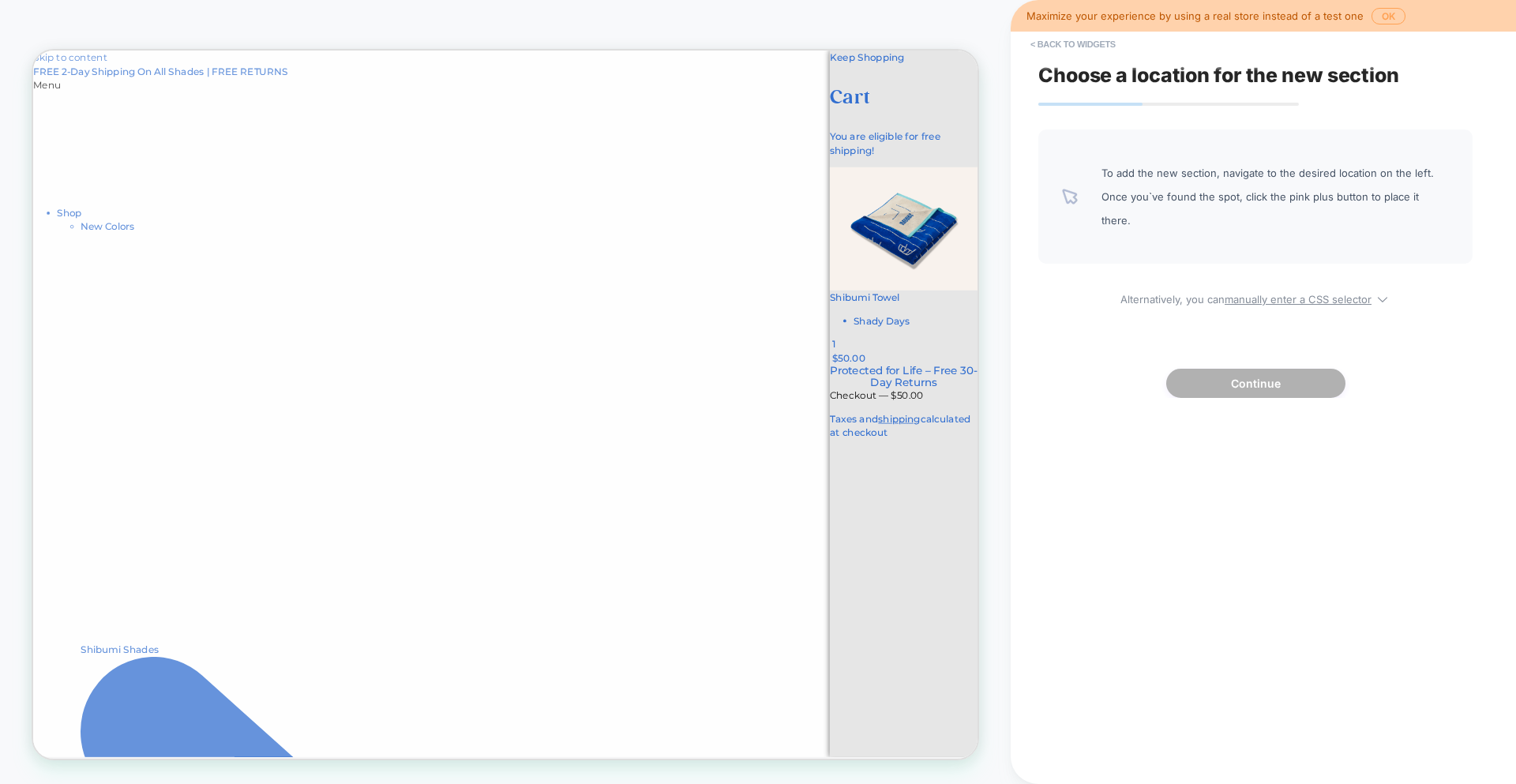
click at [1384, 21] on button "OK" at bounding box center [1389, 16] width 34 height 17
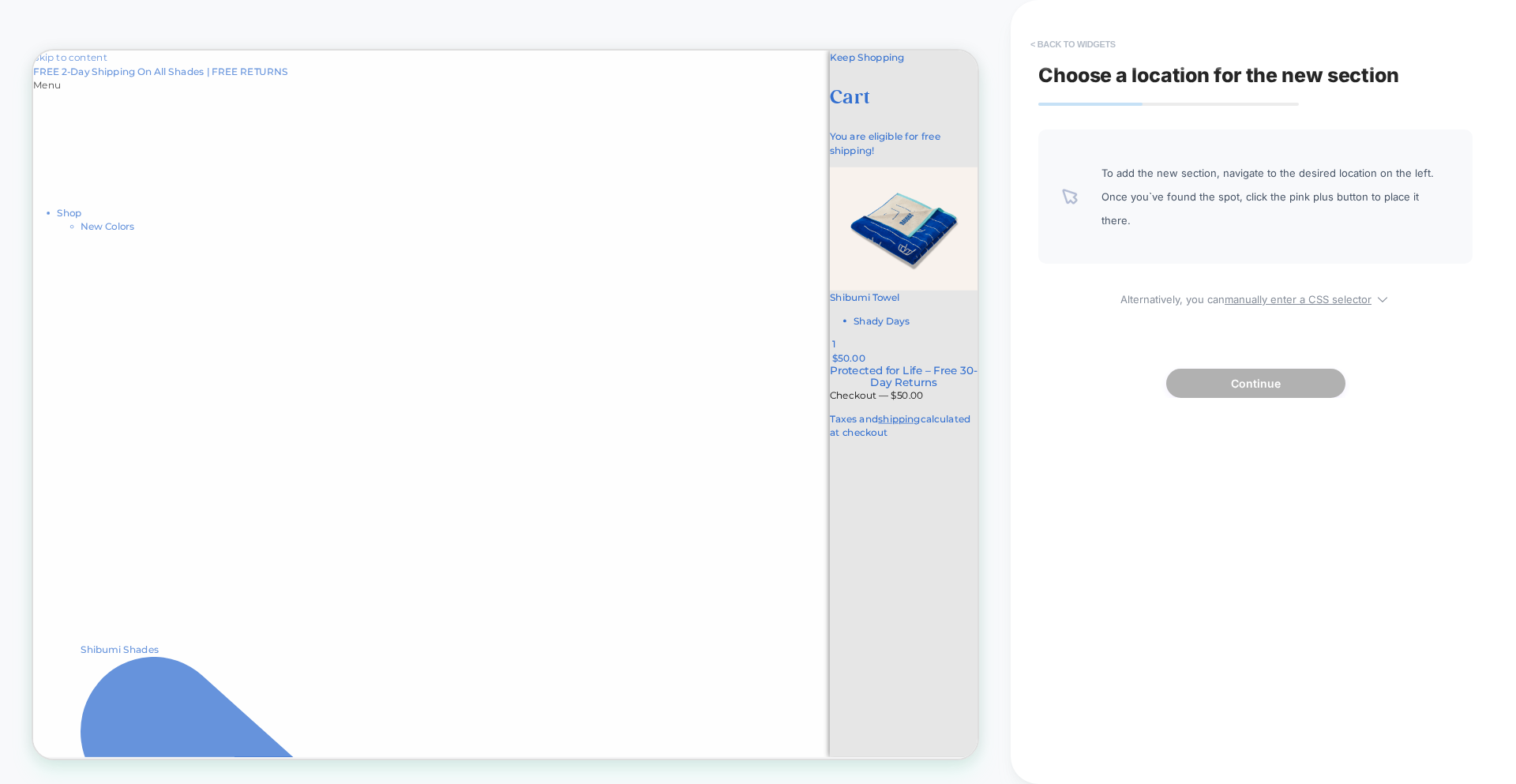
click at [1053, 43] on button "< Back to widgets" at bounding box center [1073, 44] width 101 height 25
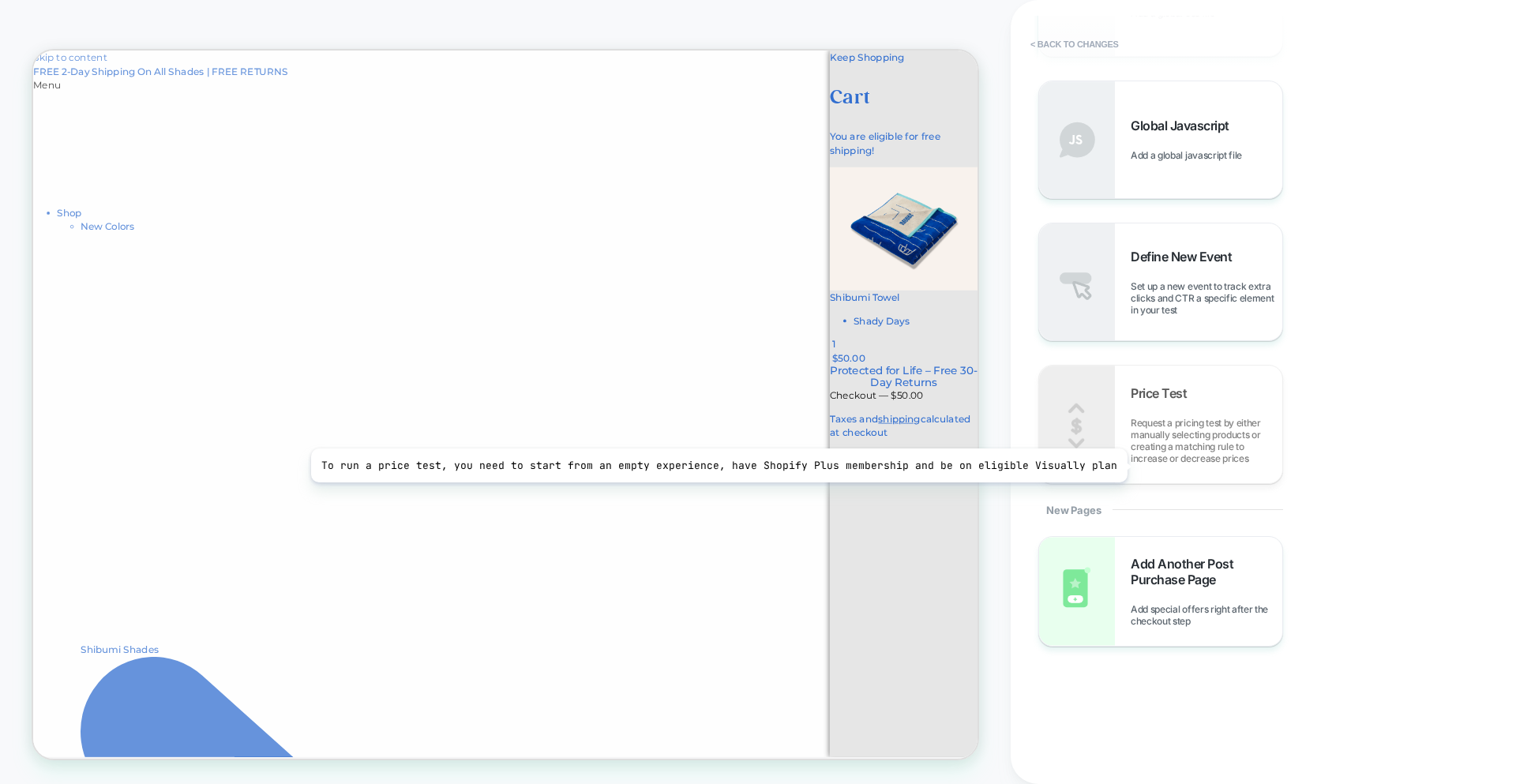
scroll to position [1189, 0]
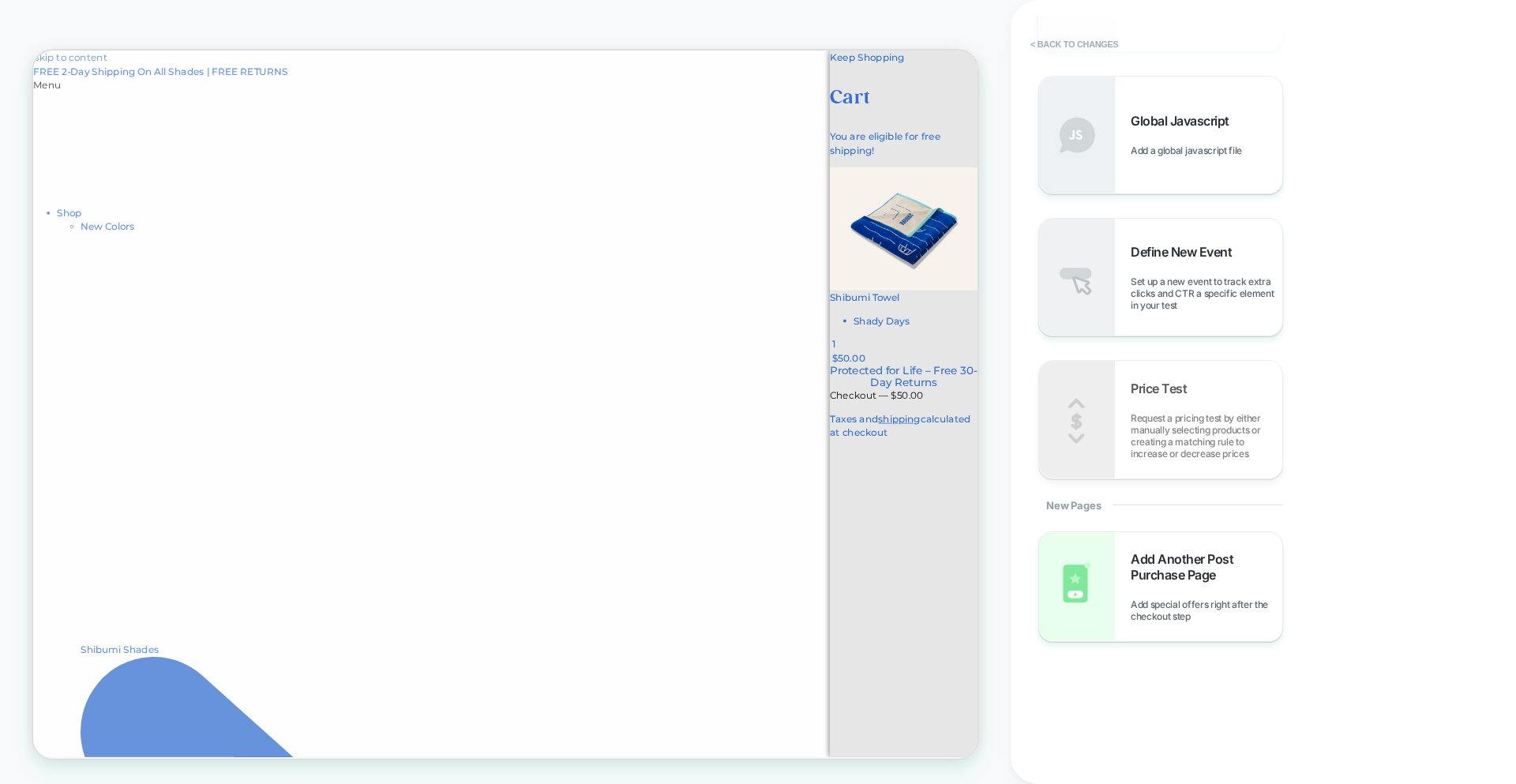
click at [1289, 85] on icon "Close cart" at bounding box center [1292, 91] width 7 height 12
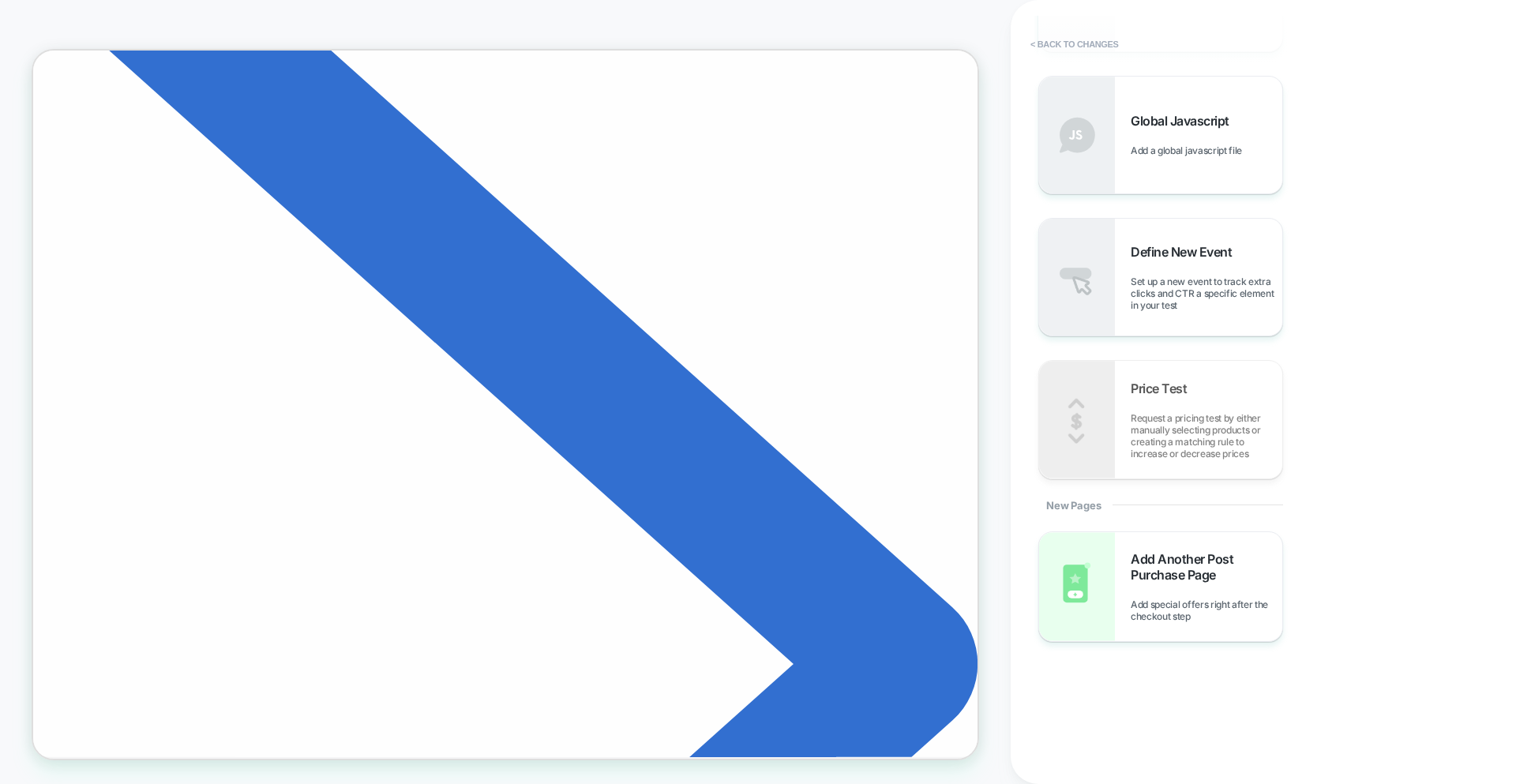
scroll to position [0, 0]
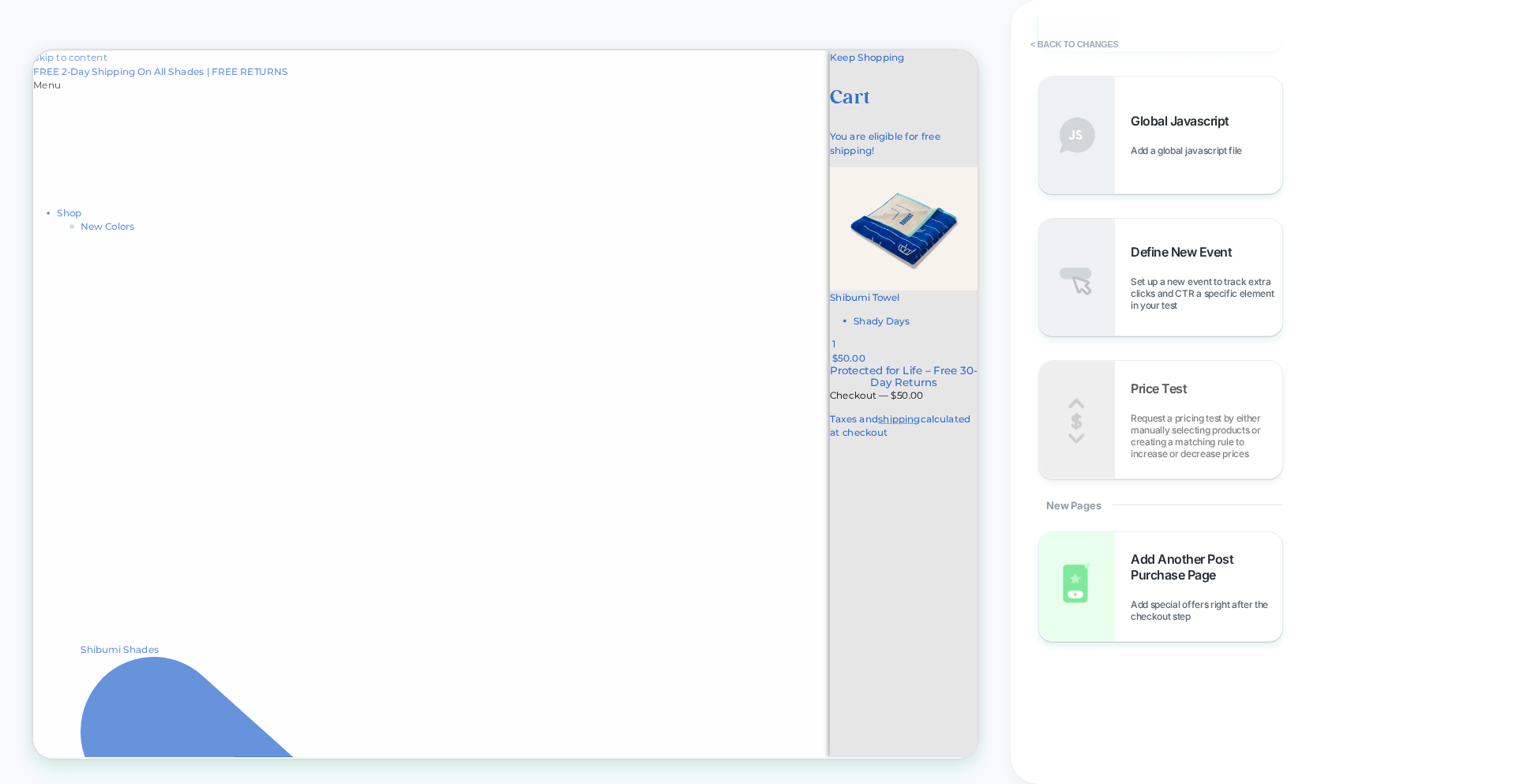
click at [1121, 370] on div "Shibumi Towel Shady Days 1" at bounding box center [1194, 410] width 198 height 81
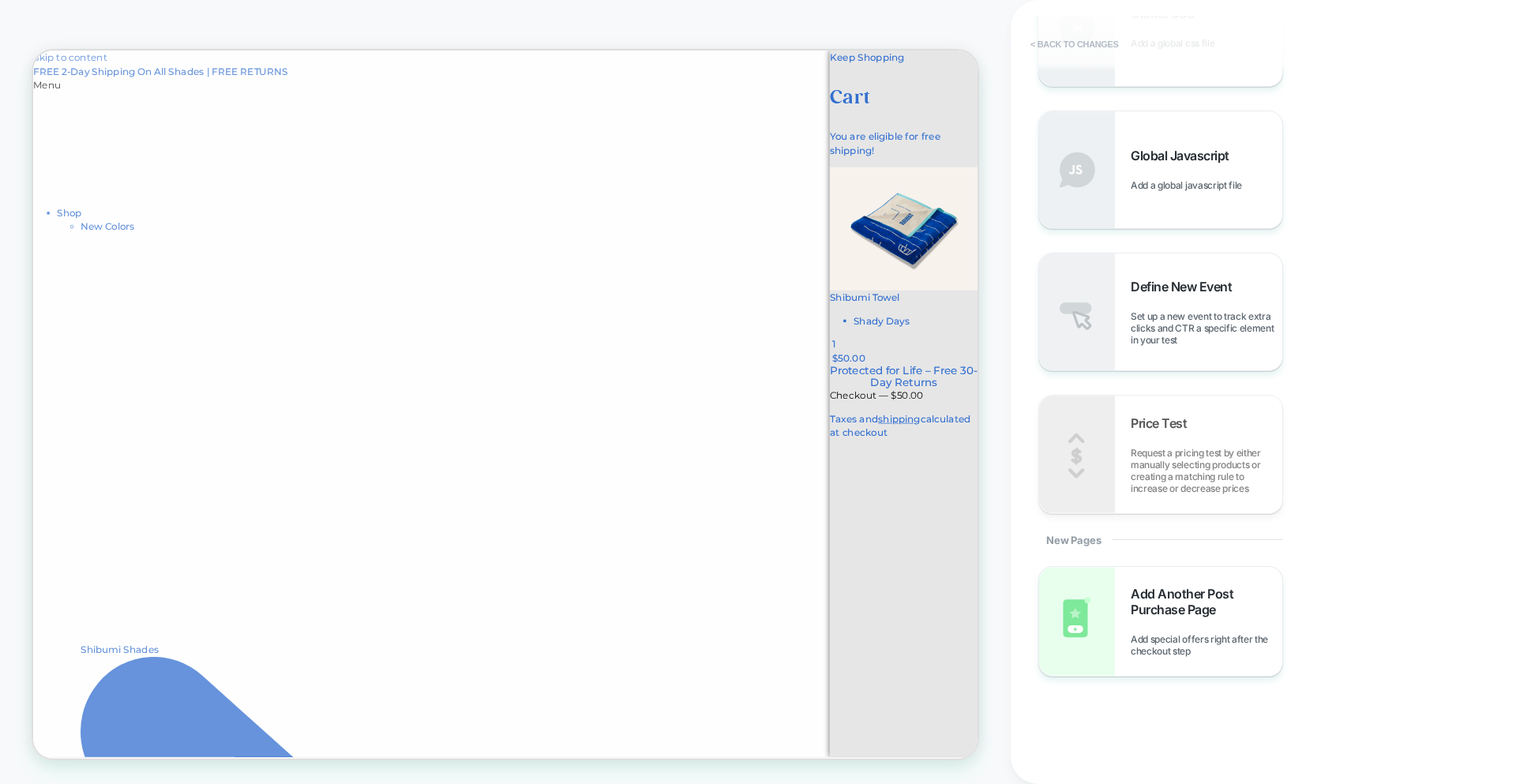
click at [1089, 49] on button "< Back to changes" at bounding box center [1074, 44] width 104 height 25
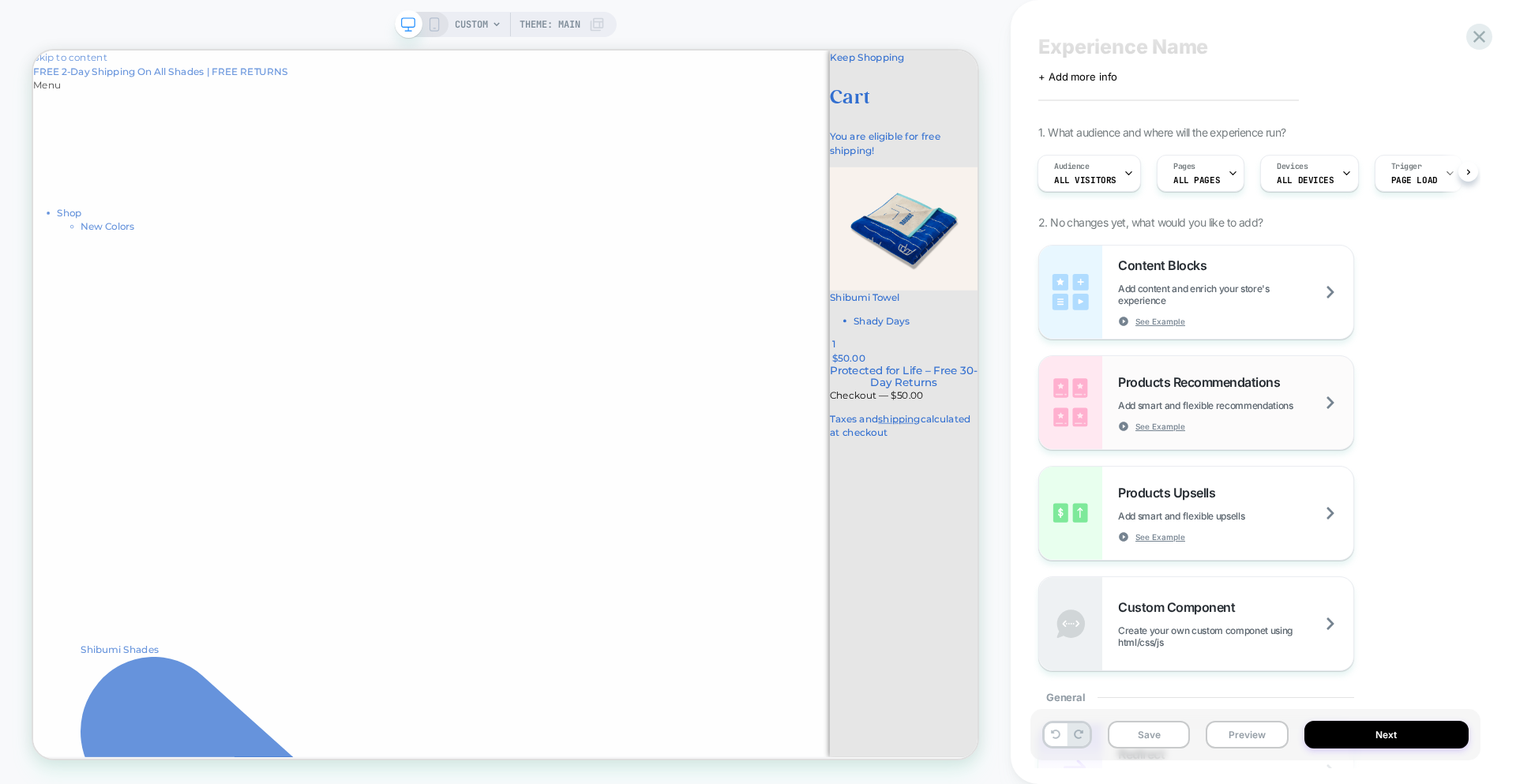
scroll to position [27, 0]
click at [1223, 392] on span "Products Recommendations" at bounding box center [1203, 384] width 170 height 16
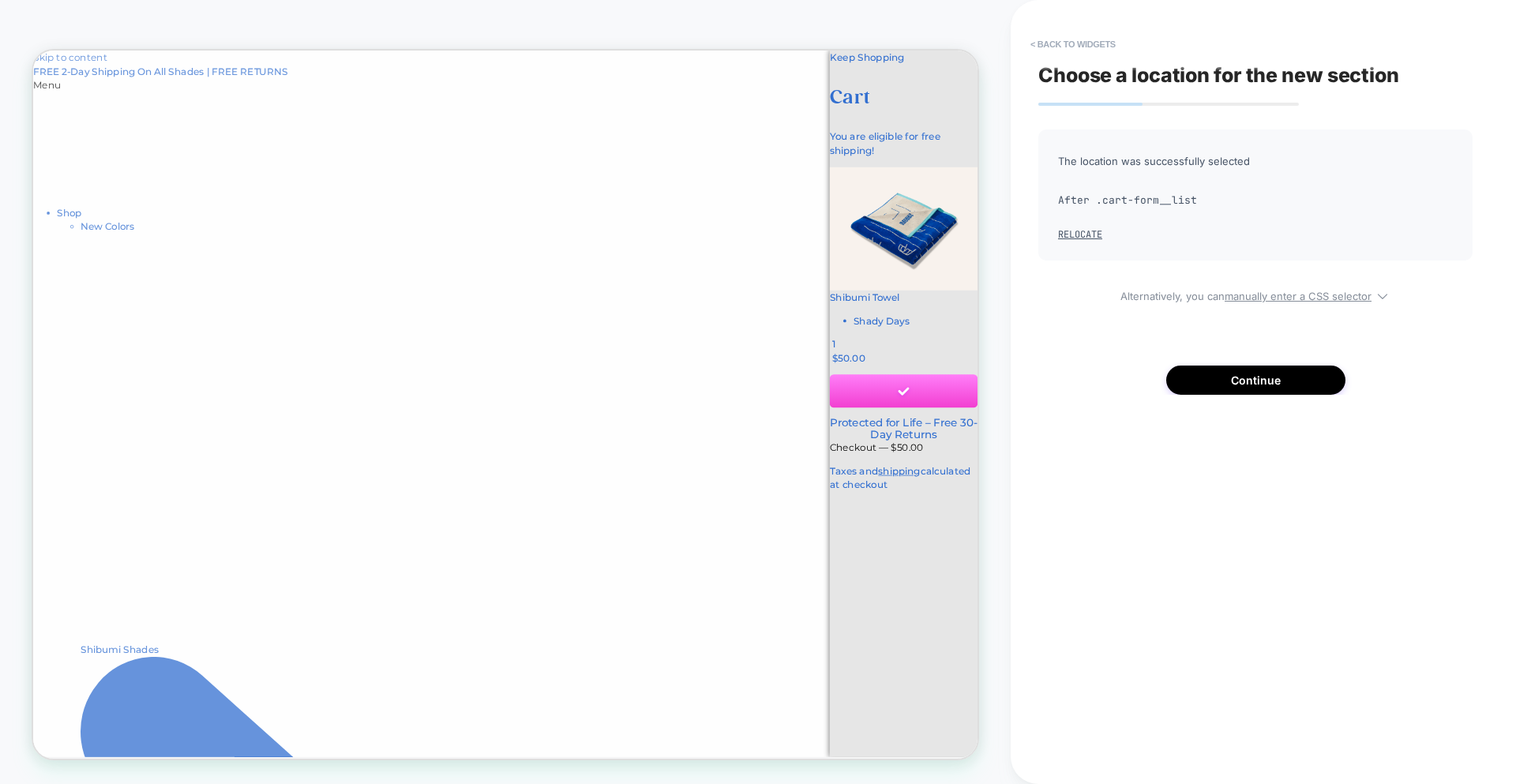
scroll to position [70, 0]
click at [1249, 389] on button "Continue" at bounding box center [1256, 379] width 179 height 29
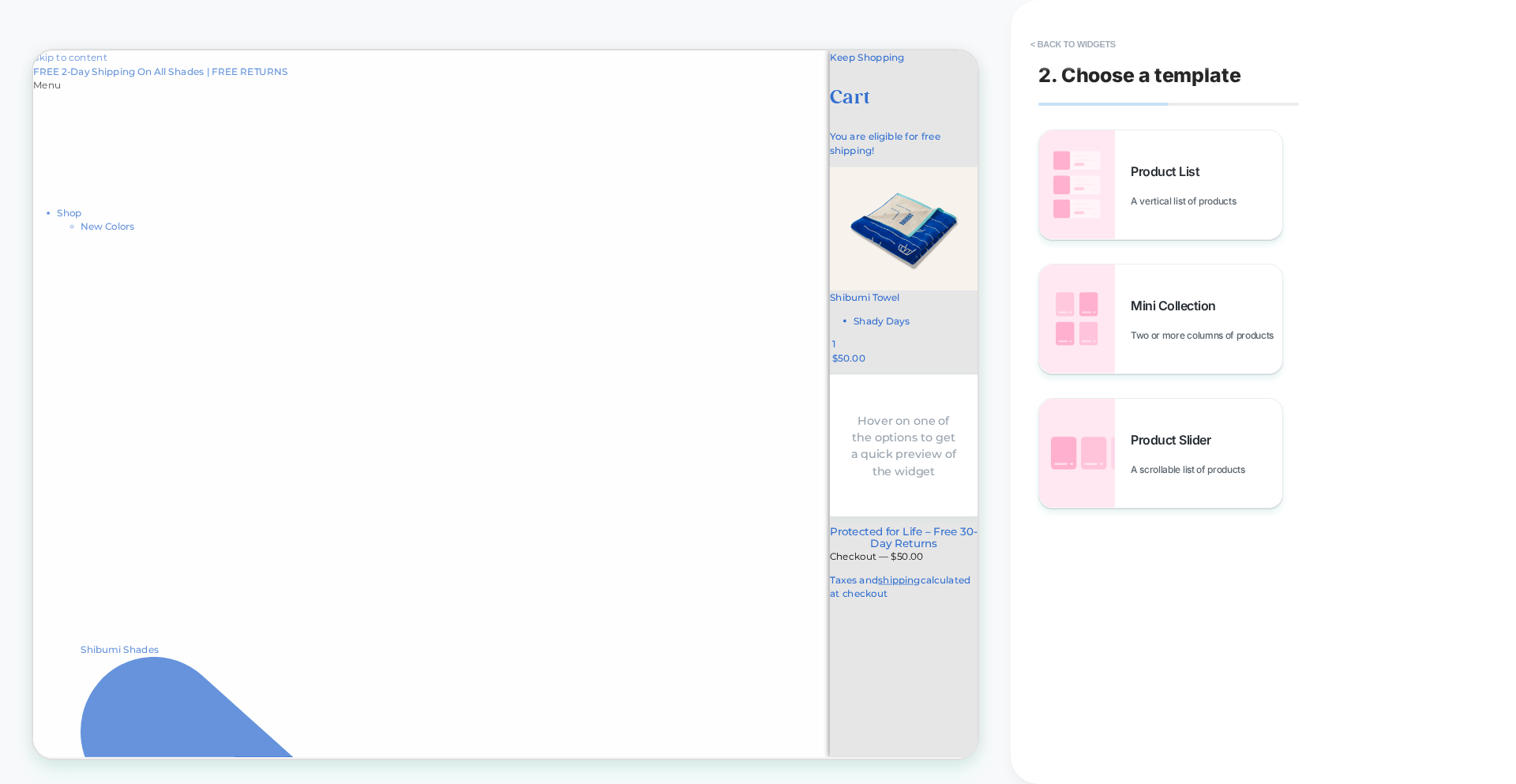
scroll to position [0, 0]
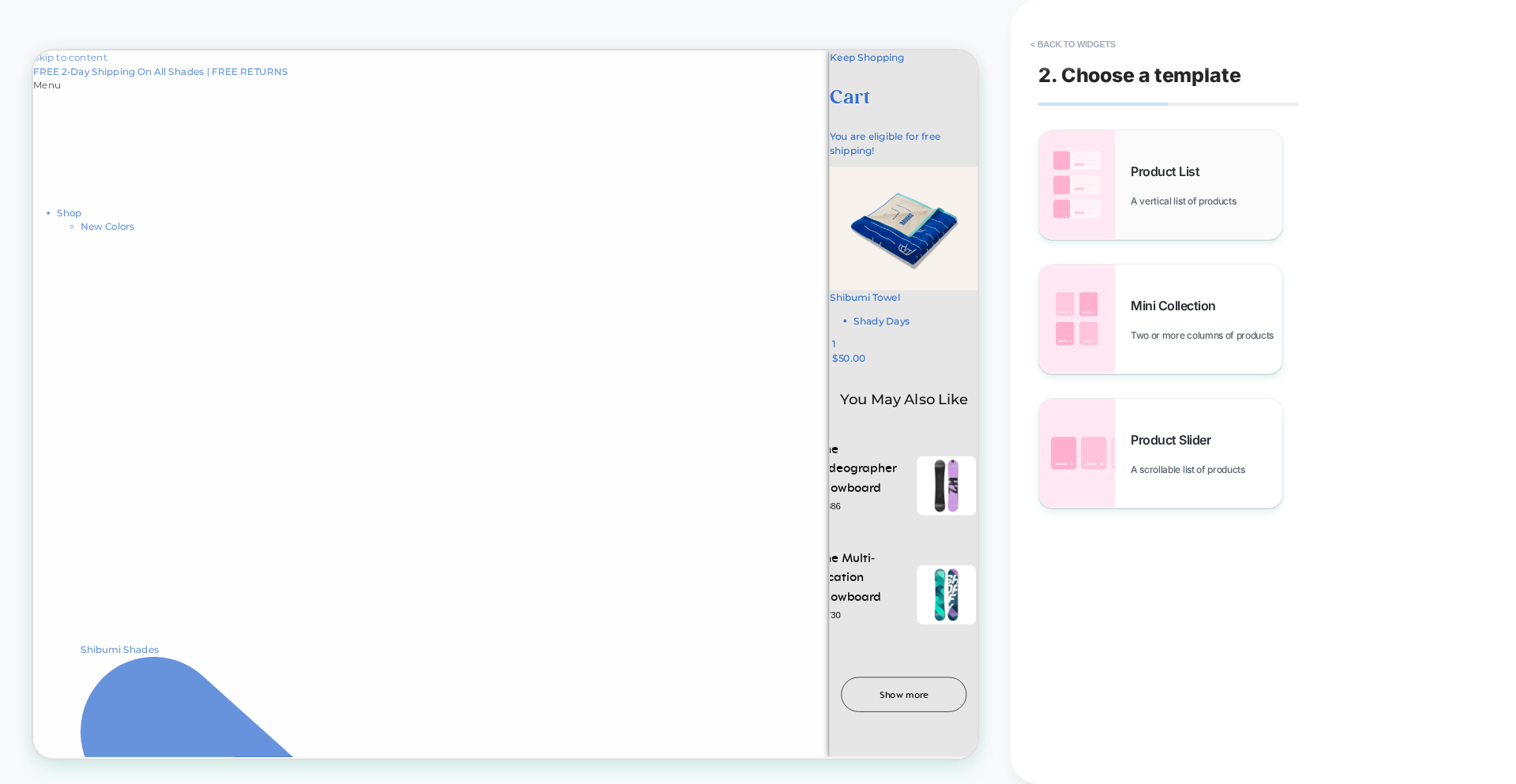
click at [1129, 186] on div "Product List A vertical list of products" at bounding box center [1161, 184] width 243 height 109
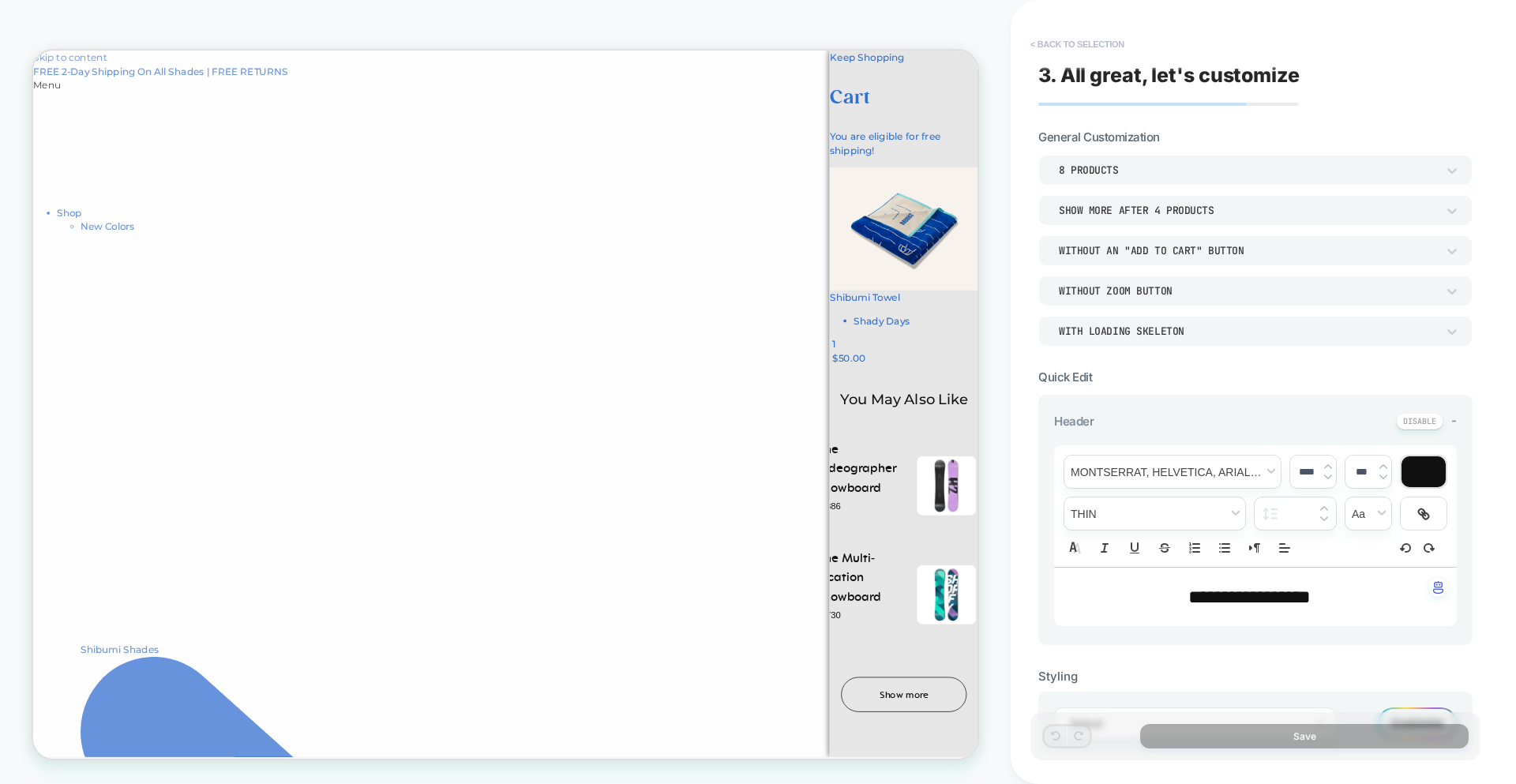
click at [1069, 47] on button "< Back to selection" at bounding box center [1077, 44] width 110 height 25
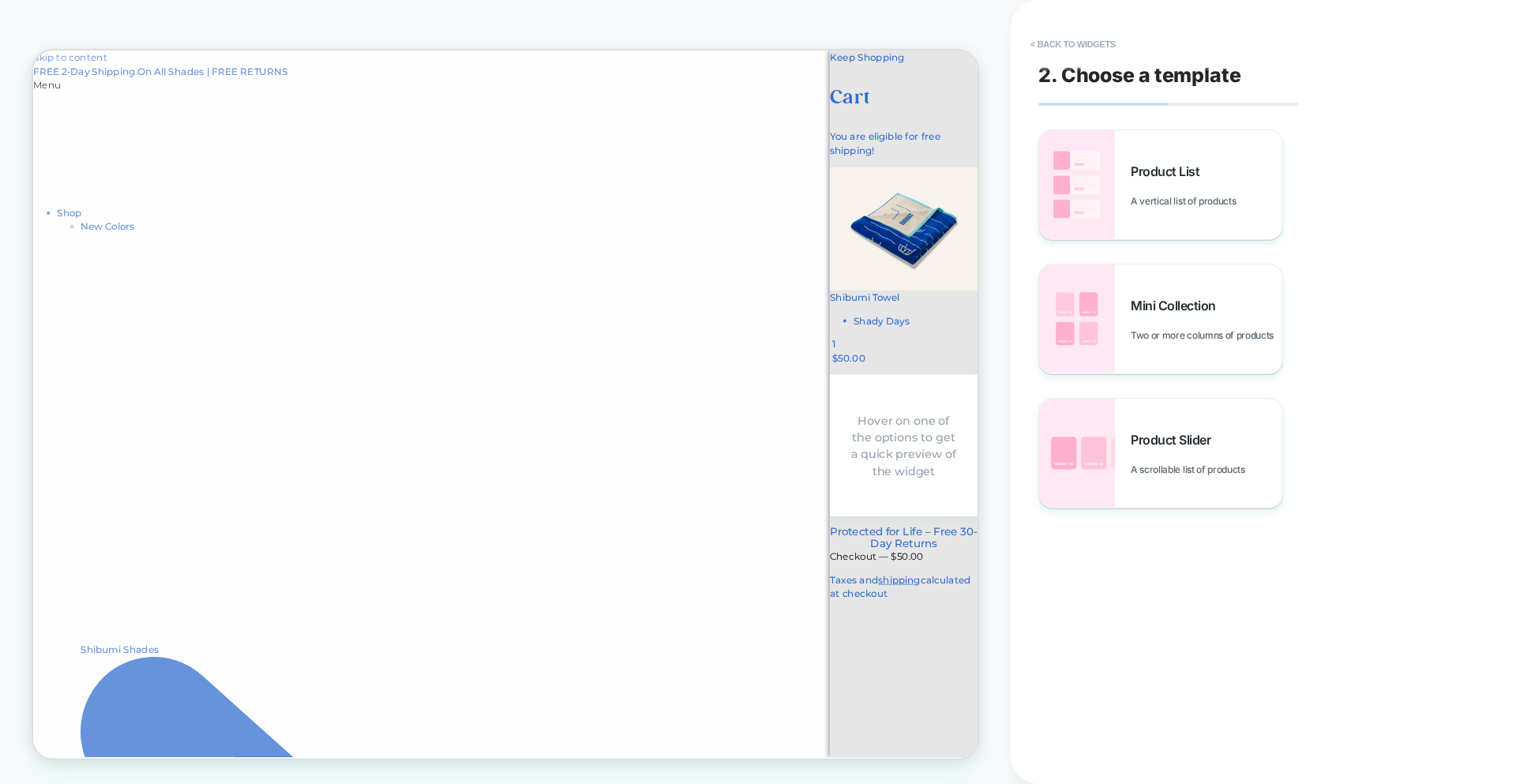
click at [1069, 47] on button "< Back to widgets" at bounding box center [1073, 44] width 101 height 25
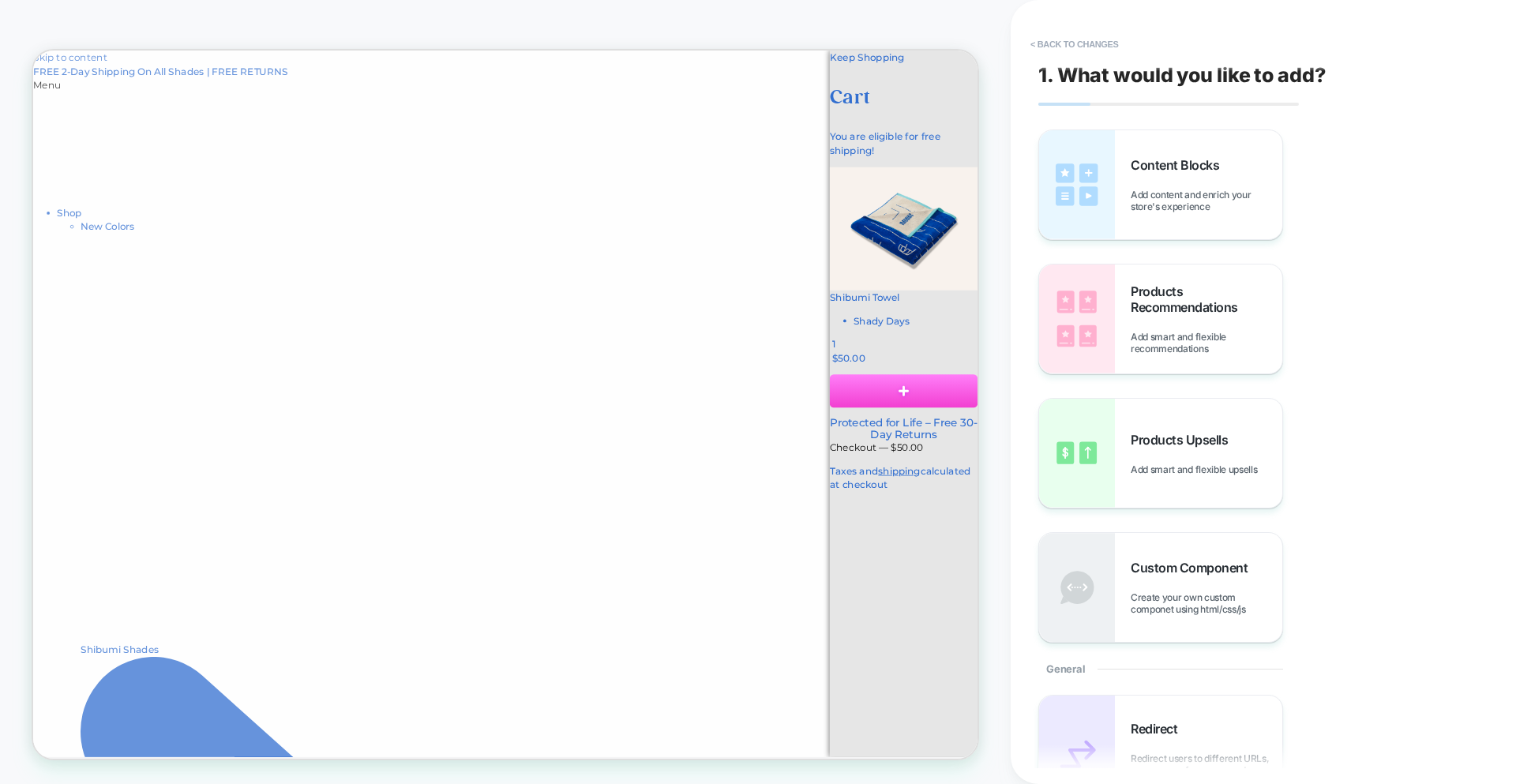
scroll to position [64, 0]
click at [1135, 527] on section at bounding box center [1194, 504] width 198 height 44
click at [1034, 46] on button "< Back to changes" at bounding box center [1074, 44] width 104 height 25
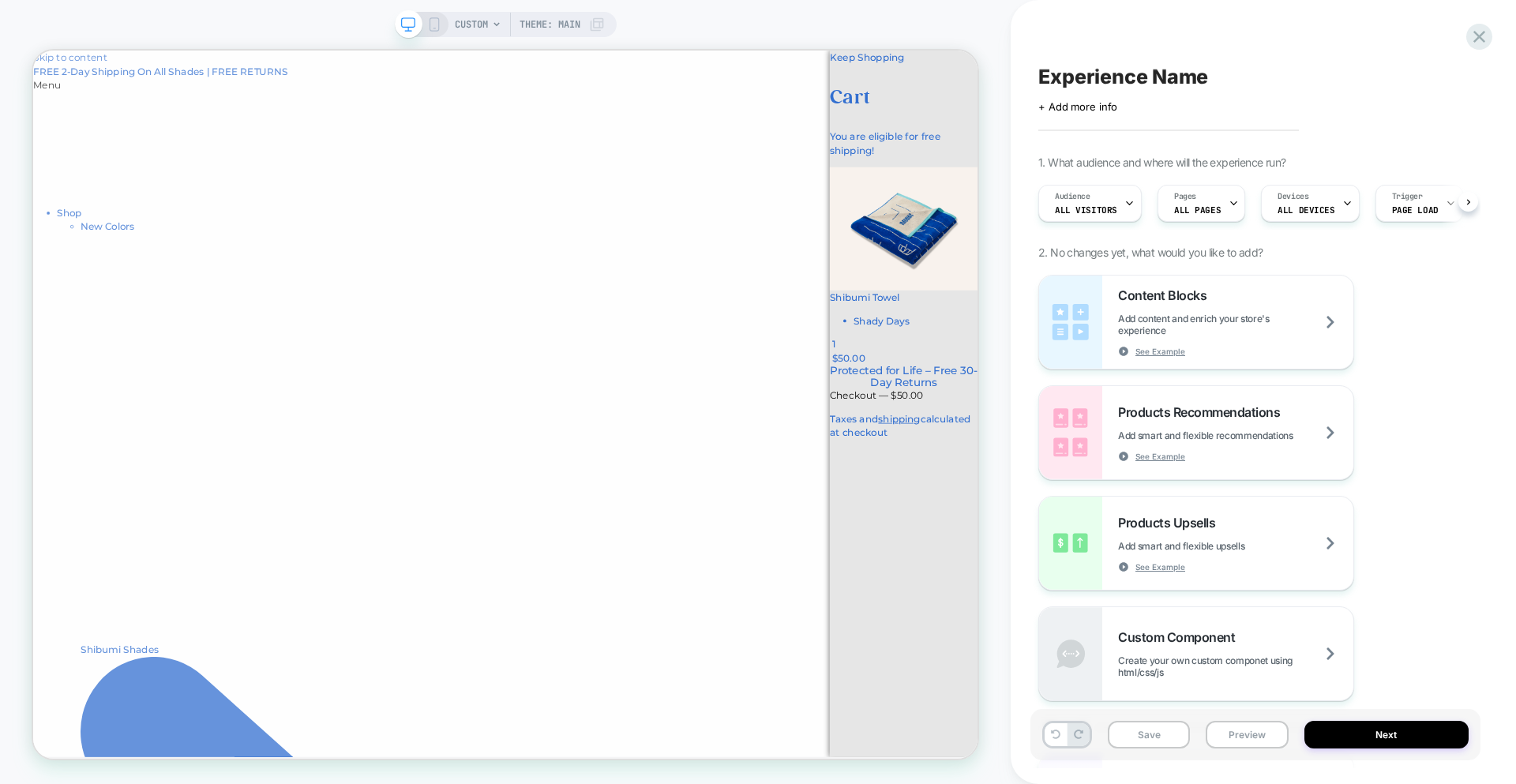
scroll to position [0, 1]
click at [1167, 370] on div "Shibumi Towel Shady Days 1" at bounding box center [1194, 410] width 198 height 81
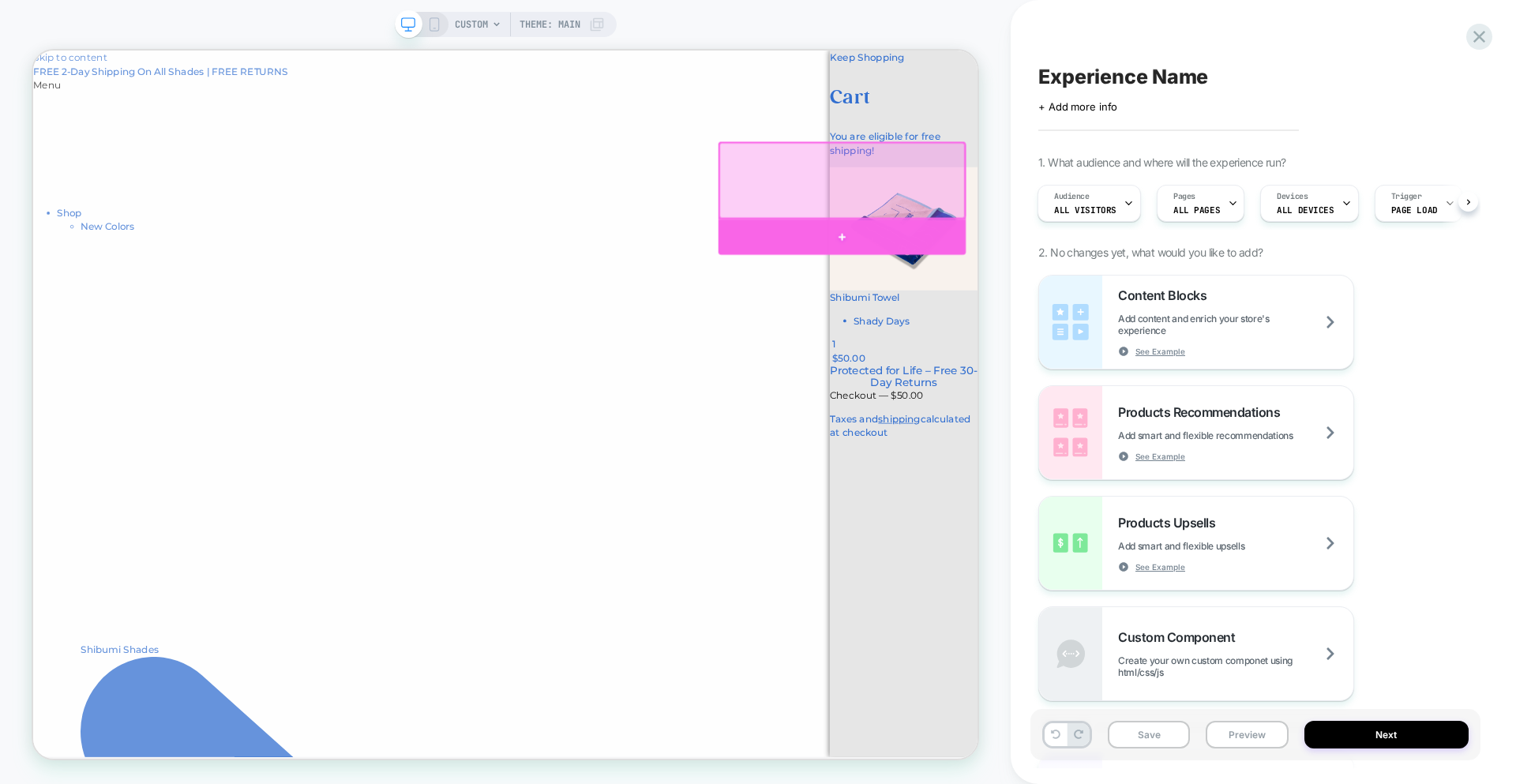
click at [1124, 294] on div at bounding box center [1112, 299] width 330 height 47
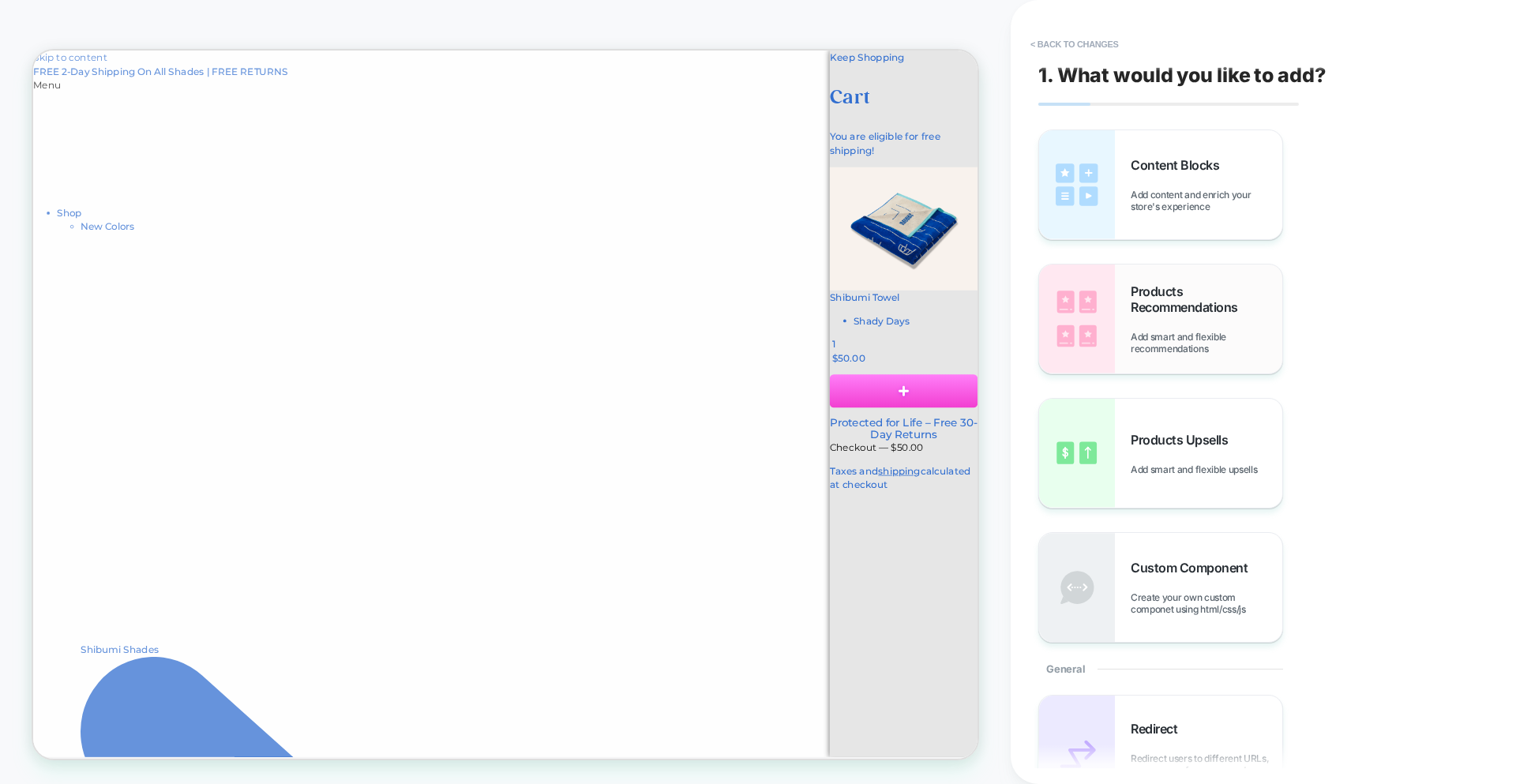
click at [1100, 321] on img at bounding box center [1077, 319] width 75 height 109
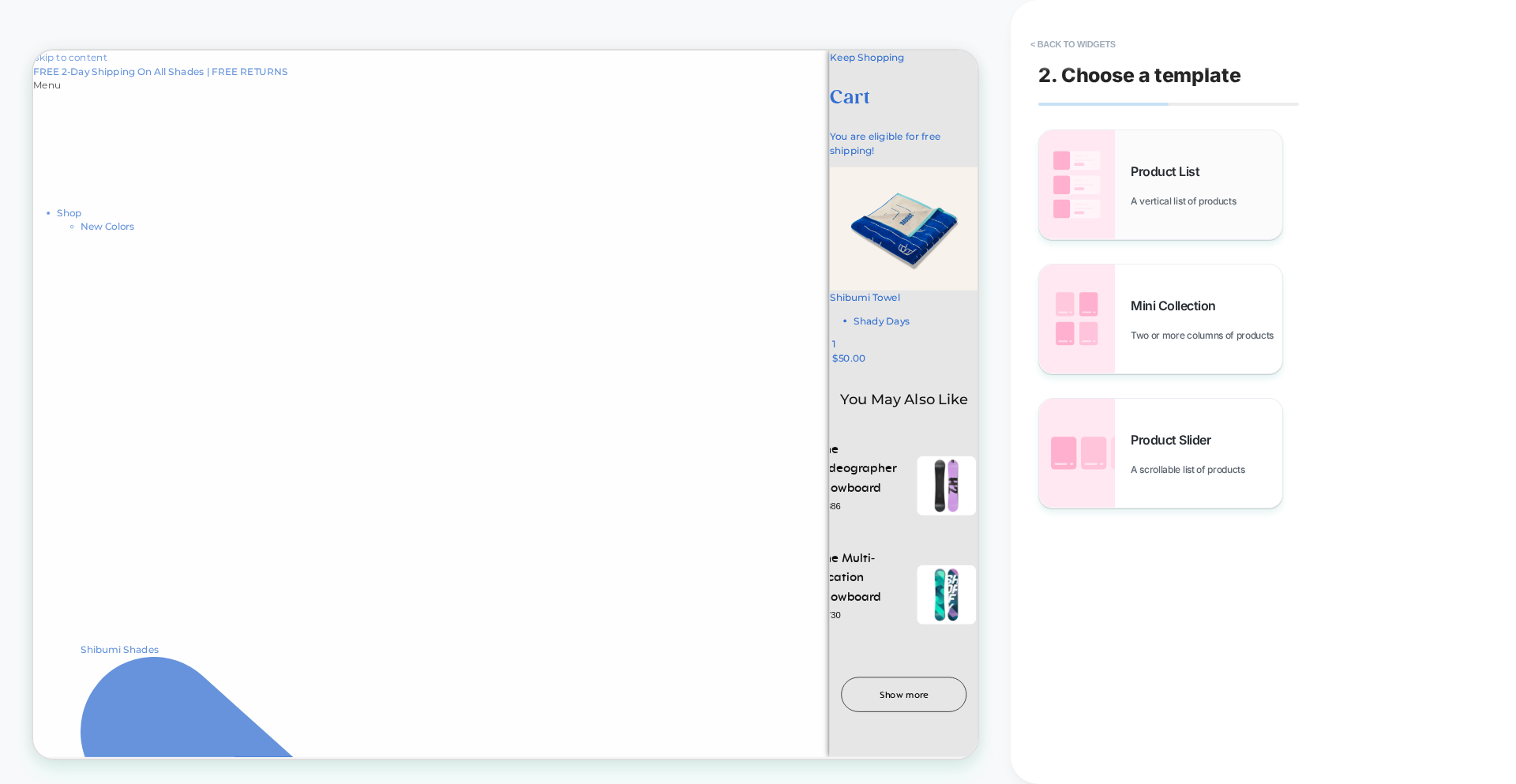
click at [1108, 201] on img at bounding box center [1077, 184] width 75 height 109
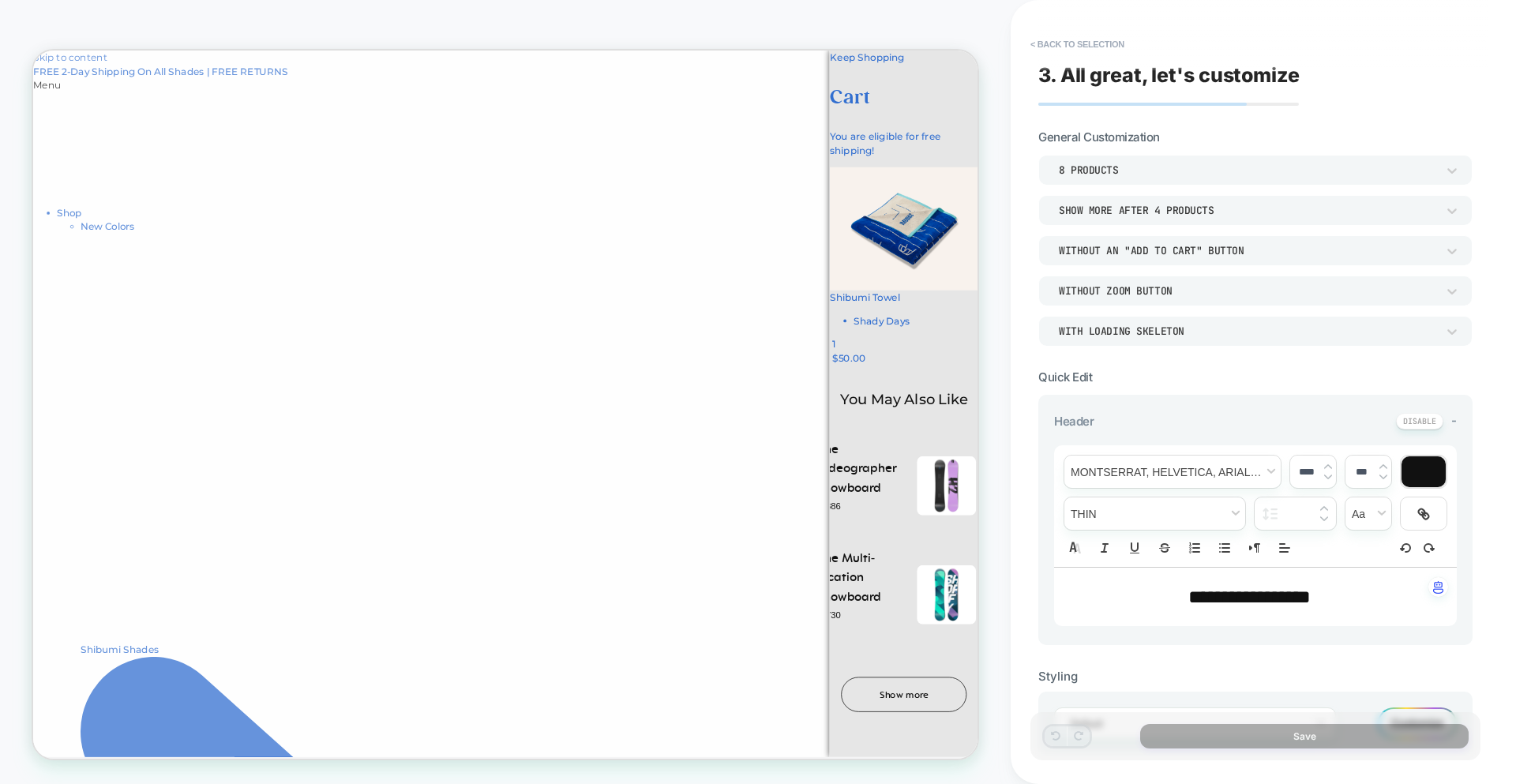
click at [1225, 168] on div "8 Products" at bounding box center [1248, 170] width 377 height 13
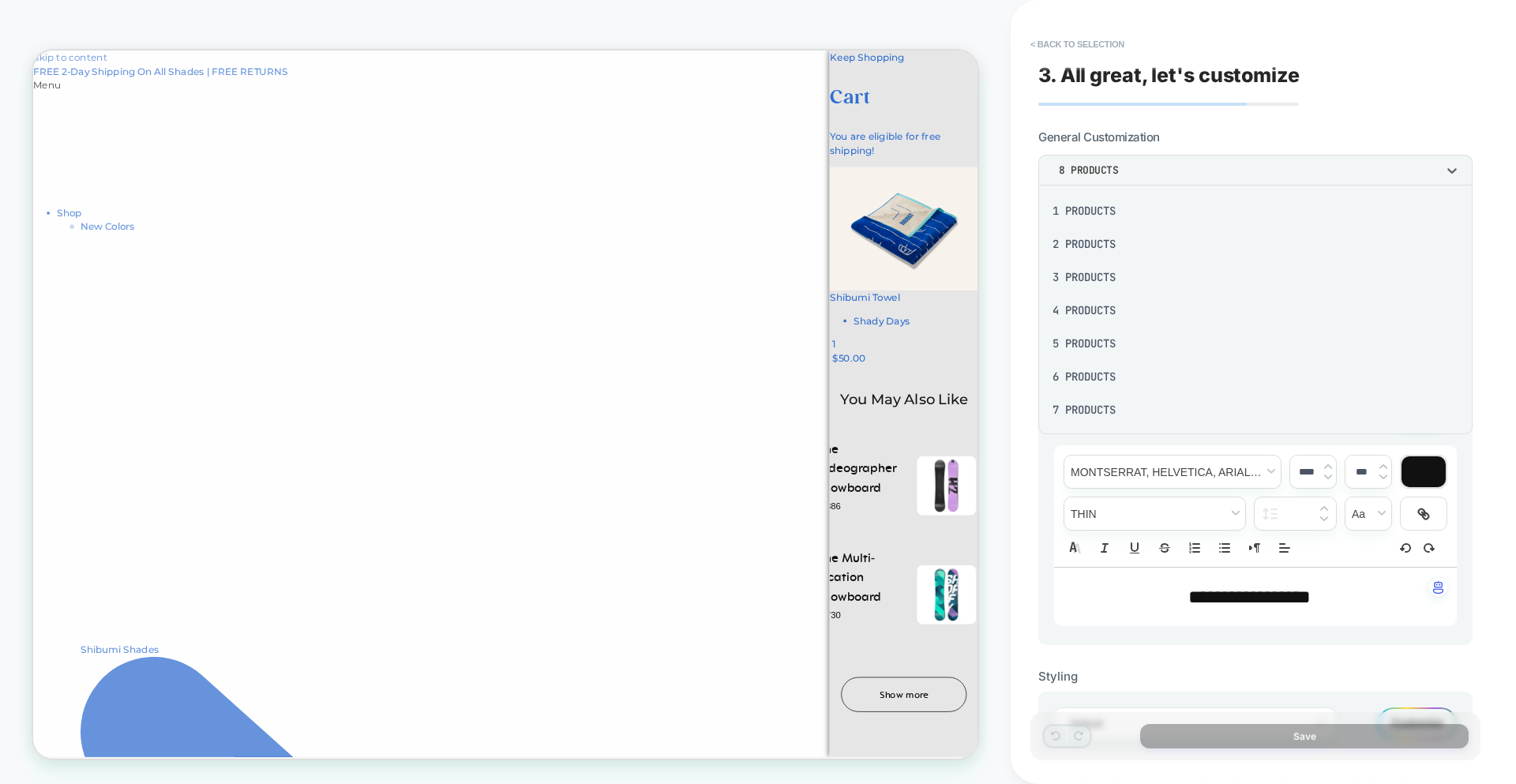
click at [1084, 277] on div "3 Products" at bounding box center [1255, 277] width 422 height 34
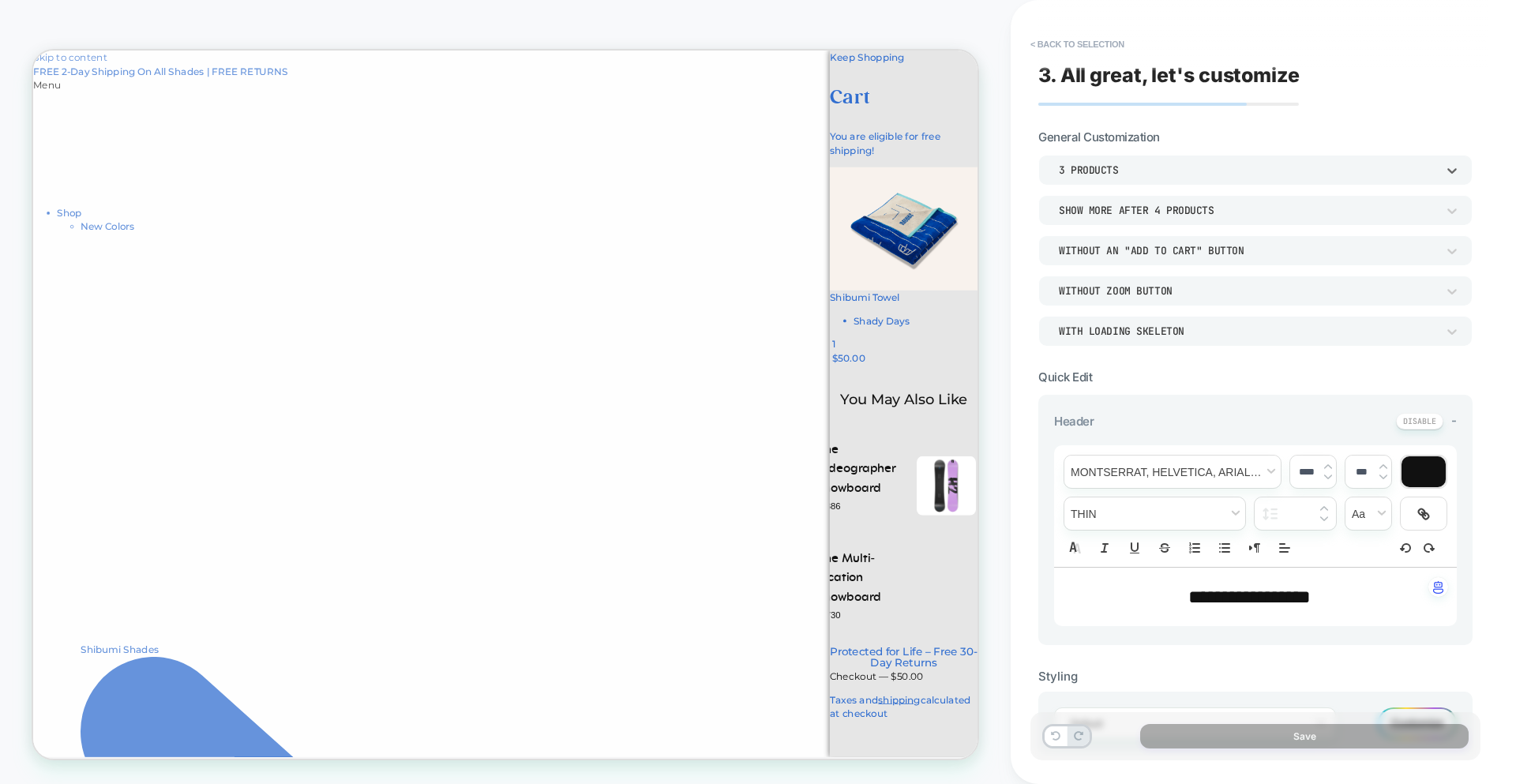
click at [1117, 213] on div "Show more after 4 Products" at bounding box center [1248, 210] width 377 height 13
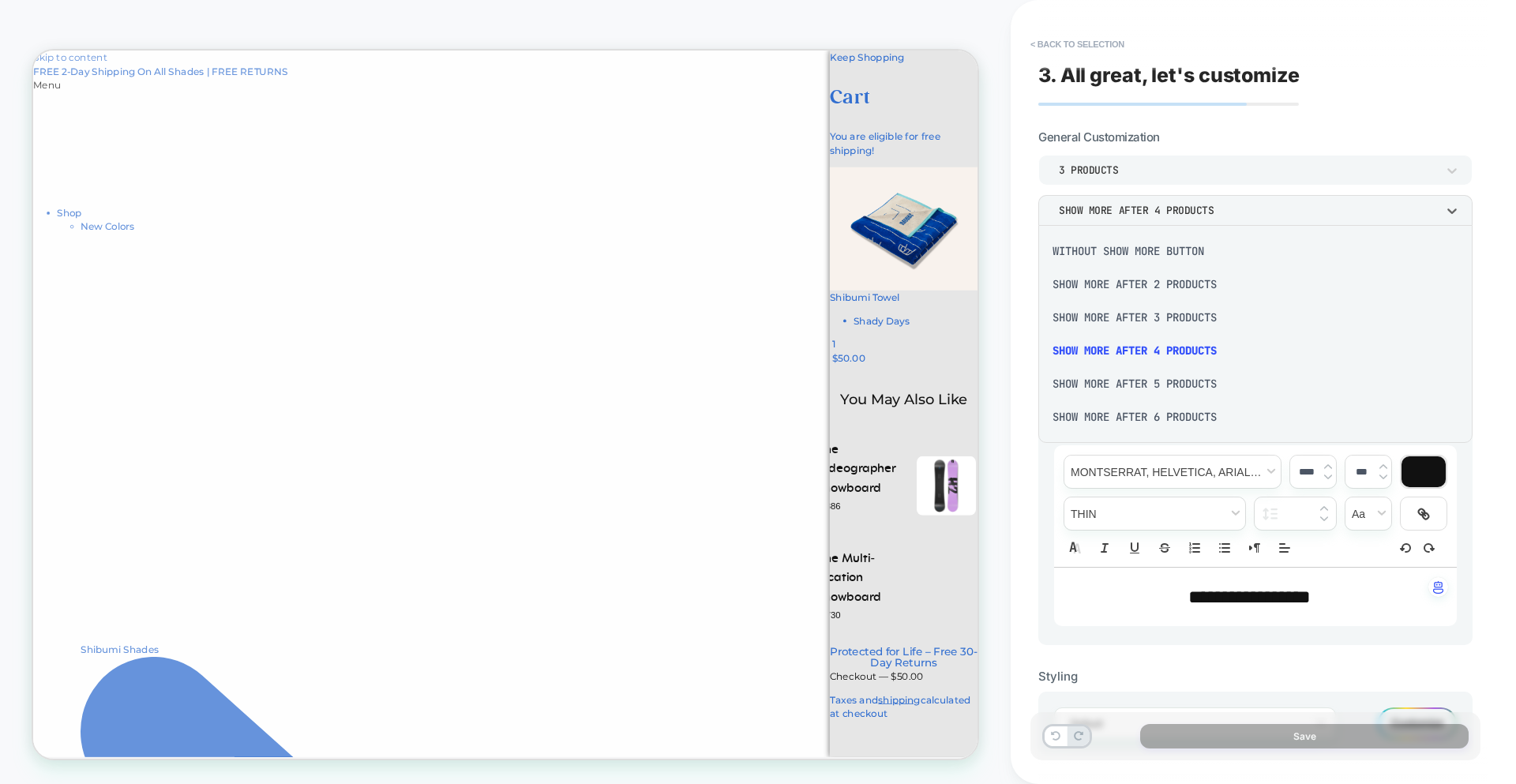
click at [1111, 313] on div "Show more after 3 Products" at bounding box center [1255, 317] width 422 height 34
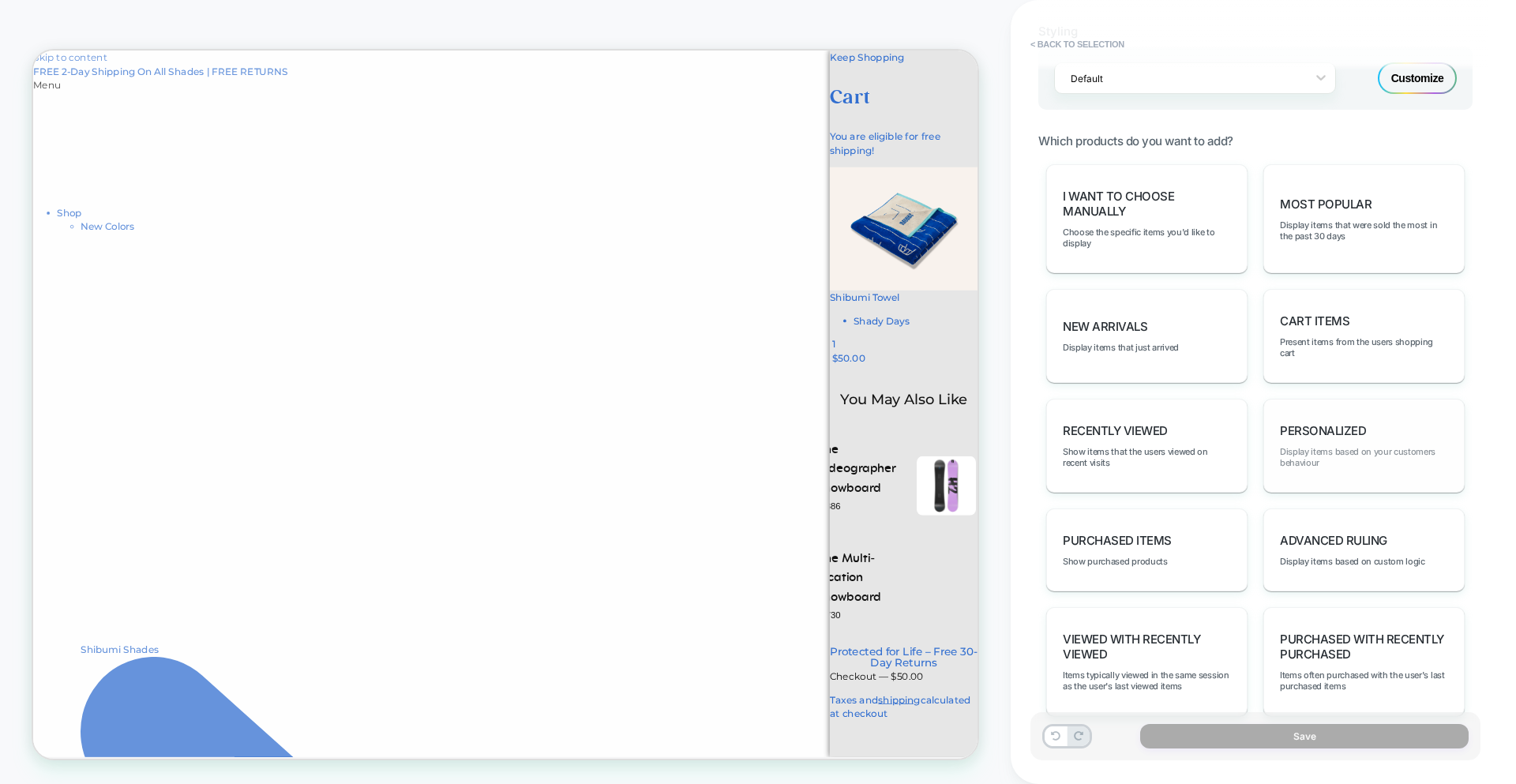
scroll to position [658, 0]
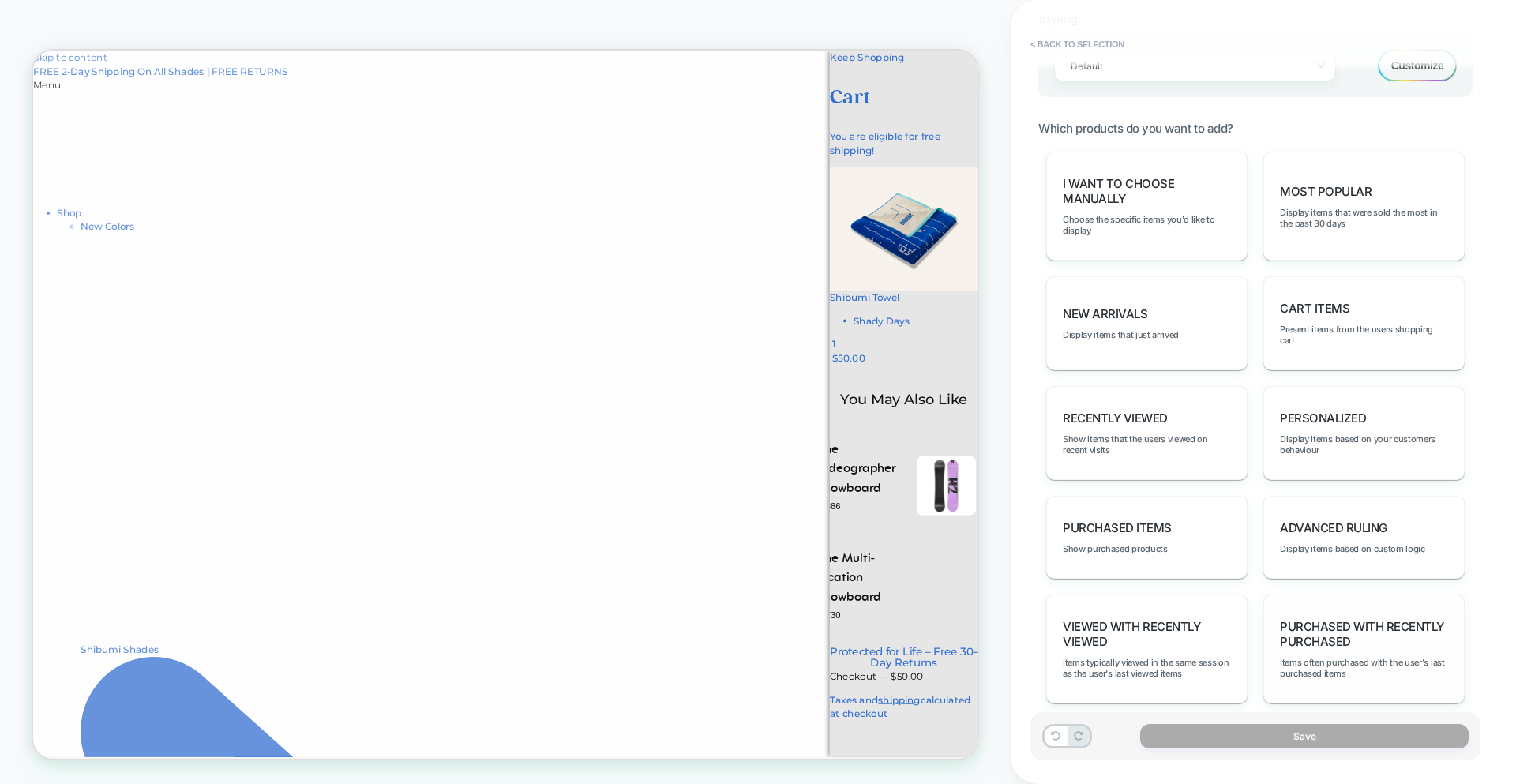
click at [1358, 654] on div "Purchased with Recently Purchased Items often purchased with the user's last pu…" at bounding box center [1364, 649] width 201 height 109
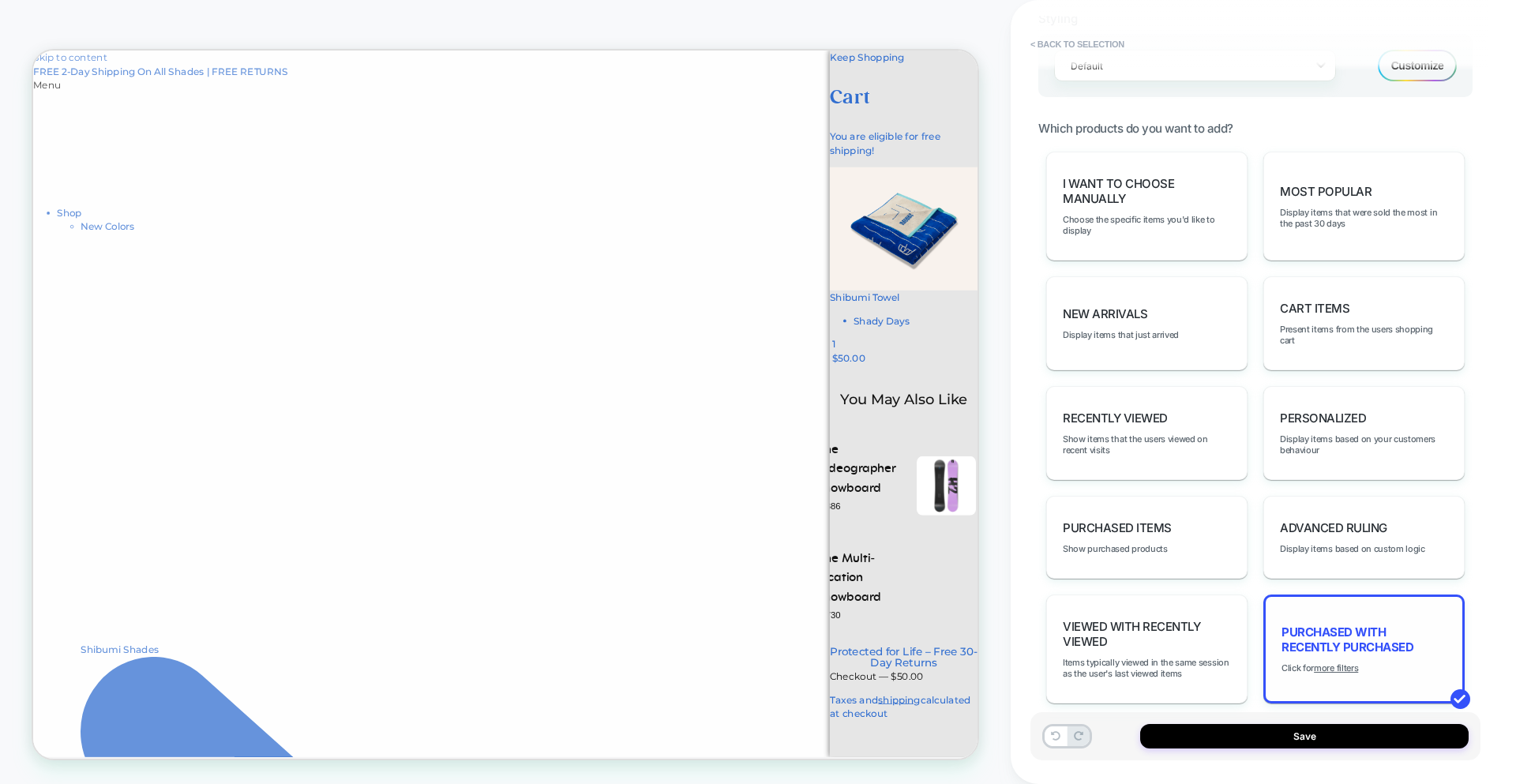
click at [1358, 653] on span "Purchased with Recently Purchased" at bounding box center [1363, 639] width 165 height 30
click at [1356, 242] on div "Most Popular Display items that were sold the most in the past 30 days" at bounding box center [1364, 206] width 201 height 109
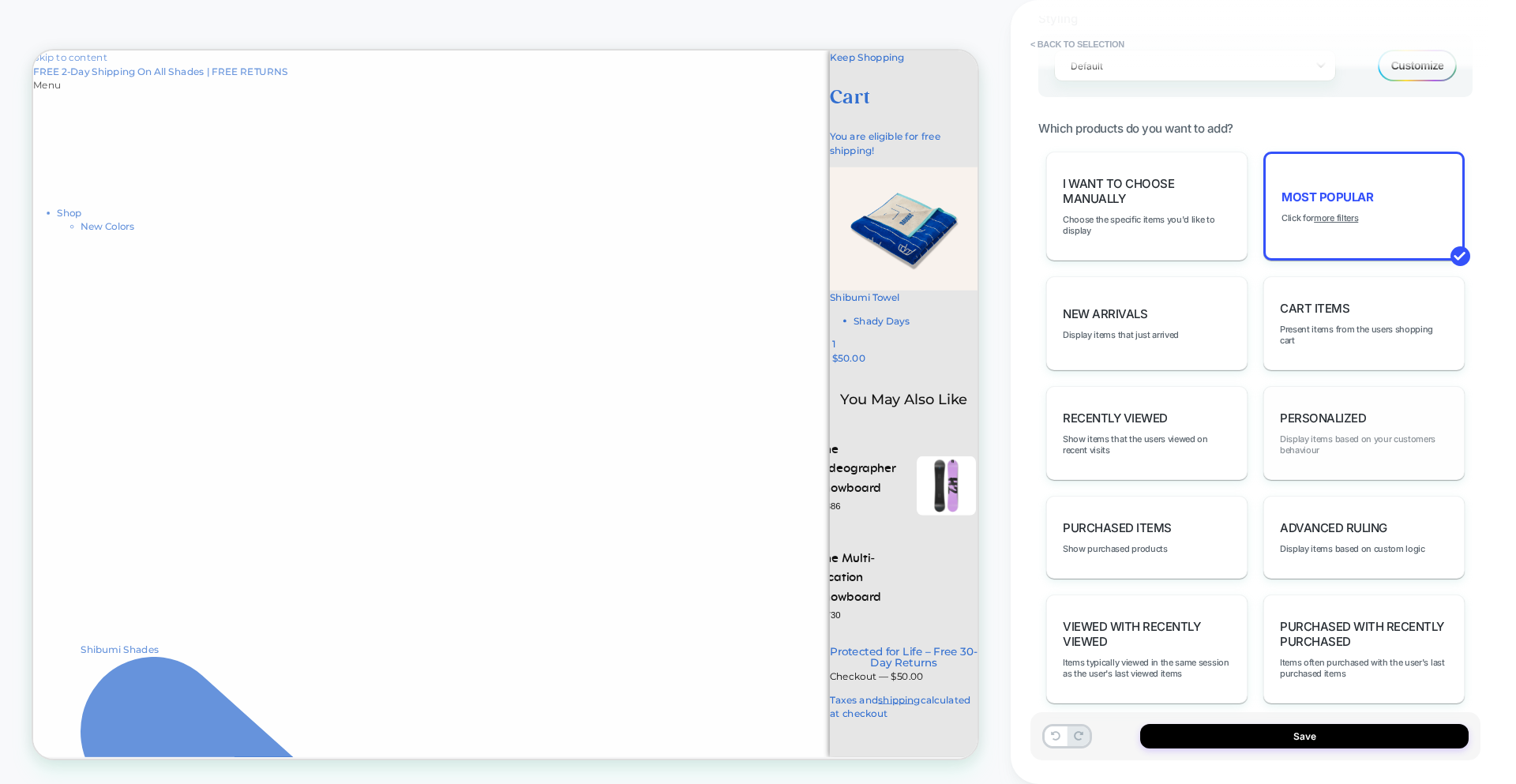
click at [1421, 446] on span "Display items based on your customers behaviour" at bounding box center [1364, 444] width 168 height 22
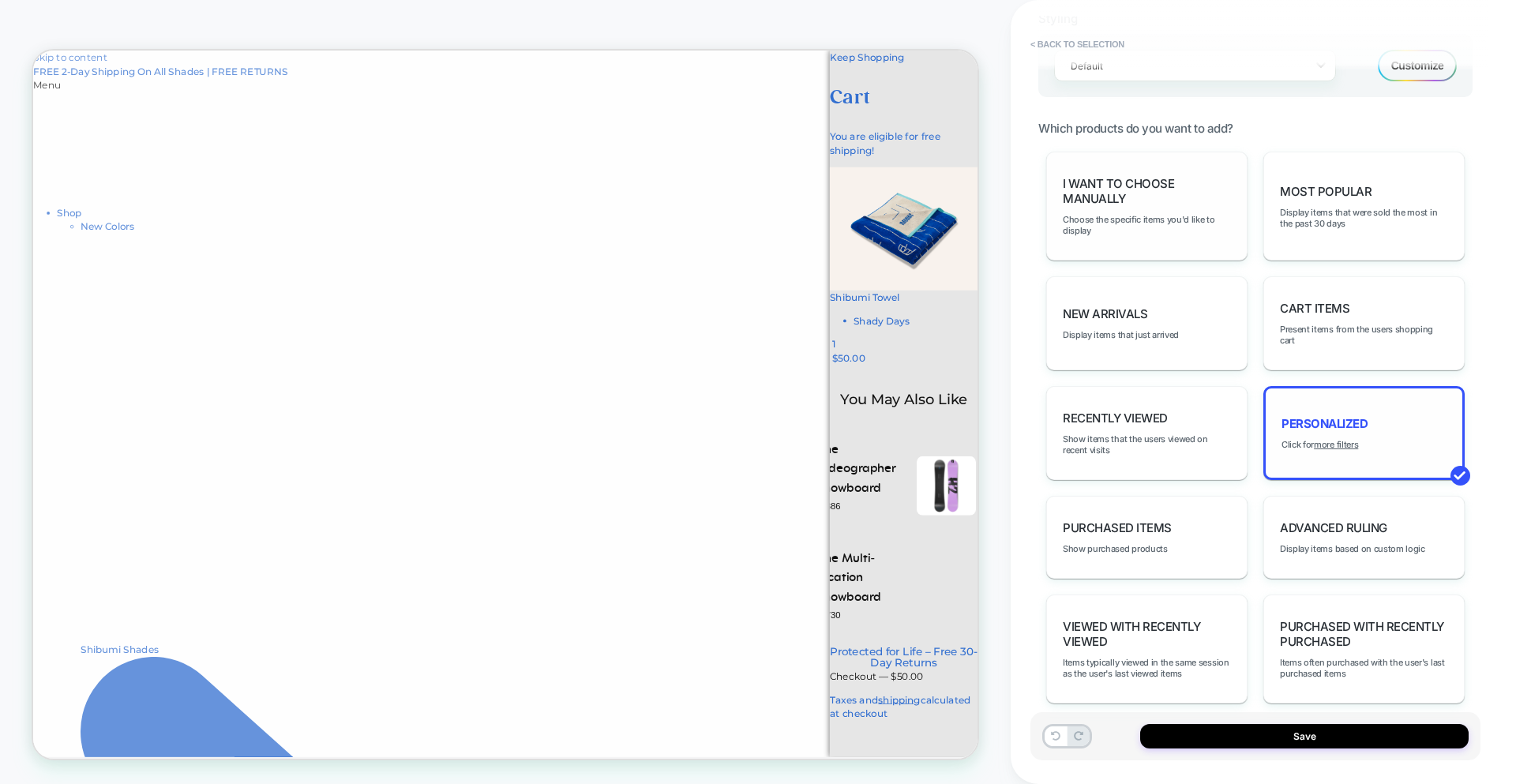
click at [1093, 239] on div "I want to choose manually Choose the specific items you'd like to display" at bounding box center [1147, 206] width 201 height 109
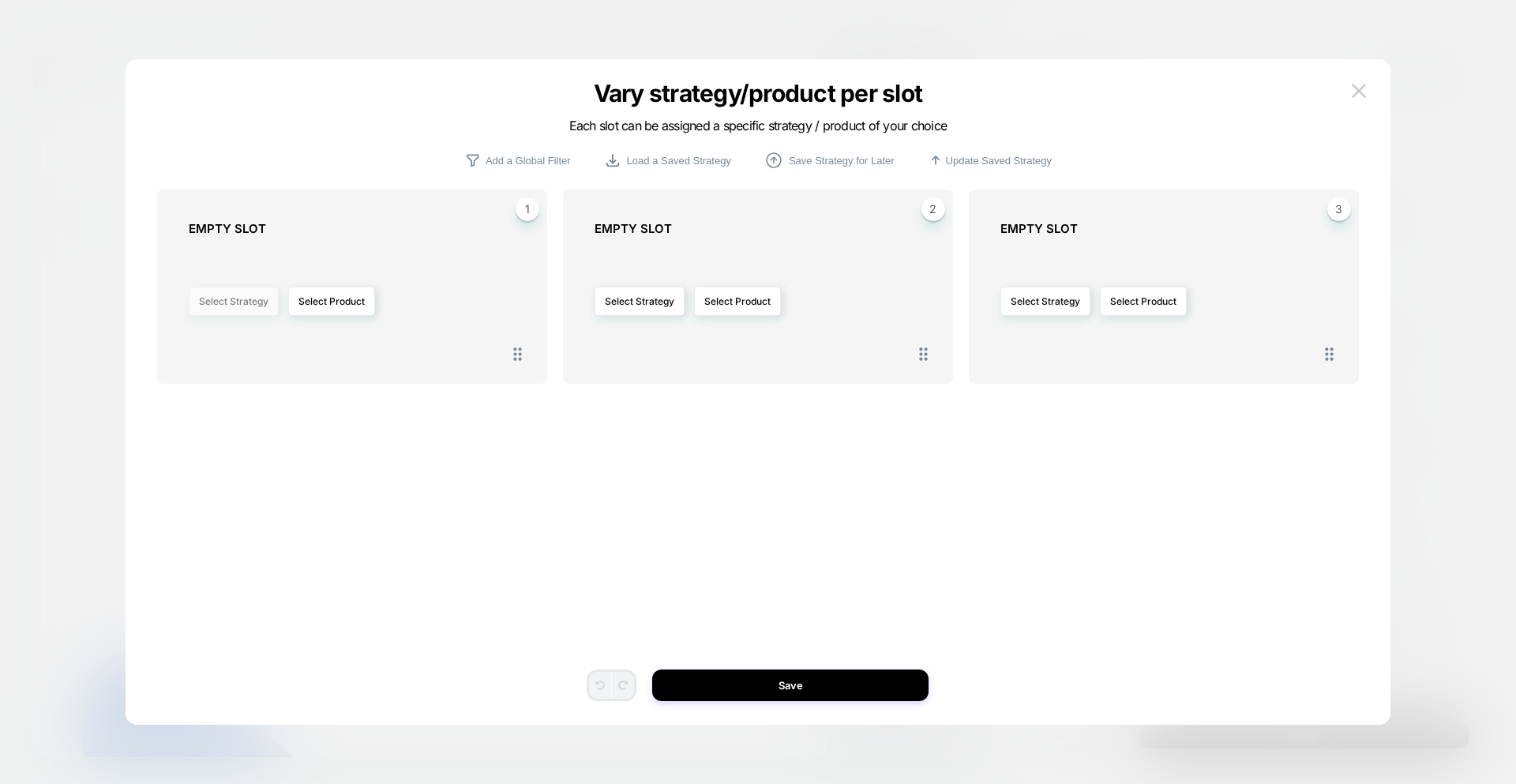
click at [250, 292] on button "Select Strategy" at bounding box center [233, 301] width 90 height 29
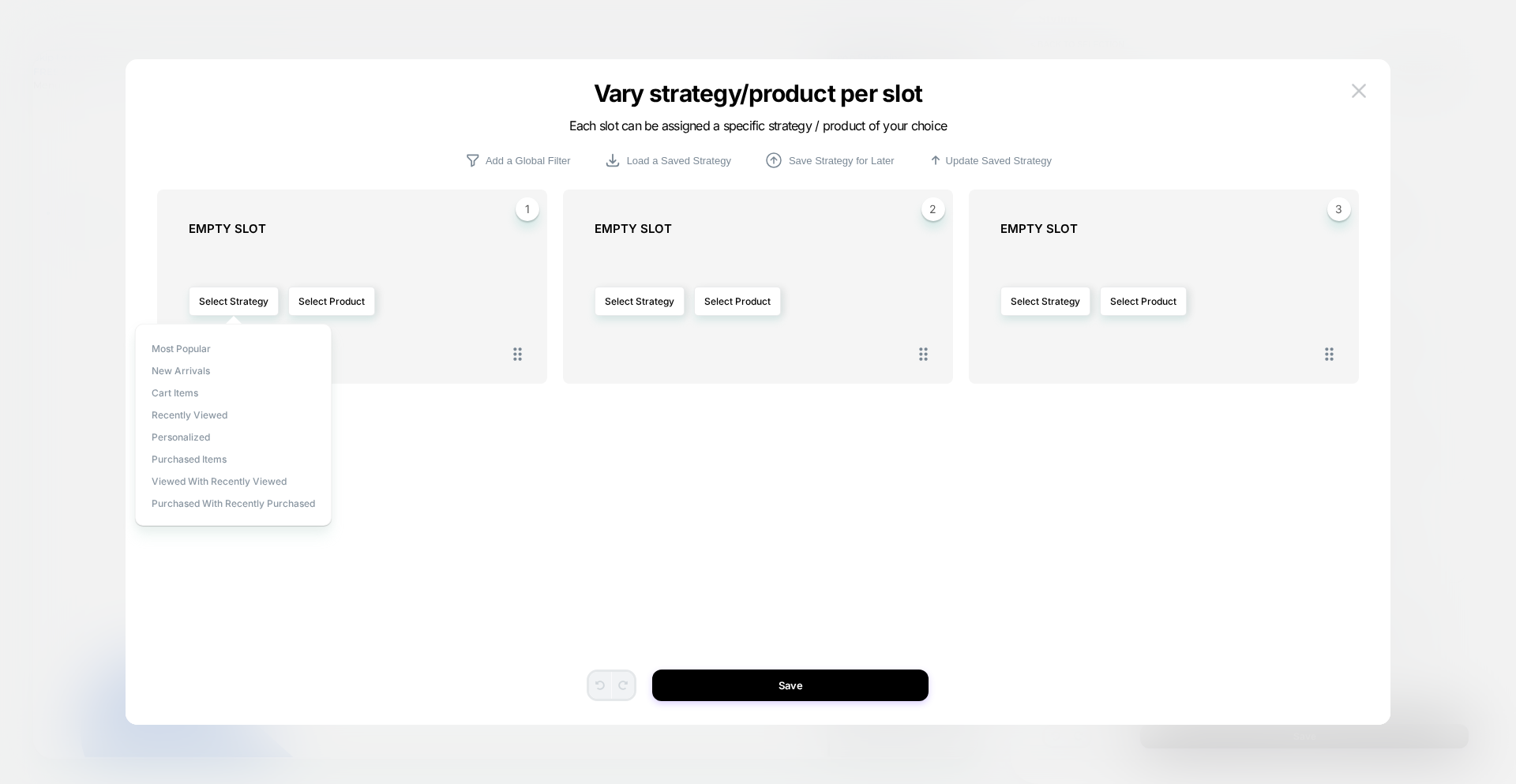
click at [285, 249] on div "Select Strategy Select Product" at bounding box center [360, 301] width 343 height 115
click at [1360, 95] on img at bounding box center [1358, 90] width 14 height 13
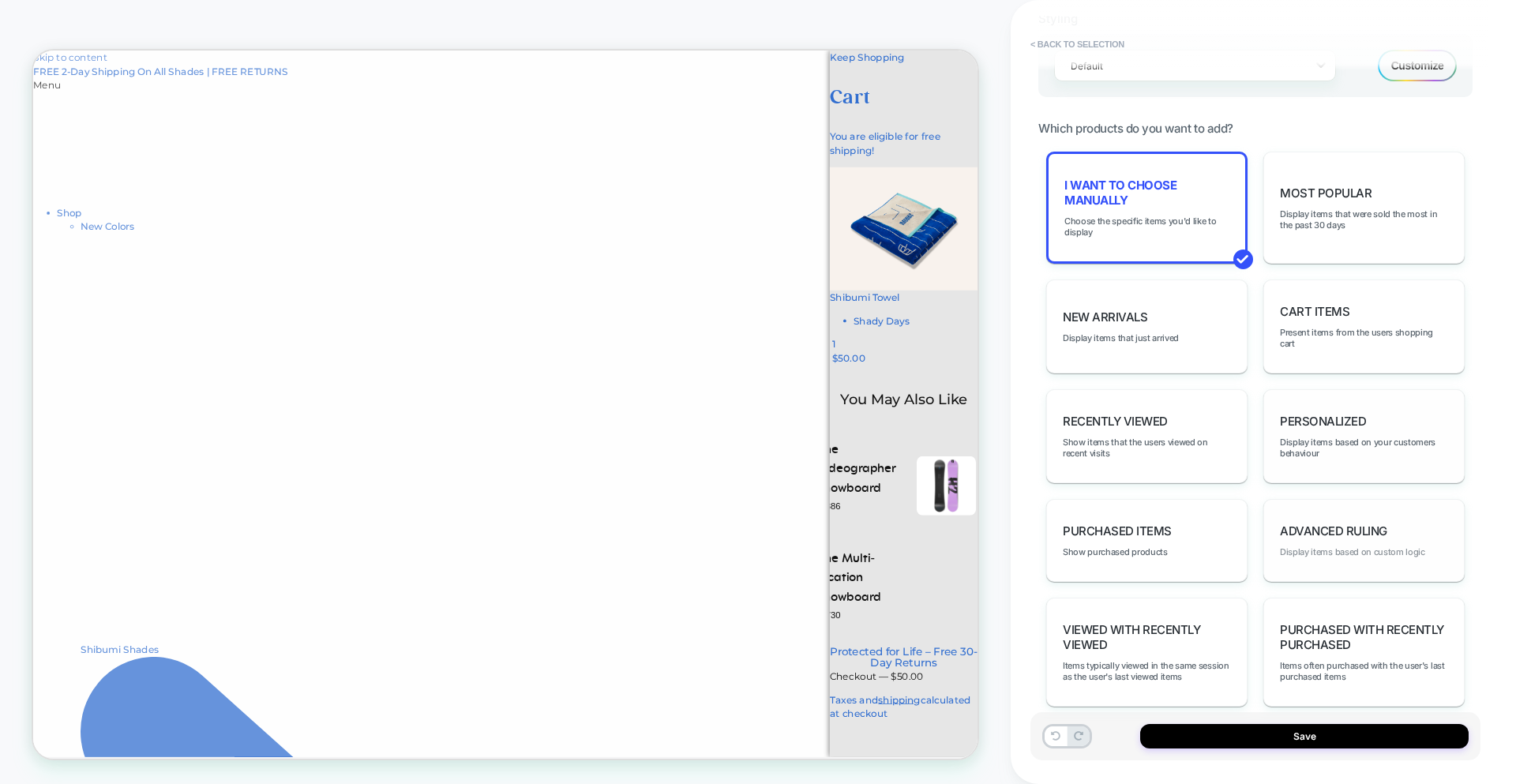
click at [1334, 552] on span "Display items based on custom logic" at bounding box center [1353, 551] width 145 height 11
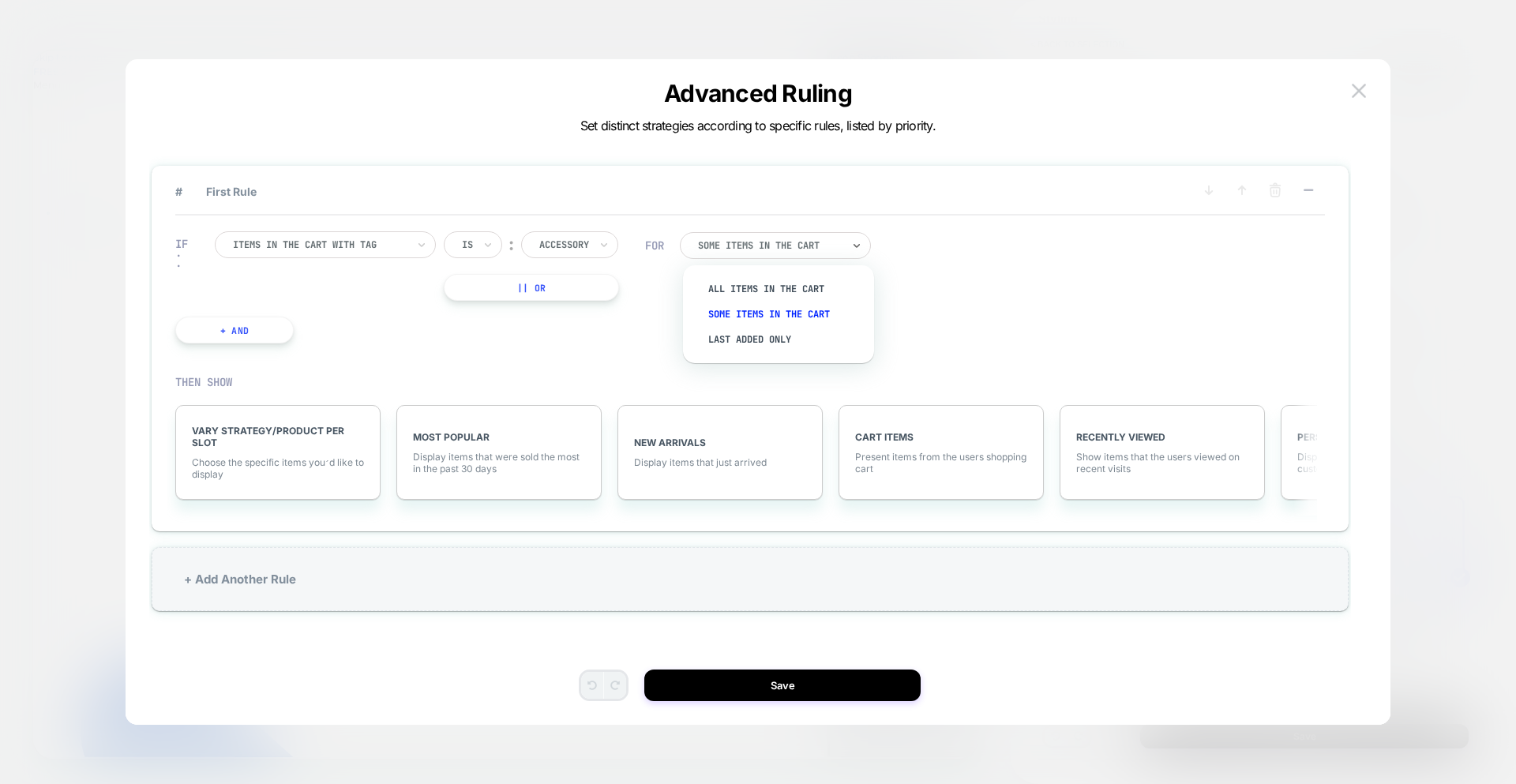
click at [806, 248] on div at bounding box center [770, 245] width 144 height 9
click at [1109, 278] on div "IF Items in the cart with tag Is ︰ Accessory || Or + And FOR Some Items in the …" at bounding box center [750, 287] width 1150 height 144
click at [323, 477] on span "Choose the specific items you׳d like to display" at bounding box center [277, 468] width 172 height 23
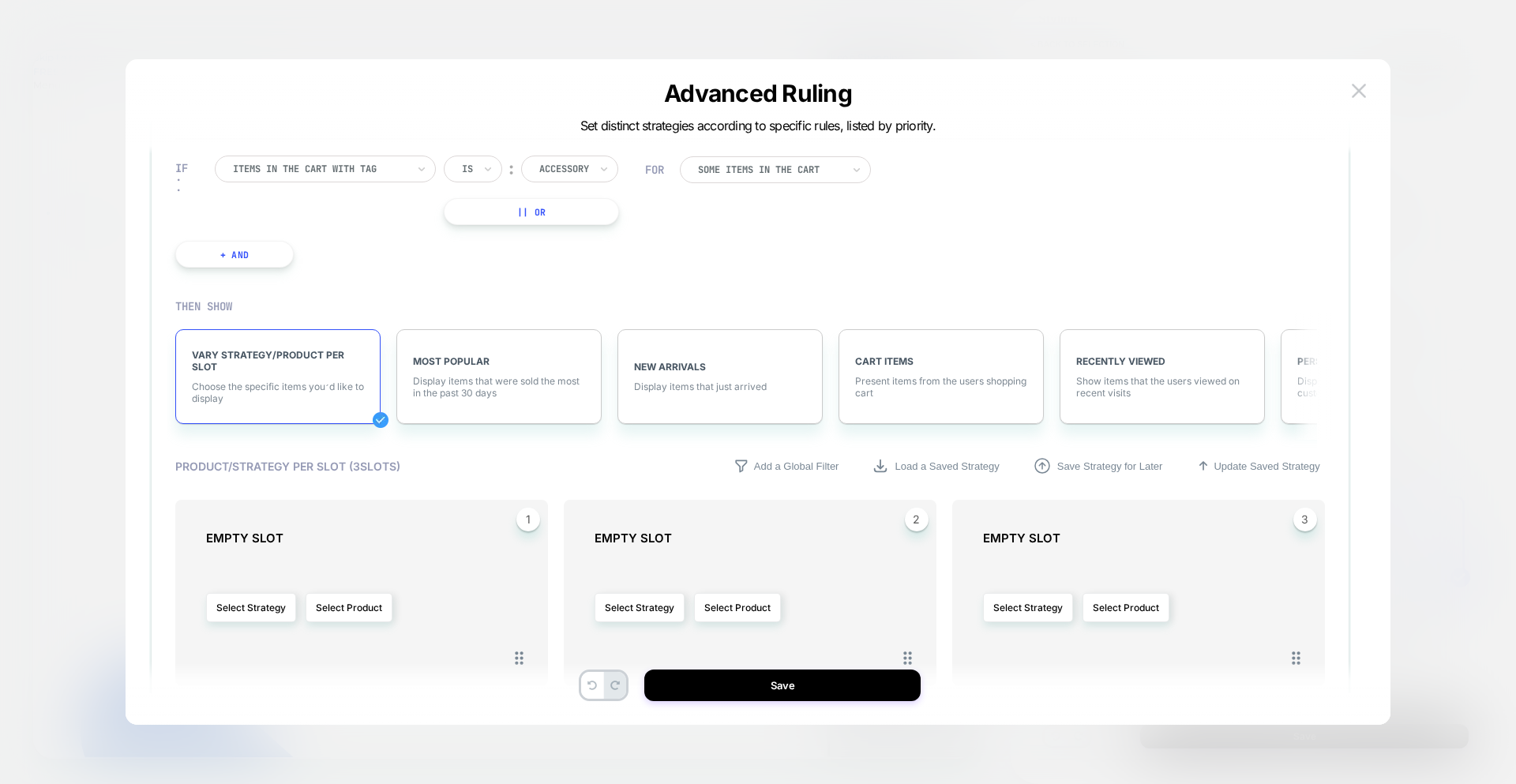
scroll to position [180, 0]
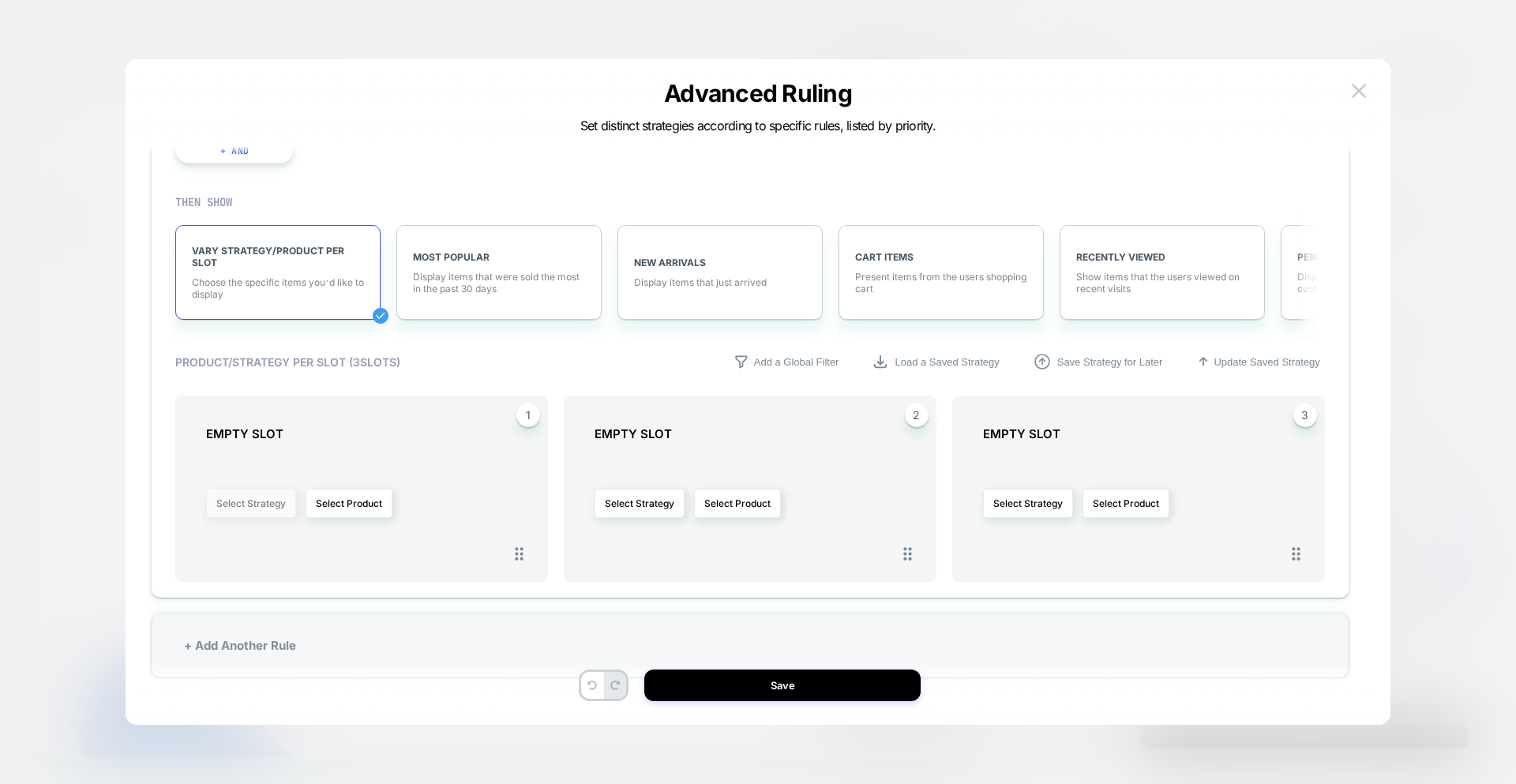
click at [291, 504] on button "Select Strategy" at bounding box center [251, 503] width 90 height 29
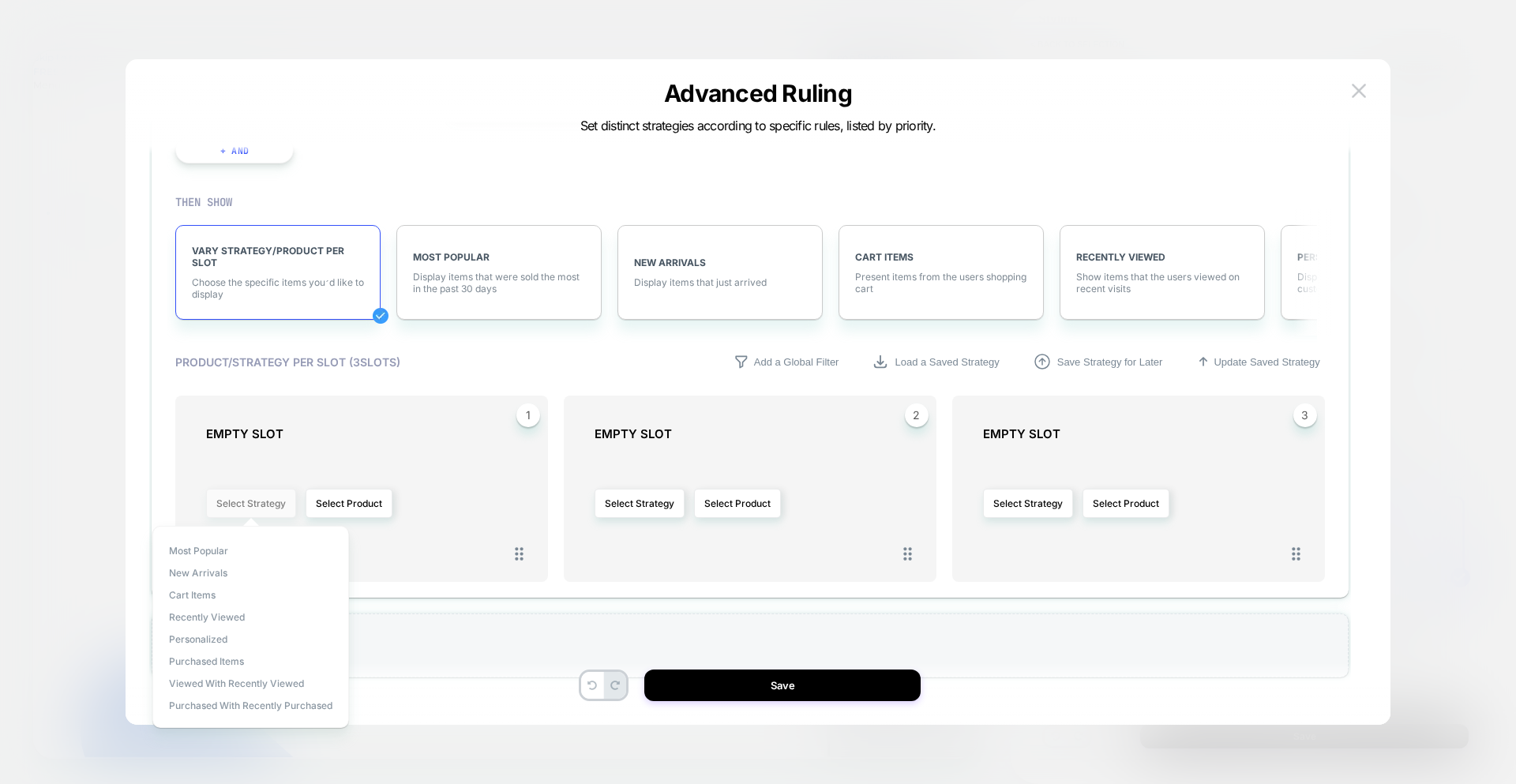
click at [291, 504] on button "Select Strategy" at bounding box center [251, 503] width 90 height 29
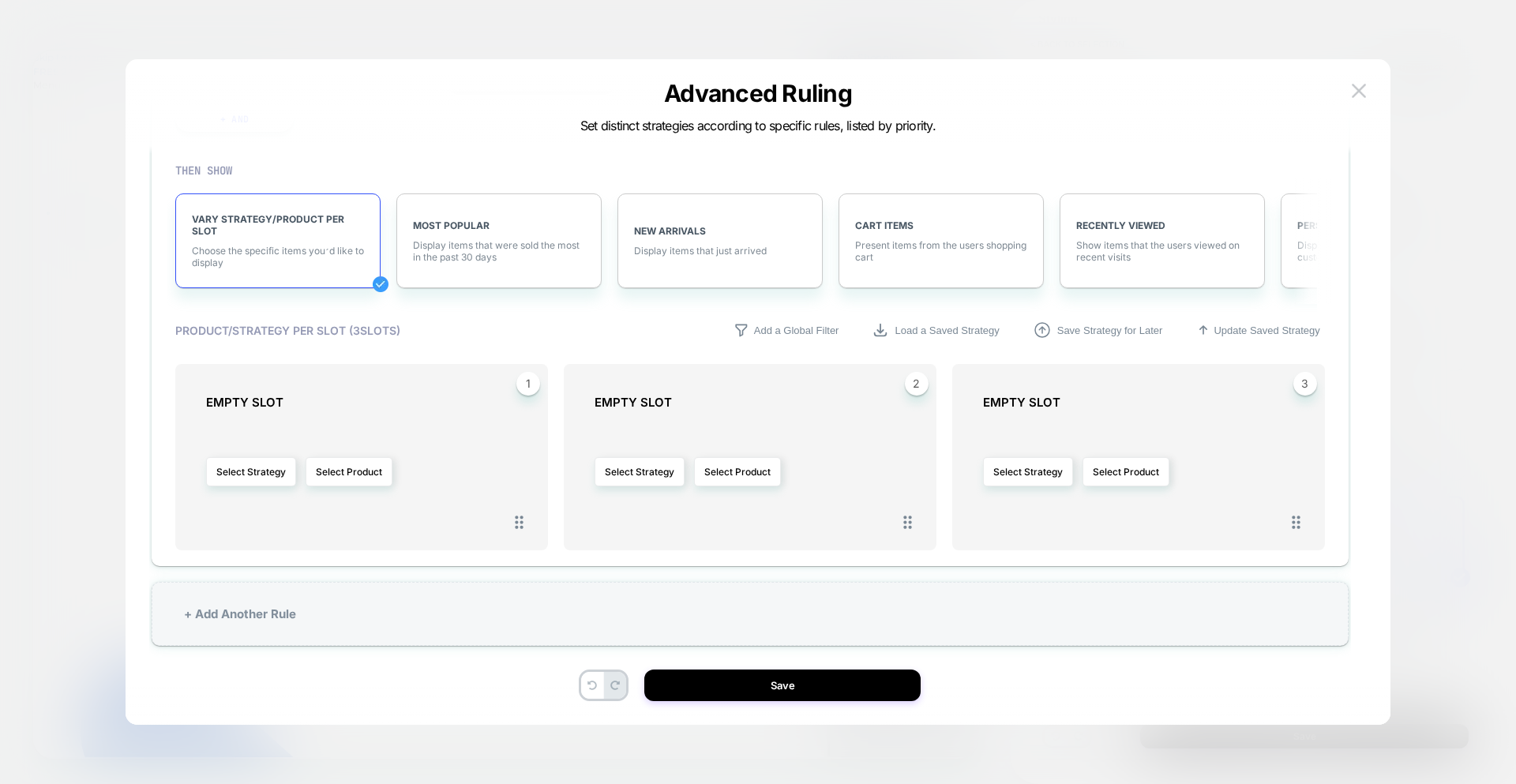
scroll to position [48, 0]
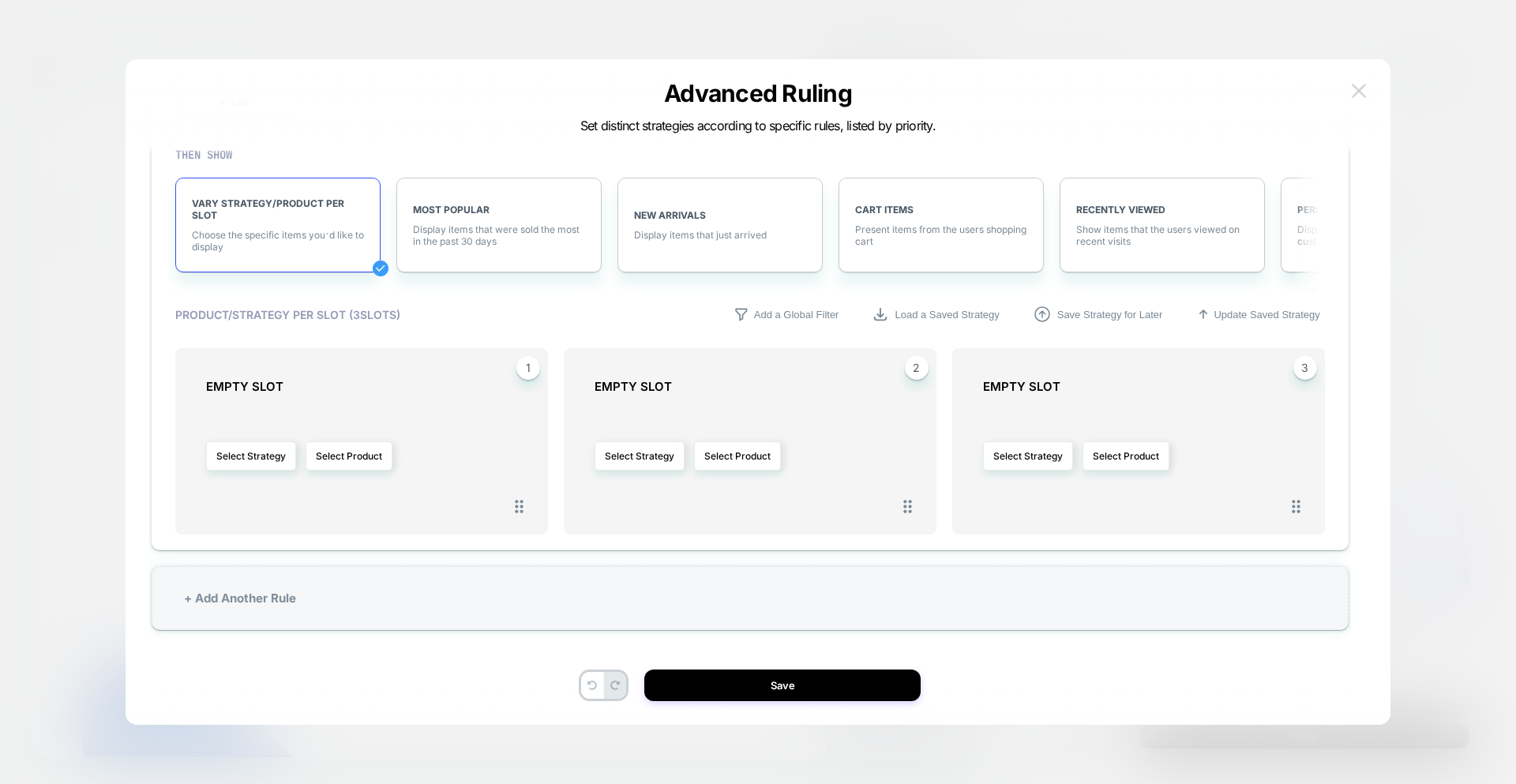
click at [1358, 95] on img at bounding box center [1358, 90] width 14 height 13
